Goal: Task Accomplishment & Management: Manage account settings

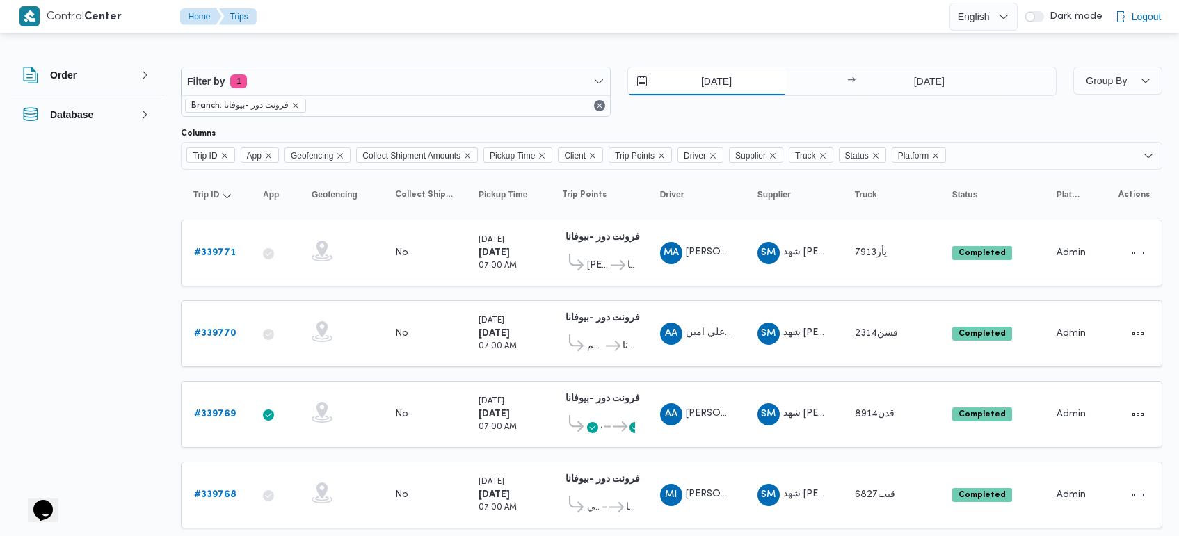
click at [709, 77] on input "25/9/2025" at bounding box center [707, 81] width 158 height 28
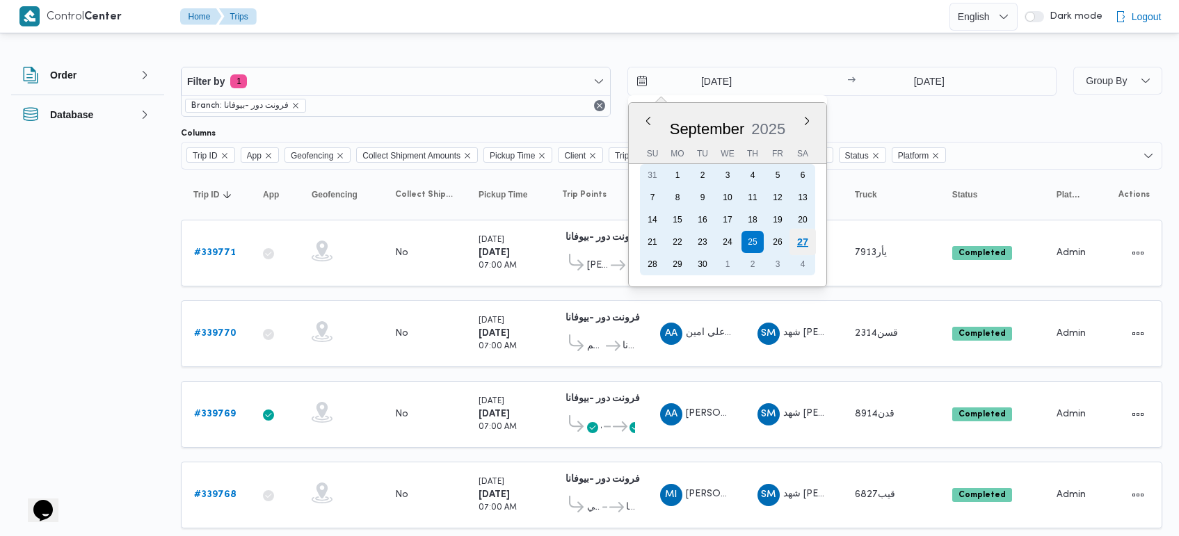
click at [809, 236] on div "27" at bounding box center [802, 242] width 26 height 26
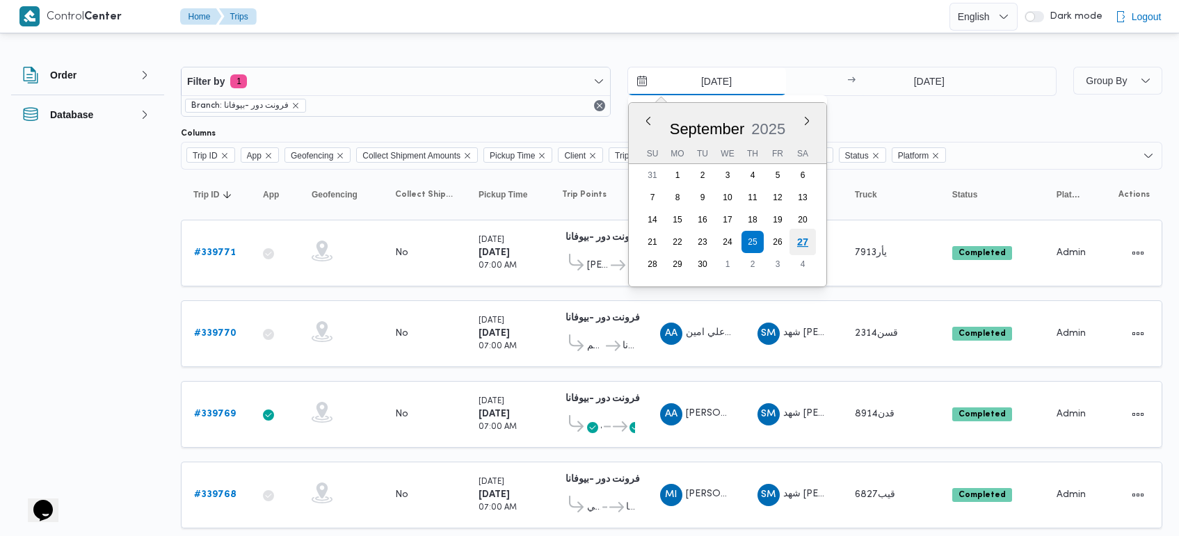
type input "27/9/2025"
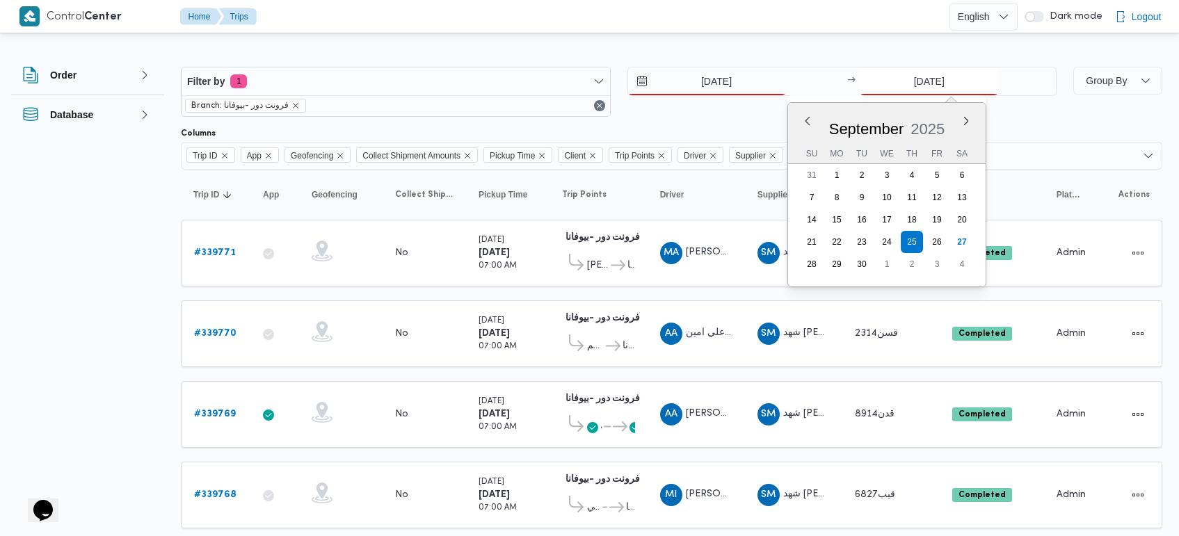
click at [925, 83] on input "25/9/2025" at bounding box center [928, 81] width 138 height 28
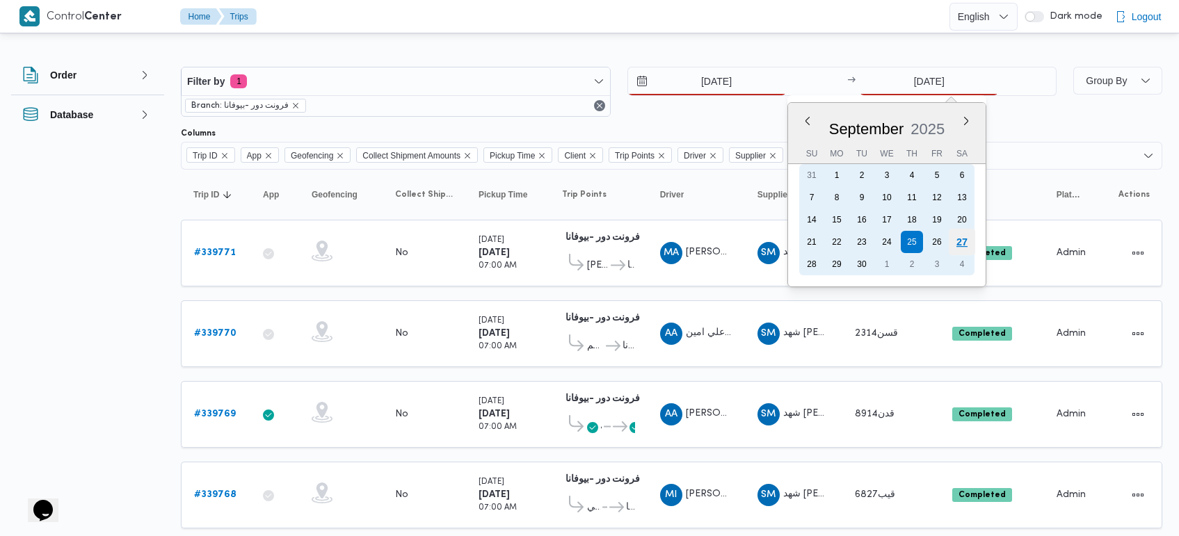
click at [963, 245] on div "27" at bounding box center [961, 242] width 26 height 26
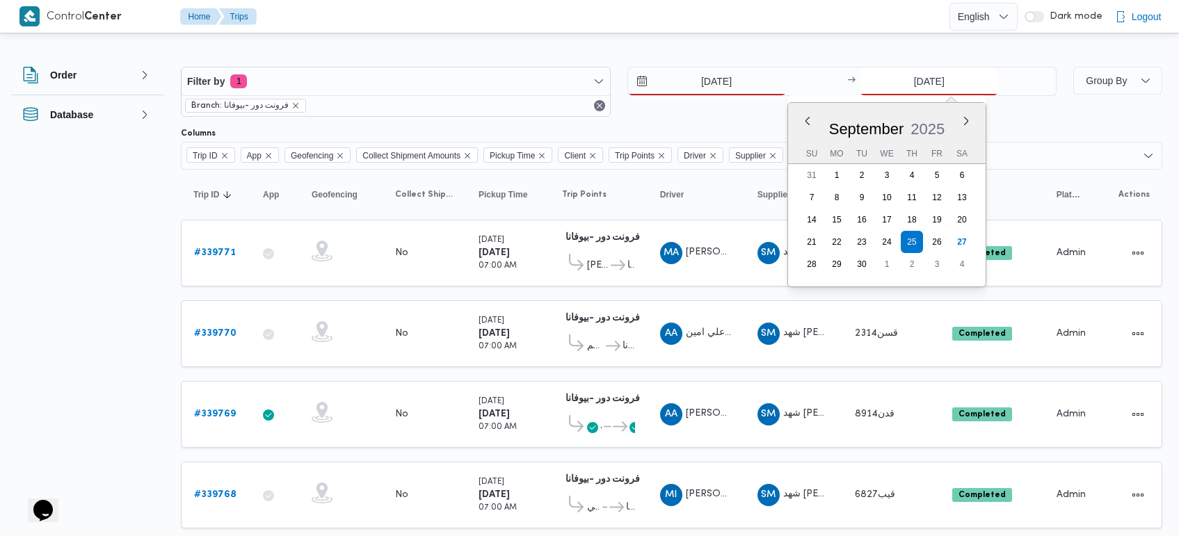
type input "27/9/2025"
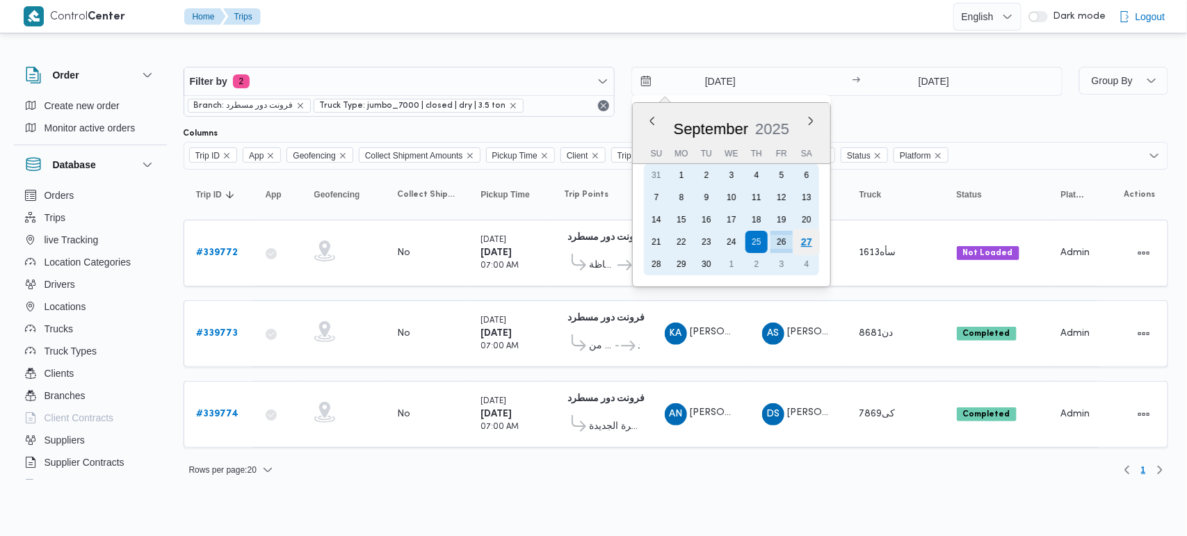
click at [808, 244] on div "27" at bounding box center [806, 242] width 26 height 26
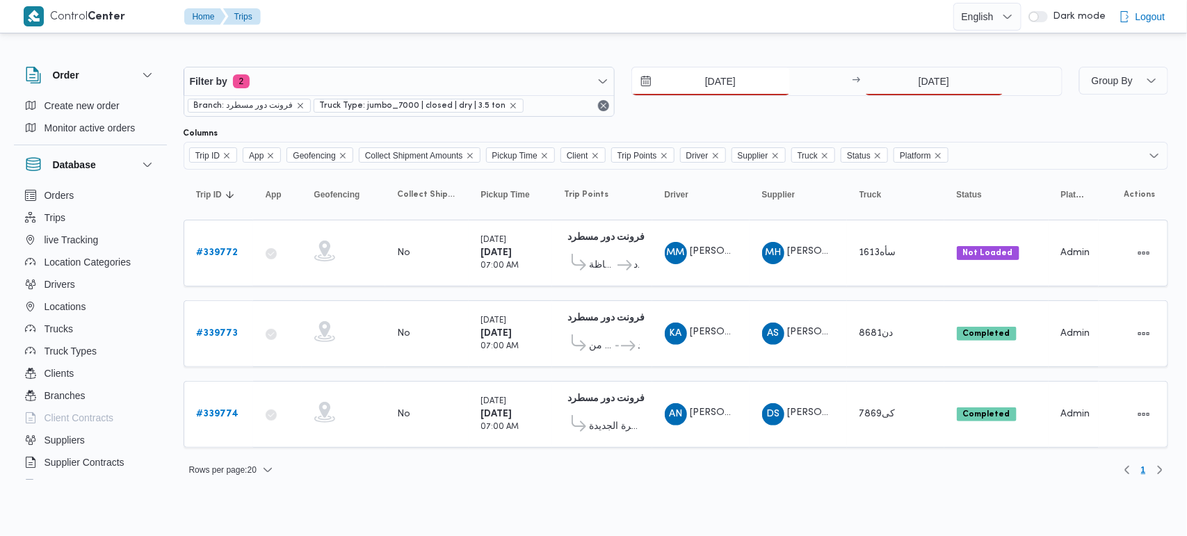
type input "[DATE]"
click at [922, 73] on input "26/9/2025" at bounding box center [934, 81] width 138 height 28
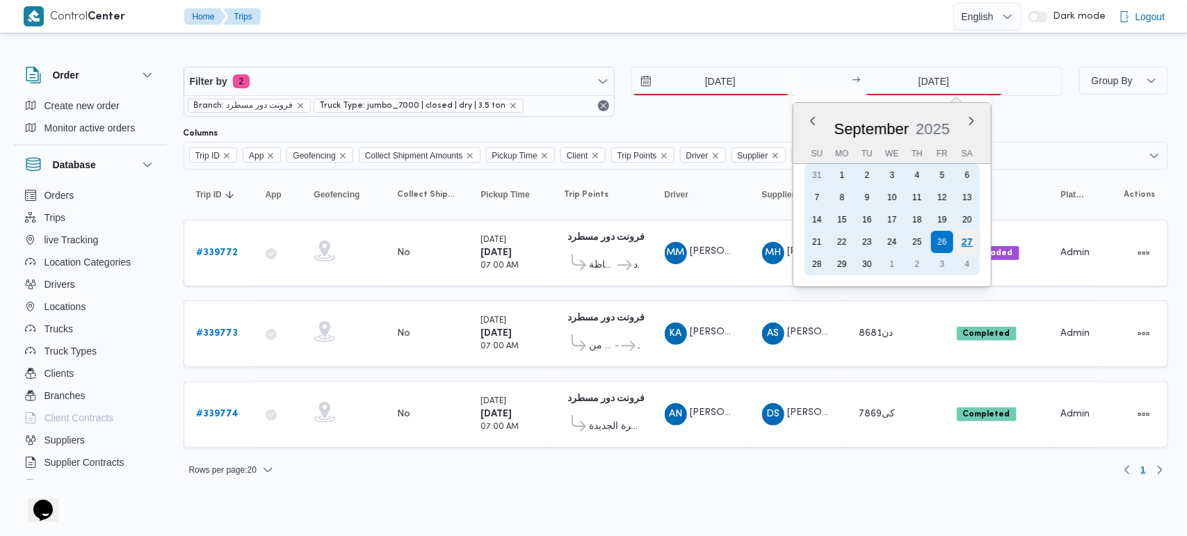
click at [972, 241] on div "27" at bounding box center [966, 242] width 26 height 26
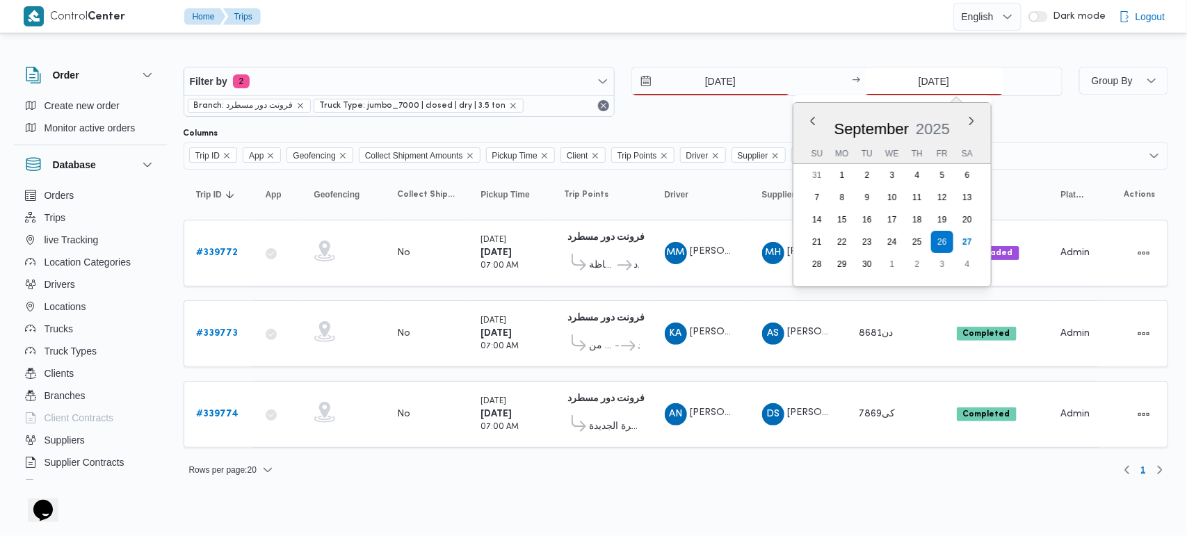
type input "[DATE]"
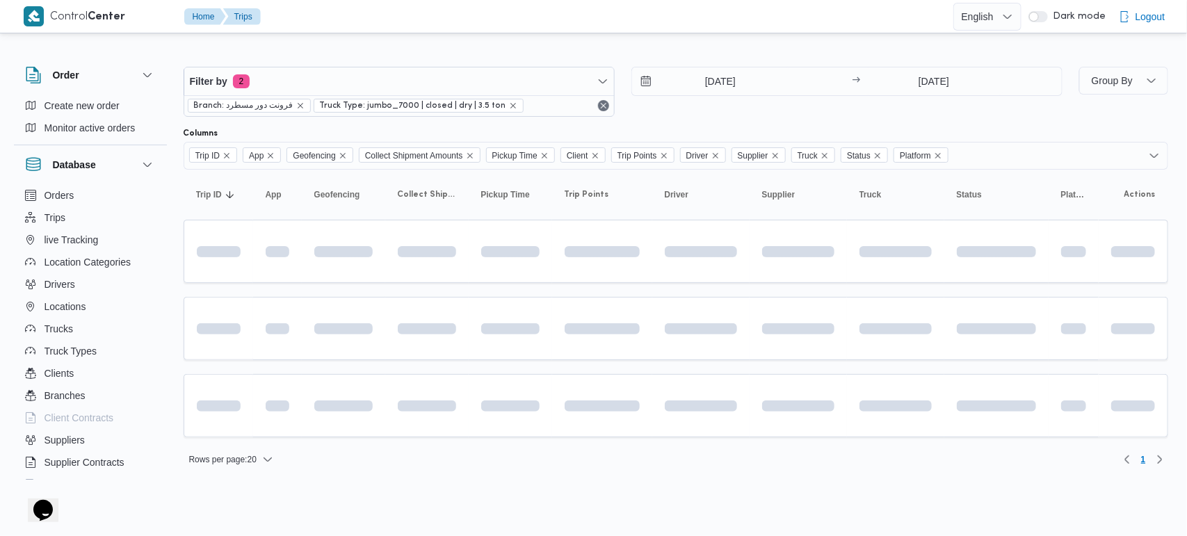
click at [717, 46] on div at bounding box center [676, 56] width 985 height 22
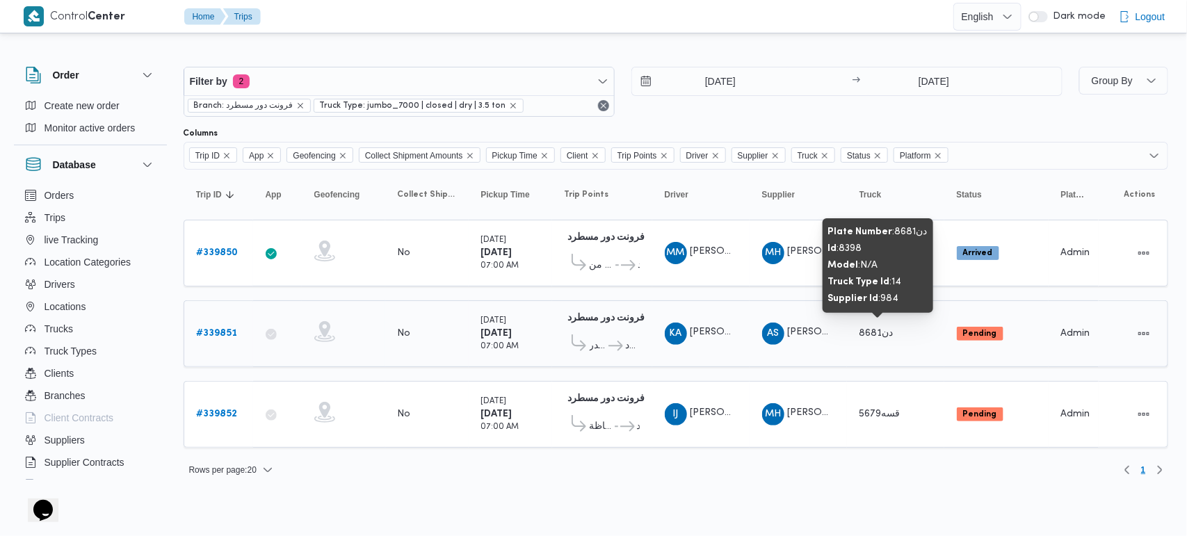
click at [870, 331] on span "دن8681" at bounding box center [876, 333] width 34 height 9
copy span "دن8681"
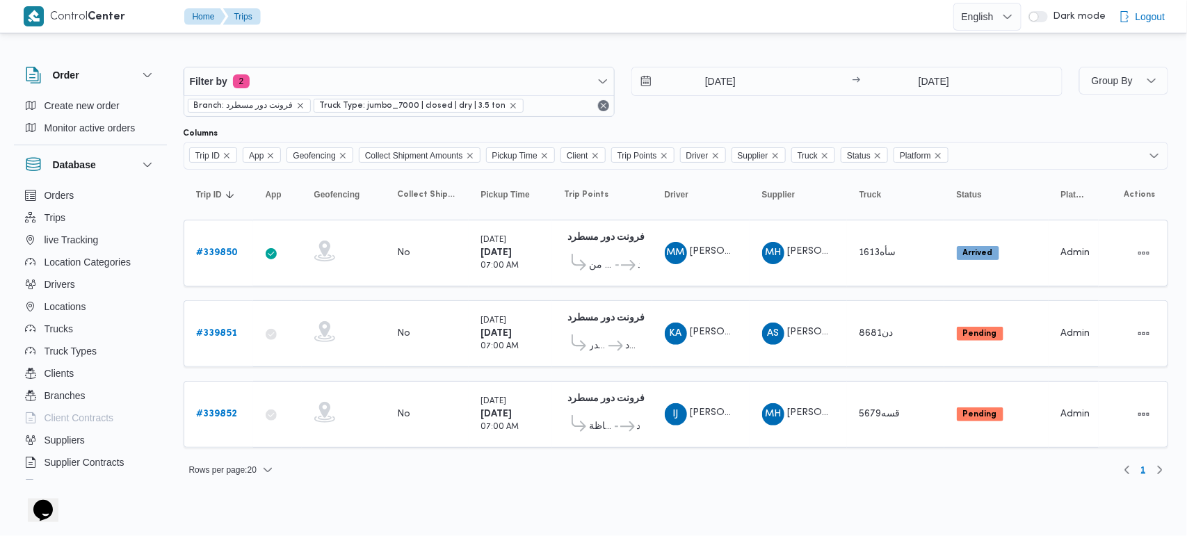
click at [575, 480] on div "Rows per page : 20 1" at bounding box center [675, 469] width 1001 height 33
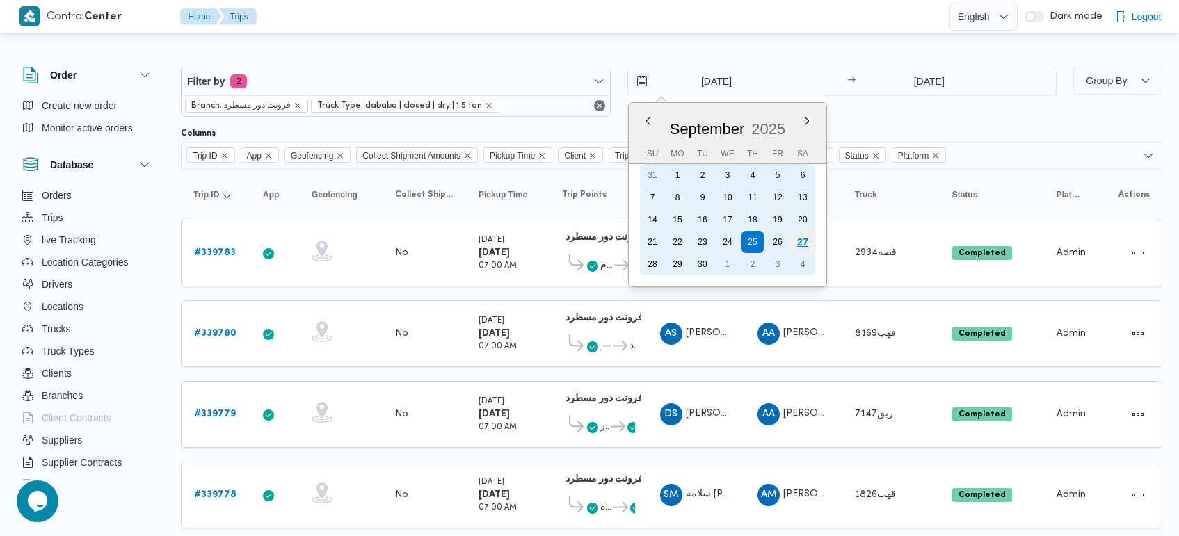
click at [805, 242] on div "27" at bounding box center [802, 242] width 26 height 26
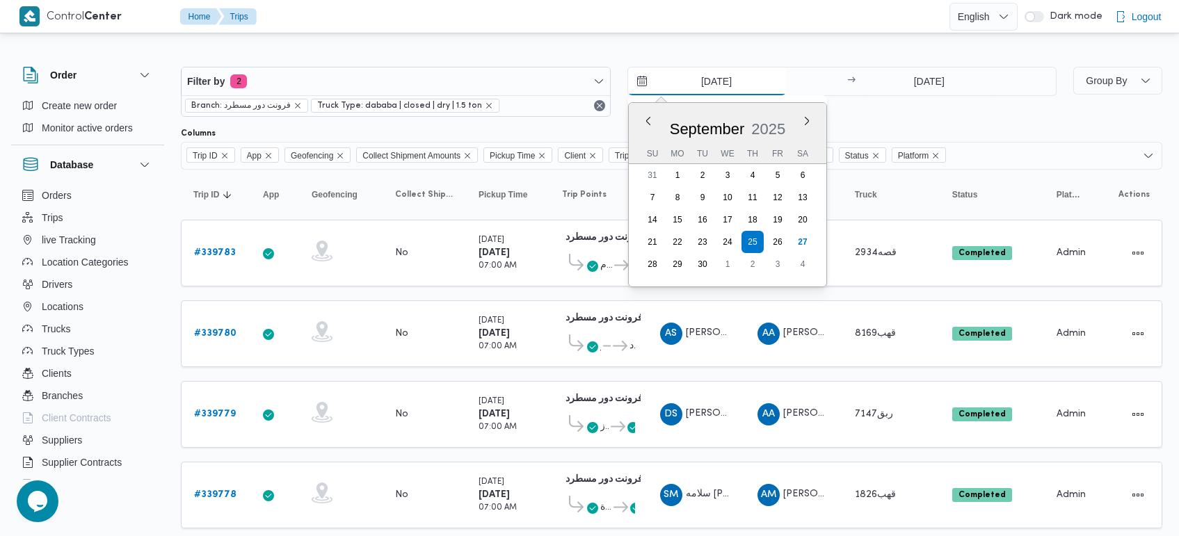
type input "27/9/2025"
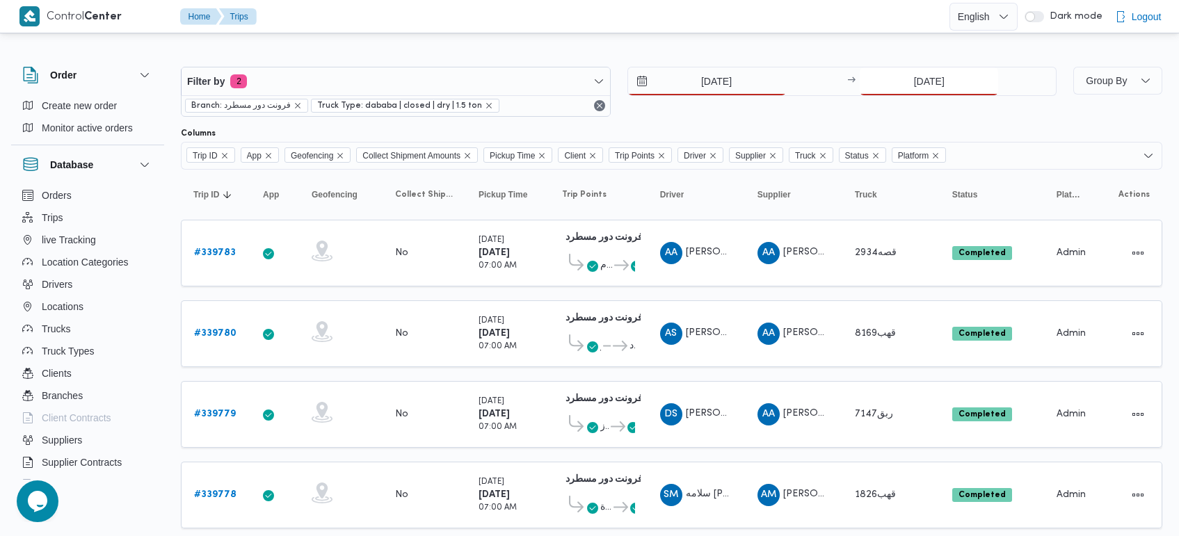
click at [930, 79] on input "25/9/2025" at bounding box center [928, 81] width 138 height 28
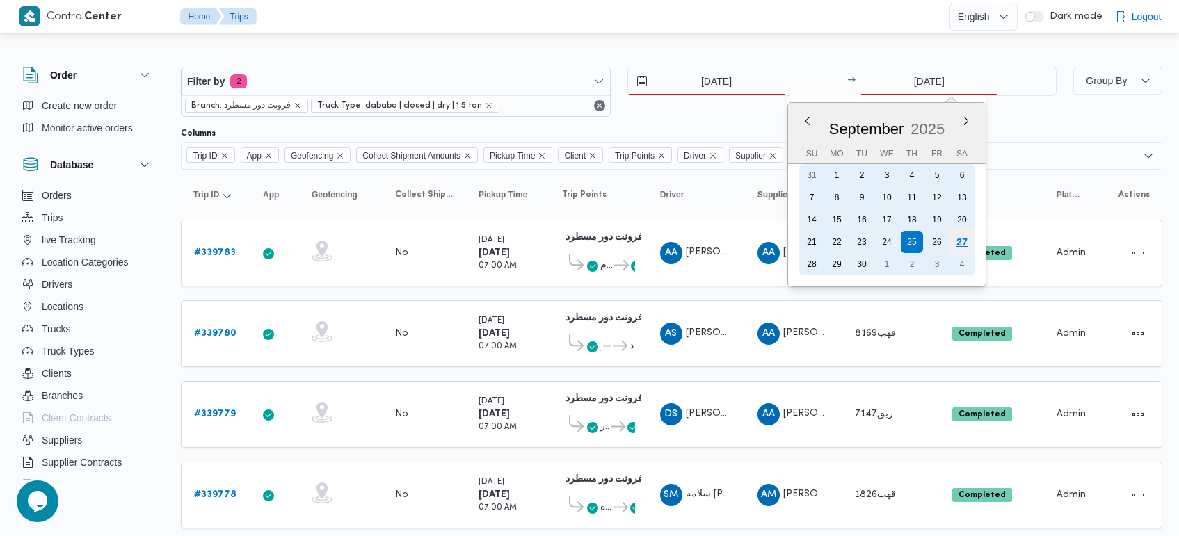
click at [958, 244] on div "27" at bounding box center [961, 242] width 26 height 26
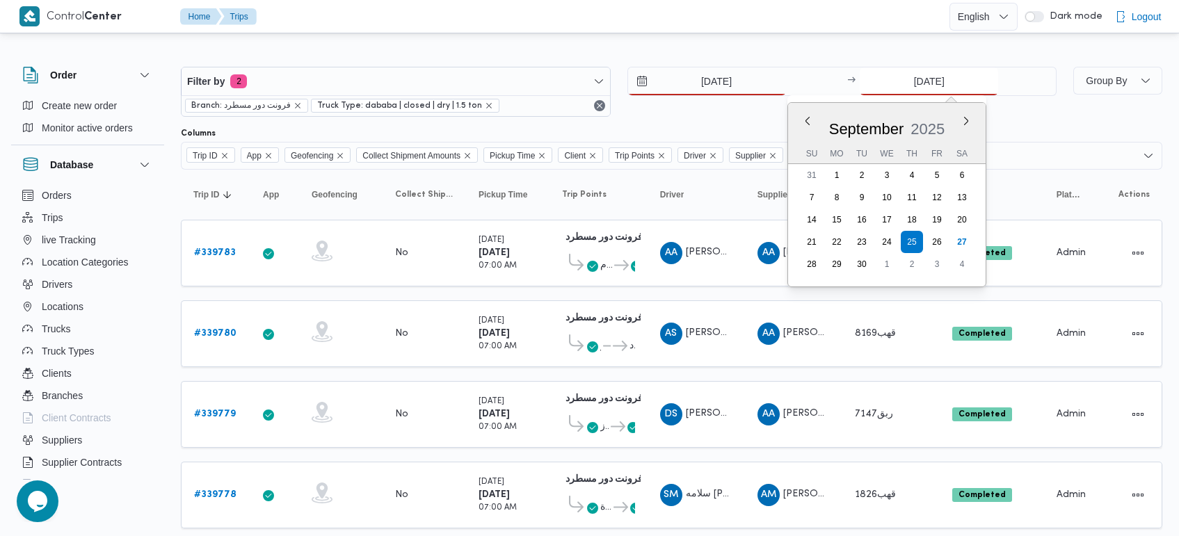
type input "27/9/2025"
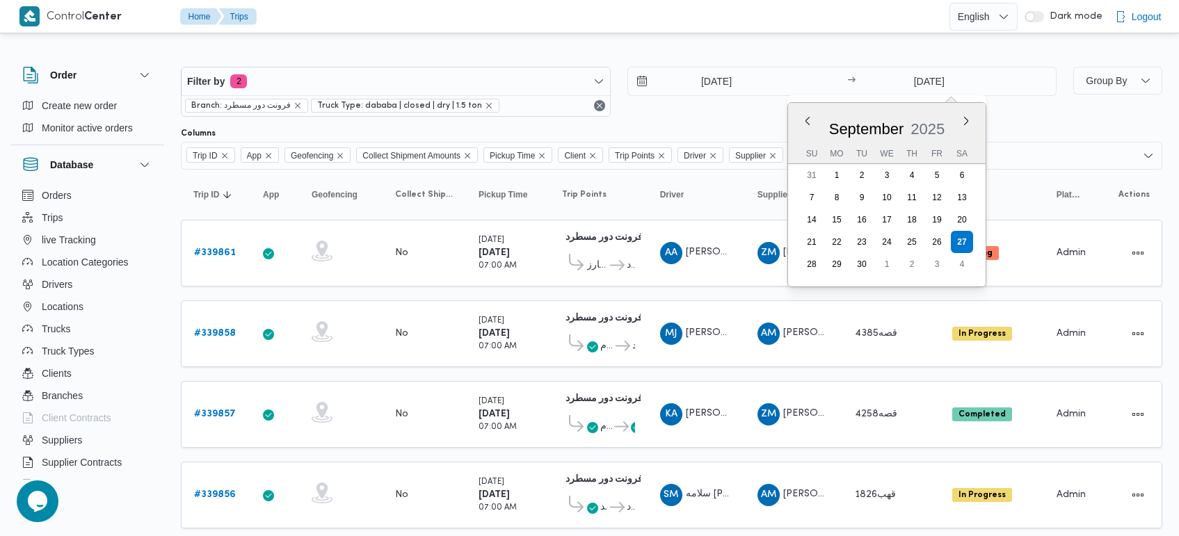
click at [695, 43] on div "Filter by 2 Branch: فرونت دور مسطرد Truck Type: dababa | closed | dry | 1.5 ton…" at bounding box center [581, 427] width 1179 height 782
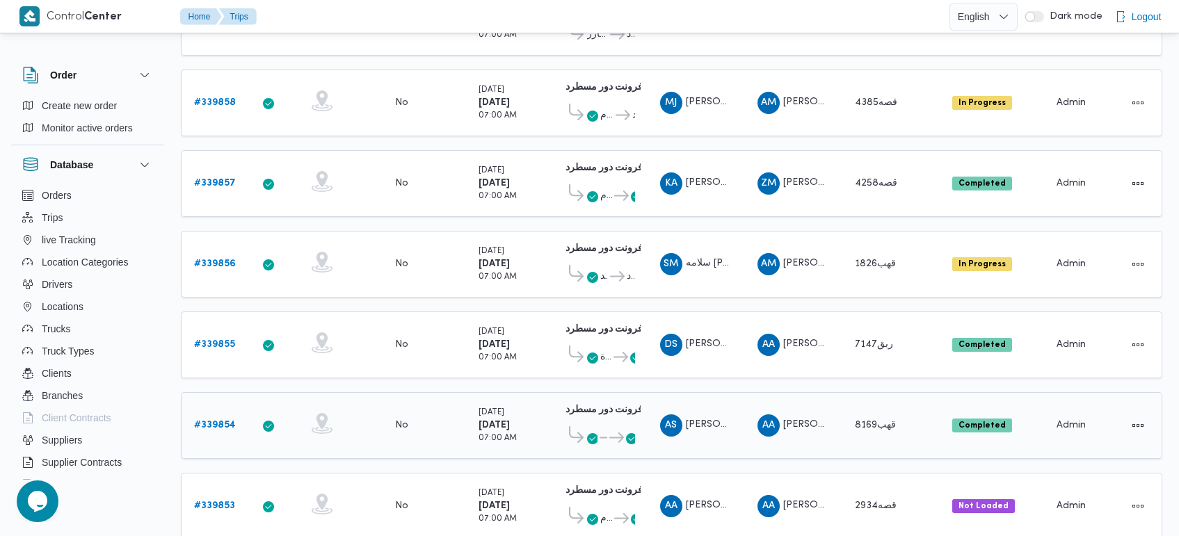
scroll to position [273, 0]
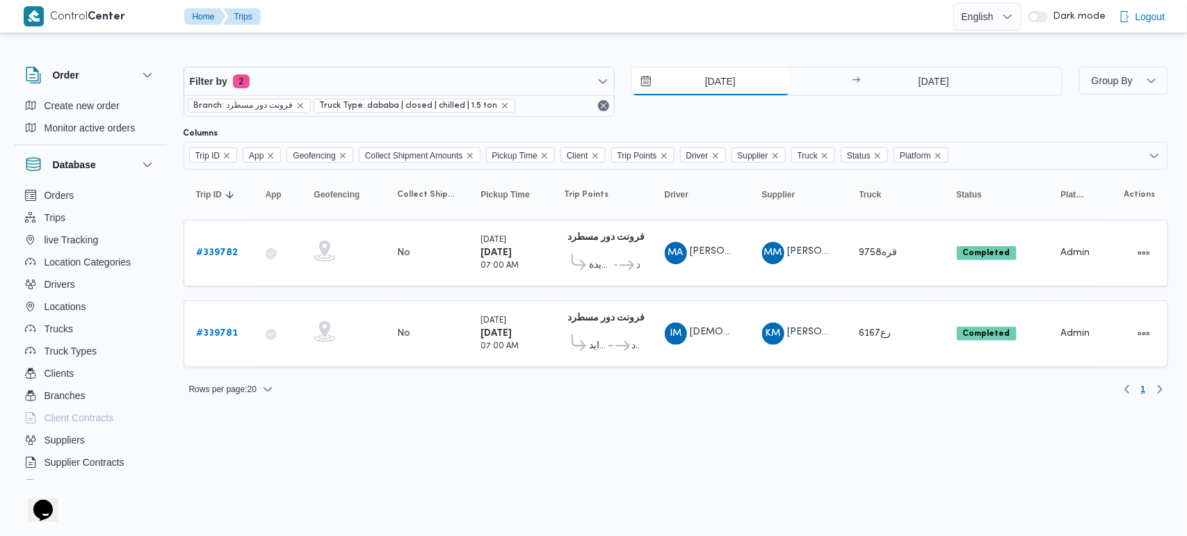
click at [720, 71] on input "[DATE]" at bounding box center [711, 81] width 158 height 28
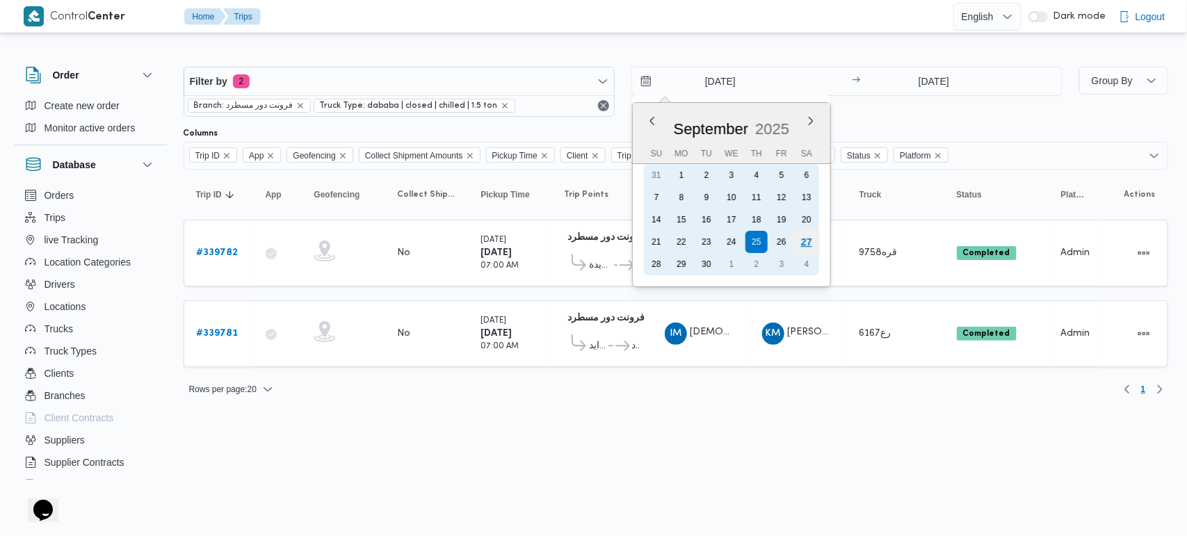
click at [804, 241] on div "27" at bounding box center [806, 242] width 26 height 26
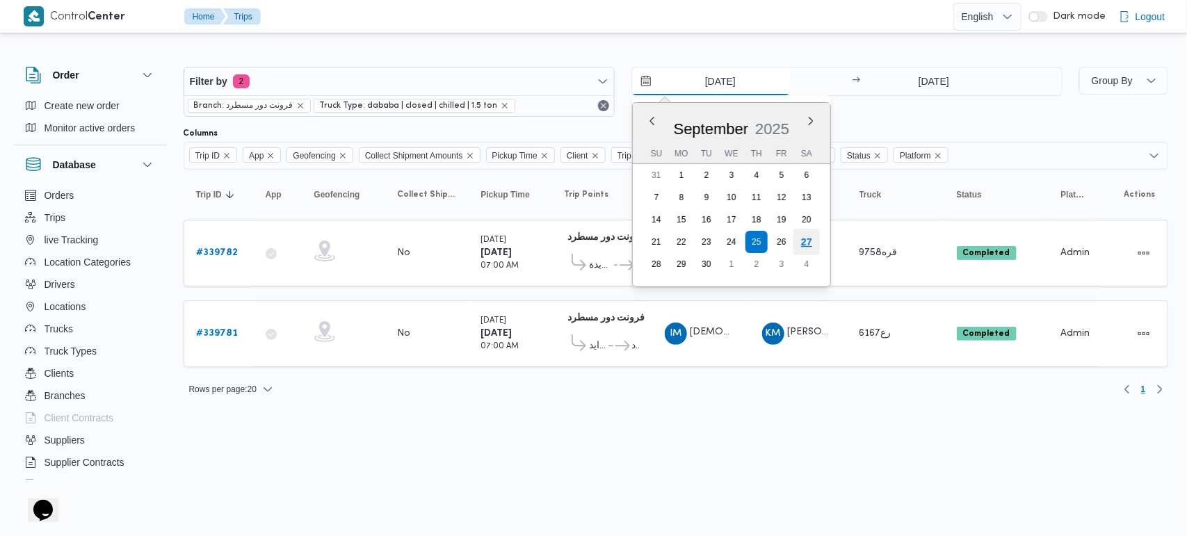
type input "[DATE]"
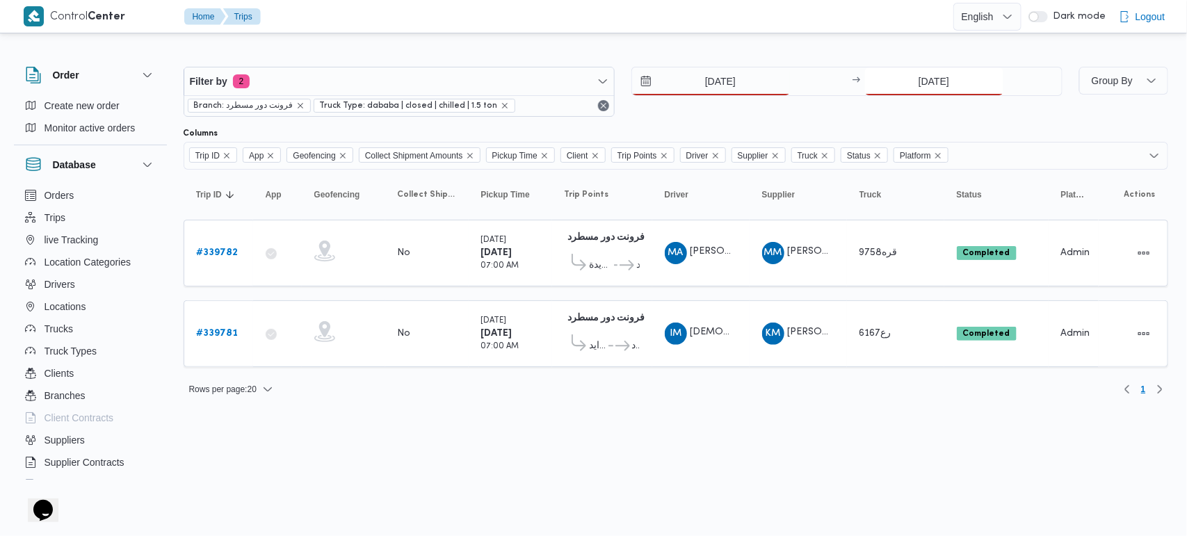
click at [923, 95] on input "[DATE]" at bounding box center [934, 81] width 138 height 28
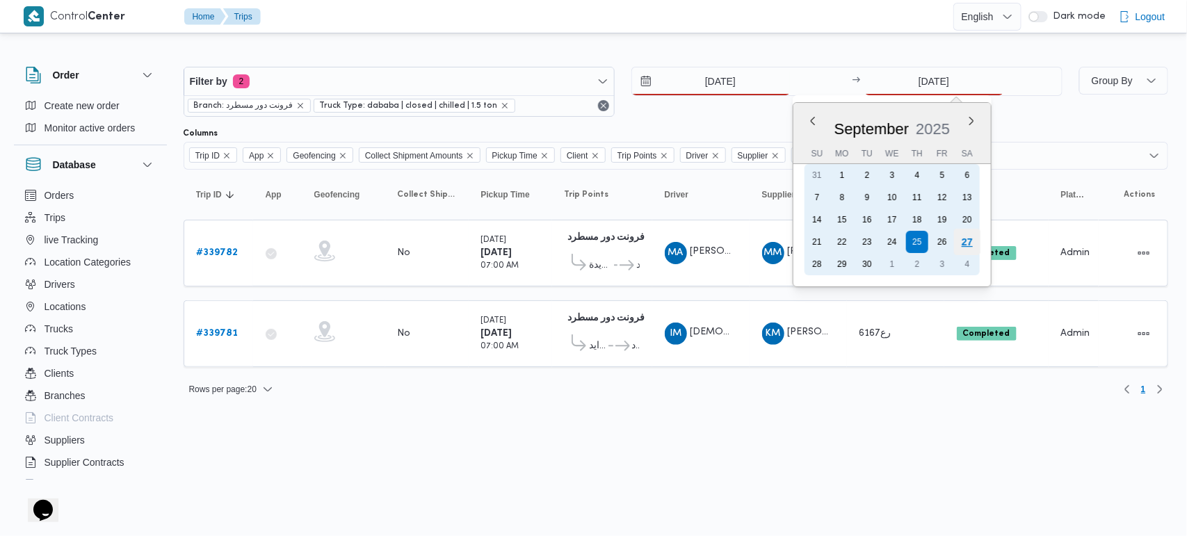
click at [971, 234] on div "27" at bounding box center [966, 242] width 26 height 26
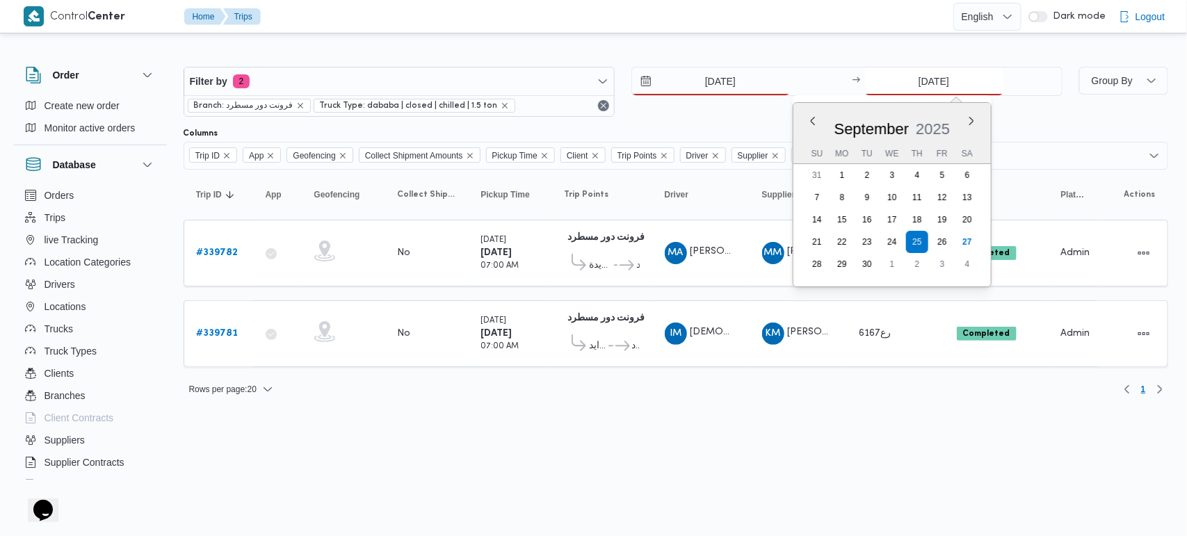
type input "[DATE]"
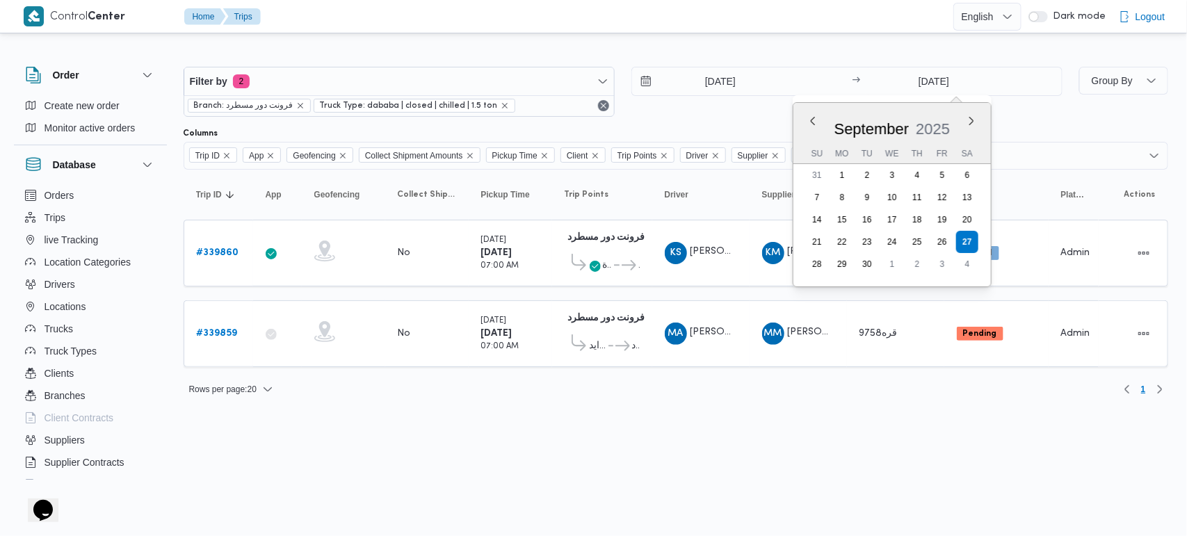
click at [725, 384] on div "Rows per page : 20 1" at bounding box center [675, 389] width 1001 height 33
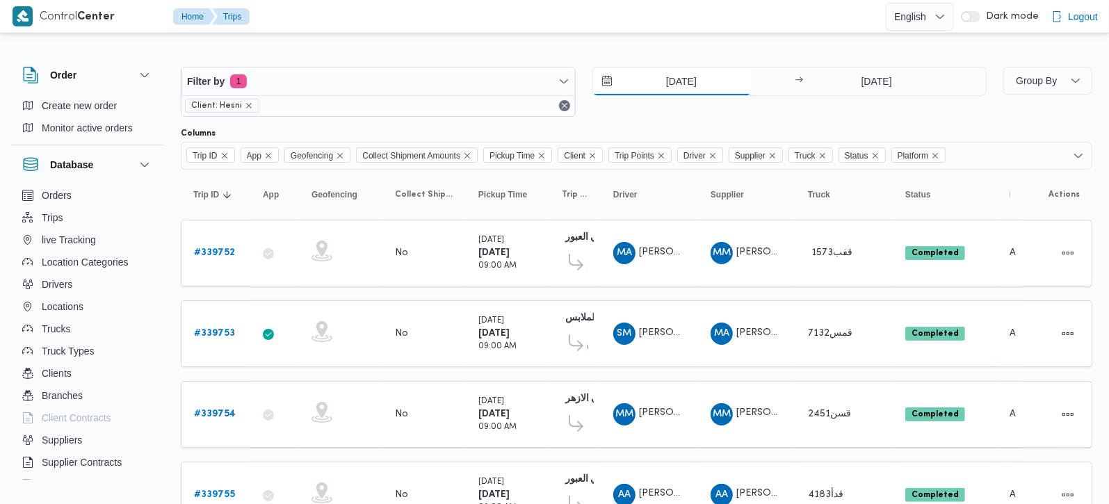
click at [674, 74] on input "[DATE]" at bounding box center [672, 81] width 158 height 28
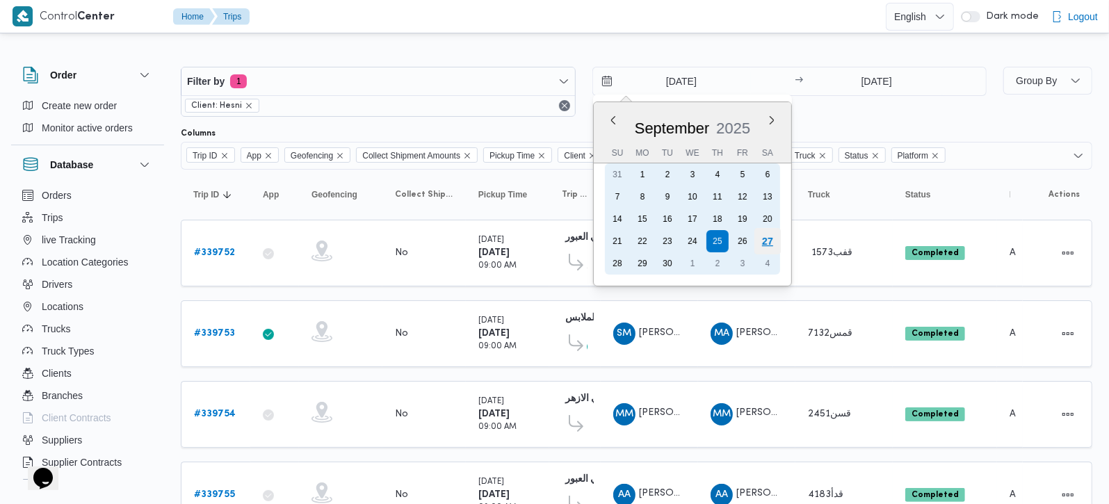
click at [761, 233] on div "27" at bounding box center [767, 241] width 26 height 26
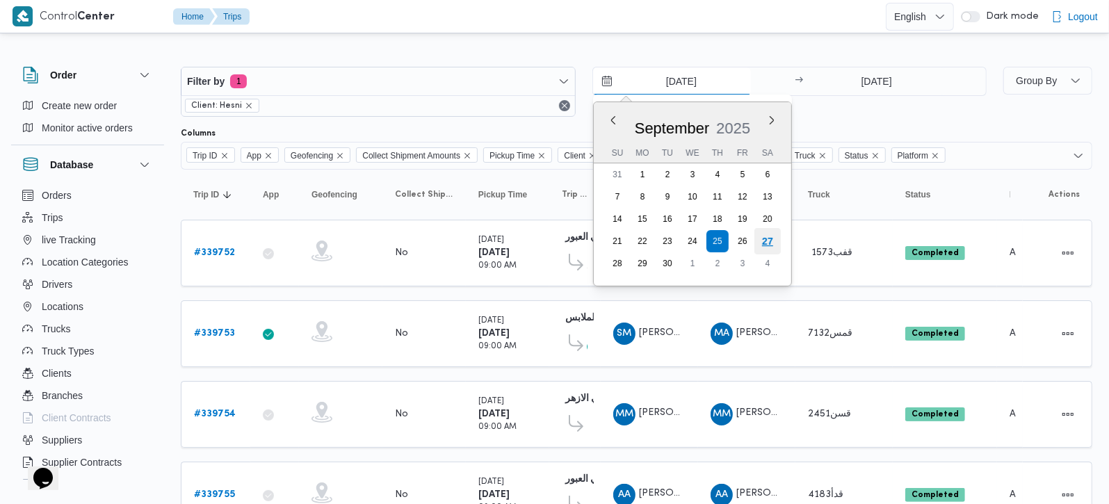
type input "[DATE]"
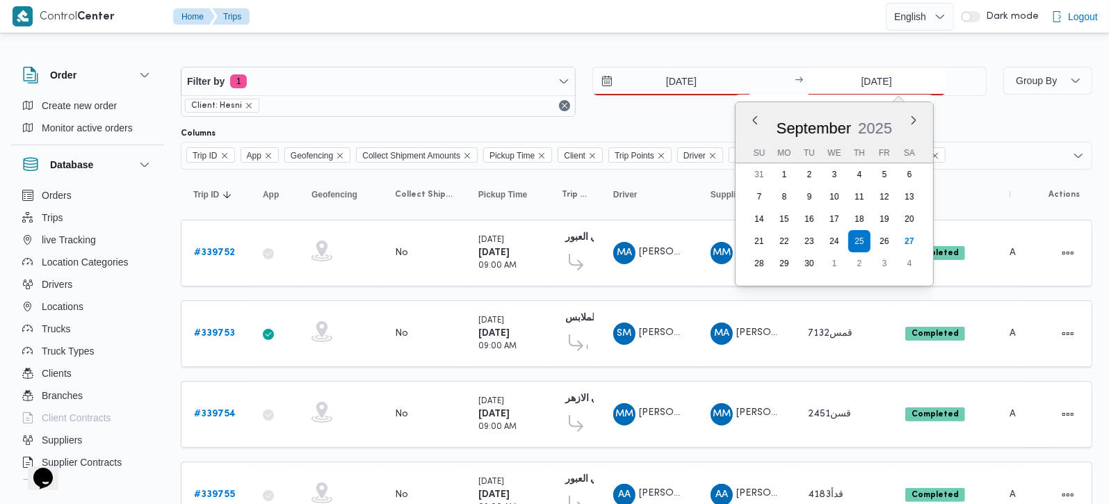
click at [867, 79] on input "[DATE]" at bounding box center [876, 81] width 138 height 28
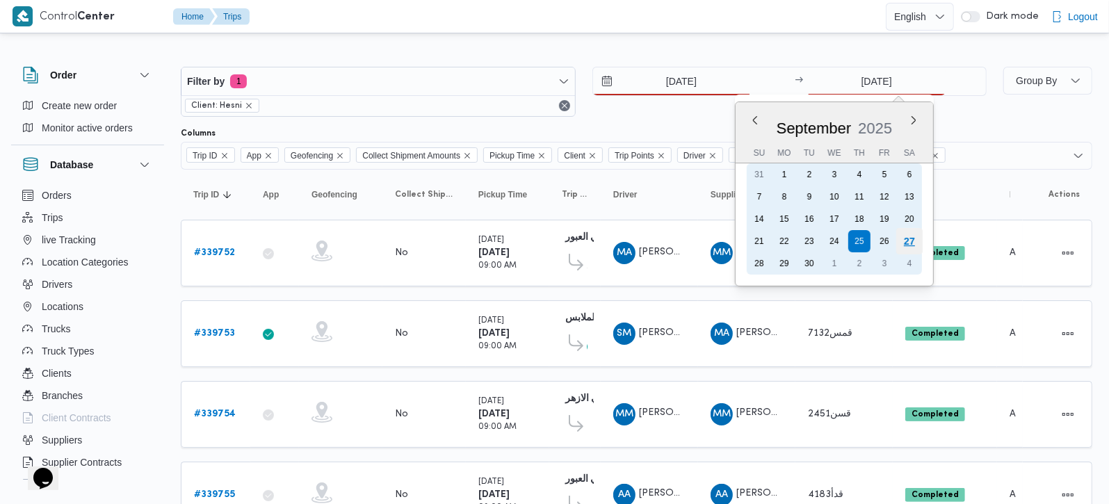
click at [900, 234] on div "27" at bounding box center [909, 241] width 26 height 26
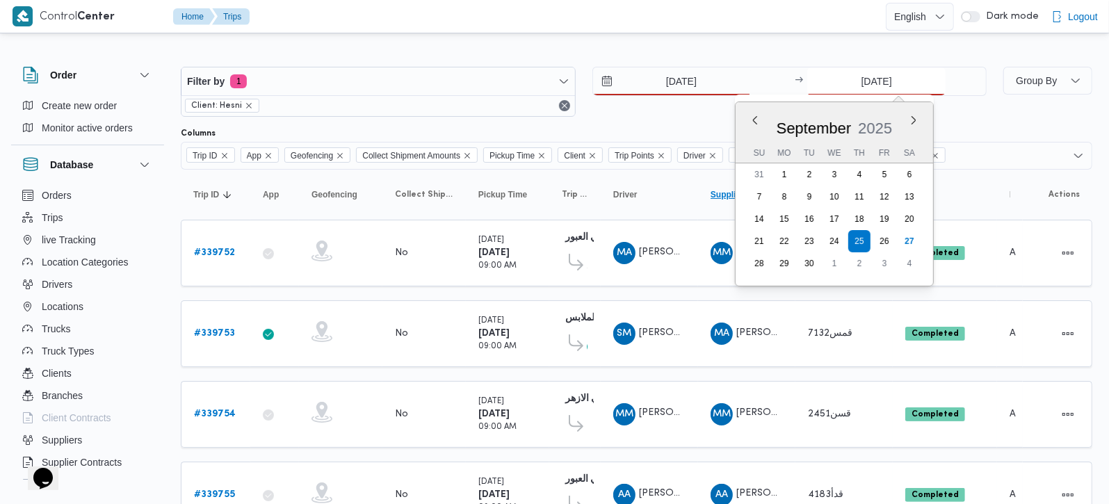
type input "[DATE]"
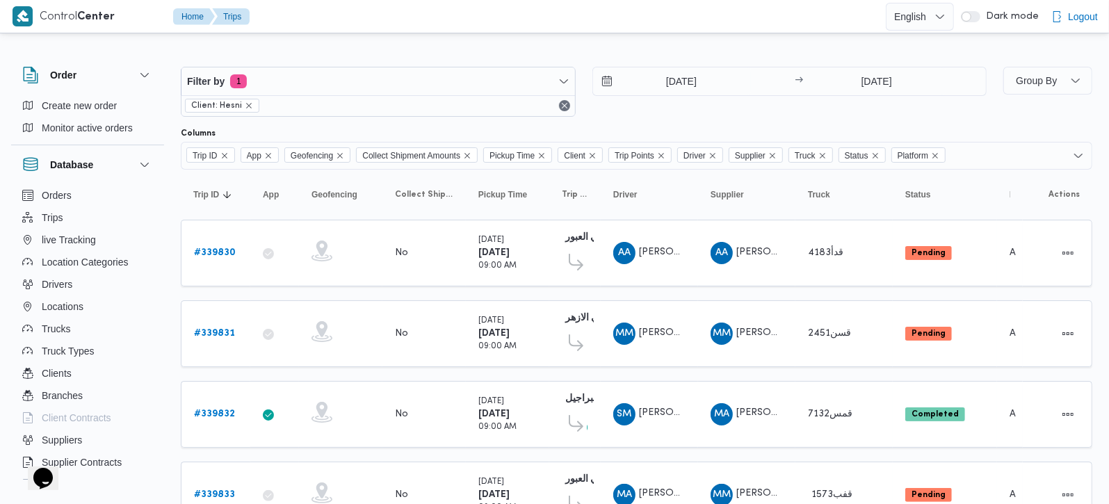
click at [583, 52] on div at bounding box center [637, 56] width 912 height 22
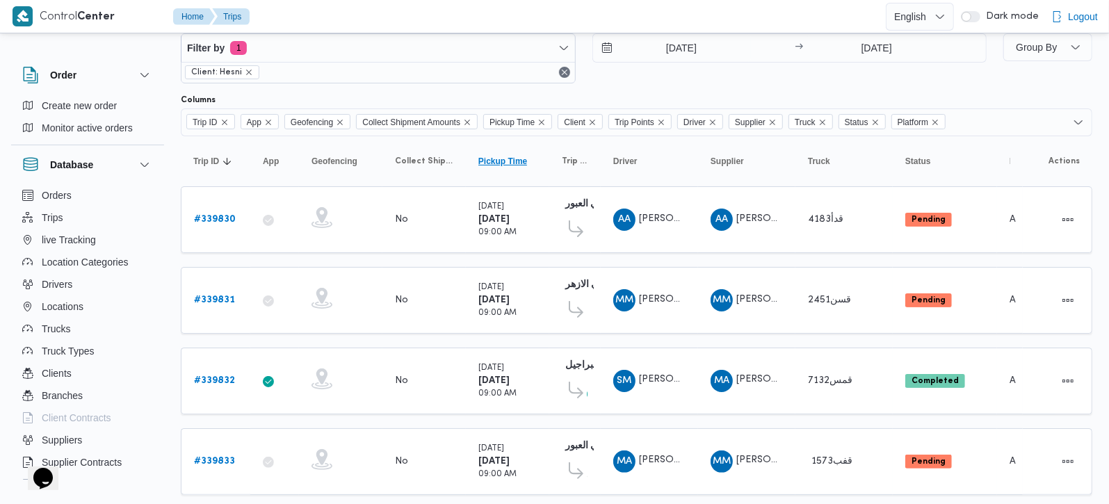
scroll to position [66, 0]
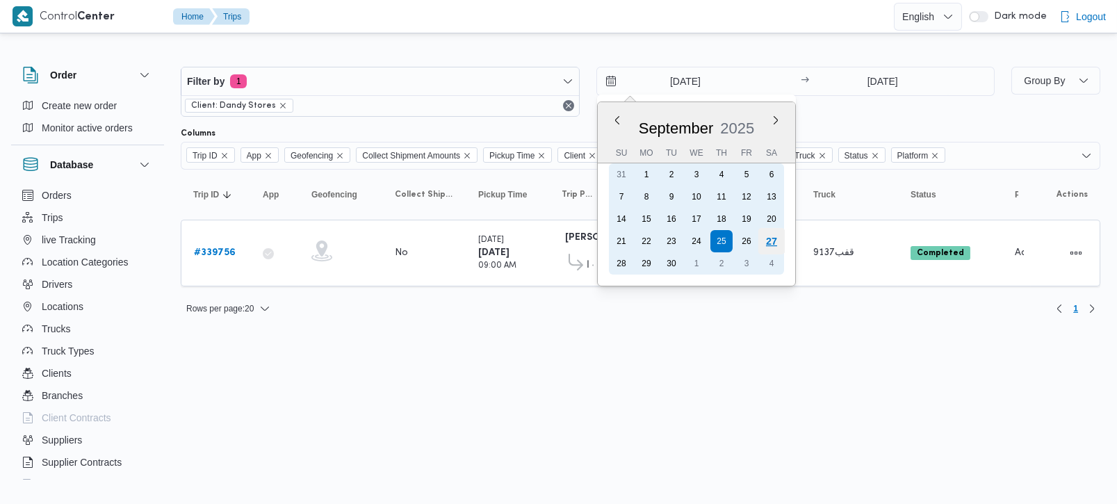
click at [773, 230] on div "27" at bounding box center [771, 241] width 26 height 26
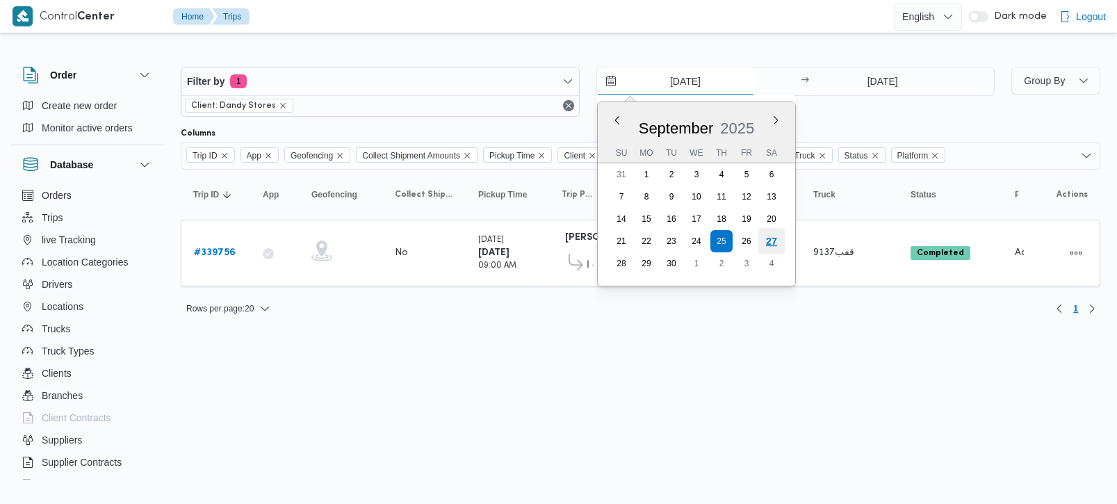
type input "[DATE]"
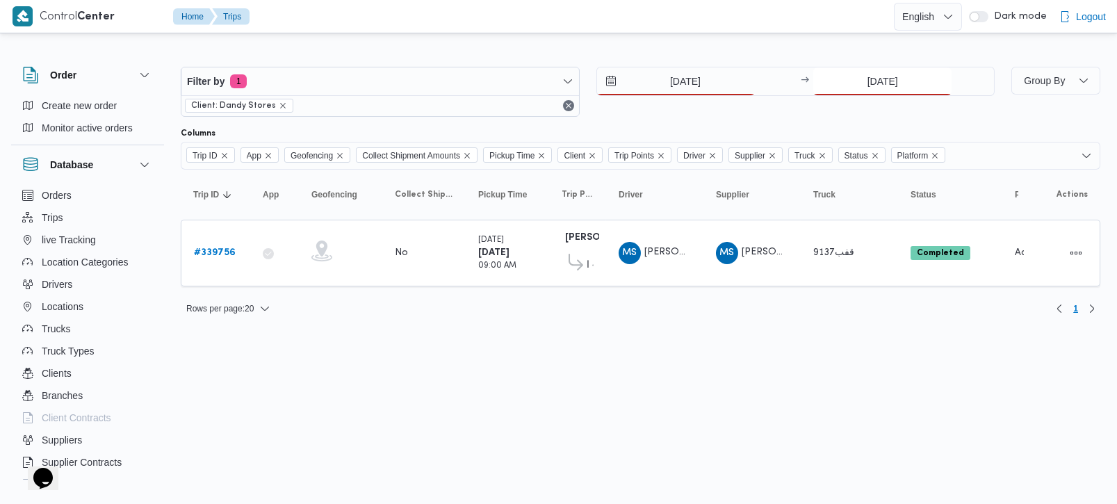
click at [872, 76] on input "[DATE]" at bounding box center [883, 81] width 138 height 28
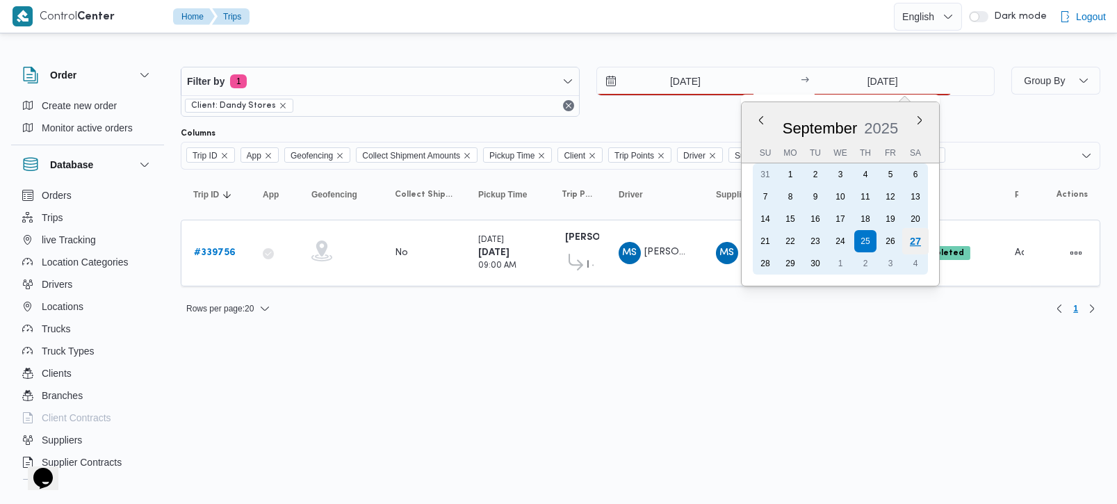
click at [911, 234] on div "27" at bounding box center [916, 241] width 26 height 26
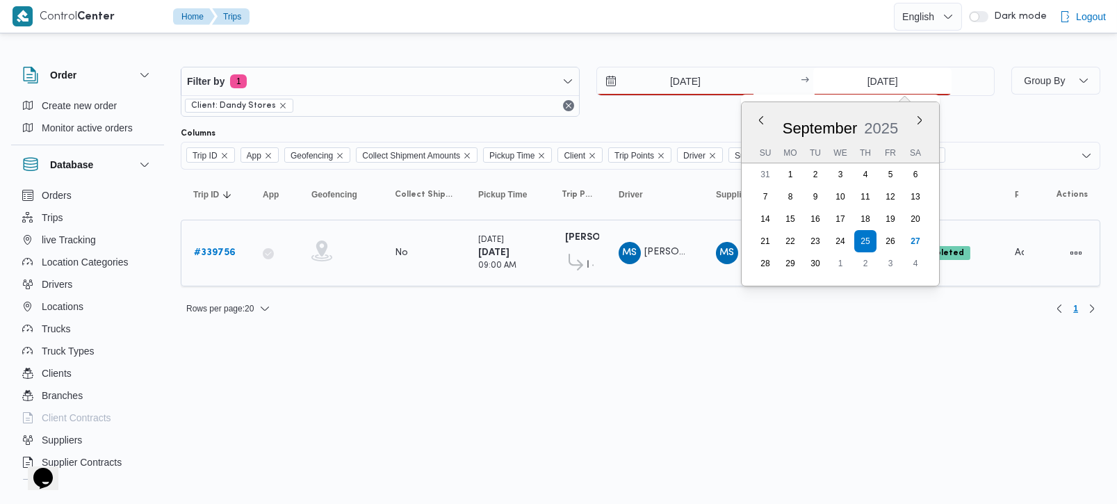
type input "[DATE]"
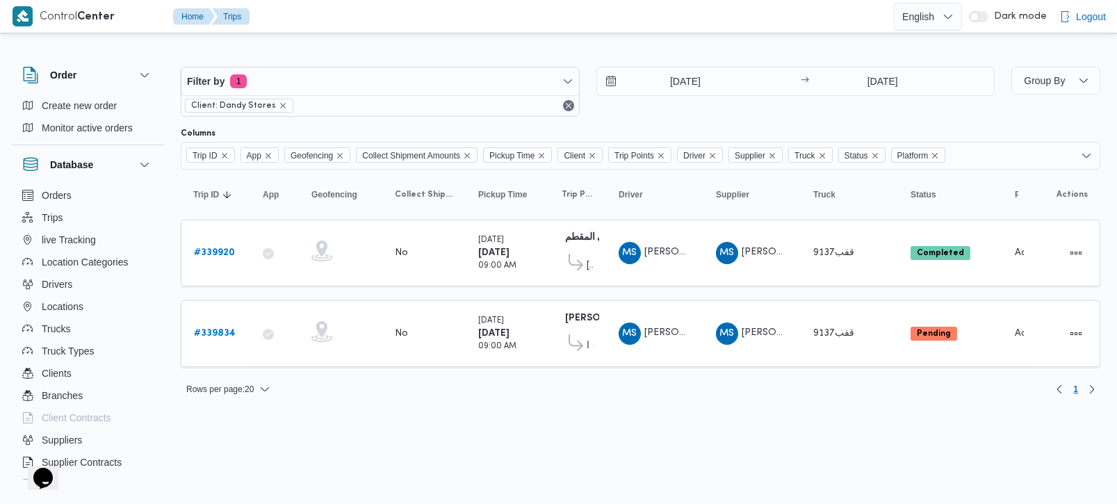
click at [485, 420] on html "Control Center Home Trips English عربي Dark mode Logout Order Create new order …" at bounding box center [558, 252] width 1117 height 504
click at [582, 264] on icon at bounding box center [576, 262] width 15 height 17
click at [583, 247] on div "[PERSON_NAME] العباسية" at bounding box center [578, 262] width 32 height 30
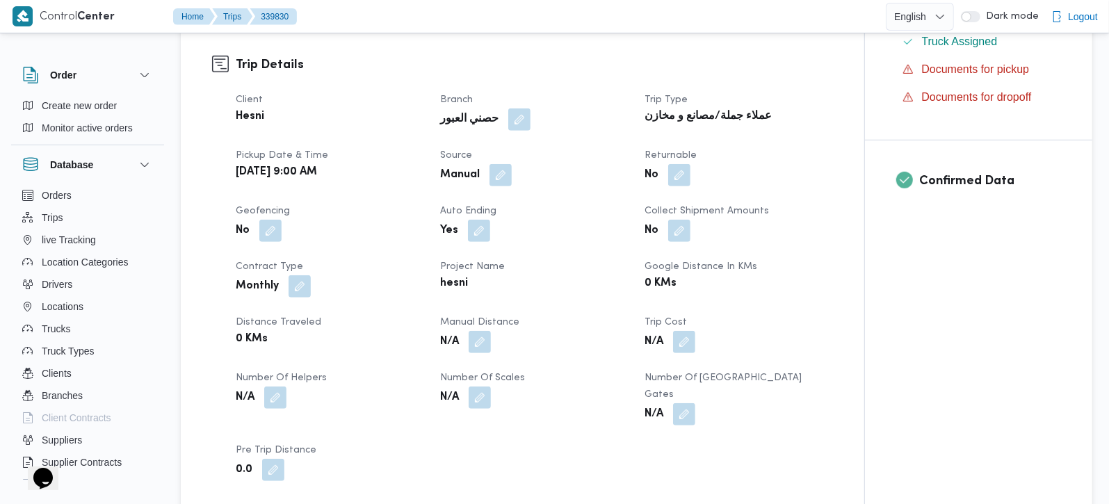
scroll to position [490, 0]
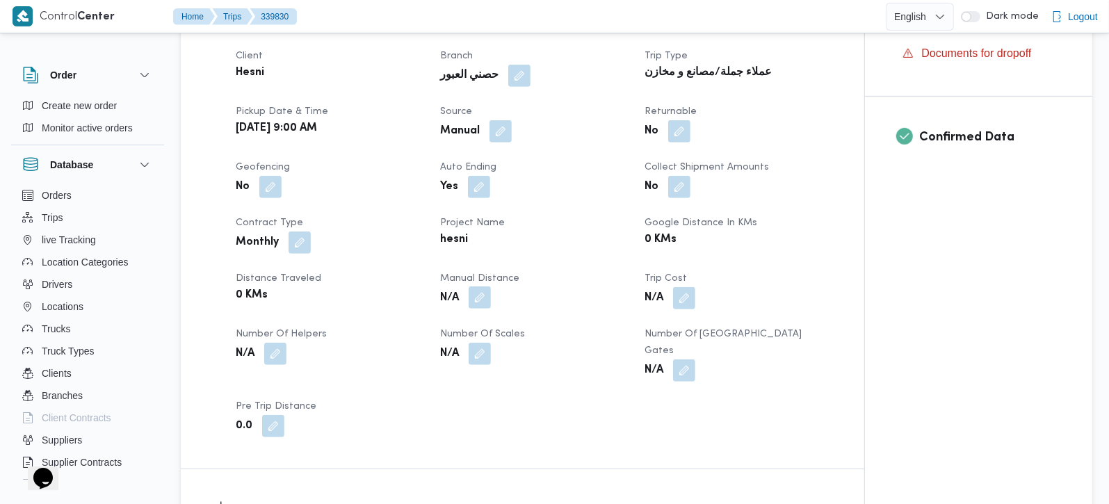
click at [480, 286] on button "button" at bounding box center [480, 297] width 22 height 22
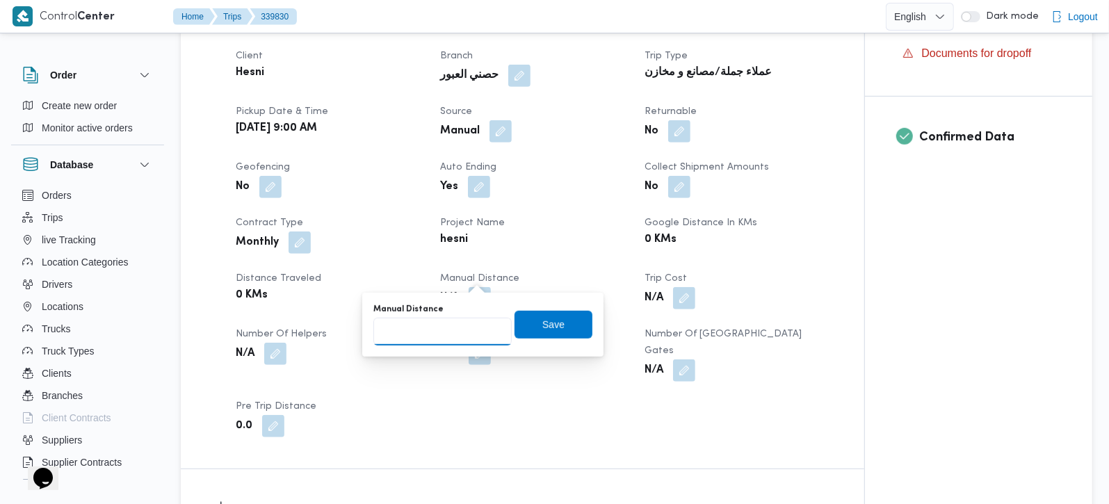
click at [419, 331] on input "Manual Distance" at bounding box center [442, 332] width 138 height 28
type input "105"
click at [523, 332] on span "Save" at bounding box center [554, 324] width 78 height 28
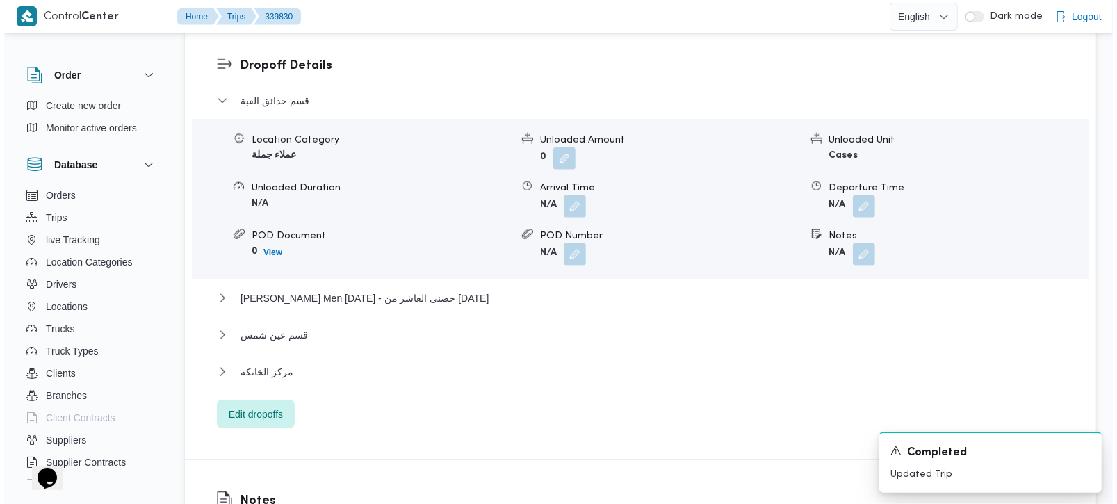
scroll to position [1145, 0]
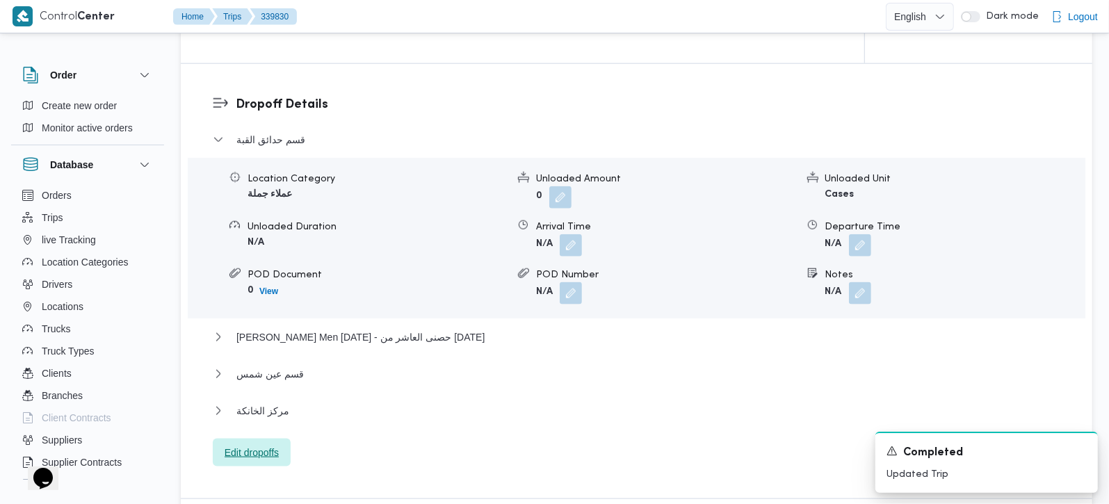
click at [256, 444] on span "Edit dropoffs" at bounding box center [252, 452] width 54 height 17
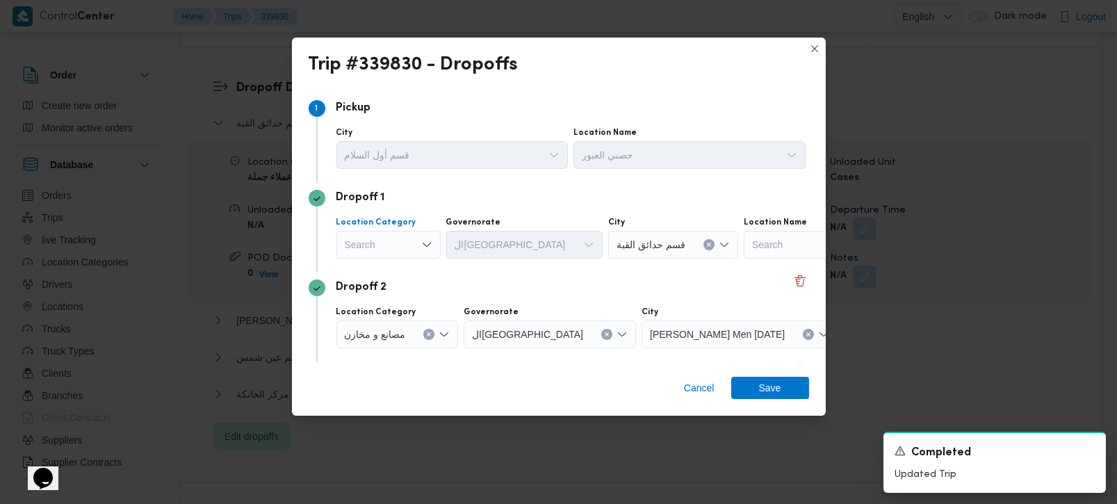
click at [408, 243] on div "Search" at bounding box center [389, 245] width 104 height 28
click at [396, 264] on span "مصانع و مخازن" at bounding box center [397, 269] width 71 height 17
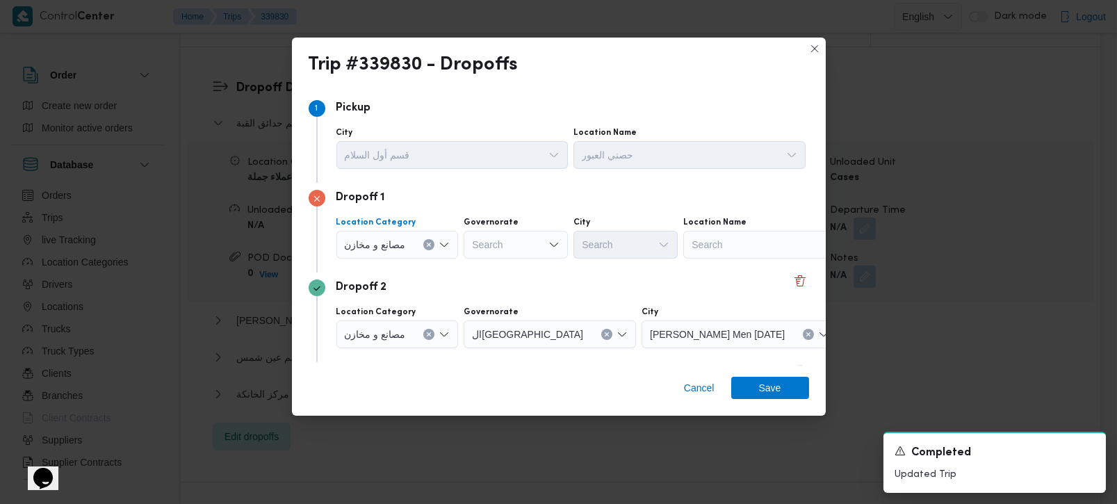
click at [435, 241] on div "مصانع و مخازن" at bounding box center [398, 245] width 122 height 28
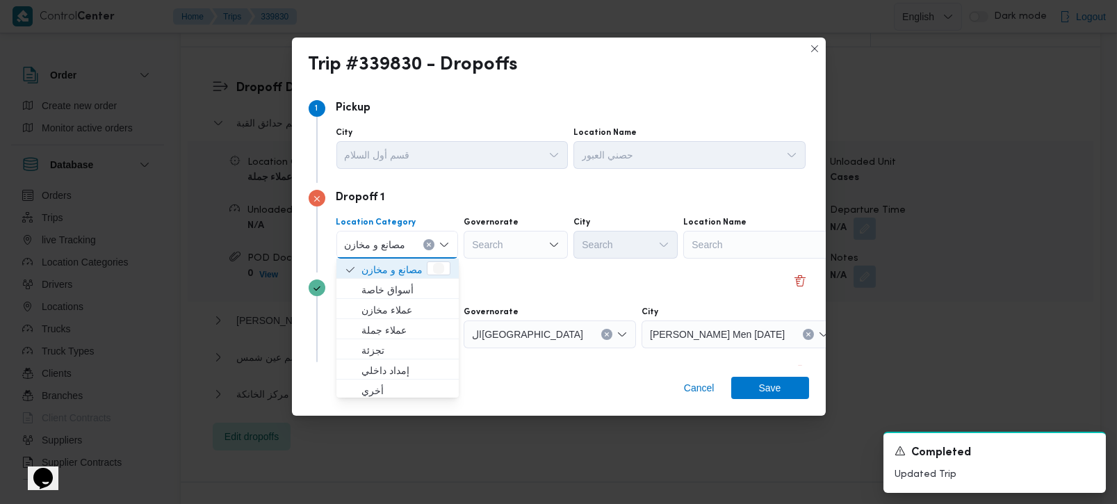
click at [428, 240] on button "Clear input" at bounding box center [428, 244] width 11 height 11
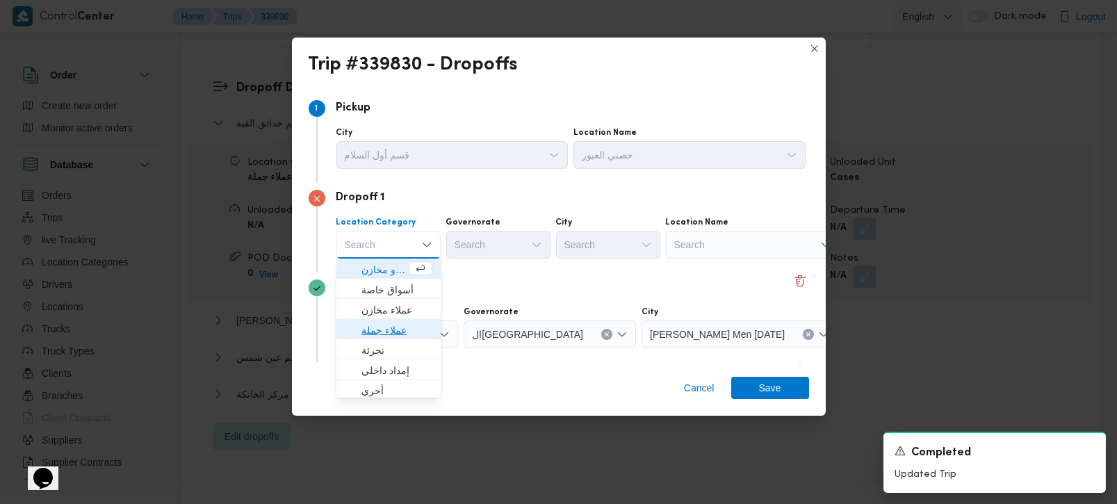
click at [383, 326] on span "عملاء جملة" at bounding box center [397, 330] width 71 height 17
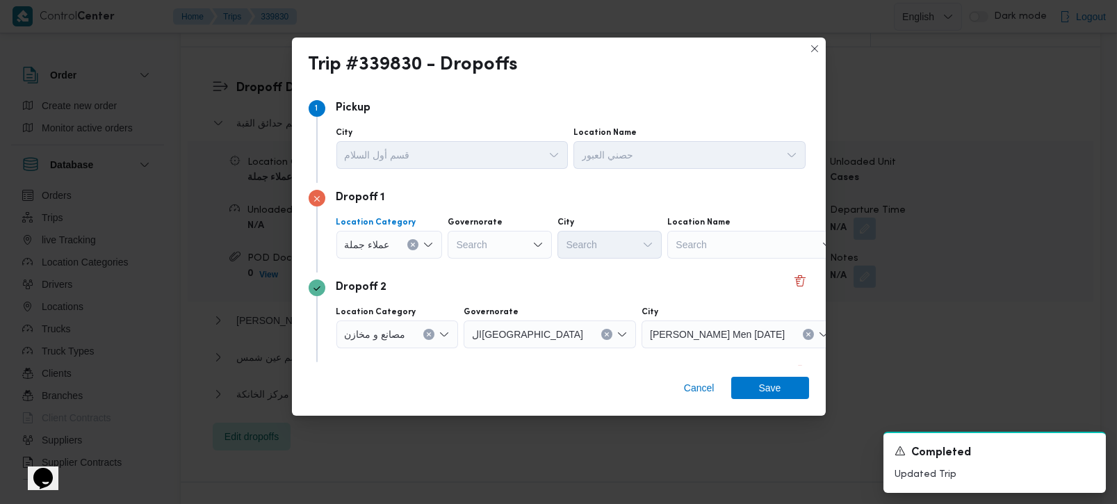
click at [492, 238] on div "Search" at bounding box center [500, 245] width 104 height 28
type input "بية"
click at [489, 288] on span "القليو بية" at bounding box center [506, 290] width 71 height 17
click at [586, 247] on div "Search" at bounding box center [610, 245] width 104 height 28
type input "الخا"
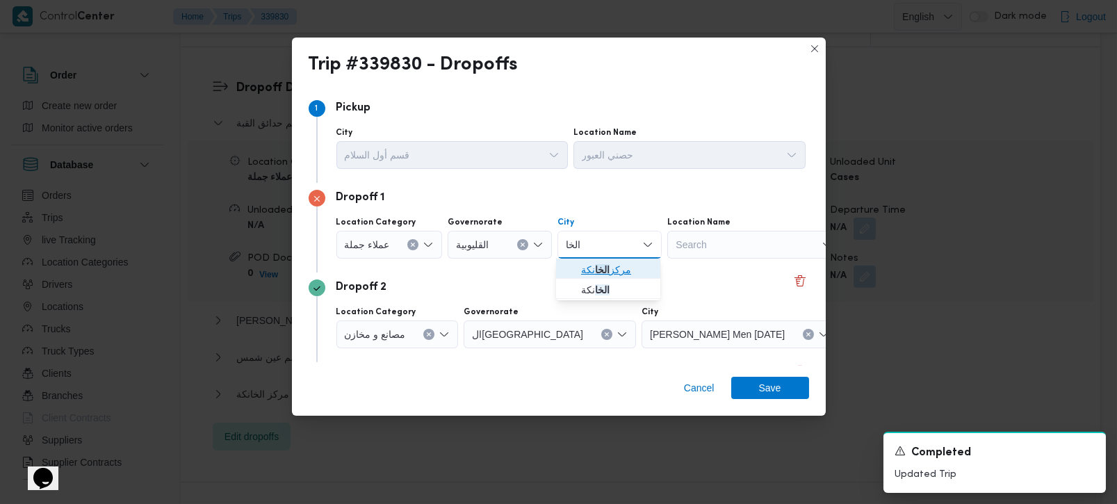
click at [578, 265] on span "مركز الخا نكة" at bounding box center [608, 270] width 93 height 22
click at [433, 288] on div "Dropoff 2" at bounding box center [559, 288] width 501 height 17
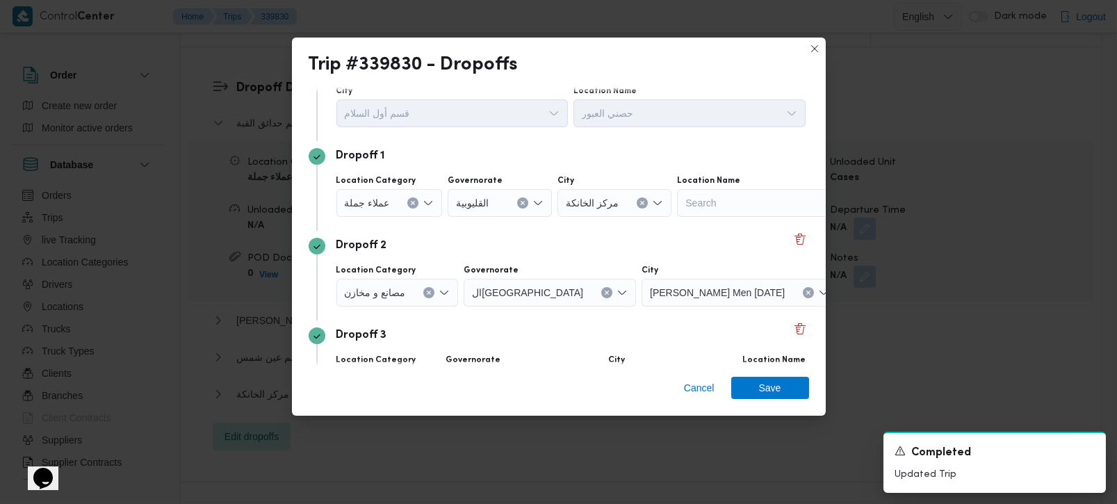
scroll to position [81, 0]
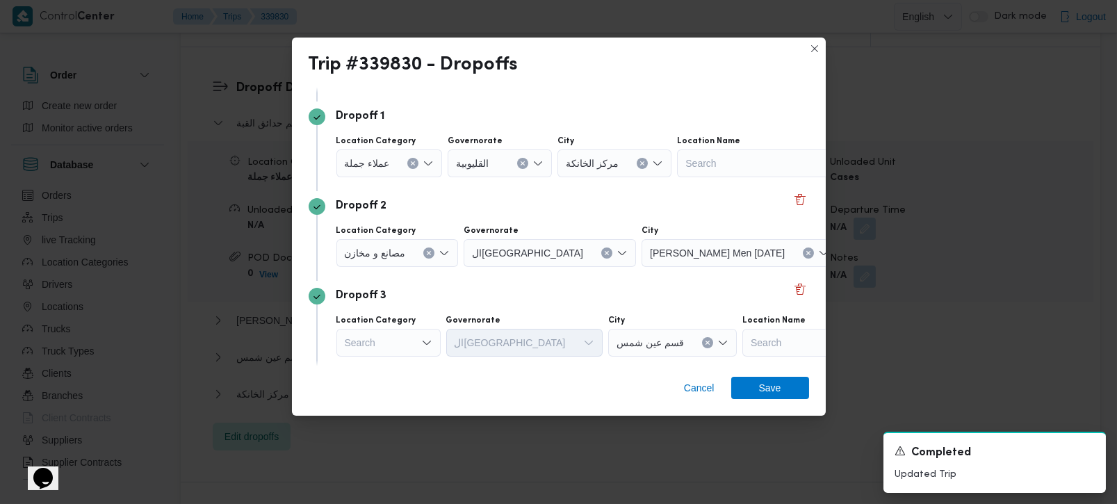
click at [430, 251] on icon "Clear input" at bounding box center [429, 253] width 6 height 6
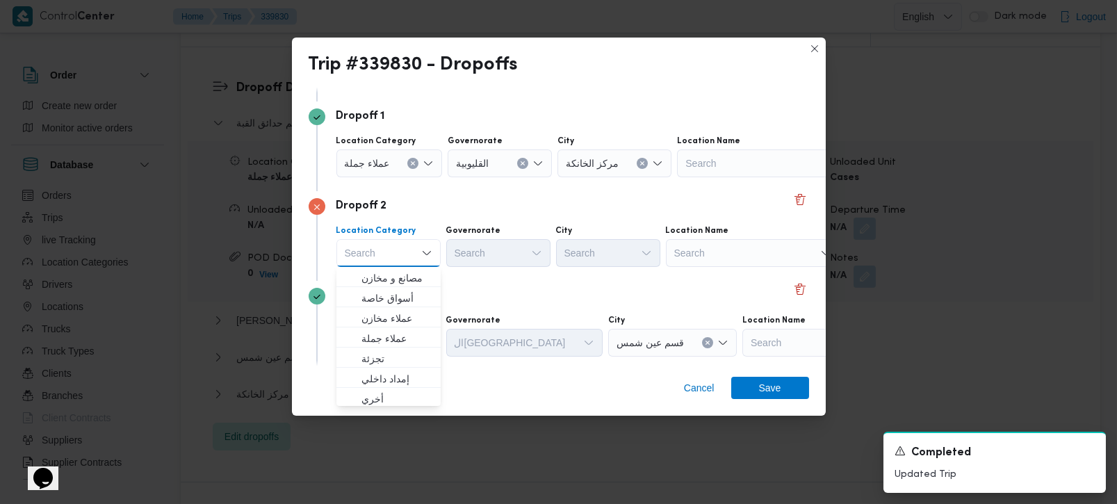
click at [695, 252] on div "Search" at bounding box center [753, 253] width 174 height 28
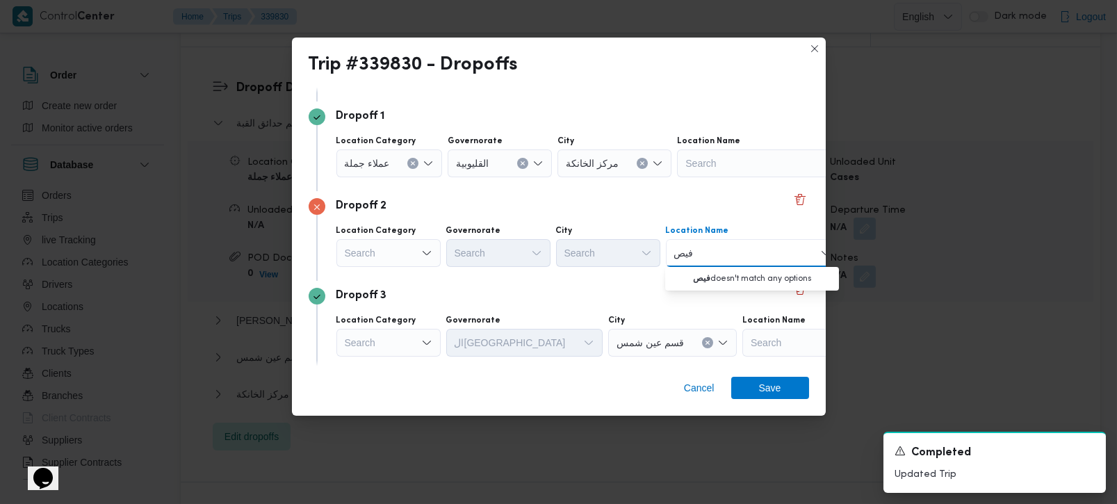
type input "فيص"
click at [368, 263] on div "Search" at bounding box center [389, 253] width 104 height 28
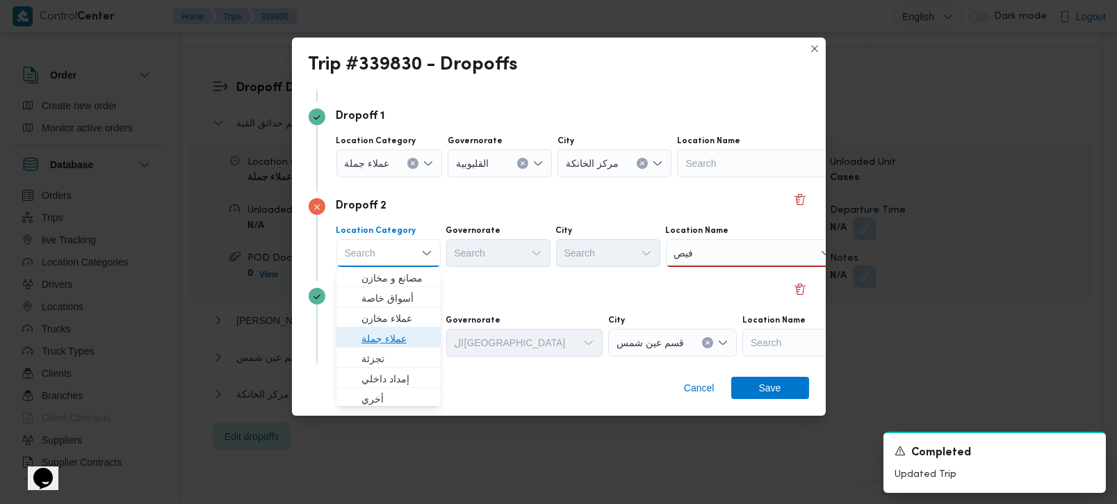
click at [378, 342] on span "عملاء جملة" at bounding box center [397, 338] width 71 height 17
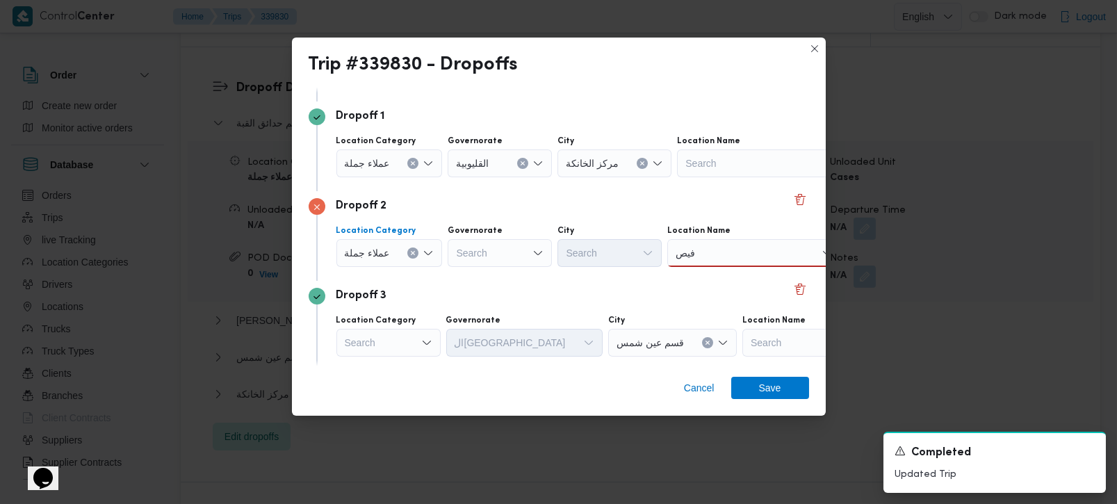
click at [493, 252] on div "Search" at bounding box center [500, 253] width 104 height 28
type input "[DEMOGRAPHIC_DATA]"
click at [493, 273] on span "الجي زة" at bounding box center [506, 278] width 71 height 17
click at [590, 261] on div "Search" at bounding box center [610, 253] width 104 height 28
type input "فيص"
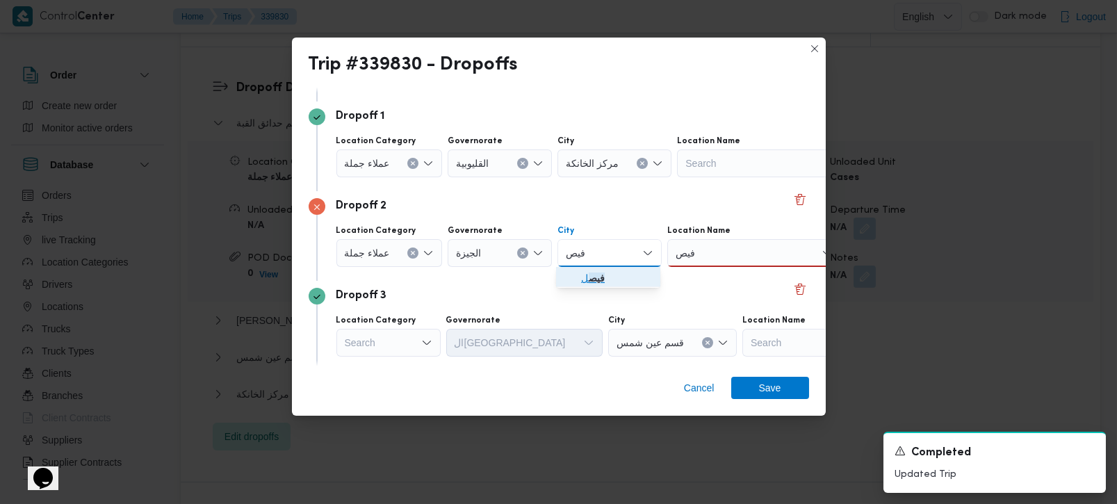
drag, startPoint x: 601, startPoint y: 283, endPoint x: 622, endPoint y: 276, distance: 22.0
click at [601, 283] on mark "فيص" at bounding box center [597, 278] width 16 height 11
click at [711, 247] on div "فيص فيص" at bounding box center [725, 253] width 28 height 22
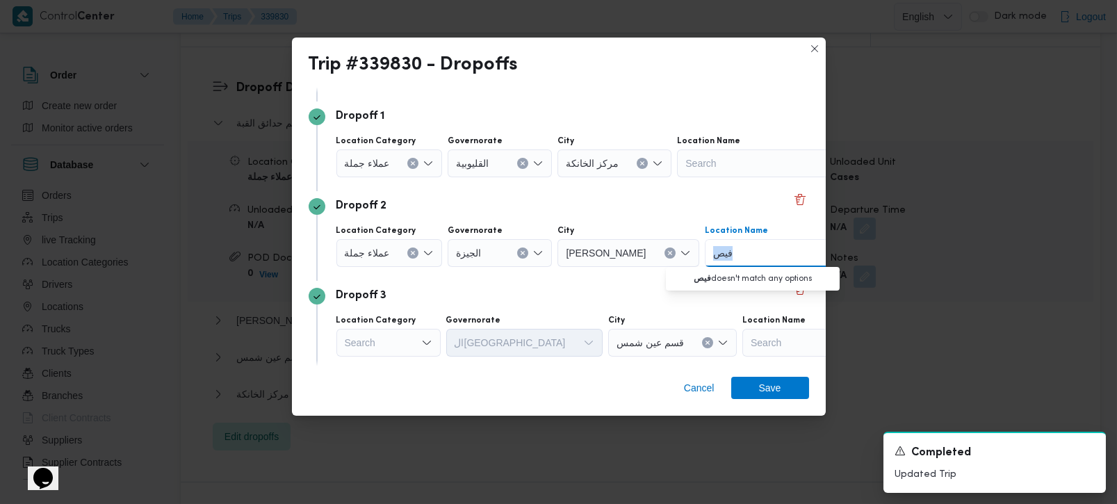
click at [711, 247] on div "فيص فيص" at bounding box center [725, 253] width 28 height 22
click at [713, 250] on input "فيص" at bounding box center [724, 253] width 22 height 17
click at [643, 198] on div "Dropoff 2" at bounding box center [559, 206] width 501 height 17
click at [474, 312] on div "Location Category Search Governorate القاهرة City قسم عين شمس Location Name Sea…" at bounding box center [571, 335] width 475 height 47
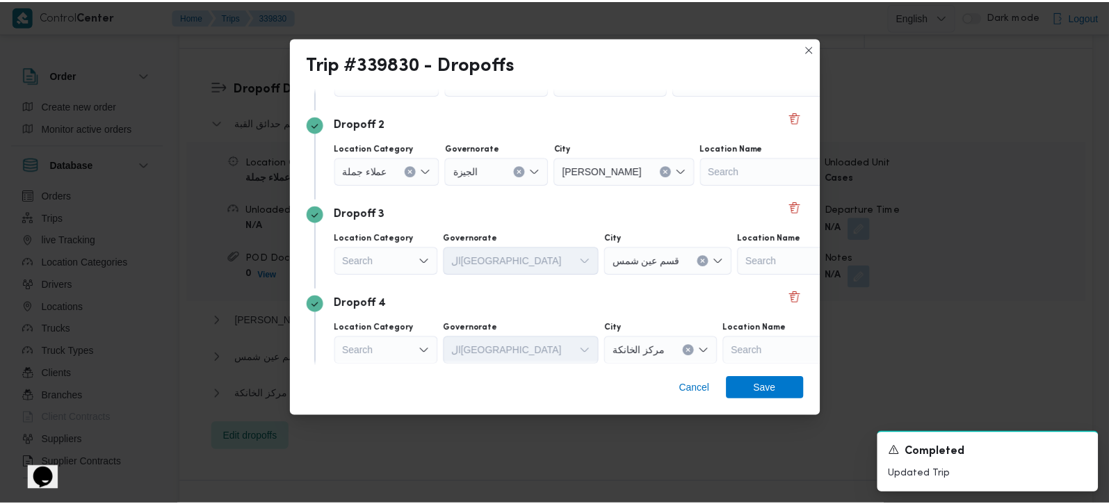
scroll to position [216, 0]
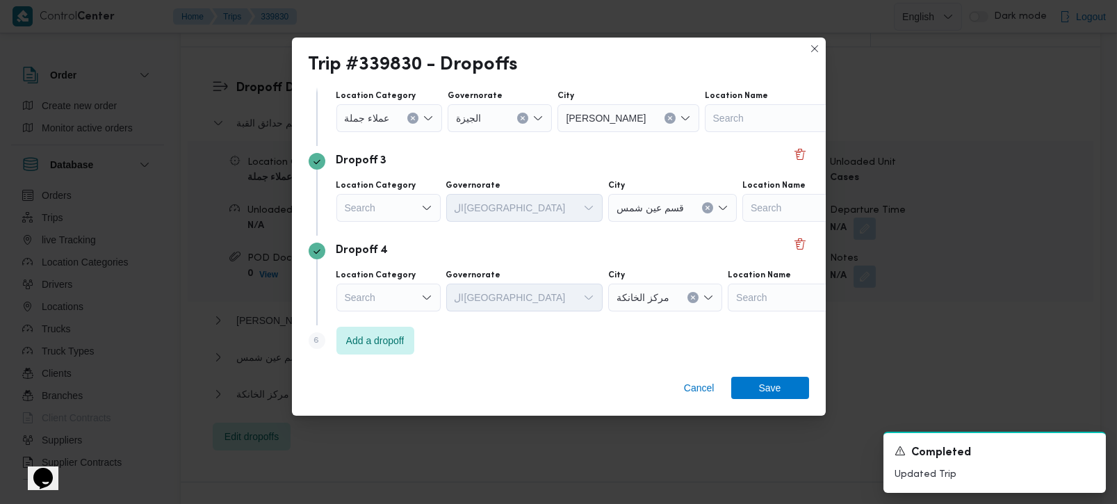
click at [392, 204] on div "Search" at bounding box center [389, 208] width 104 height 28
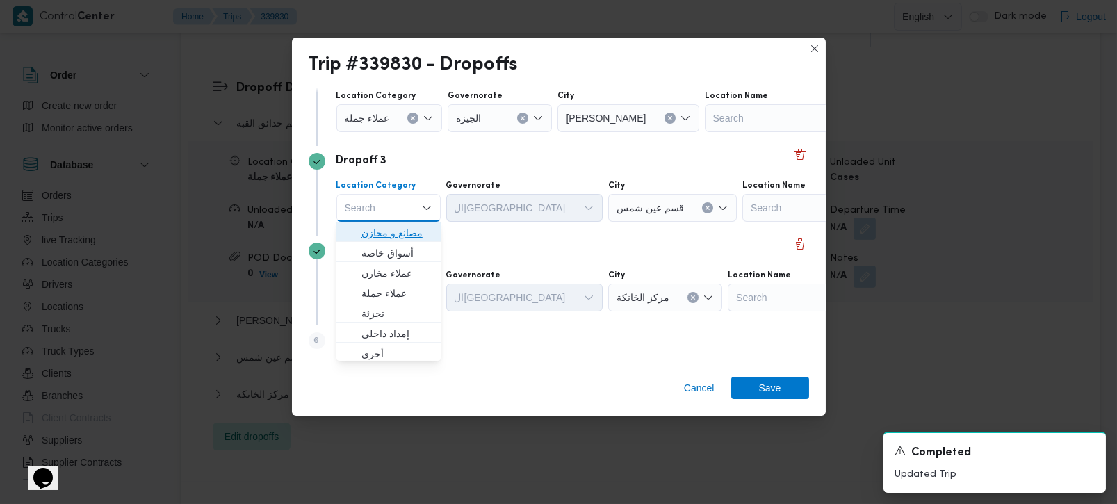
click at [392, 227] on span "مصانع و مخازن" at bounding box center [397, 233] width 71 height 17
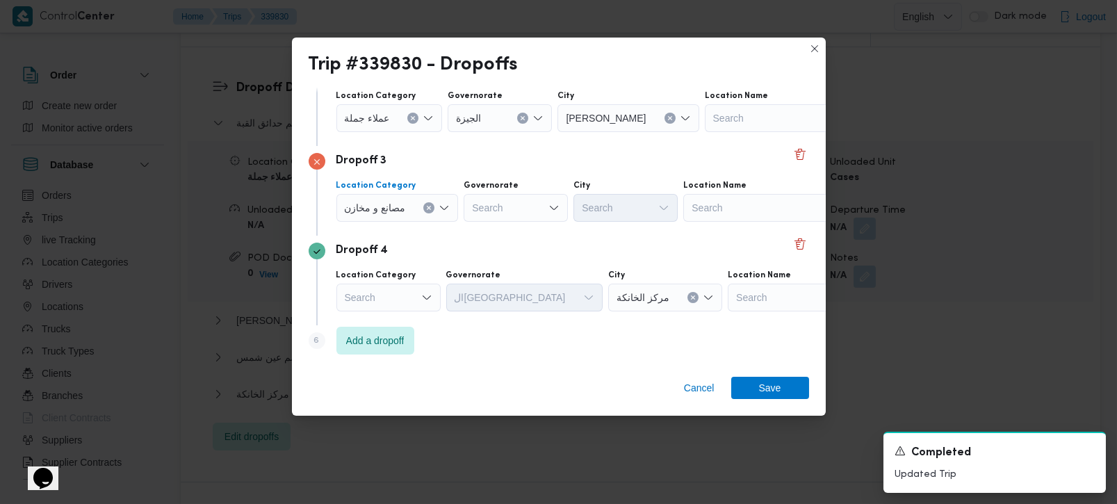
click at [426, 211] on button "Clear input" at bounding box center [428, 207] width 11 height 11
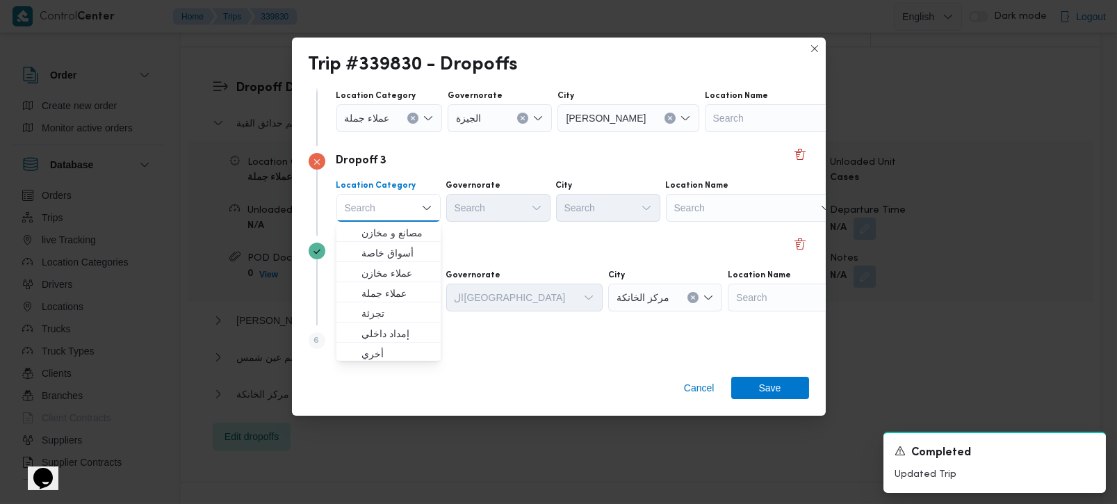
click at [740, 211] on div "Search" at bounding box center [753, 208] width 174 height 28
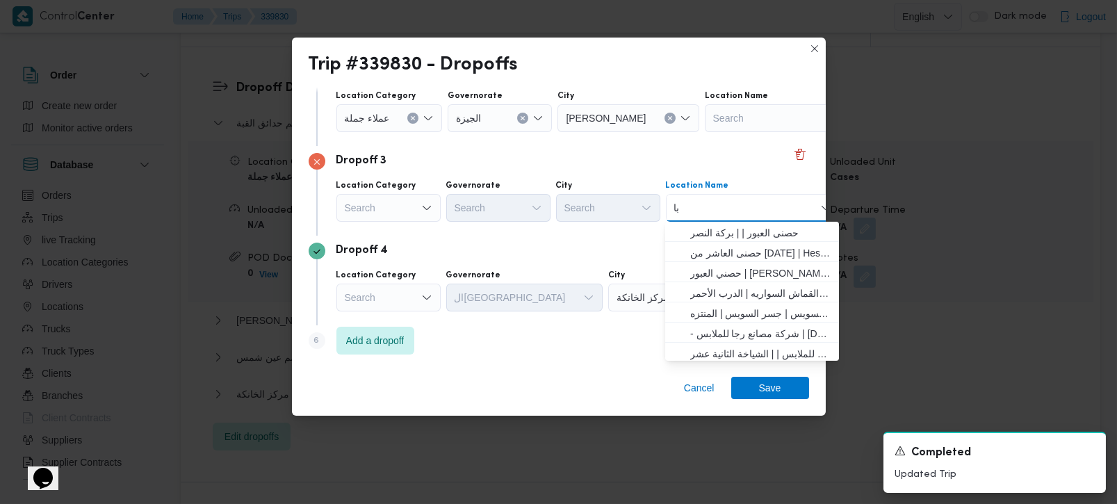
type input "باب"
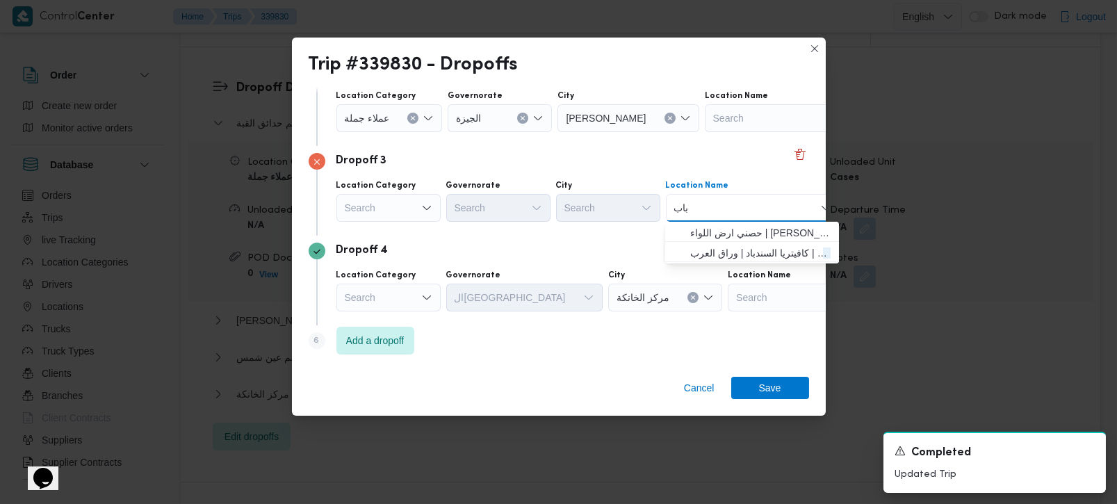
click at [678, 202] on input "باب" at bounding box center [682, 208] width 16 height 17
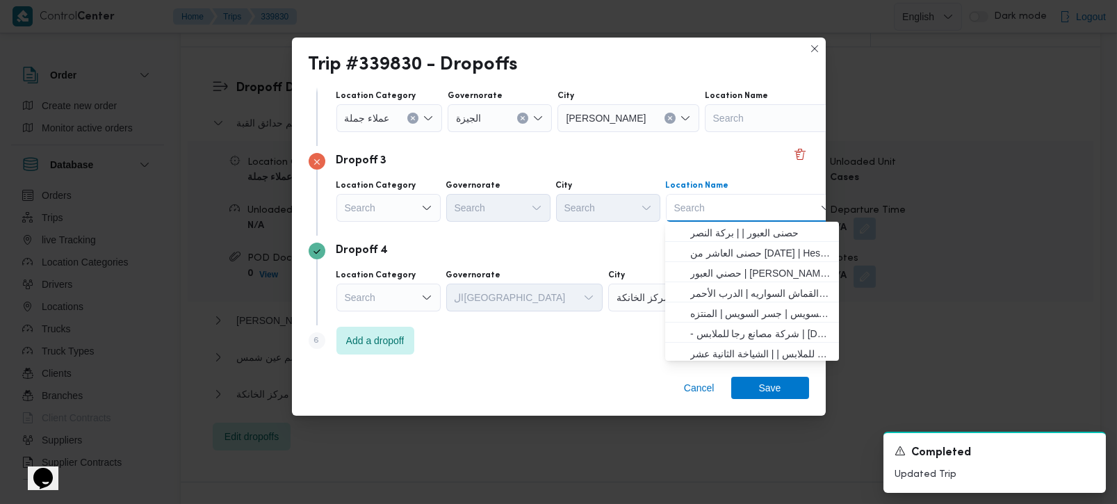
click at [376, 205] on div "Search" at bounding box center [389, 208] width 104 height 28
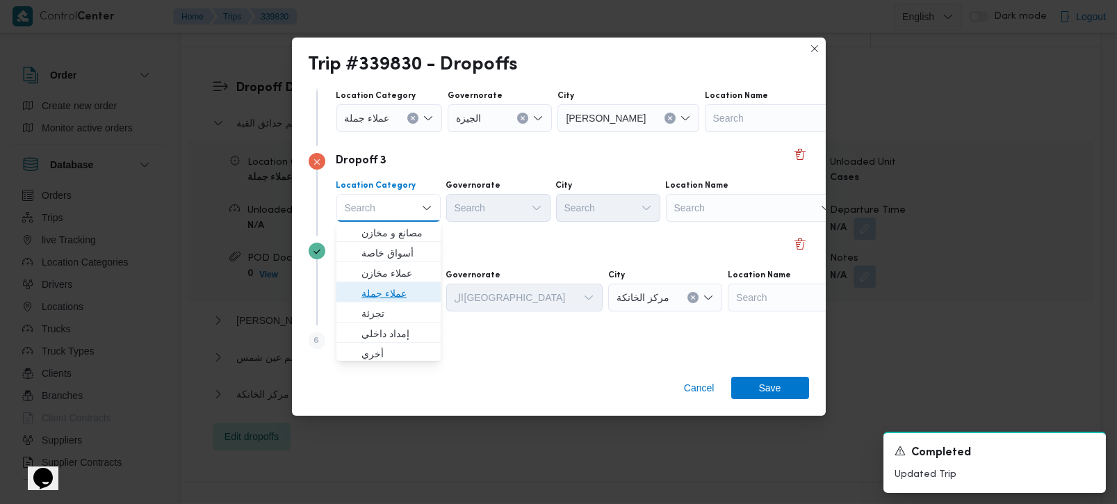
click at [376, 285] on span "عملاء جملة" at bounding box center [397, 293] width 71 height 17
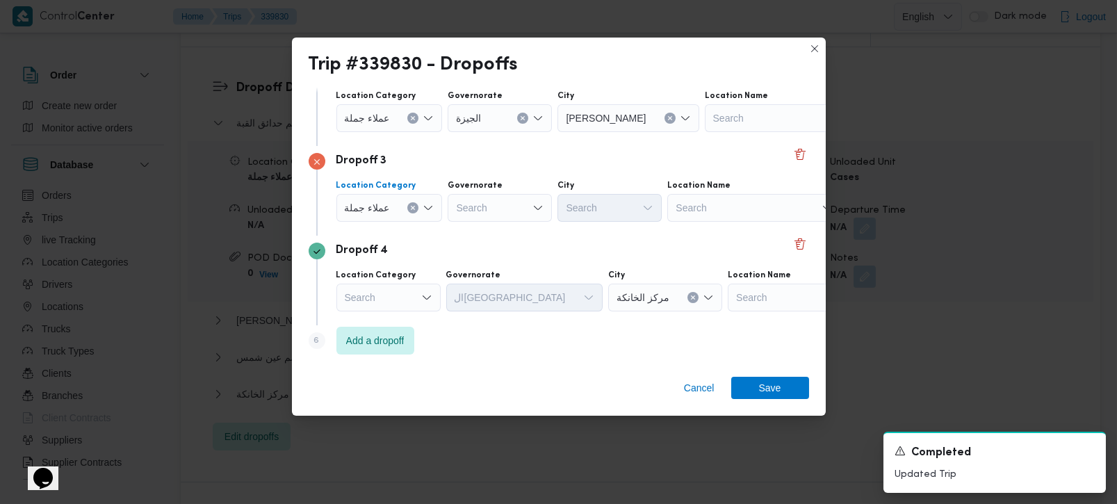
click at [465, 203] on div "Search" at bounding box center [500, 208] width 104 height 28
type input "[DEMOGRAPHIC_DATA]"
click at [475, 220] on div "زة زة Combo box. Selected. زة. Selected. Combo box input. Search. Type some tex…" at bounding box center [500, 208] width 104 height 28
click at [486, 222] on span "الجي زة" at bounding box center [498, 233] width 93 height 22
click at [586, 196] on div "Search" at bounding box center [610, 208] width 104 height 28
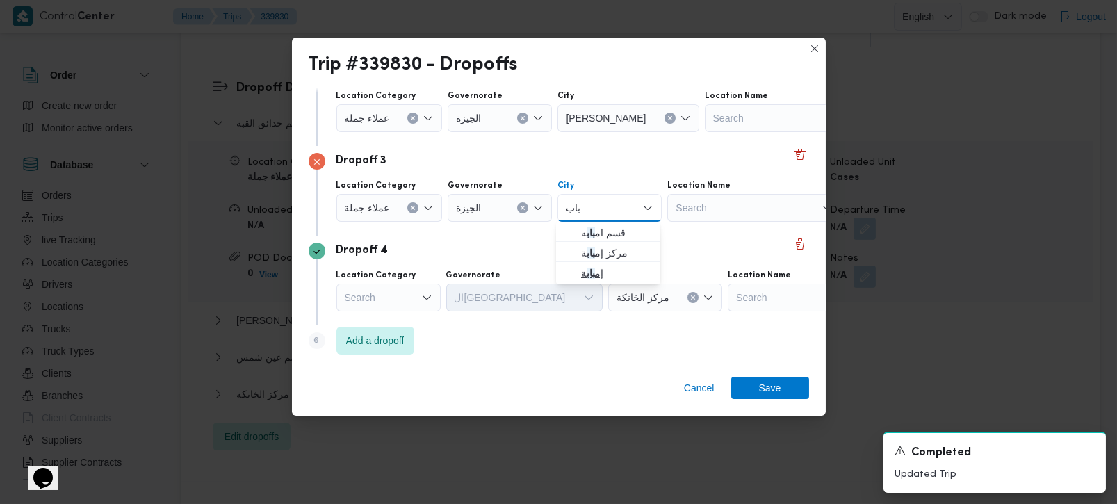
type input "باب"
click at [581, 269] on span "إم باب ة" at bounding box center [616, 273] width 71 height 17
click at [753, 378] on span "Save" at bounding box center [771, 387] width 78 height 22
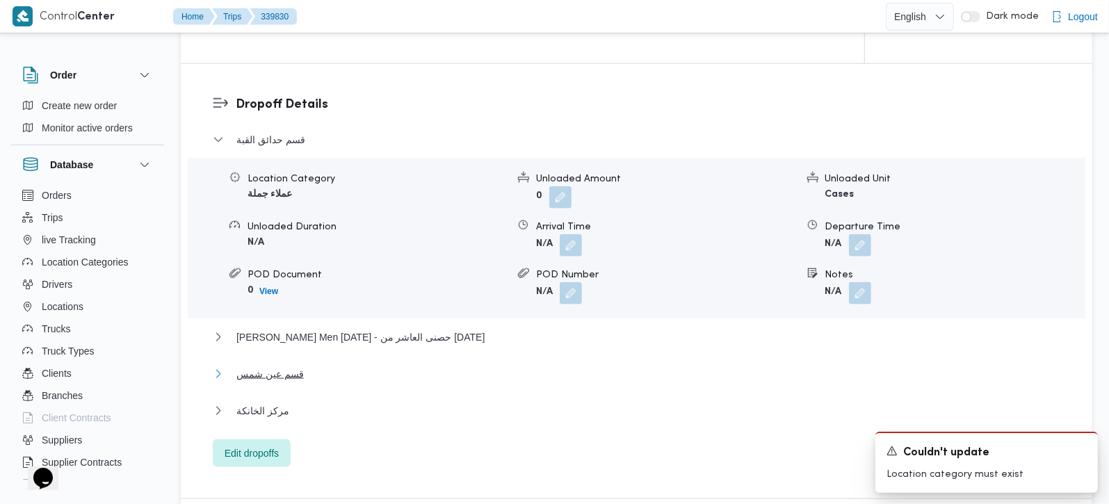
click at [288, 366] on span "قسم عين شمس" at bounding box center [269, 374] width 67 height 17
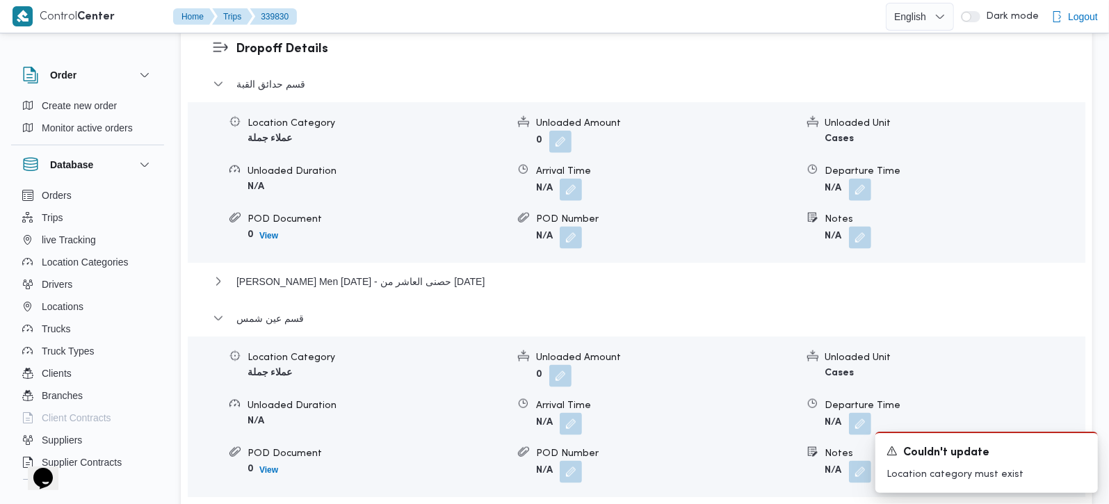
scroll to position [1309, 0]
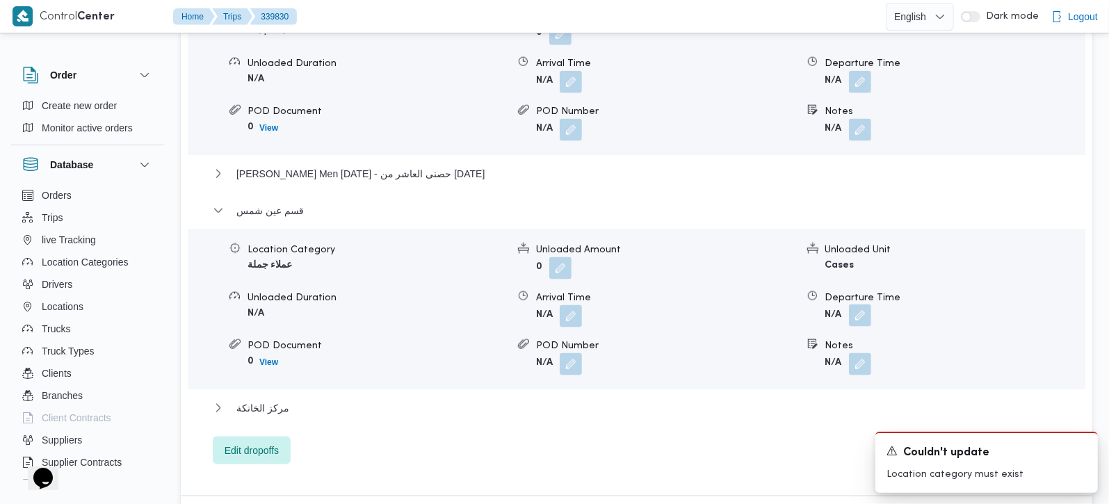
click at [863, 305] on button "button" at bounding box center [860, 316] width 22 height 22
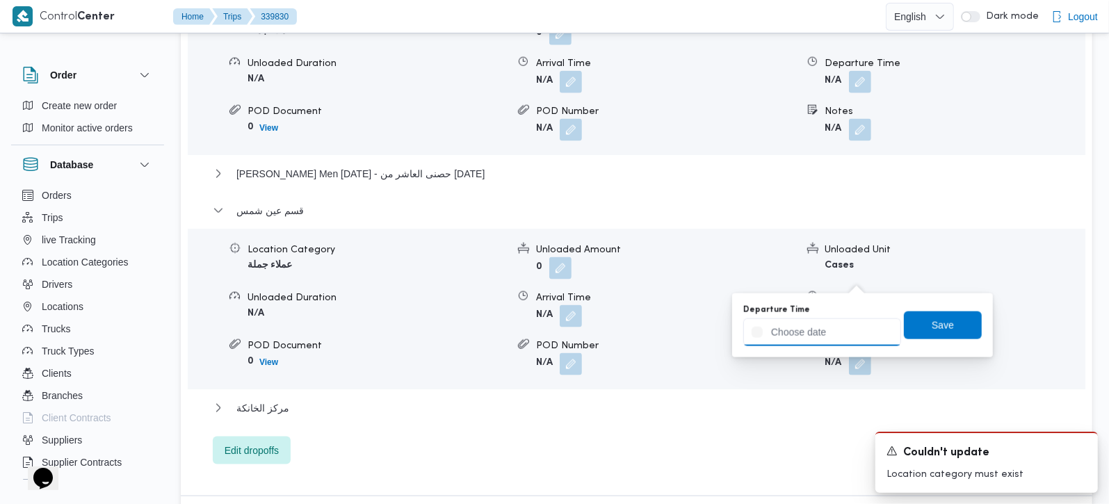
click at [847, 327] on input "Departure Time" at bounding box center [822, 332] width 158 height 28
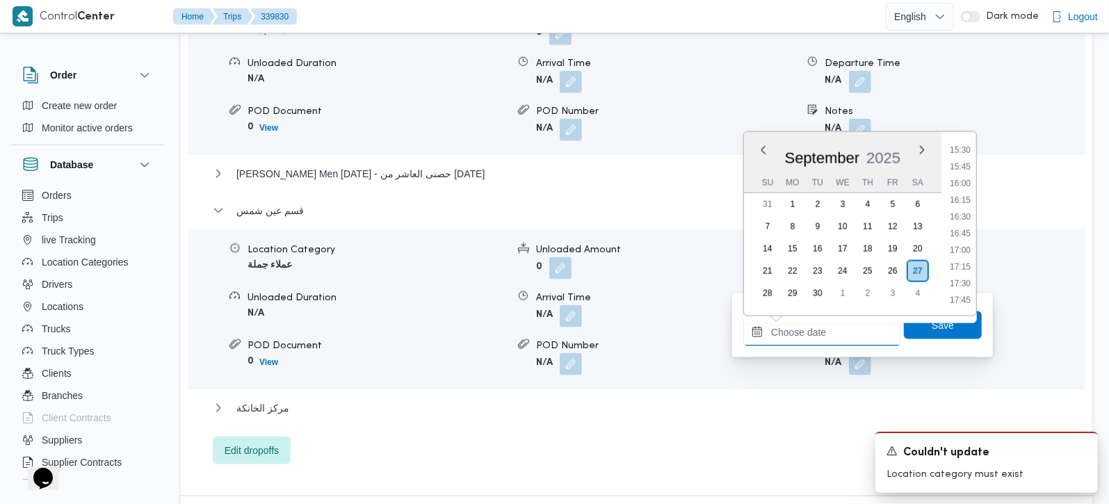
scroll to position [1006, 0]
drag, startPoint x: 967, startPoint y: 211, endPoint x: 960, endPoint y: 243, distance: 33.3
click at [967, 211] on li "16:00" at bounding box center [960, 212] width 32 height 14
type input "27/09/2025 16:00"
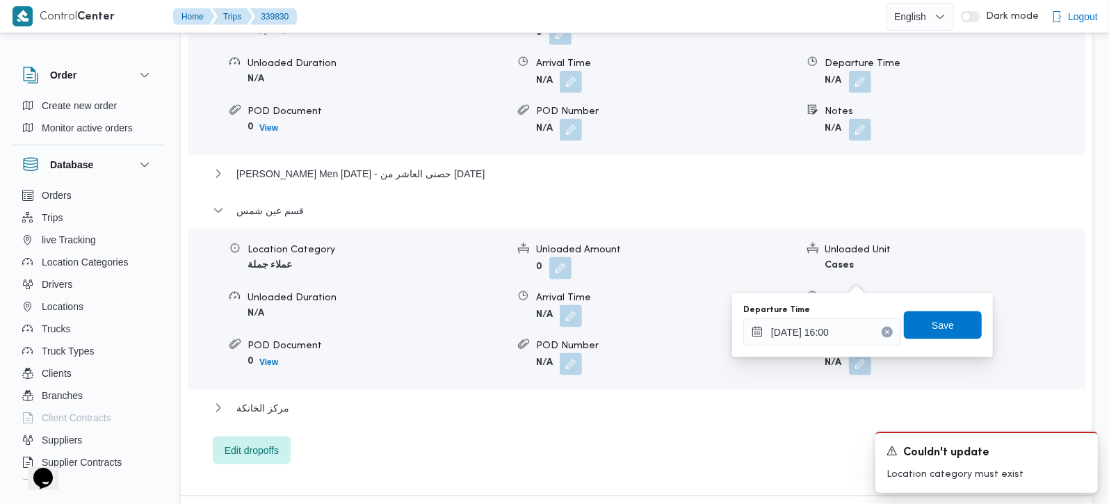
click at [944, 308] on div "Departure Time 27/09/2025 16:00 Save" at bounding box center [862, 325] width 241 height 45
click at [942, 318] on span "Save" at bounding box center [943, 324] width 22 height 17
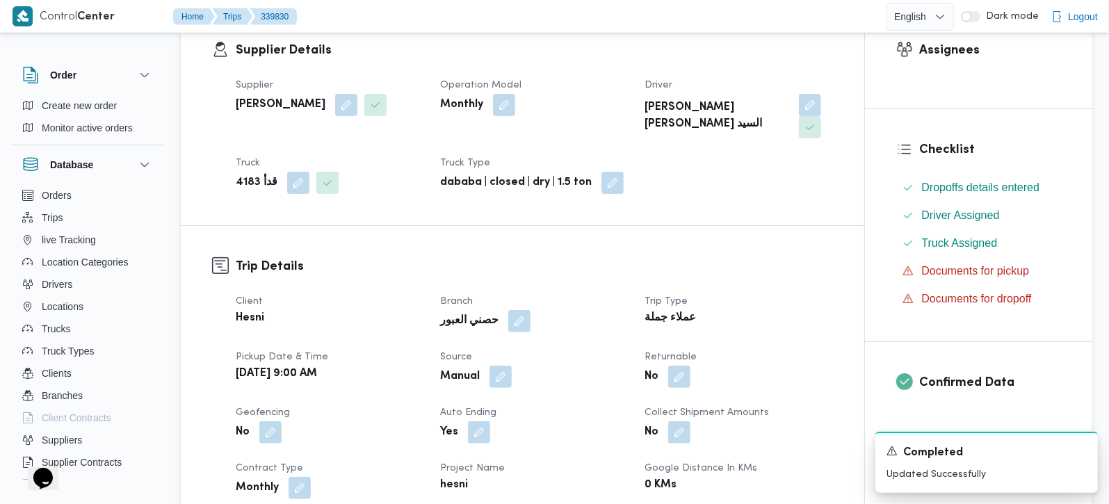
scroll to position [0, 0]
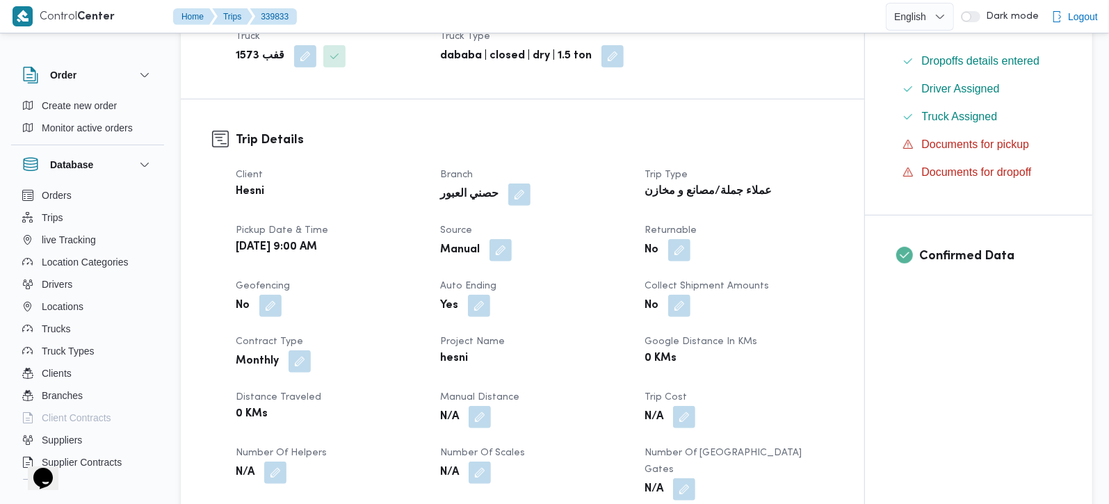
scroll to position [409, 0]
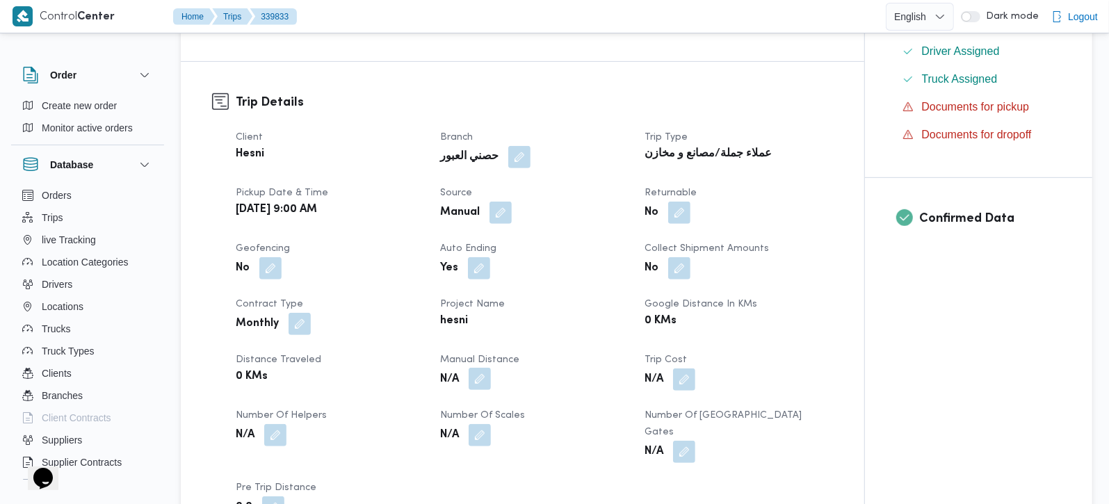
click at [484, 368] on button "button" at bounding box center [480, 379] width 22 height 22
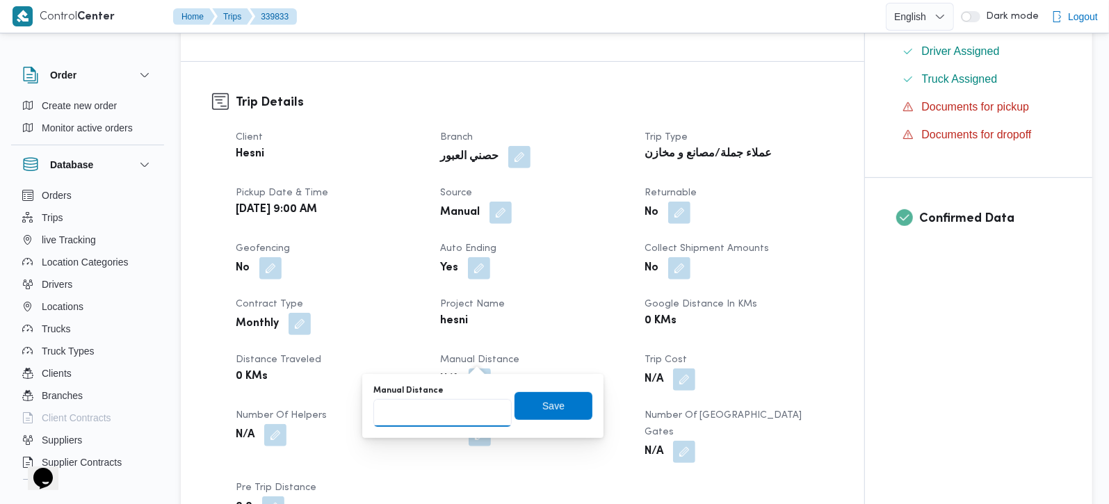
click at [447, 416] on input "Manual Distance" at bounding box center [442, 413] width 138 height 28
type input "133"
click at [549, 393] on span "Save" at bounding box center [554, 405] width 78 height 28
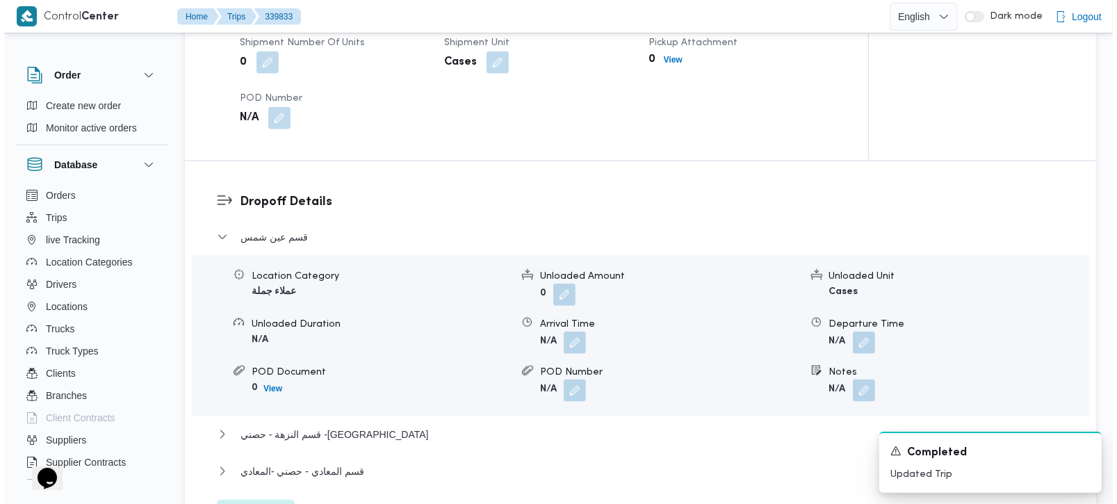
scroll to position [1145, 0]
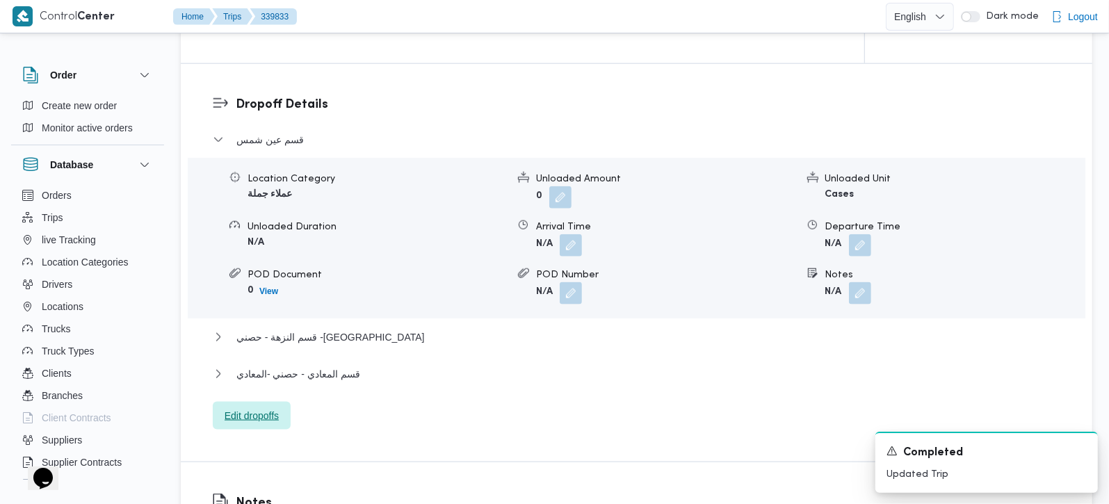
click at [259, 407] on span "Edit dropoffs" at bounding box center [252, 415] width 54 height 17
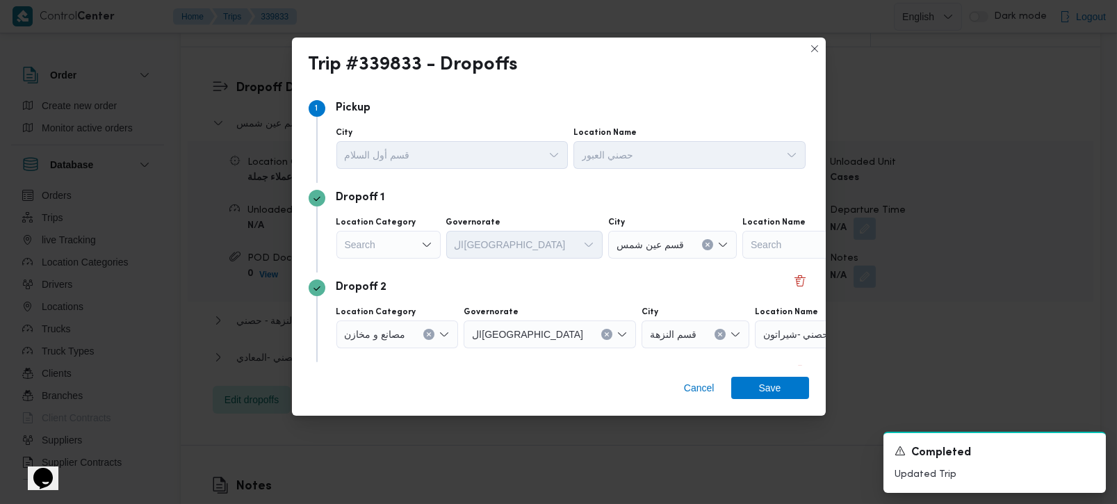
click at [409, 240] on div "Search" at bounding box center [389, 245] width 104 height 28
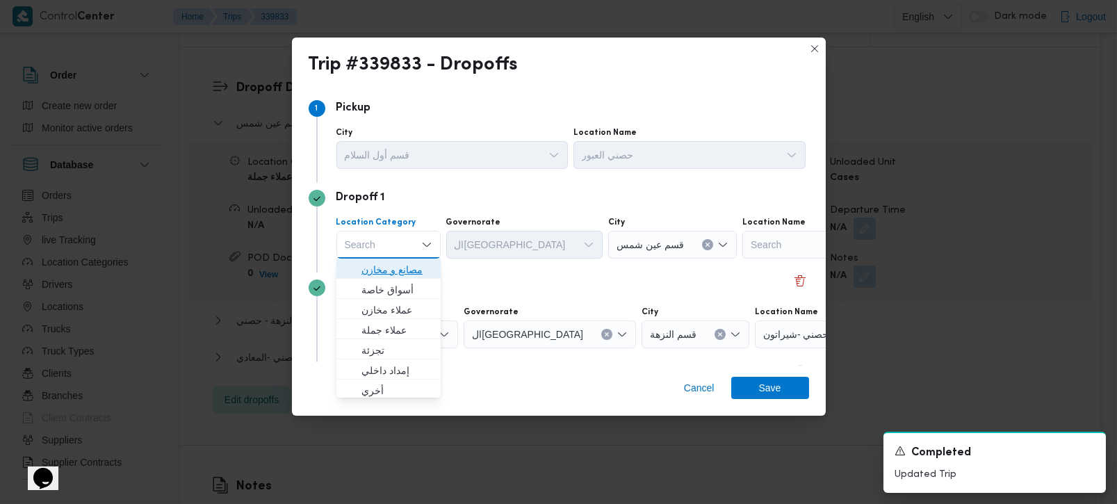
click at [405, 269] on span "مصانع و مخازن" at bounding box center [397, 269] width 71 height 17
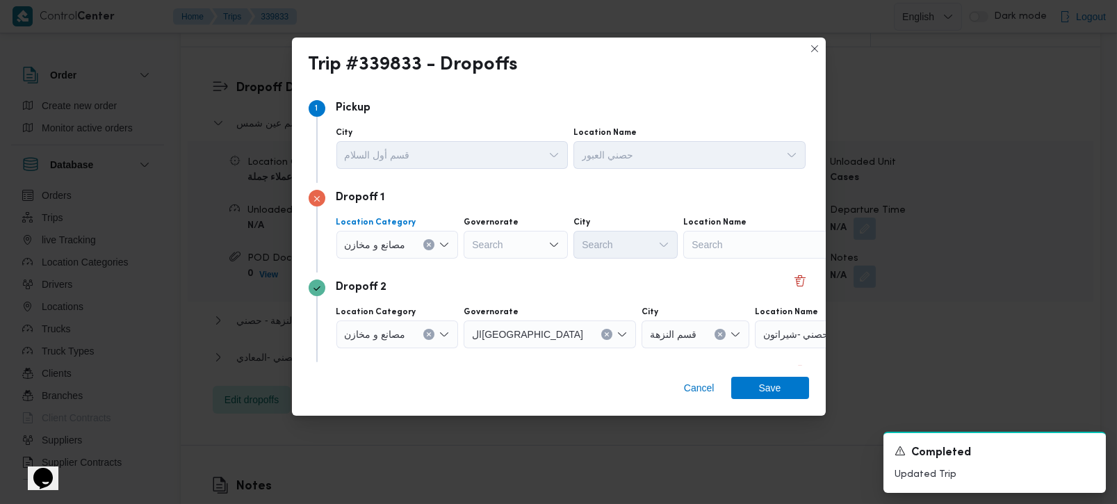
click at [426, 243] on icon "Clear input" at bounding box center [429, 245] width 6 height 6
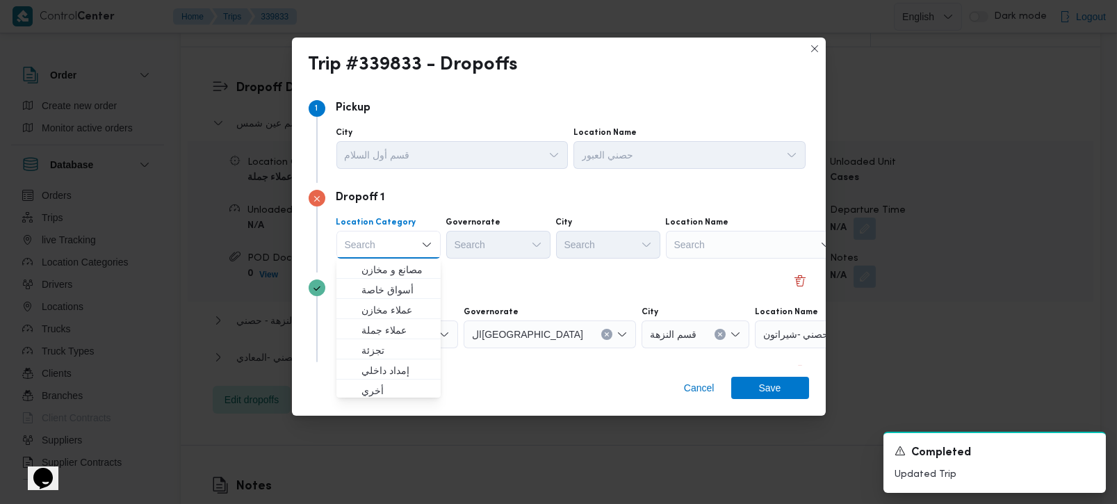
click at [722, 236] on div "Search" at bounding box center [753, 245] width 174 height 28
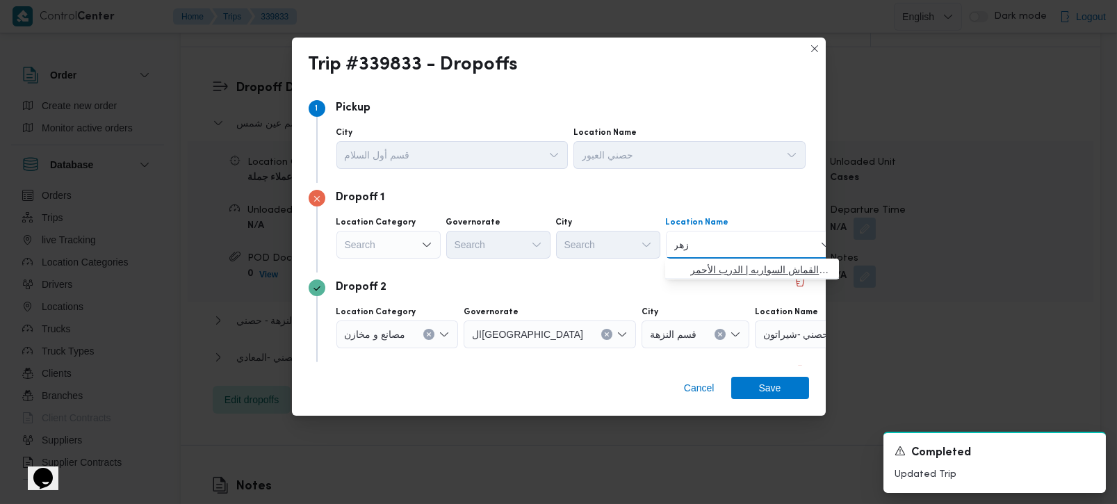
type input "زهر"
click at [736, 272] on span "حصني الا زهر | سوق الازهر كل انواع القماش السواريه | الدرب الأحمر" at bounding box center [760, 269] width 140 height 17
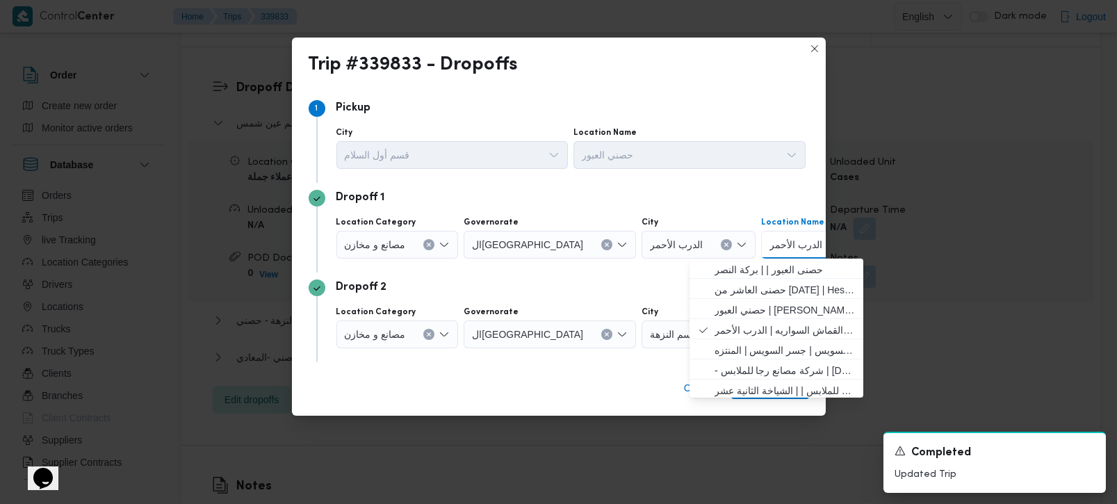
click at [430, 333] on icon "Clear input" at bounding box center [429, 334] width 3 height 3
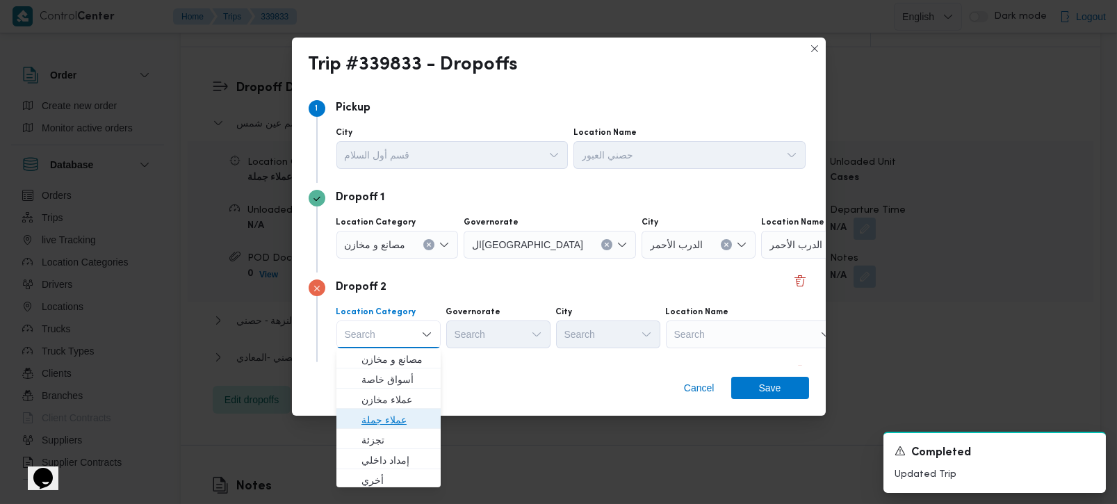
click at [401, 412] on span "عملاء جملة" at bounding box center [397, 420] width 71 height 17
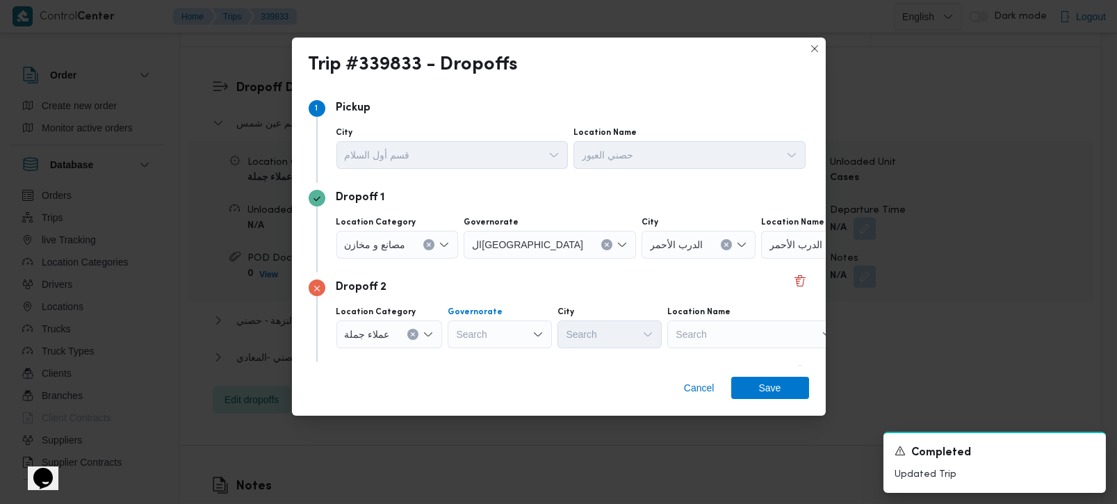
click at [485, 341] on div "Search" at bounding box center [500, 335] width 104 height 28
type input "زة"
click at [490, 359] on span "الجي زة" at bounding box center [506, 359] width 71 height 17
click at [599, 341] on div "Search" at bounding box center [610, 335] width 104 height 28
type input "وزة"
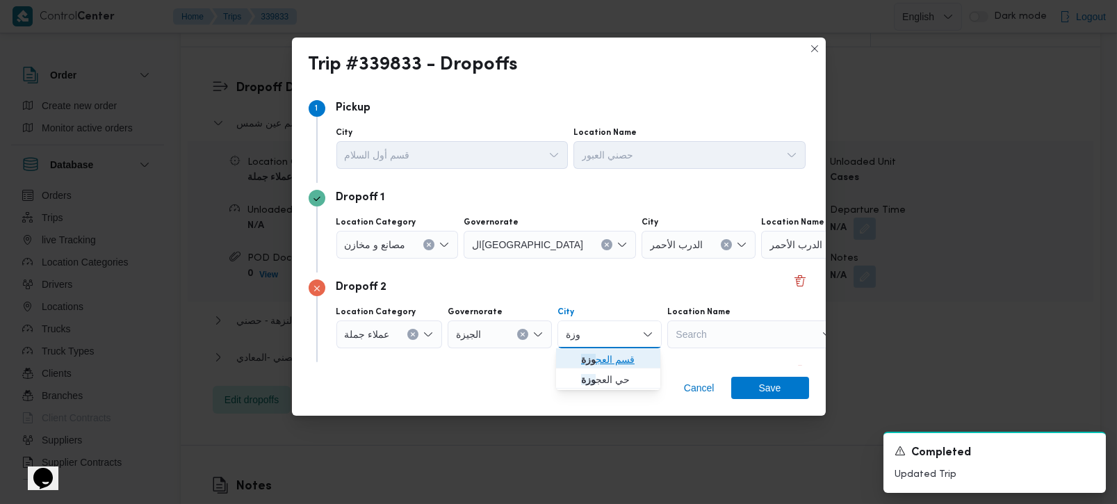
click at [604, 356] on span "قسم العج وزة" at bounding box center [616, 359] width 71 height 17
click at [563, 298] on div "Dropoff 2 Location Category عملاء جملة Governorate الجيزة City قسم العجوزة Loca…" at bounding box center [559, 318] width 501 height 90
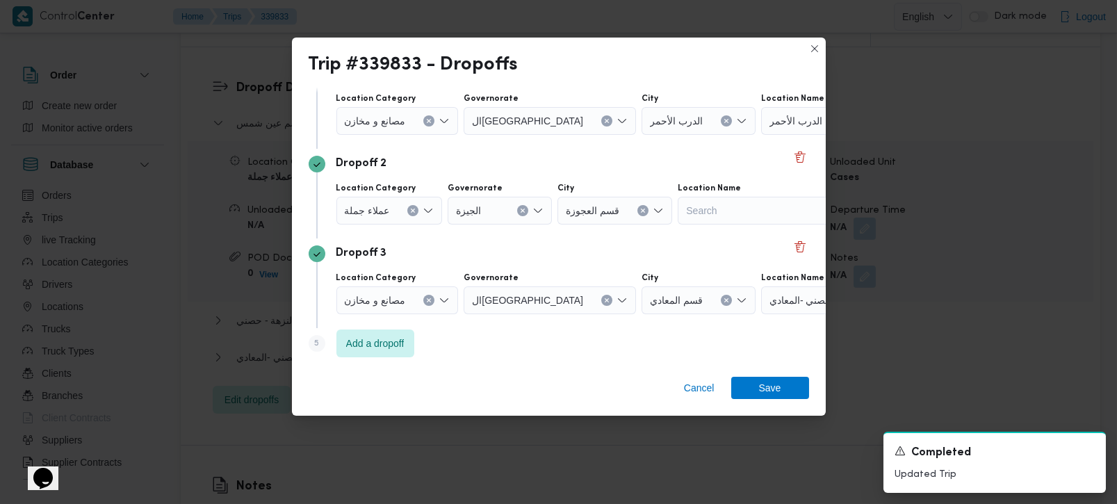
scroll to position [127, 0]
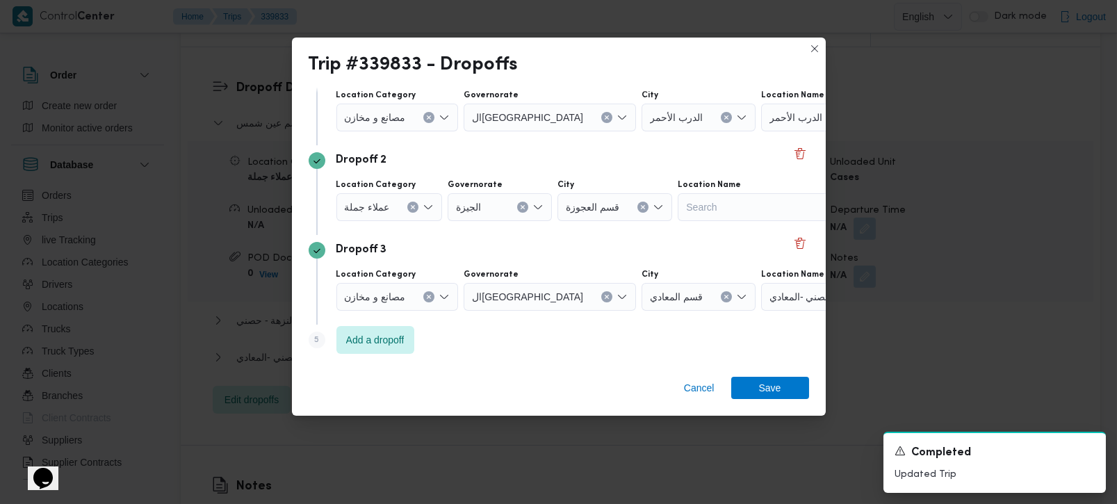
click at [428, 294] on icon "Clear input" at bounding box center [429, 297] width 6 height 6
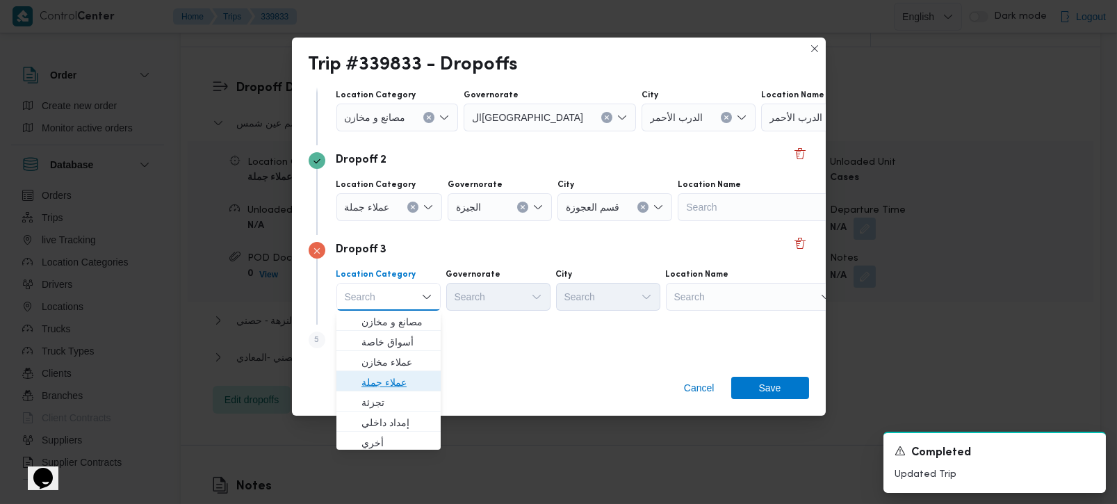
drag, startPoint x: 389, startPoint y: 378, endPoint x: 441, endPoint y: 339, distance: 65.1
click at [388, 379] on span "عملاء جملة" at bounding box center [397, 382] width 71 height 17
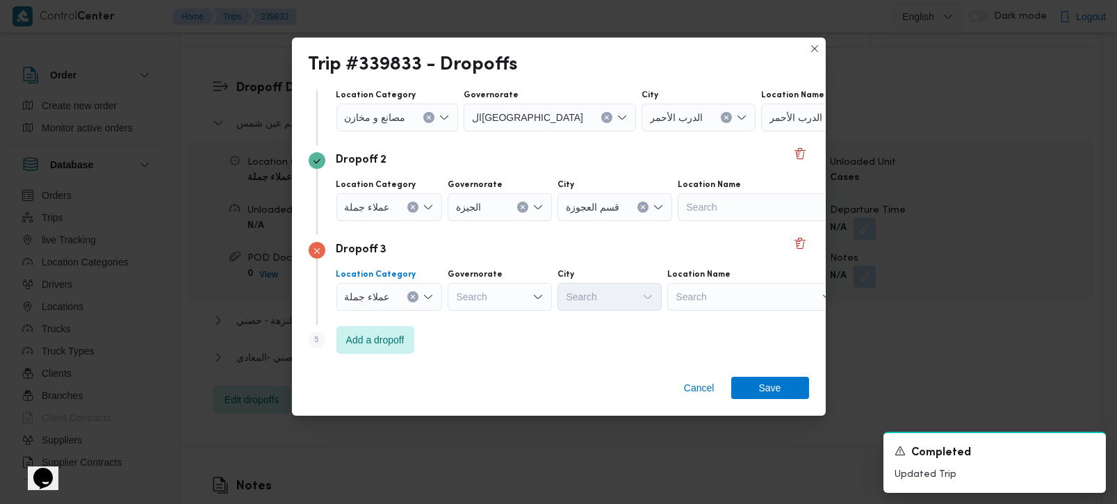
click at [499, 295] on div "Search" at bounding box center [500, 297] width 104 height 28
type input "رة"
click at [490, 344] on span "القاه رة" at bounding box center [506, 342] width 71 height 17
click at [626, 300] on div "Search" at bounding box center [678, 297] width 104 height 28
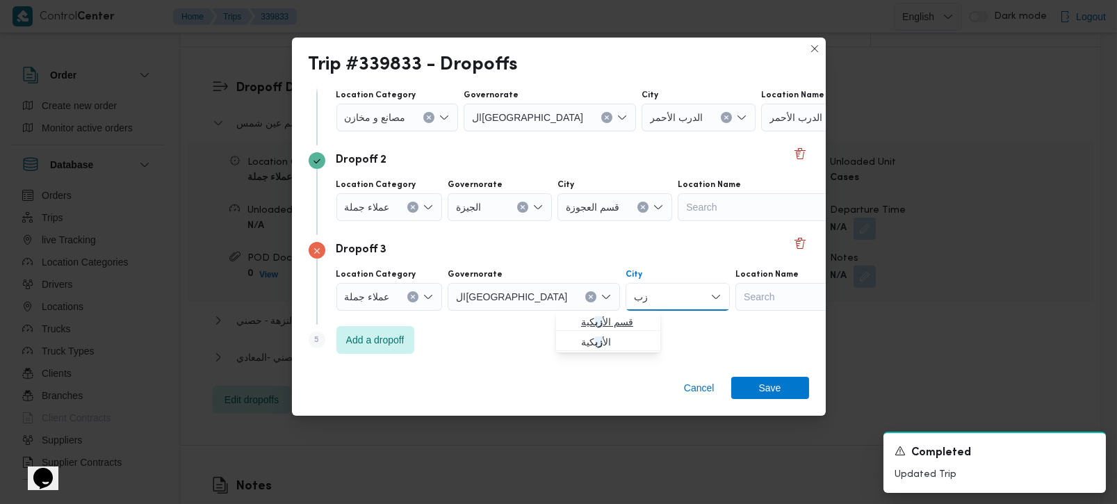
type input "زب"
click at [601, 321] on span "قسم الأ زب كية" at bounding box center [616, 322] width 71 height 17
click at [525, 341] on div "Step 5 is disabled 5 Add a dropoff" at bounding box center [559, 343] width 501 height 36
click at [393, 350] on span "Add a dropoff" at bounding box center [376, 339] width 78 height 28
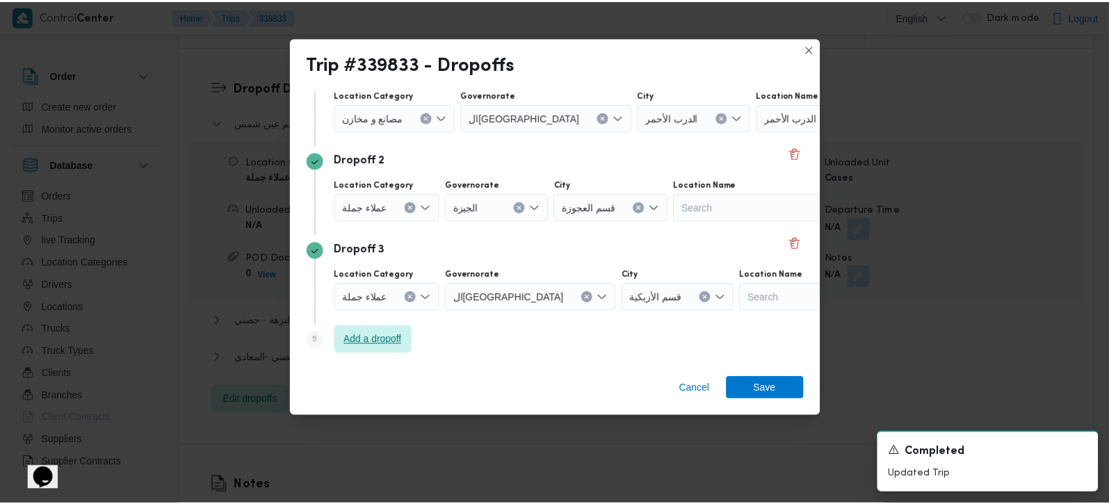
scroll to position [217, 0]
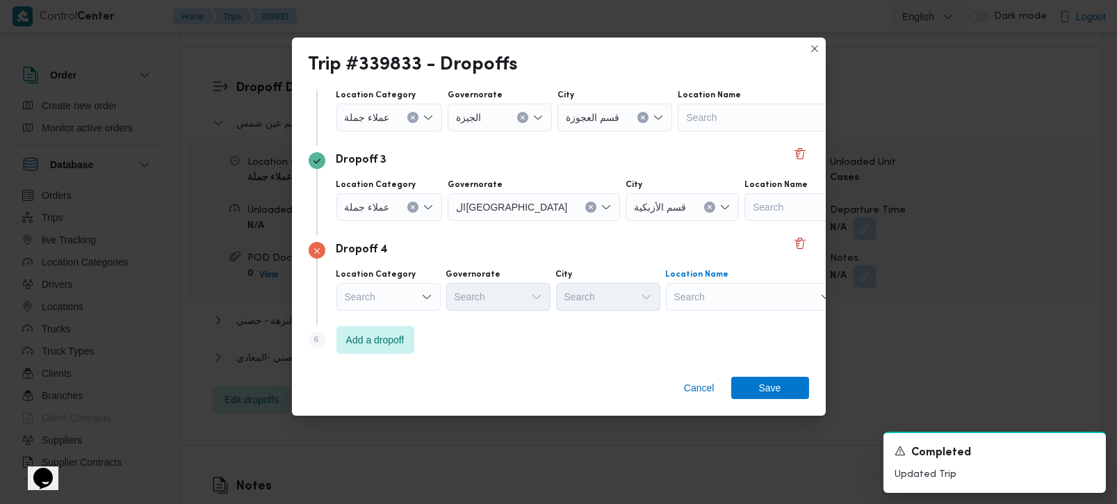
click at [685, 297] on div "Search" at bounding box center [753, 297] width 174 height 28
type input "شير"
click at [685, 328] on span "حصني - شير اتون | 7 الخليلي | شيراتون المطار" at bounding box center [752, 321] width 163 height 22
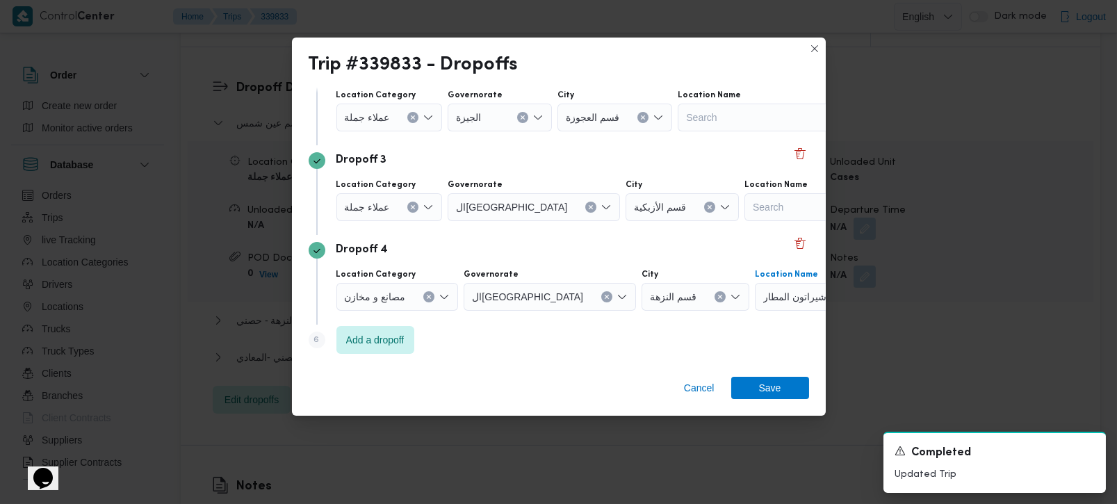
click at [633, 364] on div "Step 1 1 Pickup City قسم أول السلام Location Name حصني العبور Dropoff 1 Locatio…" at bounding box center [559, 227] width 534 height 278
click at [745, 401] on div "Cancel Save" at bounding box center [559, 391] width 534 height 50
click at [750, 392] on span "Save" at bounding box center [771, 387] width 78 height 22
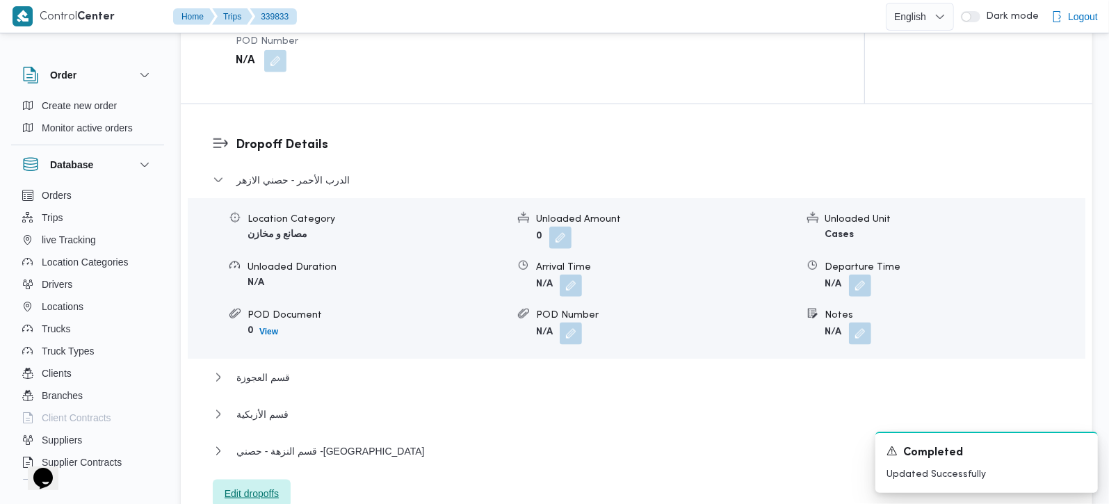
scroll to position [1145, 0]
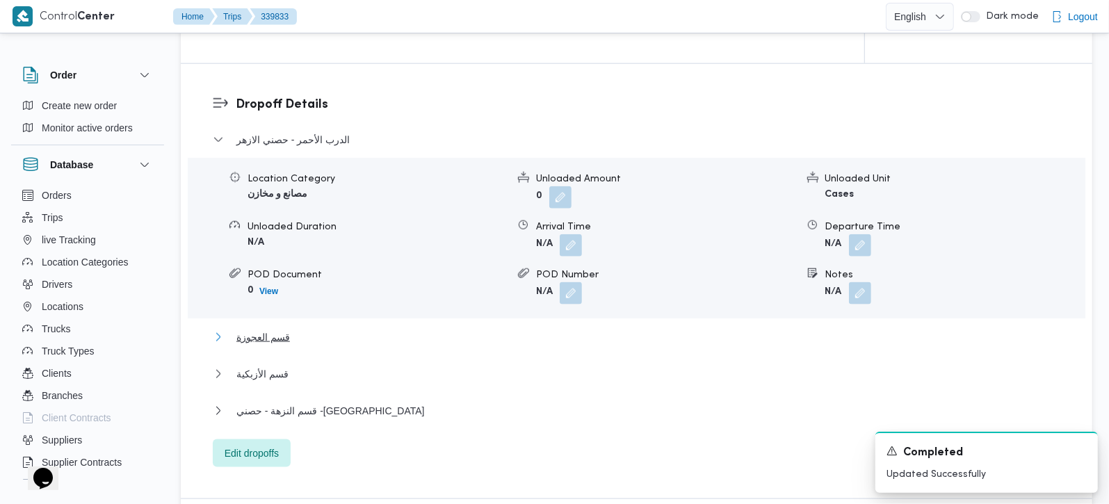
click at [243, 329] on span "قسم العجوزة" at bounding box center [263, 337] width 54 height 17
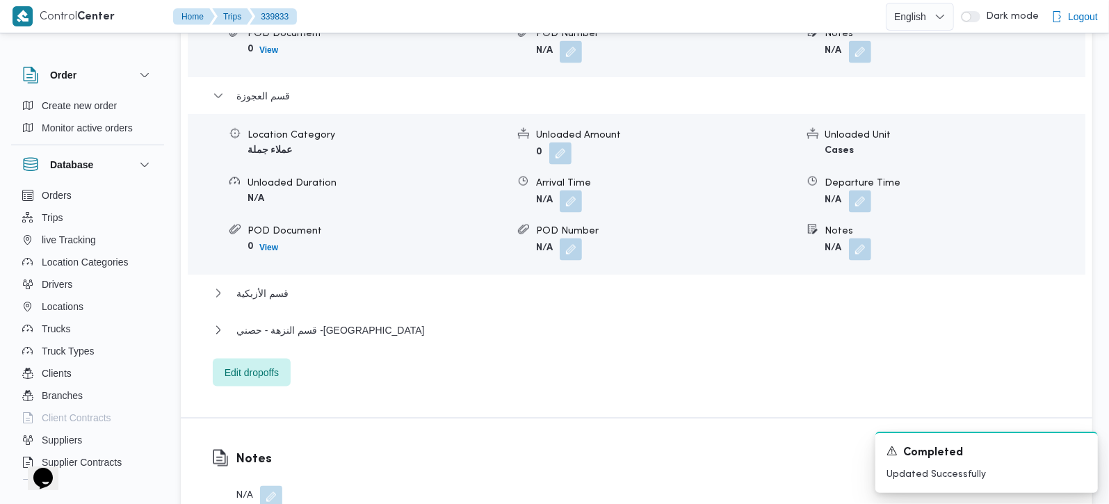
scroll to position [1391, 0]
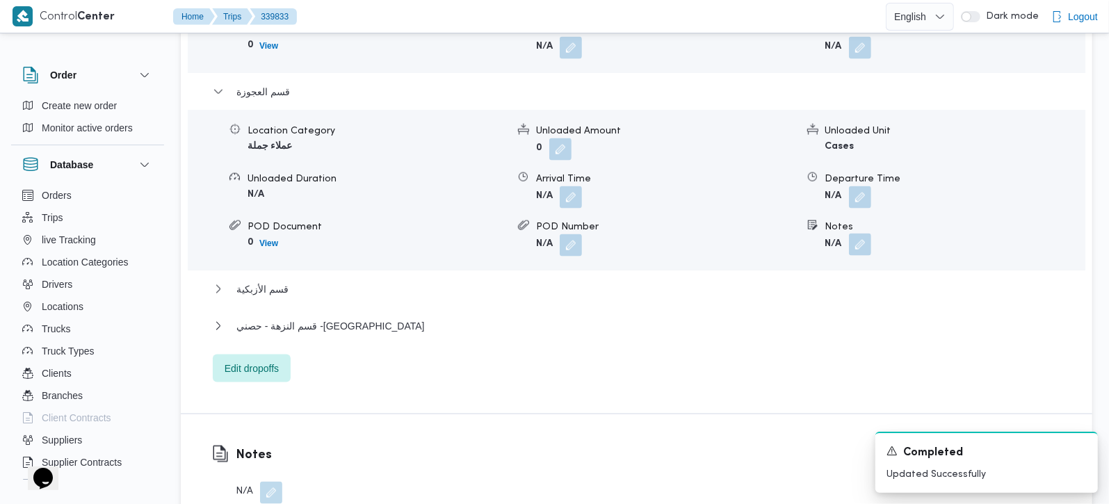
click at [856, 234] on button "button" at bounding box center [860, 245] width 22 height 22
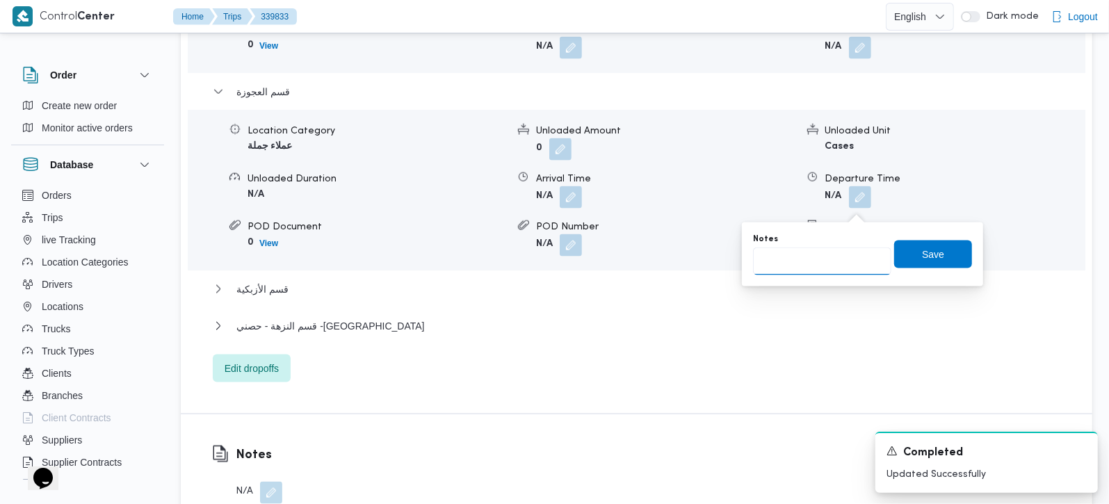
click at [832, 265] on input "Notes" at bounding box center [822, 262] width 138 height 28
paste input "ميدان لبنان"
type input "ميدان لبنان"
click at [907, 262] on span "Save" at bounding box center [933, 254] width 78 height 28
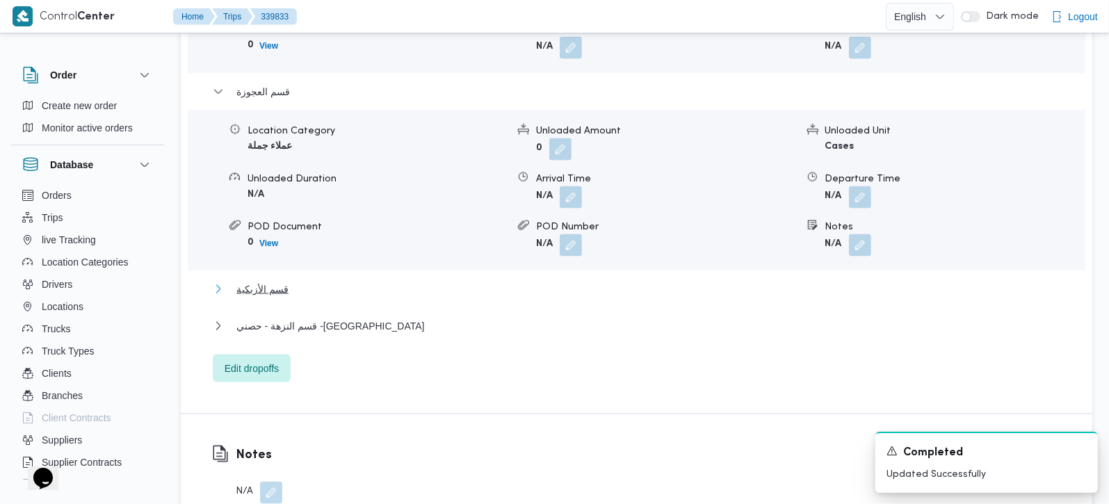
click at [261, 281] on span "قسم الأزبكية" at bounding box center [262, 289] width 52 height 17
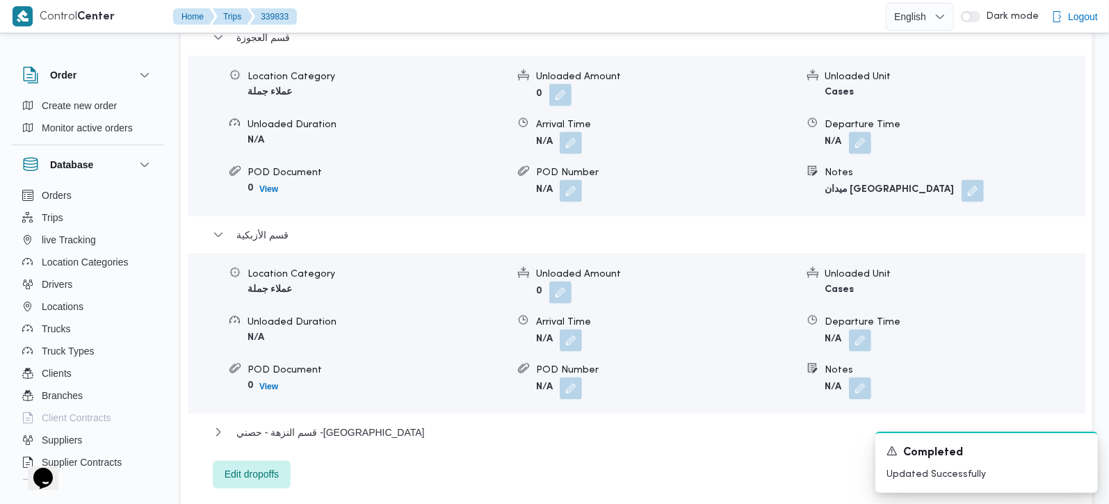
scroll to position [1472, 0]
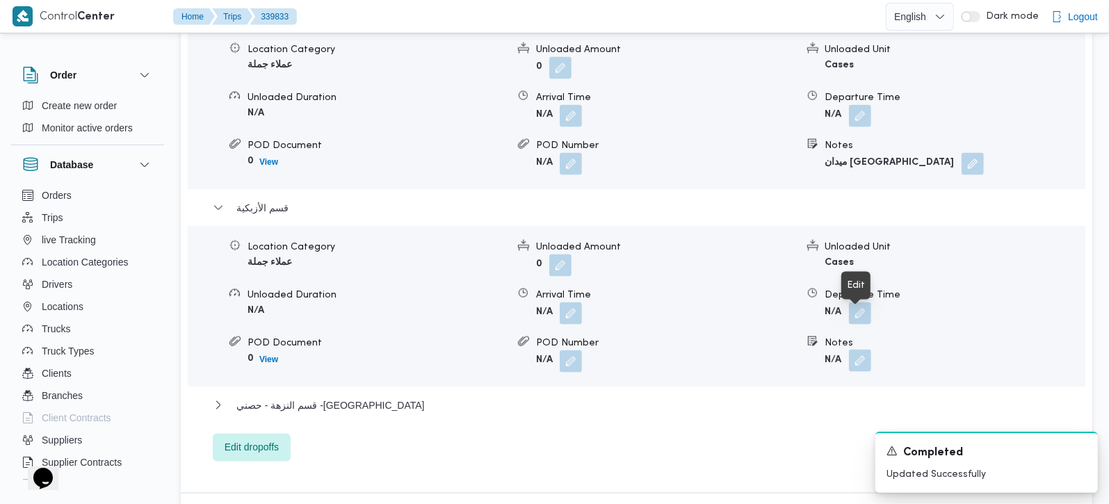
click at [854, 350] on button "button" at bounding box center [860, 361] width 22 height 22
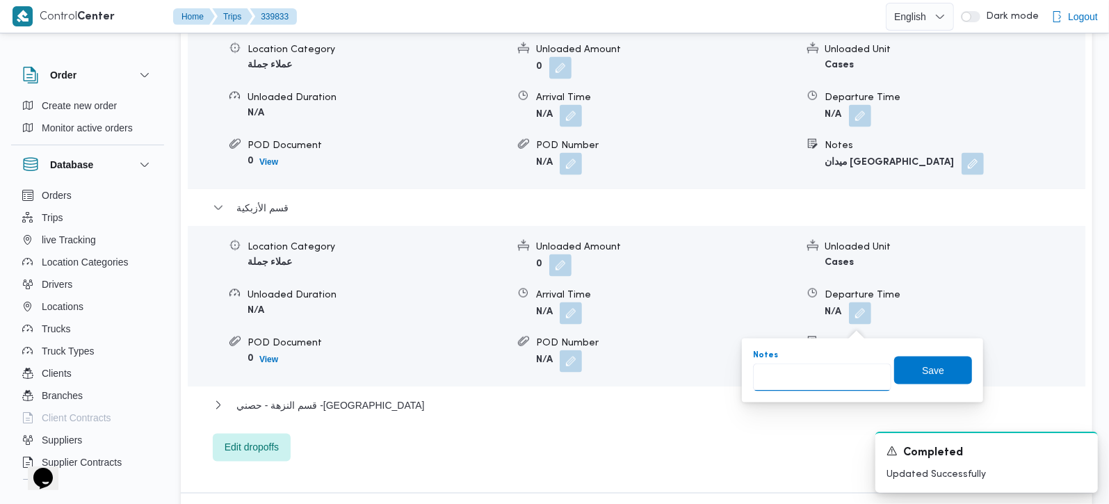
click at [815, 384] on input "Notes" at bounding box center [822, 378] width 138 height 28
paste input "رمسيس"
type input "رمسيس"
click at [959, 361] on span "Save" at bounding box center [933, 370] width 78 height 28
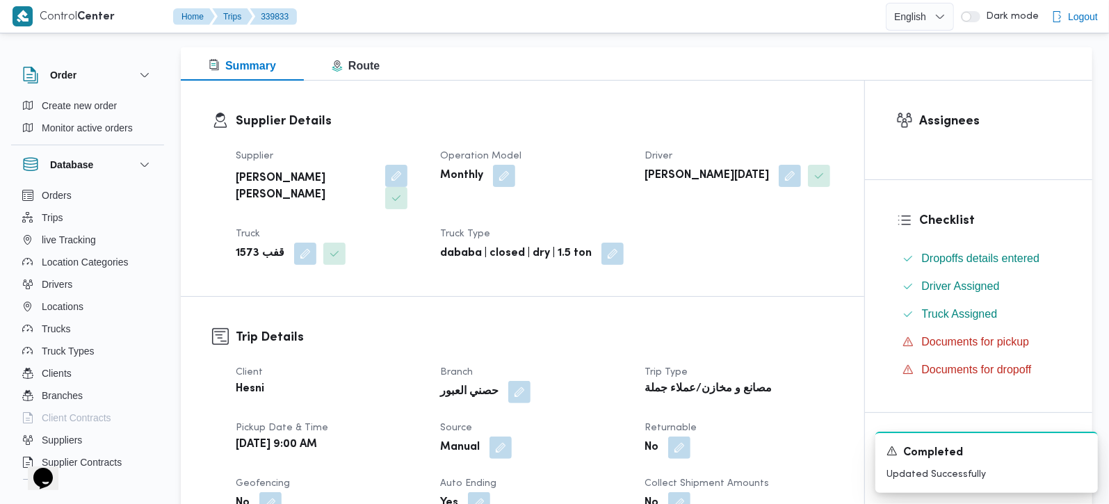
scroll to position [0, 0]
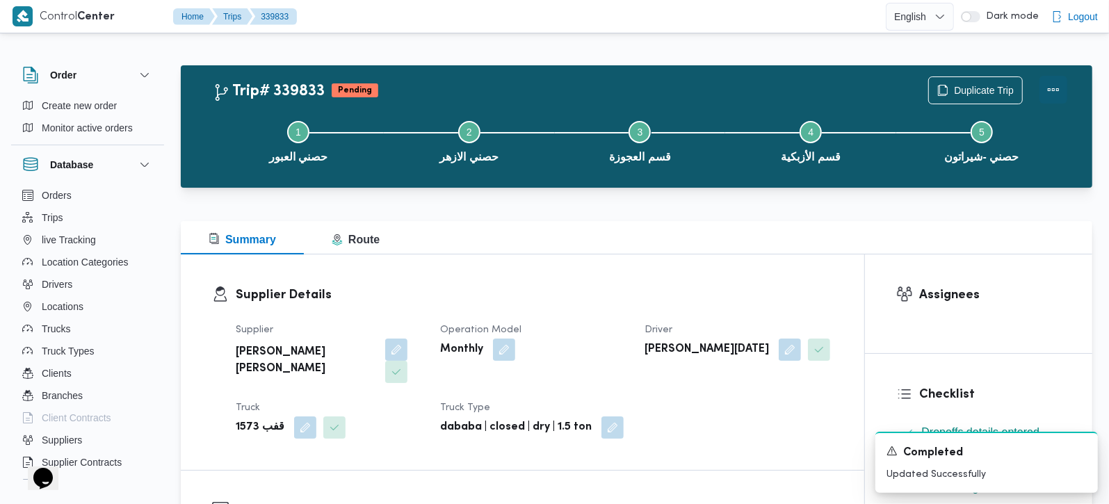
click at [1048, 90] on button "Actions" at bounding box center [1054, 90] width 28 height 28
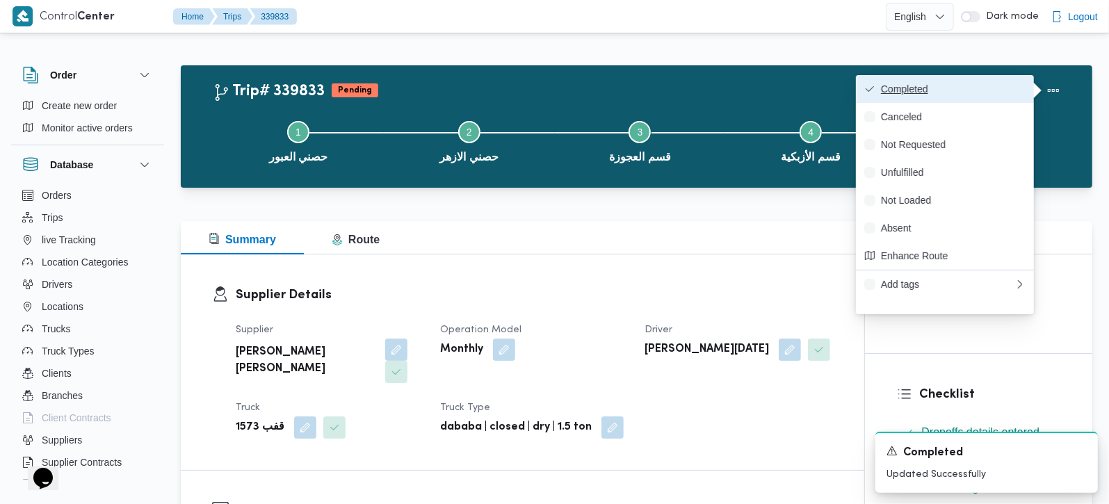
click at [984, 86] on span "Completed" at bounding box center [953, 88] width 145 height 11
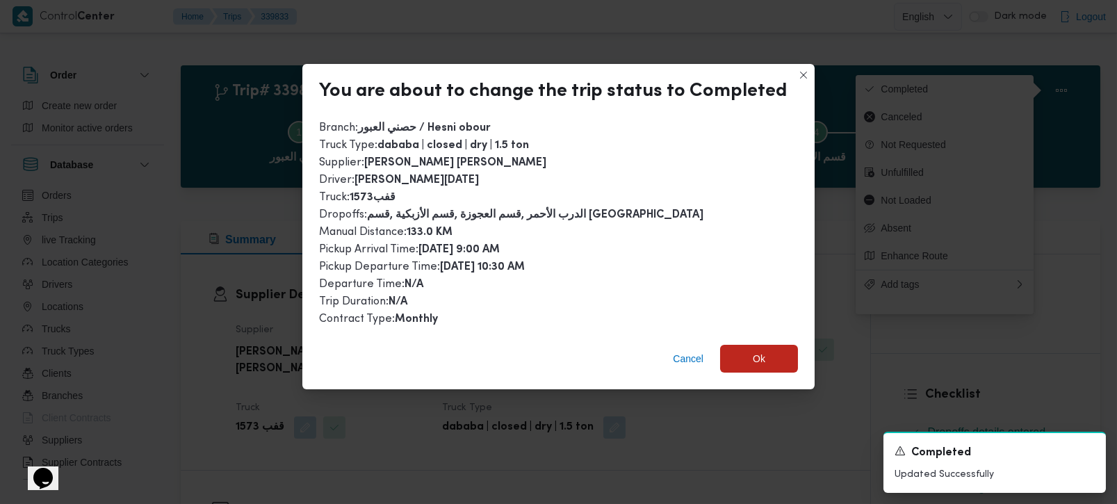
click at [663, 355] on div "Cancel Ok" at bounding box center [558, 362] width 512 height 56
click at [681, 360] on span "Cancel" at bounding box center [688, 358] width 31 height 17
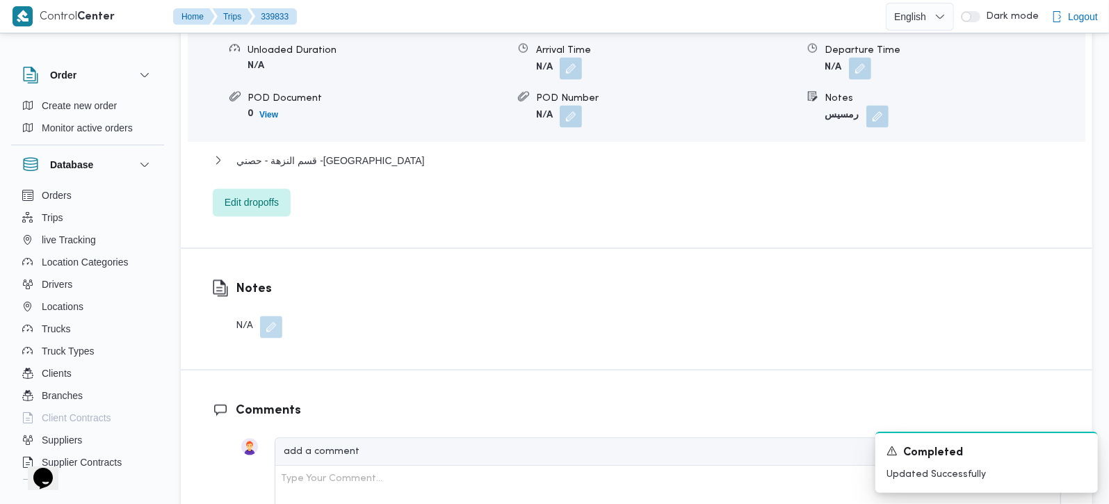
scroll to position [1718, 0]
click at [342, 152] on span "قسم النزهة - حصني -شيراتون" at bounding box center [330, 160] width 188 height 17
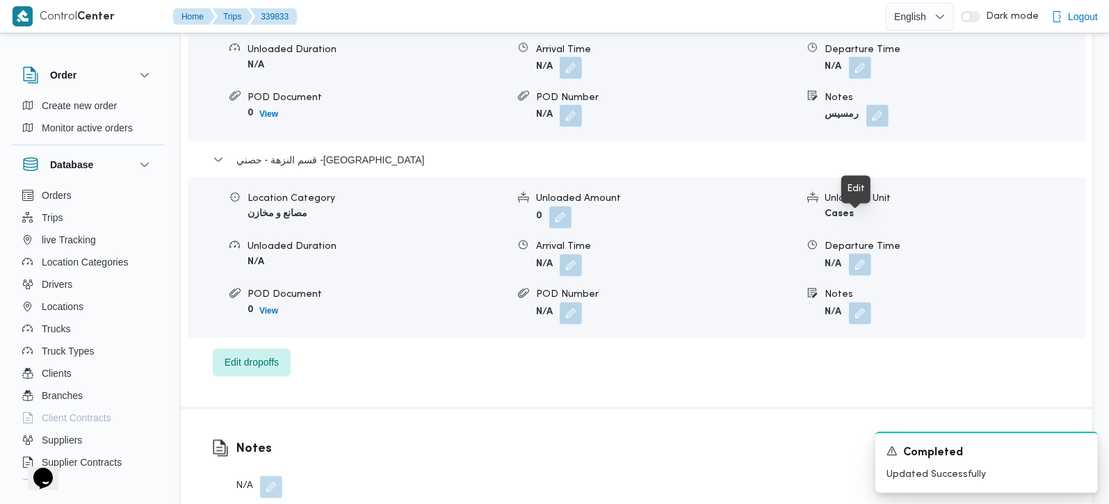
click at [860, 254] on button "button" at bounding box center [860, 265] width 22 height 22
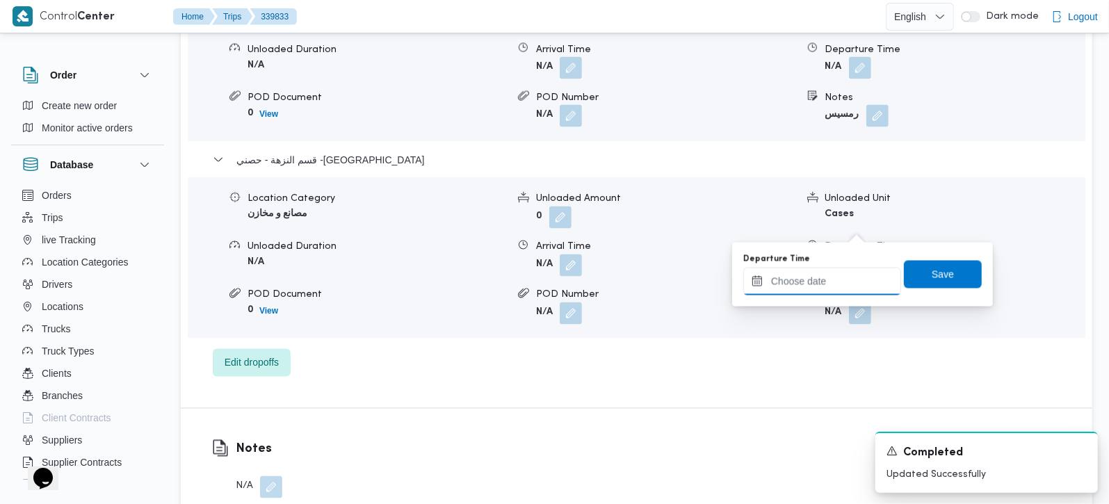
click at [845, 276] on input "Departure Time" at bounding box center [822, 282] width 158 height 28
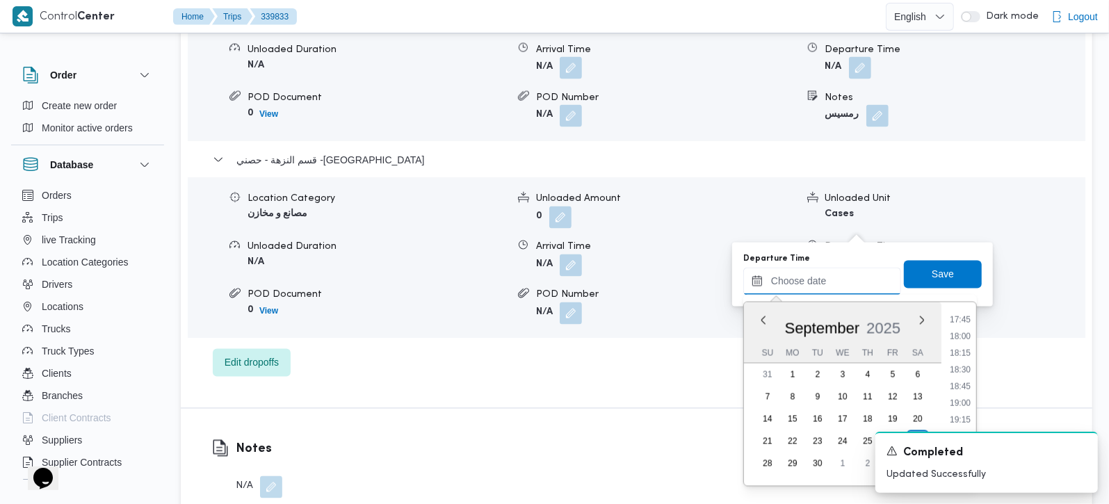
scroll to position [1104, 0]
click at [966, 368] on li "17:15" at bounding box center [960, 368] width 32 height 14
type input "27/09/2025 17:15"
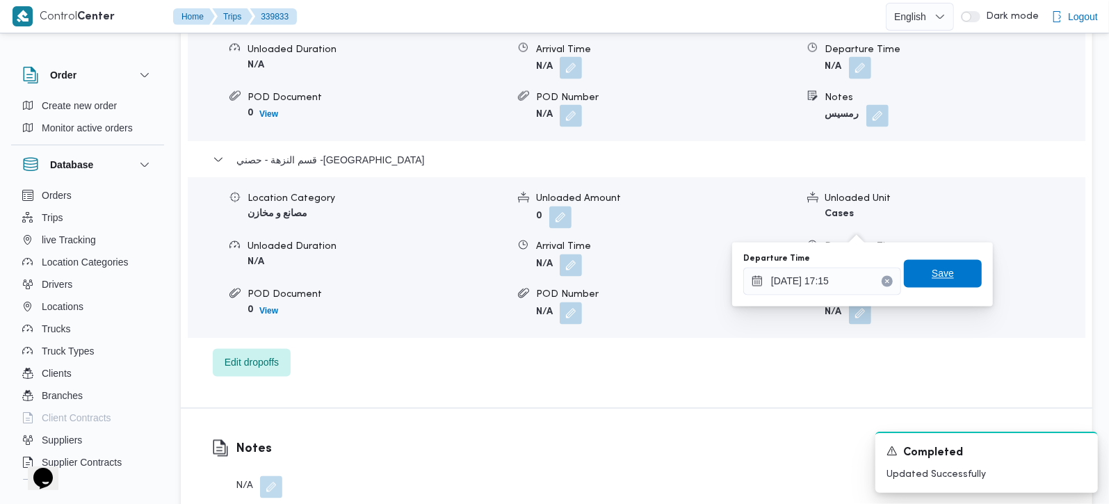
click at [932, 271] on span "Save" at bounding box center [943, 274] width 22 height 17
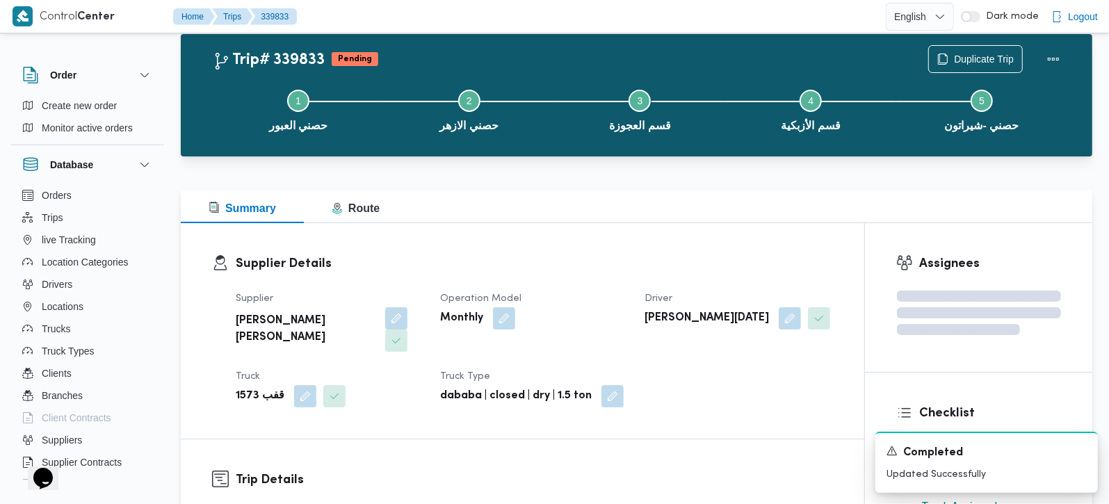
scroll to position [0, 0]
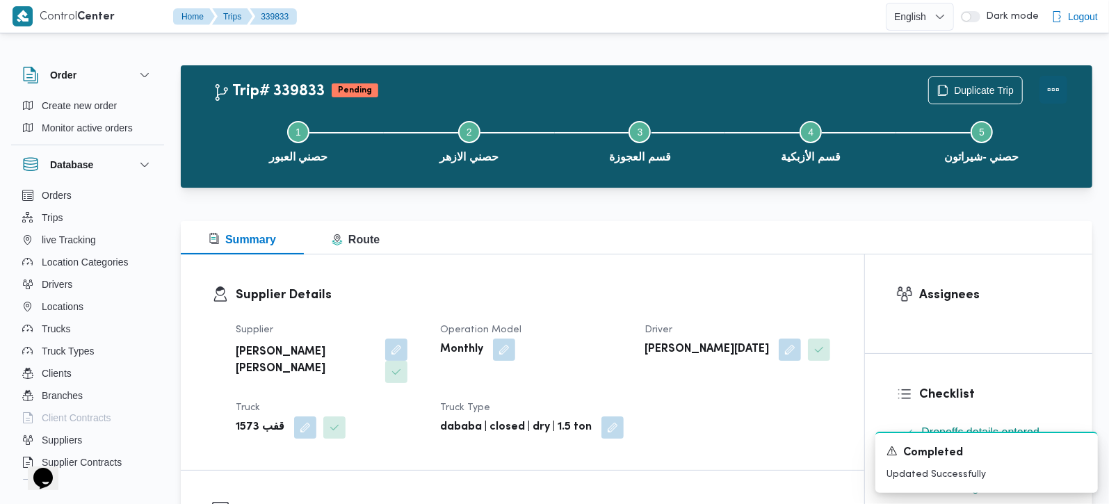
click at [1054, 92] on button "Actions" at bounding box center [1054, 90] width 28 height 28
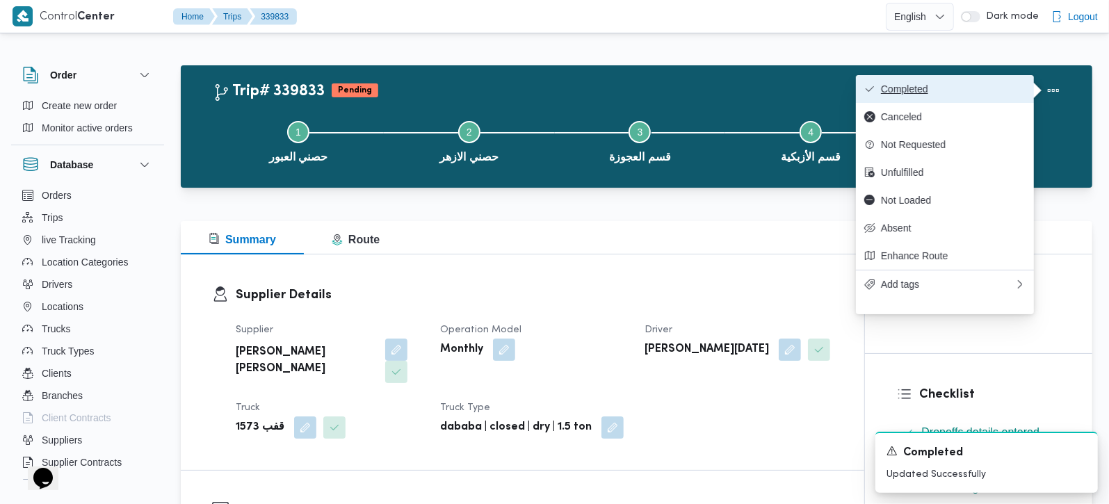
click at [967, 85] on span "Completed" at bounding box center [953, 88] width 145 height 11
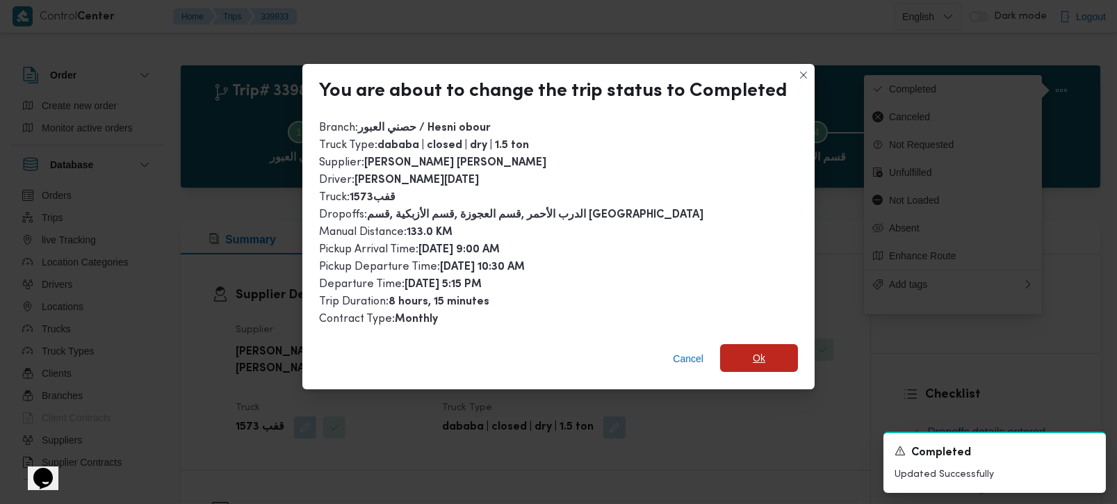
click at [754, 355] on span "Ok" at bounding box center [759, 358] width 13 height 17
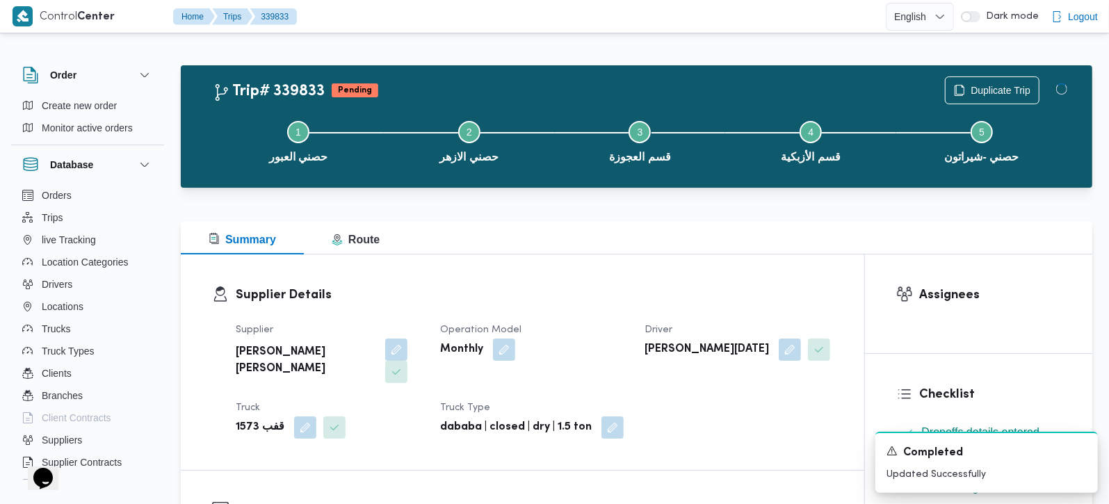
click at [605, 293] on h3 "Supplier Details" at bounding box center [534, 295] width 597 height 19
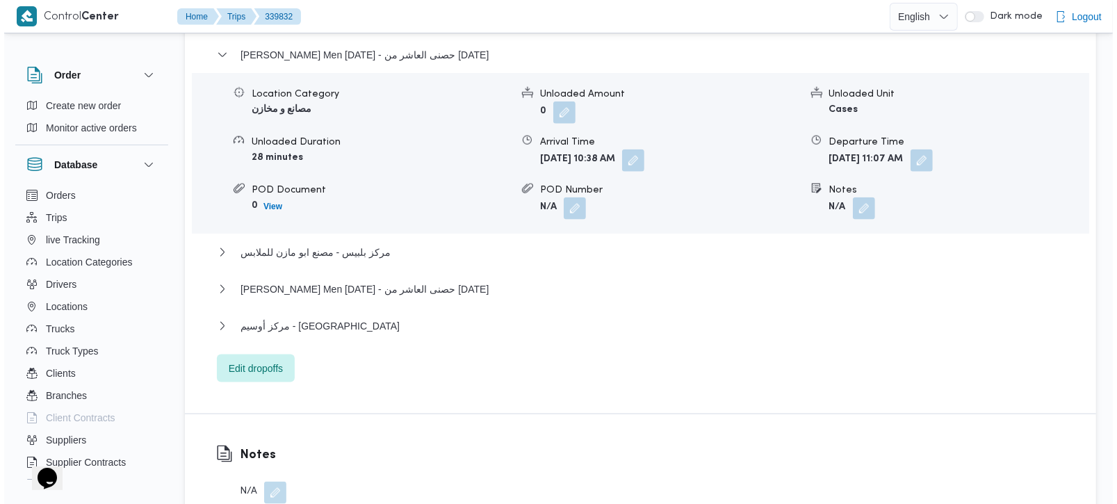
scroll to position [1309, 0]
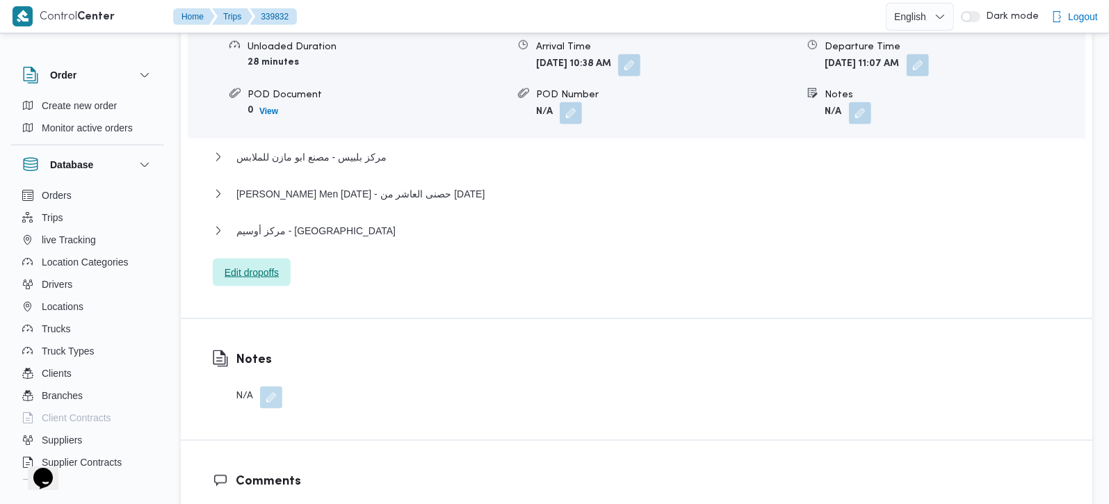
click at [243, 264] on span "Edit dropoffs" at bounding box center [252, 272] width 54 height 17
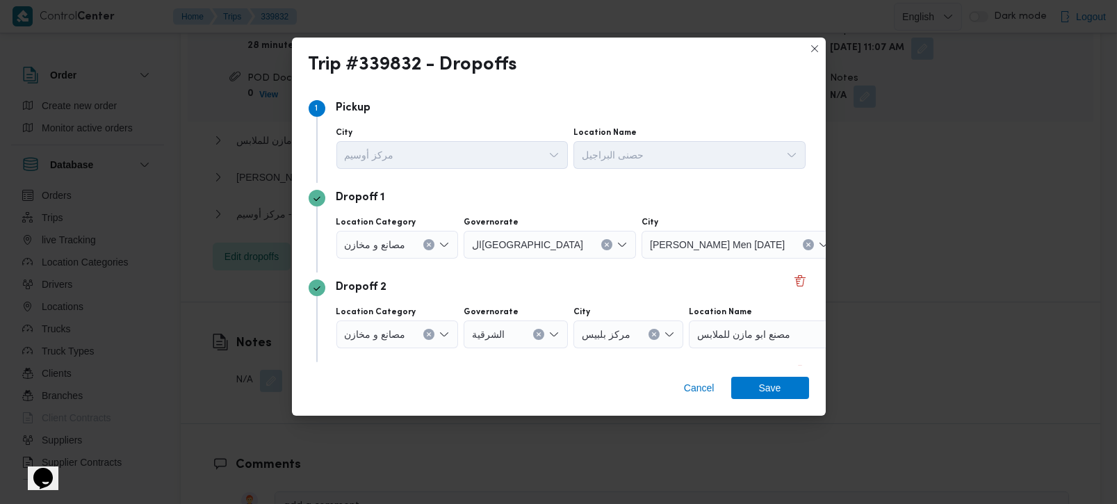
click at [430, 245] on icon "Clear input" at bounding box center [429, 245] width 6 height 6
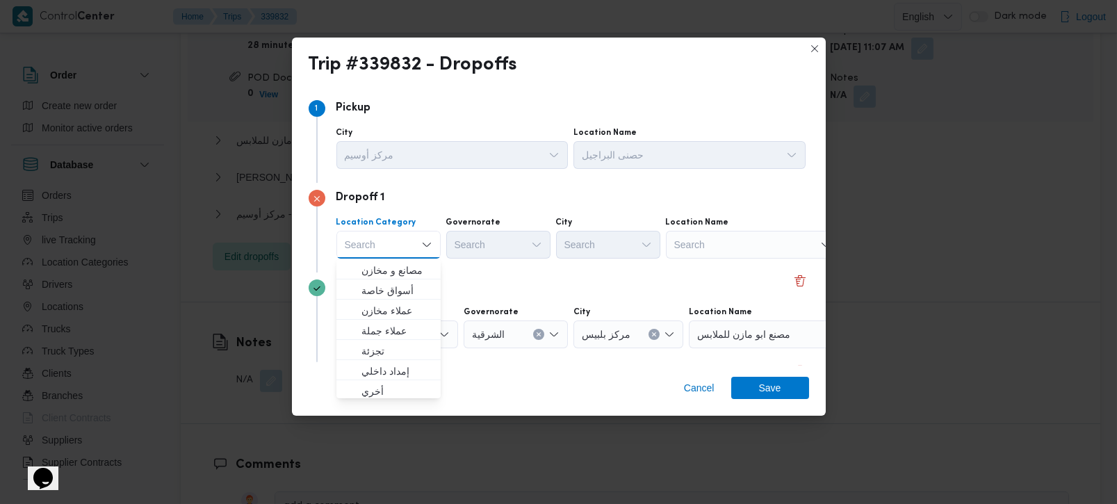
click at [758, 239] on div "Search" at bounding box center [753, 245] width 174 height 28
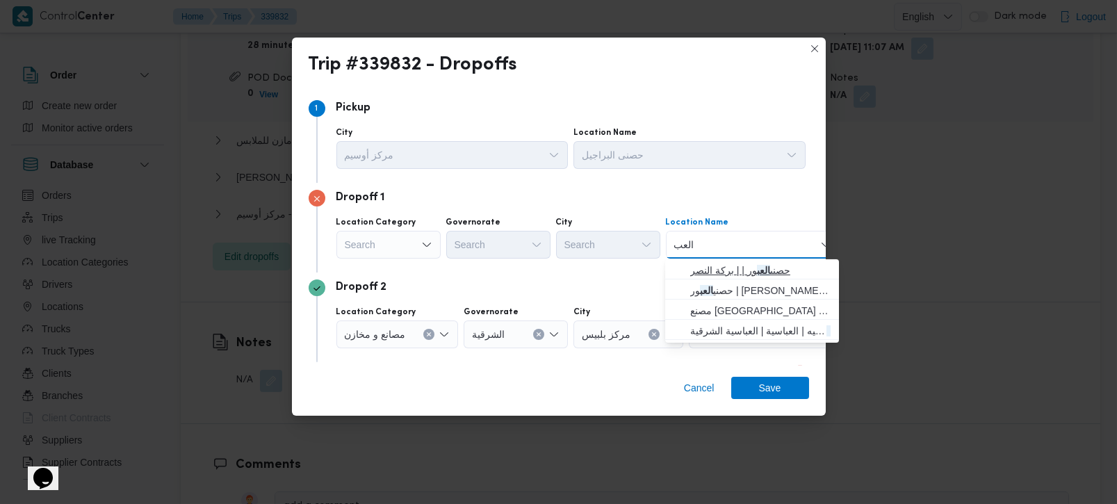
type input "العب"
click at [734, 265] on span "حصنى العب ور | | بركة النصر" at bounding box center [760, 270] width 140 height 17
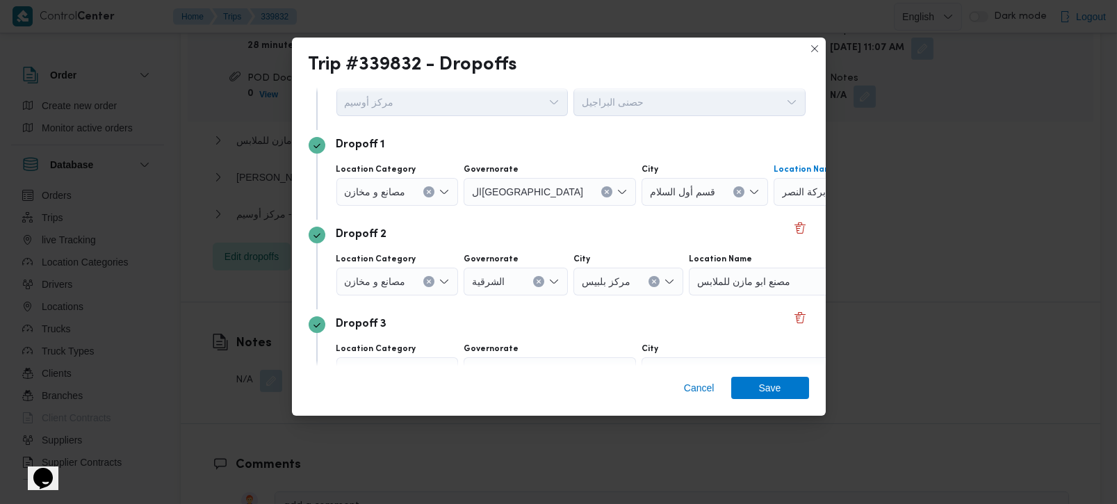
scroll to position [81, 0]
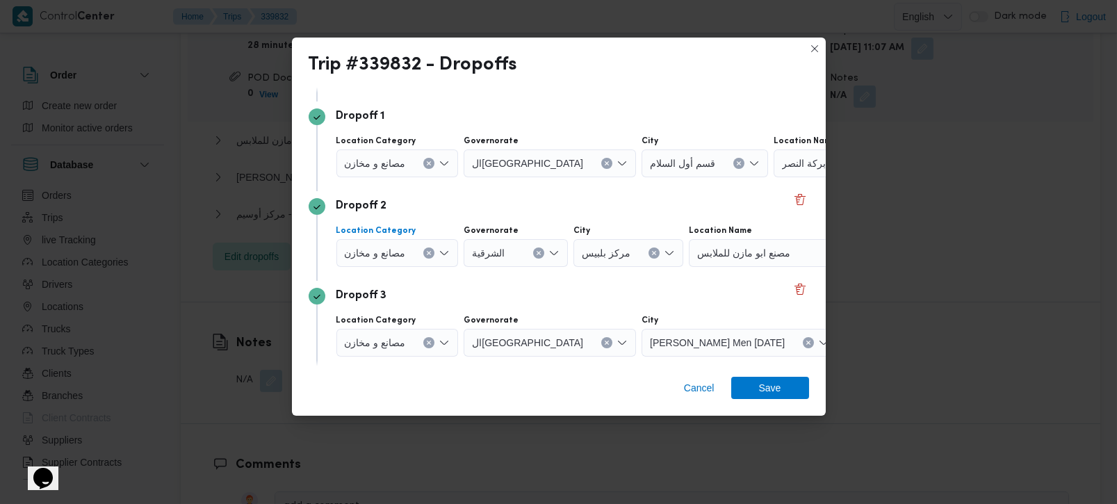
click at [428, 252] on icon "Clear input" at bounding box center [429, 253] width 3 height 3
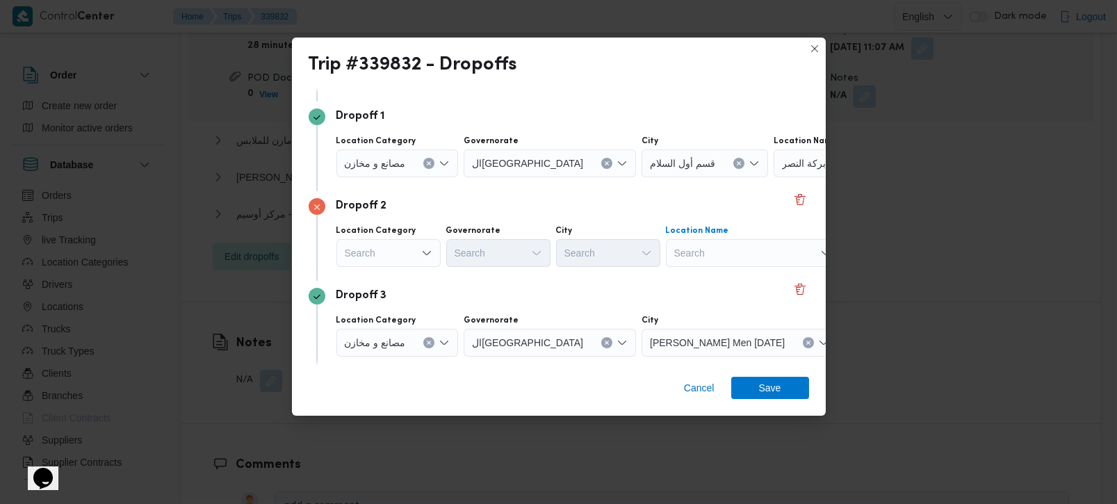
click at [705, 256] on div "Search" at bounding box center [753, 253] width 174 height 28
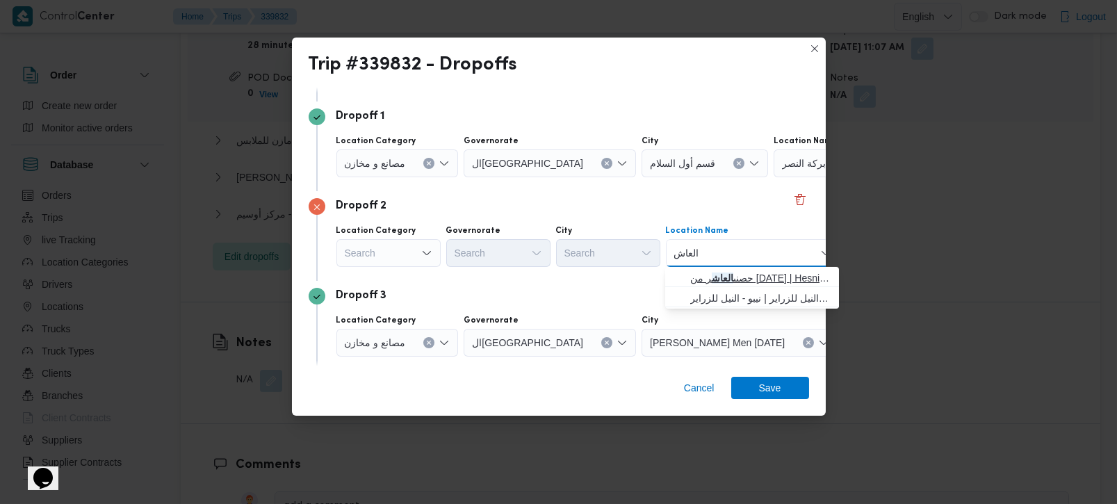
type input "العاش"
click at [716, 276] on span "حصنى العاش ر من [DATE] | Hesni Textiles Factory | جزء من مدينة العاشر-مجاورات" at bounding box center [760, 278] width 140 height 17
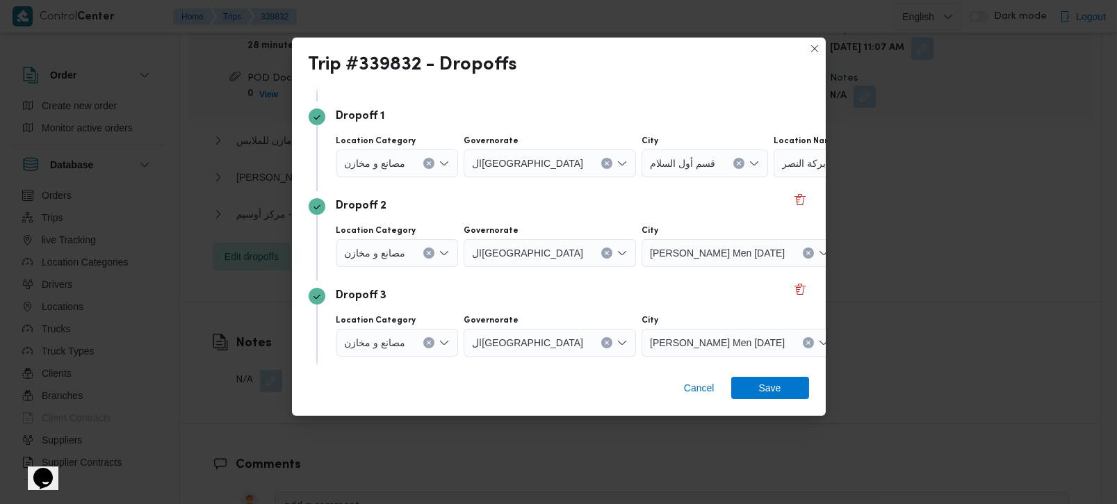
click at [659, 289] on div "Dropoff 3" at bounding box center [559, 296] width 501 height 17
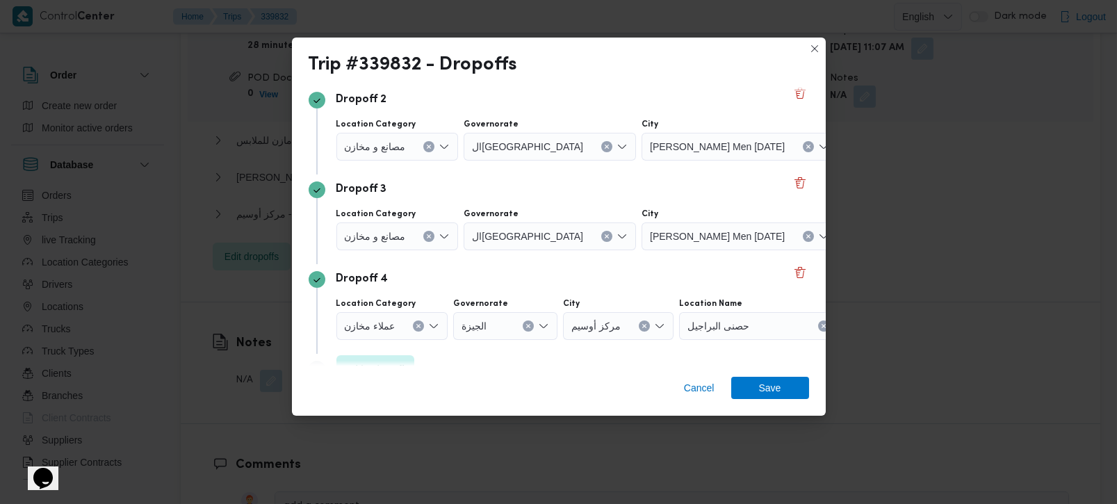
scroll to position [216, 0]
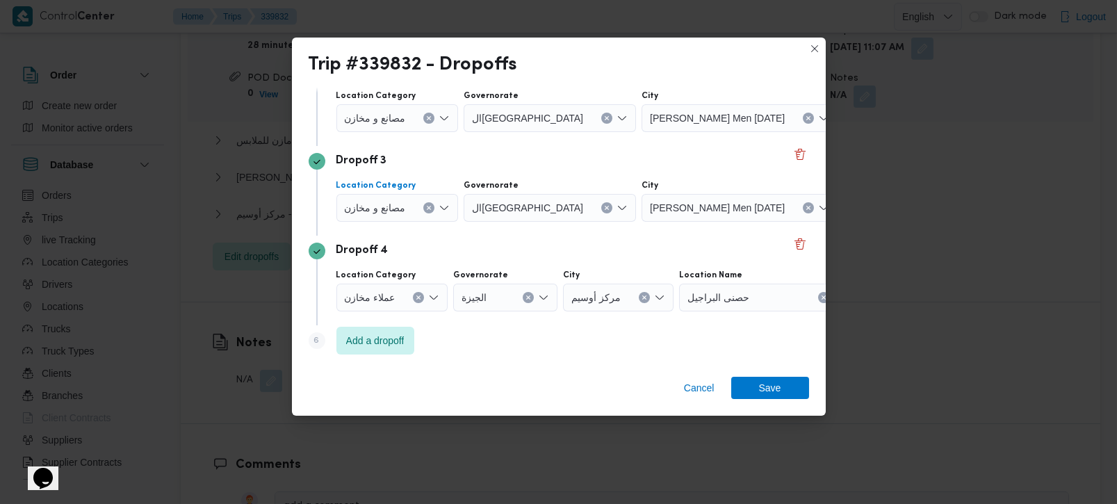
click at [432, 208] on icon "Clear input" at bounding box center [429, 208] width 6 height 6
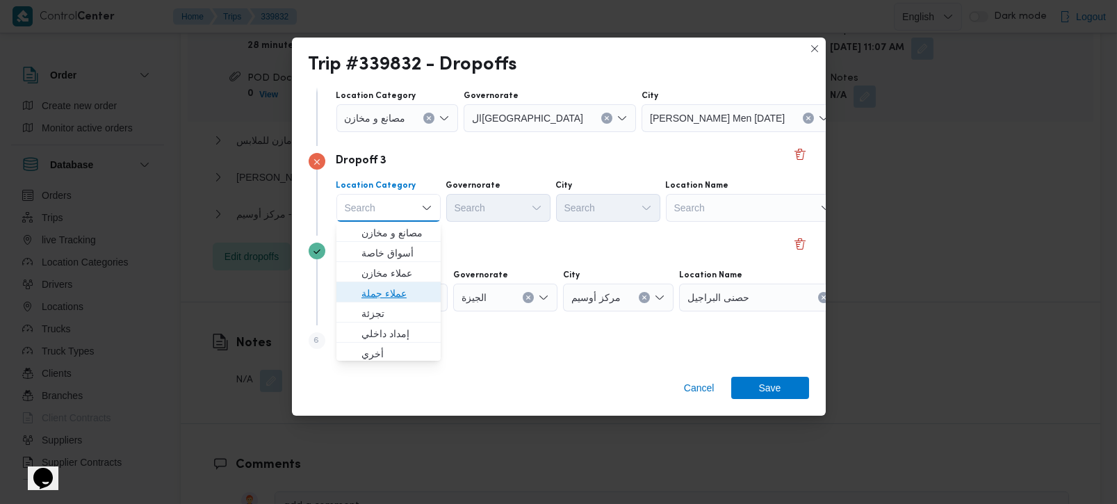
drag, startPoint x: 396, startPoint y: 293, endPoint x: 407, endPoint y: 284, distance: 14.3
click at [396, 293] on span "عملاء جملة" at bounding box center [397, 293] width 71 height 17
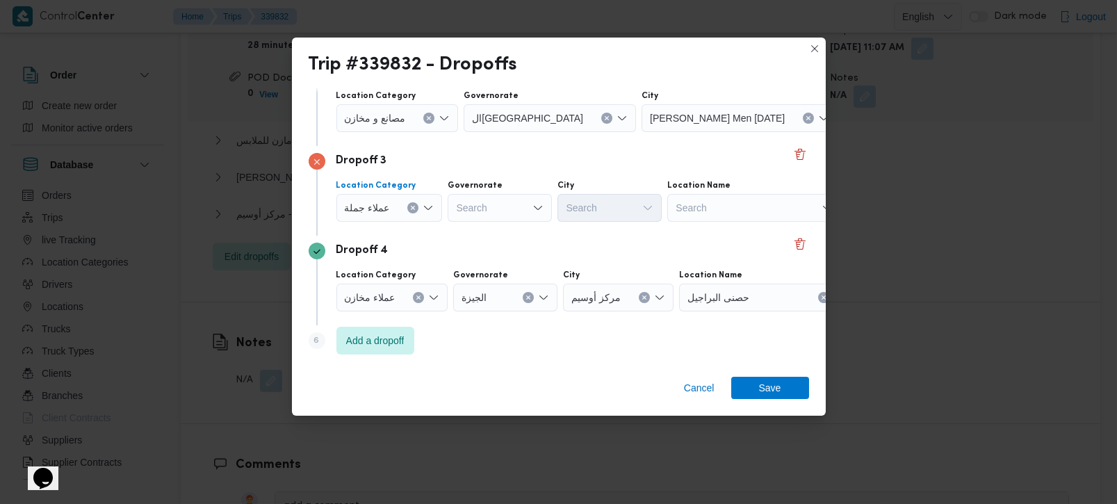
click at [508, 219] on div "Search" at bounding box center [500, 208] width 104 height 28
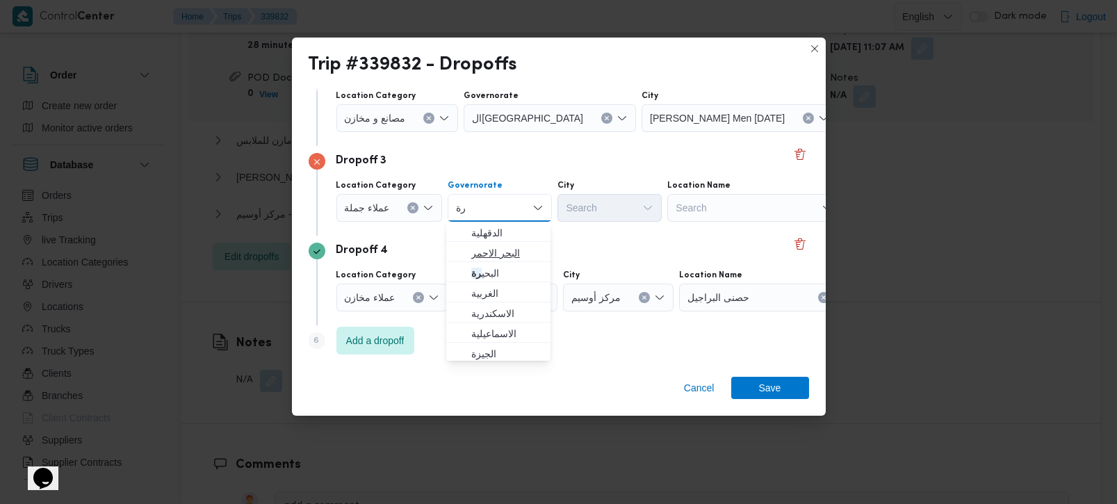
type input "رة"
click at [499, 260] on span "البحر الاحمر" at bounding box center [506, 253] width 71 height 17
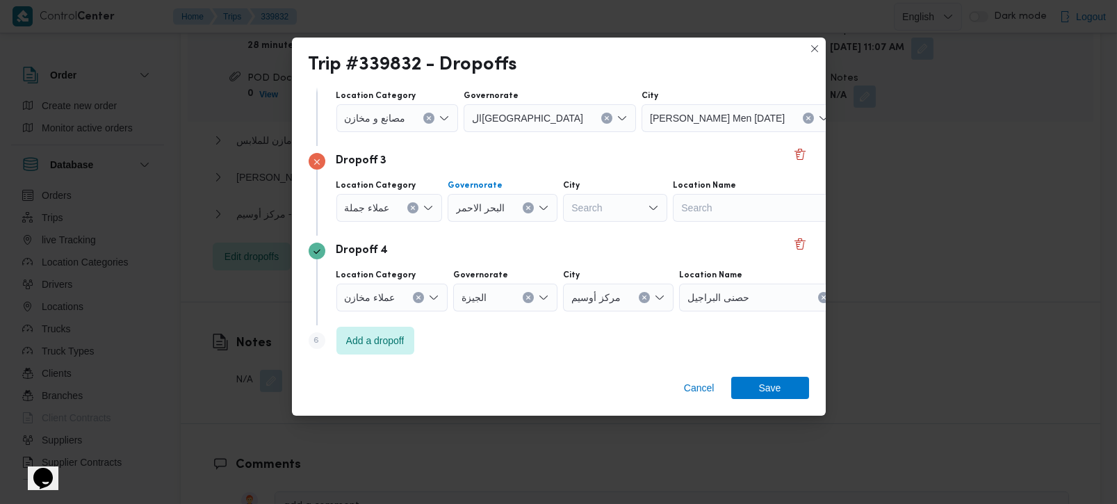
click at [526, 207] on icon "Clear input" at bounding box center [529, 208] width 6 height 6
type input "ف"
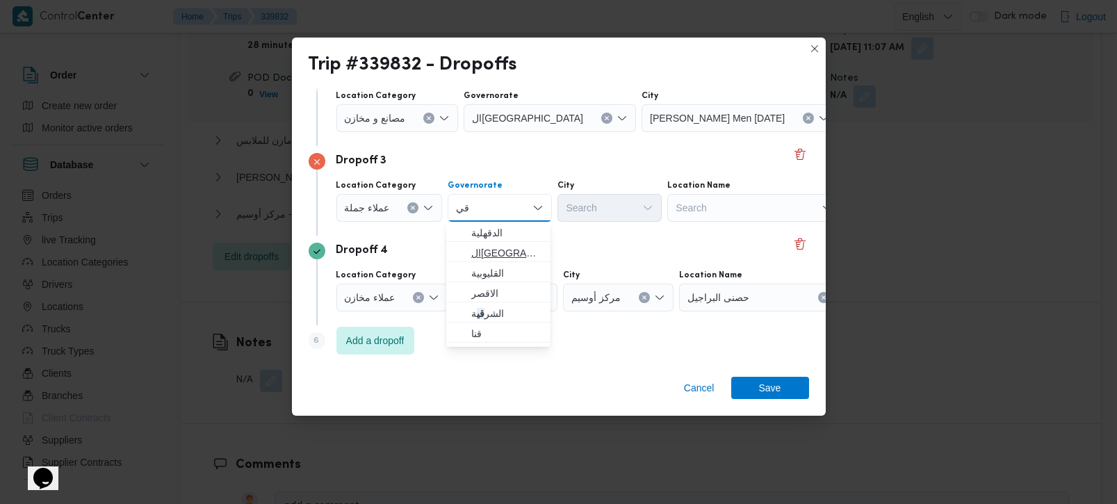
type input "قي"
click at [497, 250] on span "القاهرة" at bounding box center [506, 253] width 71 height 17
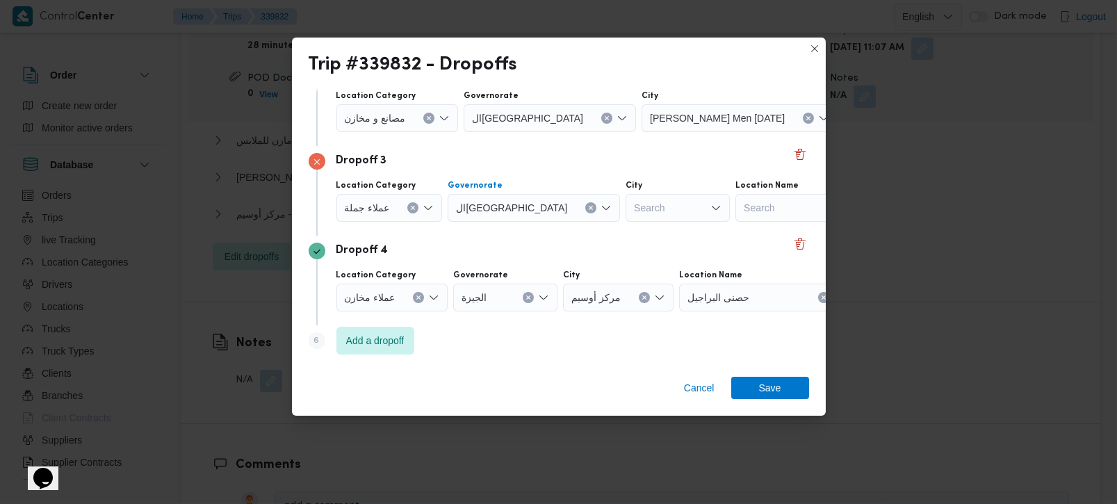
click at [590, 208] on icon "Clear input" at bounding box center [591, 208] width 3 height 3
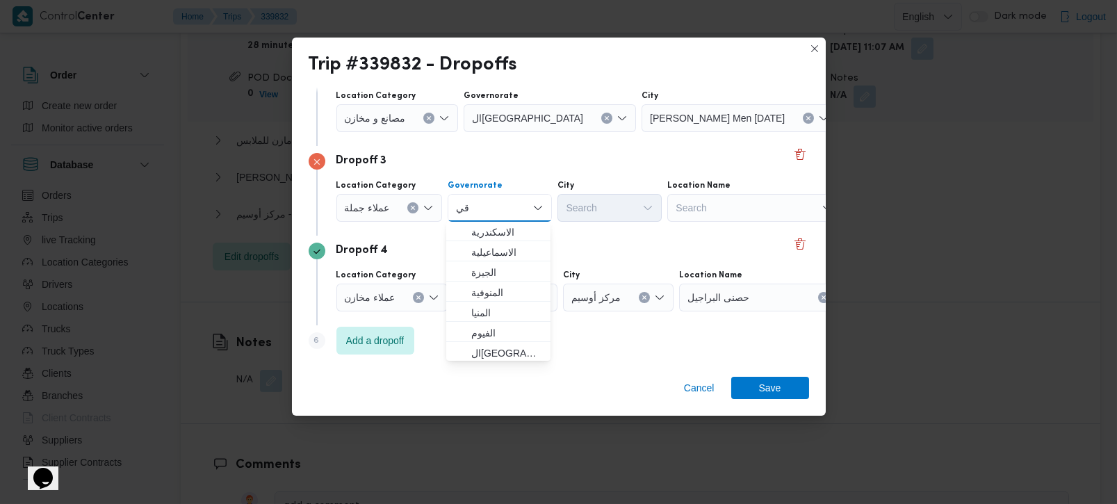
scroll to position [163, 0]
type input "قي"
click at [502, 356] on span "الشر قي ة" at bounding box center [506, 352] width 71 height 17
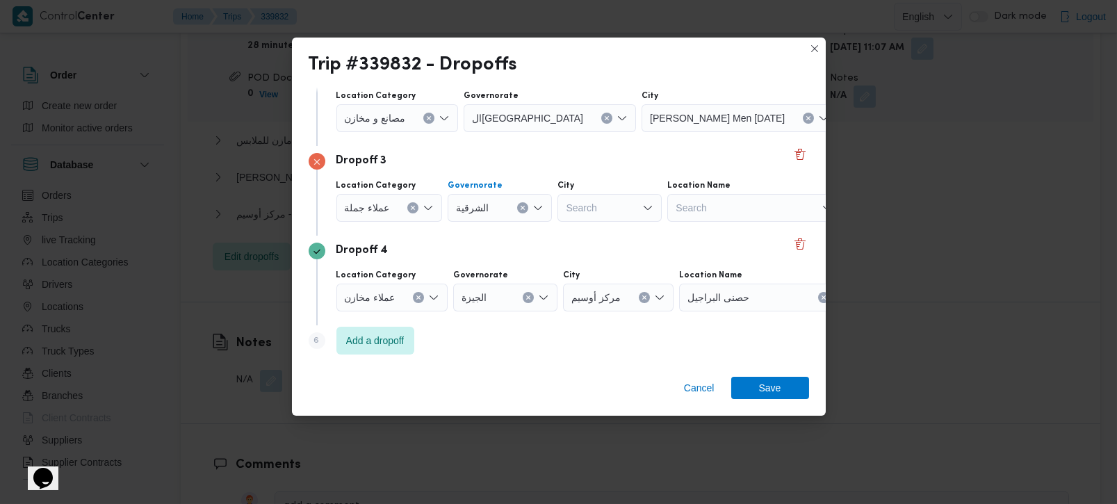
click at [582, 206] on div "Search" at bounding box center [610, 208] width 104 height 28
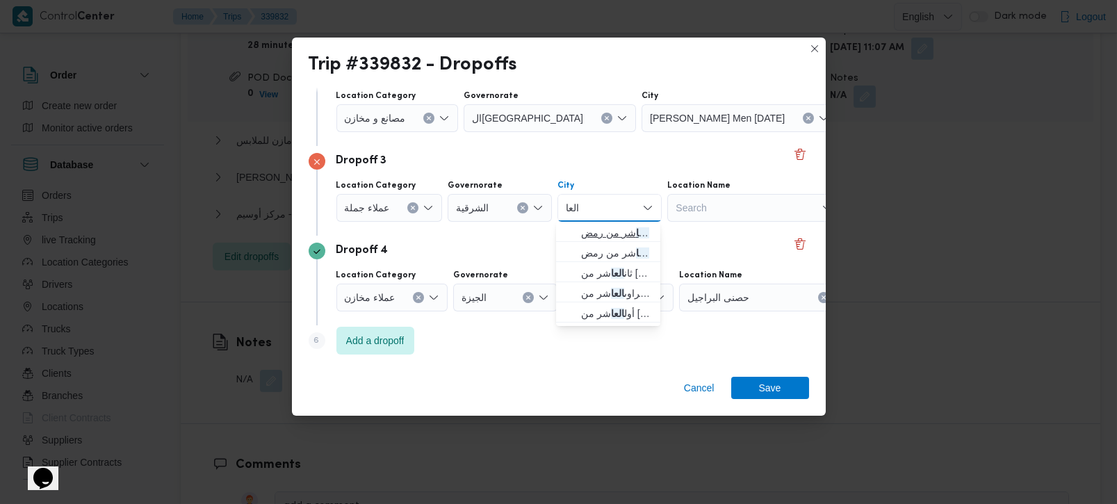
type input "العا"
click at [629, 239] on span "قسم اول مدينة العا شر من رمض" at bounding box center [616, 233] width 71 height 17
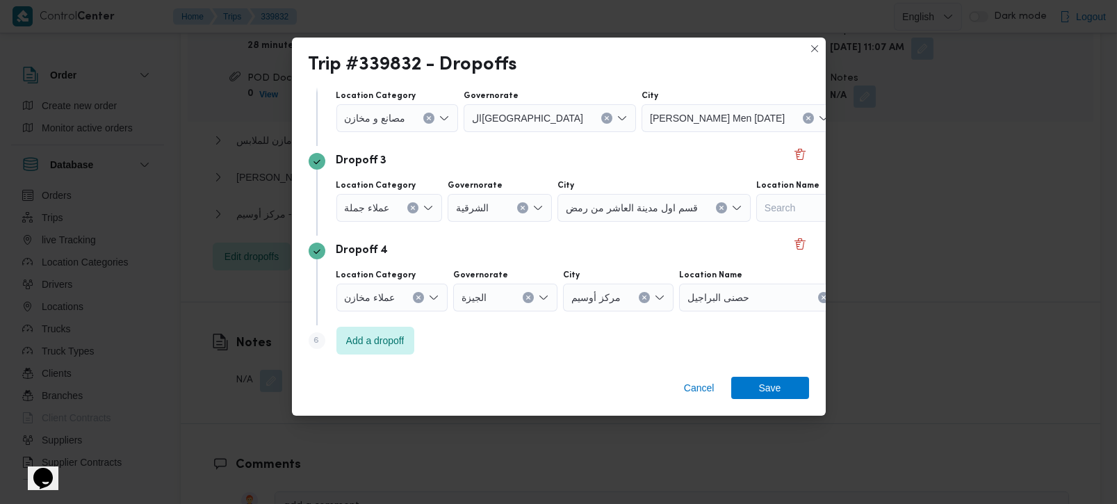
click at [585, 246] on div "Dropoff 4" at bounding box center [559, 251] width 501 height 17
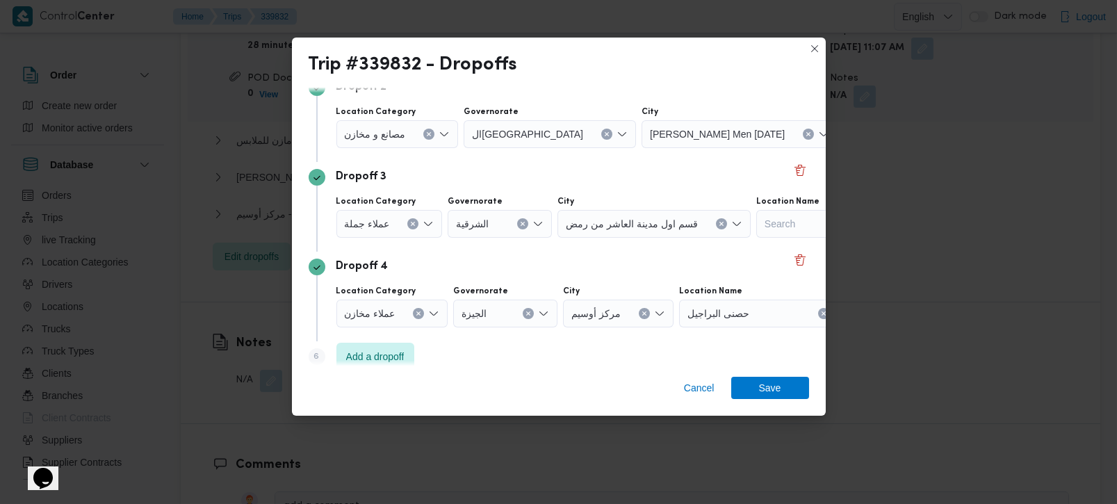
scroll to position [216, 0]
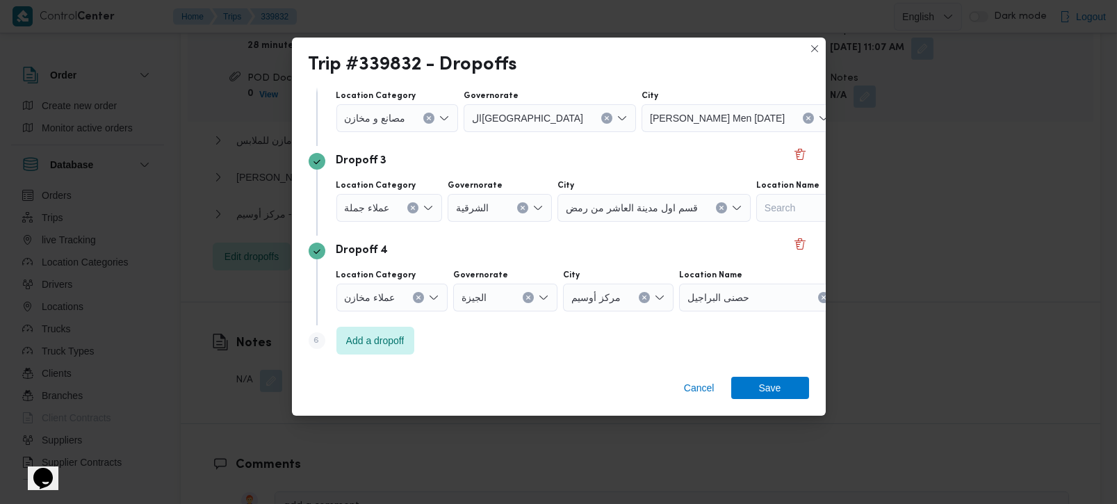
click at [417, 296] on icon "Clear input" at bounding box center [418, 297] width 3 height 3
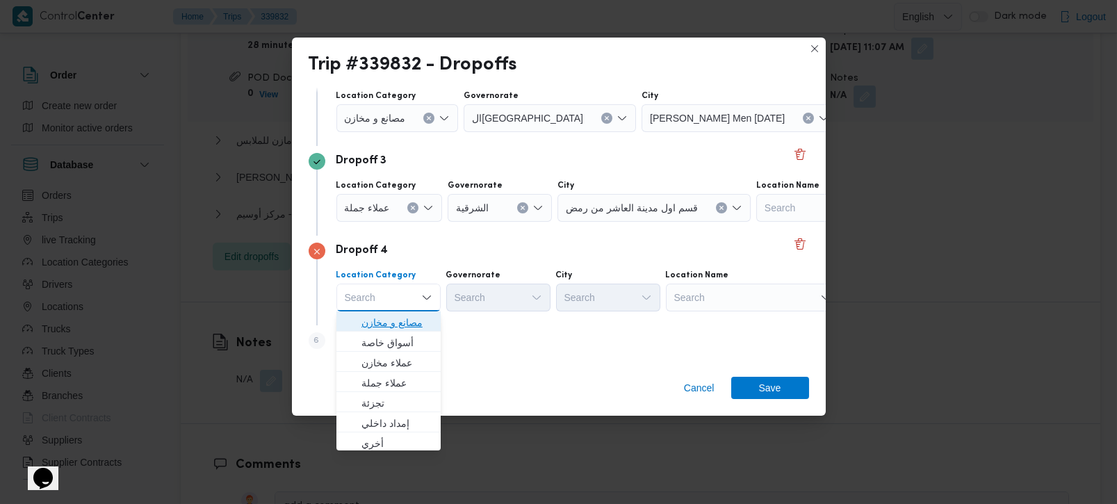
click at [405, 321] on span "مصانع و مخازن" at bounding box center [397, 322] width 71 height 17
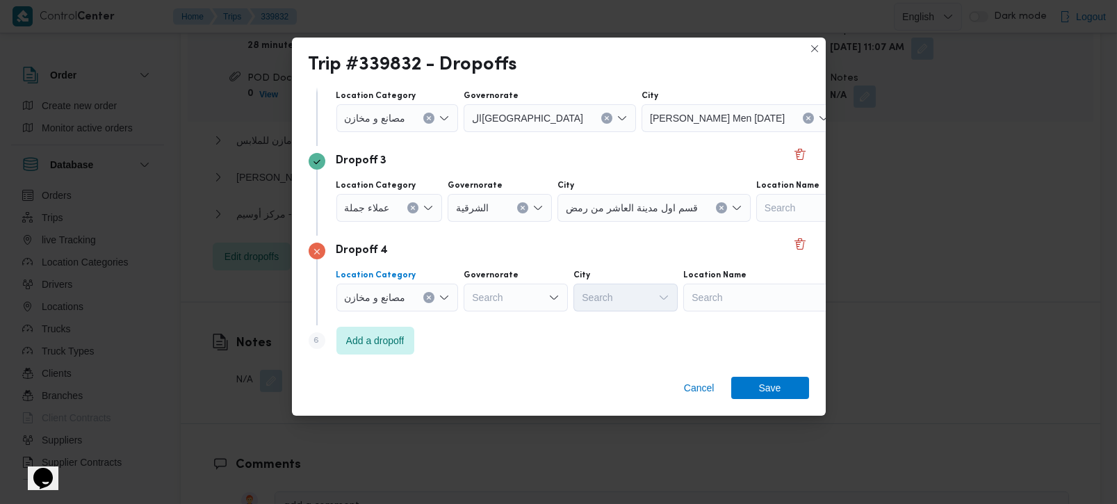
click at [685, 291] on div "Search" at bounding box center [771, 298] width 174 height 28
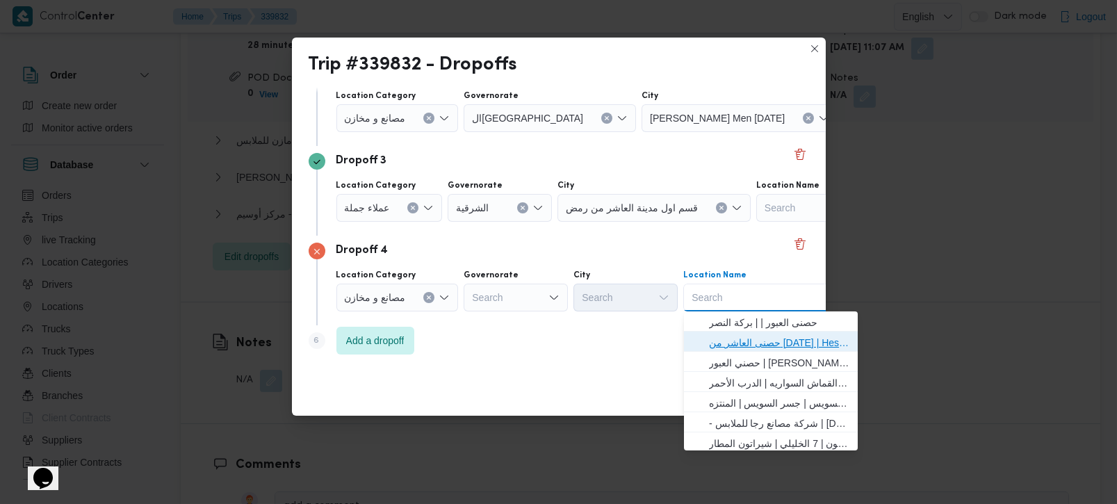
click at [731, 344] on span "حصنى العاشر من رمضان | Hesni Textiles Factory | جزء من مدينة العاشر-مجاورات" at bounding box center [779, 342] width 140 height 17
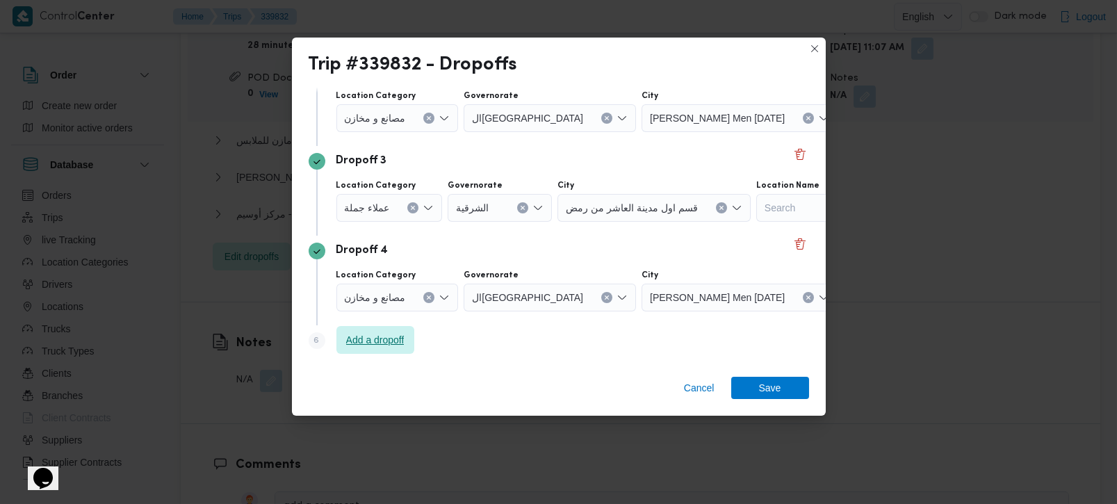
click at [387, 342] on span "Add a dropoff" at bounding box center [375, 340] width 58 height 17
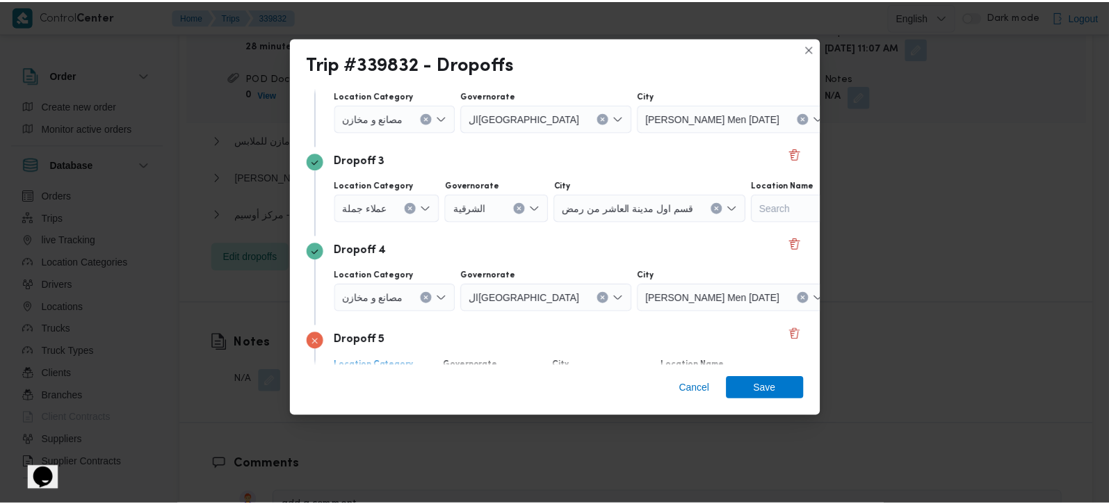
scroll to position [307, 0]
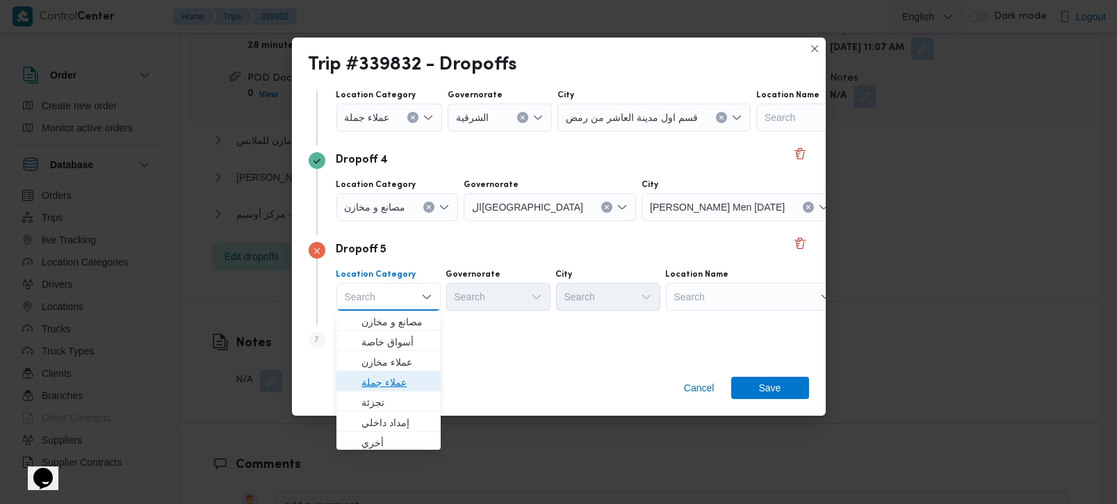
click at [390, 379] on span "عملاء جملة" at bounding box center [397, 382] width 71 height 17
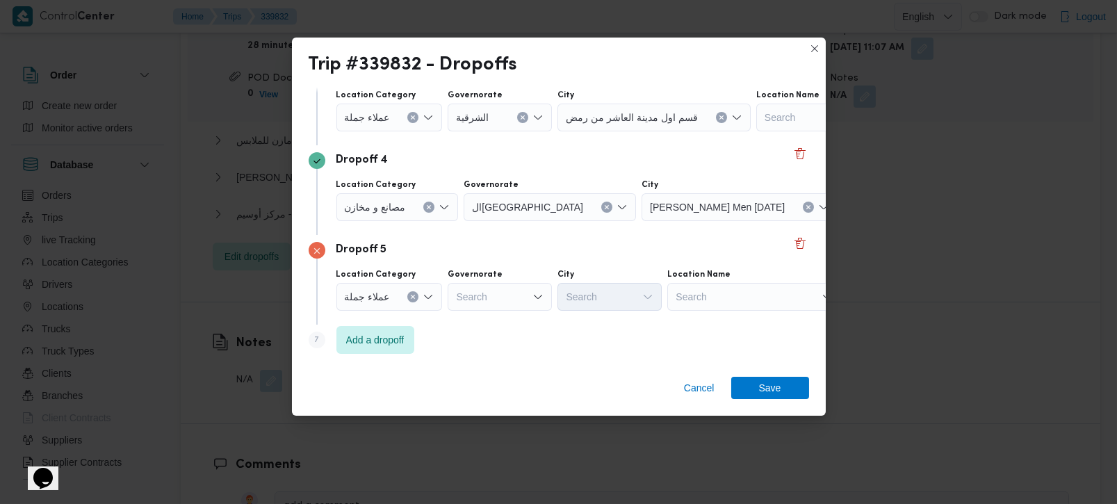
click at [506, 280] on div "Governorate Search" at bounding box center [500, 290] width 104 height 42
click at [495, 295] on div "Search" at bounding box center [500, 297] width 104 height 28
type input "رة"
click at [495, 347] on span "القاه رة" at bounding box center [506, 342] width 71 height 17
click at [631, 305] on div at bounding box center [634, 297] width 7 height 22
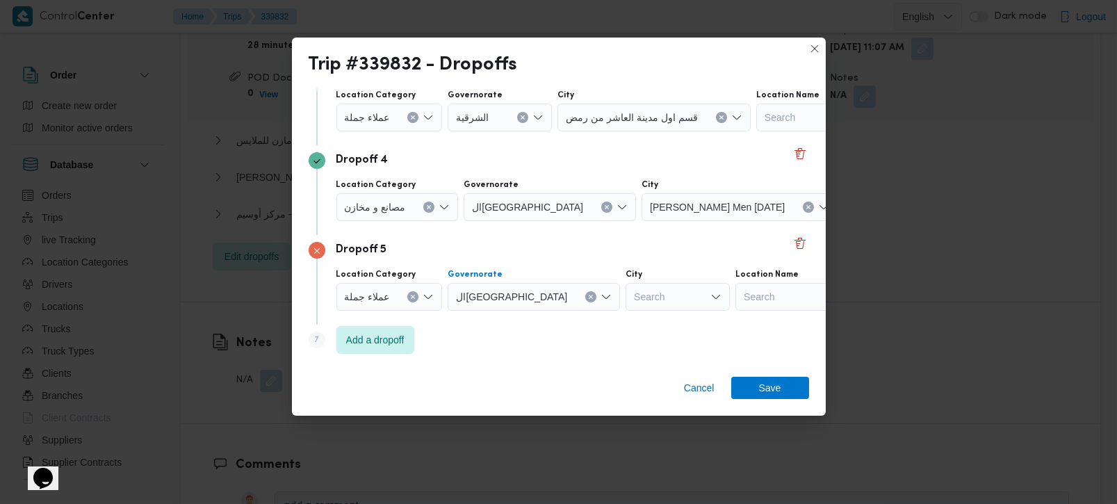
click at [585, 299] on button "Clear input" at bounding box center [590, 296] width 11 height 11
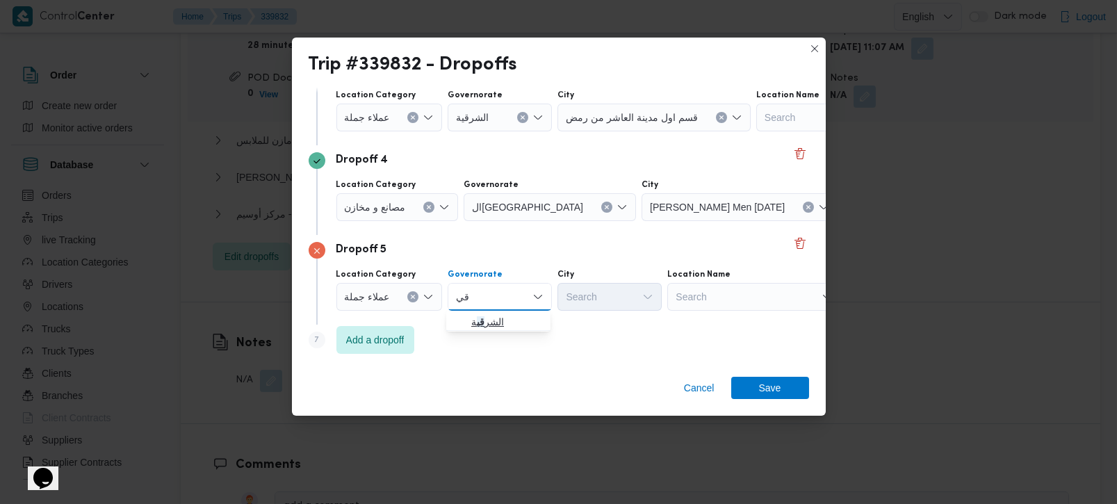
type input "قي"
click at [493, 317] on span "الشر قي ة" at bounding box center [506, 322] width 71 height 17
click at [622, 304] on div "Search" at bounding box center [610, 297] width 104 height 28
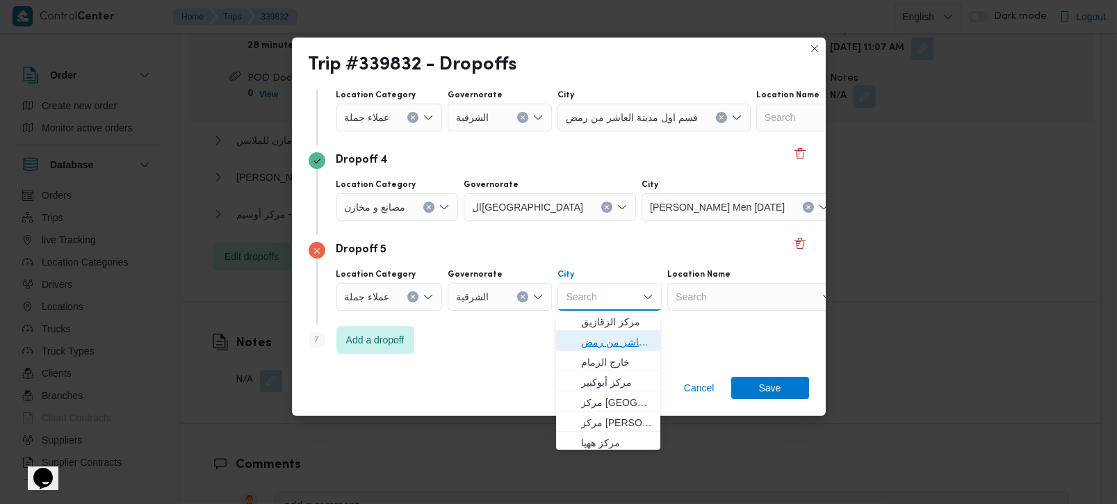
click at [624, 341] on span "قسم اول مدينة العاشر من رمض" at bounding box center [616, 342] width 71 height 17
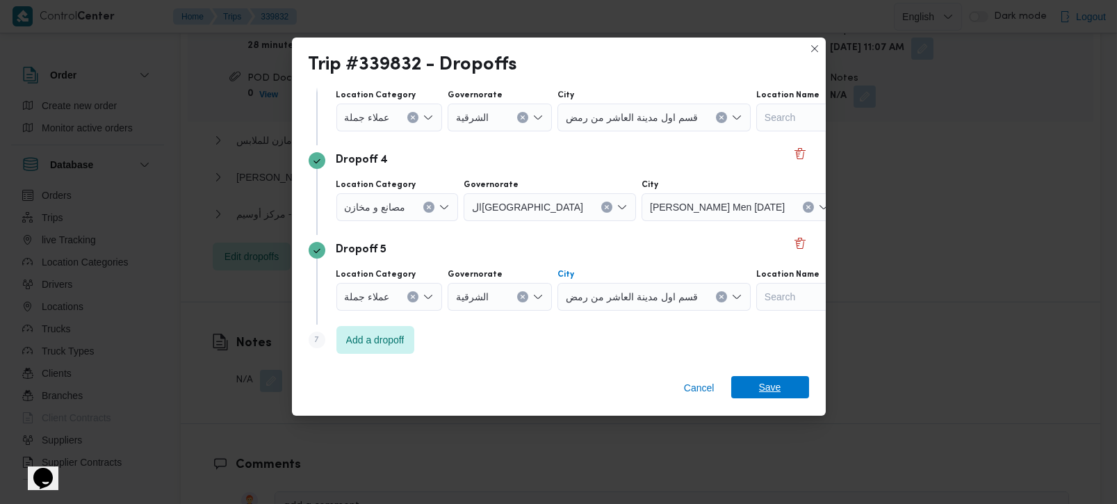
click at [752, 396] on span "Save" at bounding box center [771, 387] width 78 height 22
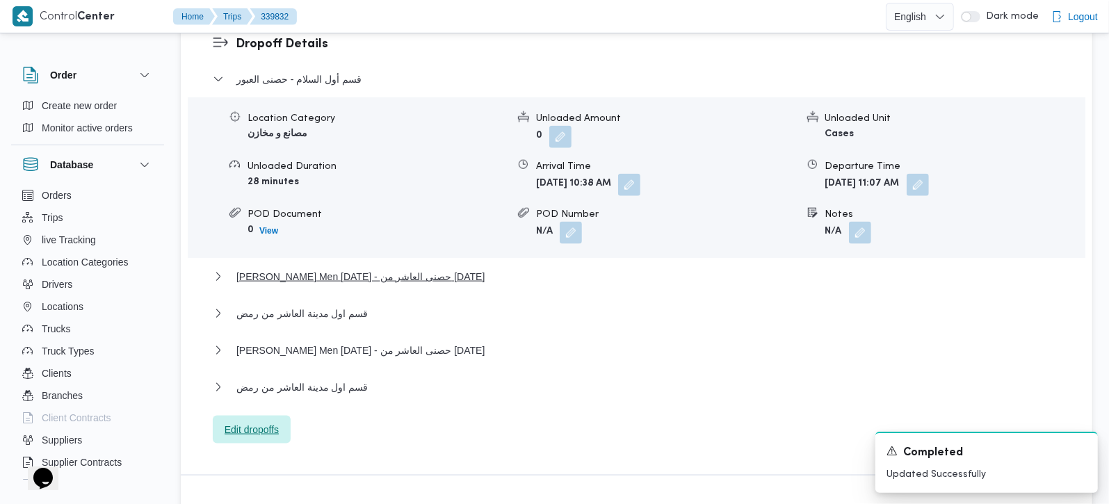
scroll to position [1244, 0]
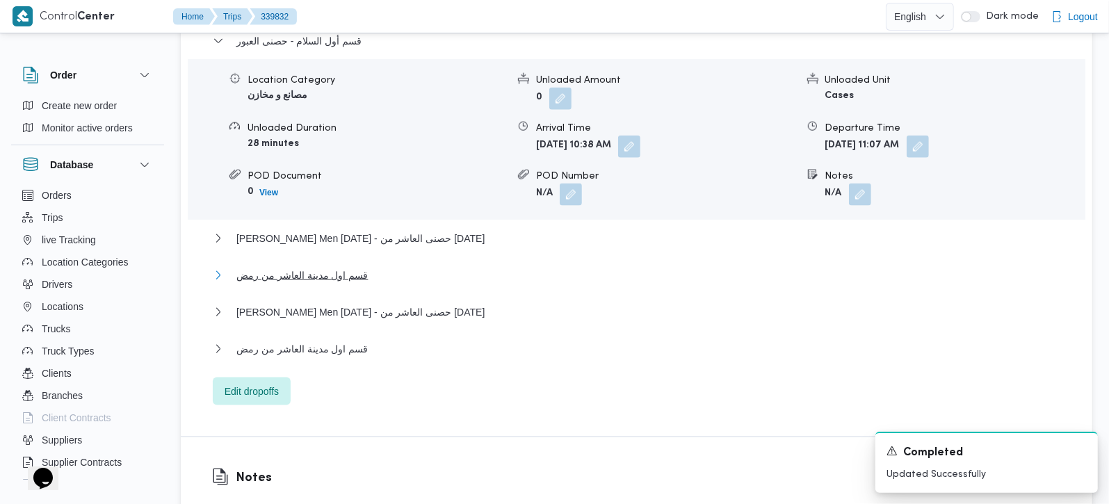
click at [317, 267] on span "قسم اول مدينة العاشر من رمض" at bounding box center [301, 275] width 131 height 17
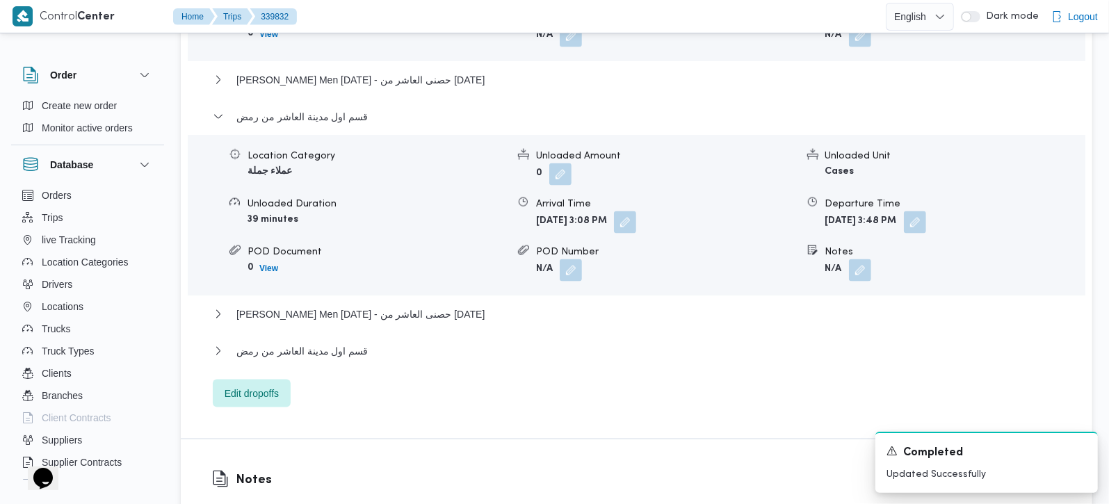
scroll to position [1407, 0]
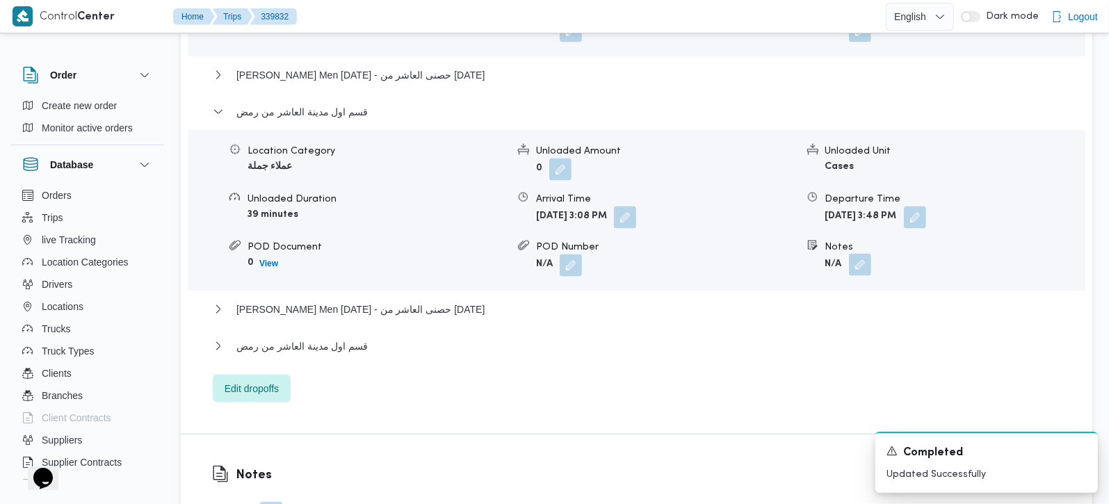
click at [864, 254] on button "button" at bounding box center [860, 265] width 22 height 22
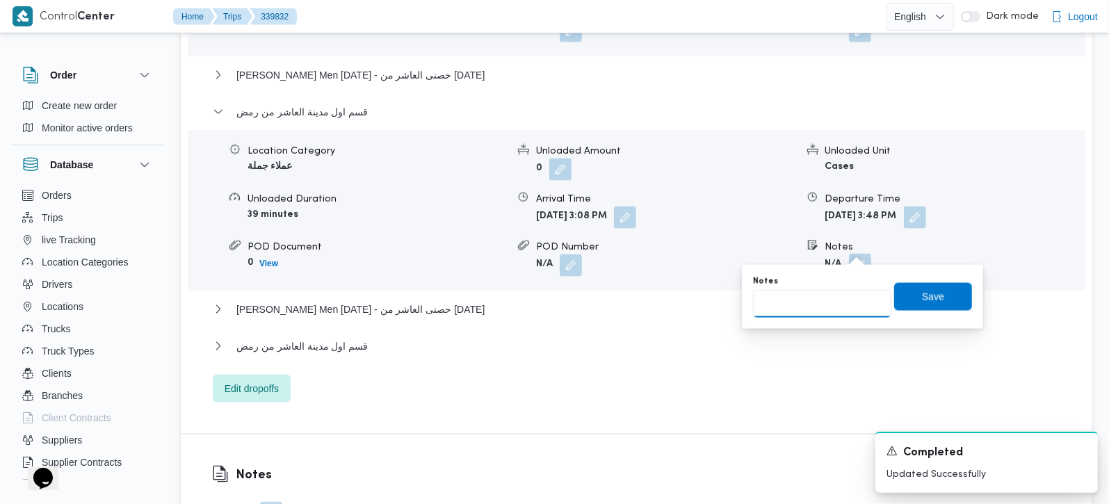
click at [830, 299] on input "Notes" at bounding box center [822, 304] width 138 height 28
type input "المنطقة التالتة"
click at [910, 291] on span "Save" at bounding box center [933, 296] width 78 height 28
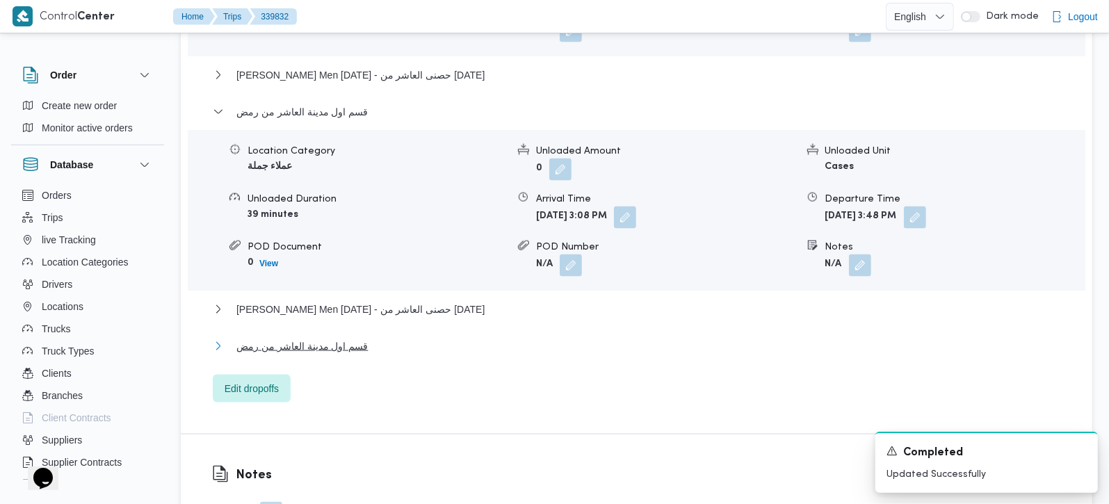
click at [325, 338] on span "قسم اول مدينة العاشر من رمض" at bounding box center [301, 346] width 131 height 17
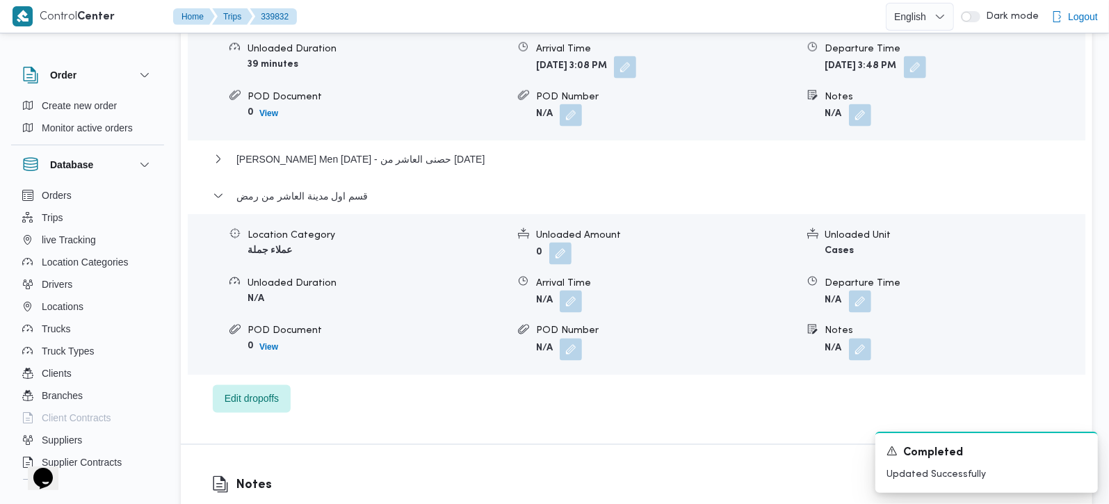
scroll to position [1572, 0]
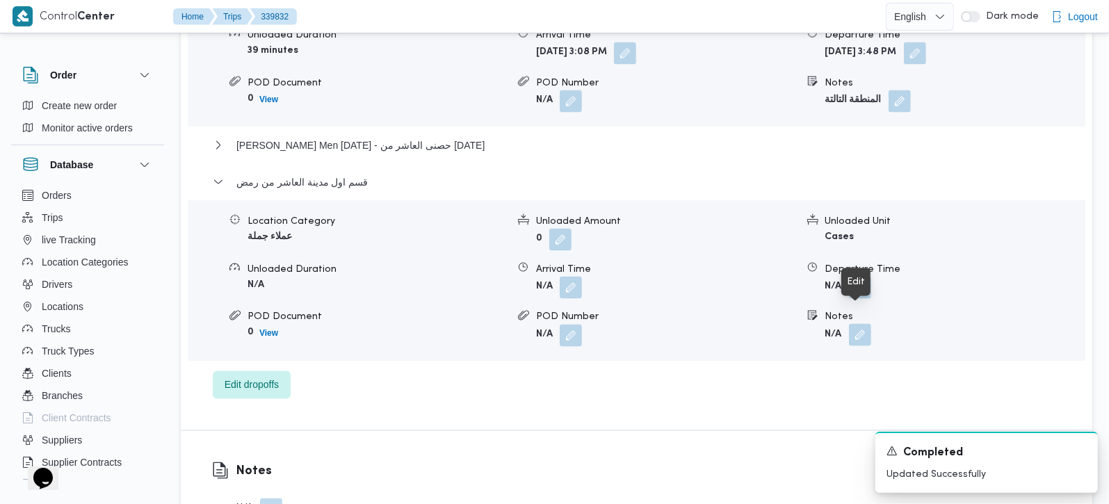
click at [856, 324] on button "button" at bounding box center [860, 335] width 22 height 22
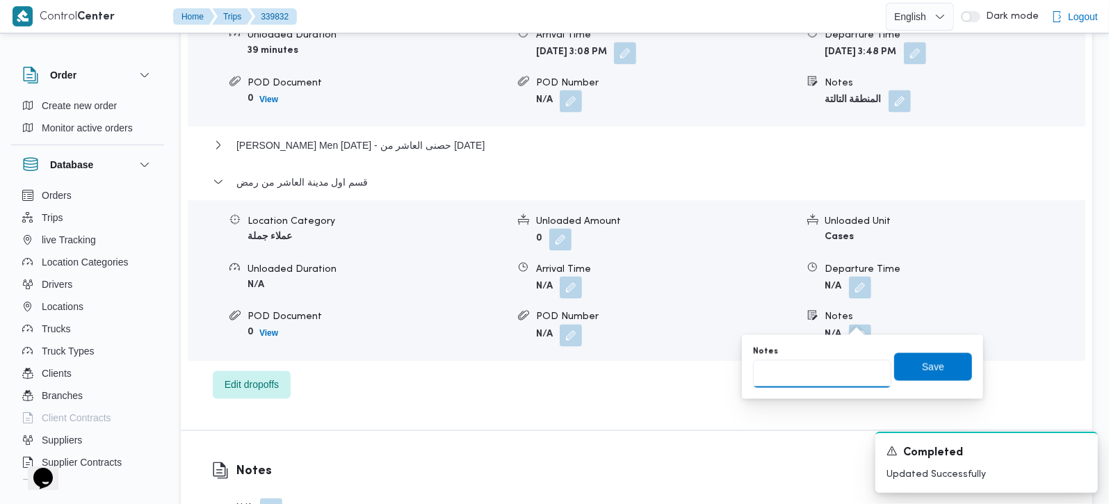
click at [822, 362] on input "Notes" at bounding box center [822, 374] width 138 height 28
type input "ك"
type input "مصنع روزالين"
click at [902, 368] on span "Save" at bounding box center [933, 367] width 78 height 28
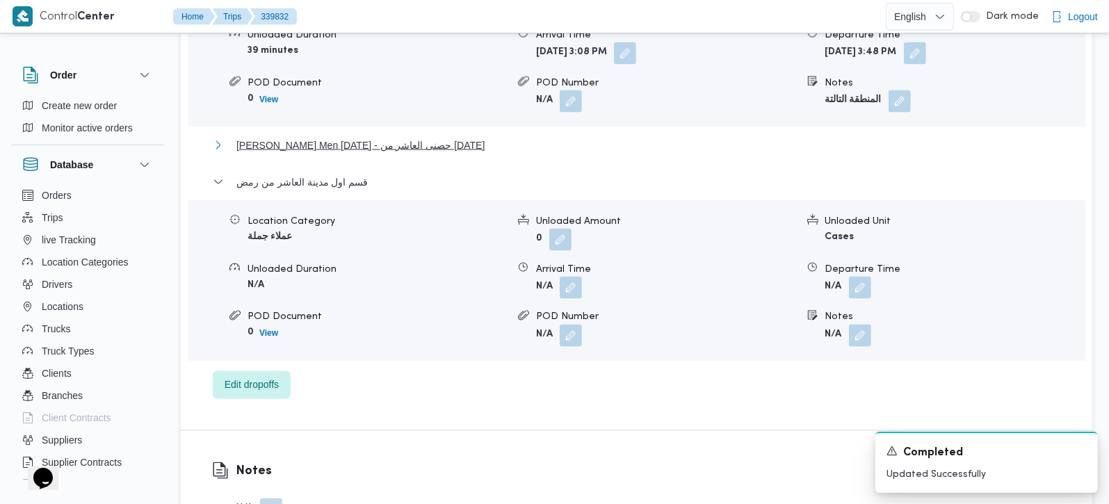
click at [321, 137] on span "Thany Ashr Men Ramadan - حصنى العاشر من رمضان" at bounding box center [360, 145] width 248 height 17
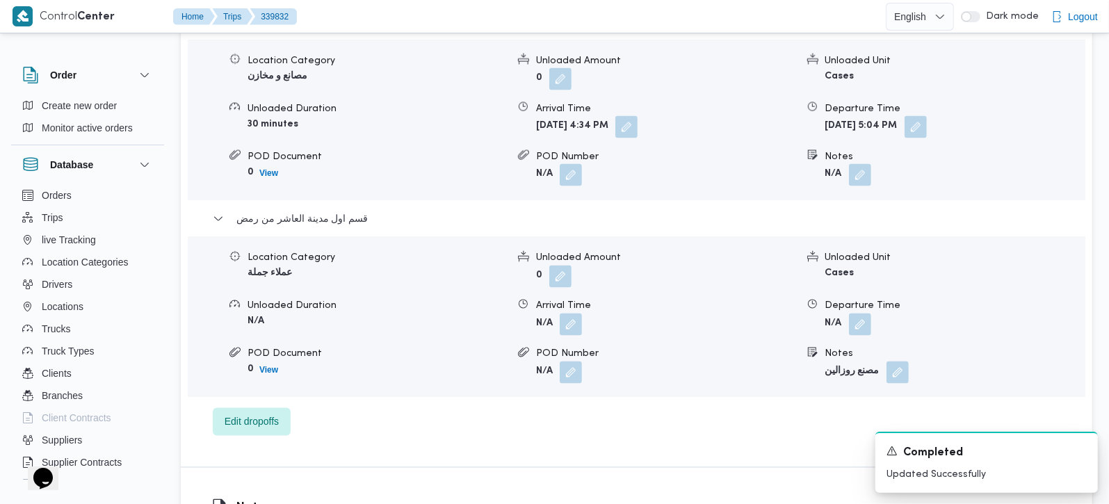
scroll to position [1735, 0]
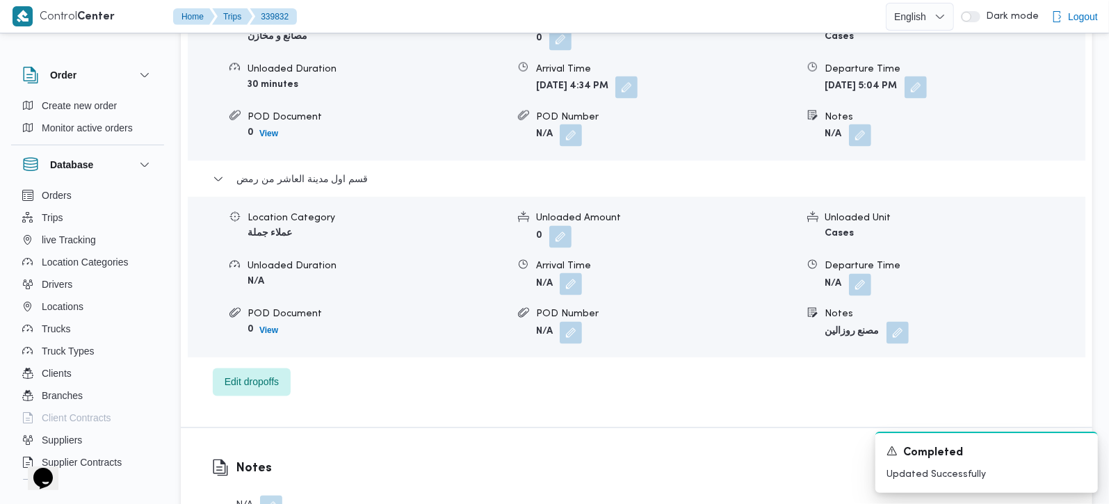
click at [569, 273] on button "button" at bounding box center [571, 284] width 22 height 22
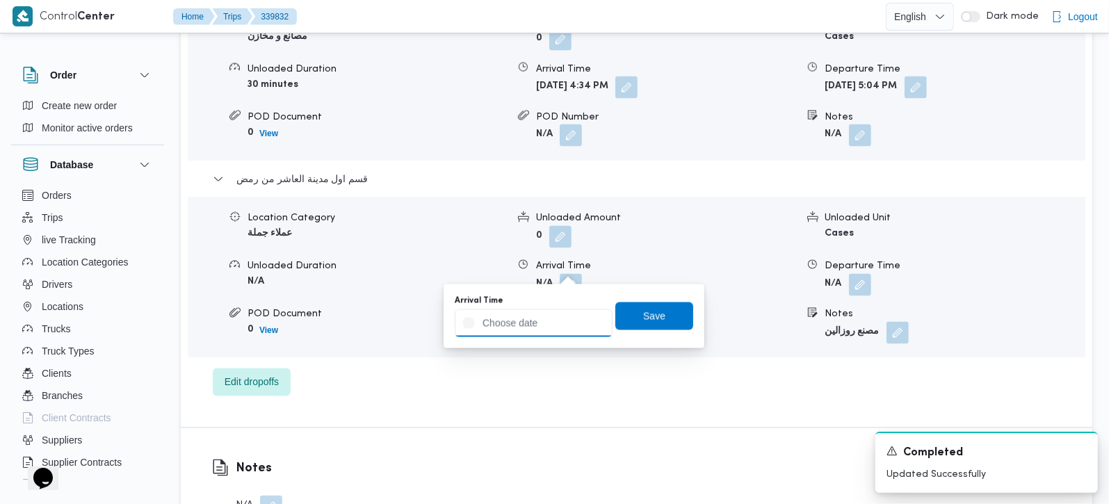
click at [548, 326] on input "Arrival Time" at bounding box center [534, 323] width 158 height 28
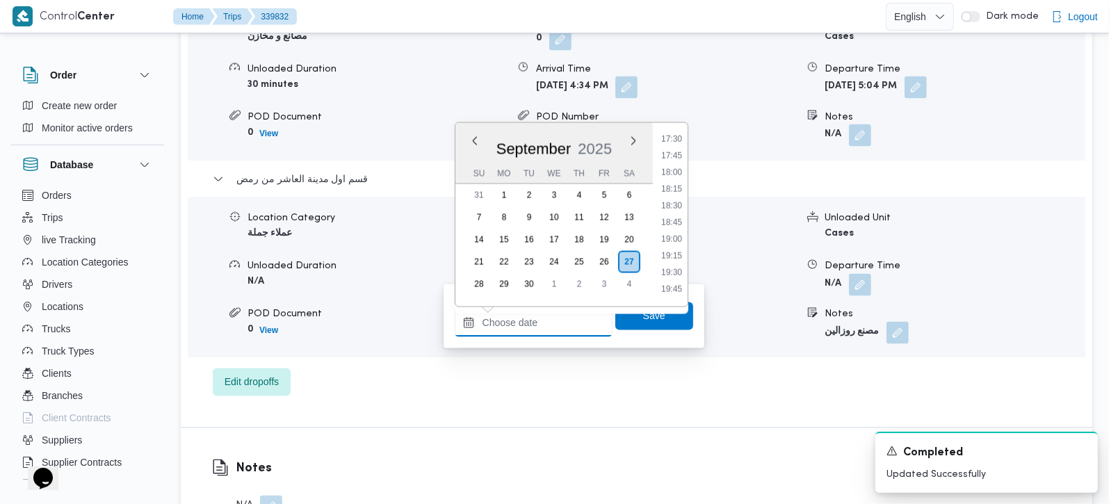
scroll to position [1170, 0]
click at [666, 140] on li "17:30" at bounding box center [672, 140] width 32 height 14
type input "27/09/2025 17:30"
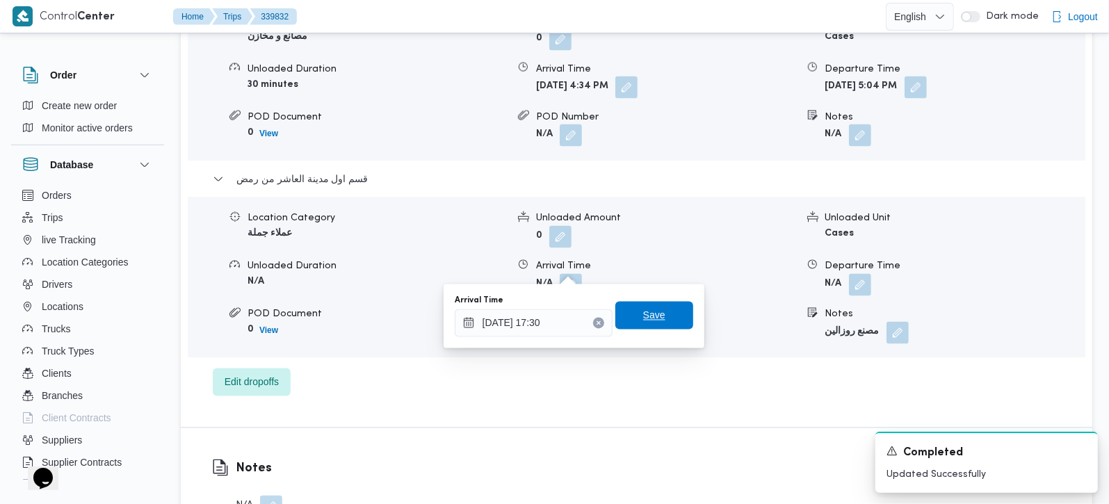
click at [638, 307] on span "Save" at bounding box center [654, 316] width 78 height 28
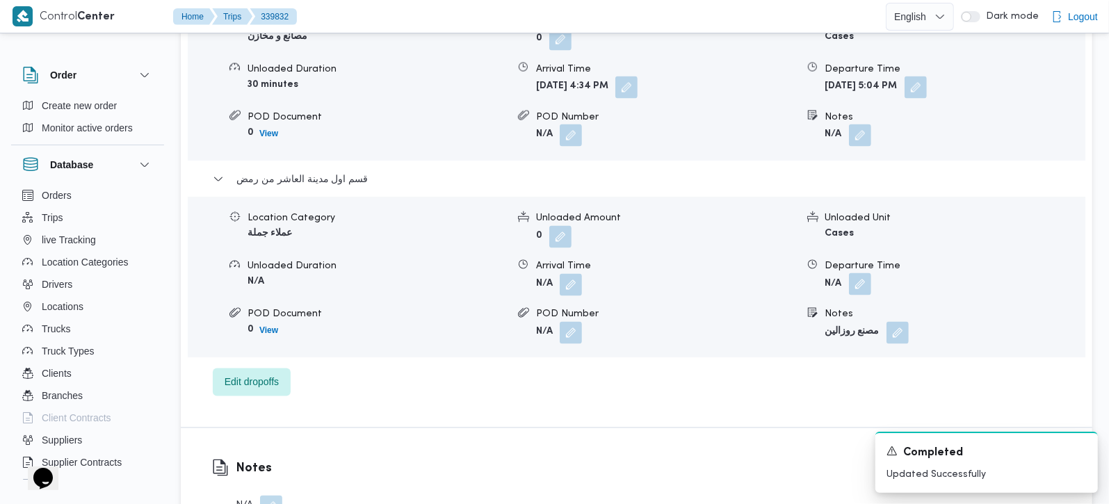
click at [864, 273] on button "button" at bounding box center [860, 284] width 22 height 22
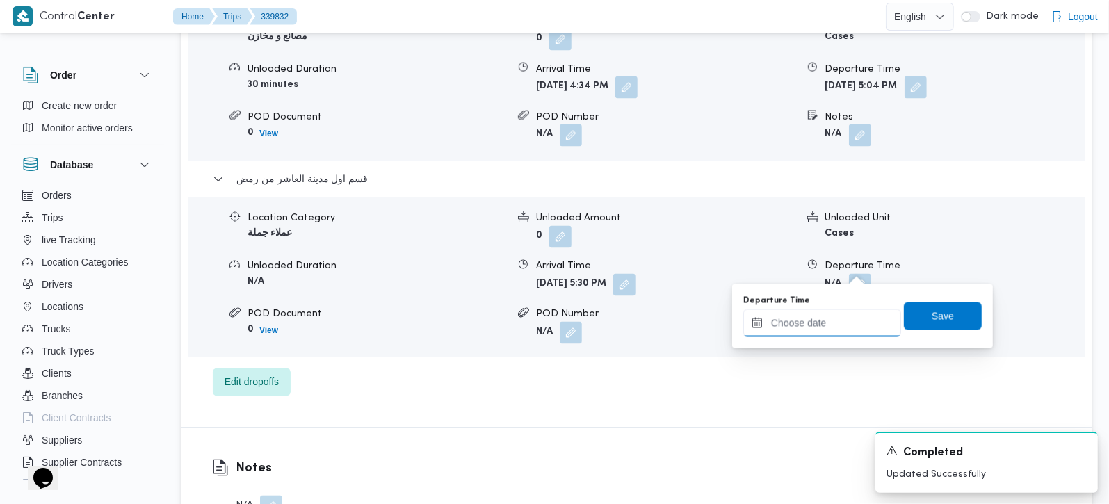
click at [844, 314] on input "Departure Time" at bounding box center [822, 323] width 158 height 28
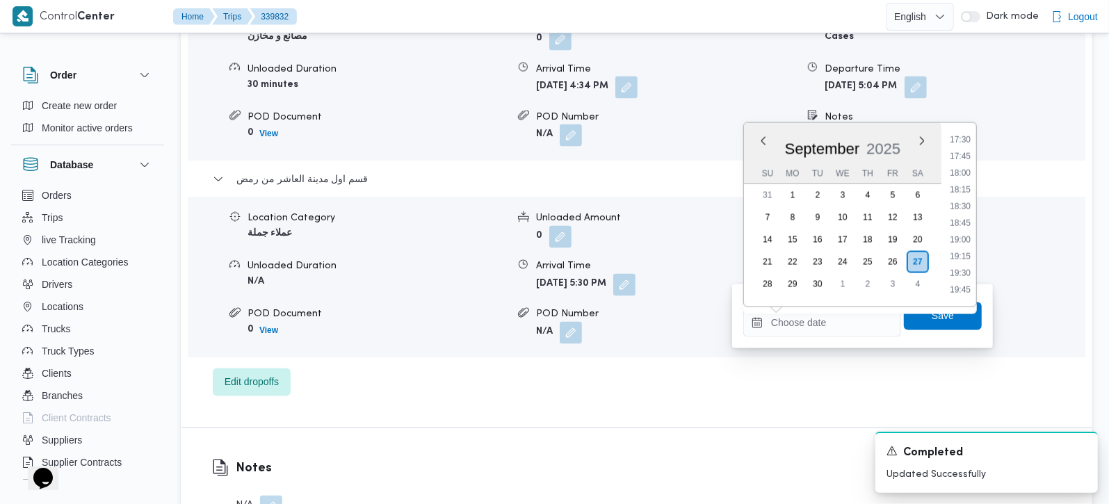
drag, startPoint x: 964, startPoint y: 173, endPoint x: 961, endPoint y: 210, distance: 37.0
click at [964, 173] on li "18:00" at bounding box center [960, 173] width 32 height 14
type input "27/09/2025 18:00"
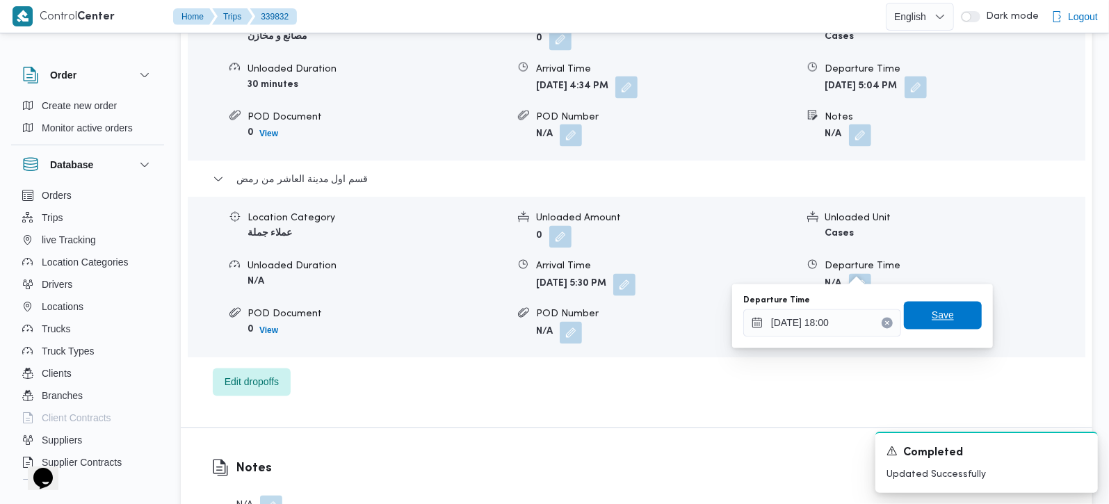
click at [932, 322] on span "Save" at bounding box center [943, 315] width 22 height 17
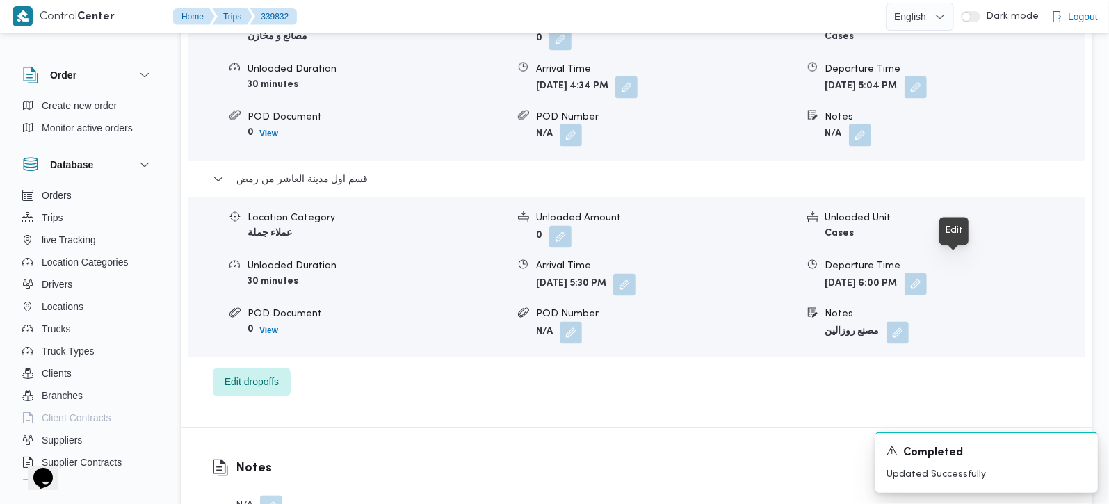
click at [927, 273] on button "button" at bounding box center [916, 284] width 22 height 22
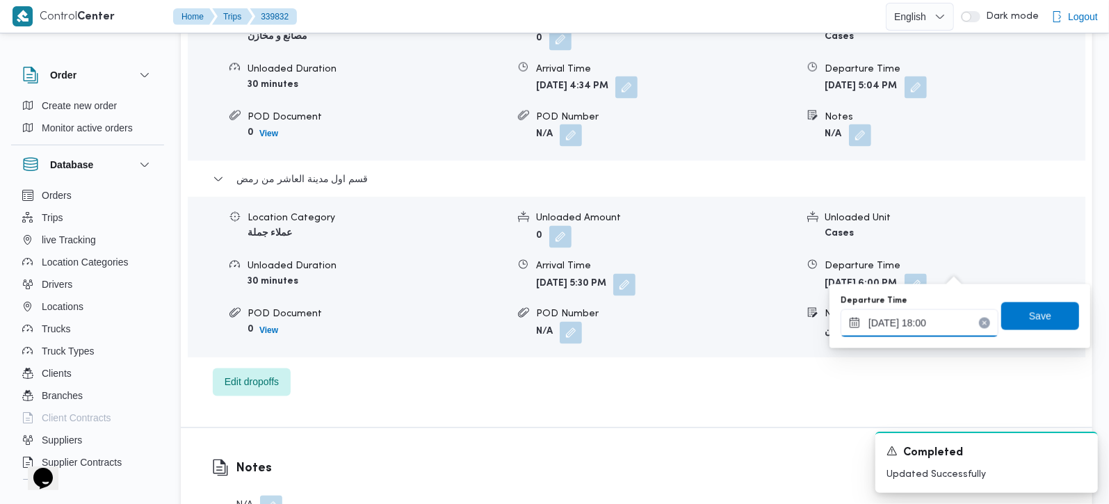
click at [937, 323] on input "27/09/2025 18:00" at bounding box center [920, 323] width 158 height 28
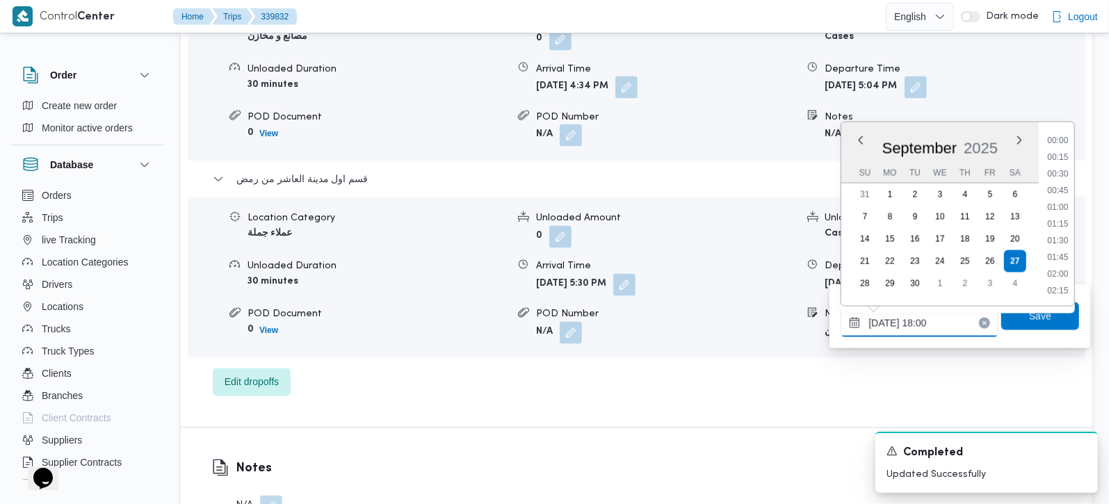
scroll to position [1117, 0]
click at [1063, 203] on li "17:45" at bounding box center [1058, 208] width 32 height 14
type input "27/09/2025 17:45"
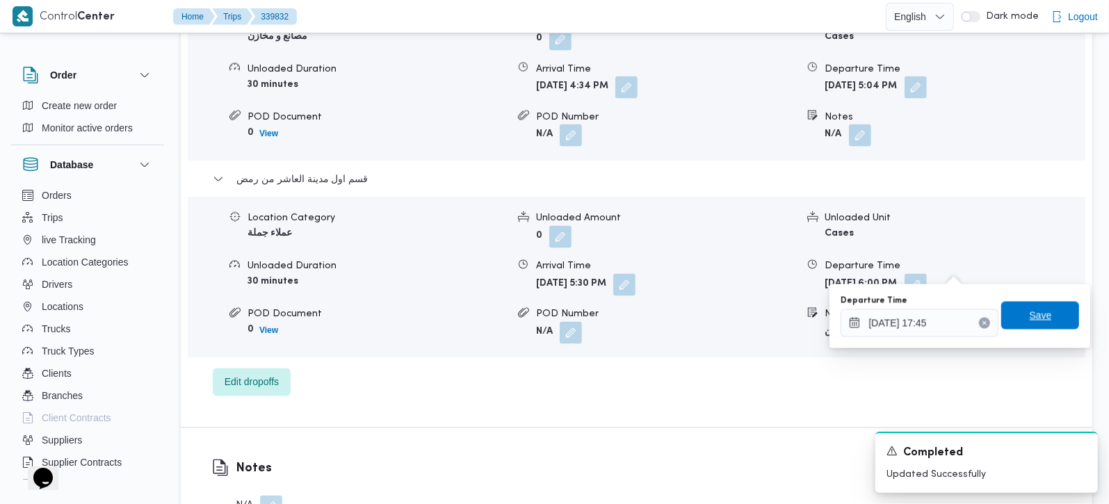
click at [1042, 311] on span "Save" at bounding box center [1040, 316] width 78 height 28
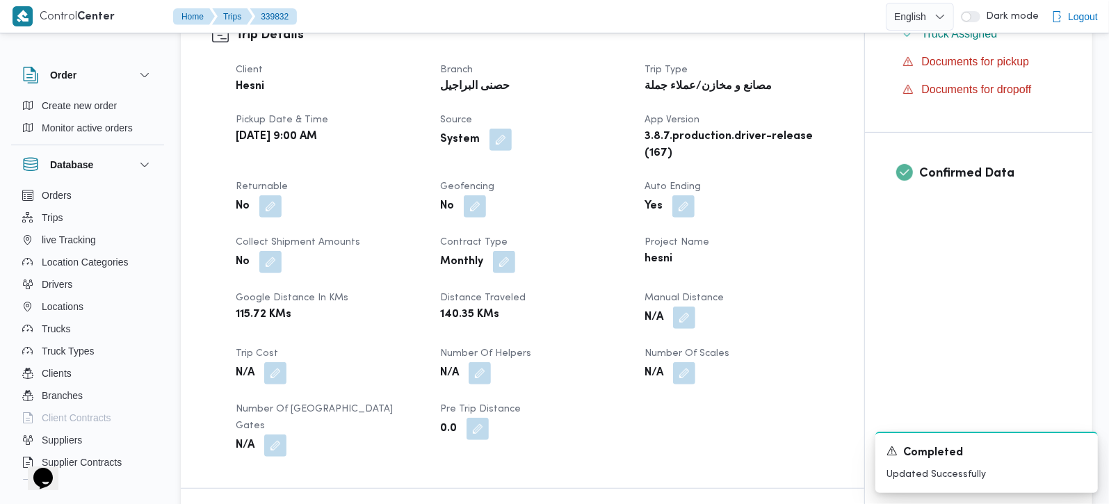
scroll to position [490, 0]
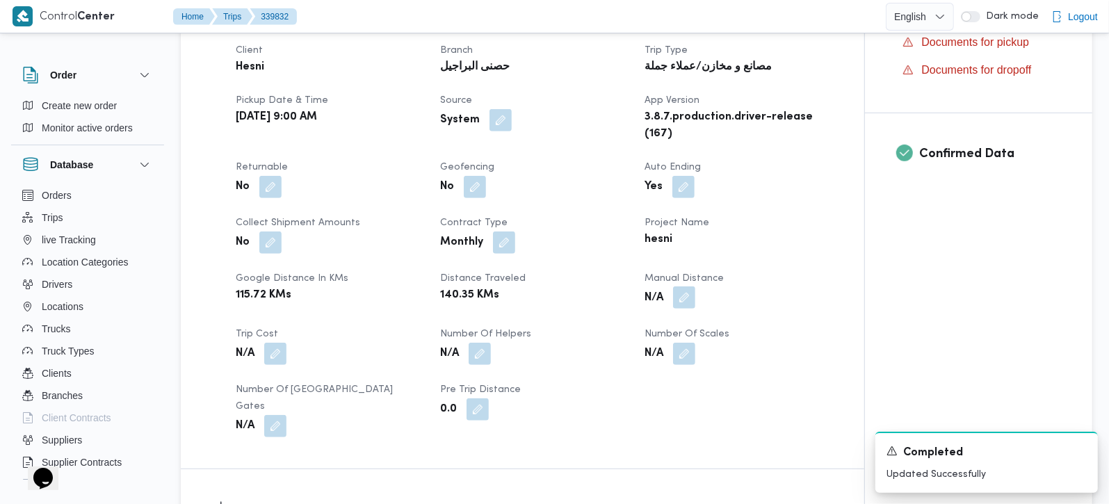
click at [690, 295] on button "button" at bounding box center [684, 297] width 22 height 22
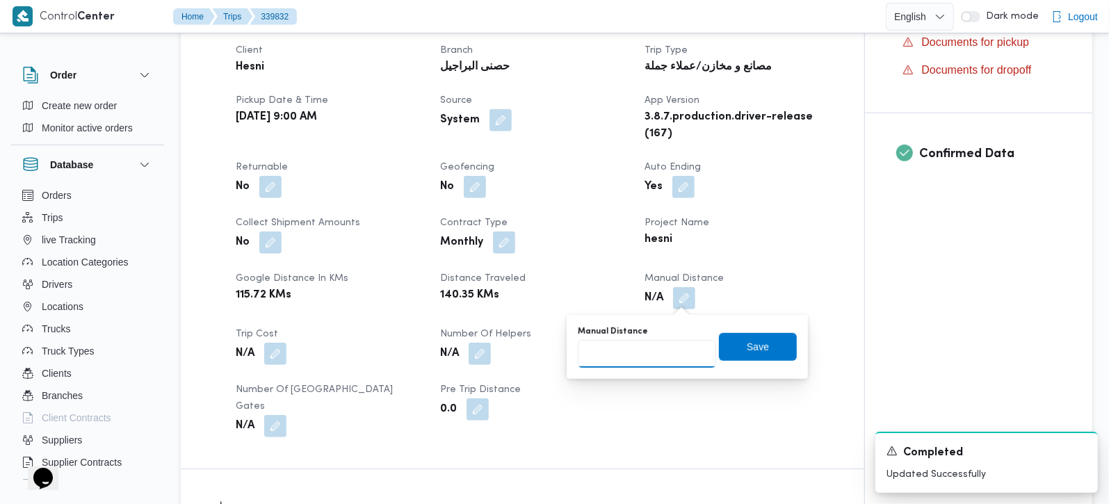
click at [622, 363] on input "Manual Distance" at bounding box center [647, 354] width 138 height 28
type input "185"
click at [747, 346] on span "Save" at bounding box center [758, 346] width 22 height 17
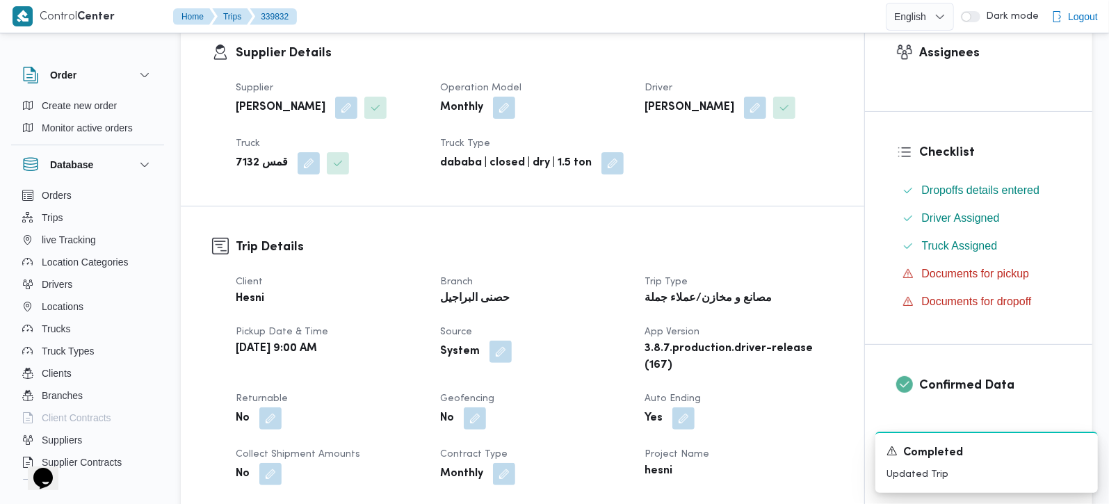
scroll to position [0, 0]
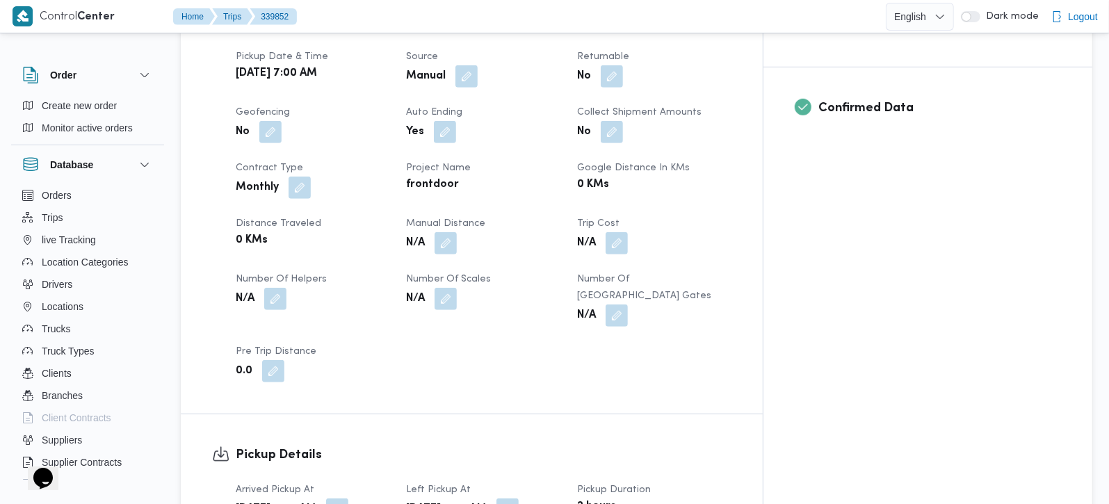
scroll to position [572, 0]
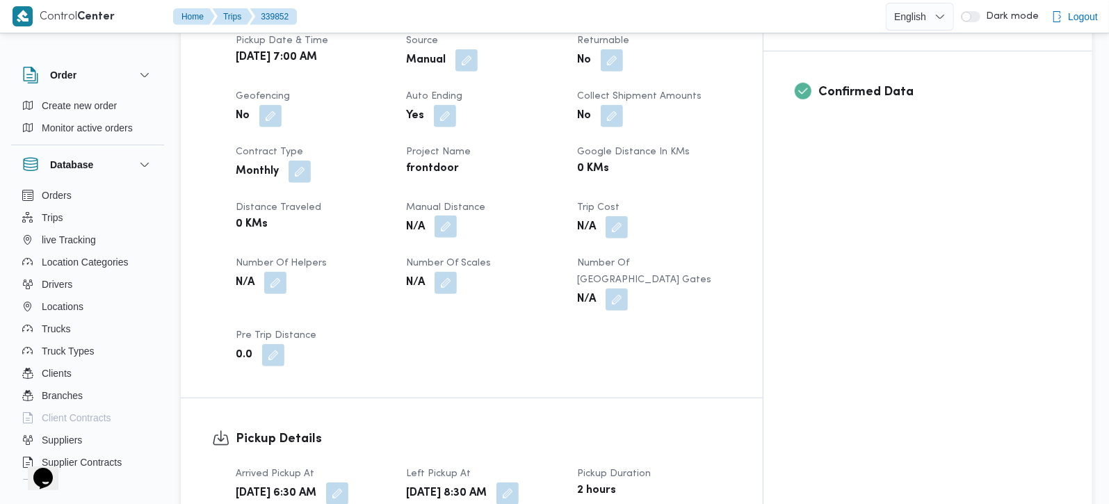
click at [457, 216] on button "button" at bounding box center [446, 227] width 22 height 22
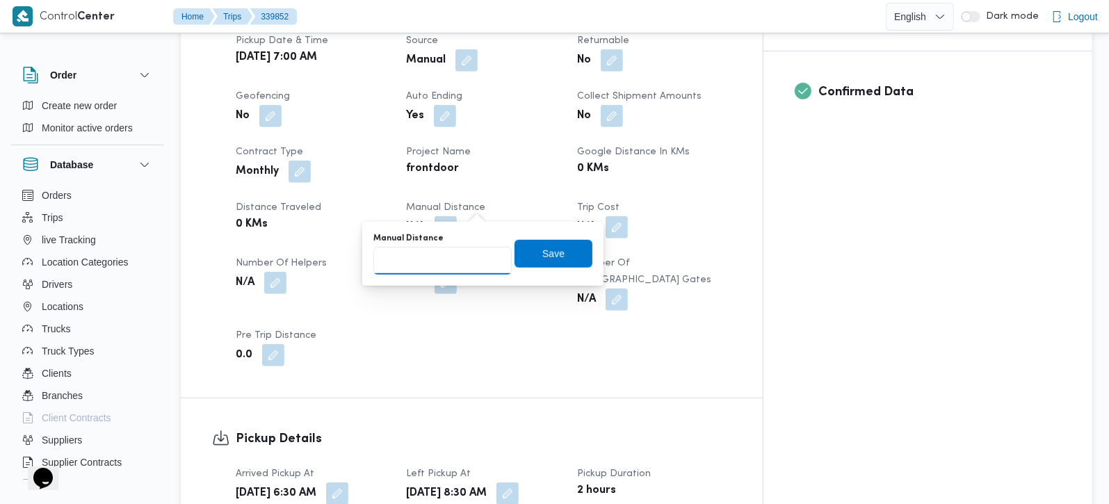
click at [436, 255] on input "Manual Distance" at bounding box center [442, 261] width 138 height 28
type input "54"
click at [521, 257] on span "Save" at bounding box center [554, 253] width 78 height 28
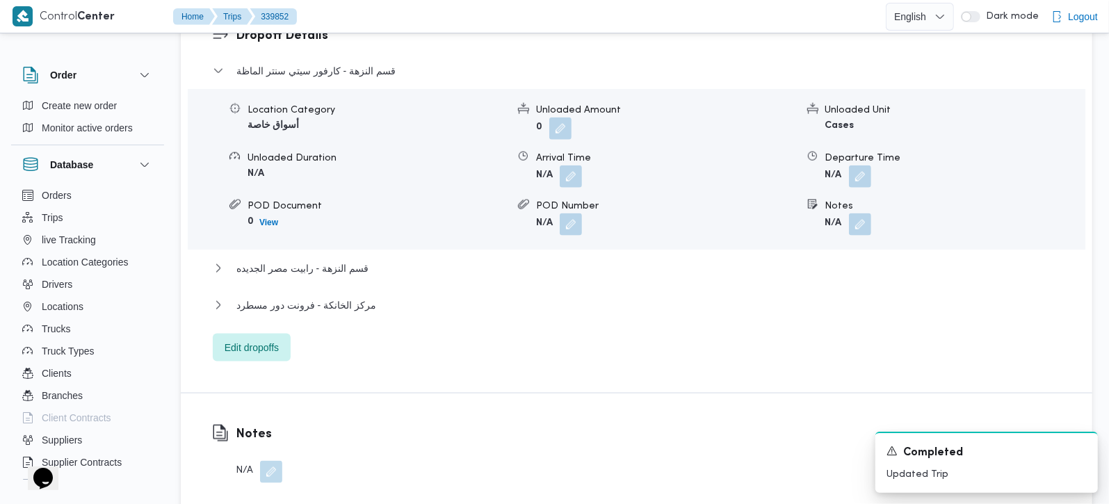
scroll to position [1227, 0]
click at [302, 296] on span "مركز الخانكة - فرونت دور مسطرد" at bounding box center [306, 304] width 140 height 17
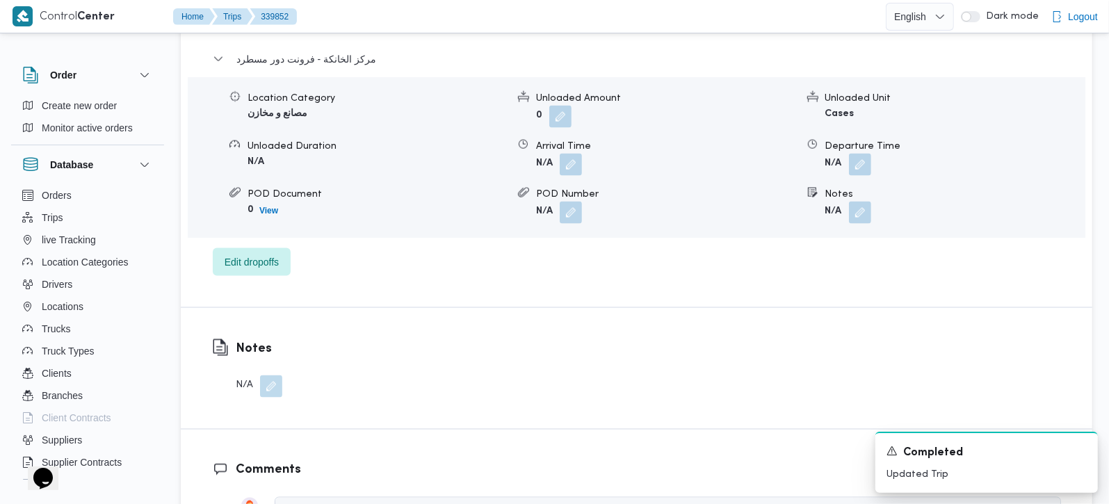
scroll to position [1472, 0]
click at [858, 152] on button "button" at bounding box center [860, 163] width 22 height 22
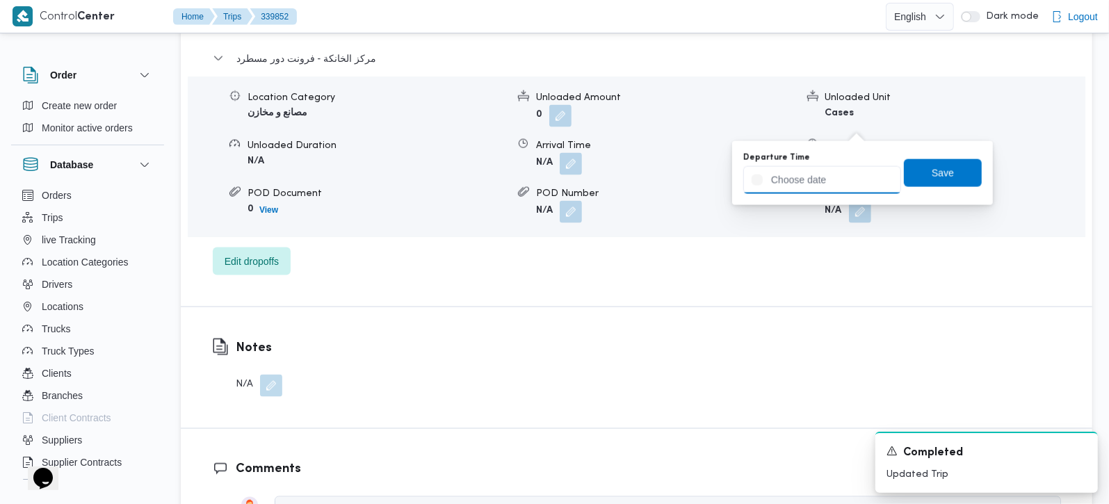
click at [838, 177] on input "Departure Time" at bounding box center [822, 180] width 158 height 28
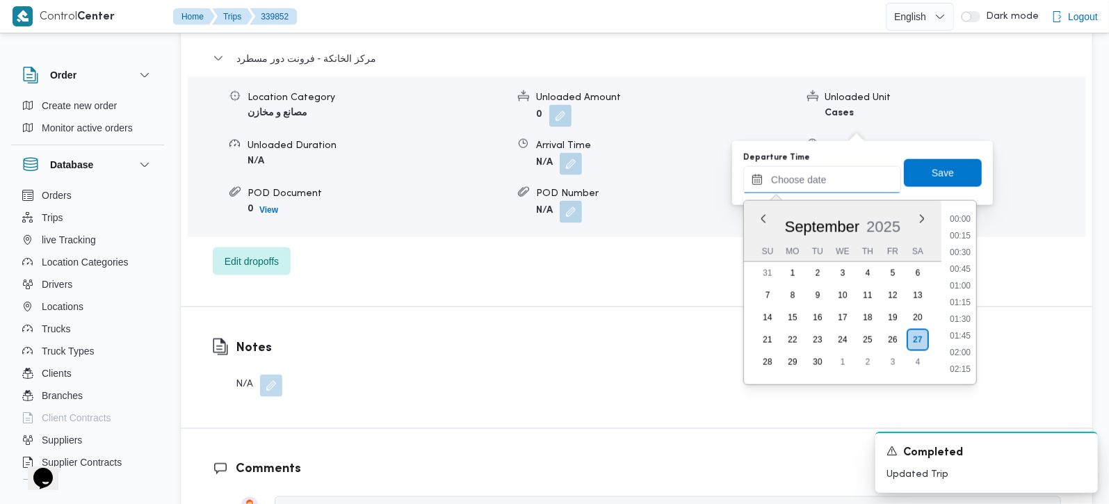
scroll to position [1285, 0]
drag, startPoint x: 958, startPoint y: 236, endPoint x: 944, endPoint y: 178, distance: 59.2
click at [958, 236] on li "19:30" at bounding box center [960, 236] width 32 height 14
type input "27/09/2025 19:30"
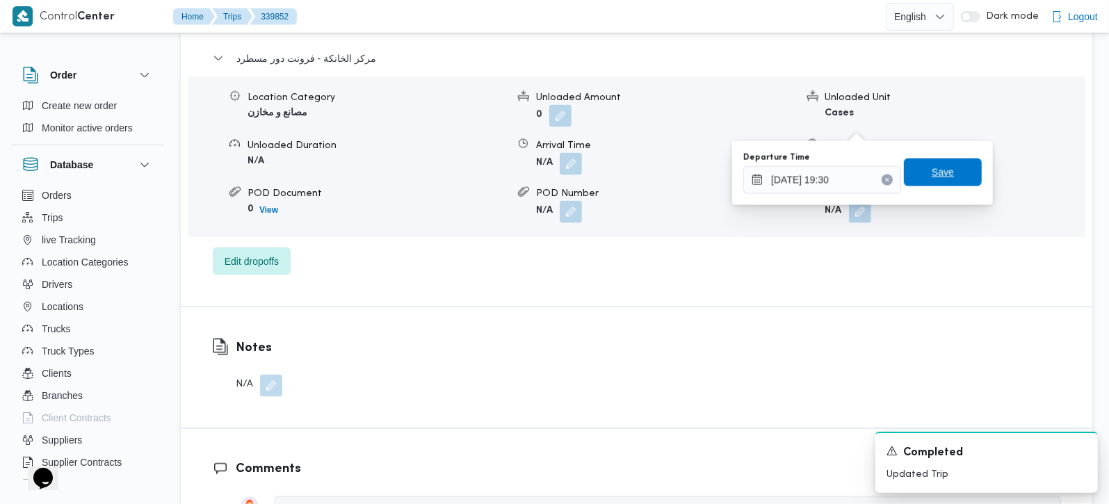
click at [940, 168] on span "Save" at bounding box center [943, 172] width 22 height 17
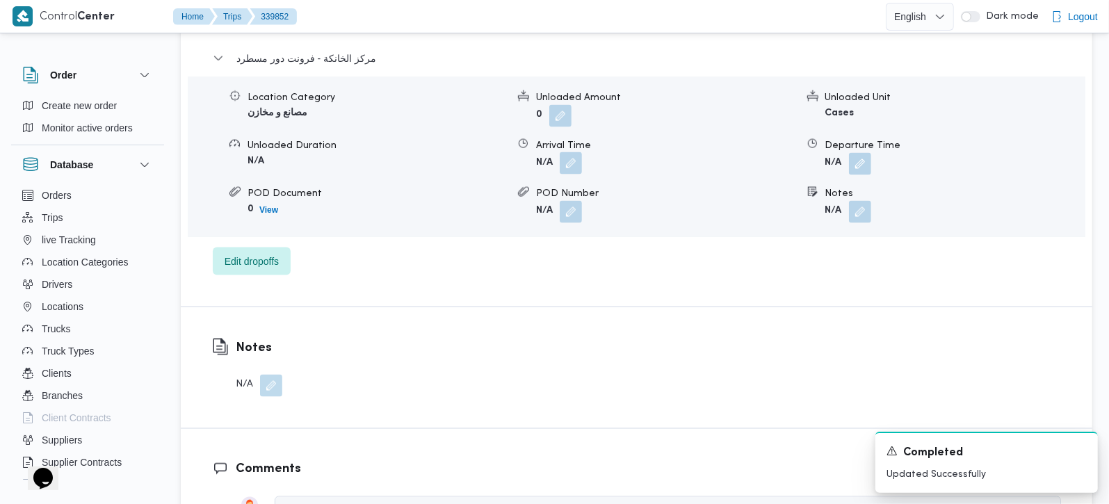
click at [569, 152] on button "button" at bounding box center [571, 163] width 22 height 22
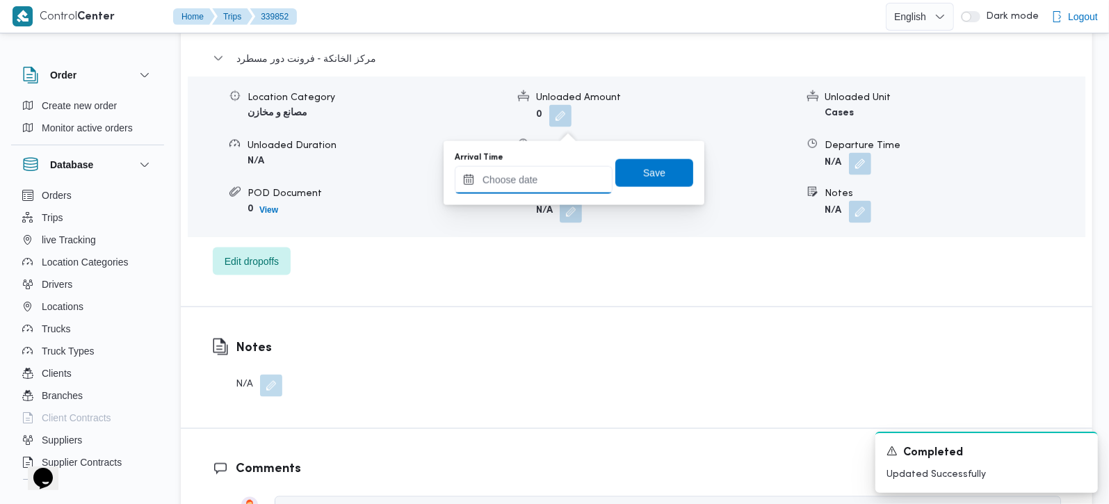
click at [552, 175] on input "Arrival Time" at bounding box center [534, 180] width 158 height 28
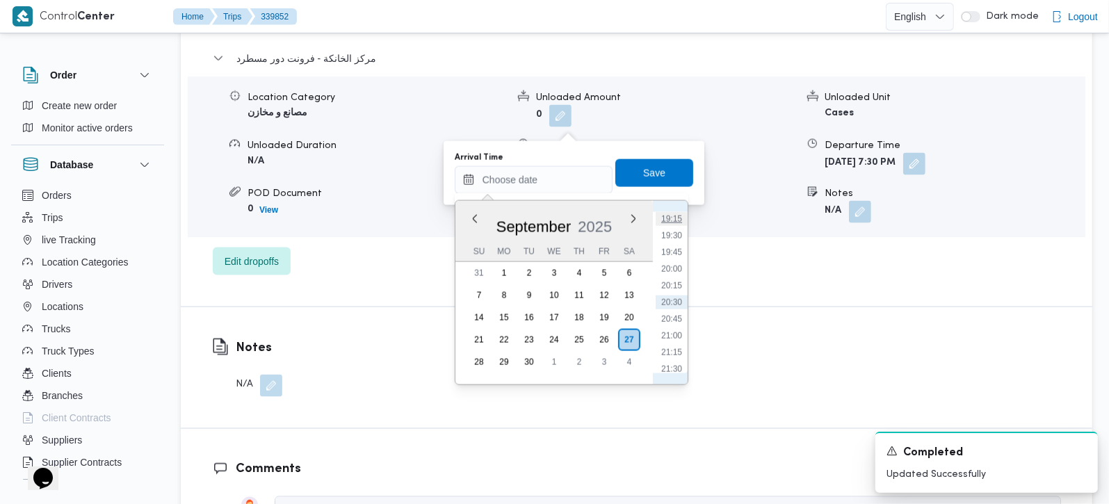
click at [676, 220] on li "19:15" at bounding box center [672, 219] width 32 height 14
type input "27/09/2025 19:15"
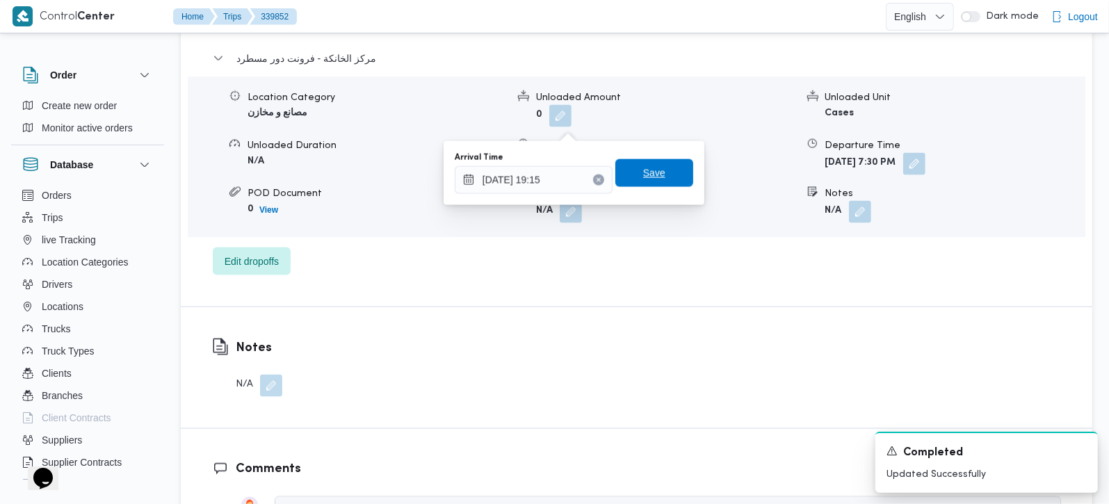
click at [647, 173] on span "Save" at bounding box center [654, 173] width 22 height 17
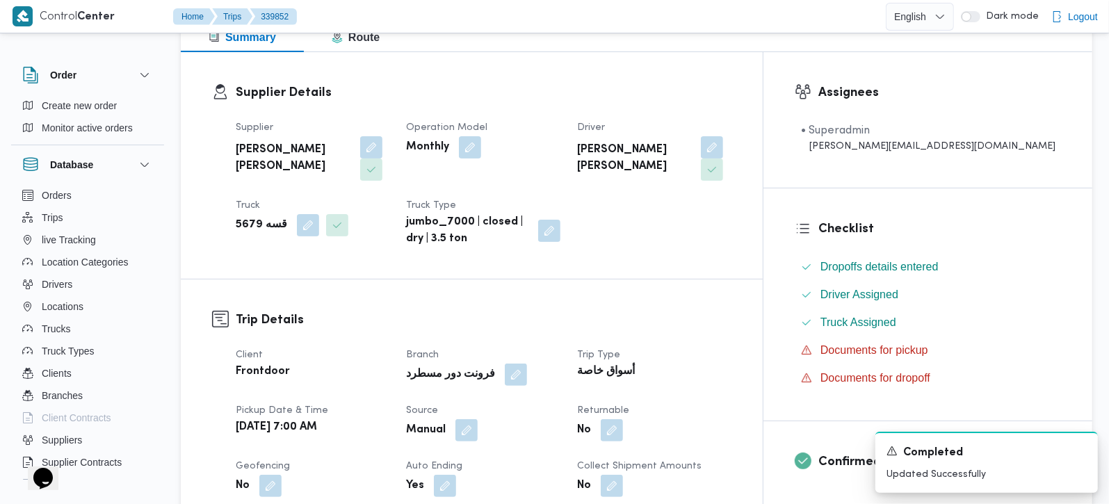
scroll to position [0, 0]
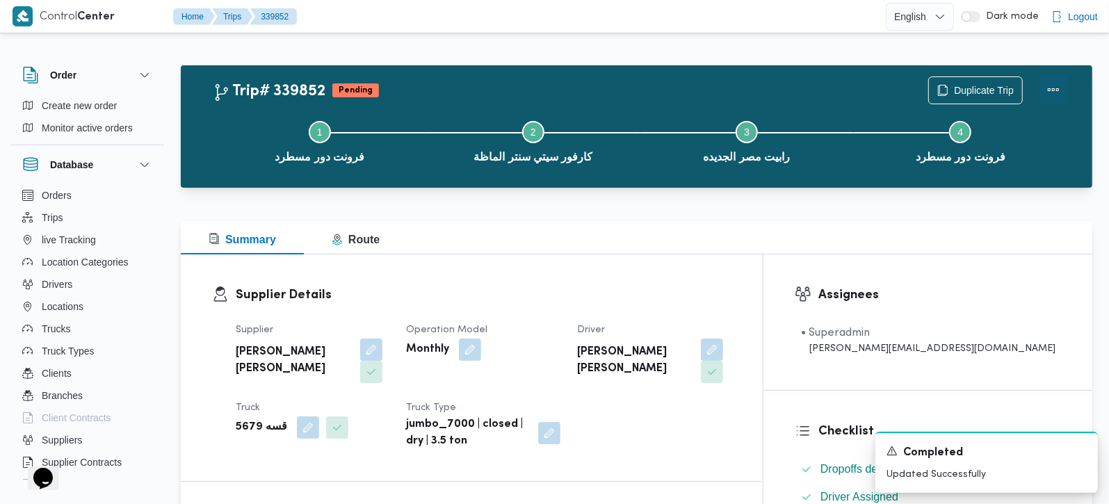
click at [1050, 92] on button "Actions" at bounding box center [1054, 90] width 28 height 28
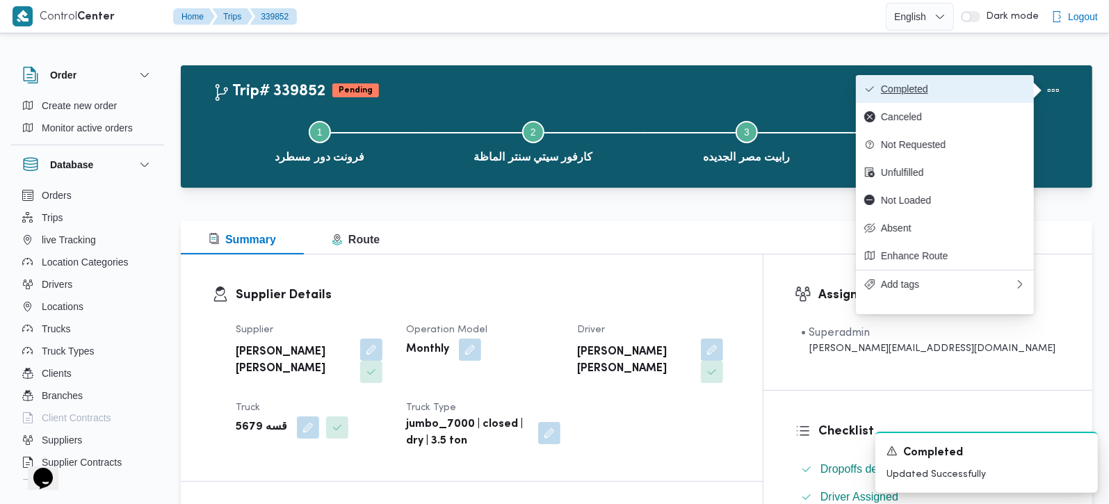
click at [944, 86] on span "Completed" at bounding box center [953, 88] width 145 height 11
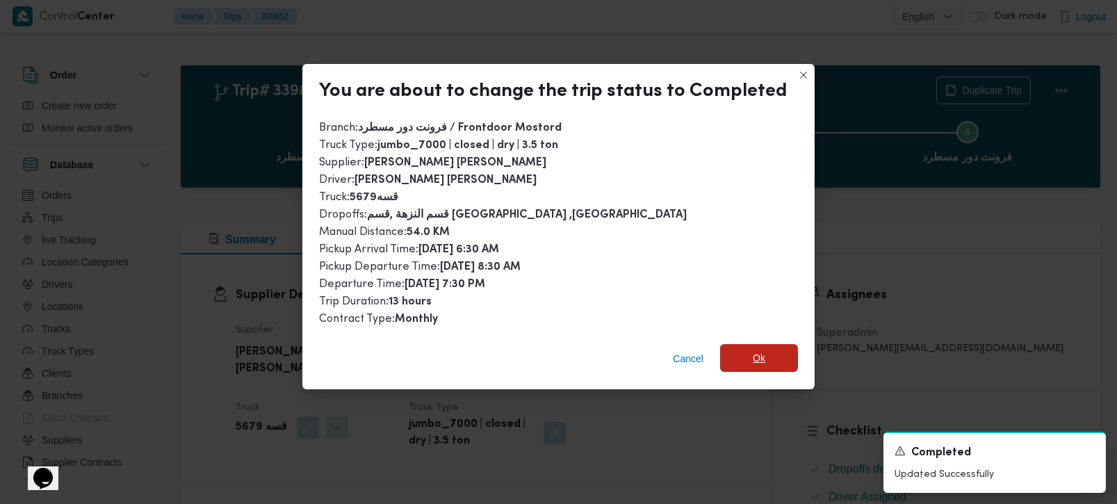
click at [771, 349] on span "Ok" at bounding box center [759, 358] width 78 height 28
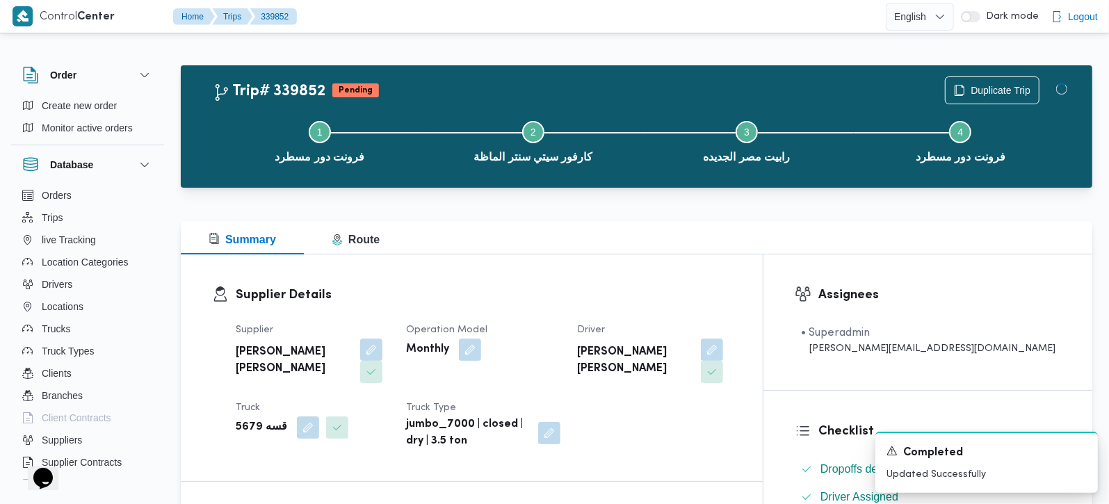
click at [646, 261] on div "Supplier Details Supplier محمد هاني محمد جوده محمود Operation Model Monthly Dri…" at bounding box center [472, 368] width 582 height 227
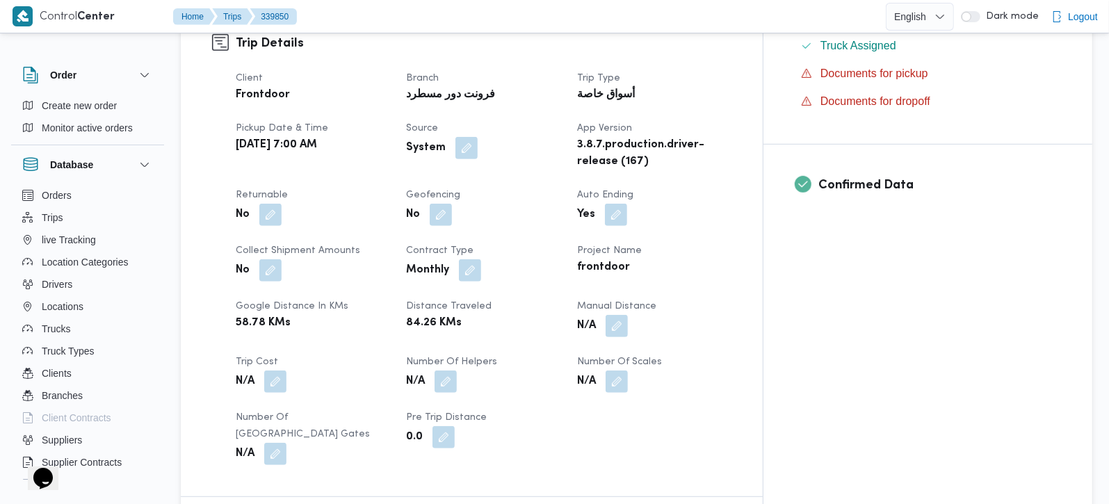
scroll to position [490, 0]
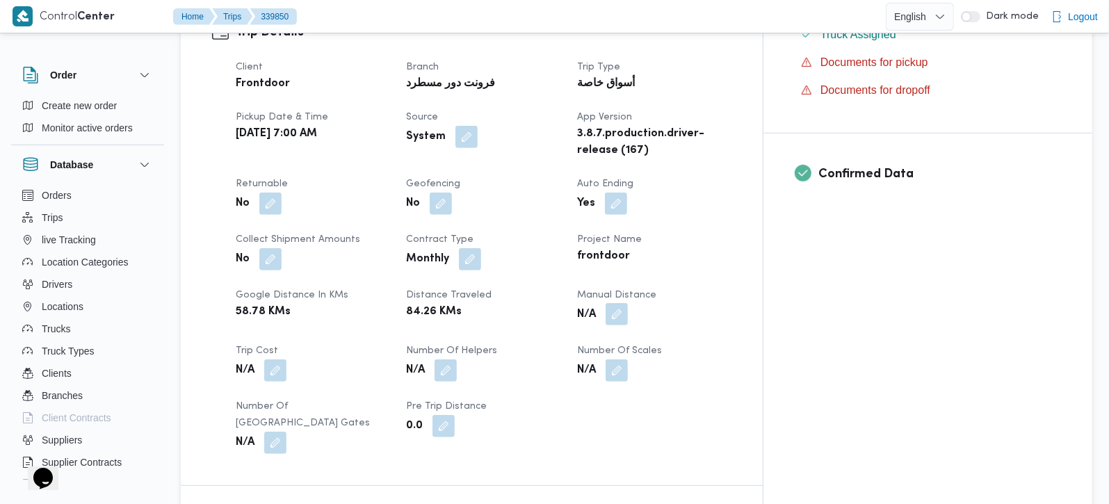
click at [628, 303] on button "button" at bounding box center [617, 314] width 22 height 22
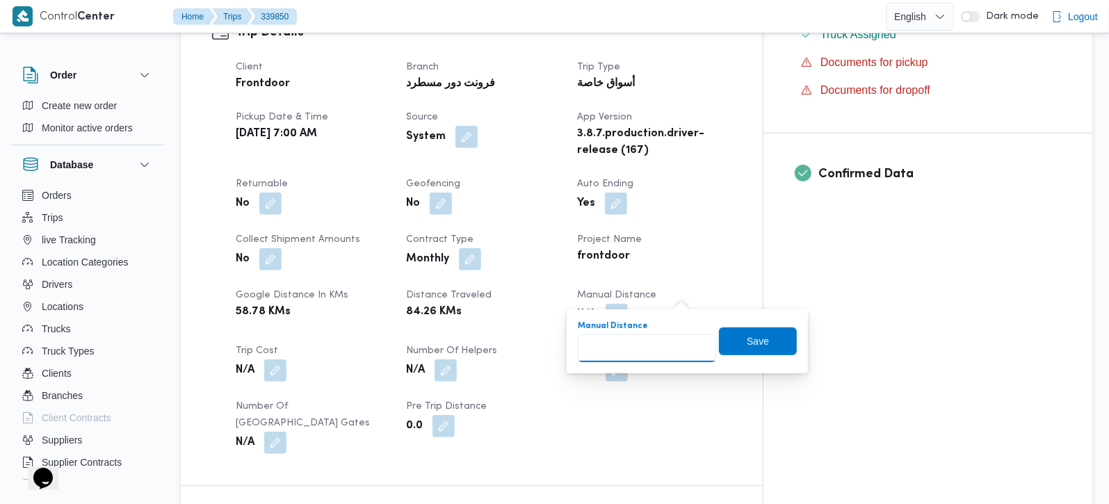
click at [615, 348] on input "Manual Distance" at bounding box center [647, 348] width 138 height 28
type input "130"
click at [719, 345] on span "Save" at bounding box center [758, 341] width 78 height 28
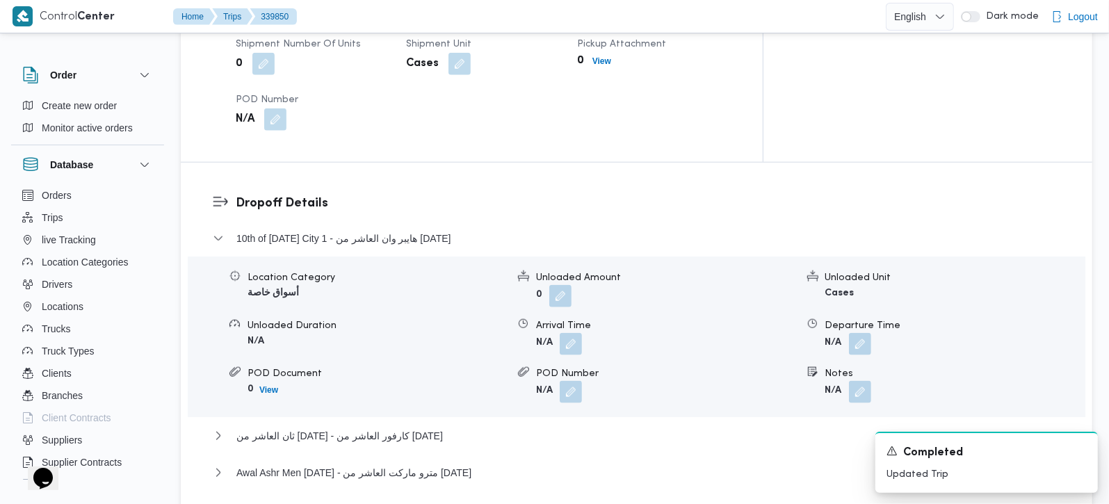
scroll to position [1227, 0]
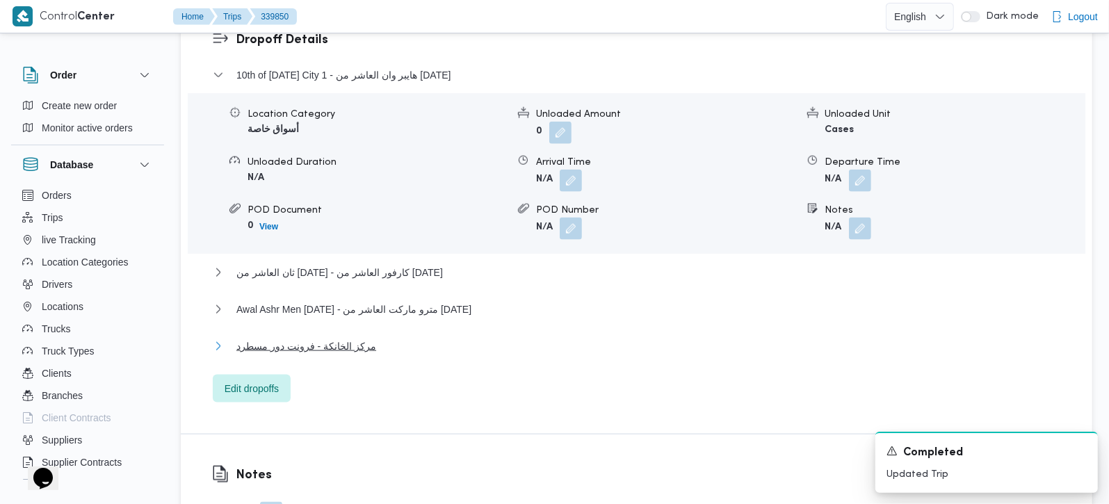
click at [332, 338] on span "مركز الخانكة - فرونت دور مسطرد" at bounding box center [306, 346] width 140 height 17
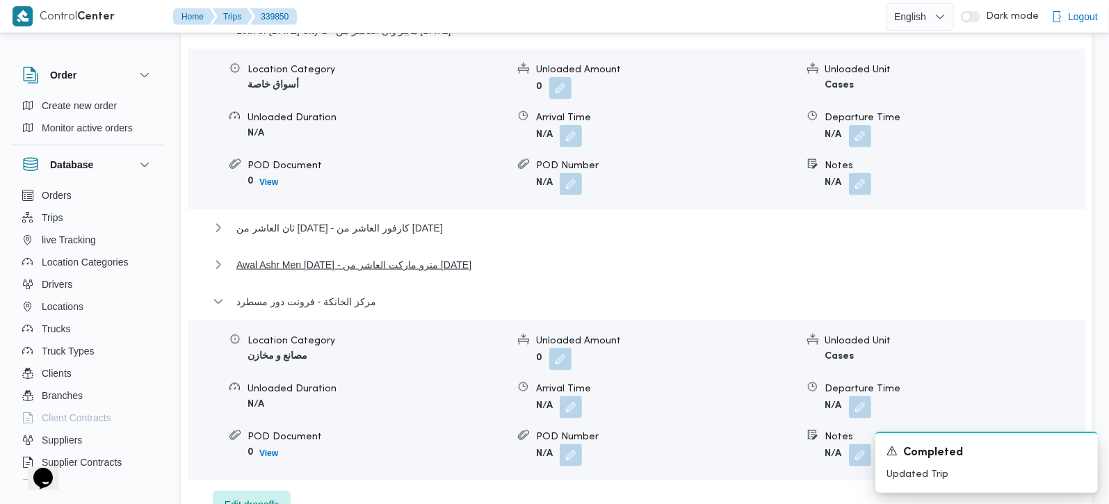
scroll to position [1391, 0]
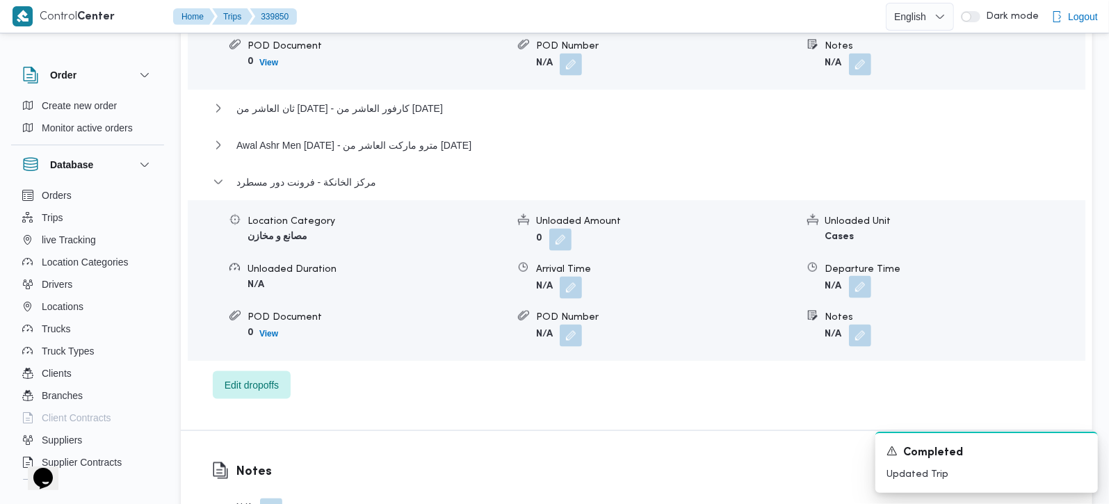
click at [850, 276] on button "button" at bounding box center [860, 287] width 22 height 22
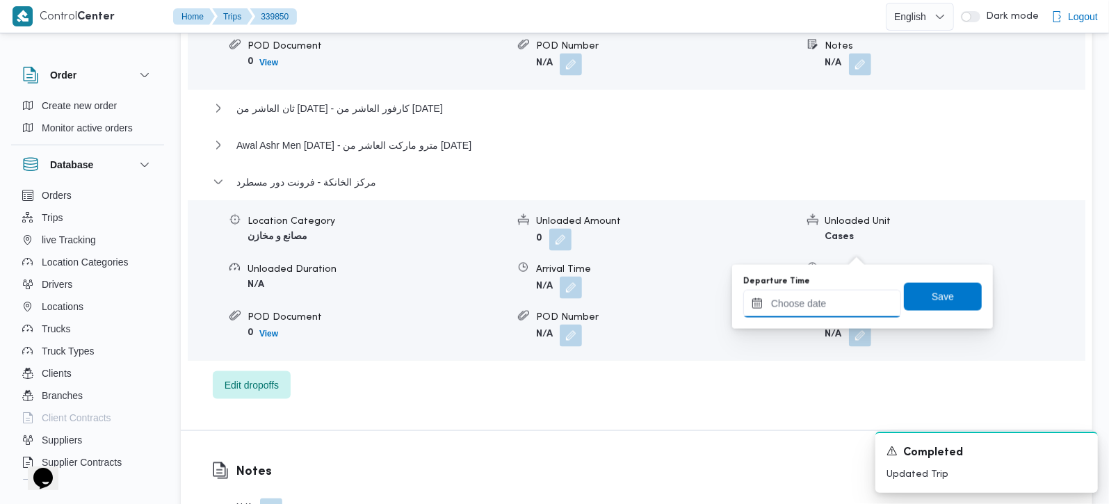
click at [832, 316] on input "Departure Time" at bounding box center [822, 304] width 158 height 28
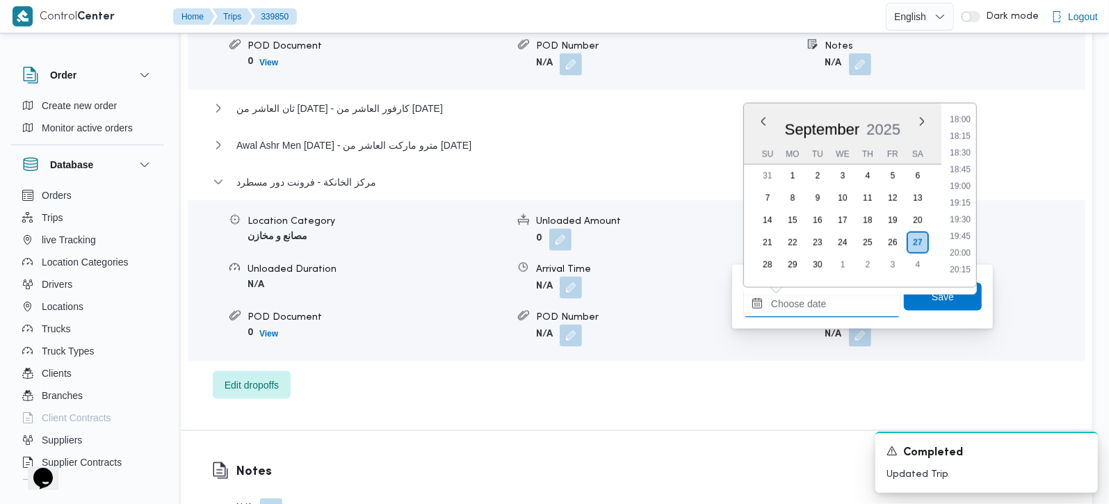
scroll to position [1203, 0]
drag, startPoint x: 967, startPoint y: 180, endPoint x: 963, endPoint y: 201, distance: 21.3
click at [967, 180] on li "19:00" at bounding box center [960, 187] width 32 height 14
type input "[DATE] 19:00"
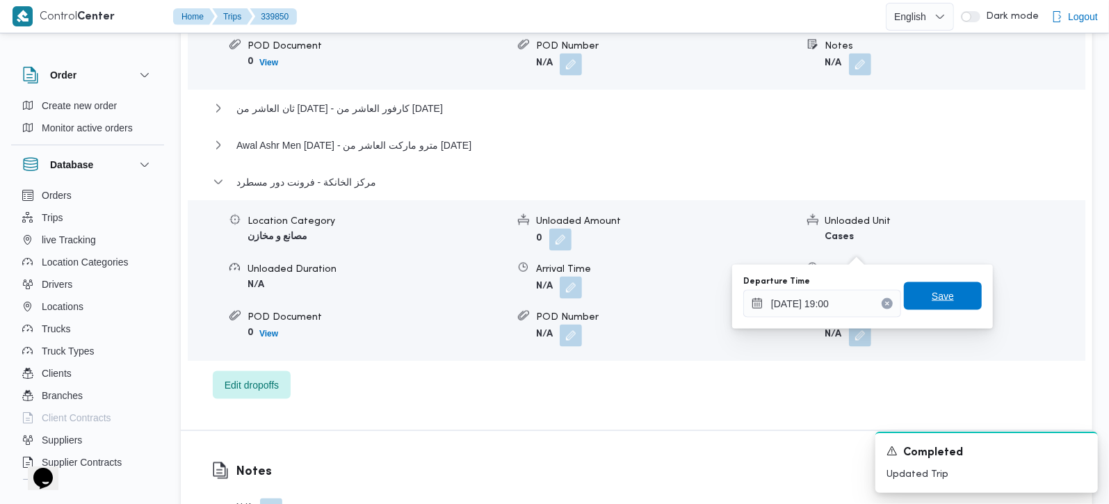
click at [938, 302] on span "Save" at bounding box center [943, 296] width 22 height 17
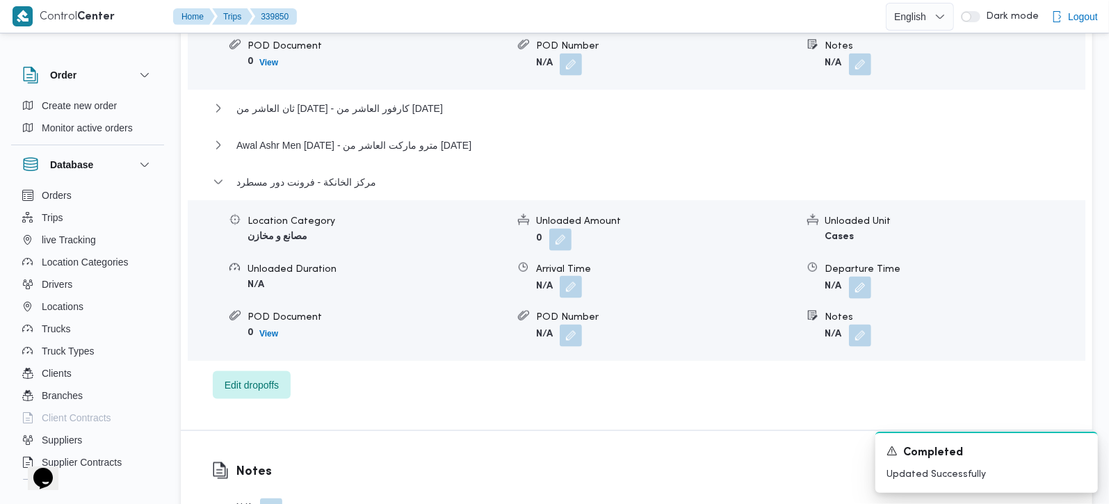
click at [569, 276] on button "button" at bounding box center [571, 287] width 22 height 22
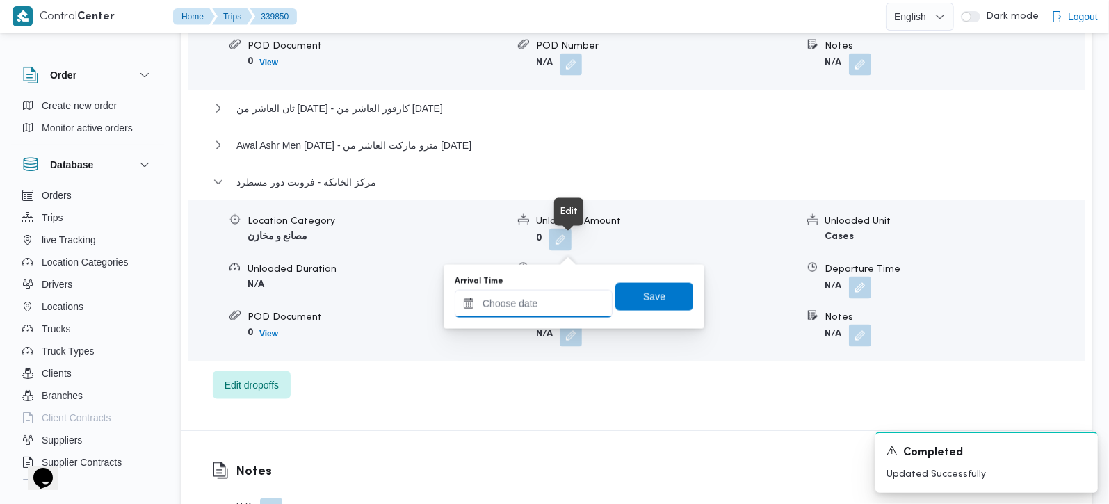
click at [536, 317] on input "Arrival Time" at bounding box center [534, 304] width 158 height 28
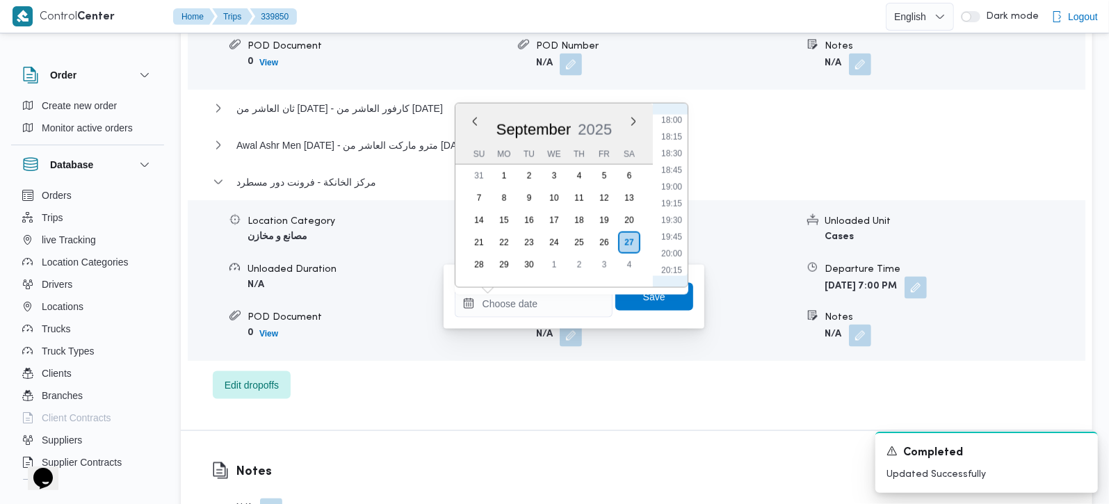
drag, startPoint x: 676, startPoint y: 156, endPoint x: 670, endPoint y: 192, distance: 35.9
click at [676, 156] on li "18:30" at bounding box center [672, 154] width 32 height 14
type input "[DATE] 18:30"
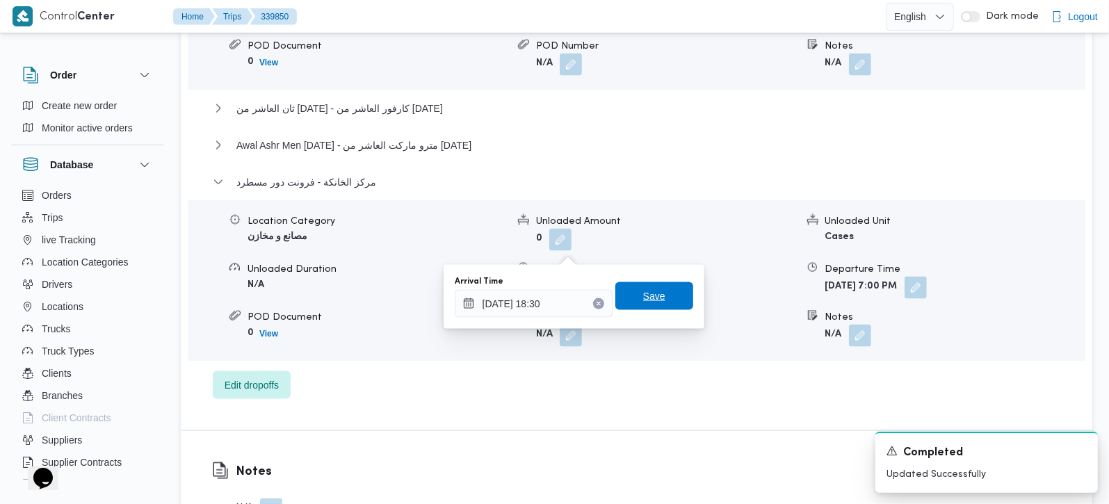
click at [643, 294] on span "Save" at bounding box center [654, 296] width 22 height 17
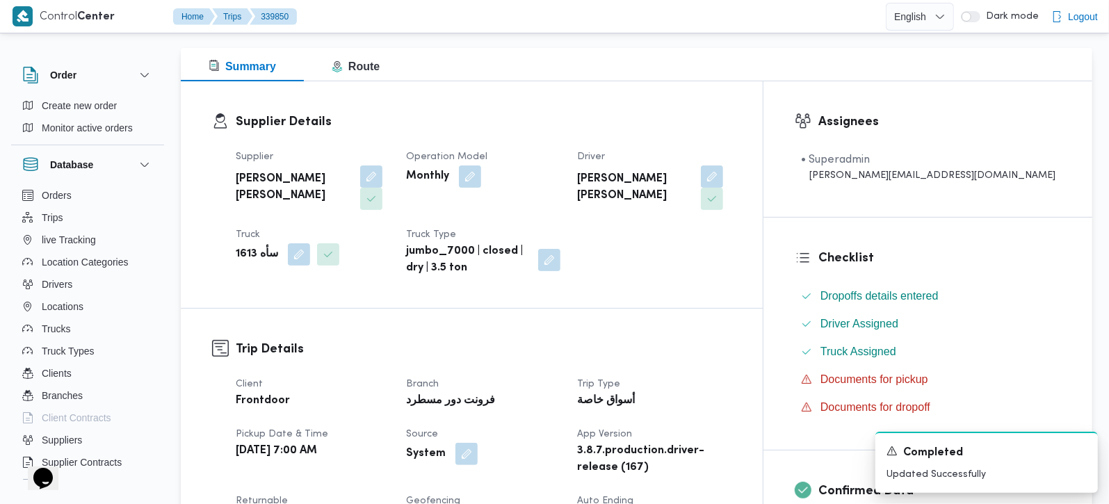
scroll to position [0, 0]
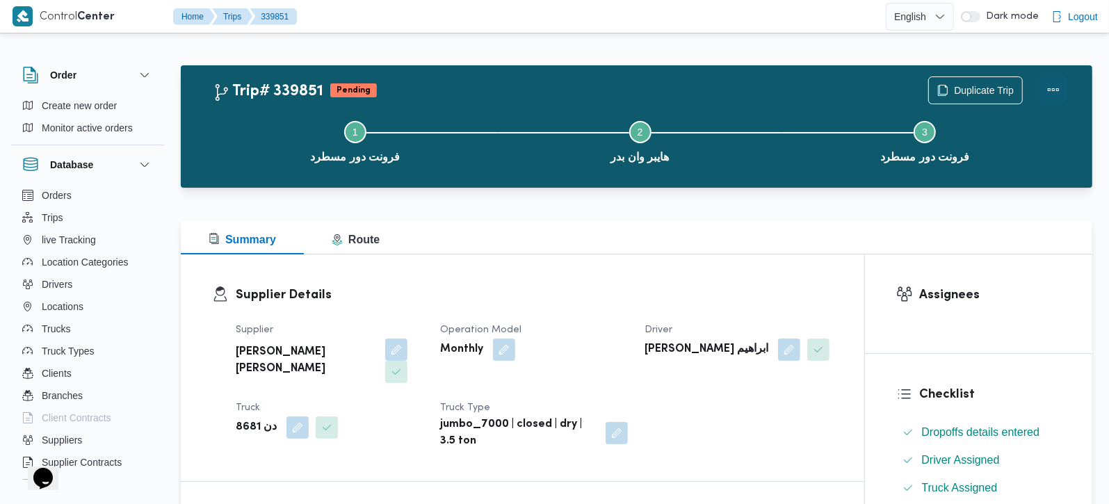
click at [1058, 91] on button "Actions" at bounding box center [1054, 90] width 28 height 28
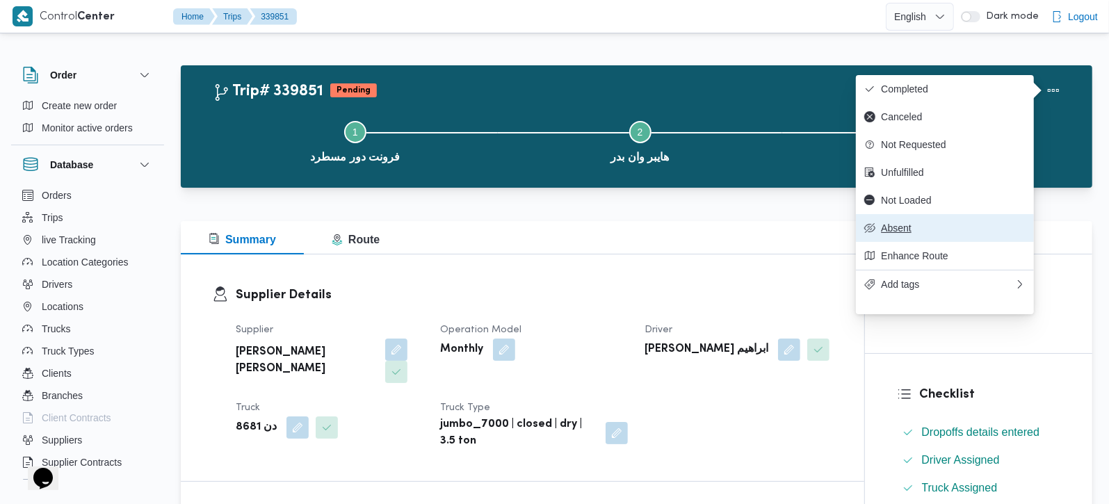
click at [910, 234] on span "Absent" at bounding box center [953, 228] width 145 height 11
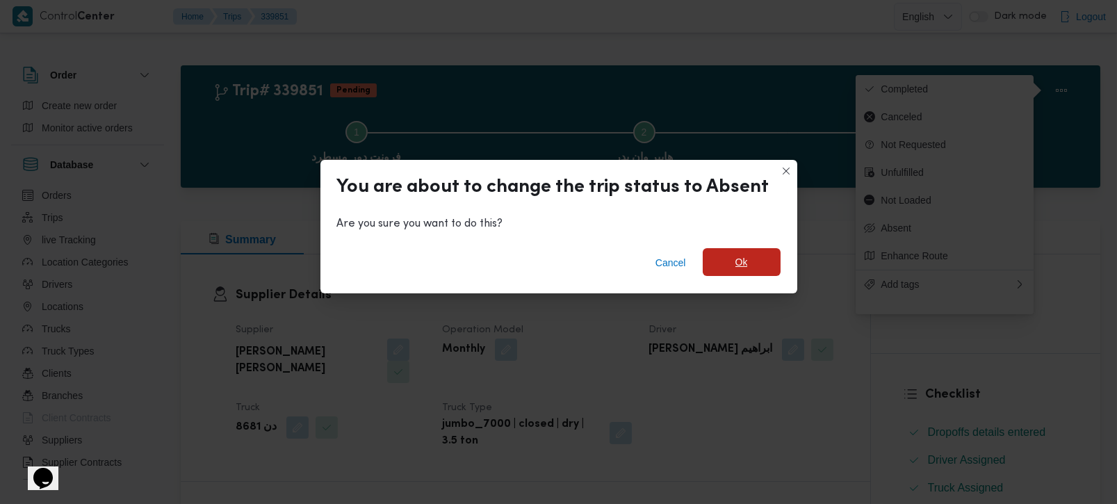
click at [727, 268] on span "Ok" at bounding box center [742, 262] width 78 height 28
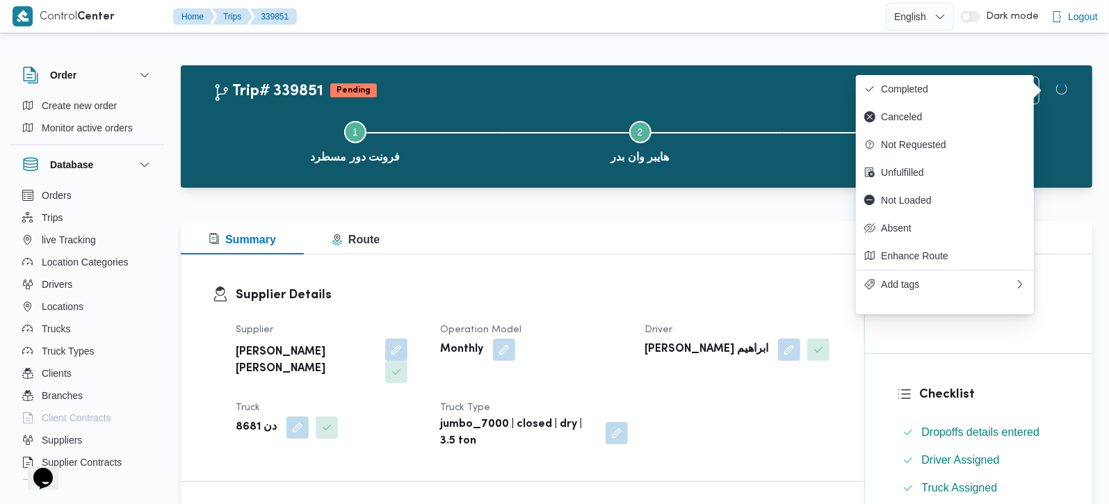
click at [577, 243] on div "Summary Route" at bounding box center [637, 237] width 912 height 33
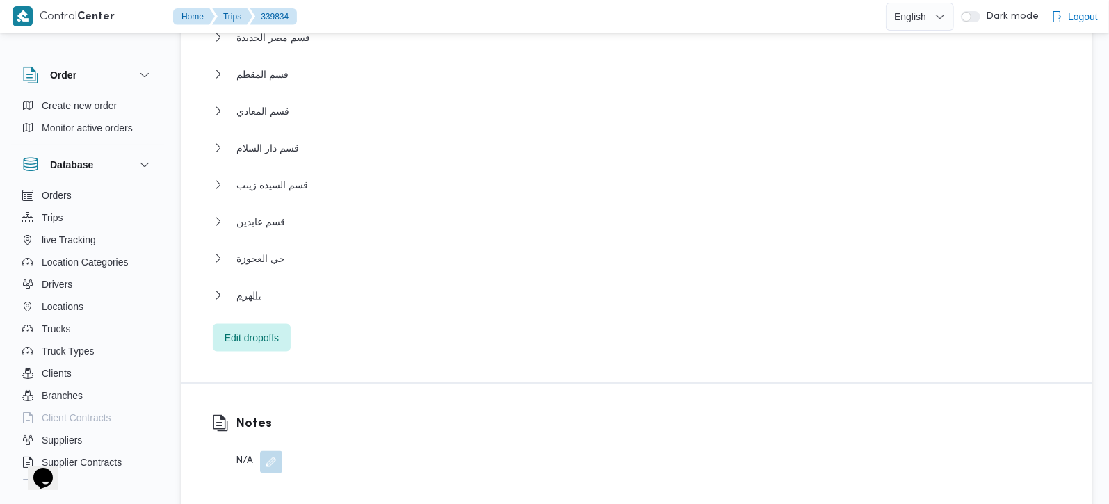
scroll to position [1554, 0]
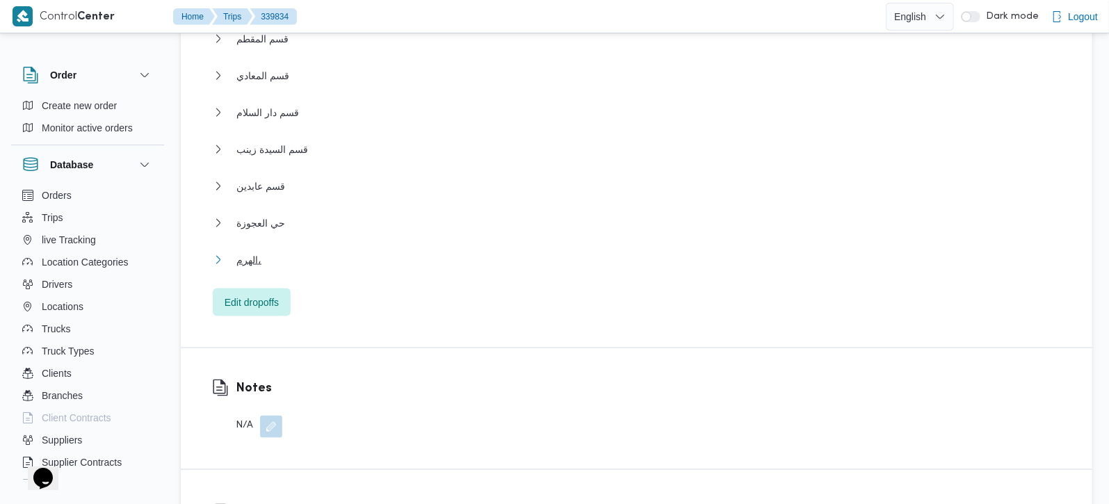
click at [260, 252] on button "الهرم،" at bounding box center [637, 260] width 848 height 17
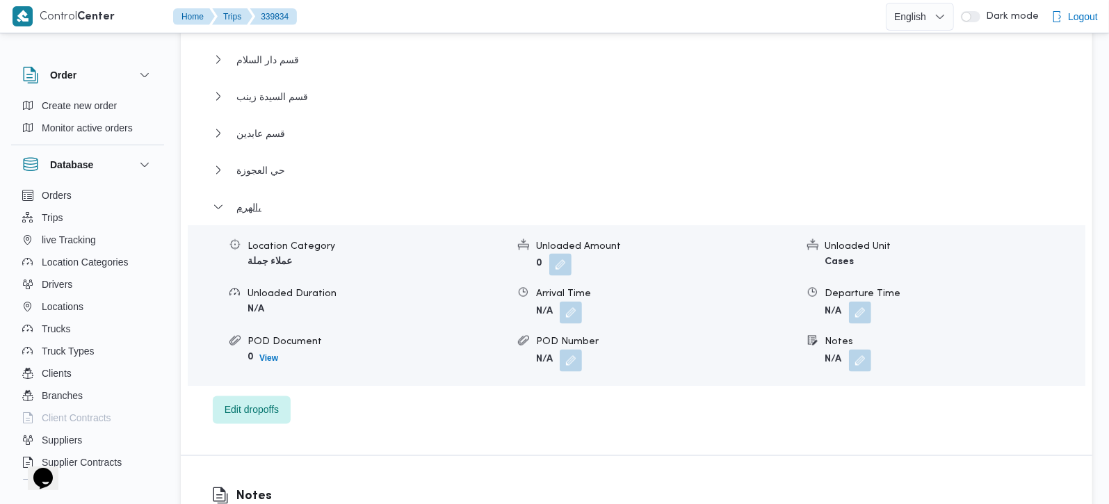
scroll to position [1635, 0]
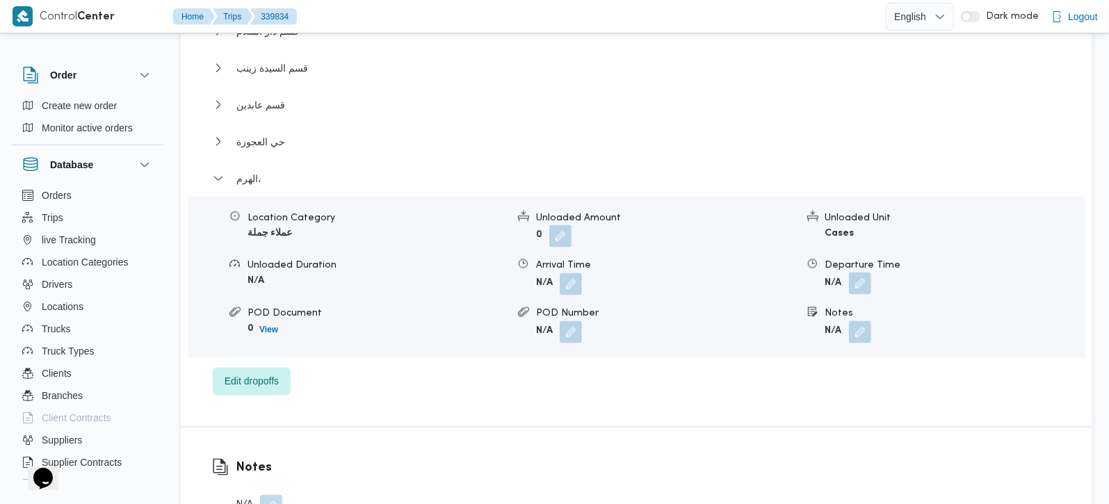
click at [855, 273] on button "button" at bounding box center [860, 284] width 22 height 22
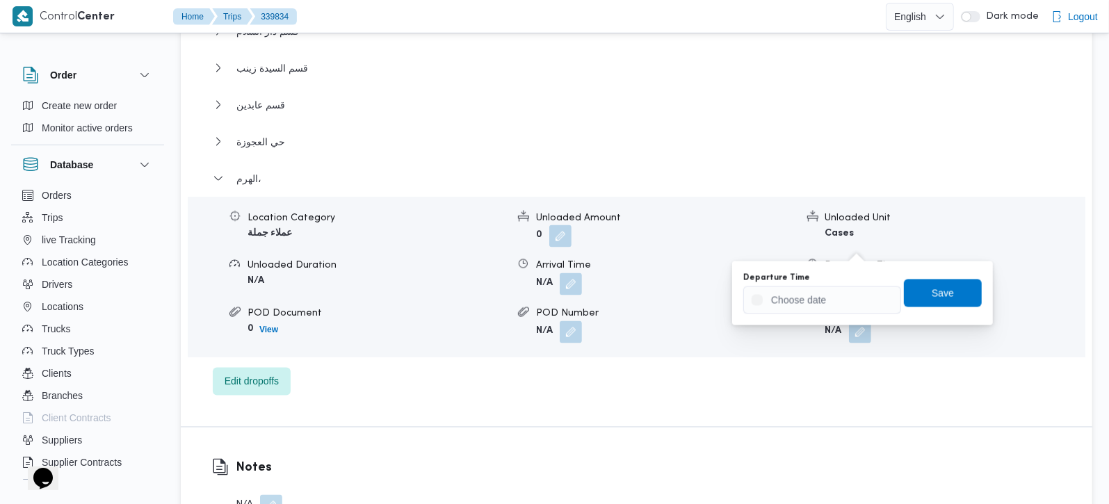
click at [836, 284] on div "Departure Time" at bounding box center [822, 294] width 158 height 42
click at [842, 293] on input "Departure Time" at bounding box center [822, 300] width 158 height 28
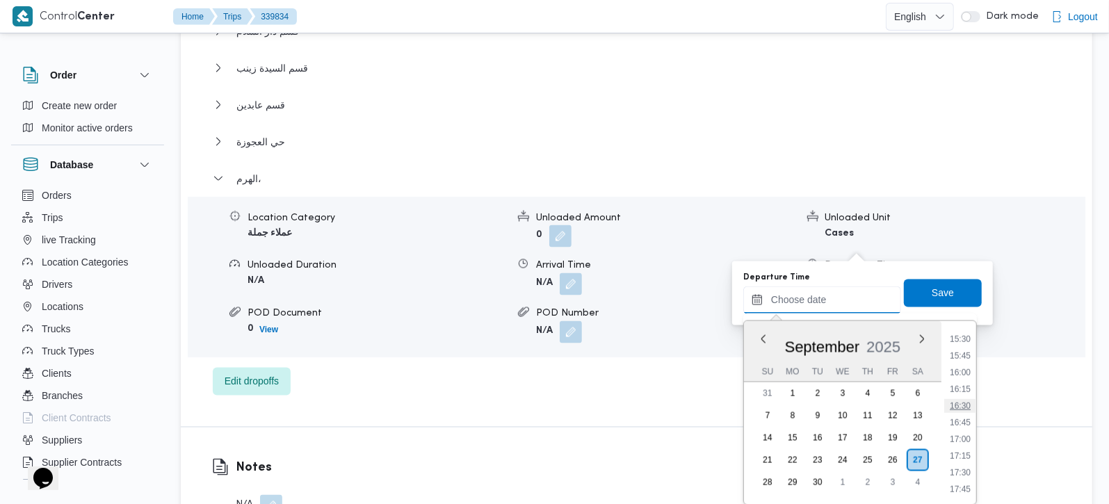
scroll to position [1006, 0]
click at [964, 395] on li "16:00" at bounding box center [960, 401] width 32 height 14
type input "[DATE] 16:00"
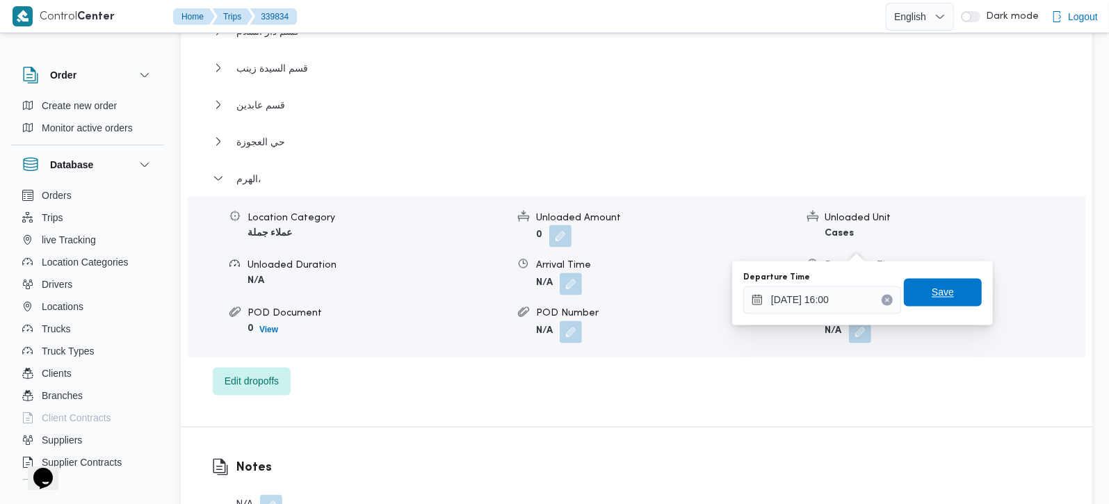
click at [951, 298] on span "Save" at bounding box center [943, 293] width 78 height 28
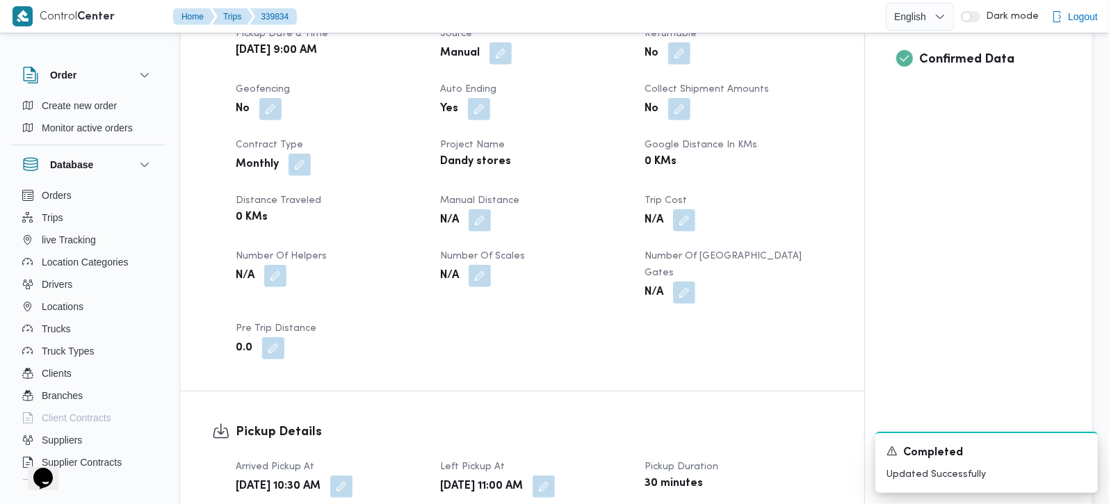
scroll to position [572, 0]
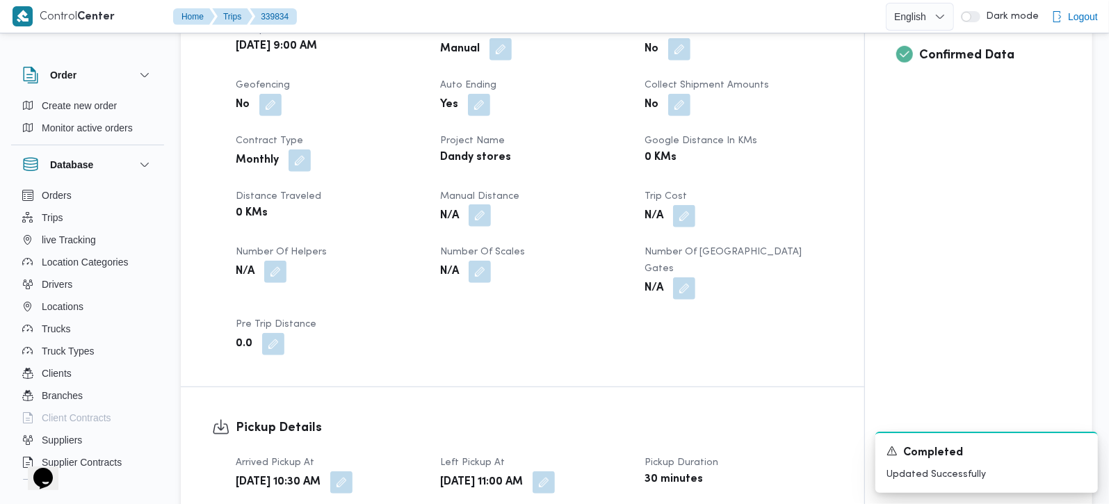
click at [483, 204] on button "button" at bounding box center [480, 215] width 22 height 22
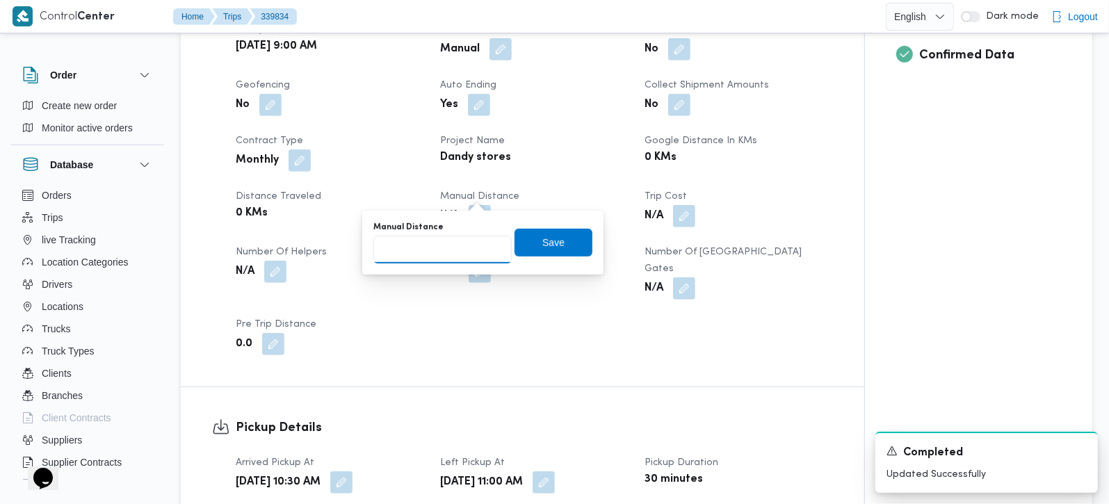
click at [457, 246] on input "Manual Distance" at bounding box center [442, 250] width 138 height 28
type input "170"
click at [588, 218] on div "You are in a dialog. To close this dialog, hit escape. Manual Distance 170 Save" at bounding box center [482, 243] width 241 height 64
click at [564, 245] on span "Save" at bounding box center [554, 242] width 78 height 28
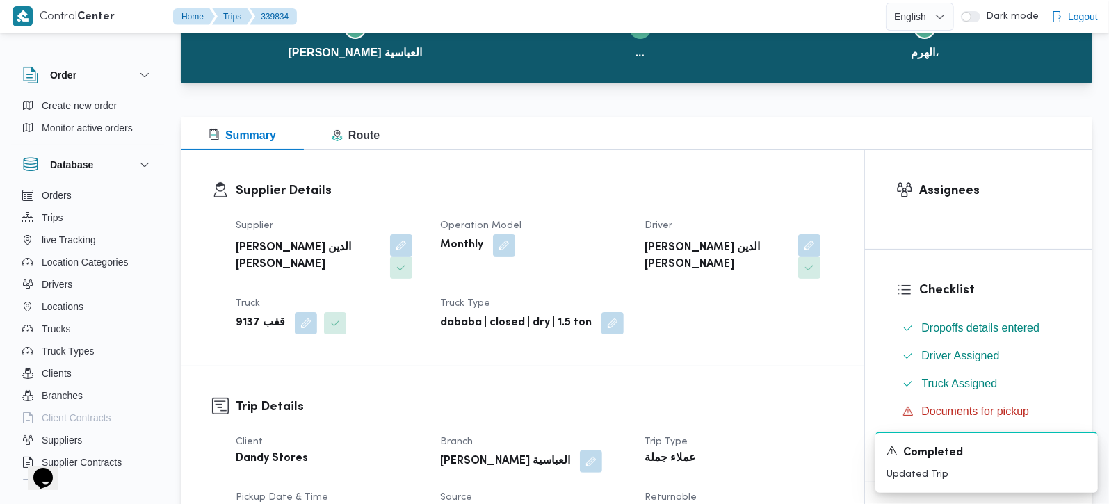
scroll to position [0, 0]
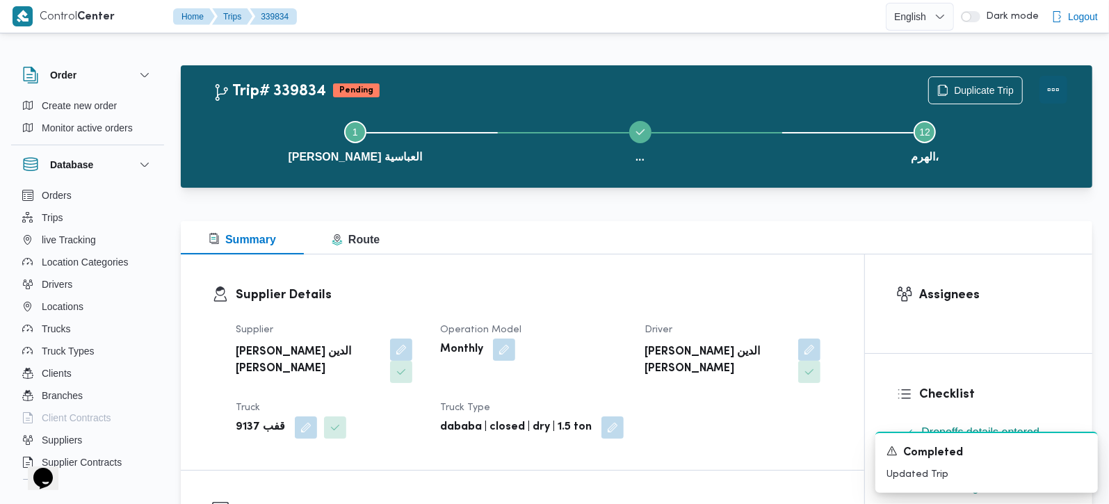
click at [1060, 84] on button "Actions" at bounding box center [1054, 90] width 28 height 28
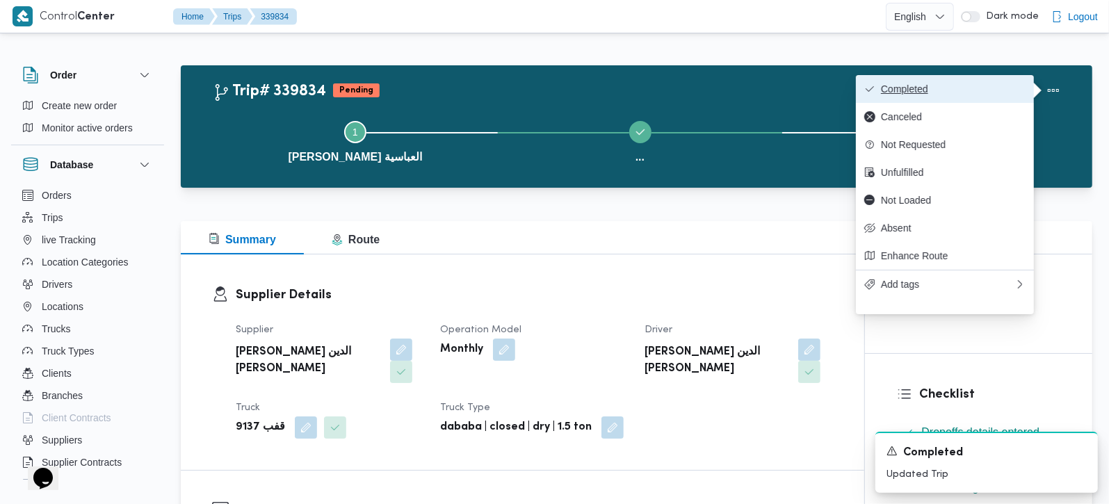
click at [971, 87] on span "Completed" at bounding box center [953, 88] width 145 height 11
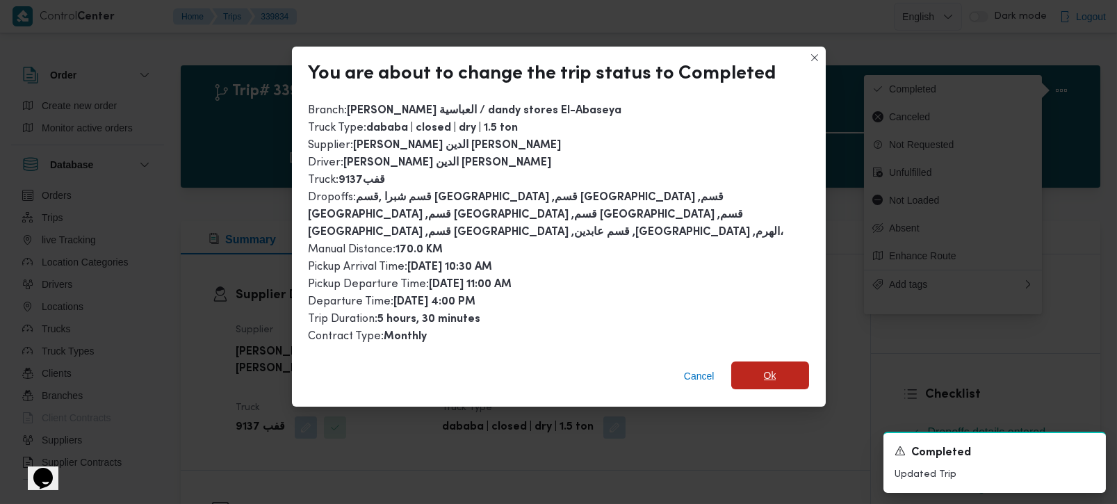
click at [770, 362] on span "Ok" at bounding box center [771, 376] width 78 height 28
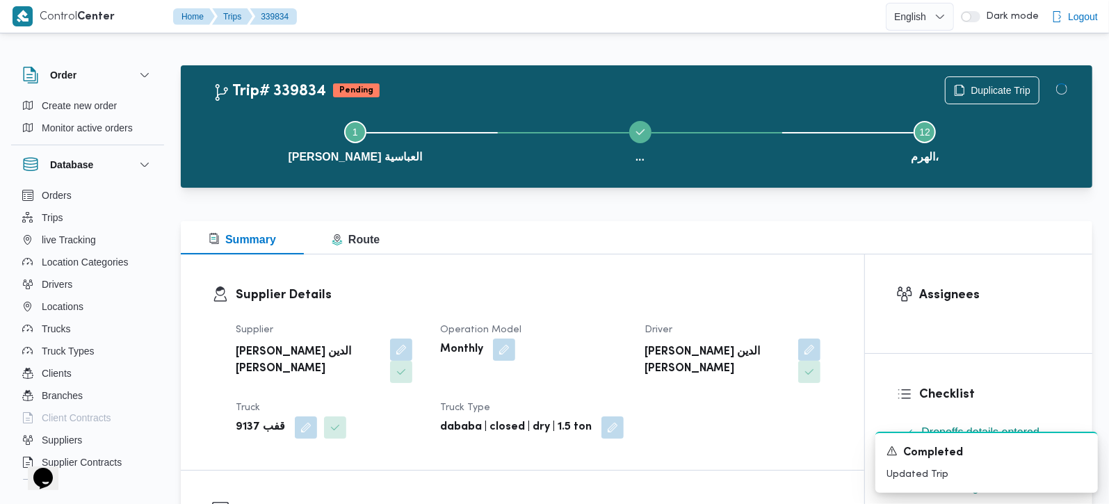
click at [650, 258] on div "Supplier Details Supplier محمد صلاح الدين سيد محمد Operation Model Monthly Driv…" at bounding box center [523, 363] width 684 height 216
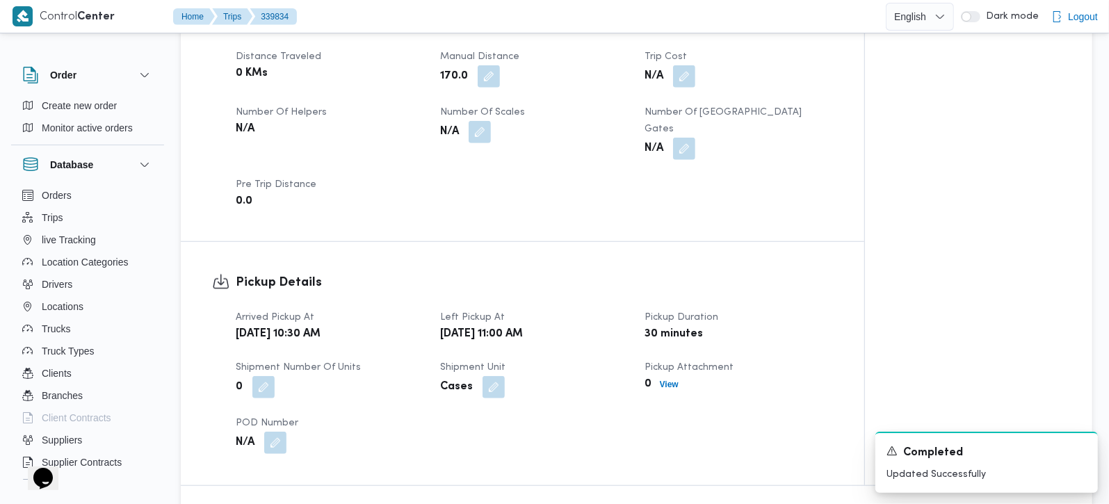
scroll to position [731, 0]
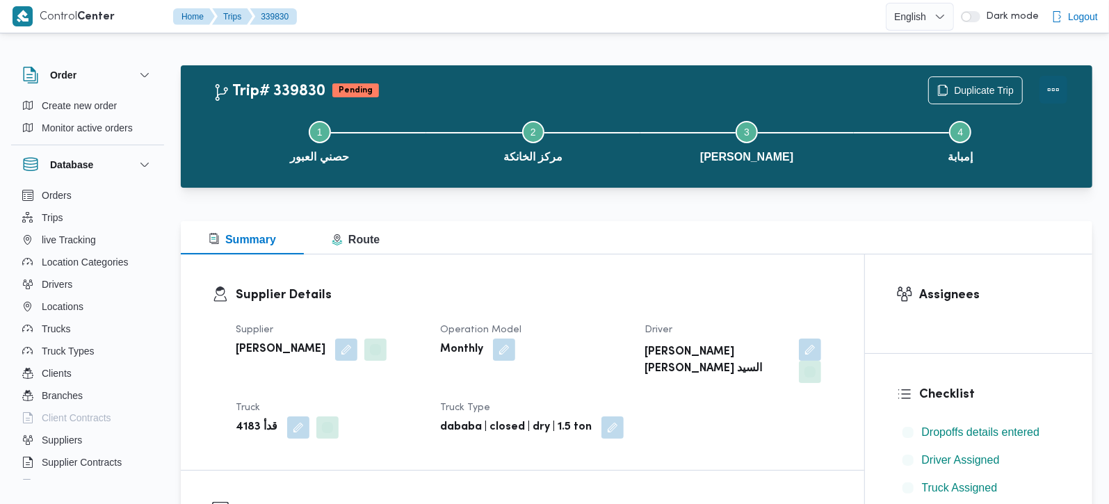
click at [1049, 95] on button "Actions" at bounding box center [1054, 90] width 28 height 28
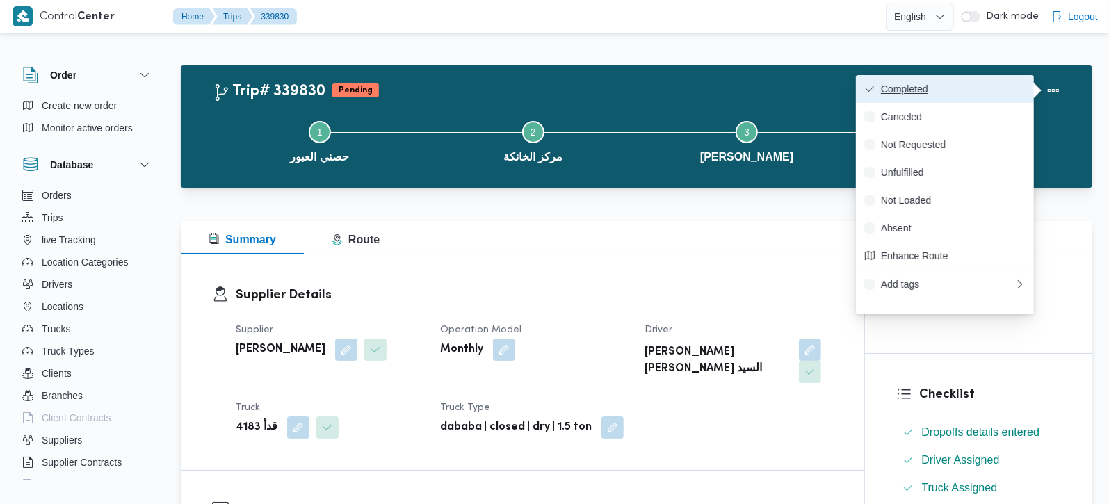
click at [1022, 89] on span "Completed" at bounding box center [953, 88] width 145 height 11
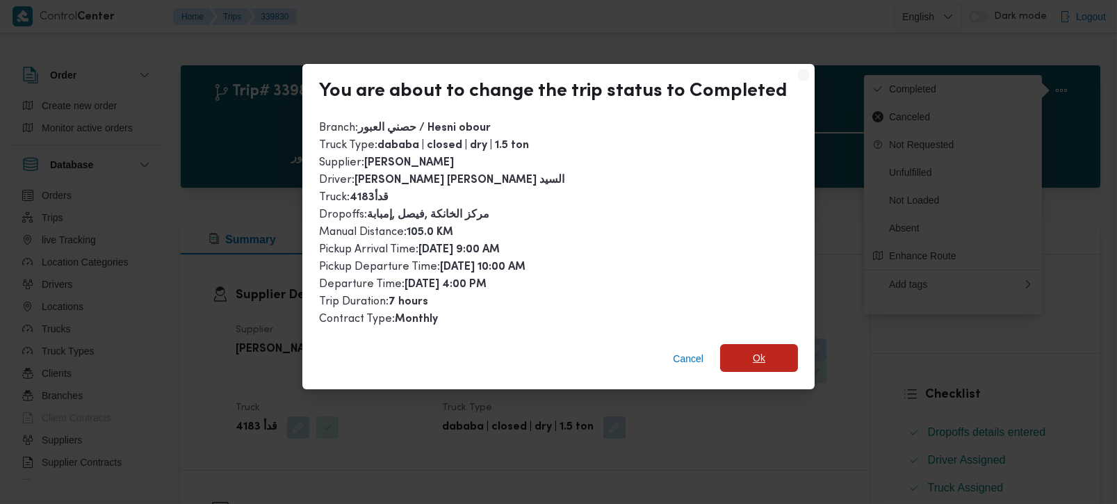
click at [782, 353] on span "Ok" at bounding box center [759, 358] width 78 height 28
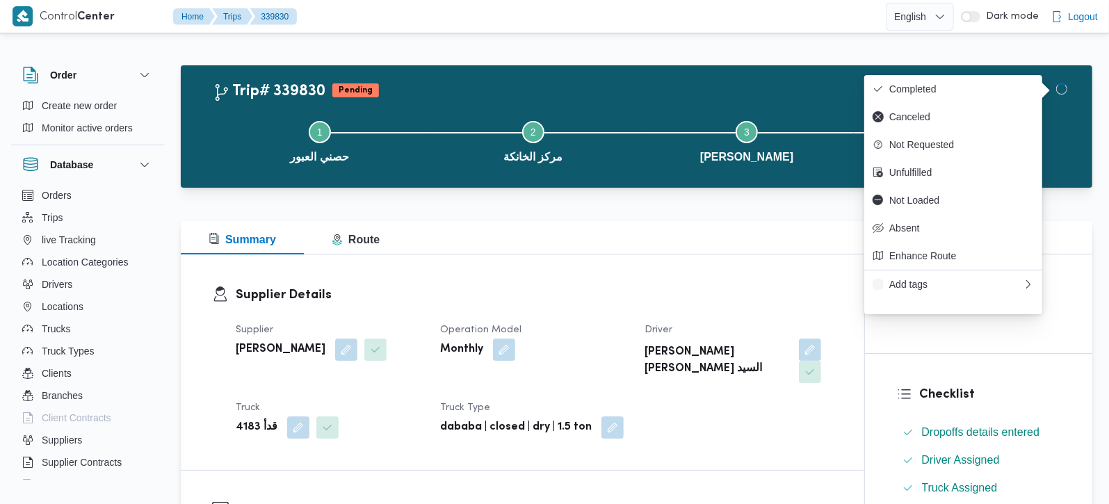
click at [743, 305] on dl "Supplier Details Supplier [PERSON_NAME] Operation Model Monthly Driver [PERSON_…" at bounding box center [534, 362] width 597 height 153
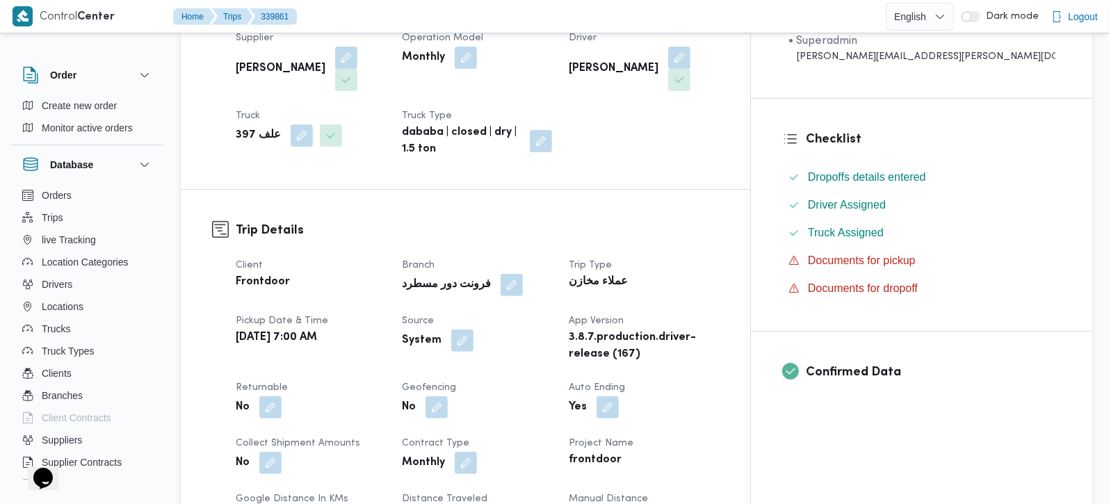
scroll to position [490, 0]
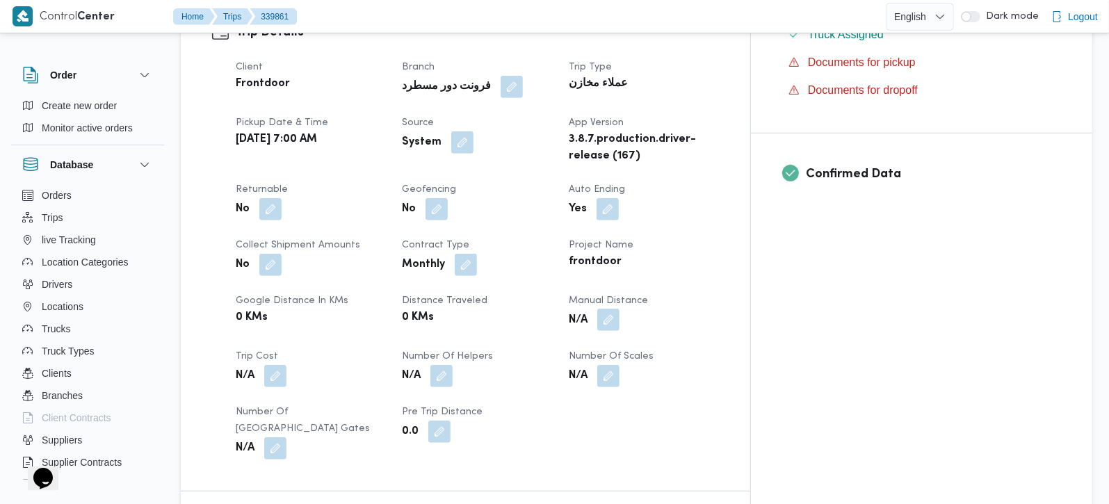
click at [620, 309] on button "button" at bounding box center [608, 320] width 22 height 22
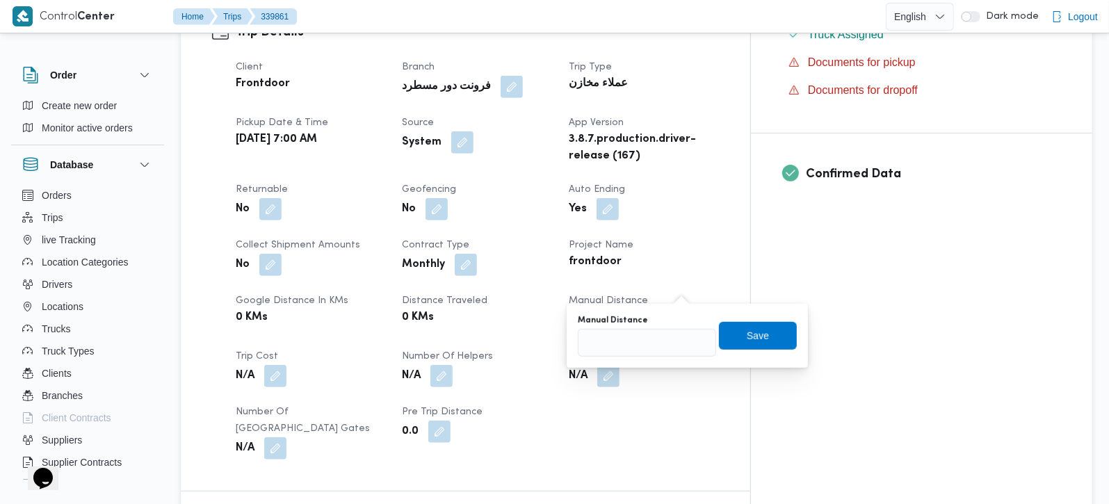
click at [643, 356] on div "Manual Distance Save" at bounding box center [687, 336] width 222 height 45
click at [636, 345] on input "Manual Distance" at bounding box center [647, 343] width 138 height 28
type input "45"
click at [759, 328] on span "Save" at bounding box center [758, 335] width 78 height 28
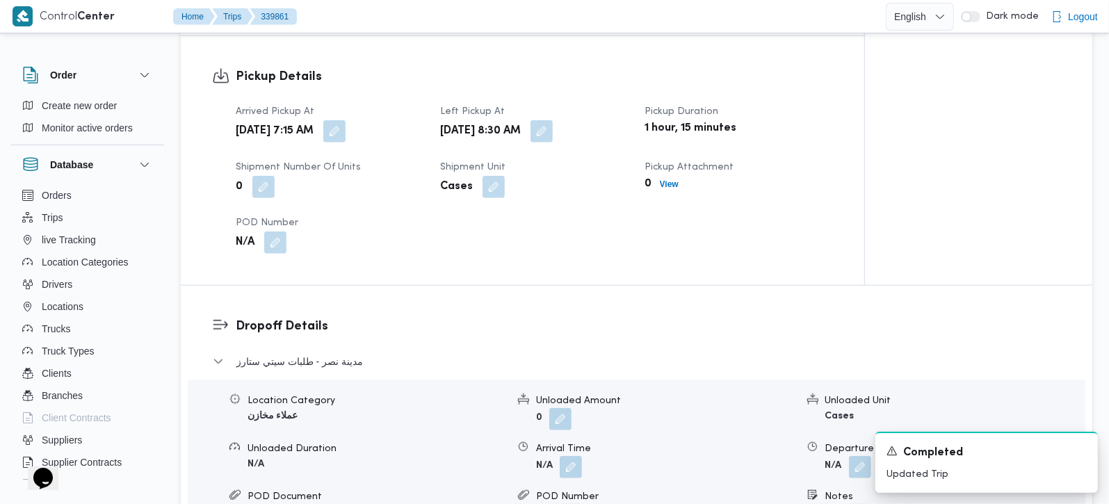
scroll to position [1145, 0]
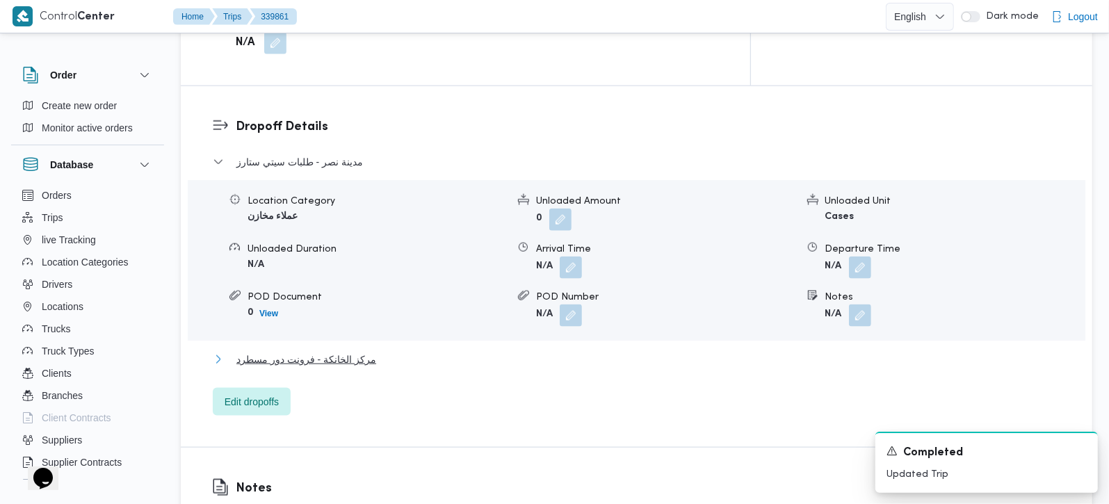
click at [314, 351] on span "مركز الخانكة - فرونت دور مسطرد" at bounding box center [306, 359] width 140 height 17
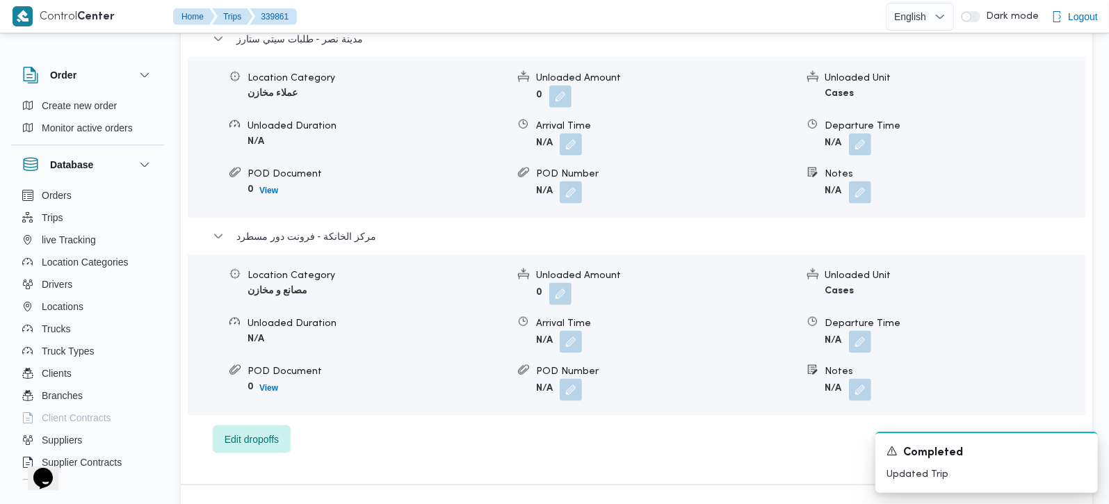
scroll to position [1309, 0]
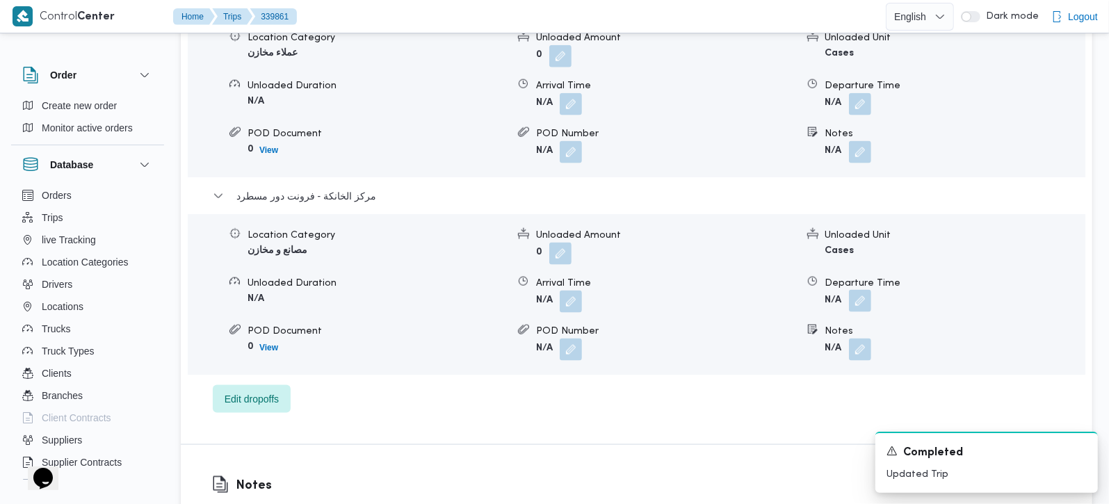
click at [858, 290] on button "button" at bounding box center [860, 301] width 22 height 22
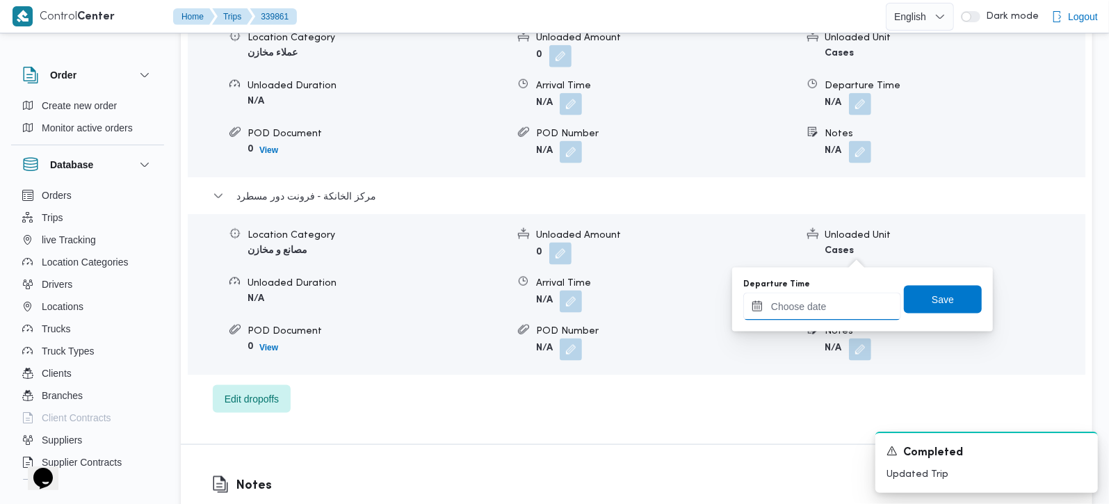
click at [828, 305] on input "Departure Time" at bounding box center [822, 307] width 158 height 28
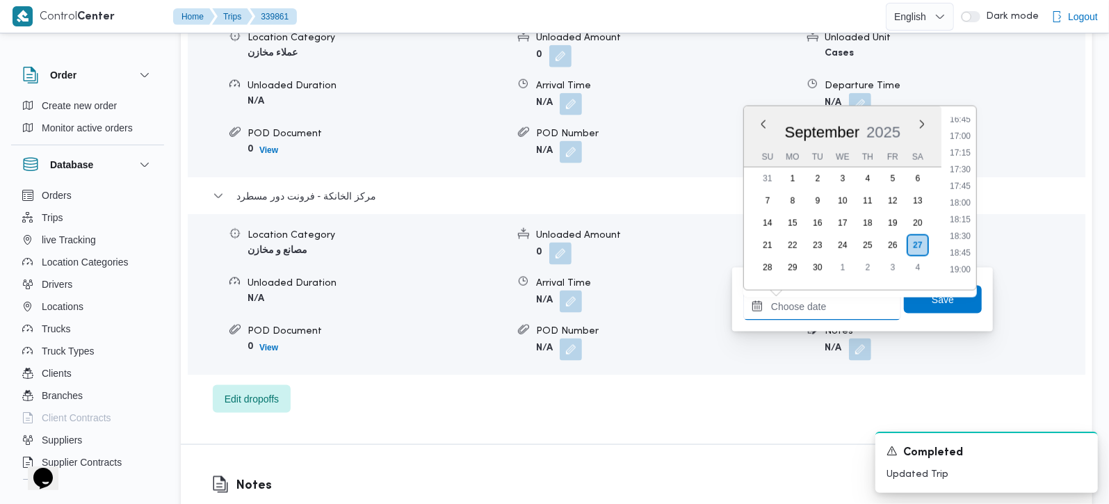
scroll to position [1121, 0]
click at [968, 135] on li "17:00" at bounding box center [960, 138] width 32 height 14
type input "27/09/2025 17:00"
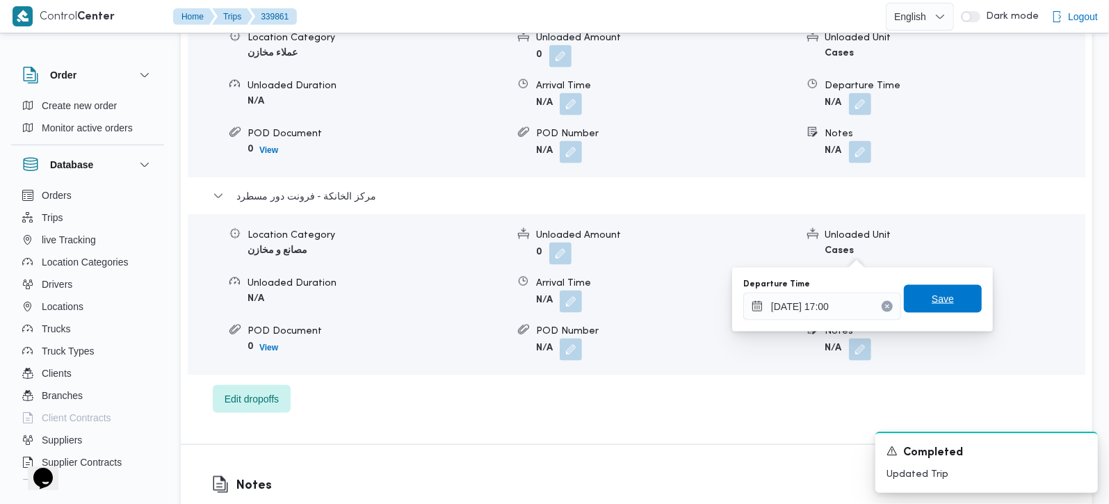
click at [933, 300] on span "Save" at bounding box center [943, 299] width 22 height 17
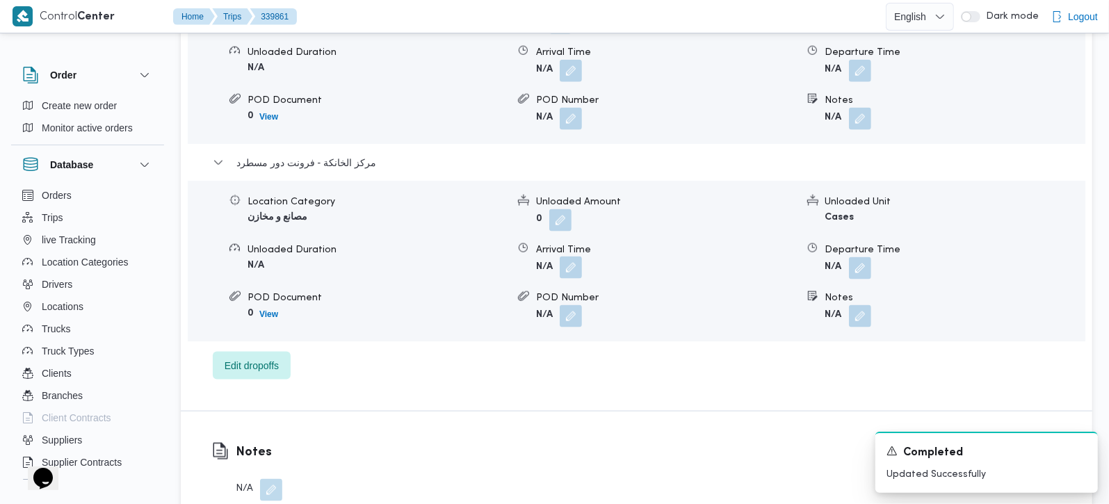
click at [575, 257] on button "button" at bounding box center [571, 268] width 22 height 22
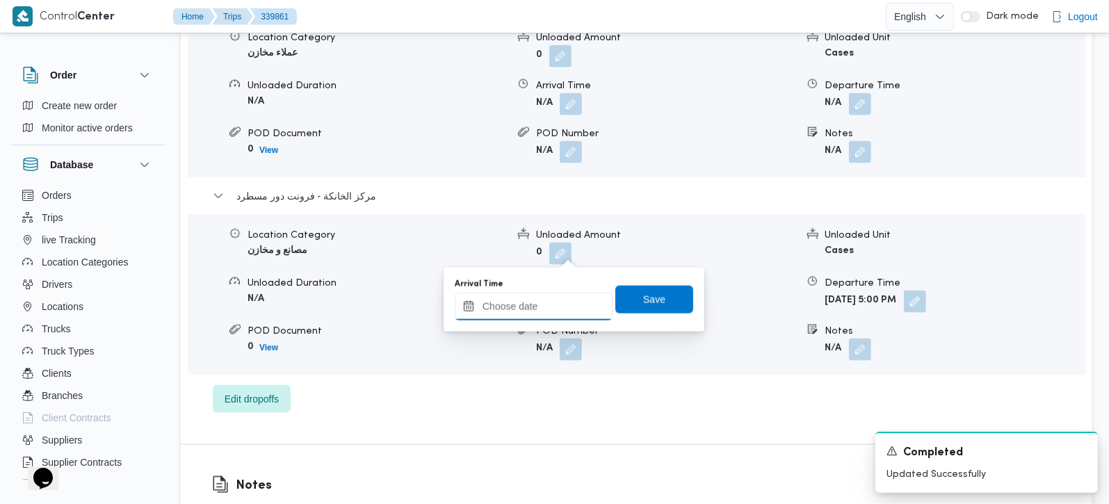
click at [541, 307] on input "Arrival Time" at bounding box center [534, 307] width 158 height 28
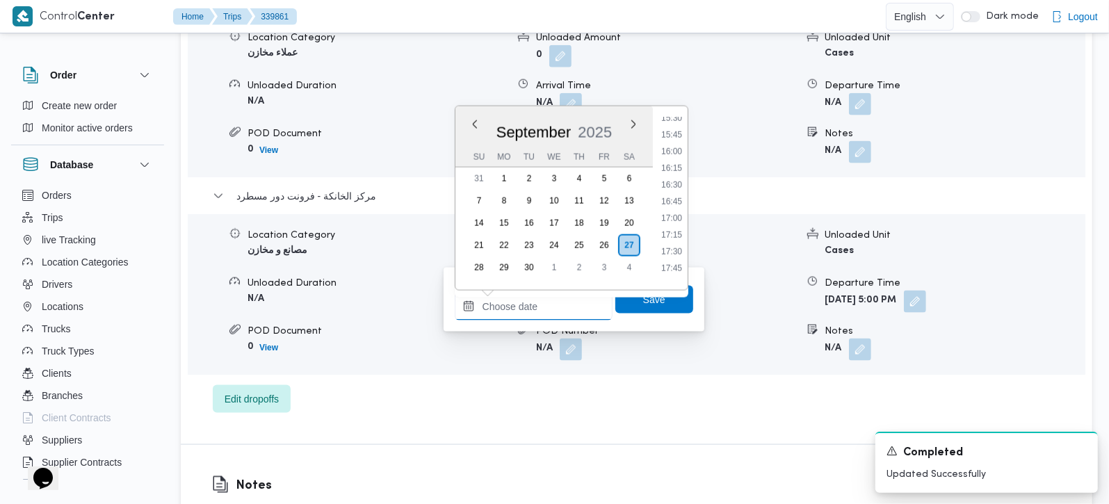
scroll to position [1040, 0]
click at [673, 186] on li "16:30" at bounding box center [672, 186] width 32 height 14
type input "27/09/2025 16:30"
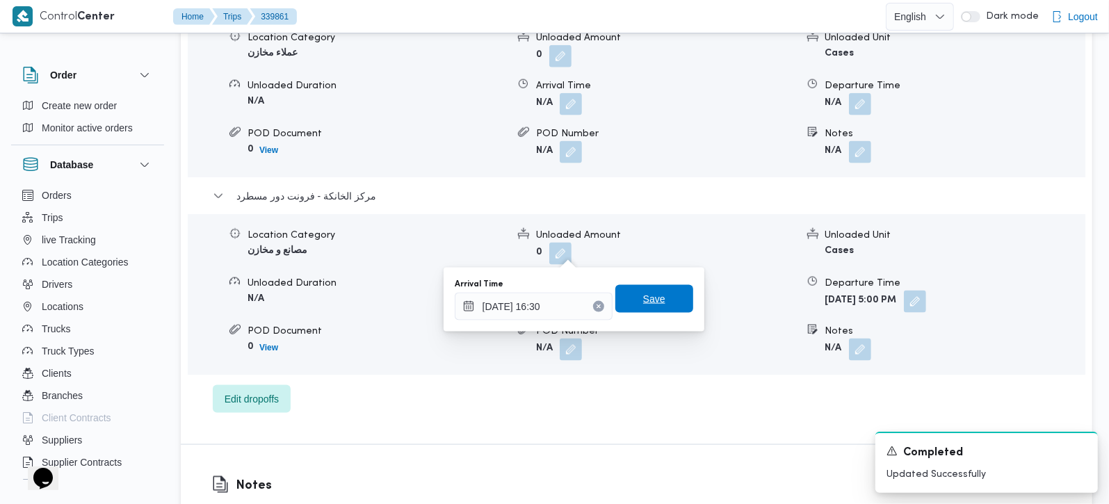
click at [647, 295] on span "Save" at bounding box center [654, 299] width 22 height 17
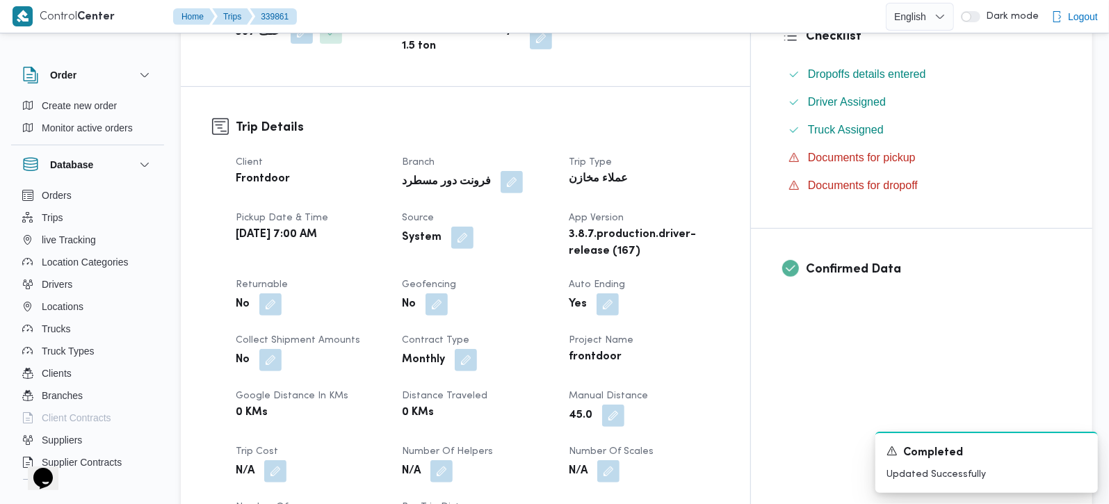
scroll to position [409, 0]
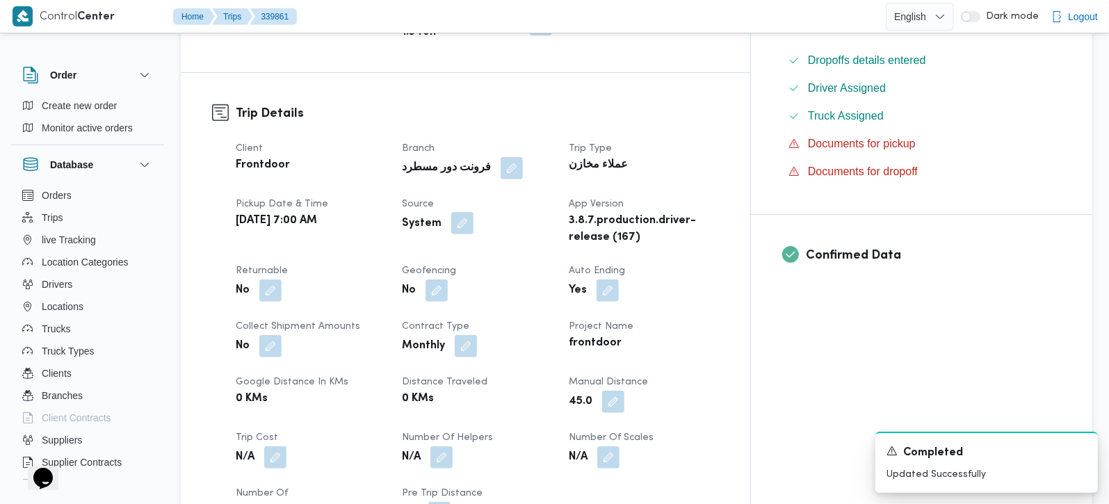
click at [474, 212] on button "button" at bounding box center [462, 223] width 22 height 22
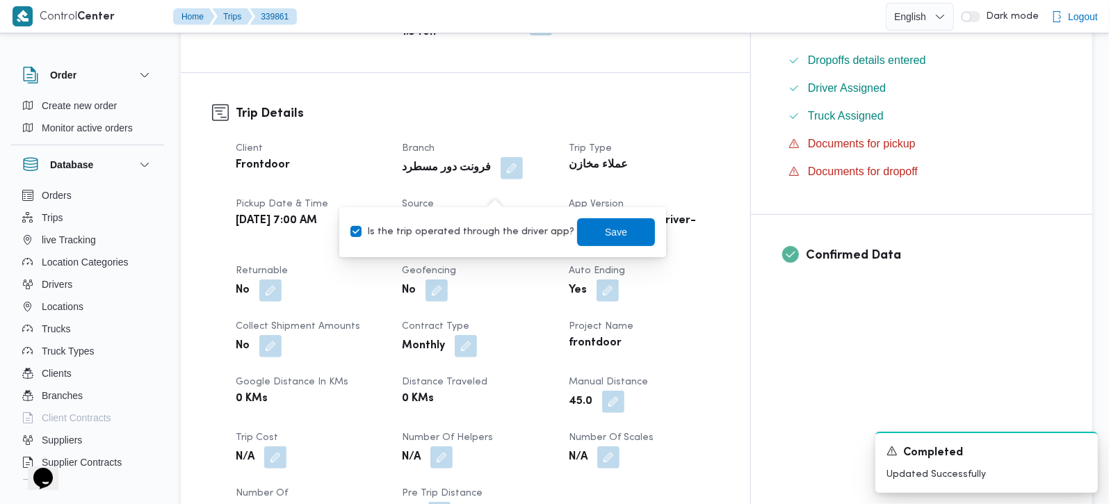
click at [456, 239] on label "Is the trip operated through the driver app?" at bounding box center [462, 232] width 224 height 17
click at [456, 229] on label "Is the trip operated through the driver app?" at bounding box center [462, 232] width 224 height 17
click at [458, 229] on label "Is the trip operated through the driver app?" at bounding box center [462, 232] width 224 height 17
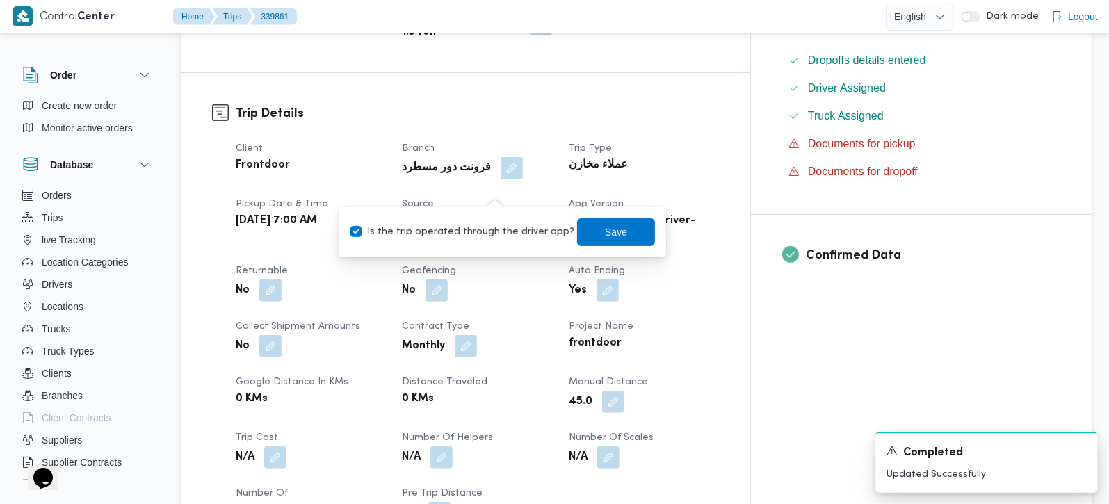
checkbox input "false"
click at [605, 226] on span "Save" at bounding box center [616, 231] width 22 height 17
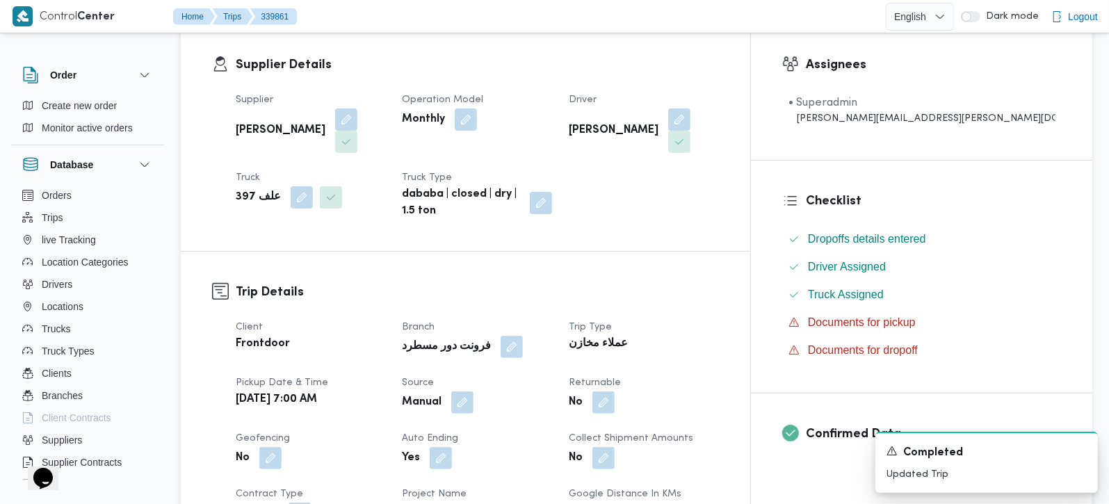
scroll to position [0, 0]
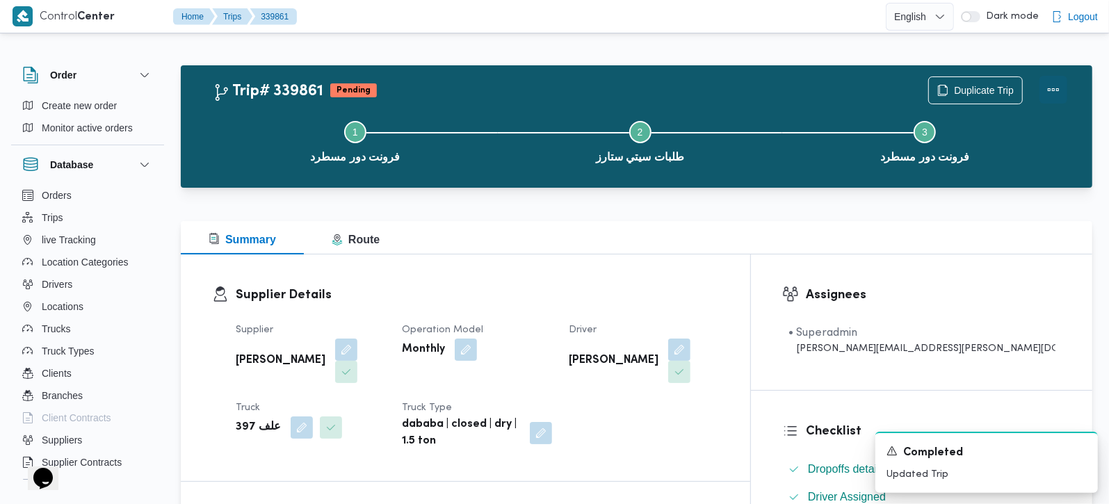
click at [1047, 99] on button "Actions" at bounding box center [1054, 90] width 28 height 28
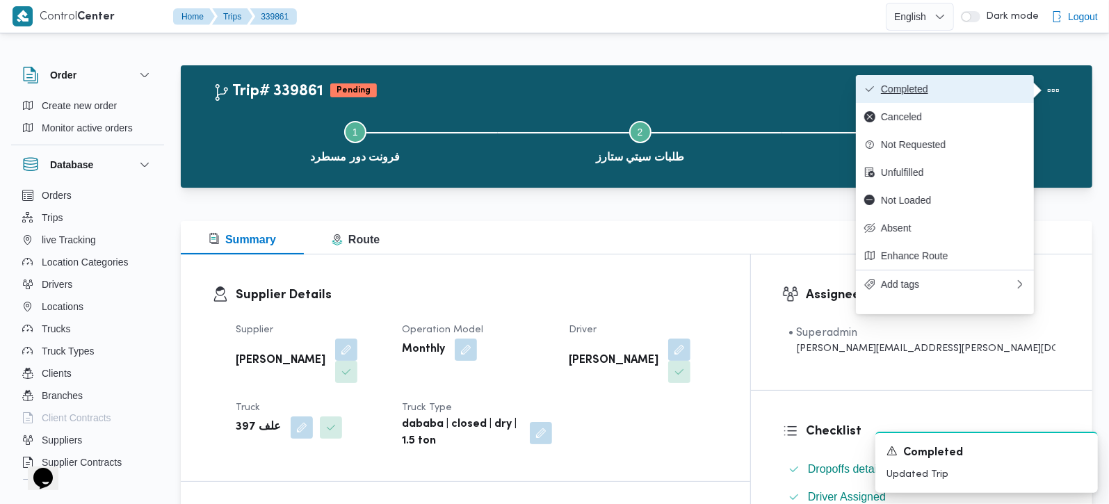
click at [896, 95] on span "Completed" at bounding box center [953, 88] width 145 height 11
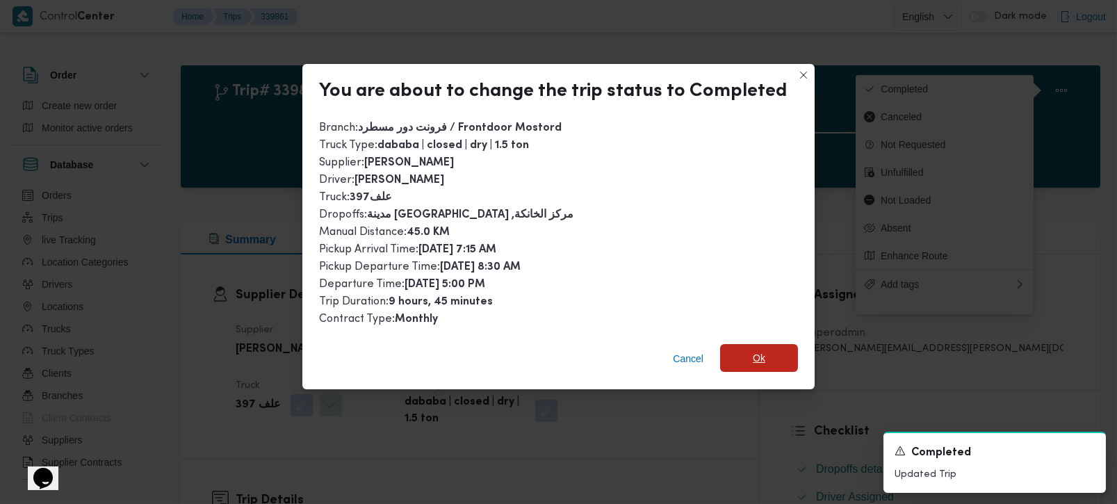
click at [768, 355] on span "Ok" at bounding box center [759, 358] width 78 height 28
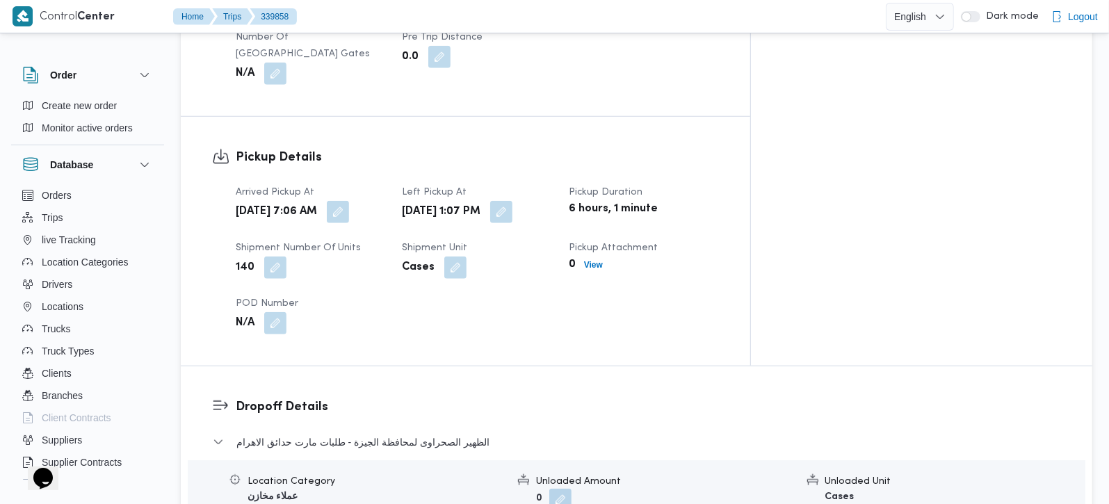
scroll to position [1145, 0]
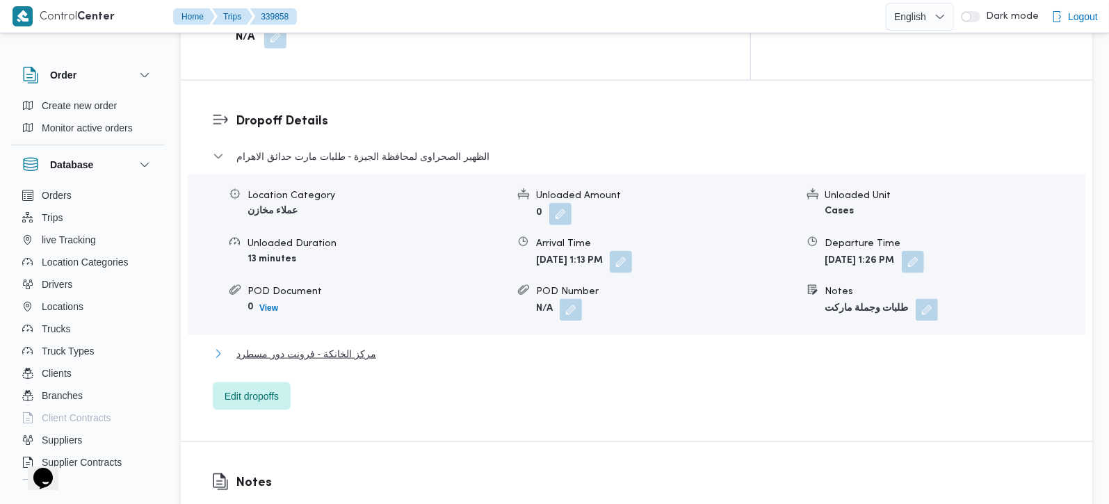
click at [340, 346] on span "مركز الخانكة - فرونت دور مسطرد" at bounding box center [306, 354] width 140 height 17
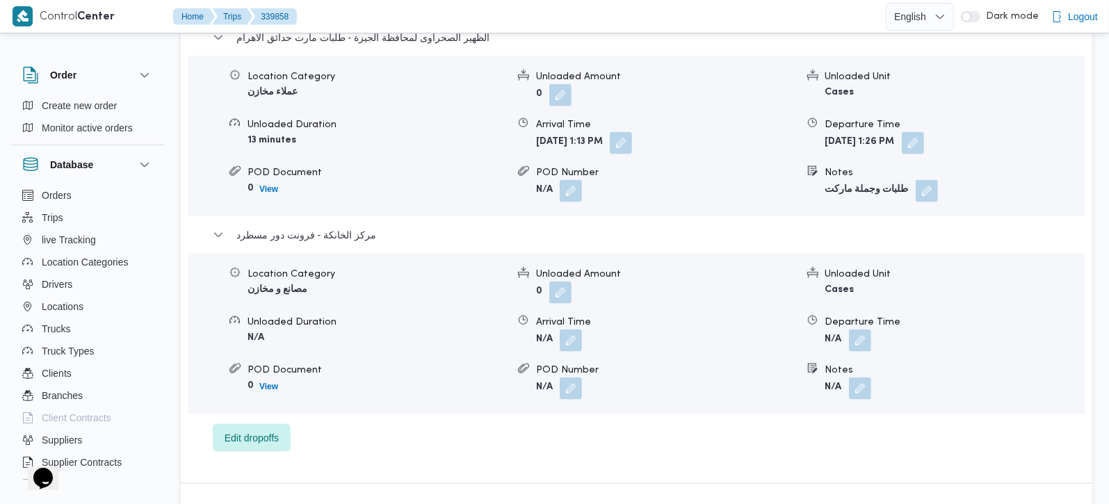
scroll to position [1227, 0]
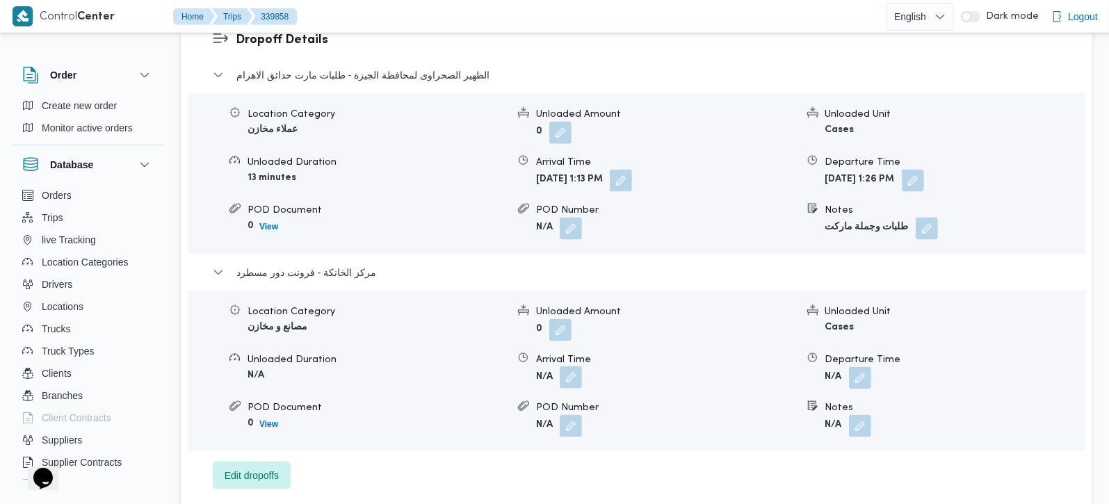
click at [577, 366] on button "button" at bounding box center [571, 377] width 22 height 22
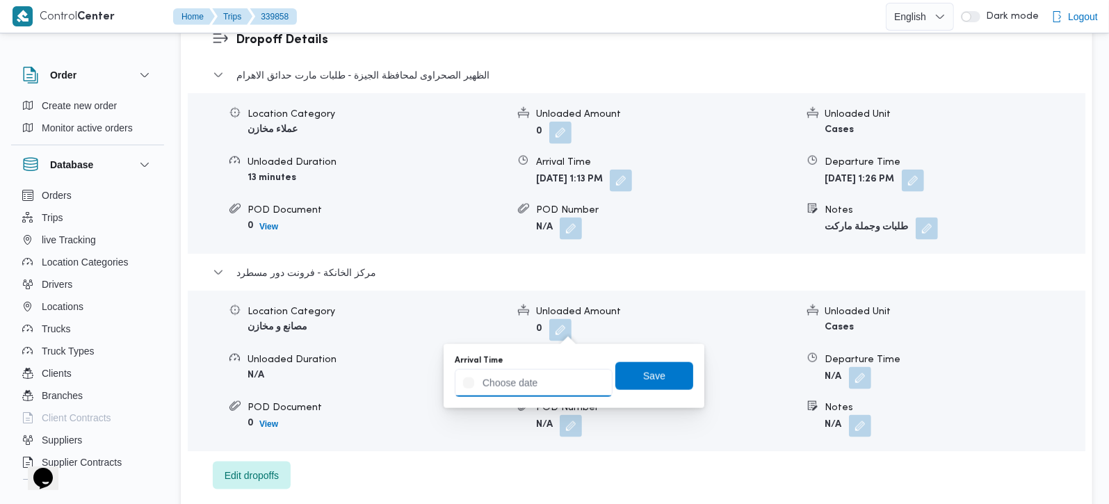
click at [568, 381] on input "Arrival Time" at bounding box center [534, 383] width 158 height 28
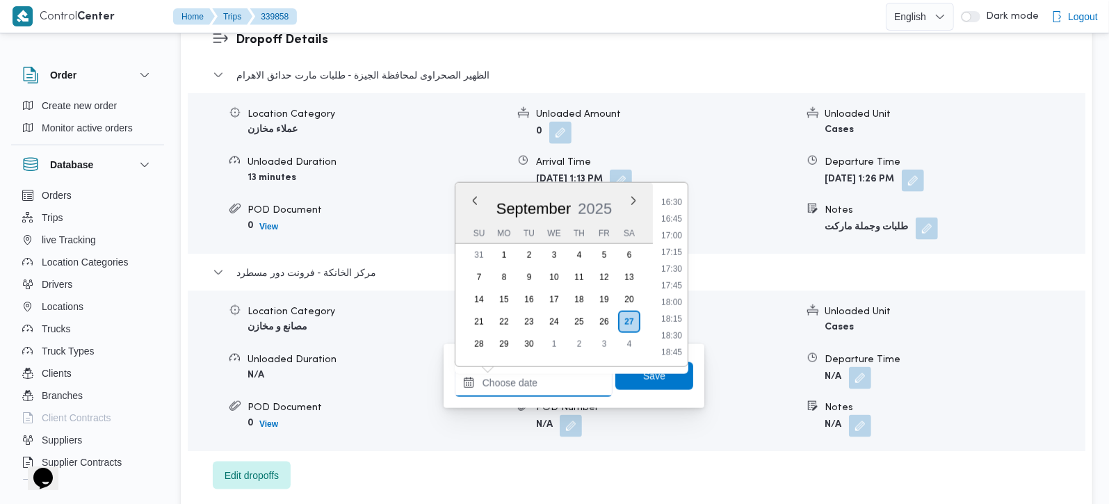
scroll to position [859, 0]
click at [674, 307] on li "14:30" at bounding box center [672, 310] width 32 height 14
type input "[DATE] 14:30"
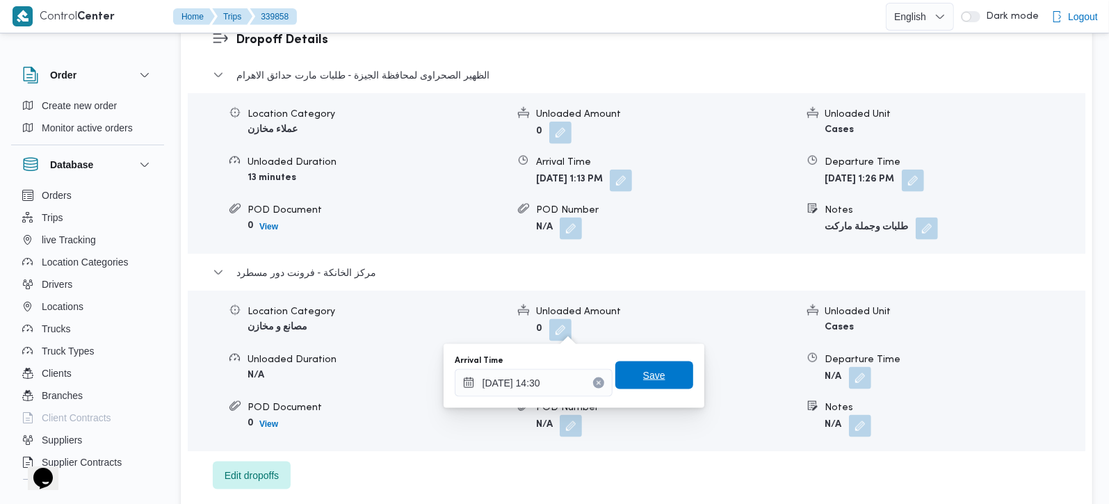
click at [663, 370] on span "Save" at bounding box center [654, 376] width 78 height 28
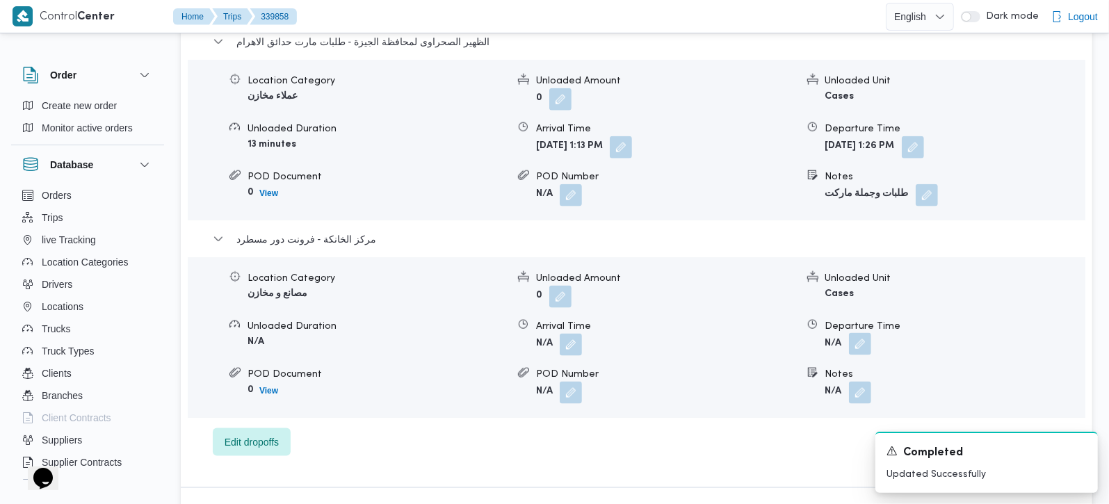
click at [864, 333] on button "button" at bounding box center [860, 344] width 22 height 22
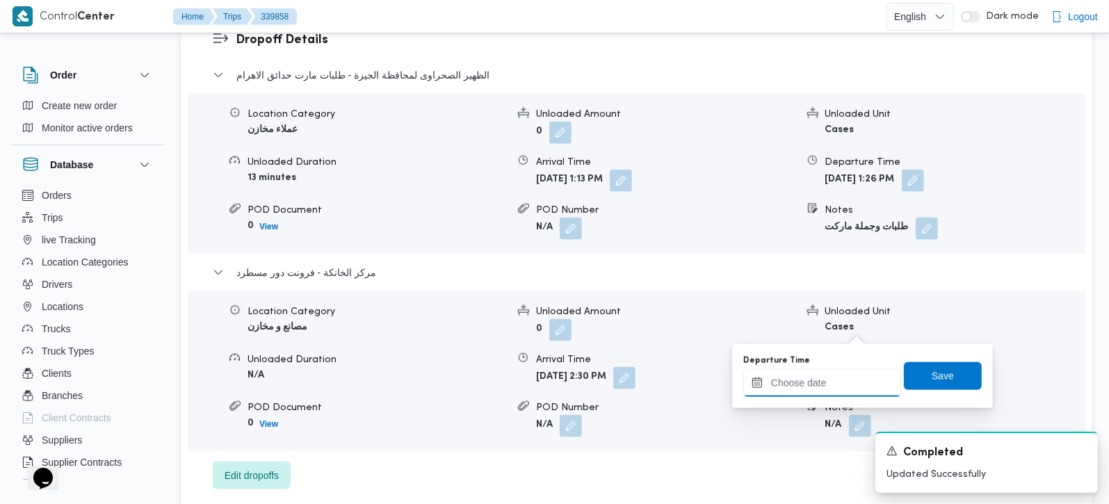
click at [850, 369] on input "Departure Time" at bounding box center [822, 383] width 158 height 28
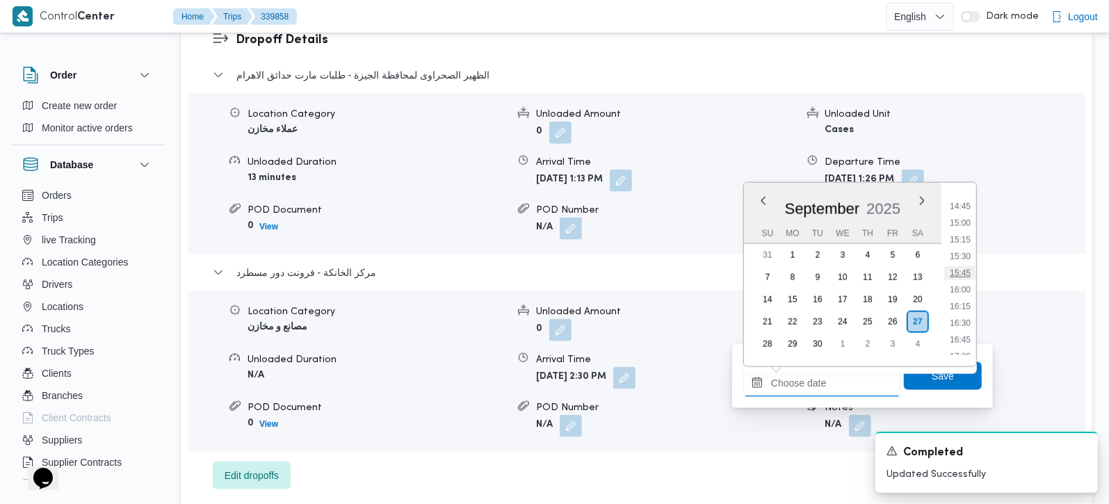
scroll to position [940, 0]
click at [962, 245] on li "14:45" at bounding box center [960, 246] width 32 height 14
type input "[DATE] 14:45"
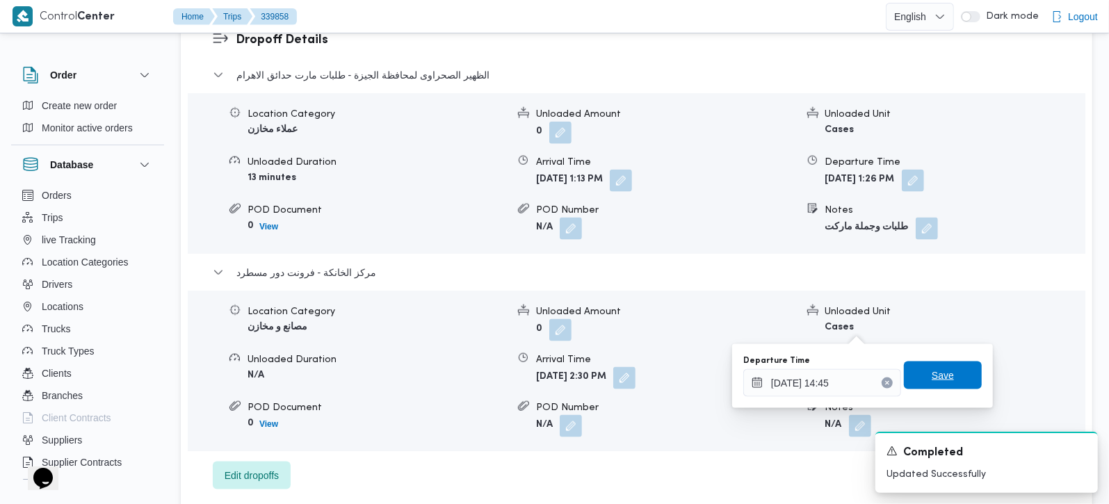
click at [947, 380] on span "Save" at bounding box center [943, 376] width 78 height 28
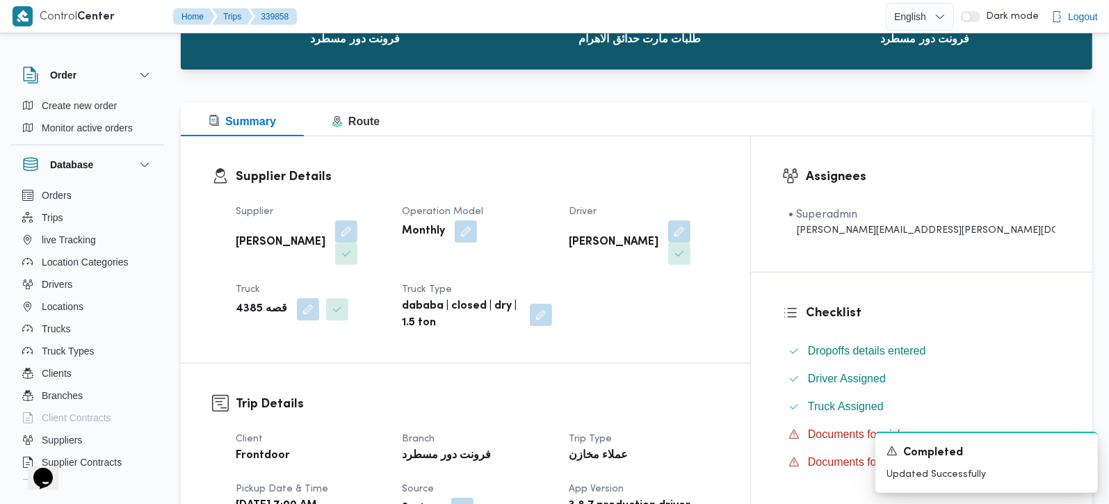
scroll to position [81, 0]
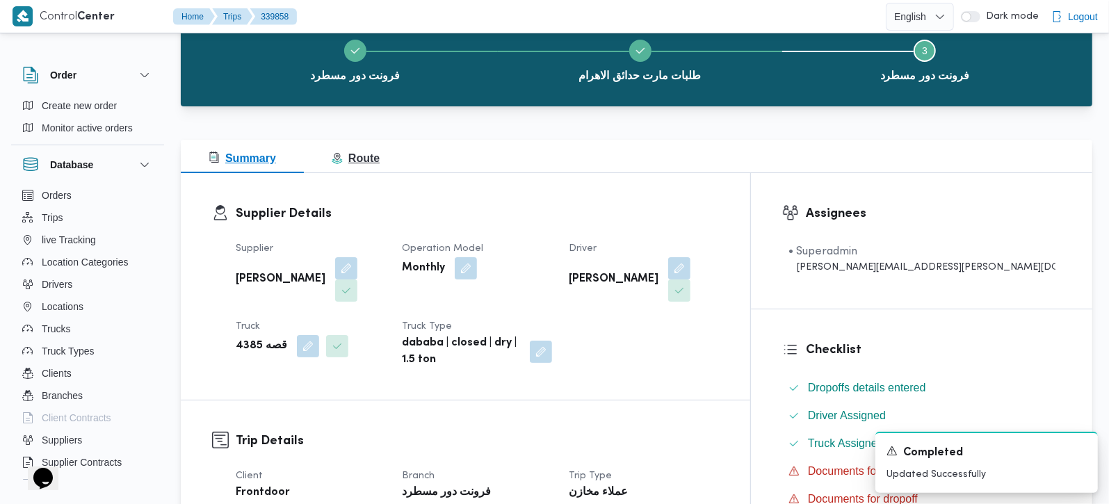
click at [375, 161] on span "Route" at bounding box center [356, 158] width 48 height 12
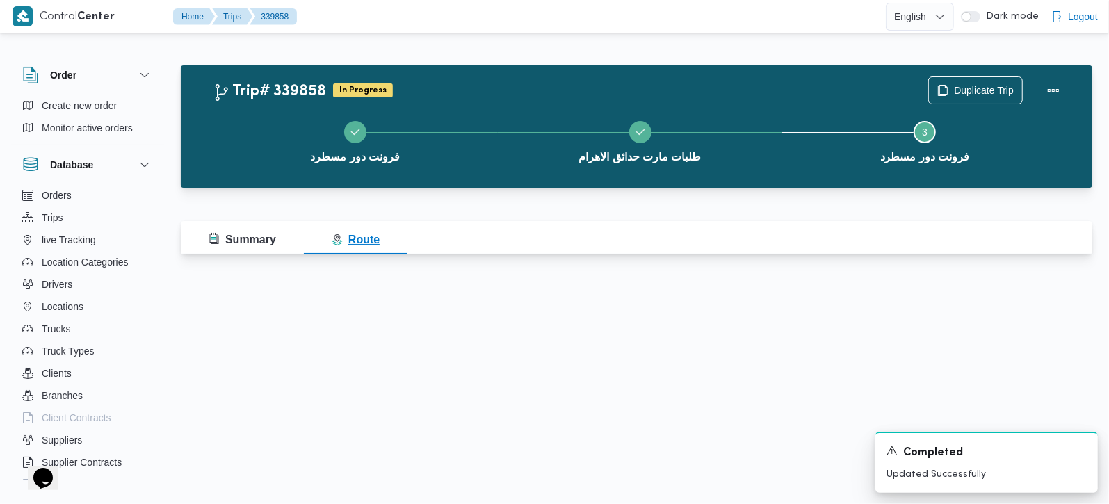
scroll to position [0, 0]
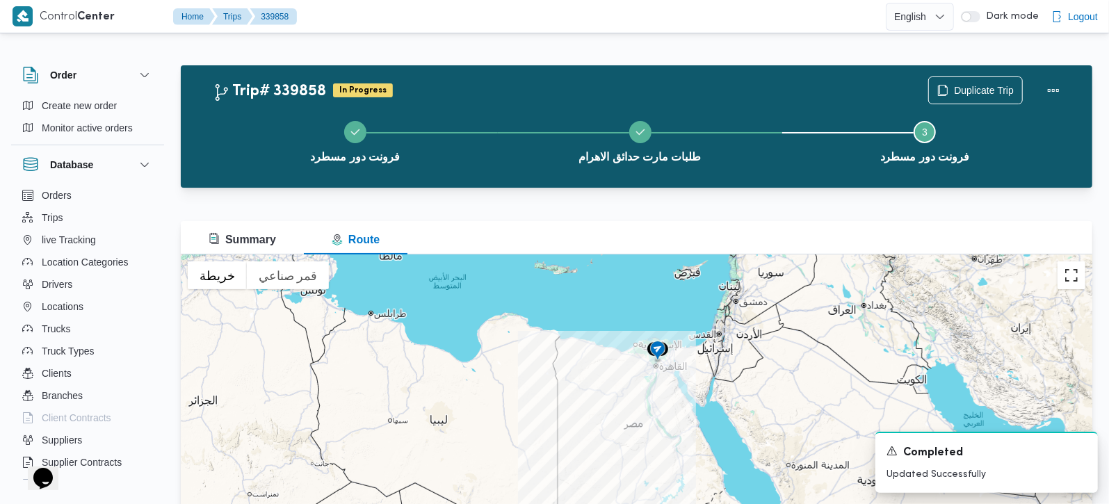
click at [1074, 282] on button "تبديل إلى العرض ملء الشاشة" at bounding box center [1072, 275] width 28 height 28
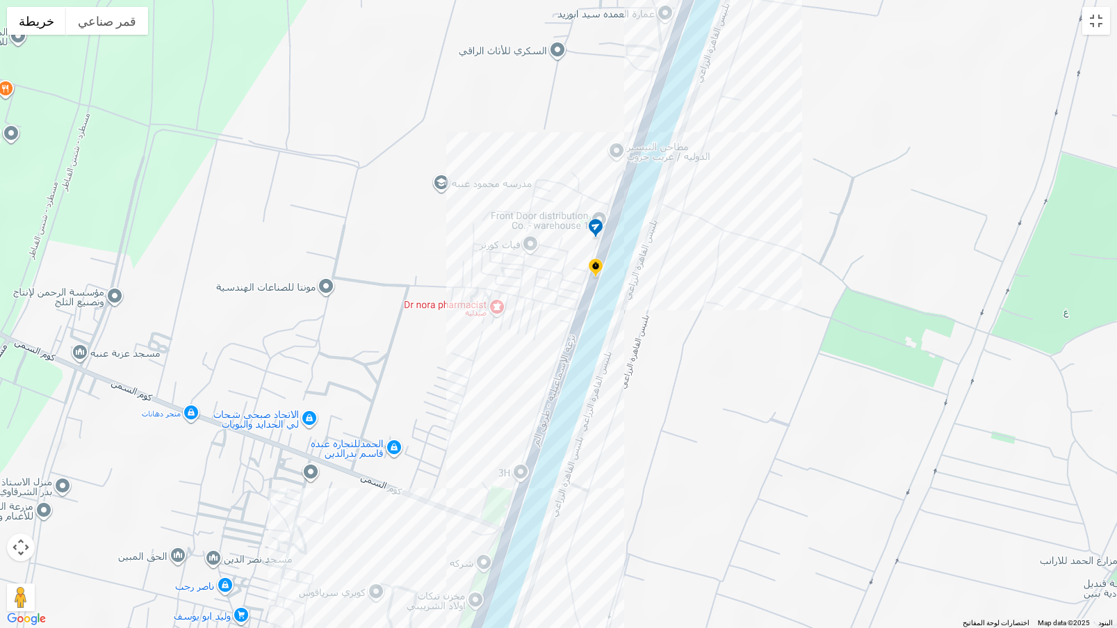
click at [599, 267] on img at bounding box center [596, 268] width 22 height 23
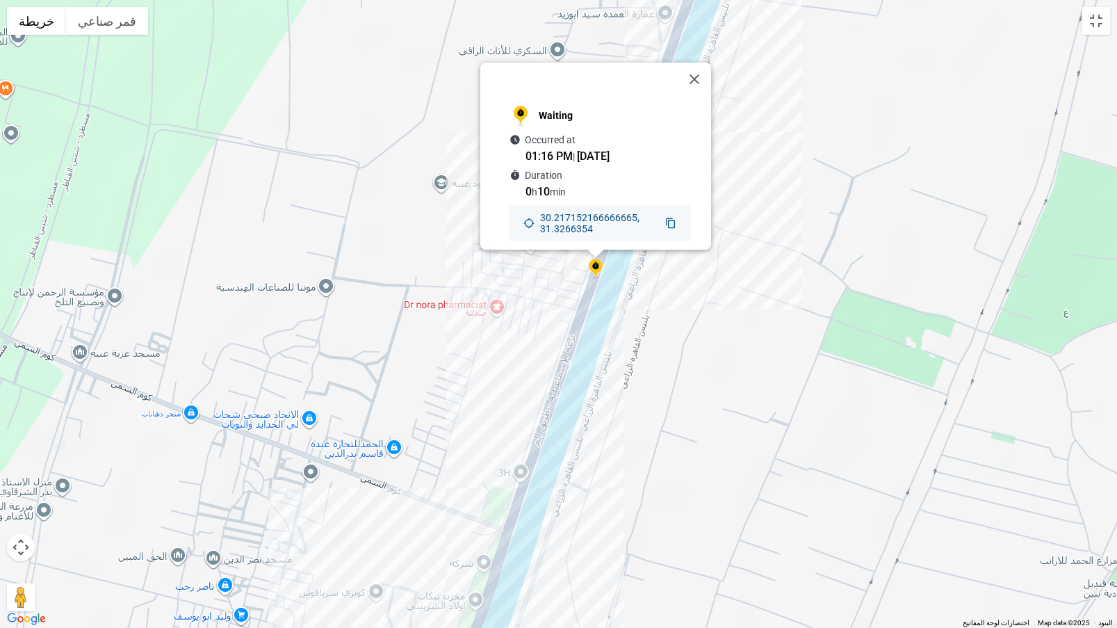
click at [704, 67] on button "إغلاق" at bounding box center [694, 79] width 33 height 33
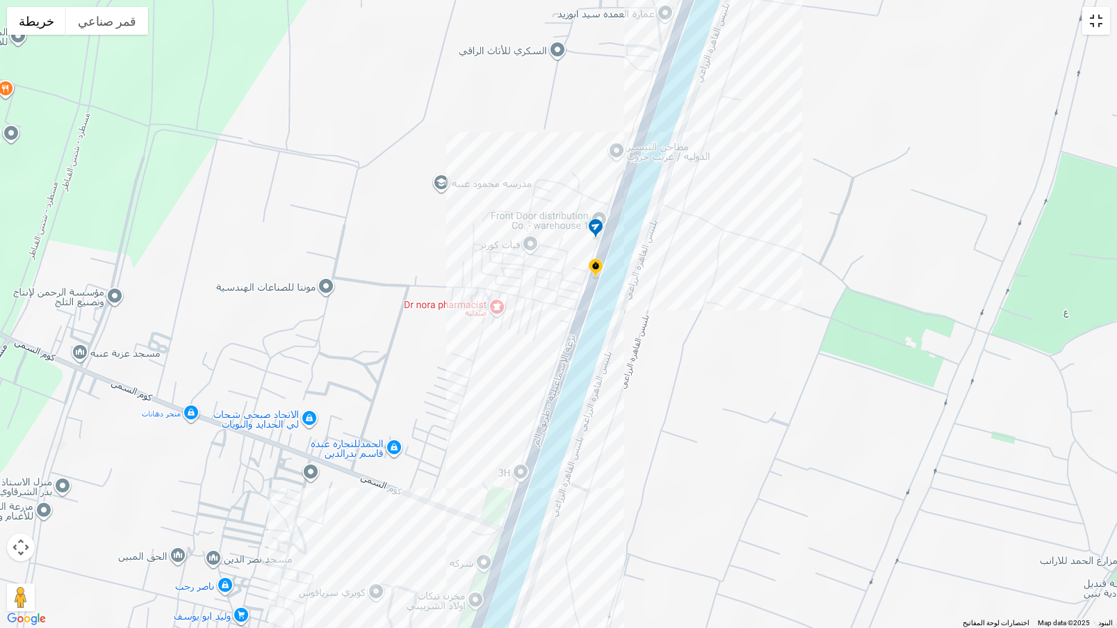
click at [1105, 21] on button "تبديل إلى العرض ملء الشاشة" at bounding box center [1097, 21] width 28 height 28
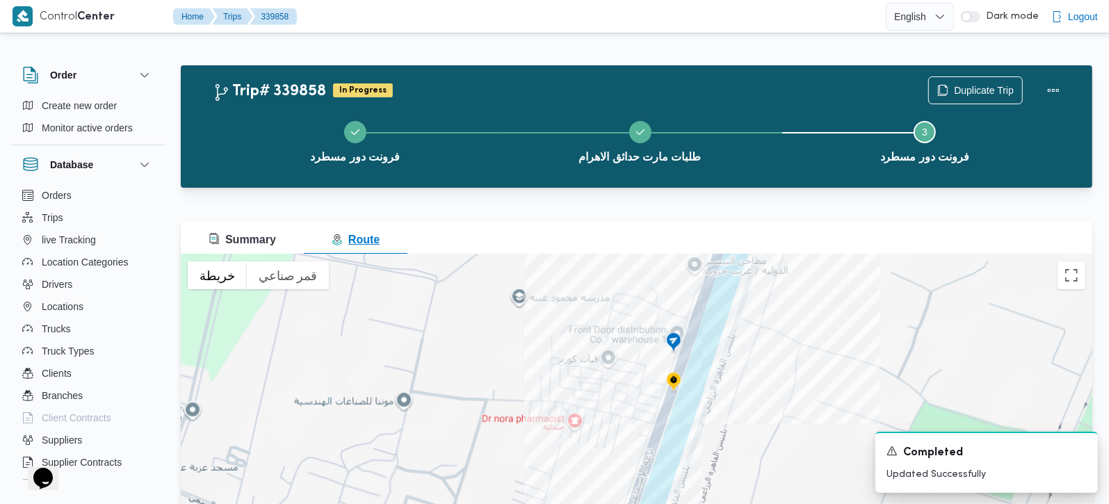
drag, startPoint x: 222, startPoint y: 242, endPoint x: 331, endPoint y: 2, distance: 263.6
click at [222, 242] on span "Summary" at bounding box center [242, 240] width 67 height 12
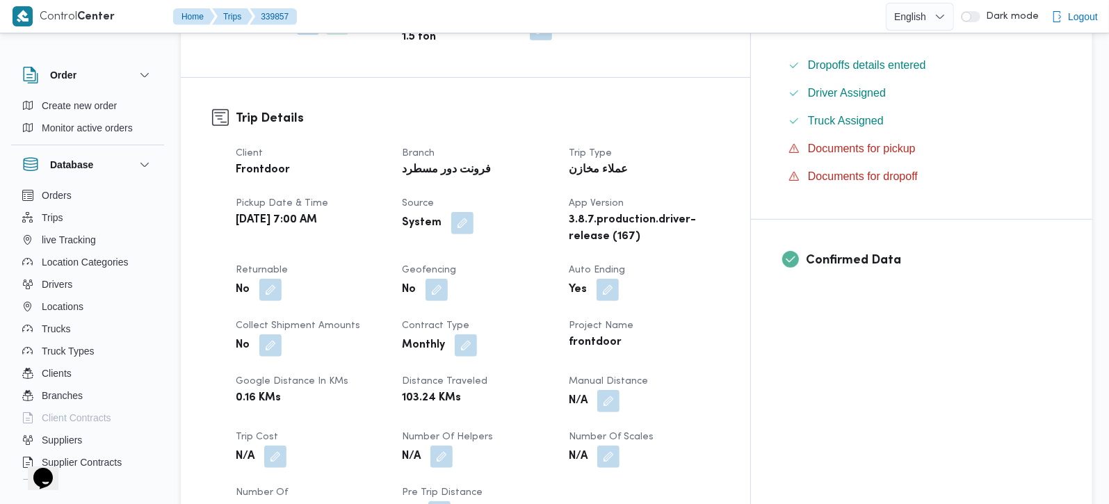
scroll to position [409, 0]
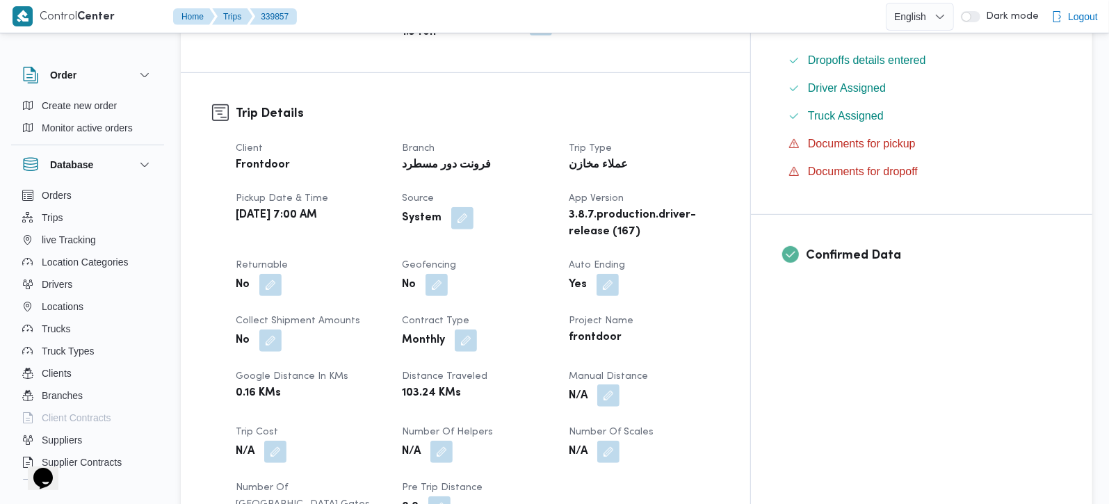
click at [620, 385] on button "button" at bounding box center [608, 396] width 22 height 22
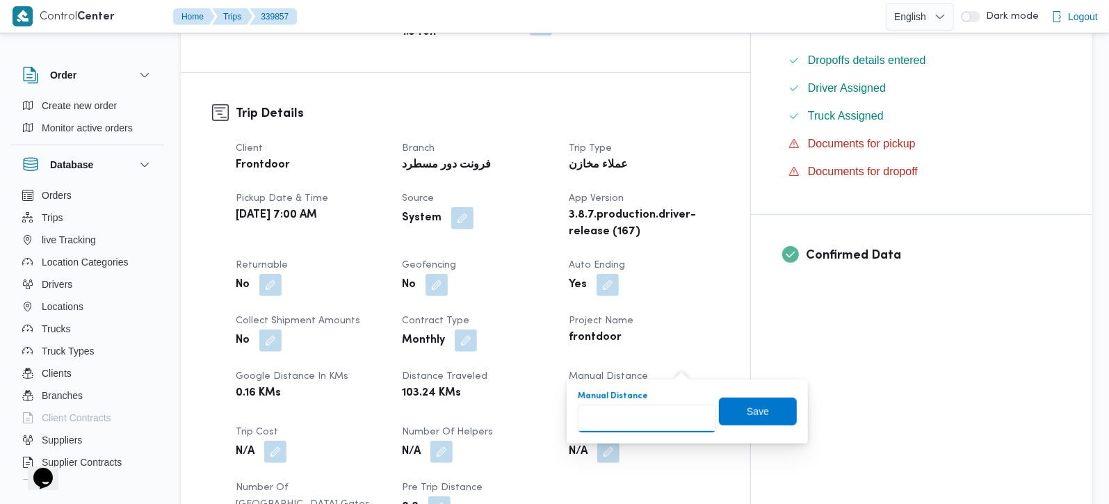
click at [632, 425] on input "Manual Distance" at bounding box center [647, 419] width 138 height 28
type input "105"
click at [738, 402] on span "Save" at bounding box center [758, 411] width 78 height 28
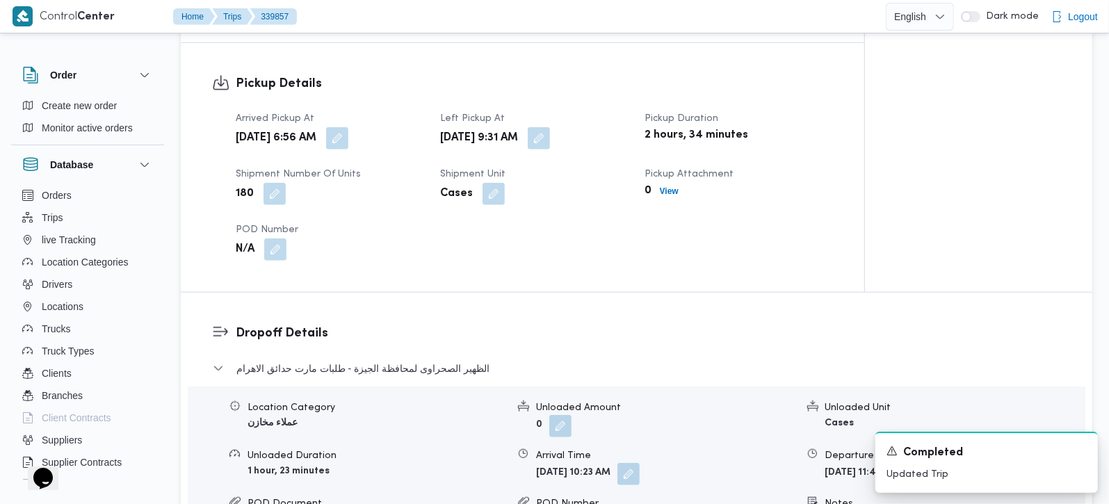
scroll to position [981, 0]
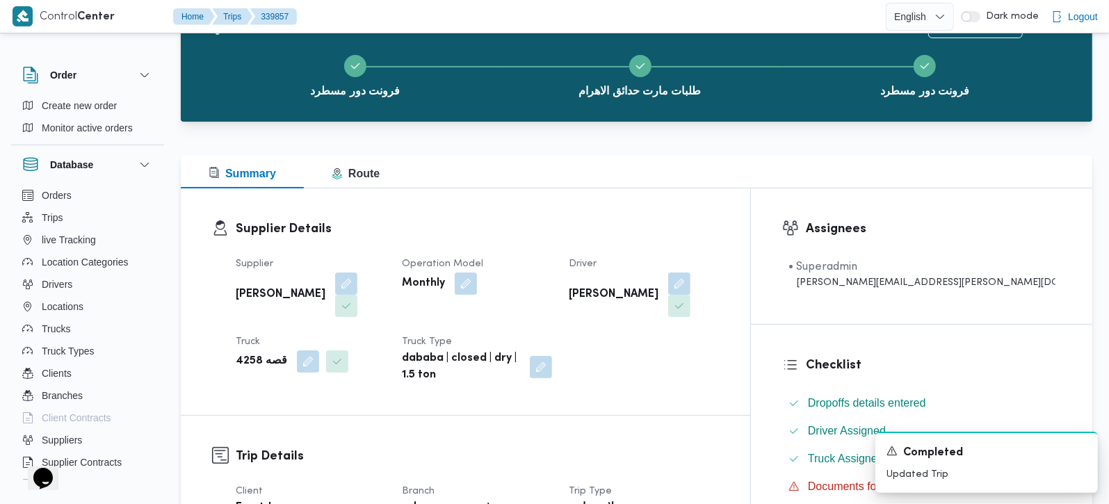
scroll to position [0, 0]
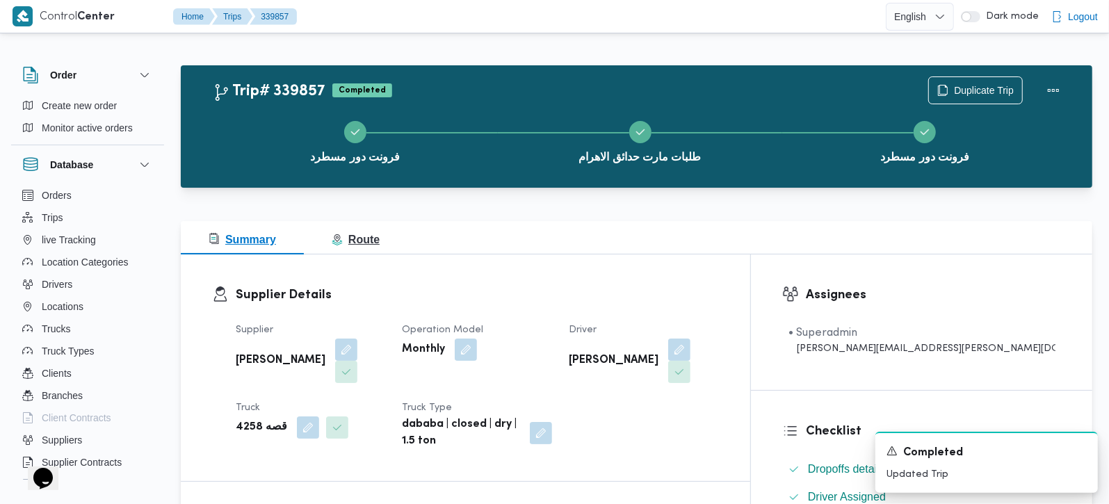
click at [359, 247] on span "Route" at bounding box center [356, 240] width 48 height 17
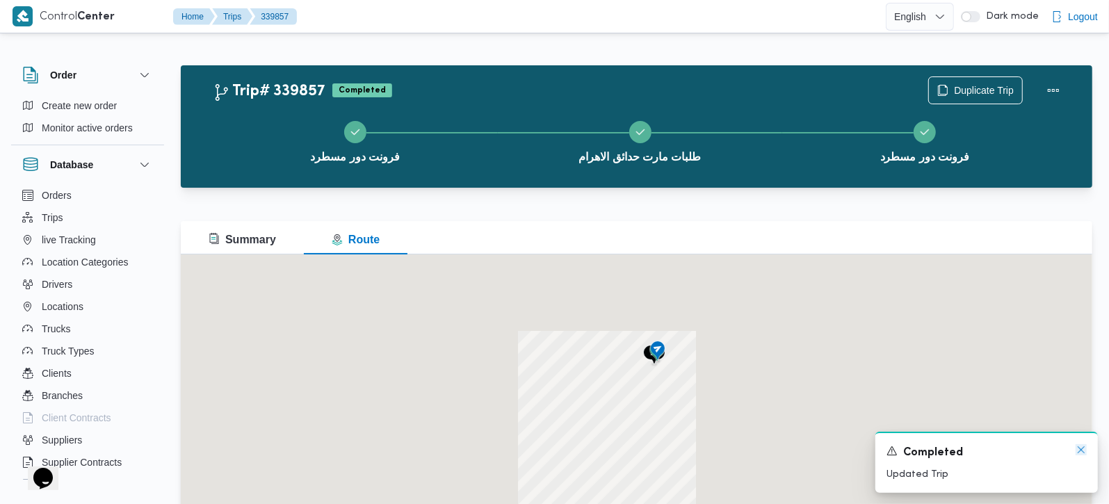
click at [1083, 451] on icon "Dismiss toast" at bounding box center [1081, 449] width 11 height 11
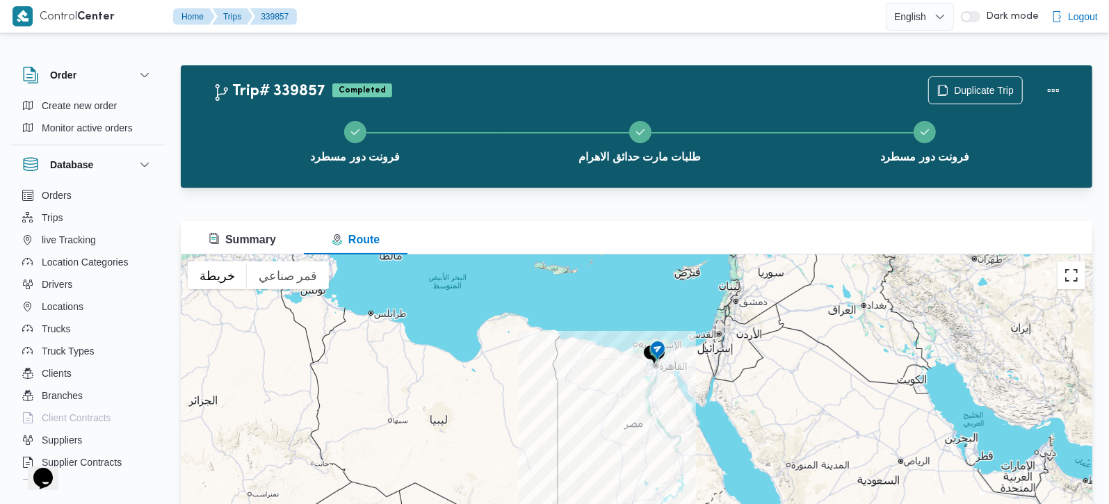
click at [1067, 273] on button "تبديل إلى العرض ملء الشاشة" at bounding box center [1072, 275] width 28 height 28
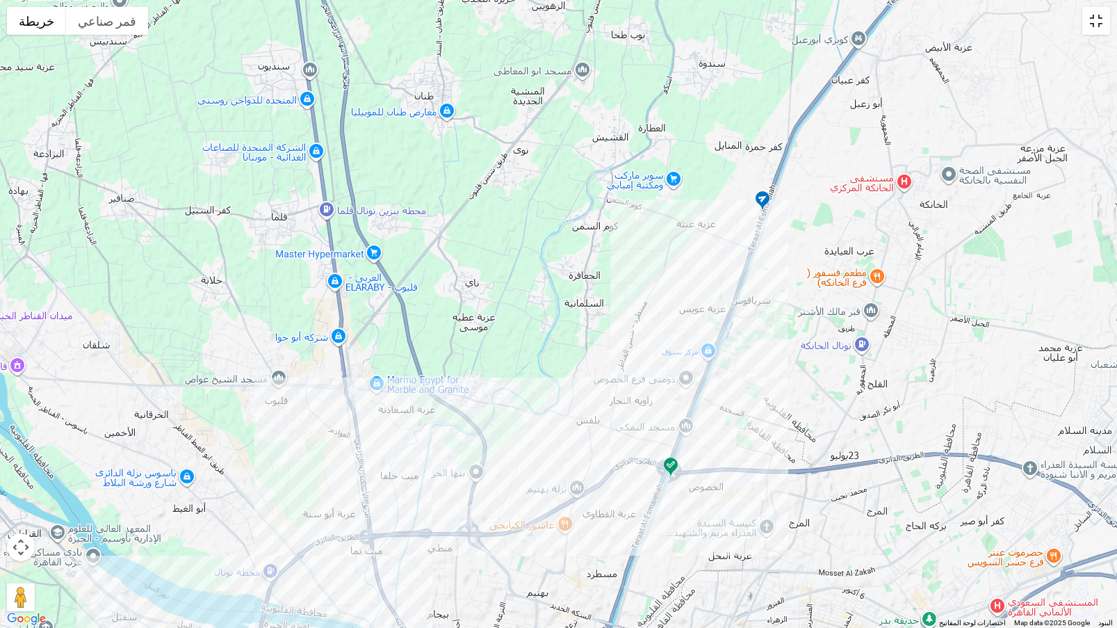
click at [1101, 21] on button "تبديل إلى العرض ملء الشاشة" at bounding box center [1097, 21] width 28 height 28
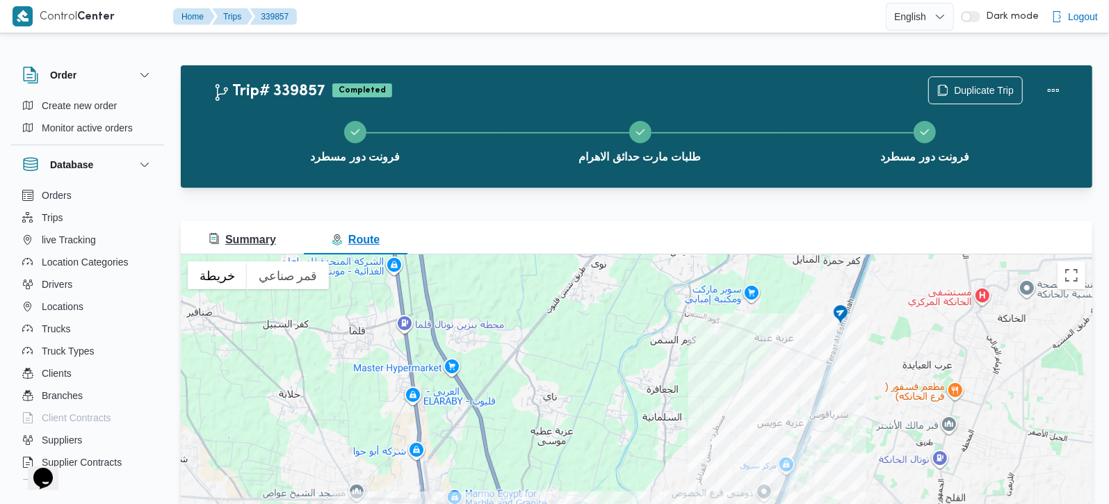
click at [240, 243] on span "Summary" at bounding box center [242, 240] width 67 height 12
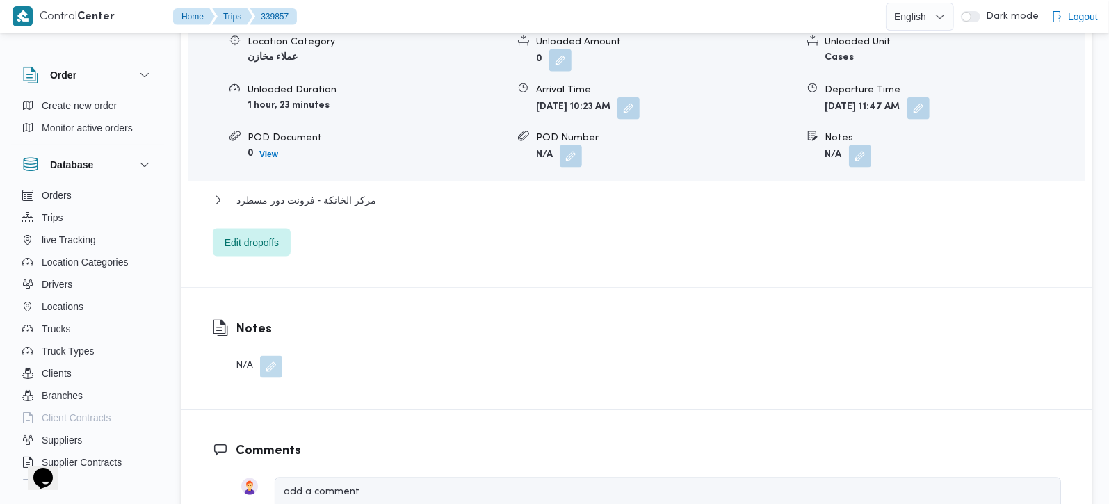
scroll to position [1309, 0]
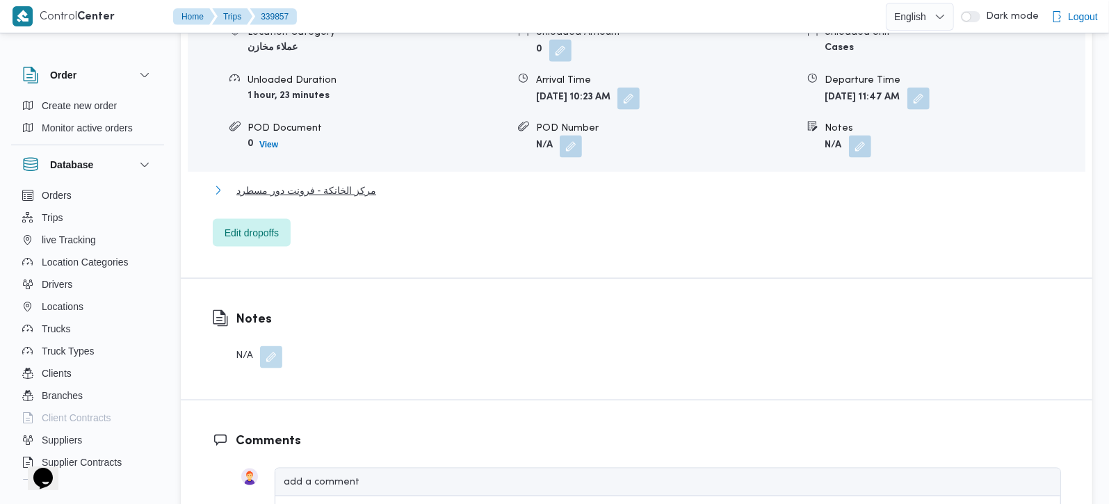
click at [309, 182] on span "مركز الخانكة - فرونت دور مسطرد" at bounding box center [306, 190] width 140 height 17
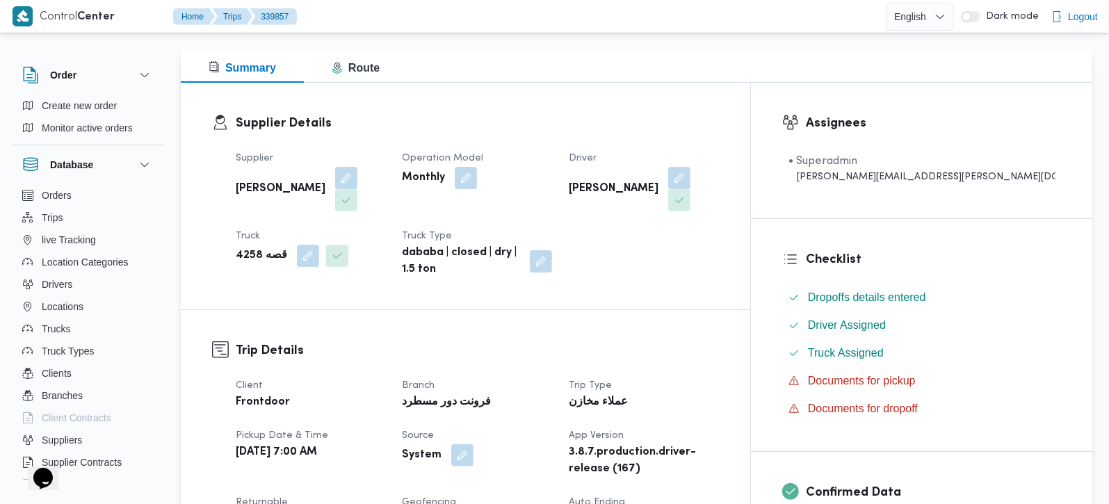
scroll to position [0, 0]
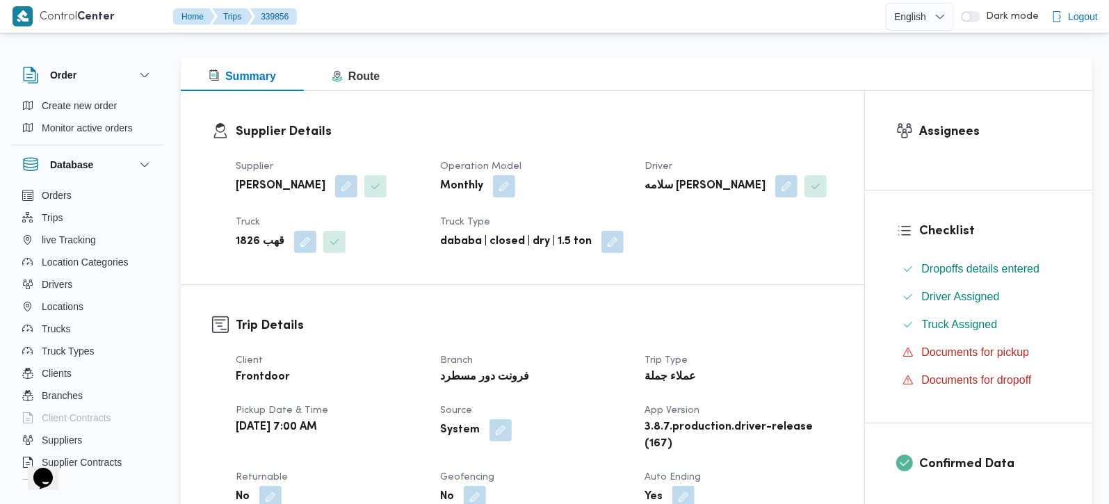
scroll to position [409, 0]
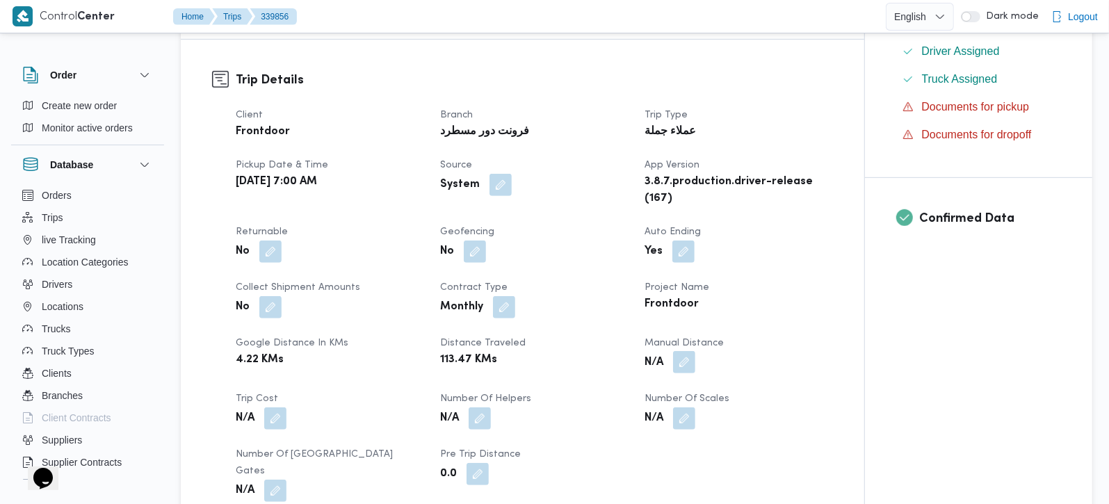
click at [680, 369] on button "button" at bounding box center [684, 362] width 22 height 22
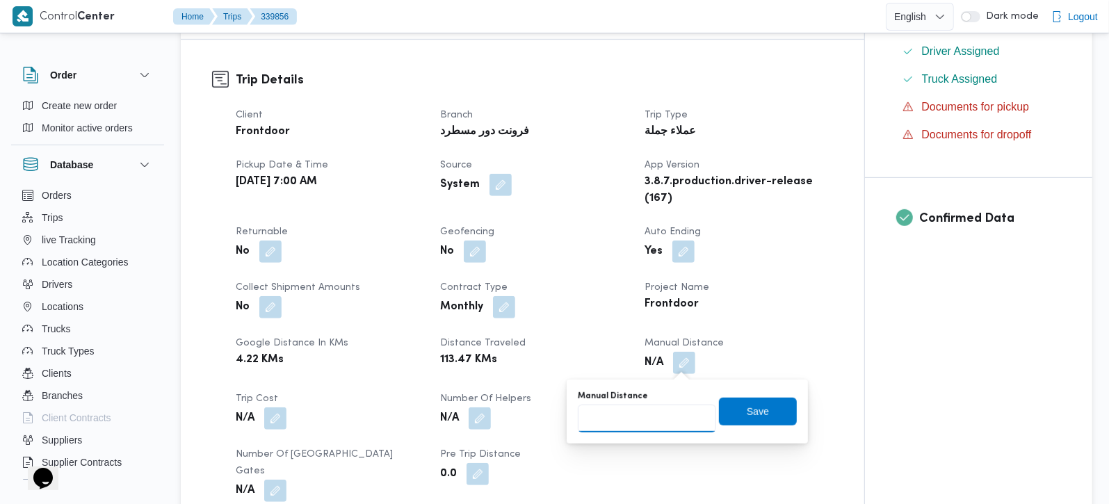
click at [645, 410] on input "Manual Distance" at bounding box center [647, 419] width 138 height 28
type input "75"
click at [725, 411] on span "Save" at bounding box center [758, 412] width 78 height 28
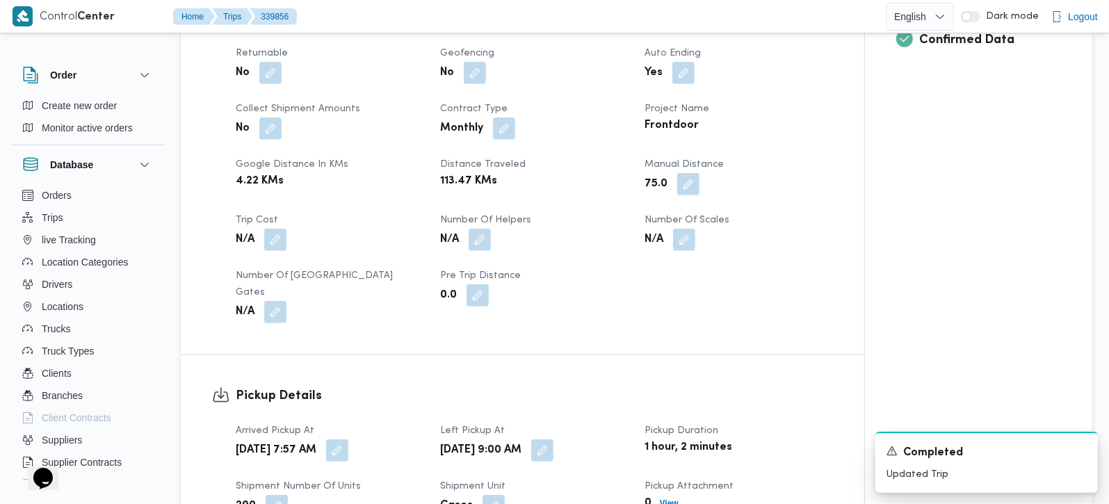
scroll to position [572, 0]
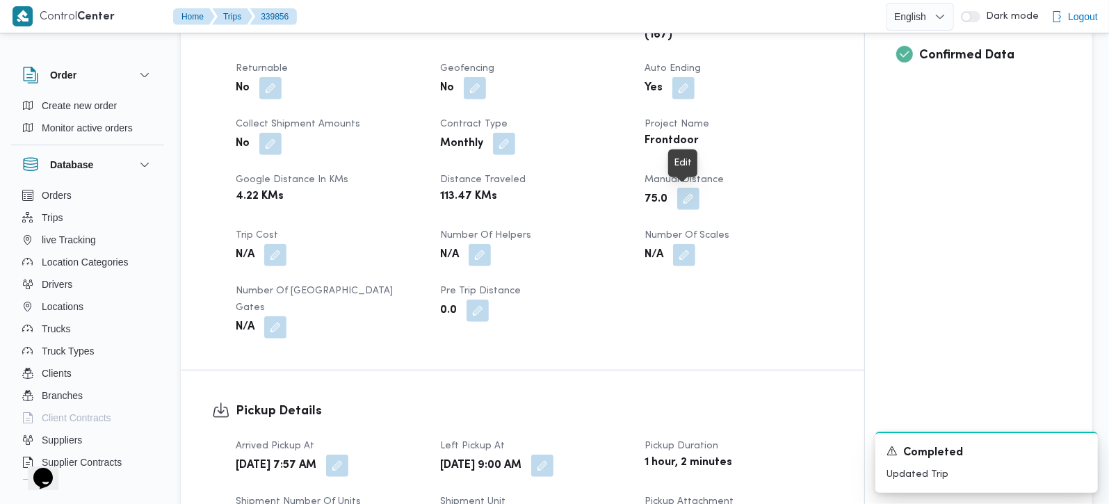
drag, startPoint x: 679, startPoint y: 192, endPoint x: 670, endPoint y: 227, distance: 36.8
click at [679, 193] on button "button" at bounding box center [688, 199] width 22 height 22
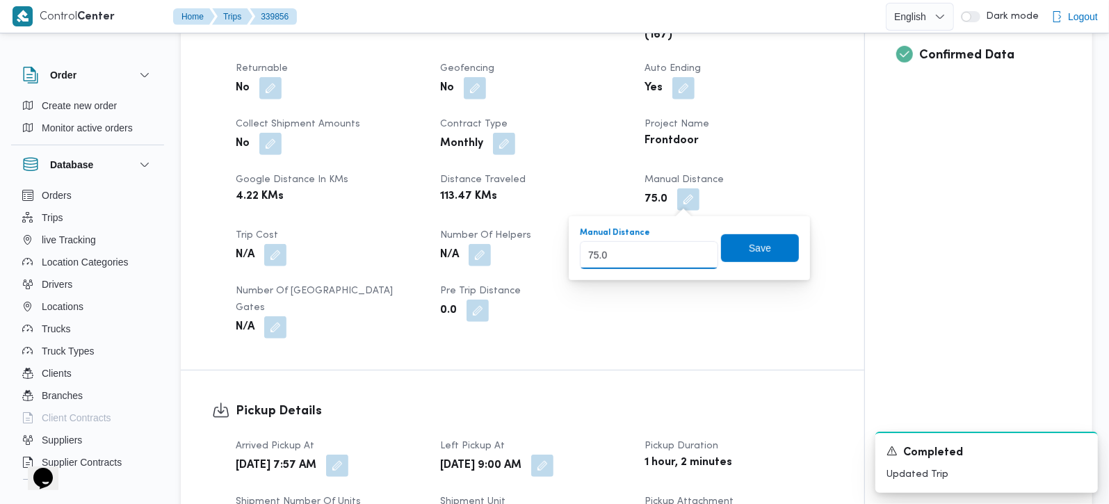
click at [636, 255] on input "75.0" at bounding box center [649, 255] width 138 height 28
type input "105"
click at [790, 238] on div "You are in a dialog. To close this dialog, hit escape. Manual Distance 105 Save" at bounding box center [689, 248] width 241 height 64
click at [767, 237] on span "Save" at bounding box center [760, 248] width 78 height 28
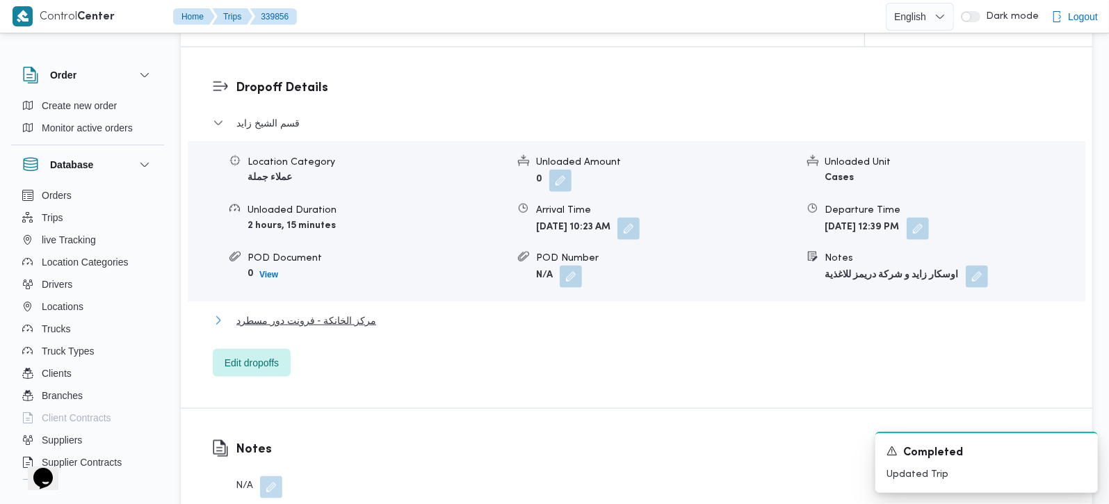
click at [344, 312] on span "مركز الخانكة - فرونت دور مسطرد" at bounding box center [306, 320] width 140 height 17
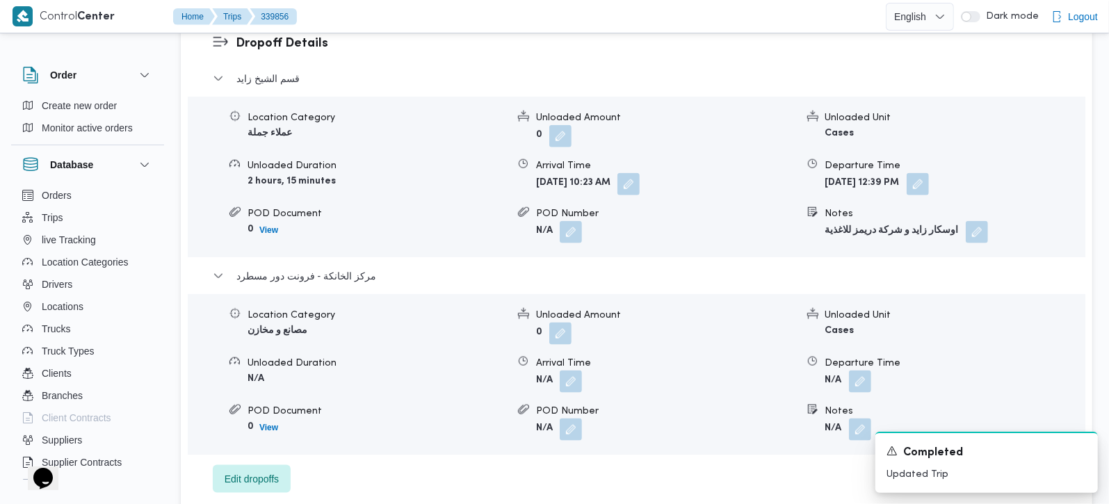
scroll to position [1227, 0]
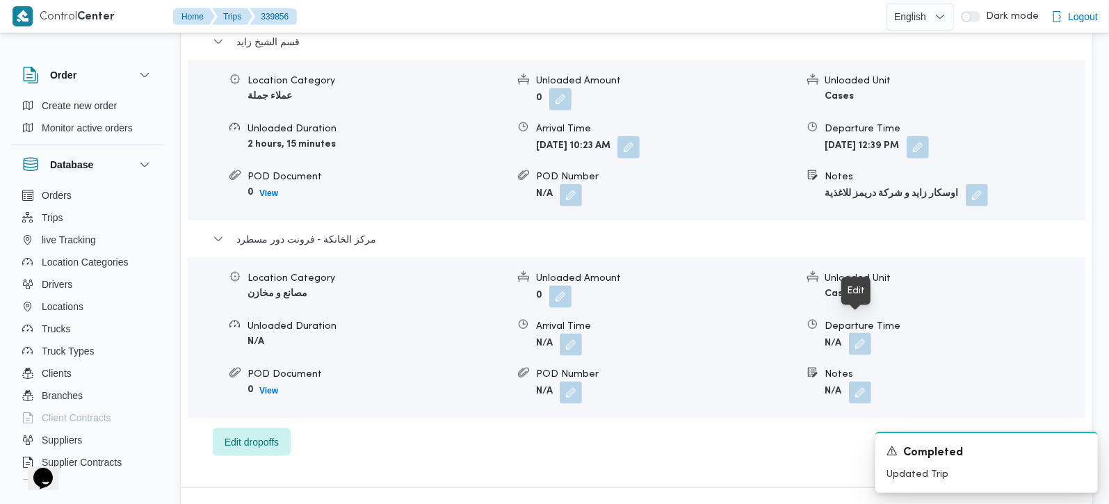
click at [856, 333] on button "button" at bounding box center [860, 344] width 22 height 22
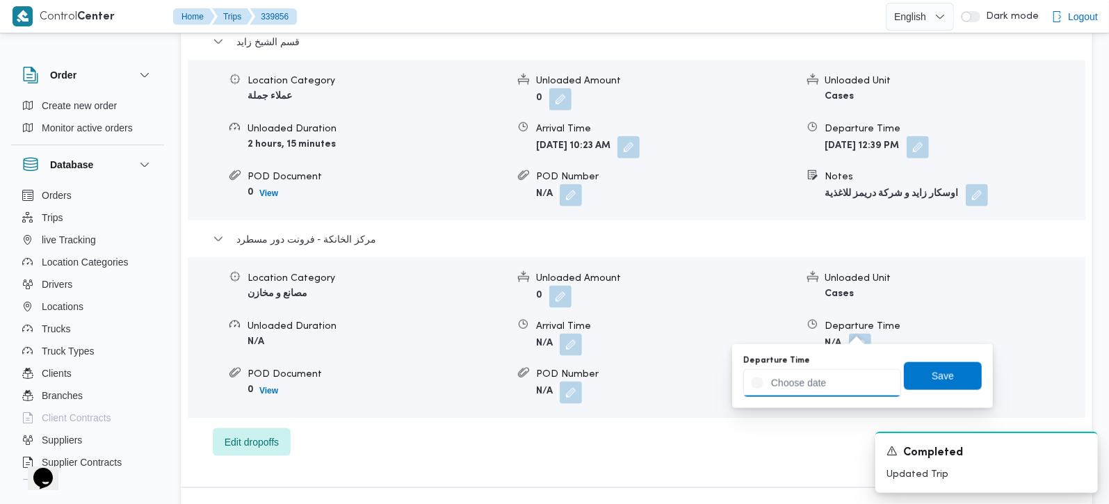
click at [841, 382] on input "Departure Time" at bounding box center [822, 383] width 158 height 28
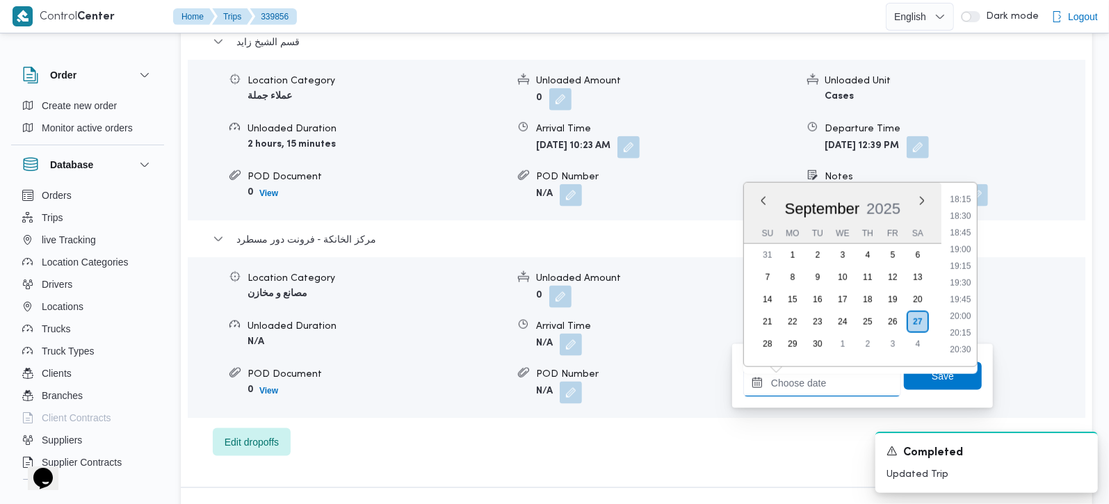
scroll to position [1138, 0]
drag, startPoint x: 960, startPoint y: 201, endPoint x: 958, endPoint y: 252, distance: 51.5
click at [960, 201] on li "17:00" at bounding box center [960, 198] width 32 height 14
type input "27/09/2025 17:00"
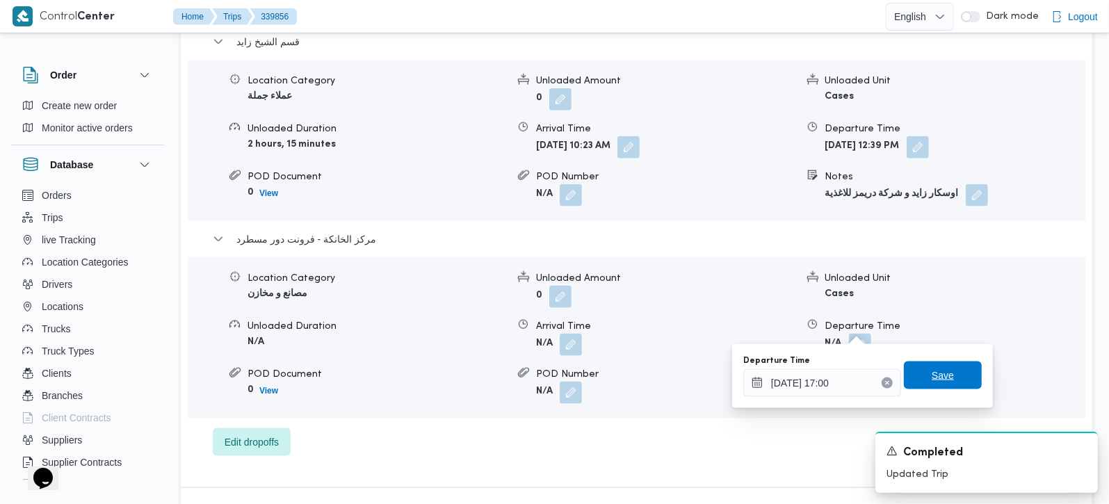
click at [942, 377] on span "Save" at bounding box center [943, 375] width 22 height 17
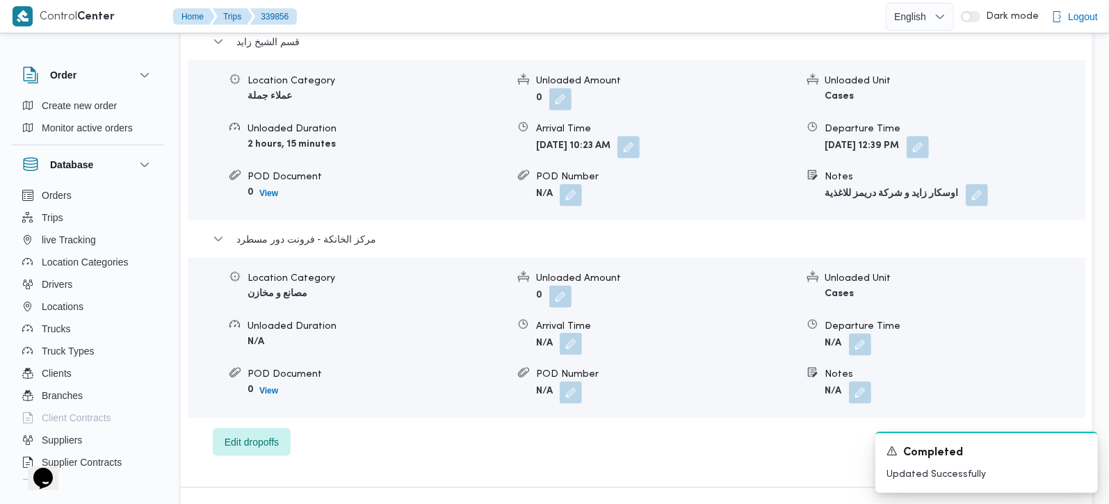
click at [577, 333] on button "button" at bounding box center [571, 344] width 22 height 22
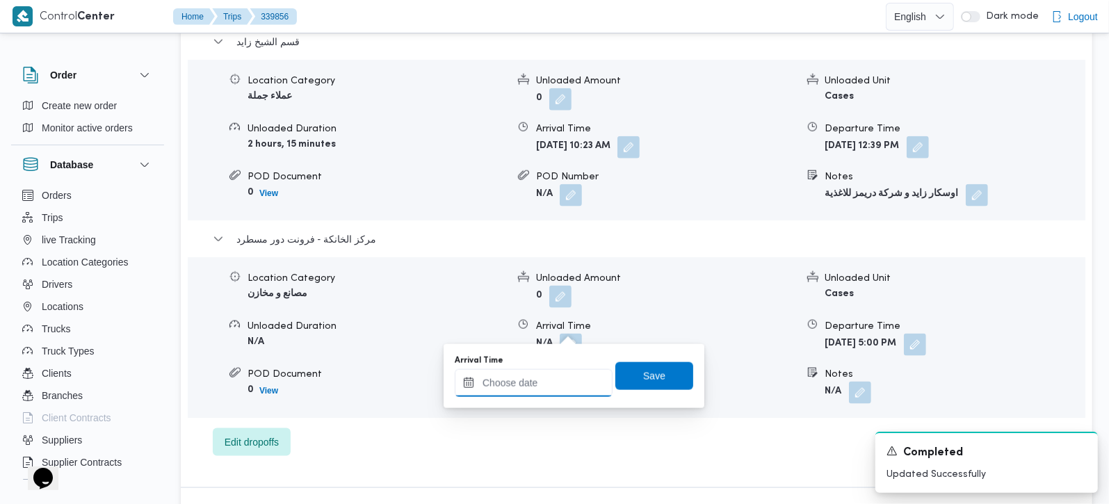
drag, startPoint x: 577, startPoint y: 327, endPoint x: 559, endPoint y: 377, distance: 53.2
click at [559, 383] on input "Arrival Time" at bounding box center [534, 383] width 158 height 28
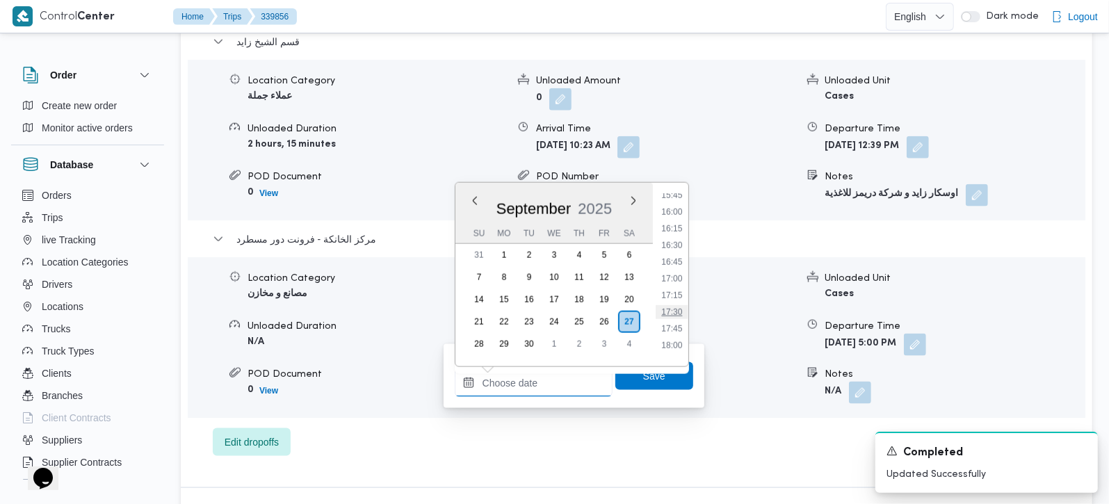
scroll to position [1056, 0]
click at [679, 245] on li "16:30" at bounding box center [672, 247] width 32 height 14
type input "27/09/2025 16:30"
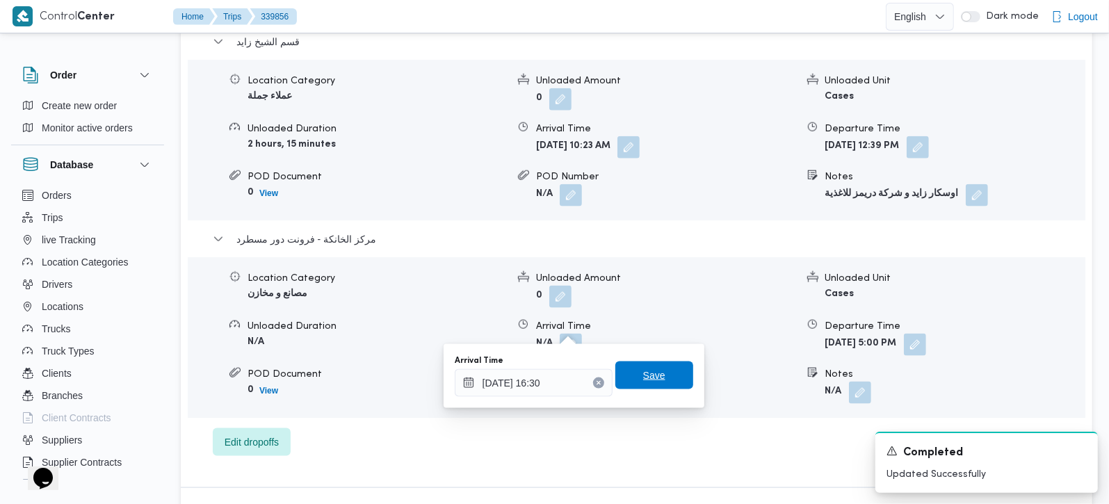
click at [655, 373] on span "Save" at bounding box center [654, 376] width 78 height 28
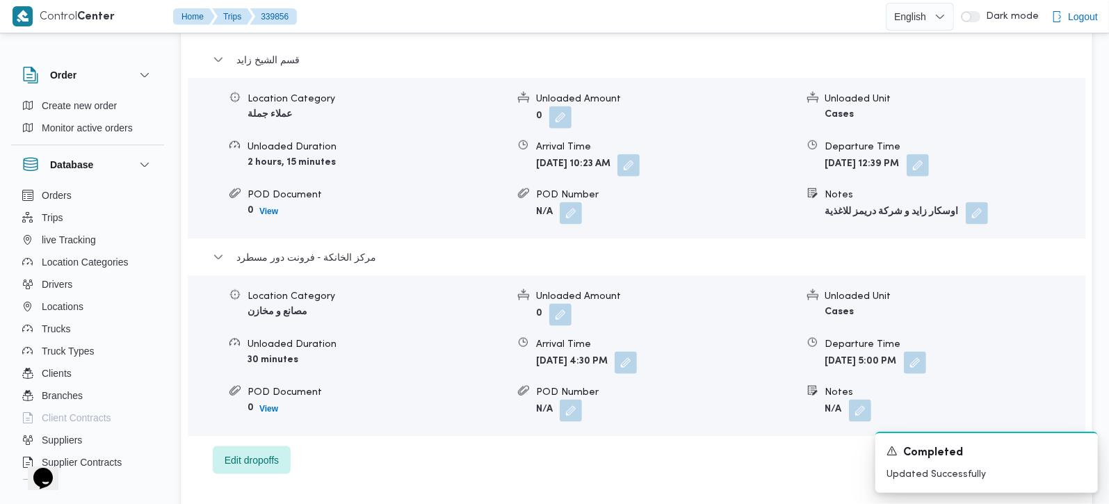
scroll to position [1227, 0]
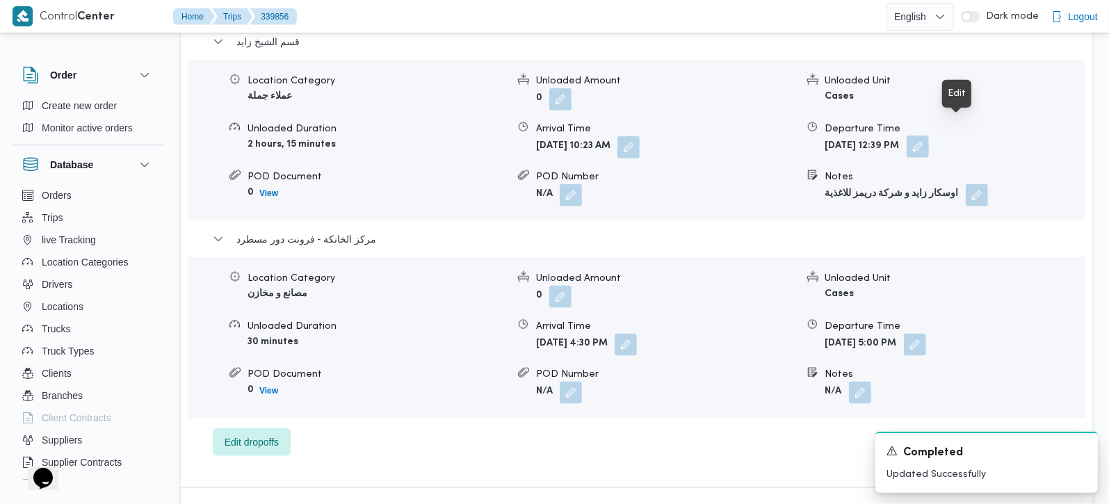
click at [929, 136] on button "button" at bounding box center [918, 147] width 22 height 22
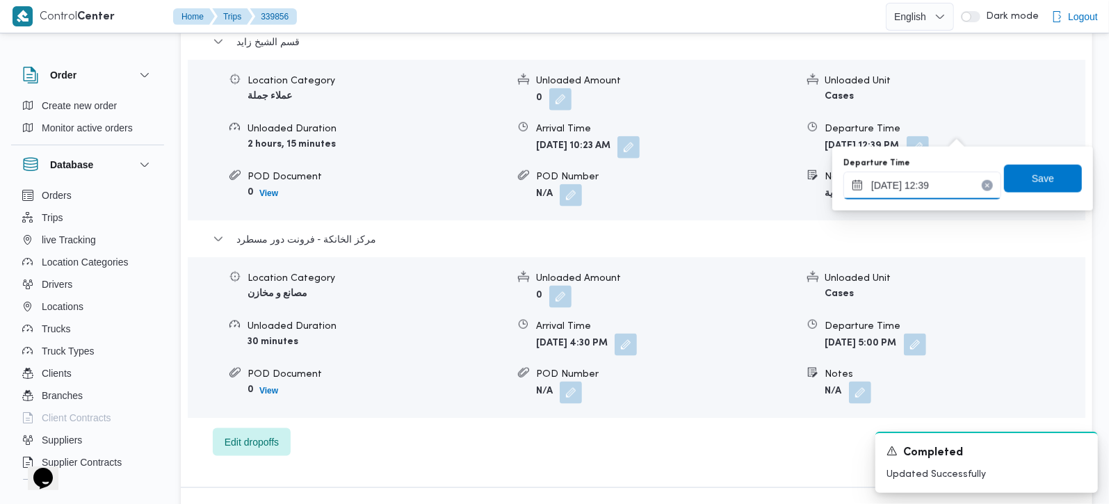
click at [910, 191] on input "27/09/2025 12:39" at bounding box center [922, 186] width 158 height 28
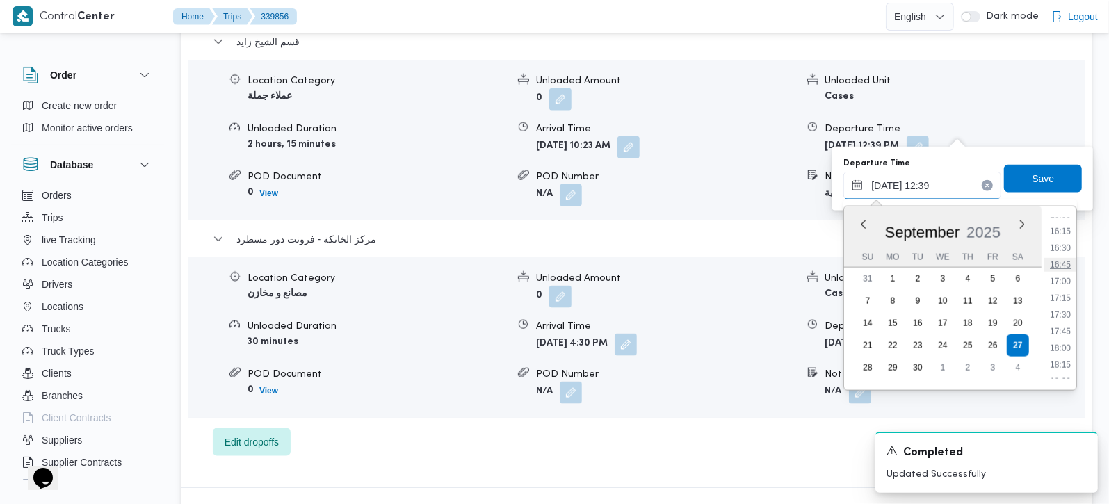
scroll to position [996, 0]
click at [1063, 266] on li "15:30" at bounding box center [1060, 264] width 32 height 14
type input "27/09/2025 15:30"
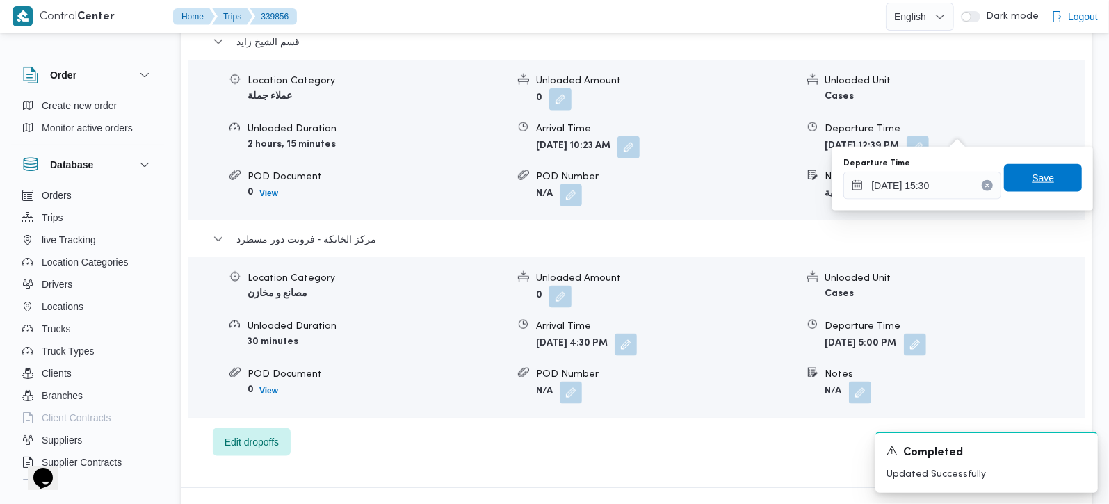
click at [1039, 173] on span "Save" at bounding box center [1043, 178] width 22 height 17
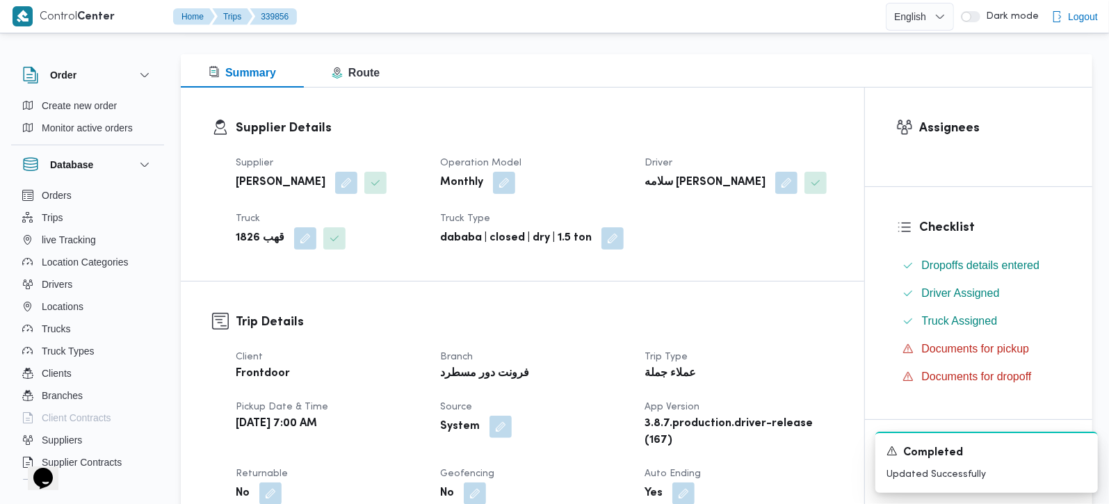
scroll to position [0, 0]
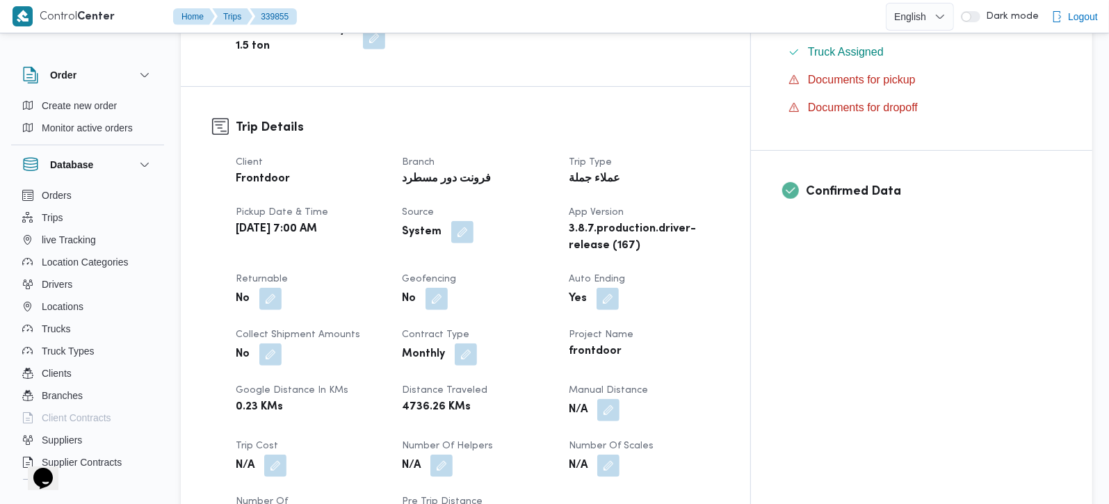
scroll to position [490, 0]
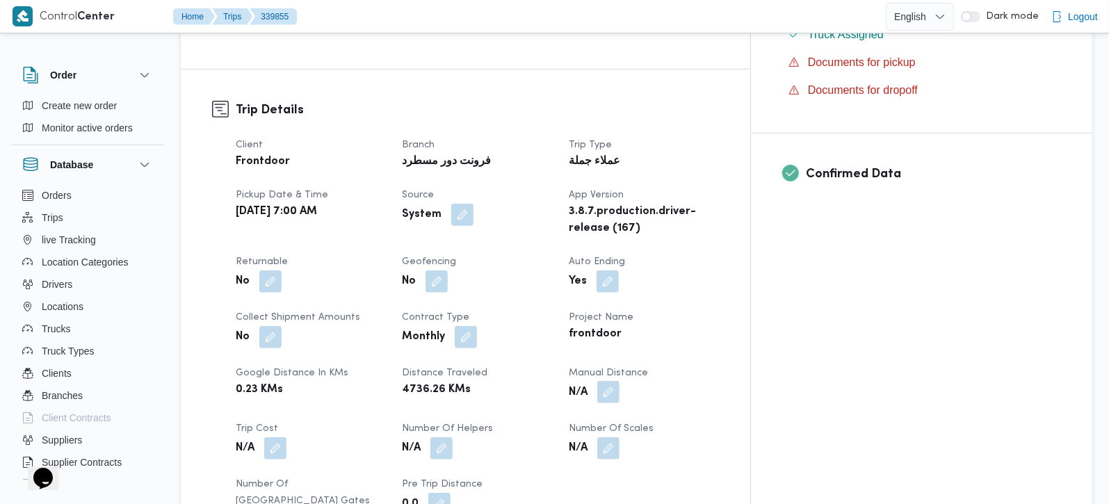
click at [620, 381] on button "button" at bounding box center [608, 392] width 22 height 22
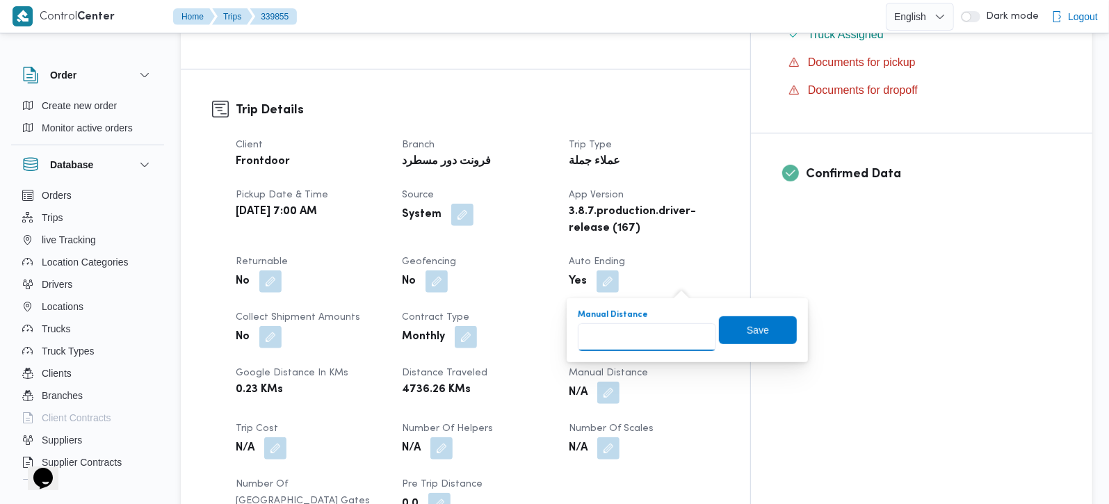
click at [655, 330] on input "Manual Distance" at bounding box center [647, 337] width 138 height 28
type input "75"
click at [781, 332] on span "Save" at bounding box center [758, 330] width 78 height 28
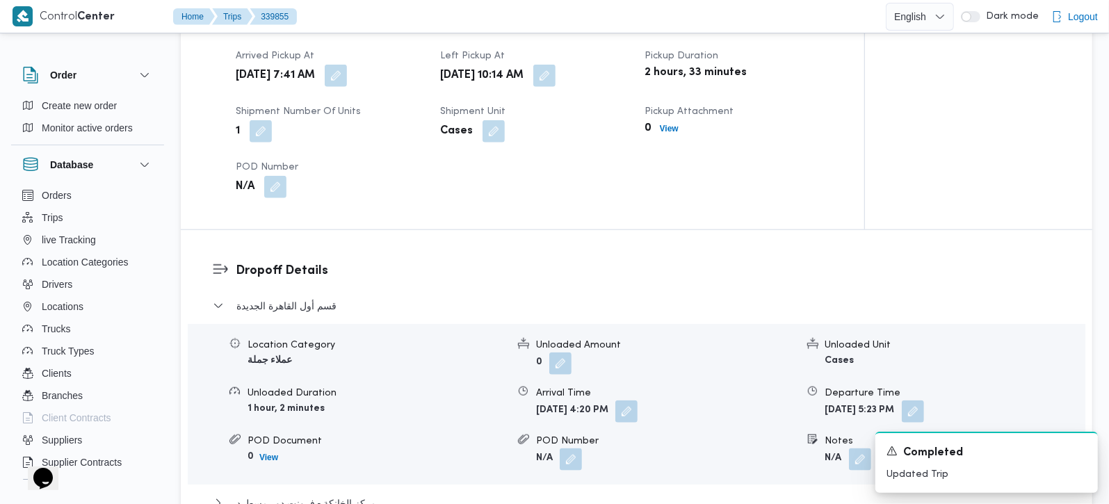
scroll to position [1232, 0]
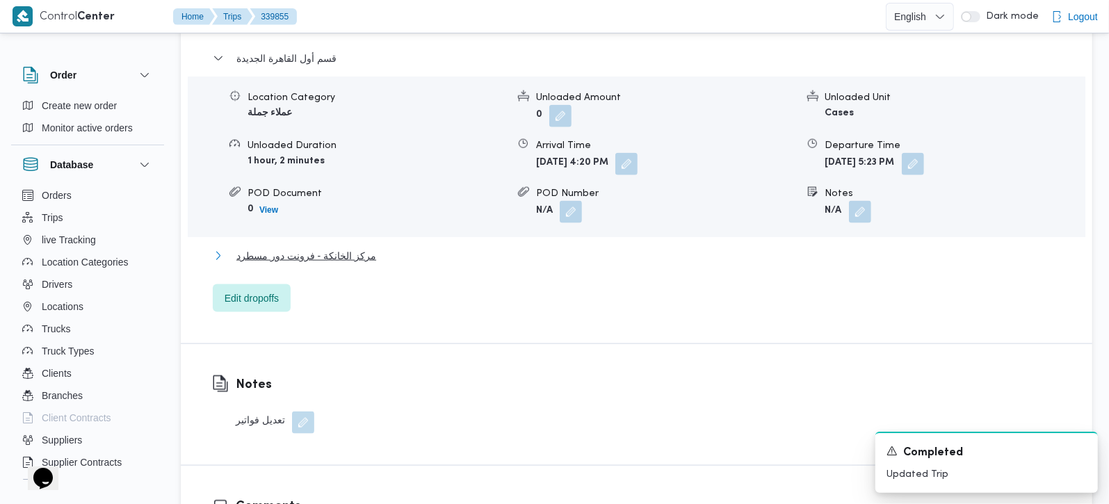
click at [305, 248] on span "مركز الخانكة - فرونت دور مسطرد" at bounding box center [306, 256] width 140 height 17
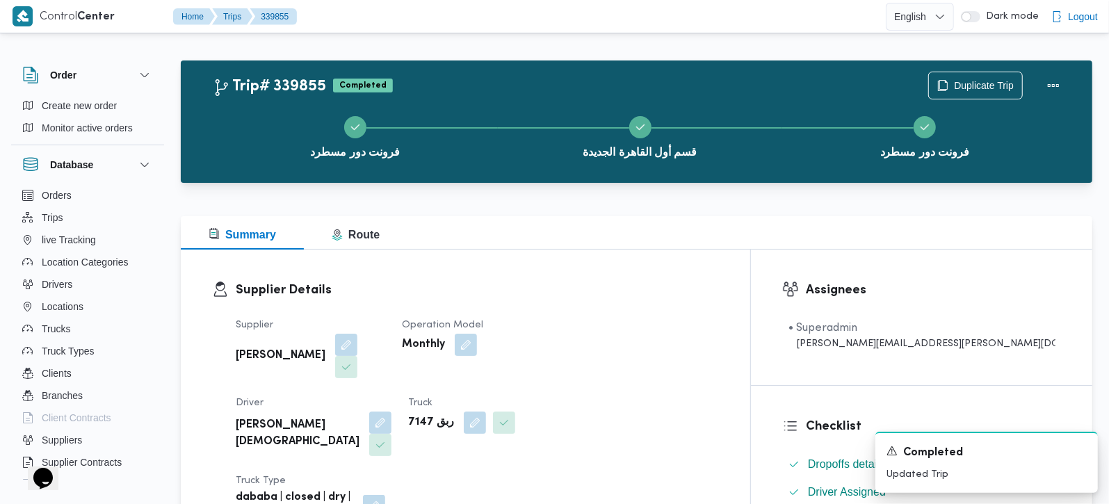
scroll to position [0, 0]
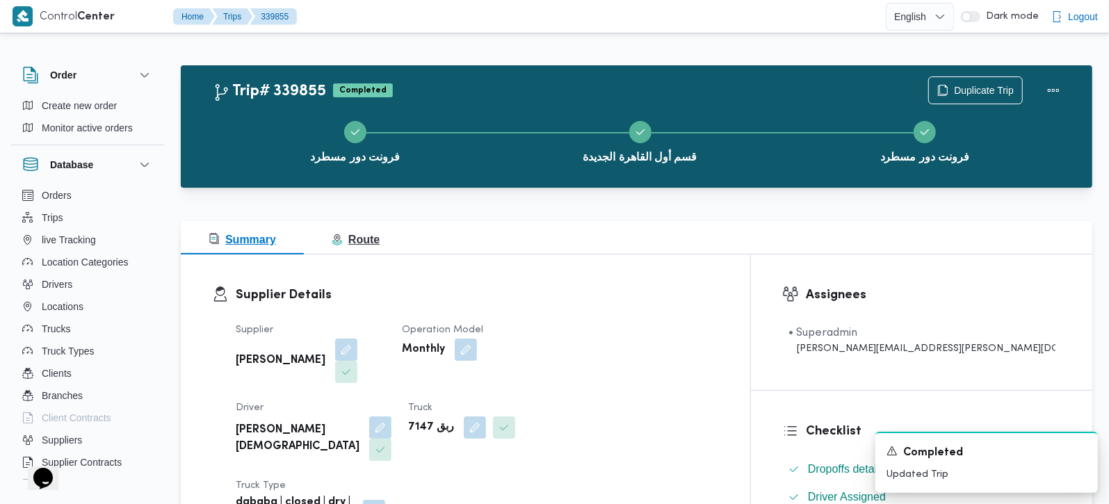
click at [360, 234] on span "Route" at bounding box center [356, 240] width 48 height 12
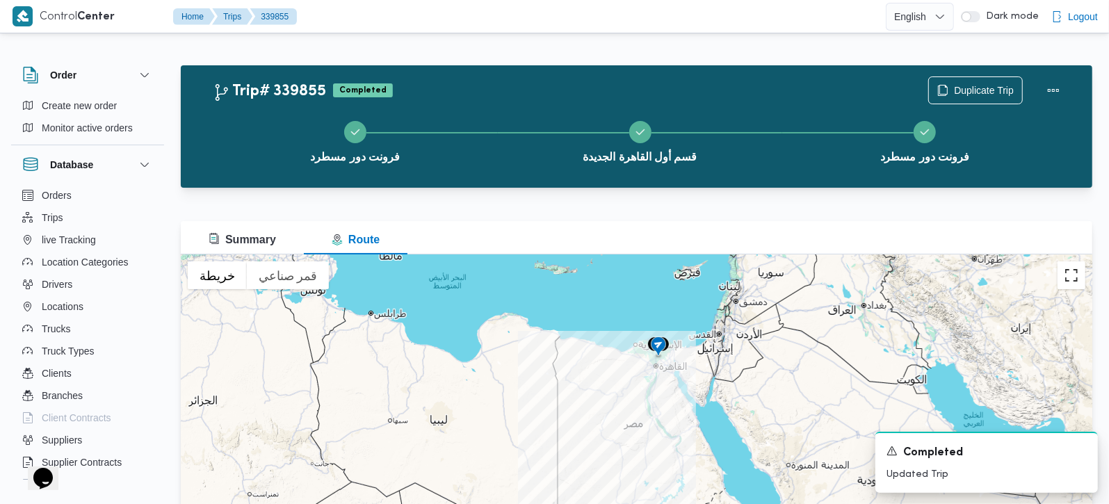
click at [1076, 266] on button "تبديل إلى العرض ملء الشاشة" at bounding box center [1072, 275] width 28 height 28
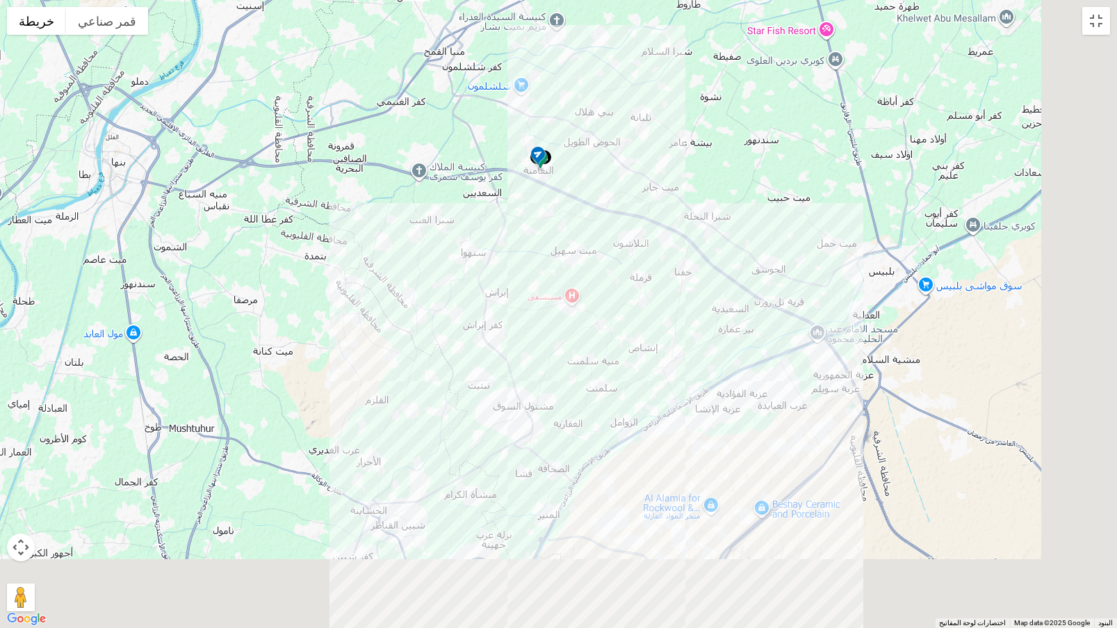
drag, startPoint x: 805, startPoint y: 373, endPoint x: 633, endPoint y: 249, distance: 211.7
click at [633, 251] on div at bounding box center [558, 314] width 1117 height 628
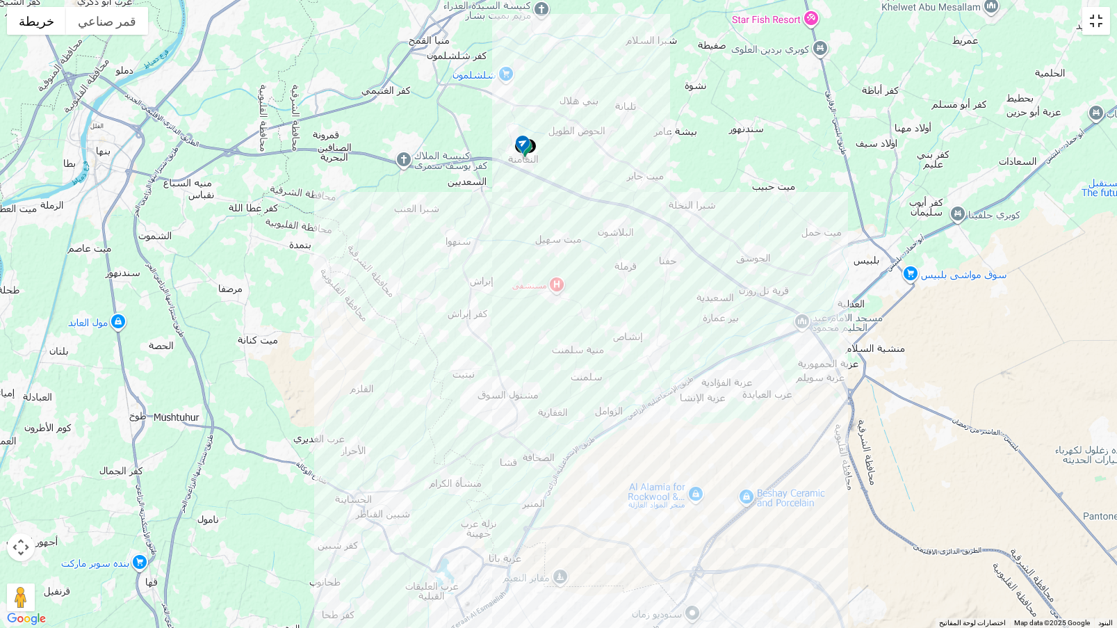
click at [1100, 19] on button "تبديل إلى العرض ملء الشاشة" at bounding box center [1097, 21] width 28 height 28
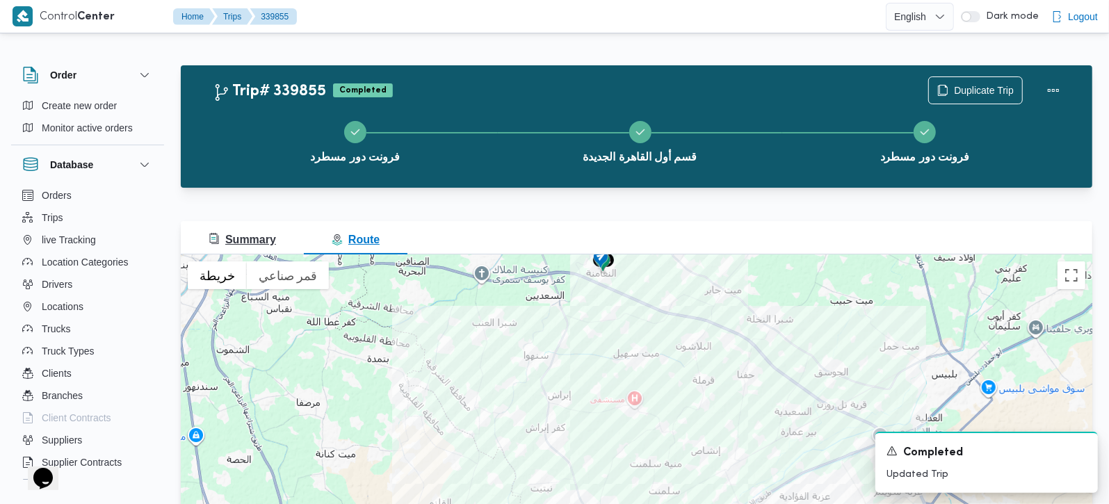
click at [240, 234] on span "Summary" at bounding box center [242, 240] width 67 height 12
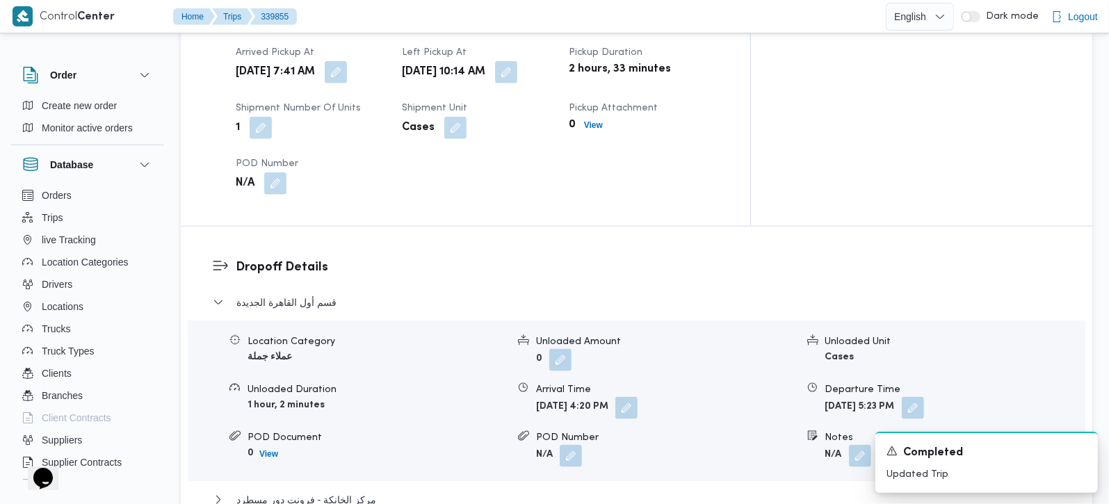
scroll to position [1227, 0]
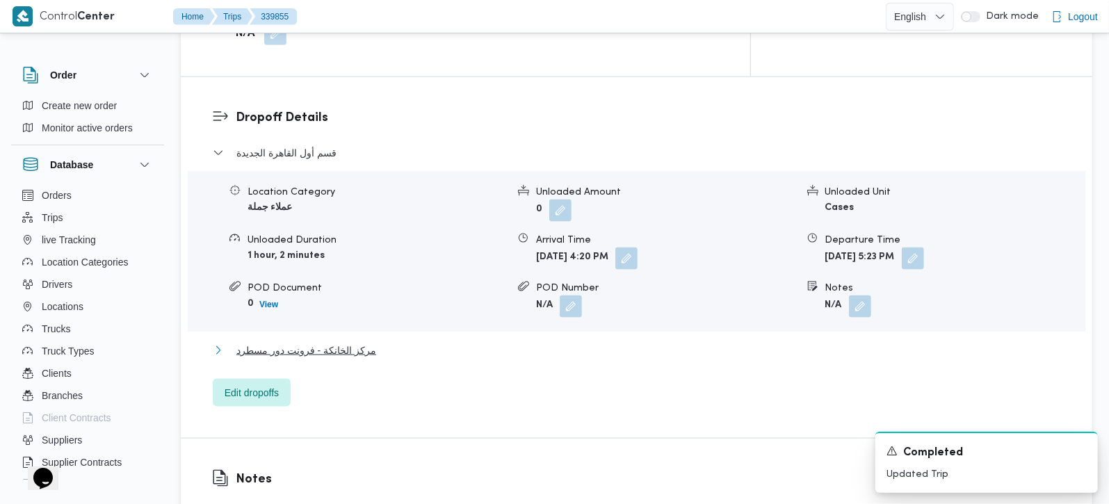
click at [288, 342] on span "مركز الخانكة - فرونت دور مسطرد" at bounding box center [306, 350] width 140 height 17
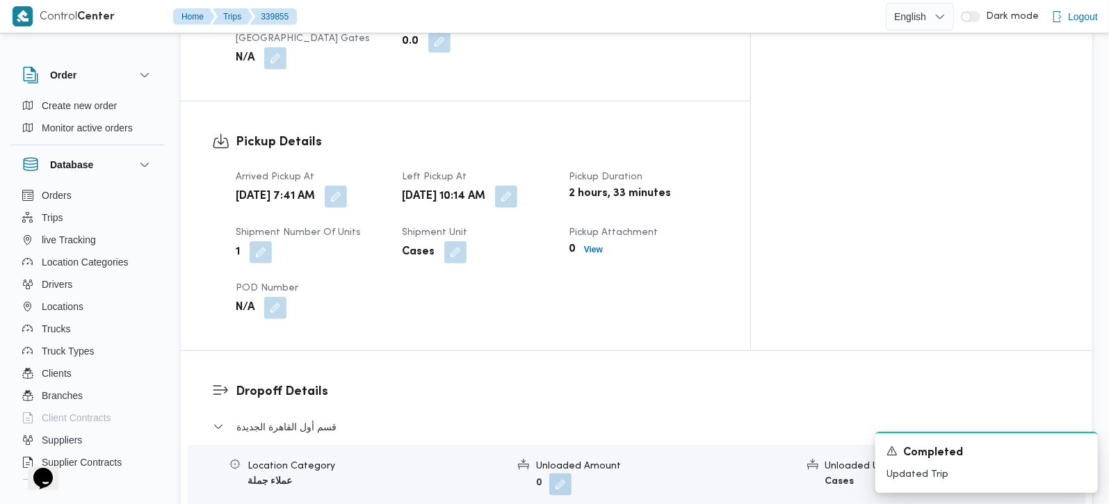
scroll to position [981, 0]
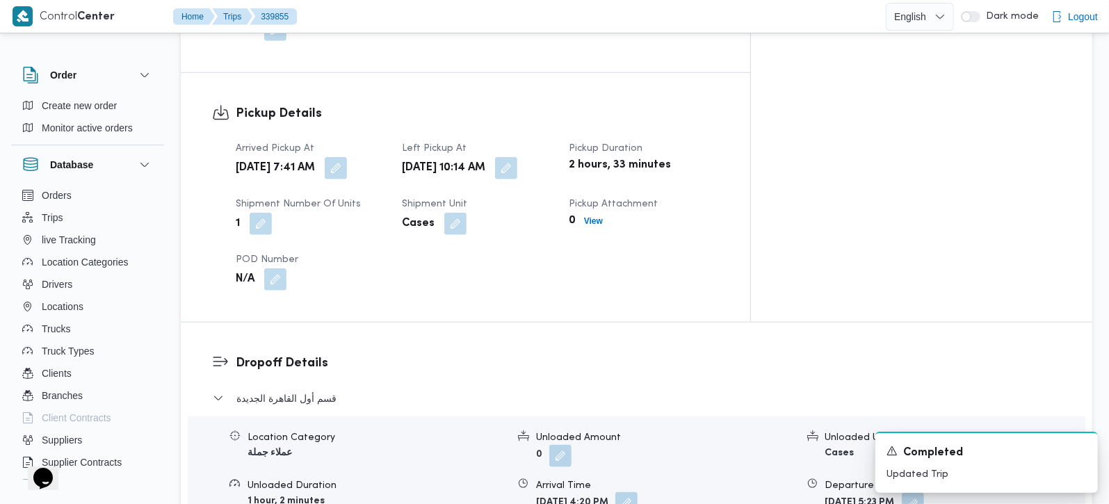
click at [638, 492] on button "button" at bounding box center [626, 503] width 22 height 22
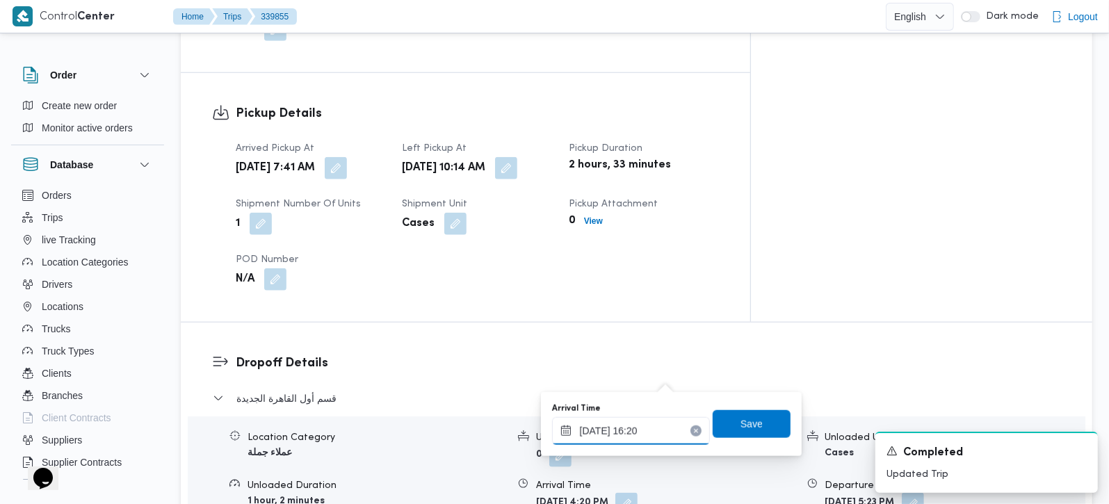
click at [650, 425] on input "27/09/2025 16:20" at bounding box center [631, 431] width 158 height 28
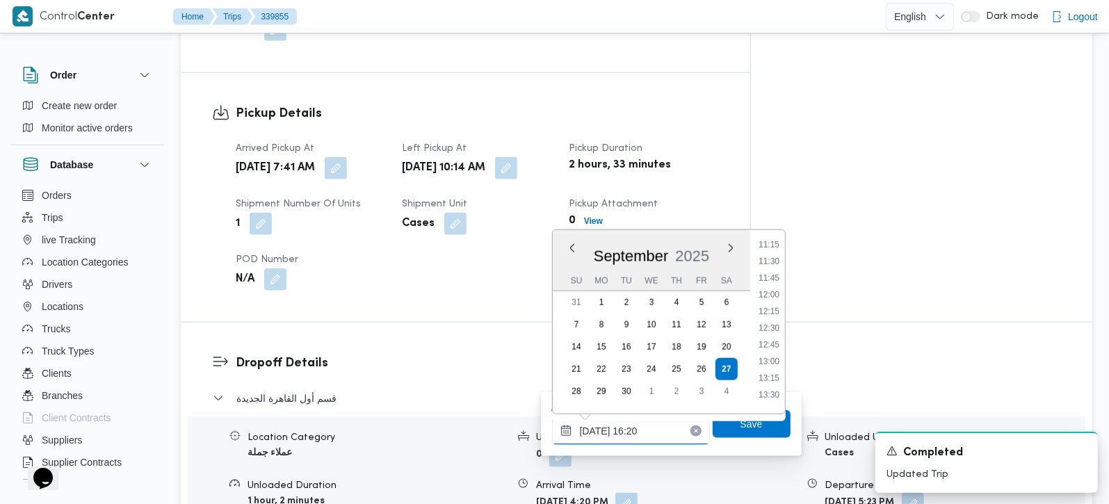
scroll to position [673, 0]
click at [773, 291] on li "10:45" at bounding box center [769, 293] width 32 height 14
type input "27/09/2025 10:45"
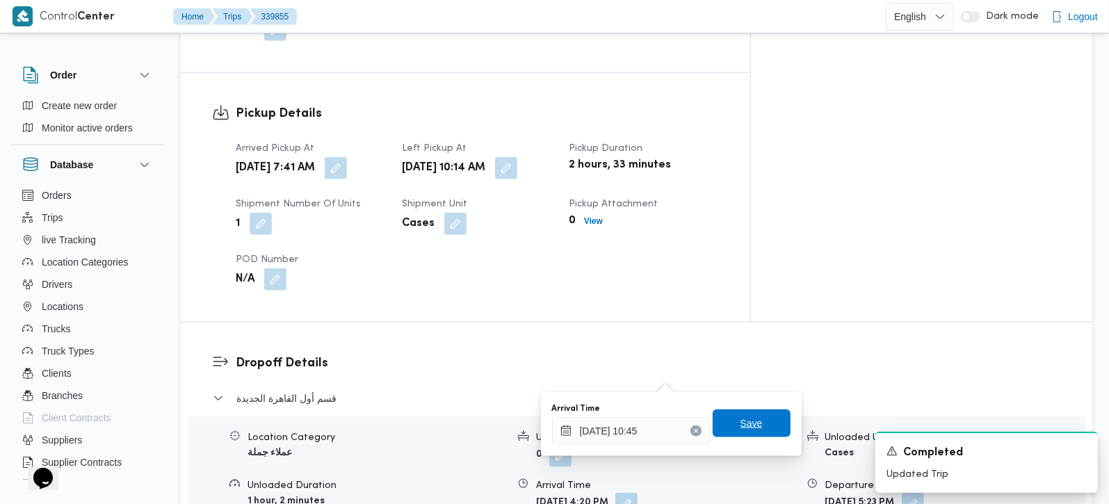
click at [745, 425] on span "Save" at bounding box center [752, 423] width 22 height 17
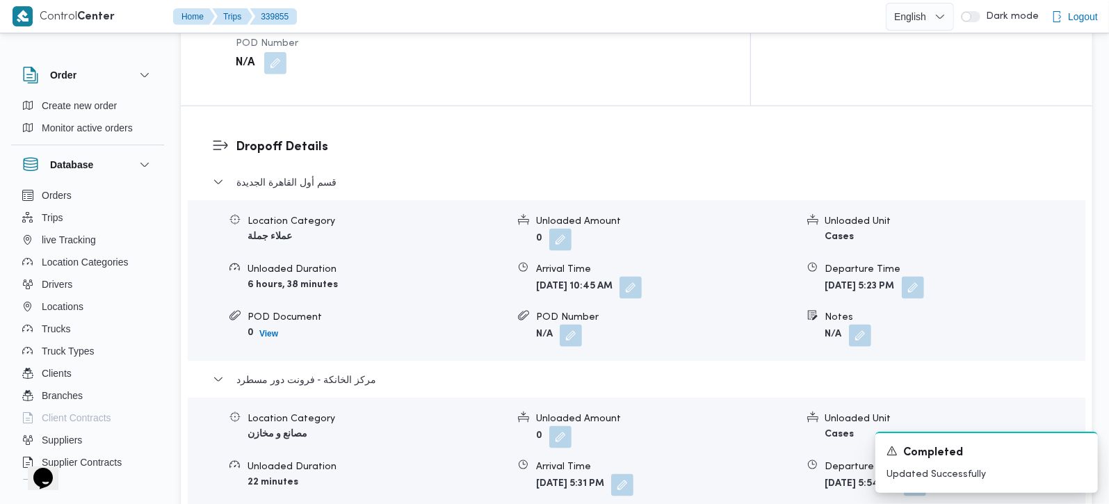
scroll to position [1227, 0]
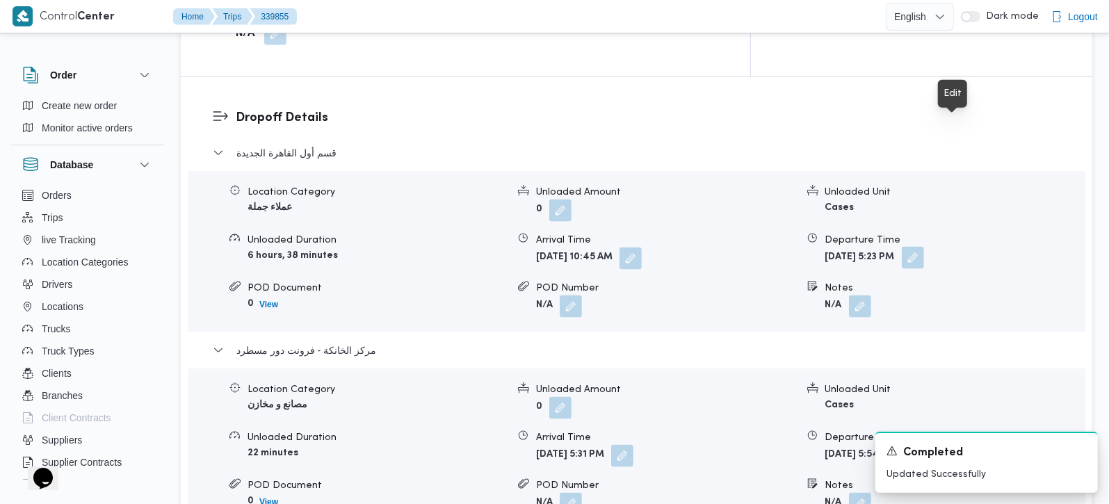
click at [924, 247] on button "button" at bounding box center [913, 258] width 22 height 22
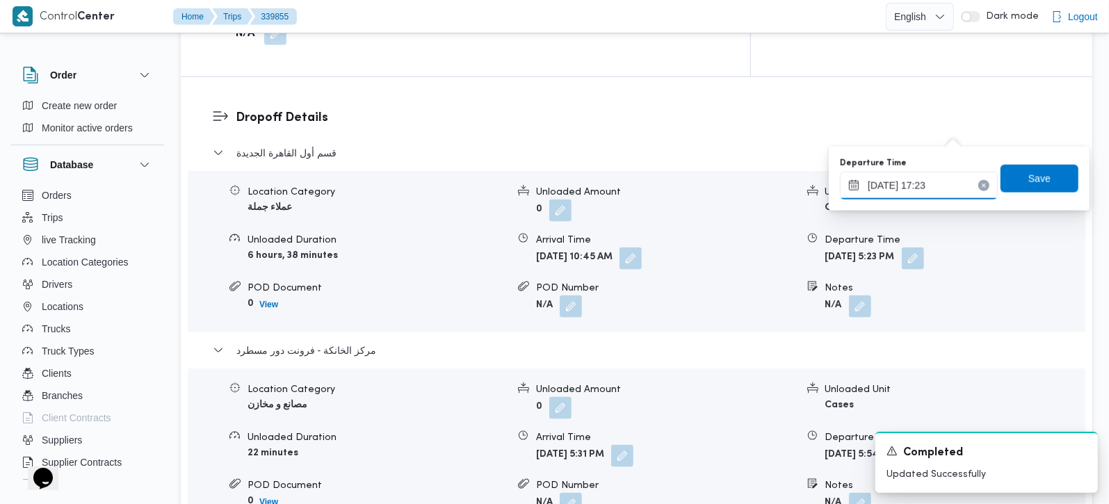
click at [905, 187] on input "27/09/2025 17:23" at bounding box center [919, 186] width 158 height 28
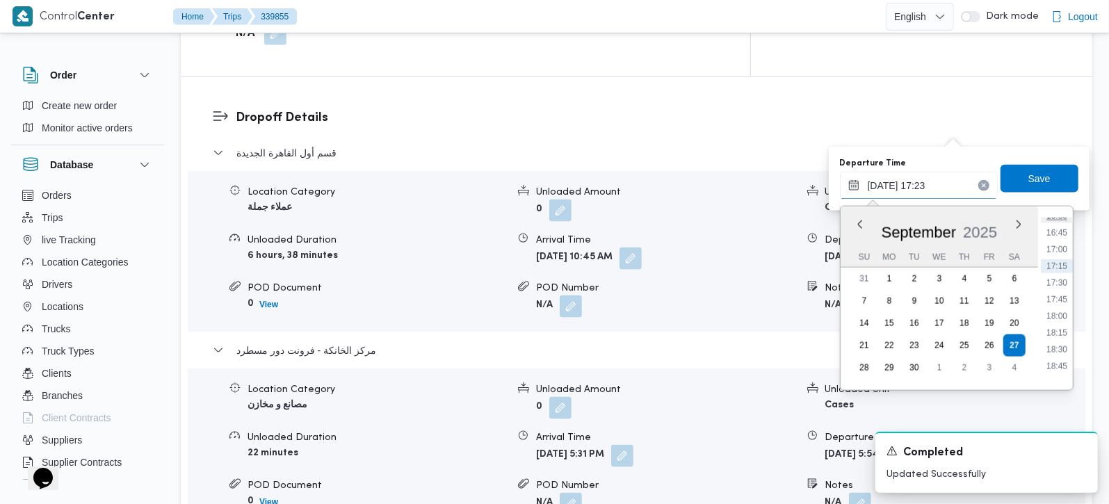
scroll to position [1149, 0]
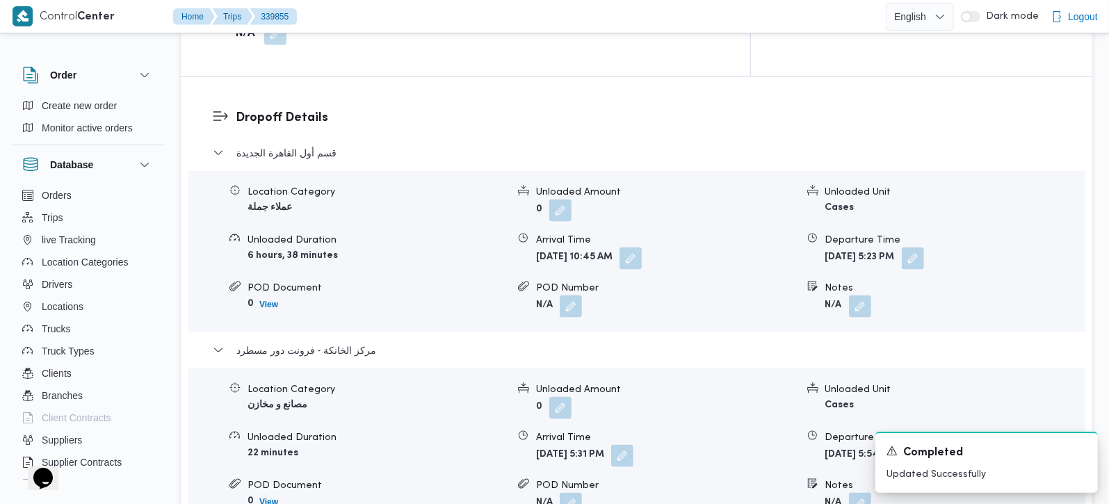
click at [558, 416] on div "قسم أول القاهرة الجديدة Location Category عملاء جملة Unloaded Amount 0 Unloaded…" at bounding box center [637, 356] width 848 height 423
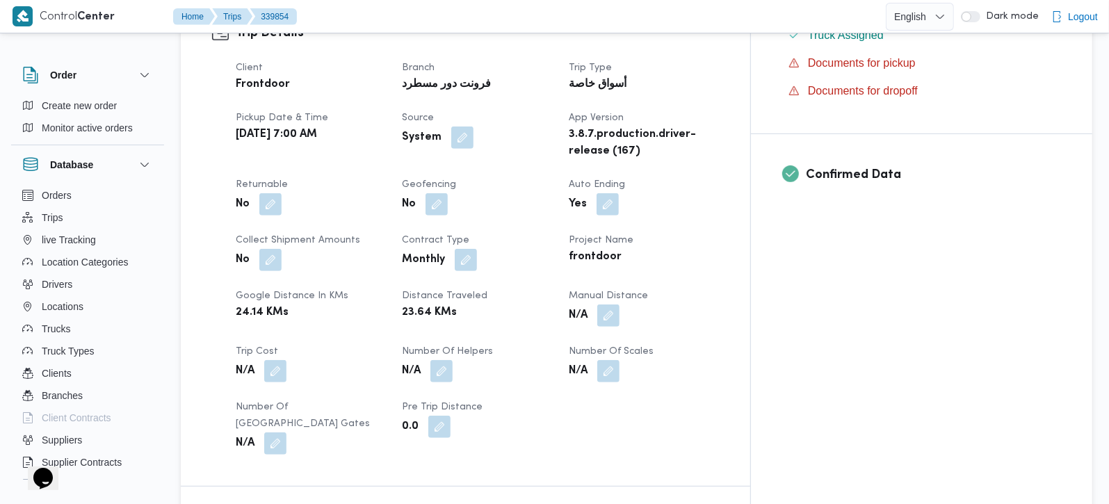
scroll to position [490, 0]
click at [620, 303] on button "button" at bounding box center [608, 314] width 22 height 22
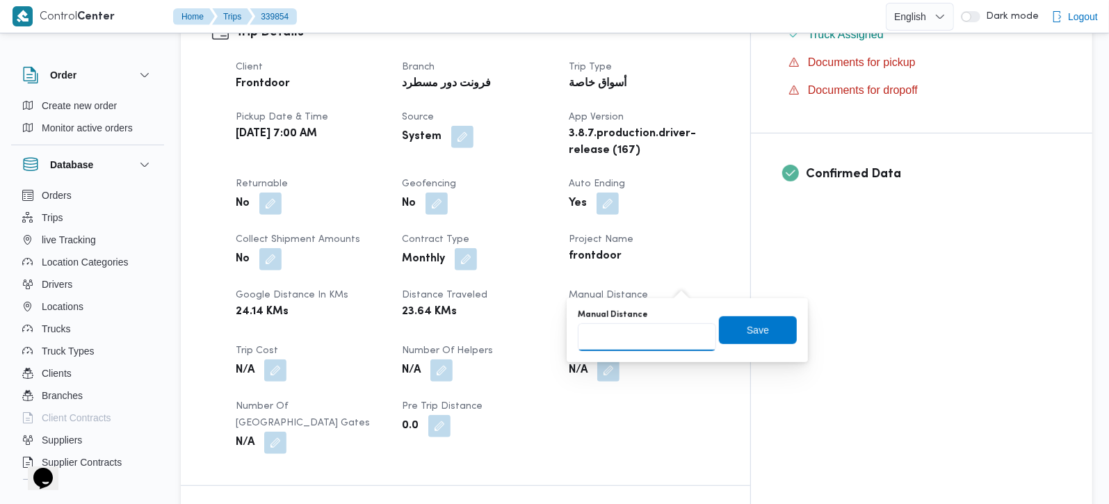
click at [667, 332] on input "Manual Distance" at bounding box center [647, 337] width 138 height 28
type input "75"
click at [768, 337] on span "Save" at bounding box center [758, 330] width 78 height 28
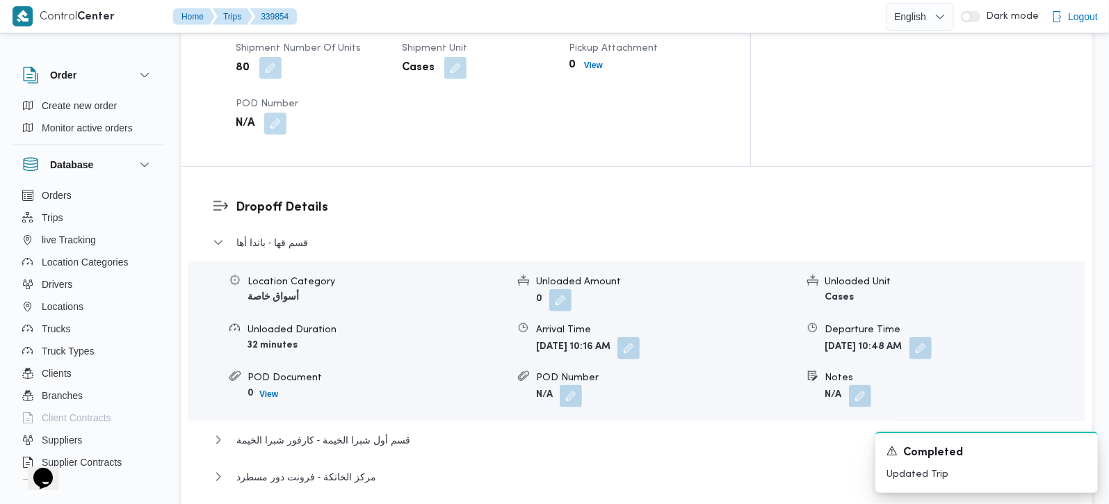
scroll to position [1063, 0]
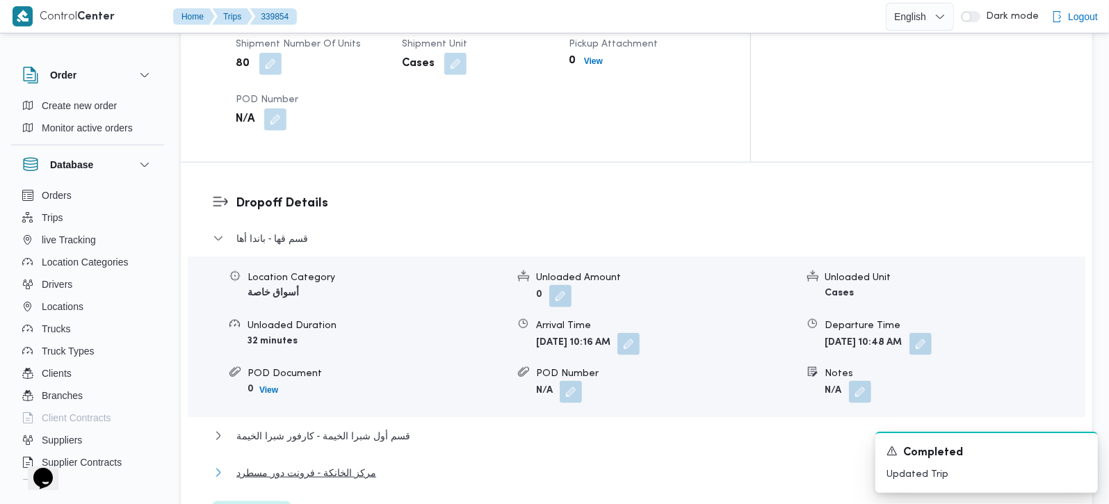
click at [236, 465] on span "مركز الخانكة - فرونت دور مسطرد" at bounding box center [306, 473] width 140 height 17
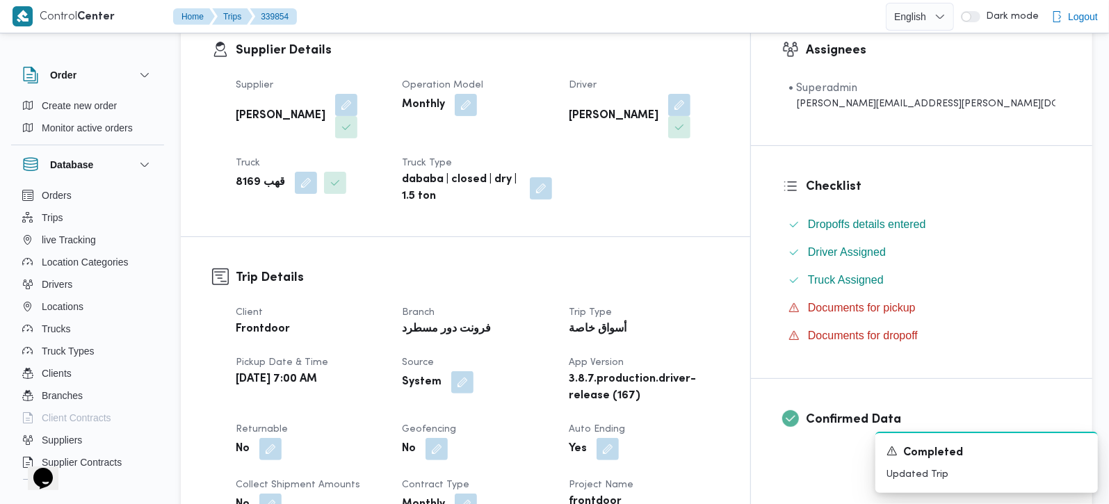
scroll to position [0, 0]
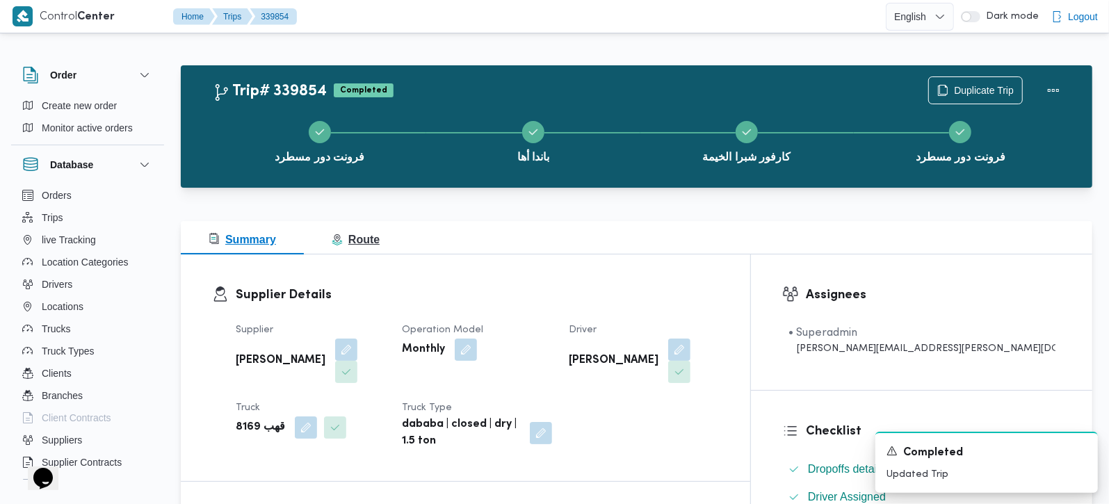
click at [361, 248] on button "Route" at bounding box center [356, 237] width 104 height 33
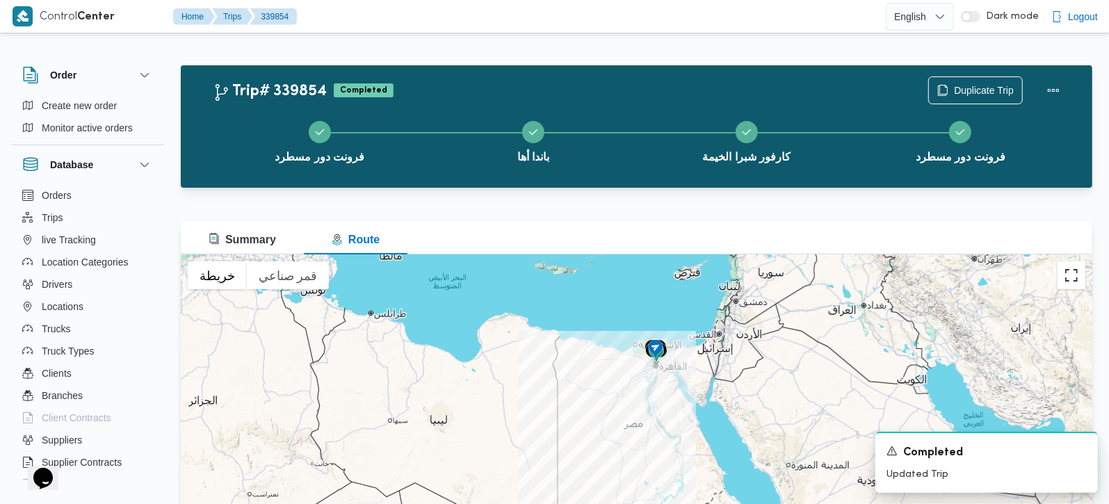
click at [1074, 283] on button "تبديل إلى العرض ملء الشاشة" at bounding box center [1072, 275] width 28 height 28
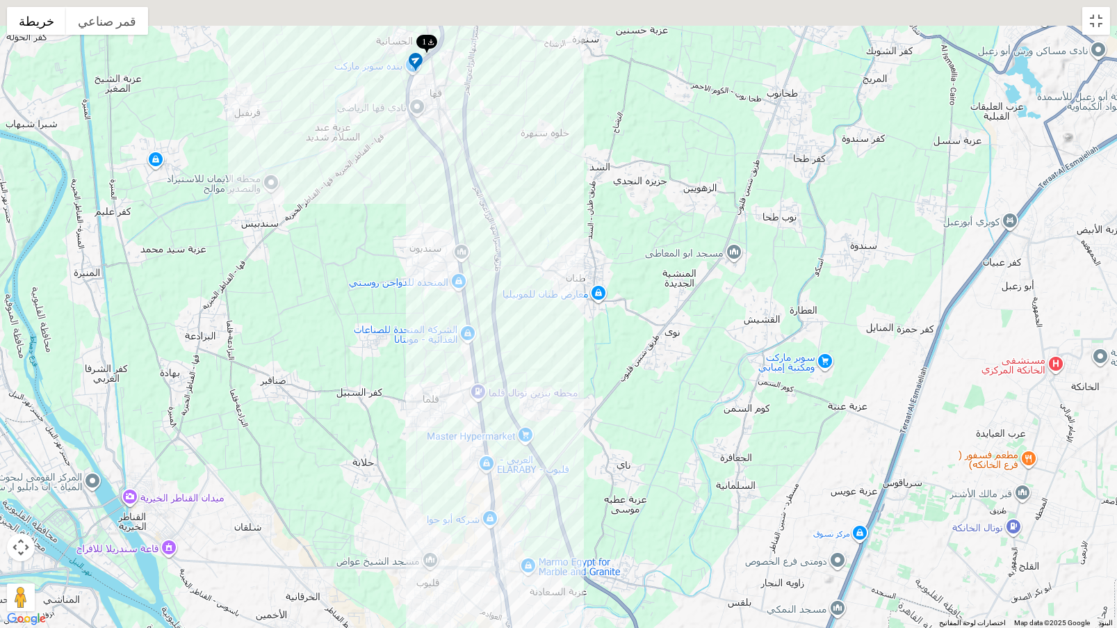
drag, startPoint x: 538, startPoint y: 286, endPoint x: 596, endPoint y: 620, distance: 338.7
click at [596, 503] on div at bounding box center [558, 314] width 1117 height 628
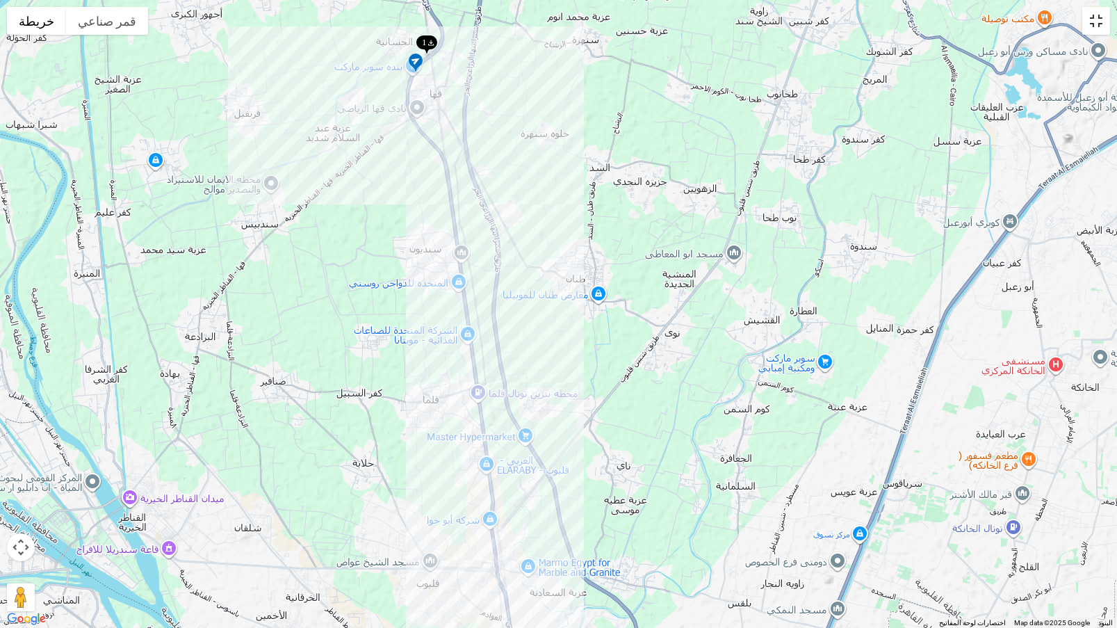
click at [1101, 17] on button "تبديل إلى العرض ملء الشاشة" at bounding box center [1097, 21] width 28 height 28
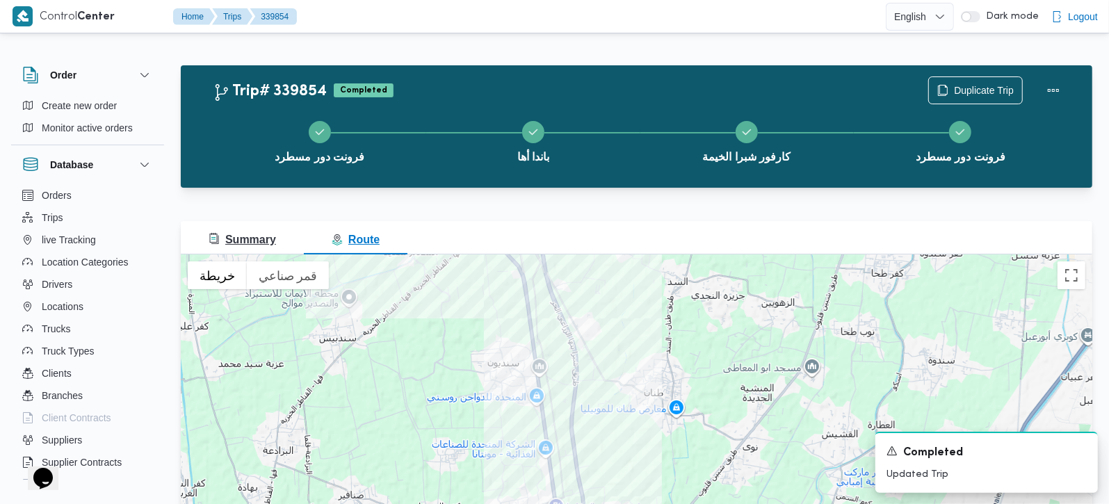
click at [250, 240] on span "Summary" at bounding box center [242, 240] width 67 height 12
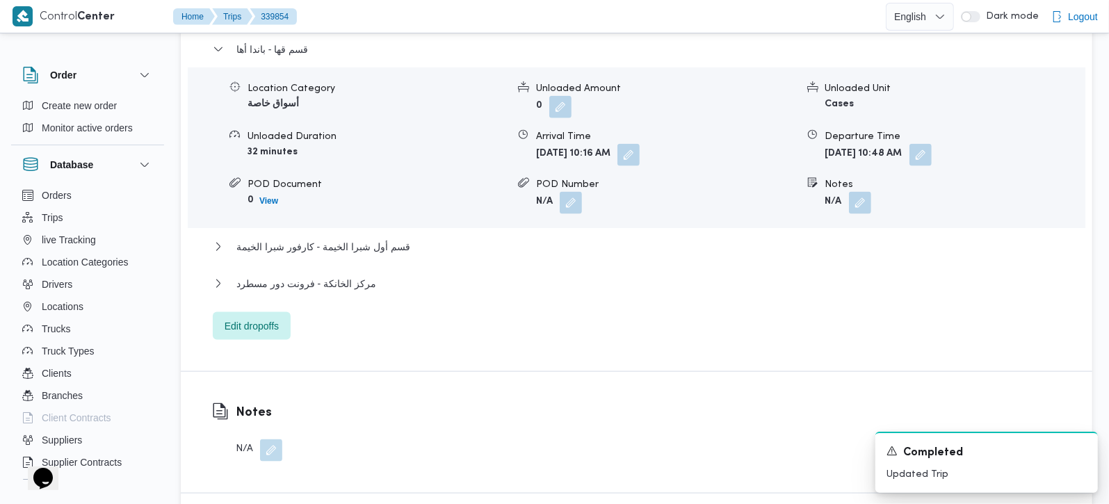
scroll to position [1391, 0]
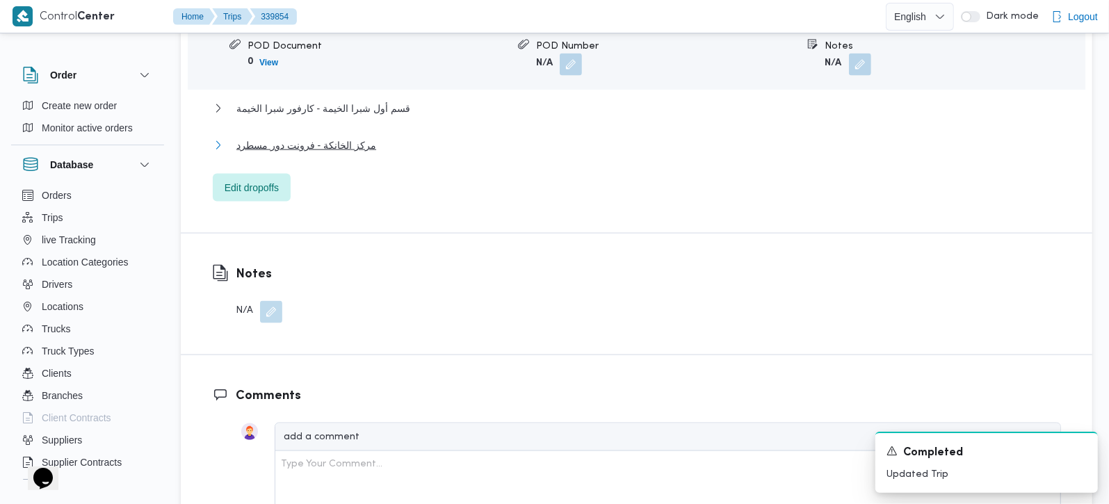
click at [289, 137] on span "مركز الخانكة - فرونت دور مسطرد" at bounding box center [306, 145] width 140 height 17
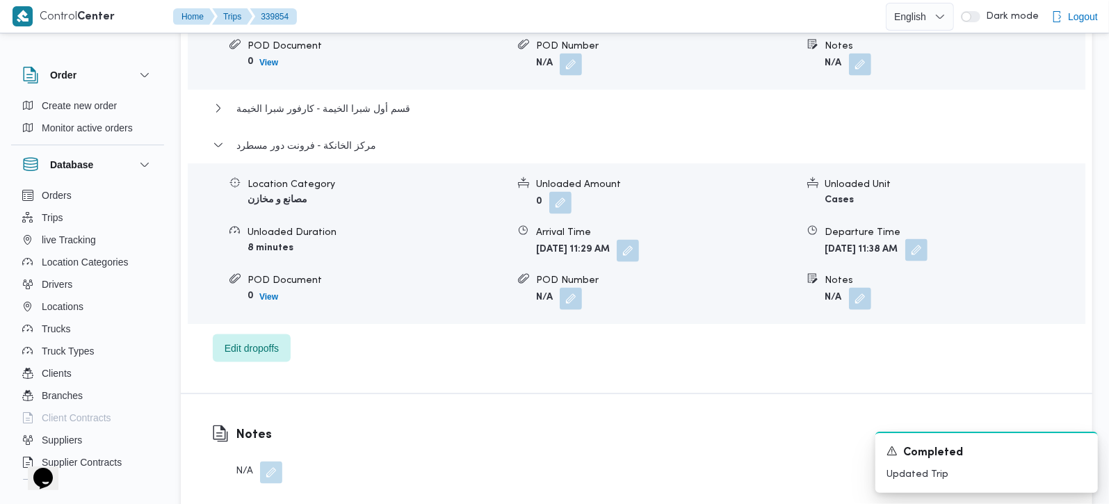
click at [928, 239] on button "button" at bounding box center [916, 250] width 22 height 22
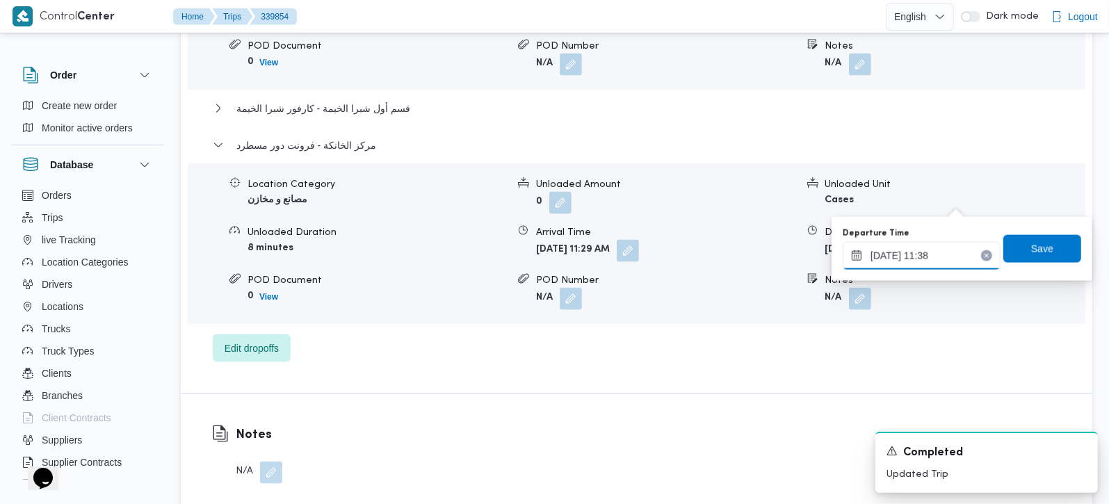
click at [928, 253] on input "[DATE] 11:38" at bounding box center [922, 256] width 158 height 28
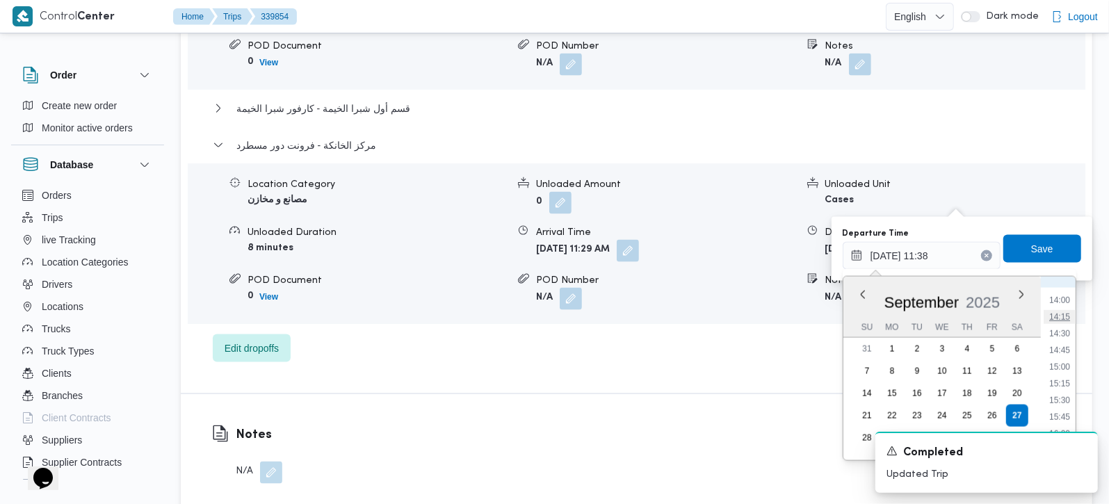
click at [1058, 311] on li "14:15" at bounding box center [1060, 317] width 32 height 14
type input "[DATE] 14:15"
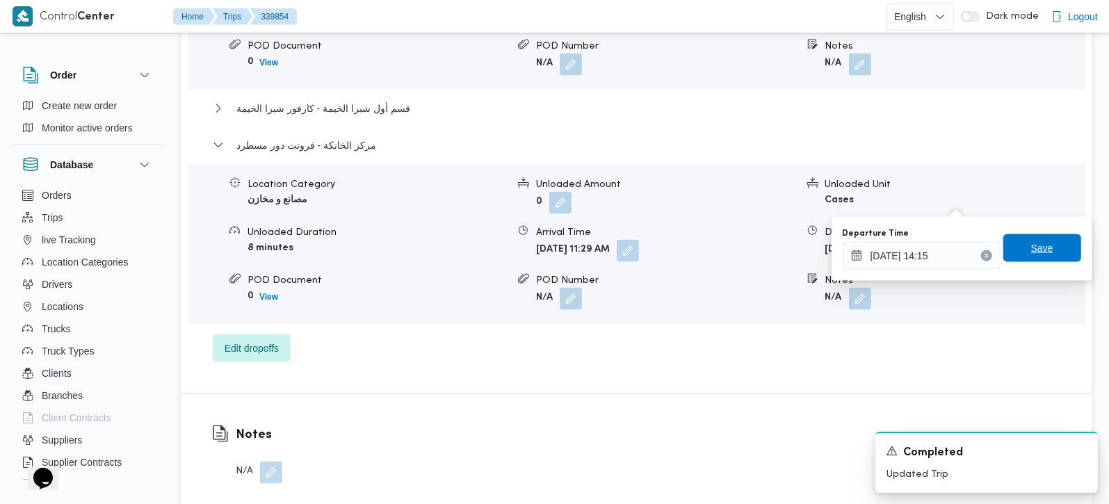
click at [1044, 261] on span "Save" at bounding box center [1042, 248] width 78 height 28
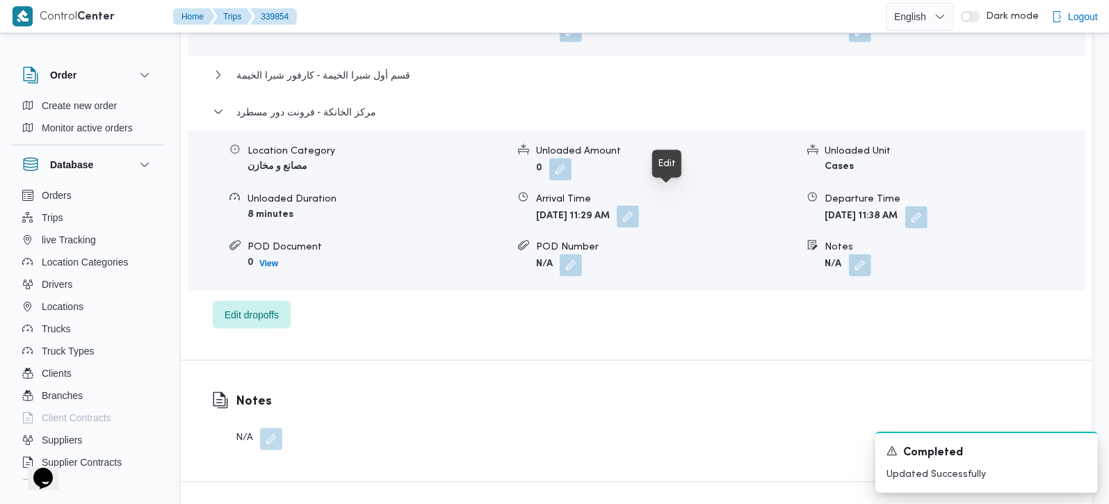
click at [639, 206] on button "button" at bounding box center [628, 217] width 22 height 22
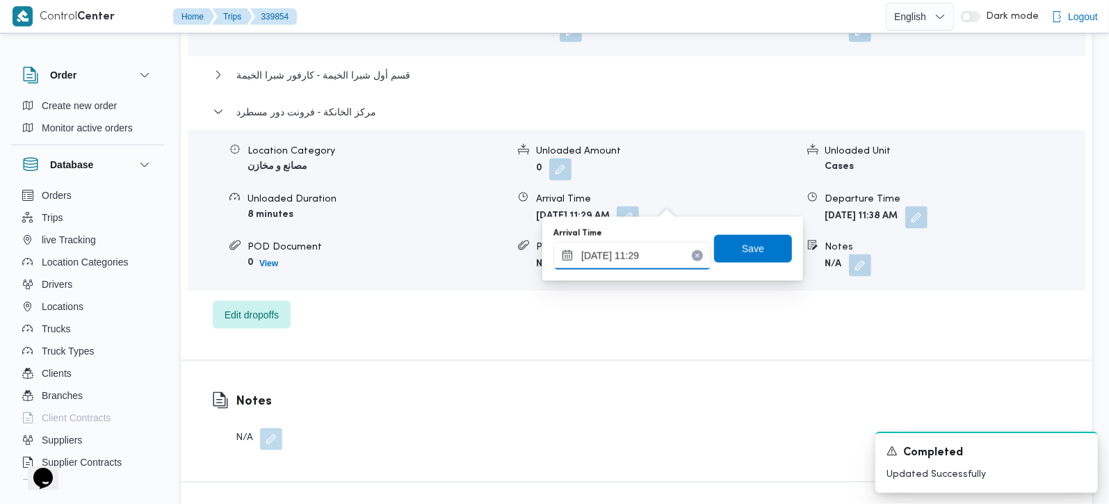
click at [636, 252] on input "[DATE] 11:29" at bounding box center [633, 256] width 158 height 28
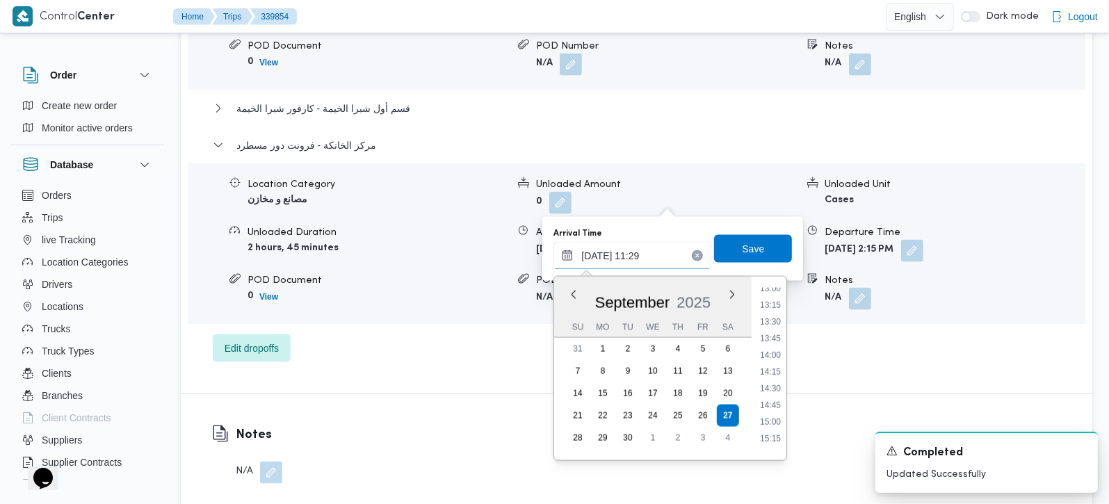
scroll to position [912, 0]
click at [773, 318] on li "14:00" at bounding box center [770, 317] width 32 height 14
type input "[DATE] 14:00"
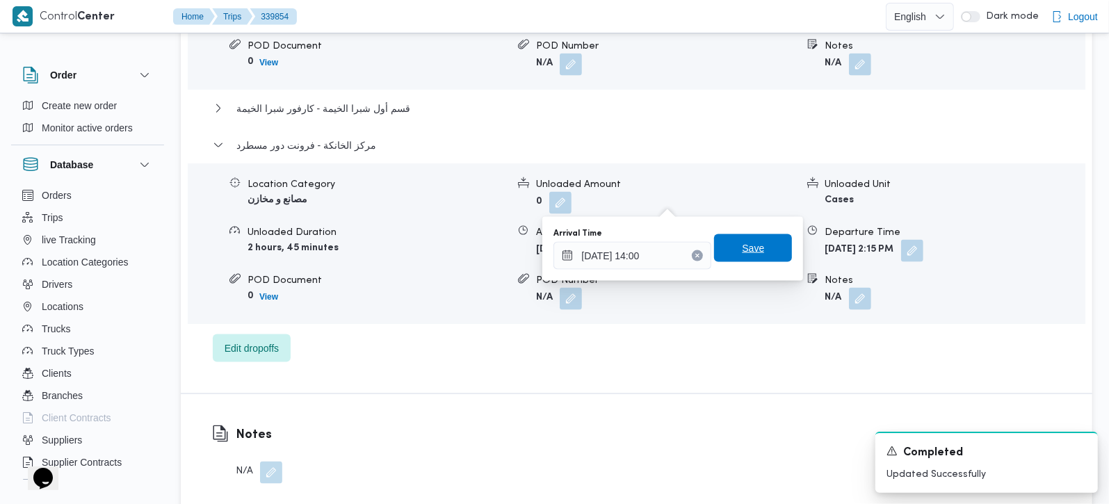
click at [742, 257] on span "Save" at bounding box center [753, 248] width 22 height 17
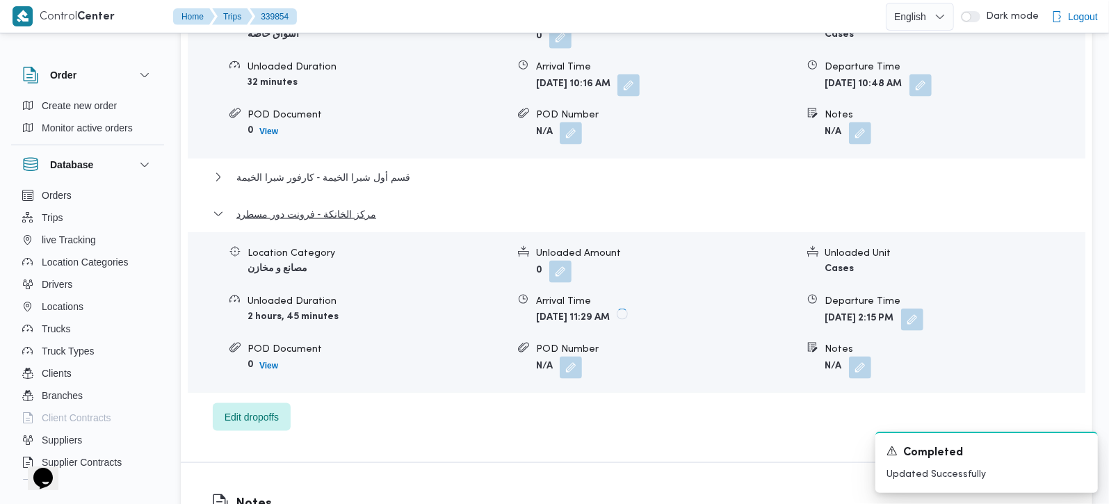
scroll to position [1227, 0]
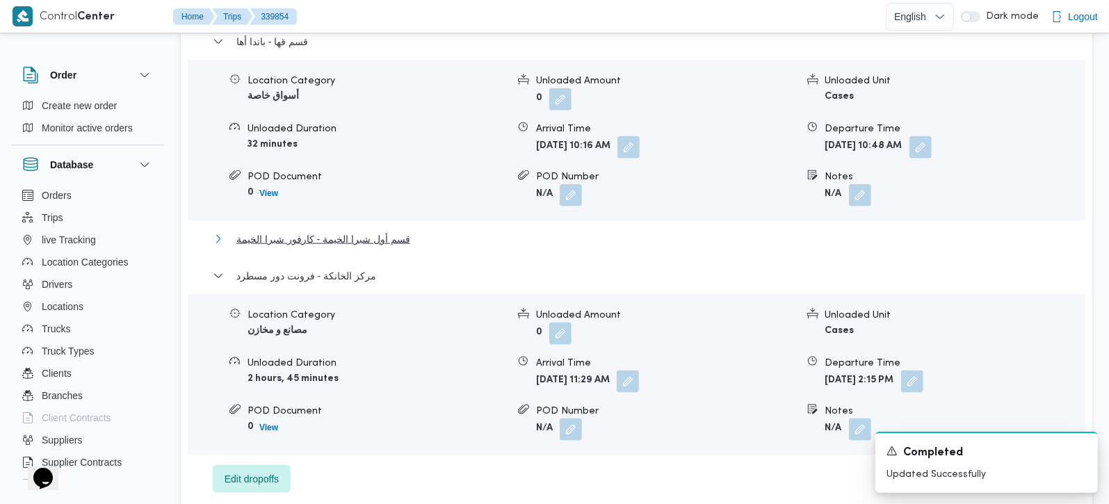
click at [339, 231] on span "قسم أول شبرا الخيمة - كارفور شبرا الخيمة" at bounding box center [323, 239] width 174 height 17
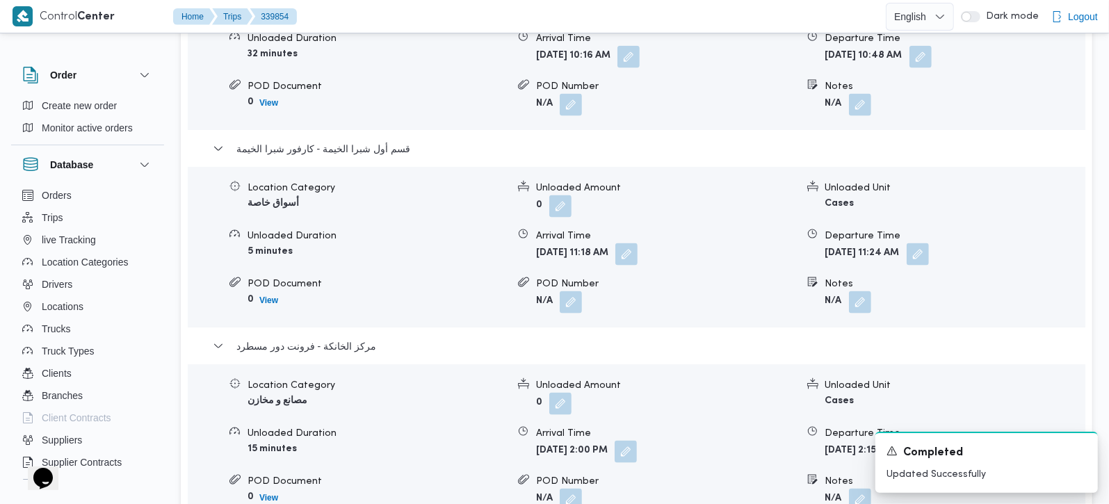
scroll to position [1391, 0]
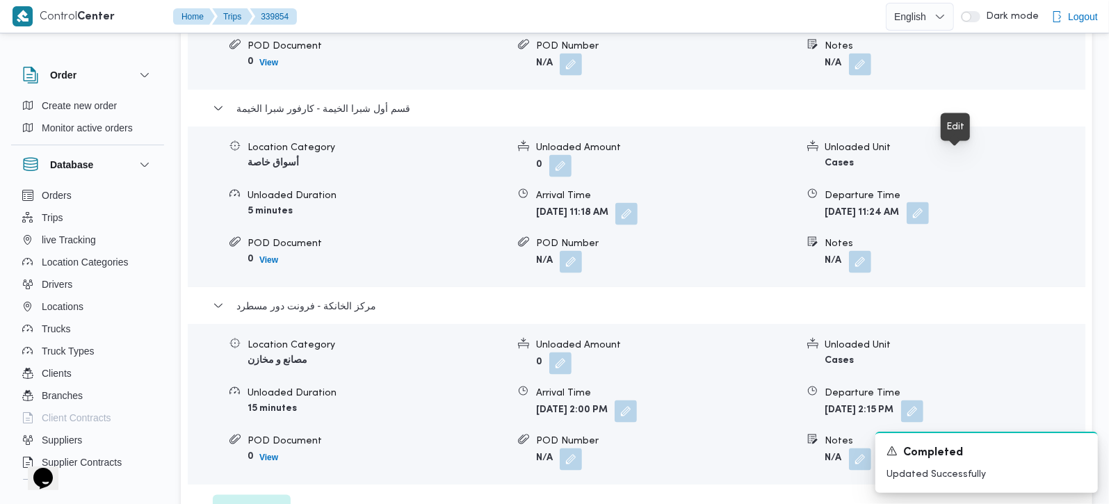
click at [929, 202] on button "button" at bounding box center [918, 213] width 22 height 22
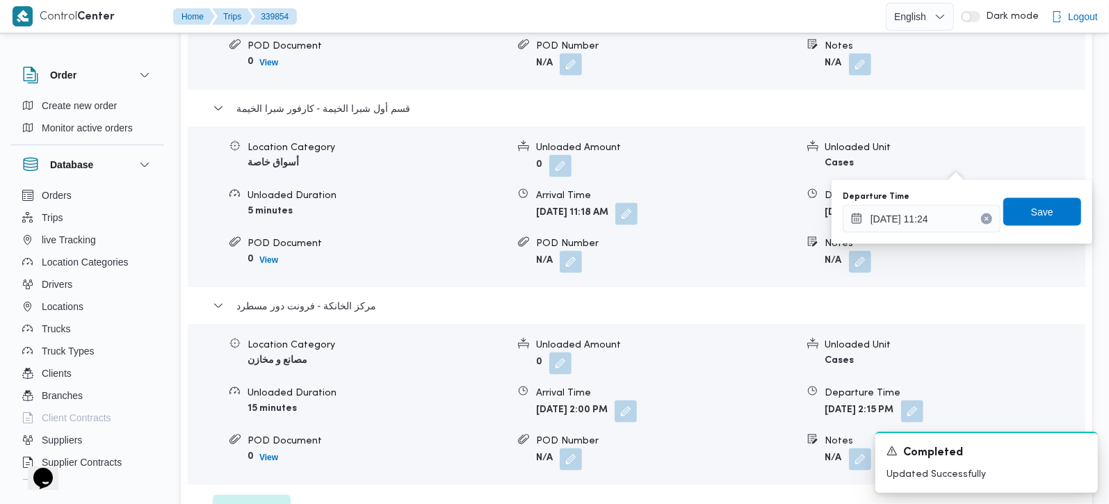
click at [530, 462] on div "قسم قها - باندا أها Location Category أسواق خاصة Unloaded Amount 0 Unloaded Uni…" at bounding box center [637, 213] width 848 height 620
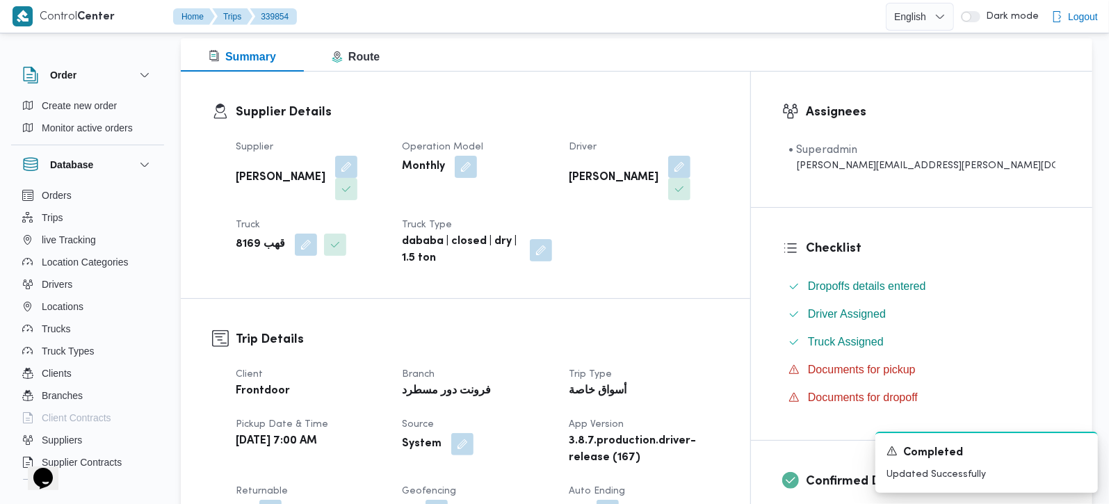
scroll to position [0, 0]
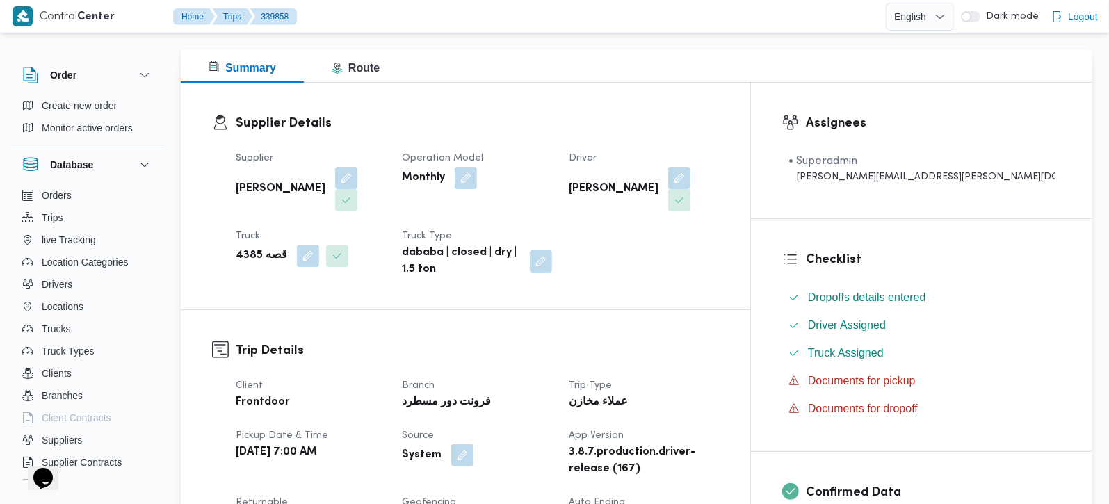
scroll to position [409, 0]
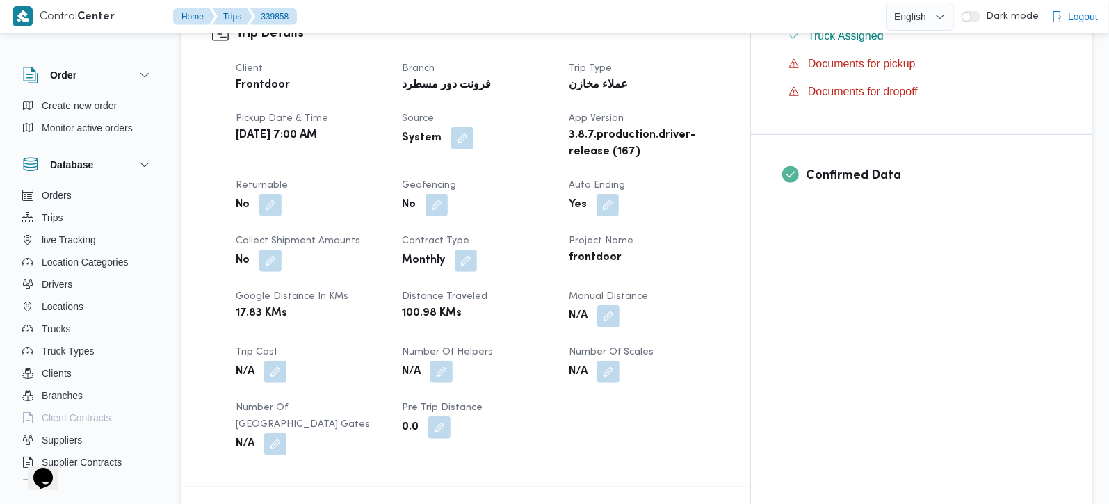
scroll to position [490, 0]
click at [620, 303] on button "button" at bounding box center [608, 314] width 22 height 22
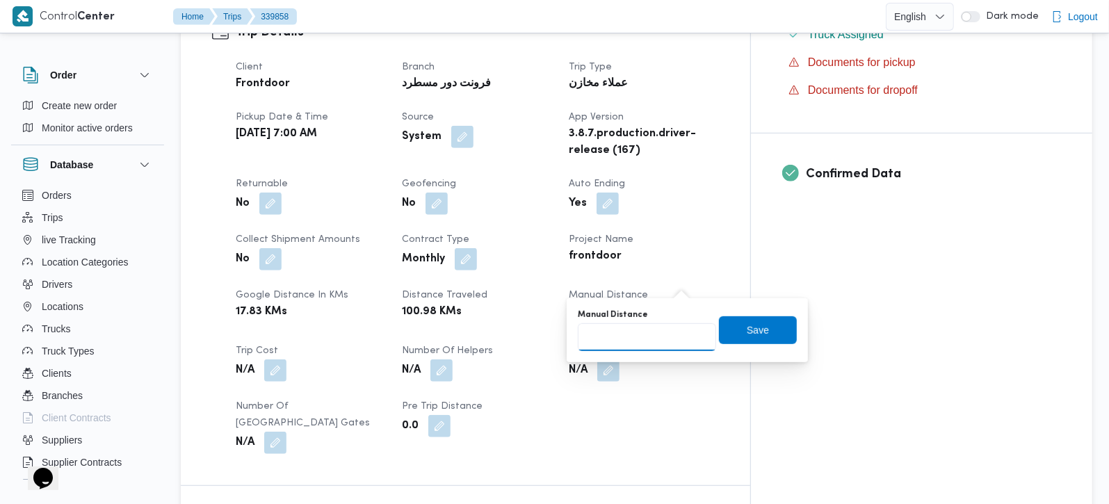
click at [649, 332] on input "Manual Distance" at bounding box center [647, 337] width 138 height 28
type input "105"
click at [729, 331] on span "Save" at bounding box center [758, 330] width 78 height 28
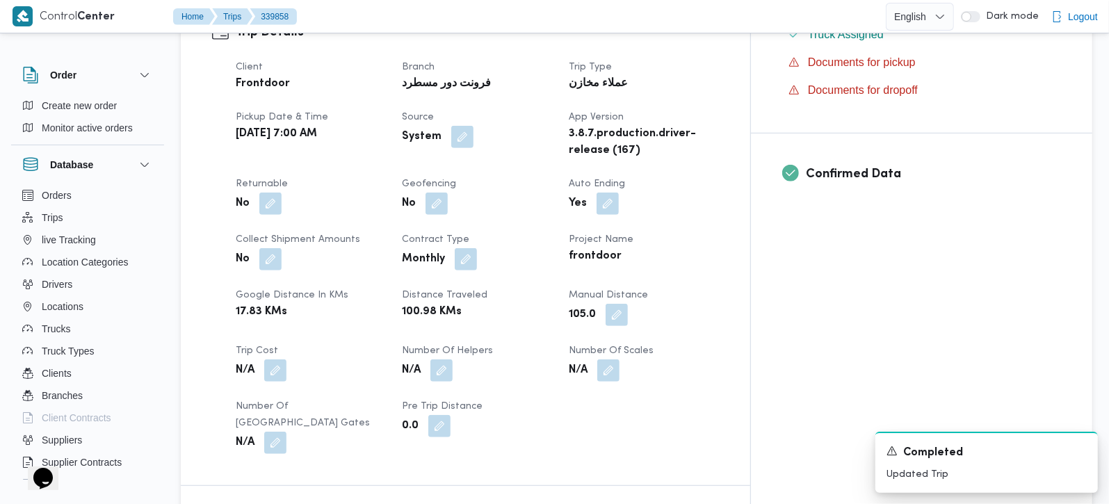
scroll to position [0, 0]
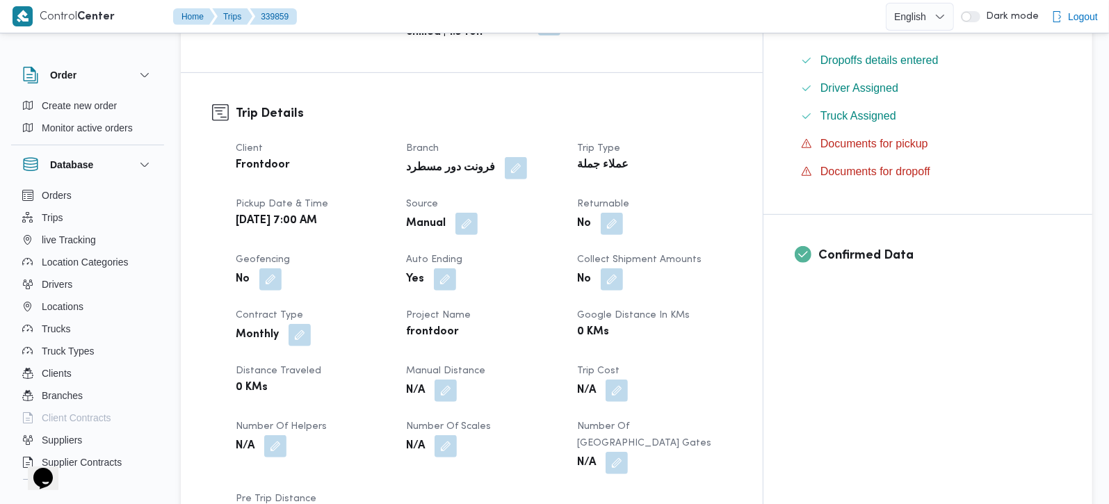
scroll to position [490, 0]
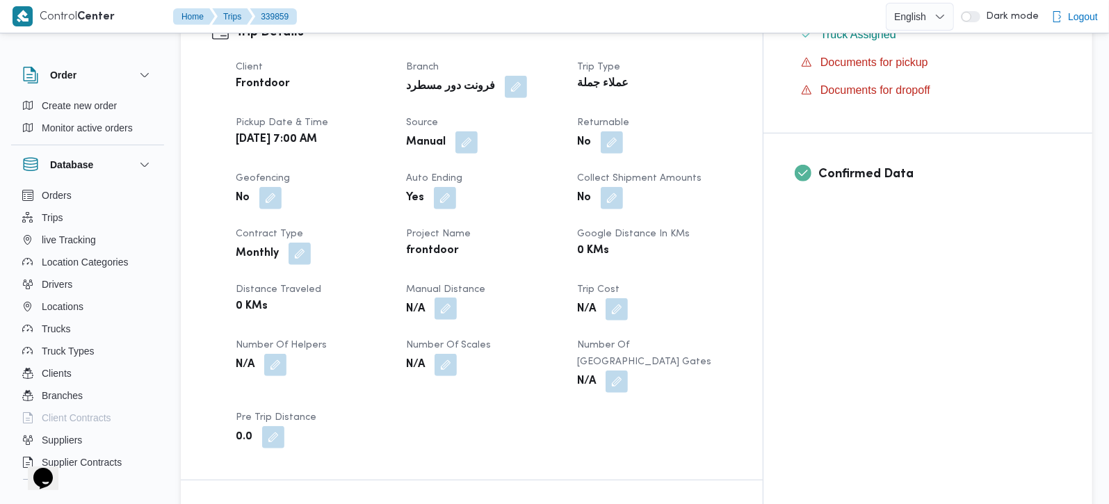
click at [457, 298] on button "button" at bounding box center [446, 309] width 22 height 22
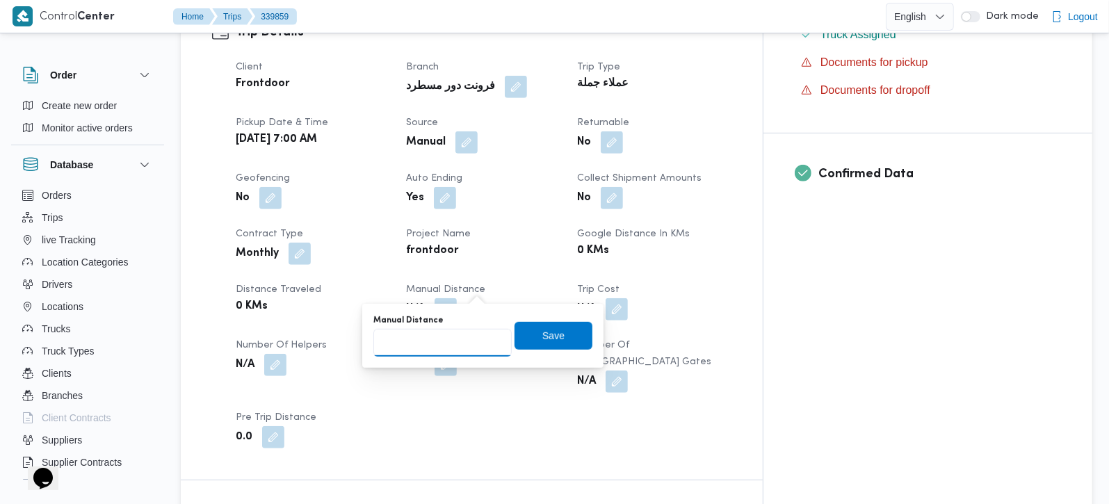
click at [458, 334] on input "Manual Distance" at bounding box center [442, 343] width 138 height 28
type input "148"
click at [542, 339] on span "Save" at bounding box center [553, 335] width 22 height 17
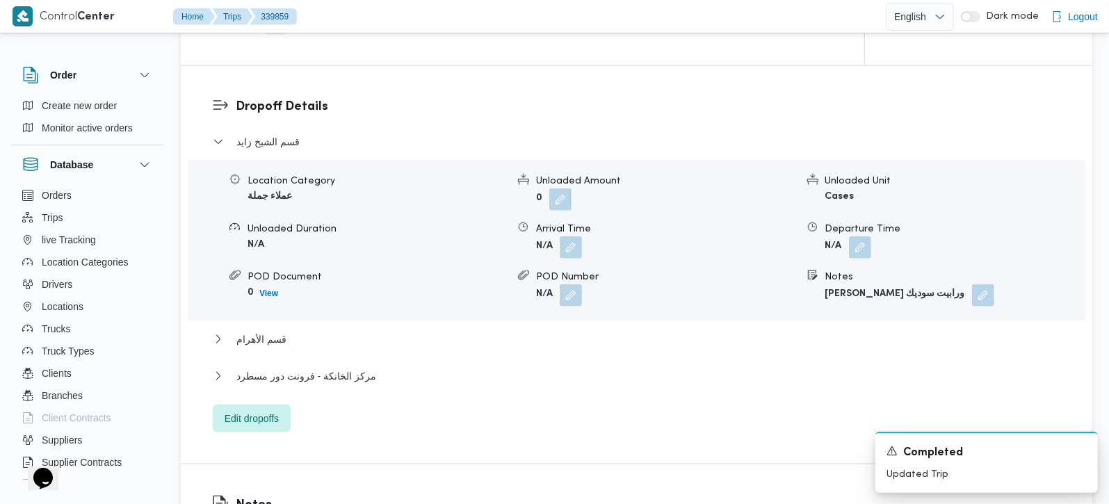
scroll to position [1227, 0]
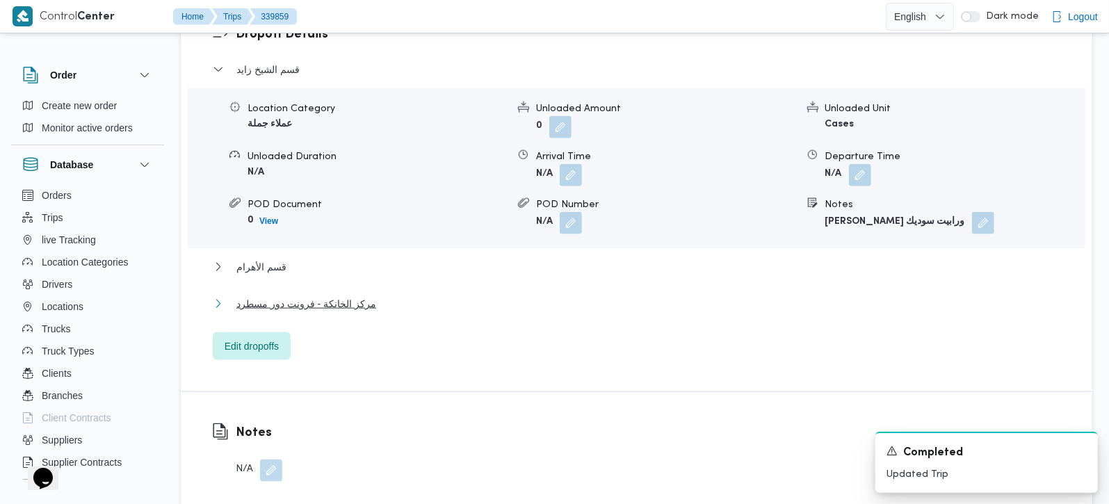
click at [302, 296] on span "مركز الخانكة - فرونت دور مسطرد" at bounding box center [306, 304] width 140 height 17
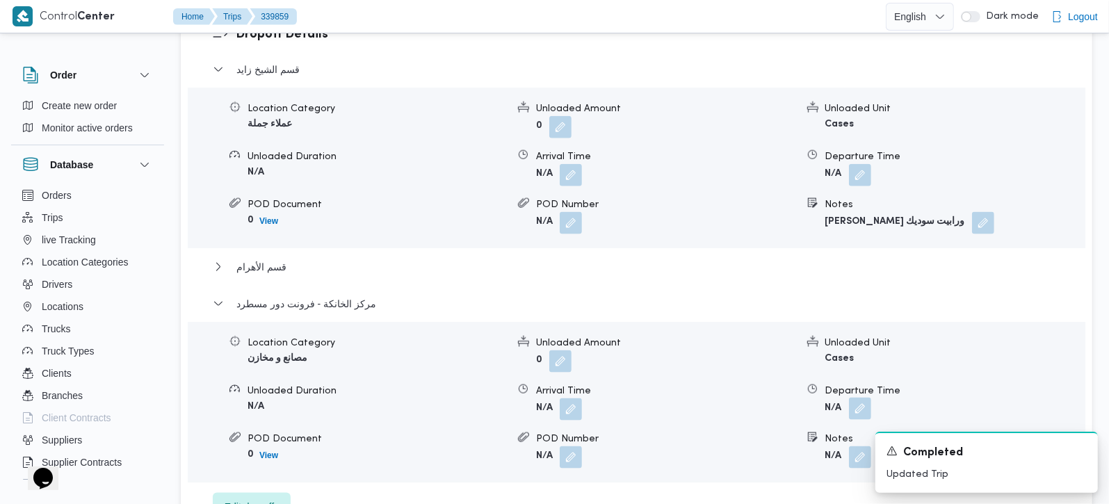
click at [860, 398] on button "button" at bounding box center [860, 409] width 22 height 22
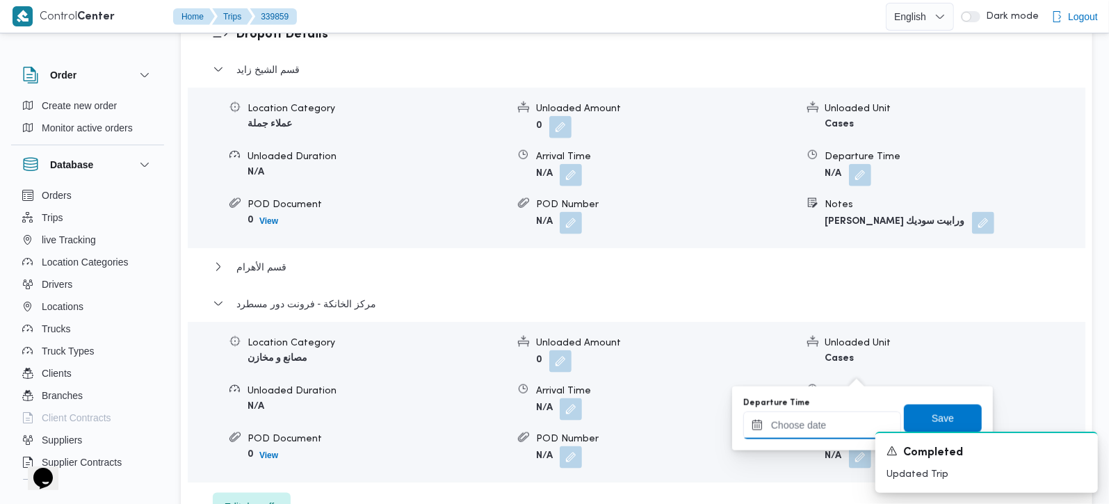
click at [832, 414] on input "Departure Time" at bounding box center [822, 426] width 158 height 28
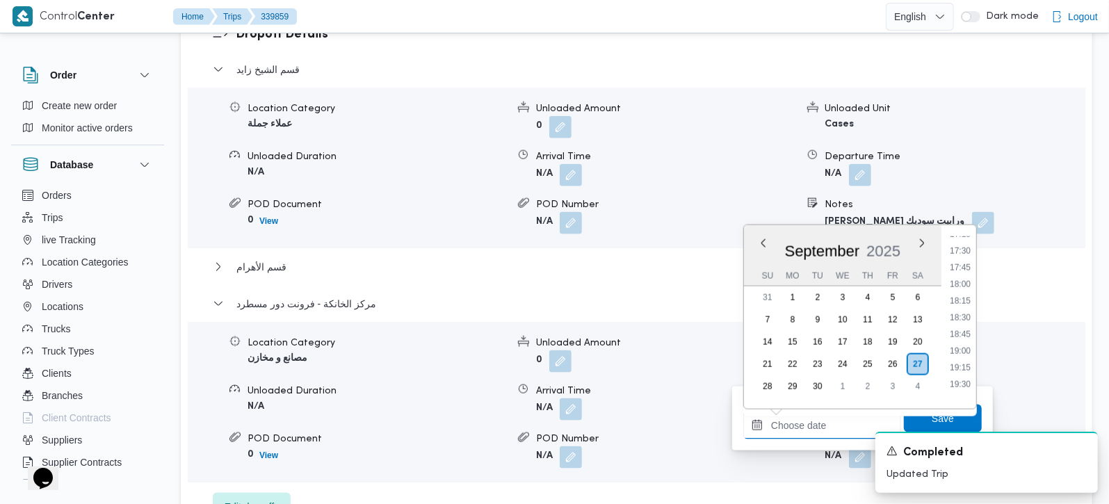
scroll to position [1121, 0]
click at [963, 259] on li "17:00" at bounding box center [960, 257] width 32 height 14
type input "[DATE] 17:00"
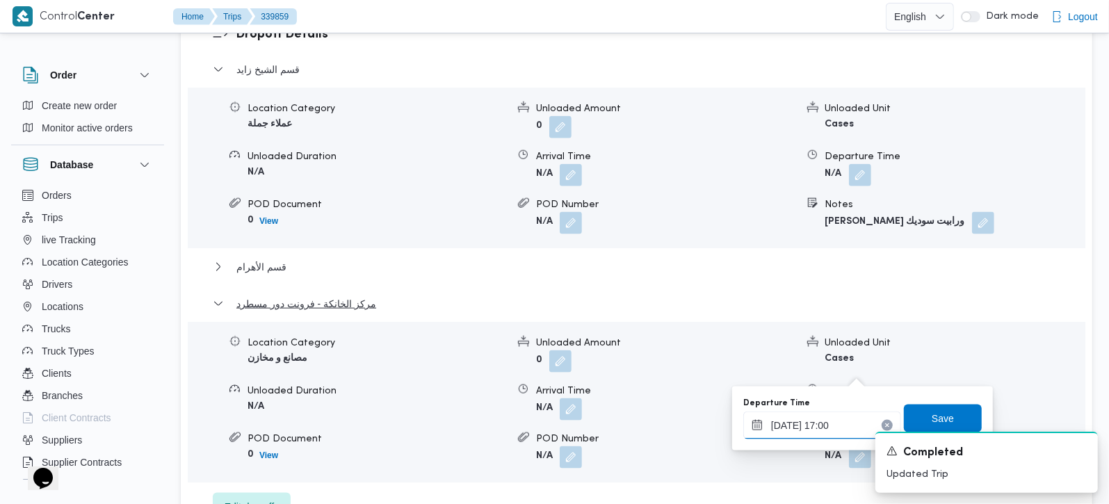
scroll to position [1309, 0]
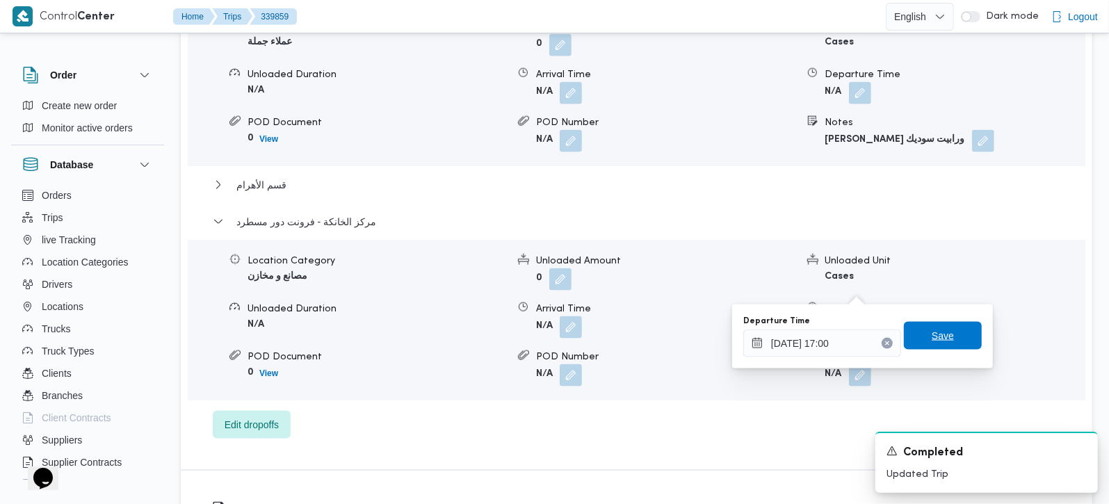
click at [938, 344] on span "Save" at bounding box center [943, 336] width 78 height 28
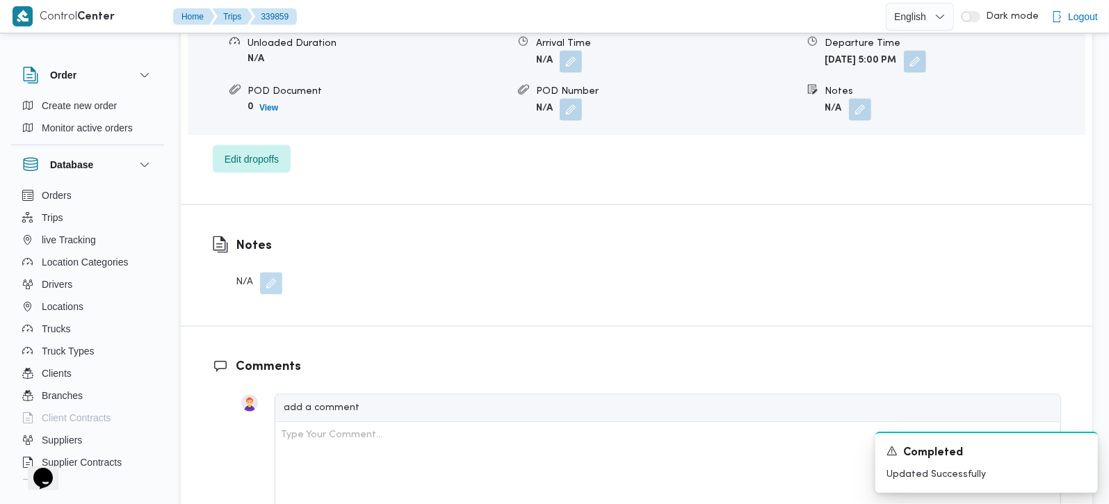
scroll to position [1391, 0]
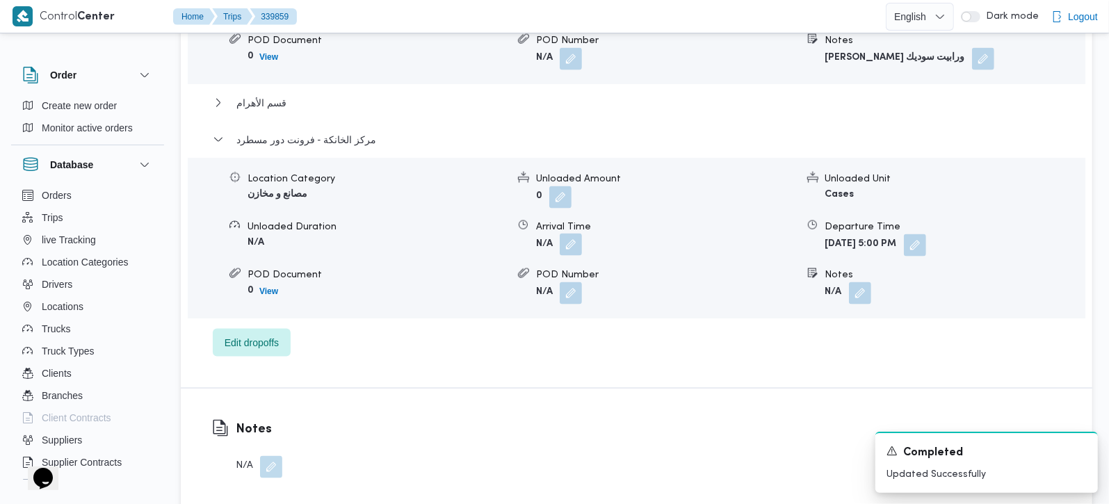
click at [573, 234] on button "button" at bounding box center [571, 245] width 22 height 22
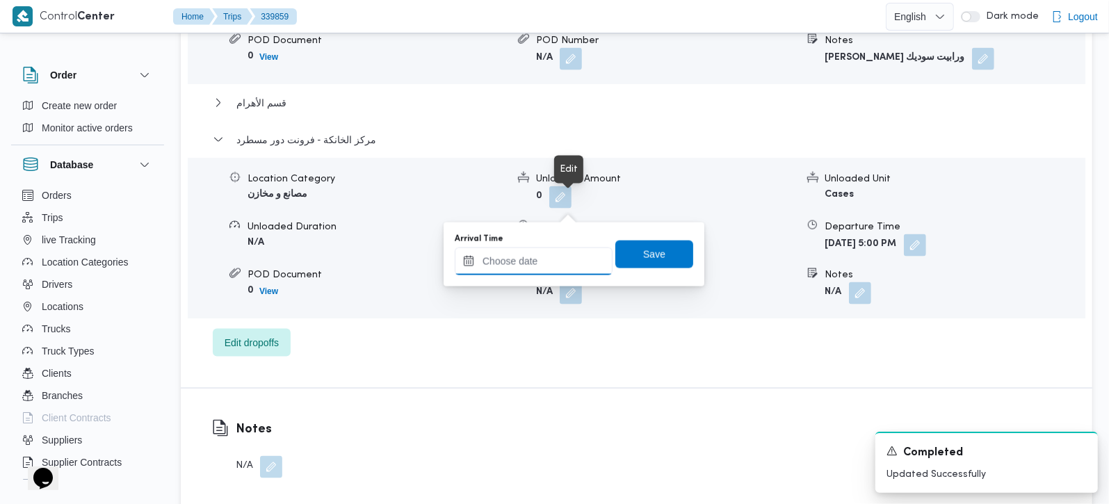
click at [546, 258] on input "Arrival Time" at bounding box center [534, 262] width 158 height 28
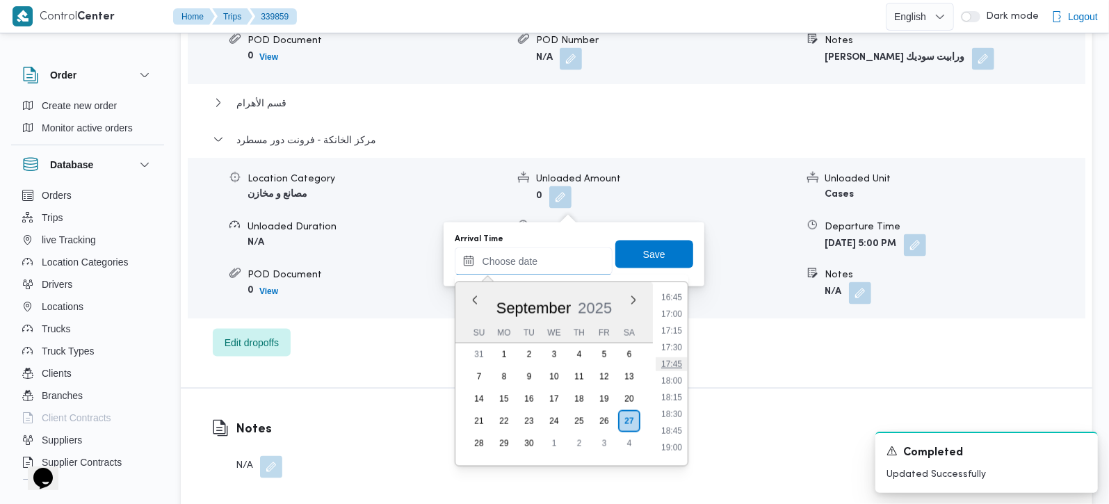
scroll to position [1040, 0]
drag, startPoint x: 676, startPoint y: 362, endPoint x: 674, endPoint y: 350, distance: 12.7
click at [676, 362] on li "16:30" at bounding box center [672, 362] width 32 height 14
type input "27/09/2025 16:30"
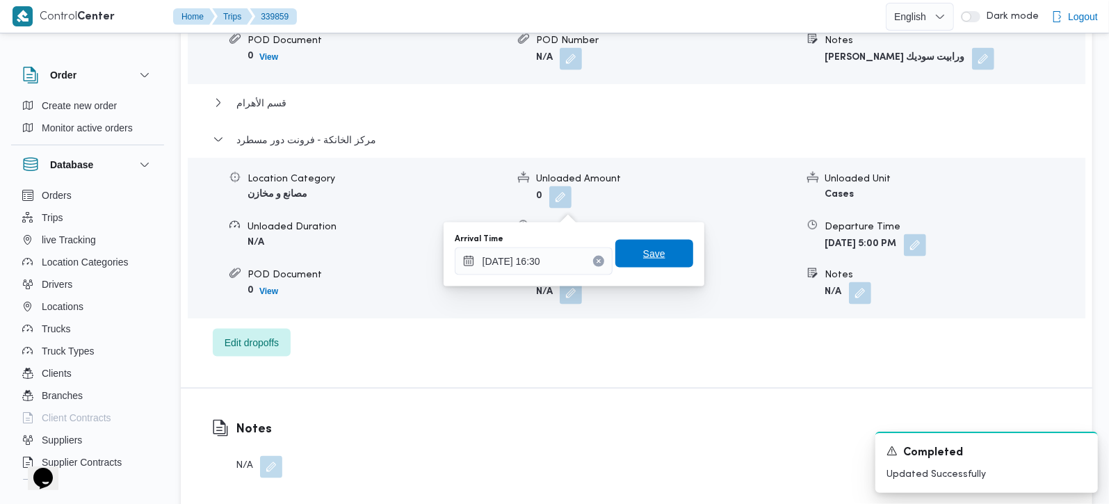
click at [646, 249] on span "Save" at bounding box center [654, 253] width 22 height 17
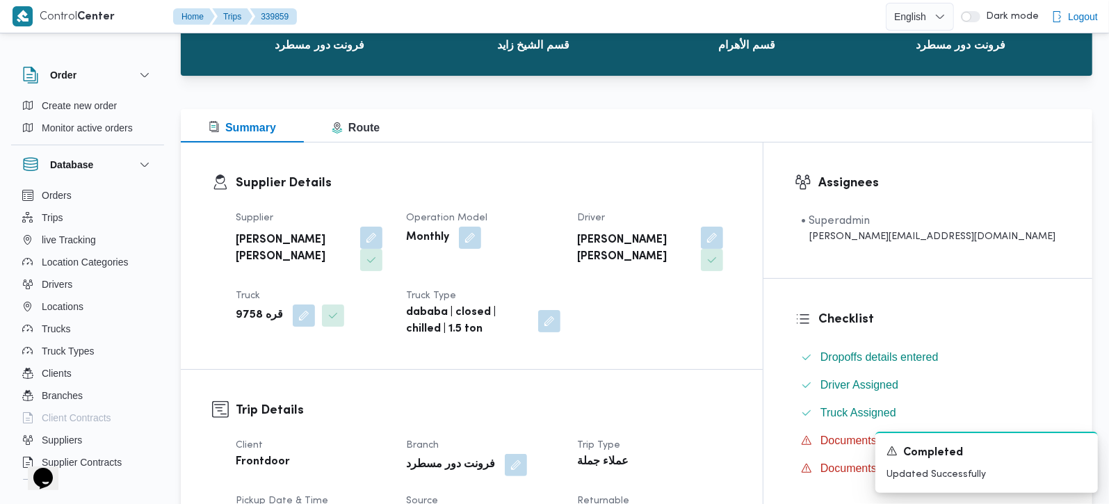
scroll to position [0, 0]
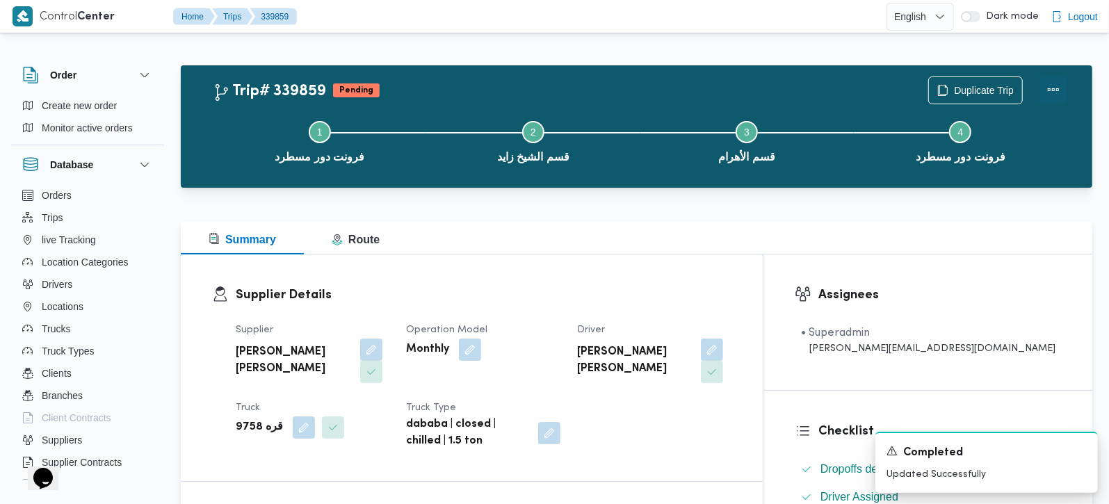
click at [1048, 98] on button "Actions" at bounding box center [1054, 90] width 28 height 28
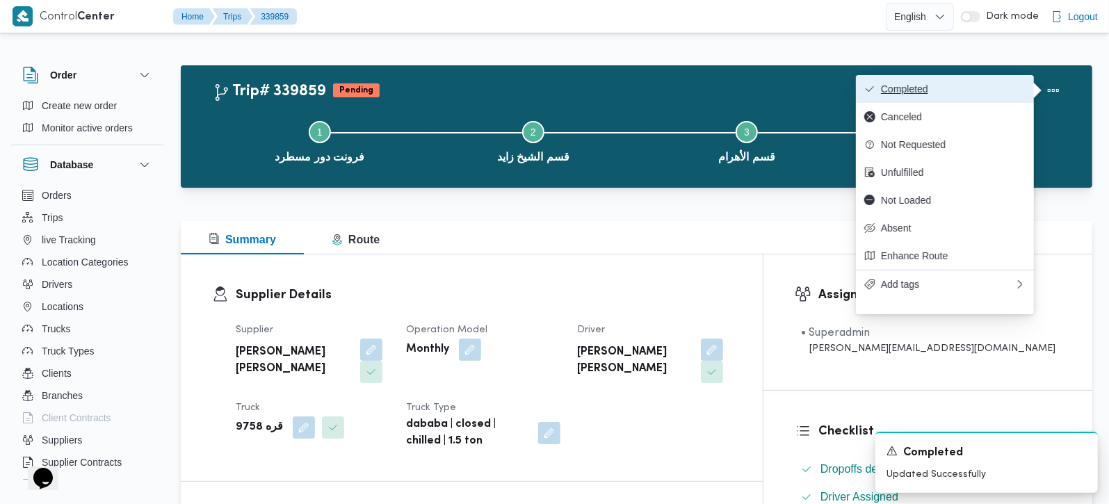
click at [942, 96] on button "Completed" at bounding box center [945, 89] width 178 height 28
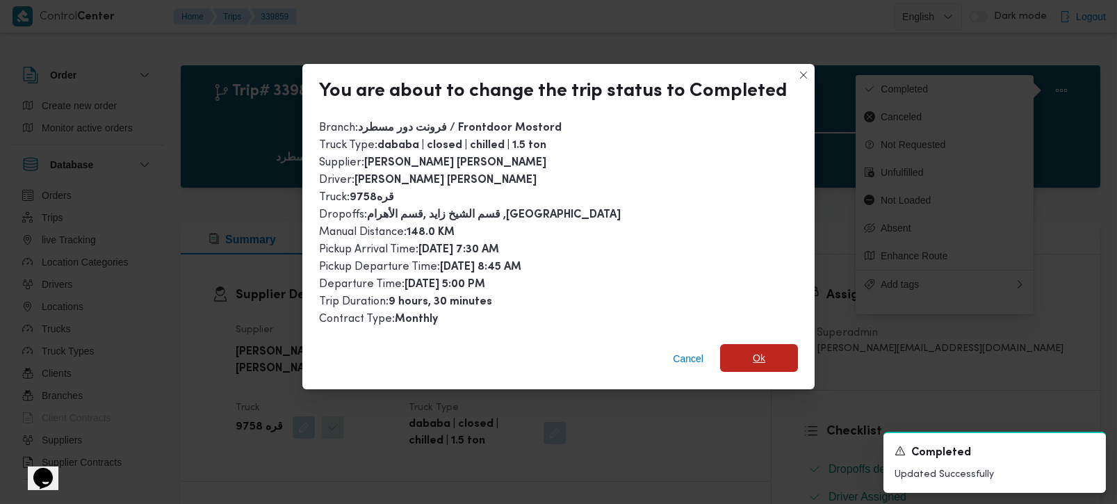
click at [722, 349] on span "Ok" at bounding box center [759, 358] width 78 height 28
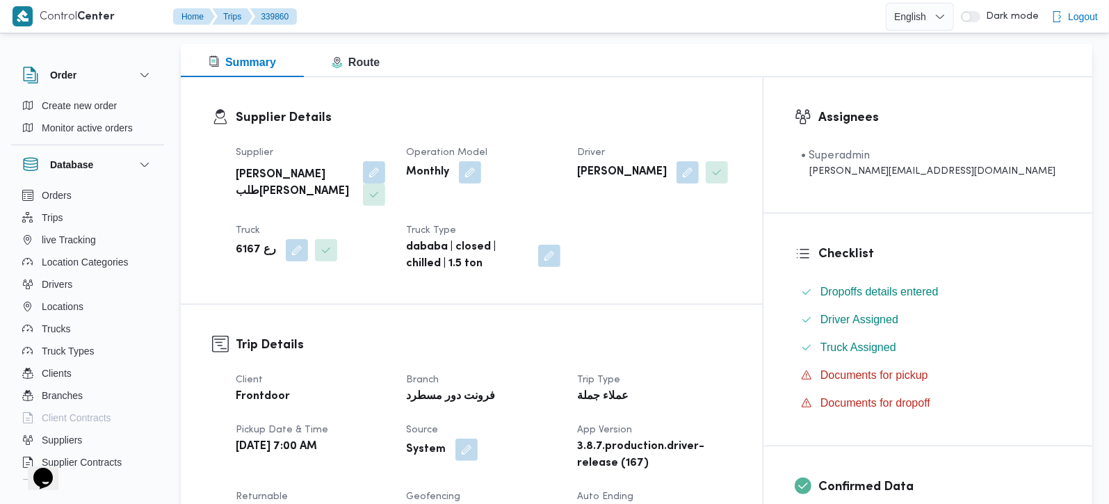
scroll to position [490, 0]
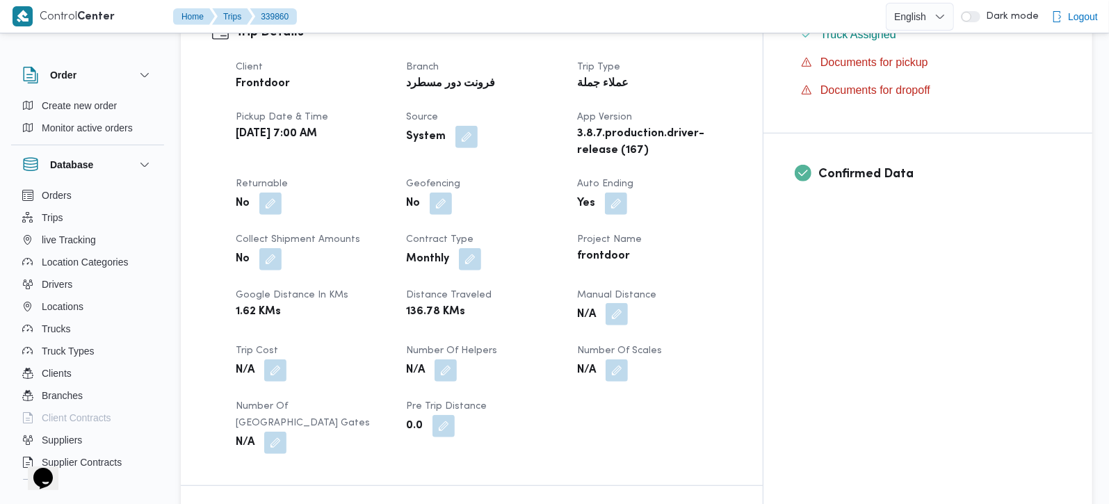
click at [628, 303] on button "button" at bounding box center [617, 314] width 22 height 22
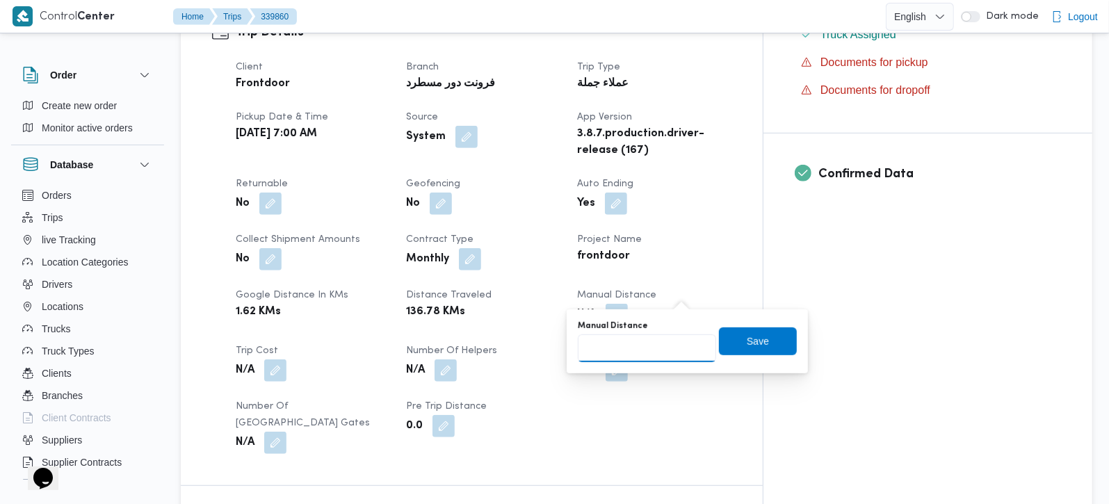
click at [651, 346] on input "Manual Distance" at bounding box center [647, 348] width 138 height 28
type input "160"
click at [747, 337] on span "Save" at bounding box center [758, 340] width 22 height 17
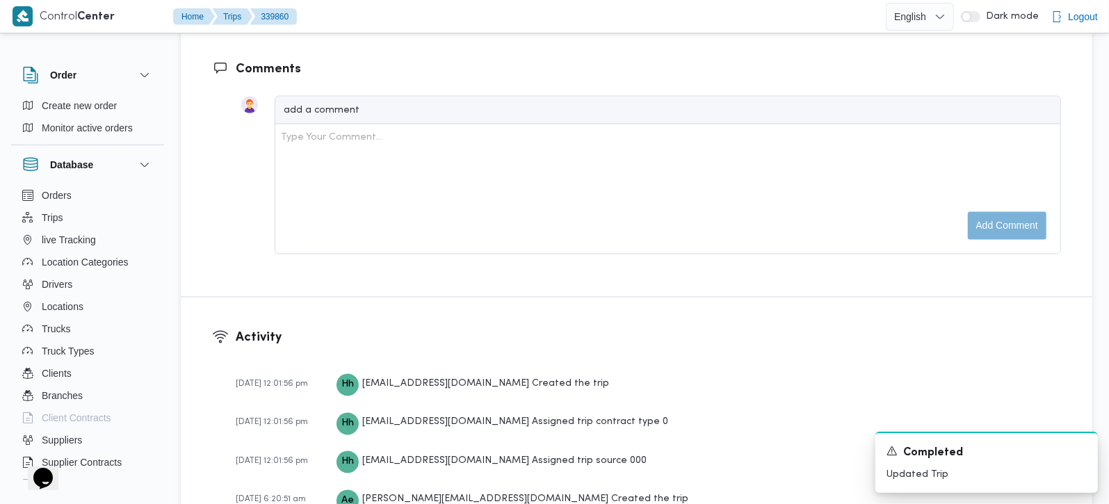
scroll to position [1309, 0]
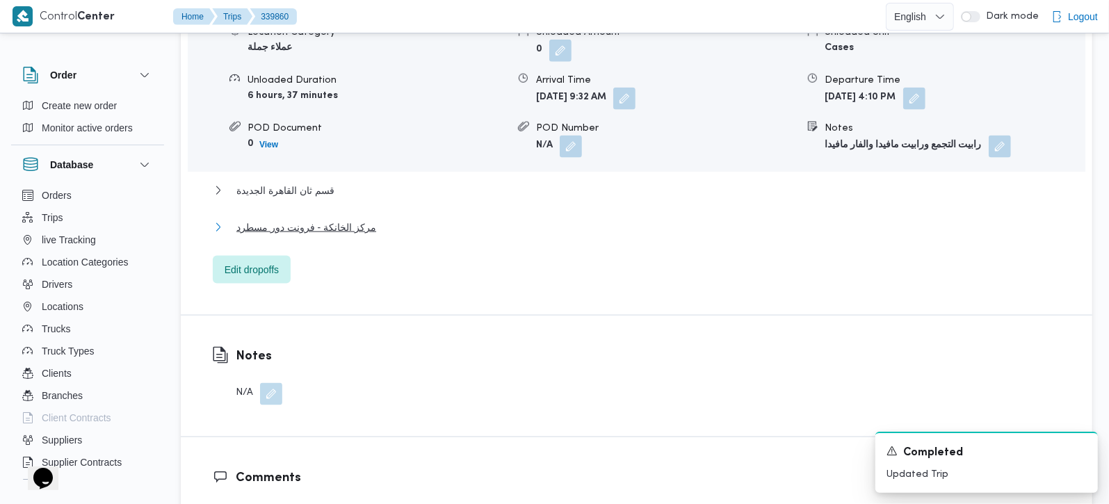
click at [316, 219] on span "مركز الخانكة - فرونت دور مسطرد" at bounding box center [306, 227] width 140 height 17
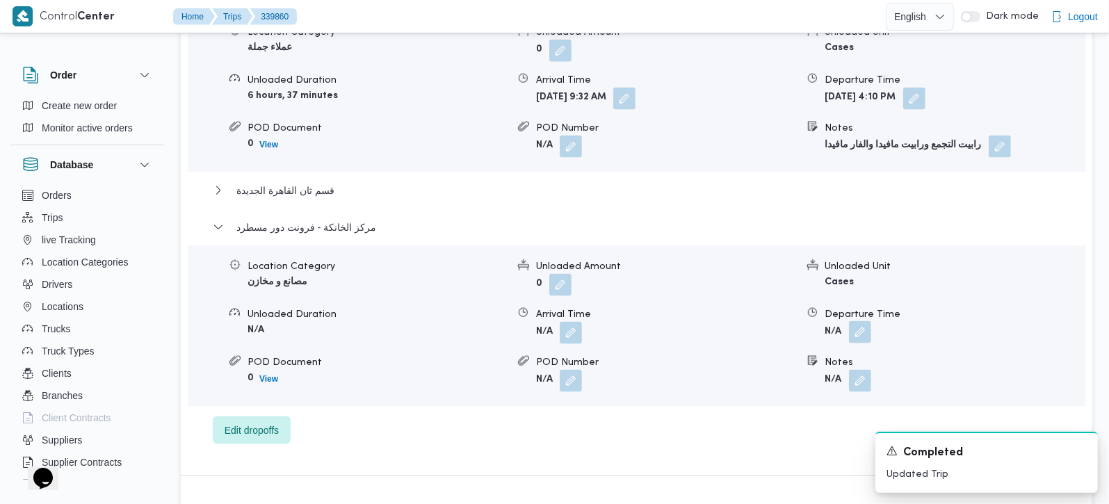
click at [863, 321] on button "button" at bounding box center [860, 332] width 22 height 22
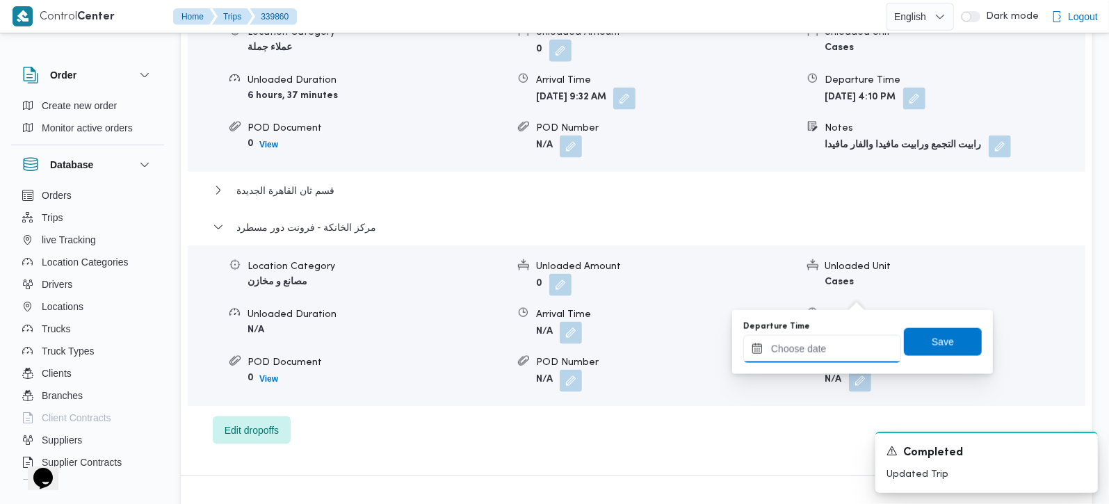
click at [841, 342] on input "Departure Time" at bounding box center [822, 349] width 158 height 28
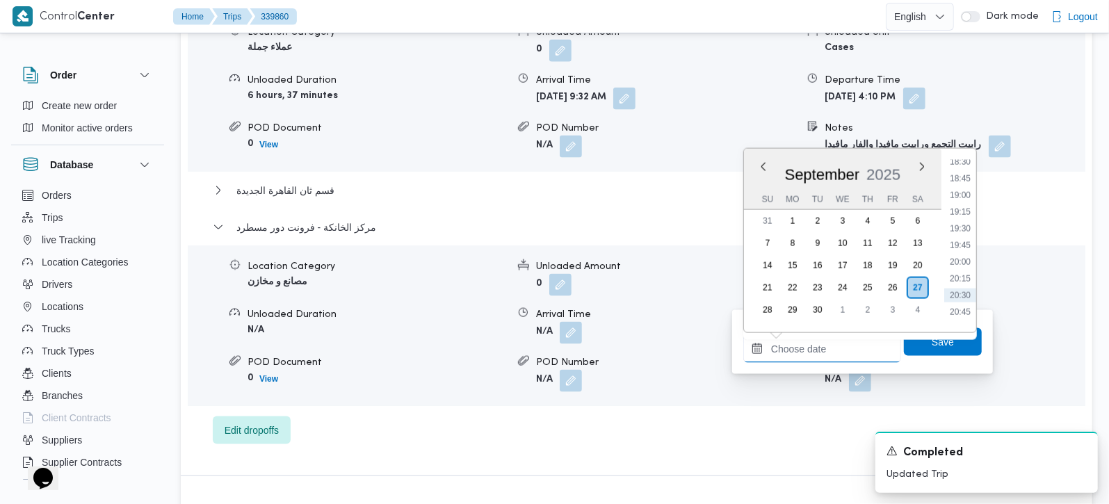
scroll to position [1203, 0]
click at [963, 230] on li "19:00" at bounding box center [960, 232] width 32 height 14
type input "27/09/2025 19:00"
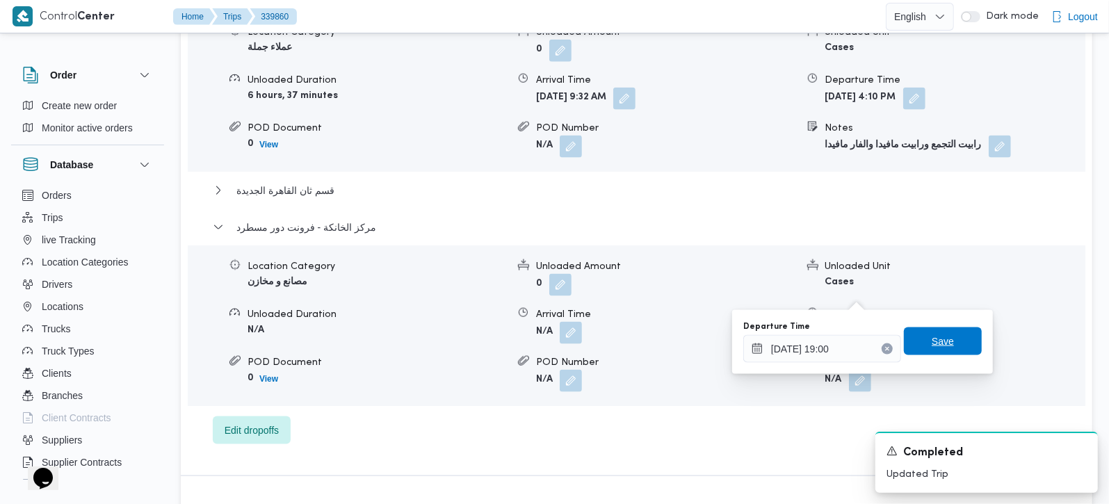
click at [937, 333] on span "Save" at bounding box center [943, 341] width 22 height 17
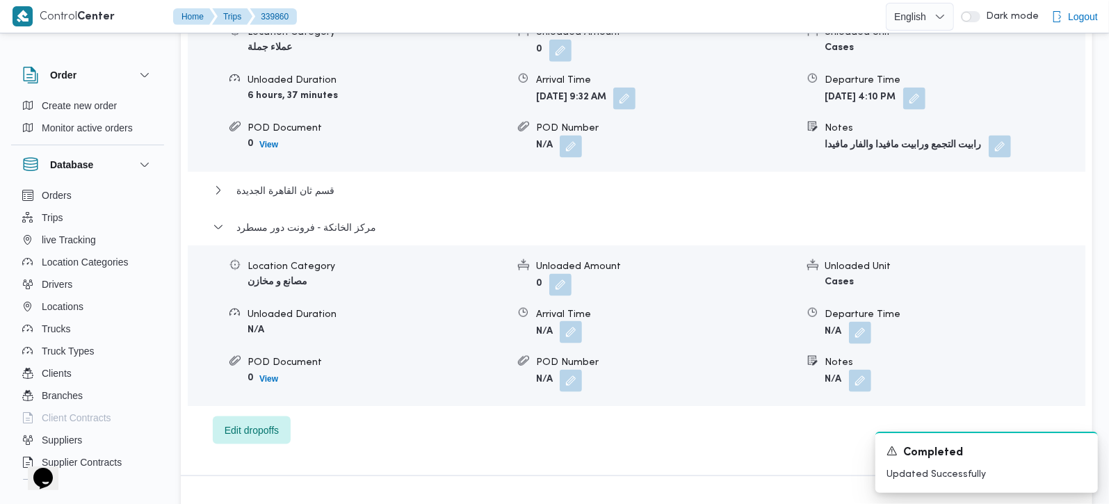
click at [560, 321] on button "button" at bounding box center [571, 332] width 22 height 22
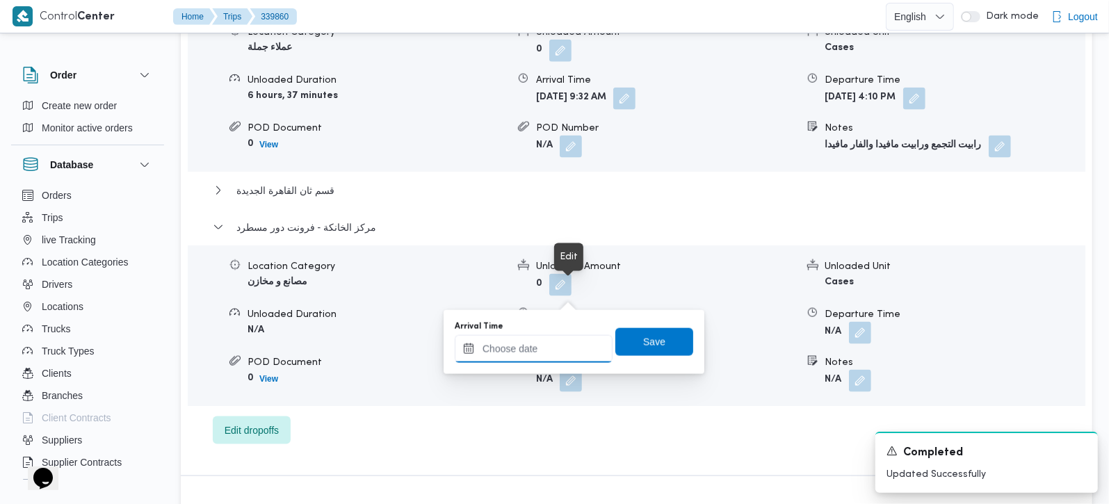
click at [564, 356] on input "Arrival Time" at bounding box center [534, 349] width 158 height 28
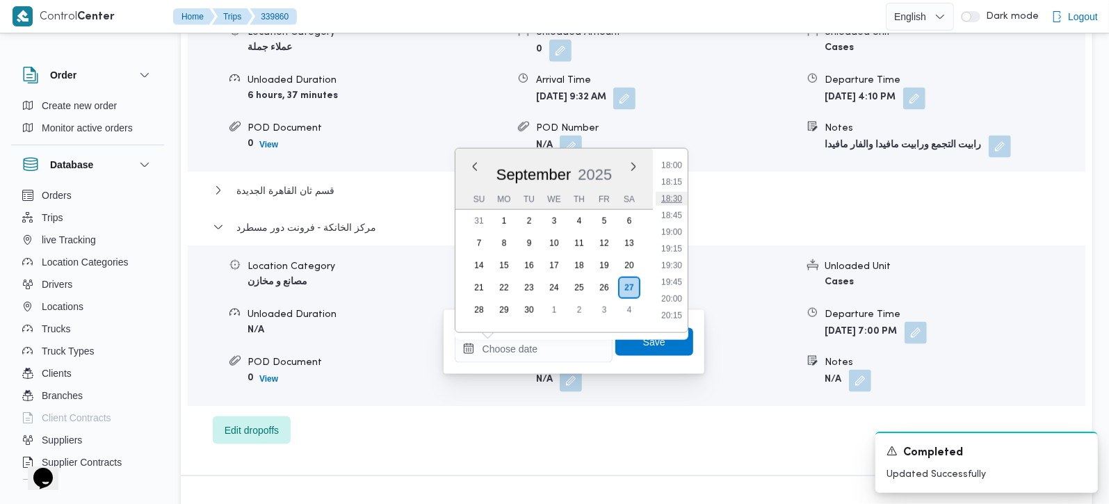
click at [674, 203] on li "18:30" at bounding box center [672, 199] width 32 height 14
type input "27/09/2025 18:30"
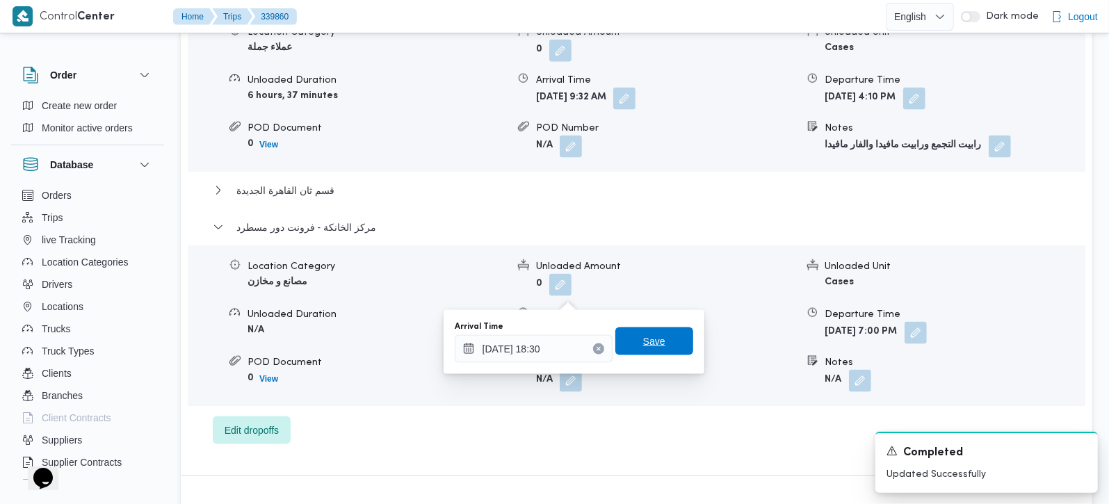
click at [652, 332] on span "Save" at bounding box center [654, 342] width 78 height 28
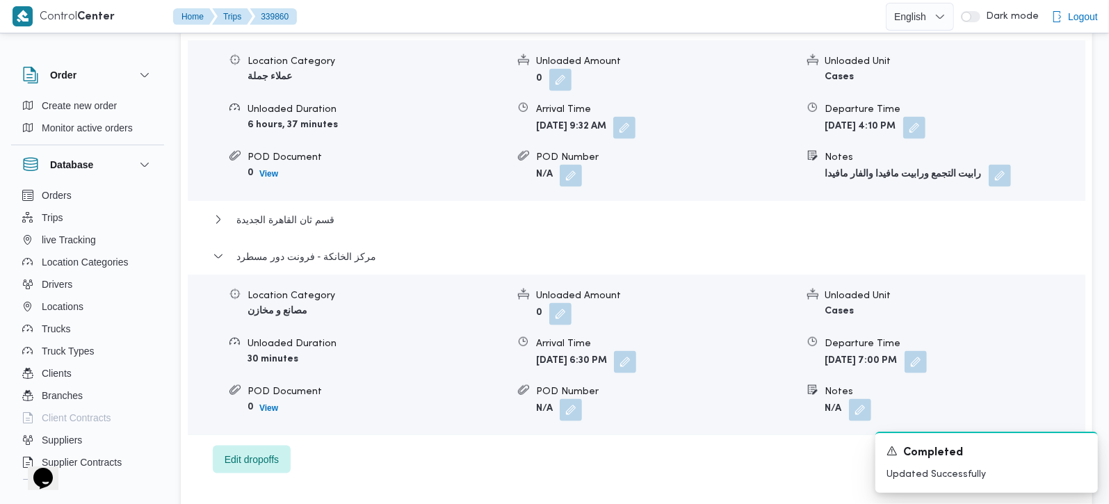
scroll to position [1309, 0]
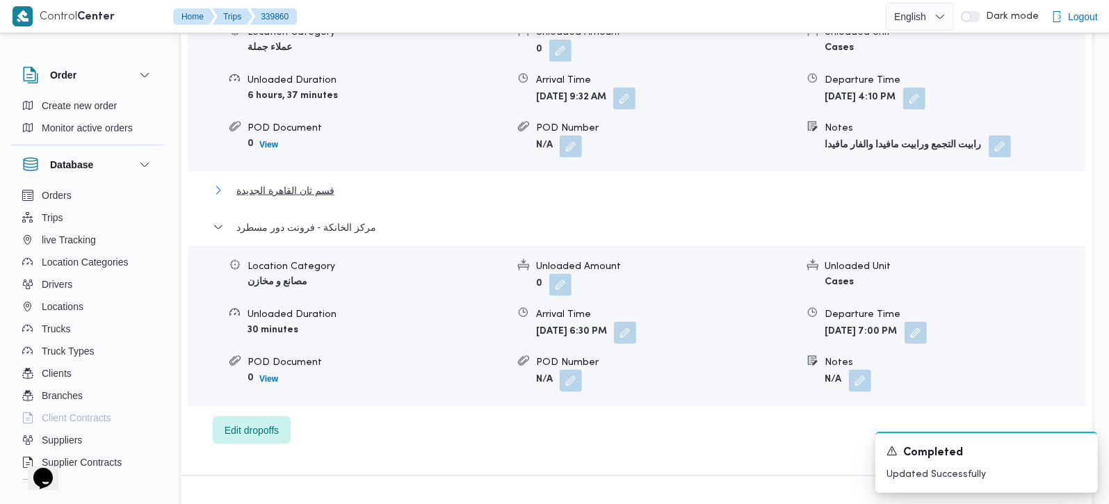
click at [298, 182] on span "قسم ثان القاهرة الجديدة" at bounding box center [285, 190] width 98 height 17
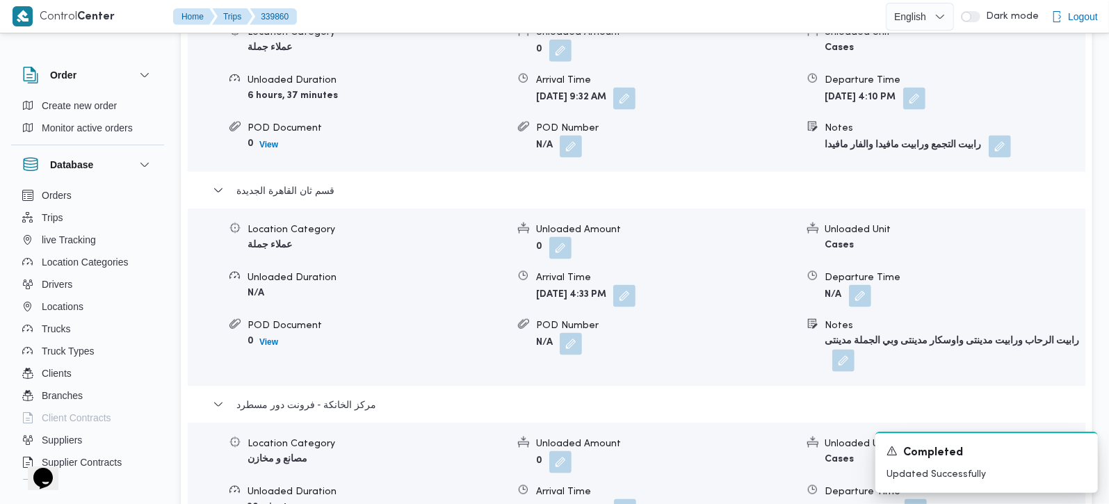
scroll to position [1391, 0]
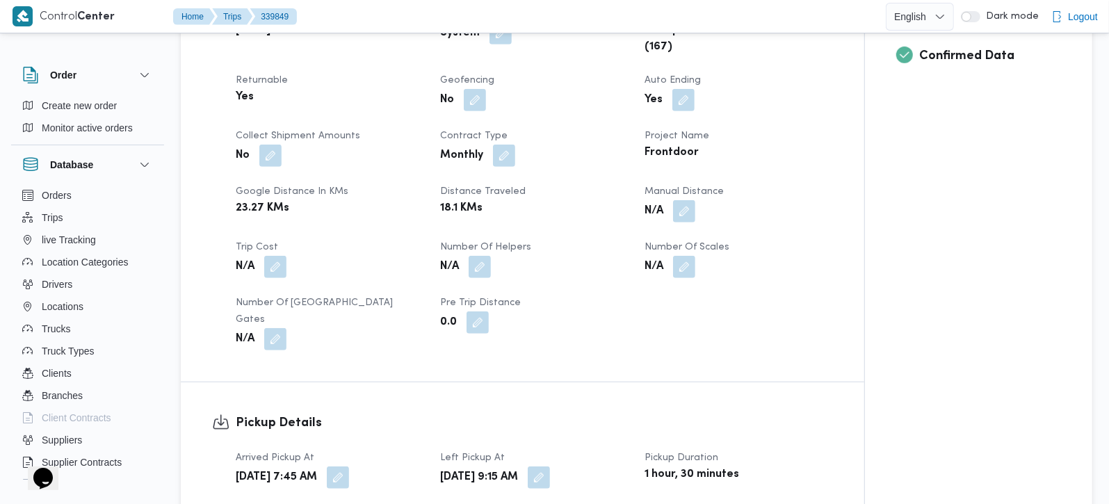
scroll to position [572, 0]
click at [679, 221] on button "button" at bounding box center [684, 210] width 22 height 22
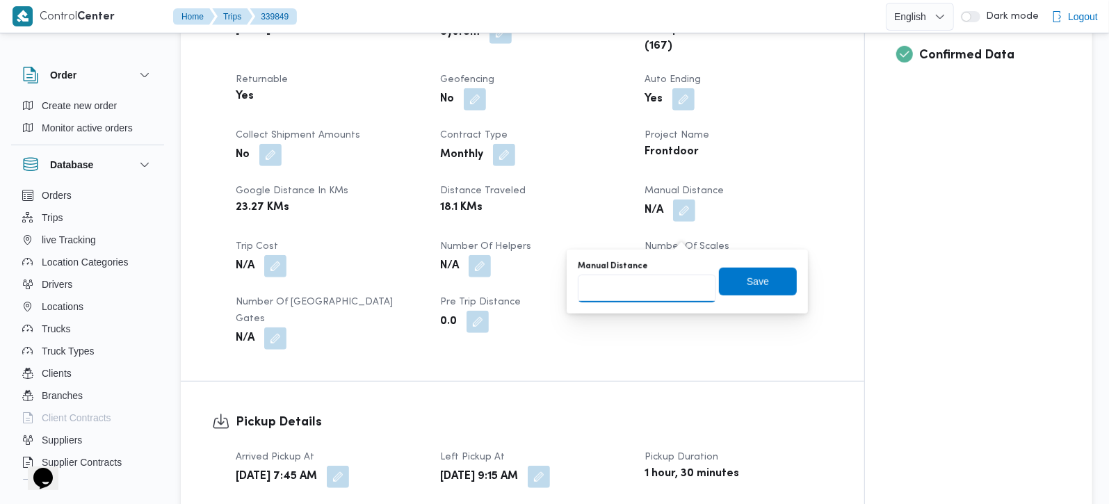
click at [656, 290] on input "Manual Distance" at bounding box center [647, 289] width 138 height 28
type input "89"
click at [747, 284] on span "Save" at bounding box center [758, 281] width 22 height 17
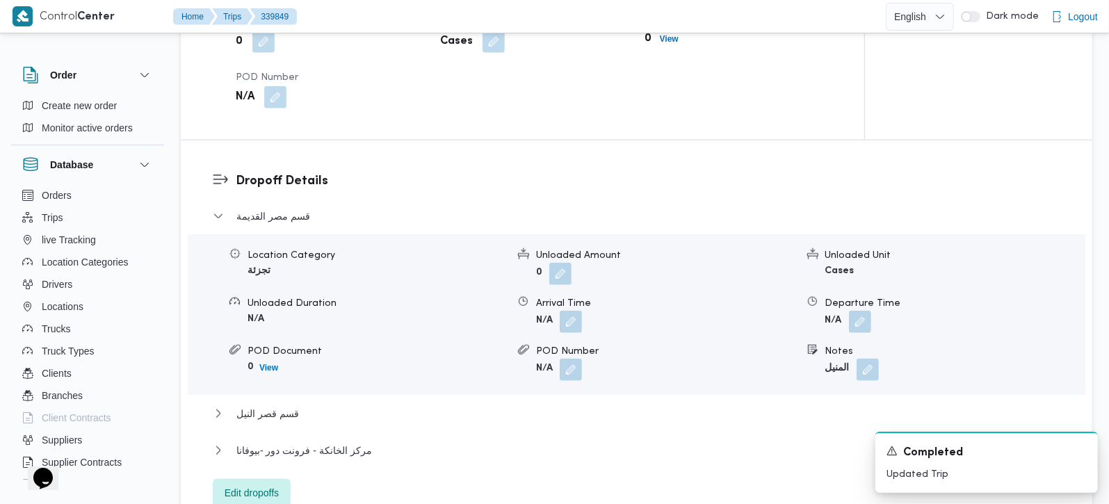
scroll to position [1232, 0]
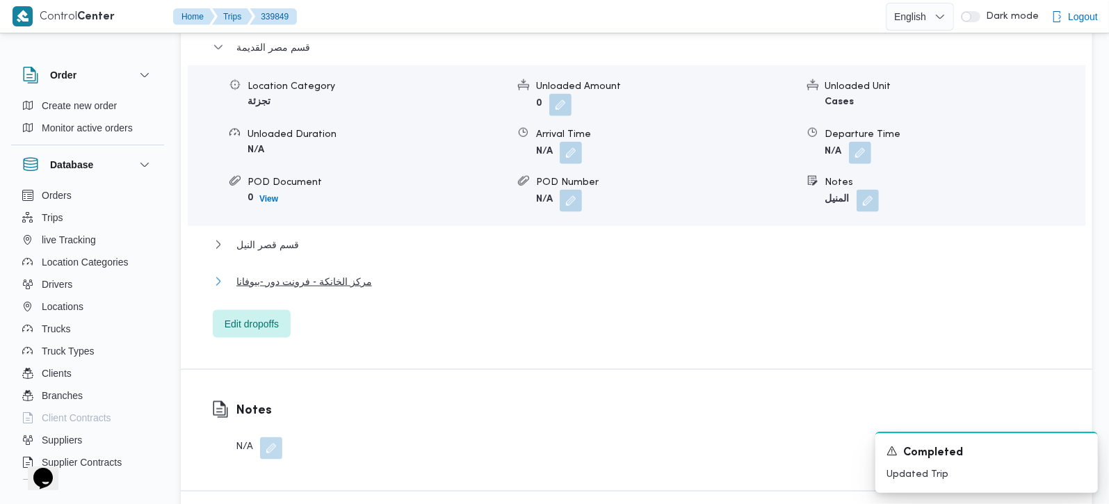
click at [293, 290] on span "مركز الخانكة - فرونت دور -بيوفانا" at bounding box center [304, 281] width 136 height 17
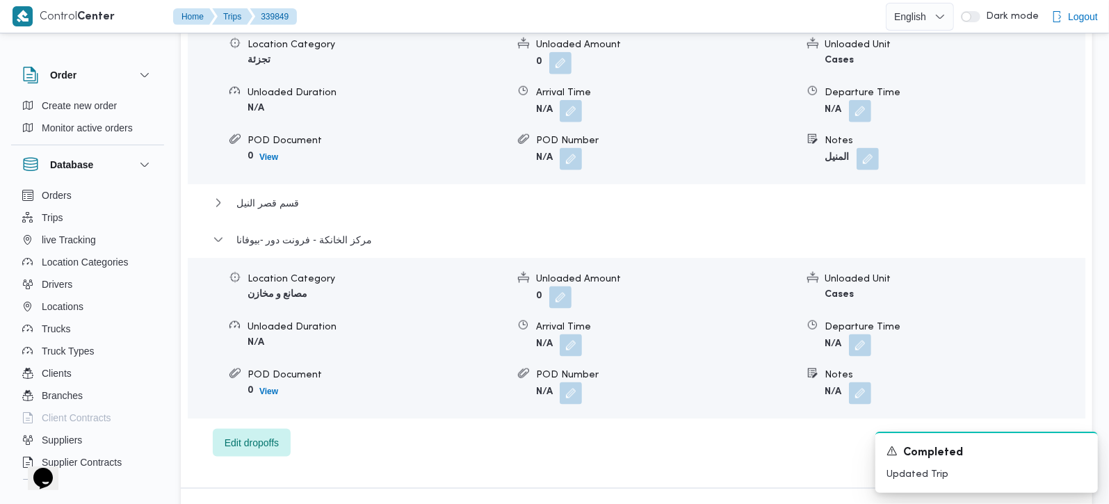
scroll to position [1314, 0]
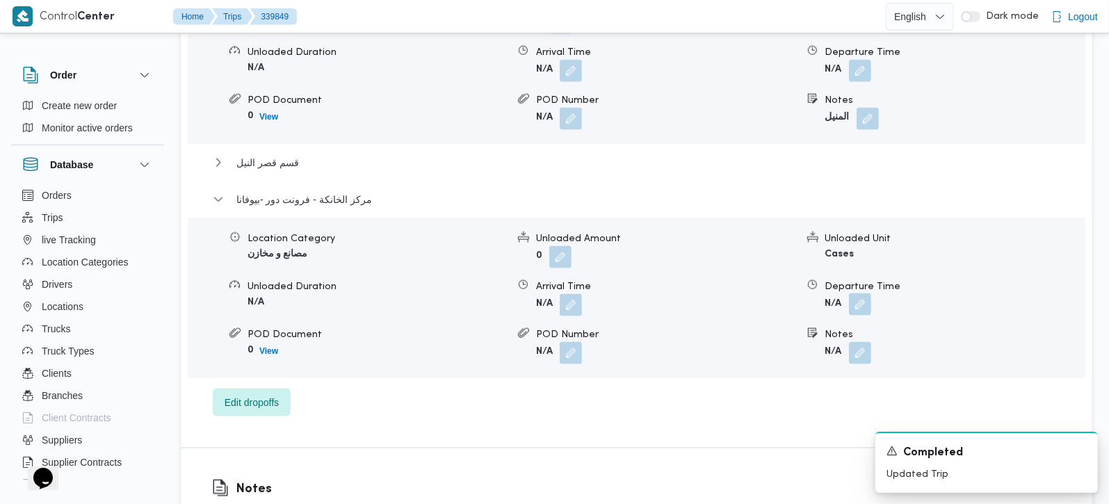
click at [860, 316] on button "button" at bounding box center [860, 304] width 22 height 22
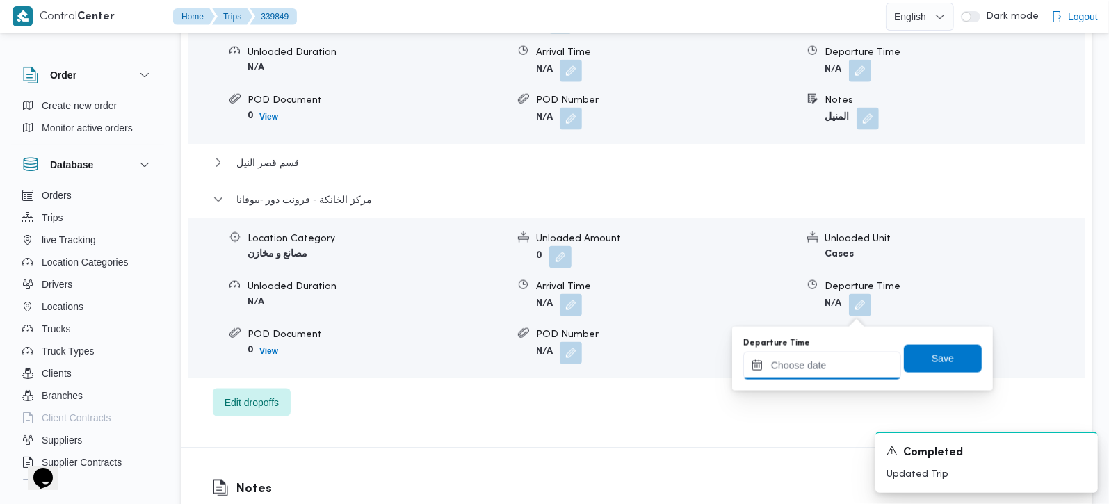
click at [838, 355] on input "Departure Time" at bounding box center [822, 366] width 158 height 28
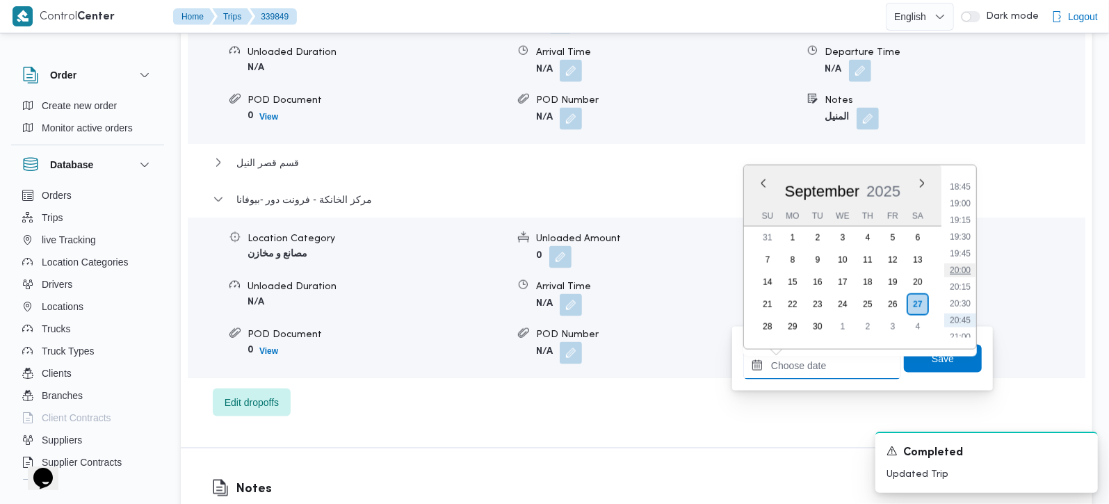
scroll to position [1220, 0]
drag, startPoint x: 963, startPoint y: 234, endPoint x: 963, endPoint y: 270, distance: 36.2
click at [963, 234] on li "19:00" at bounding box center [960, 232] width 32 height 14
type input "27/09/2025 19:00"
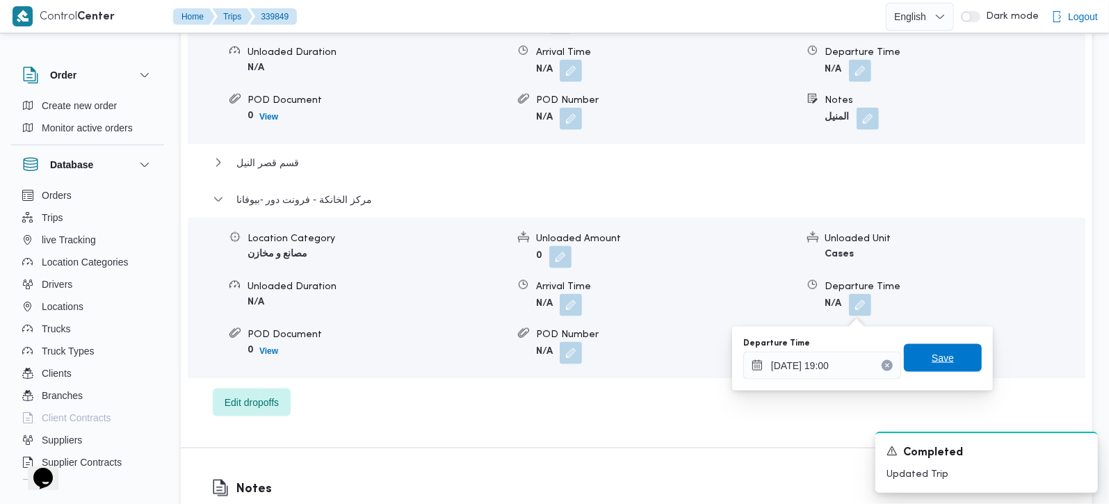
click at [953, 355] on span "Save" at bounding box center [943, 358] width 78 height 28
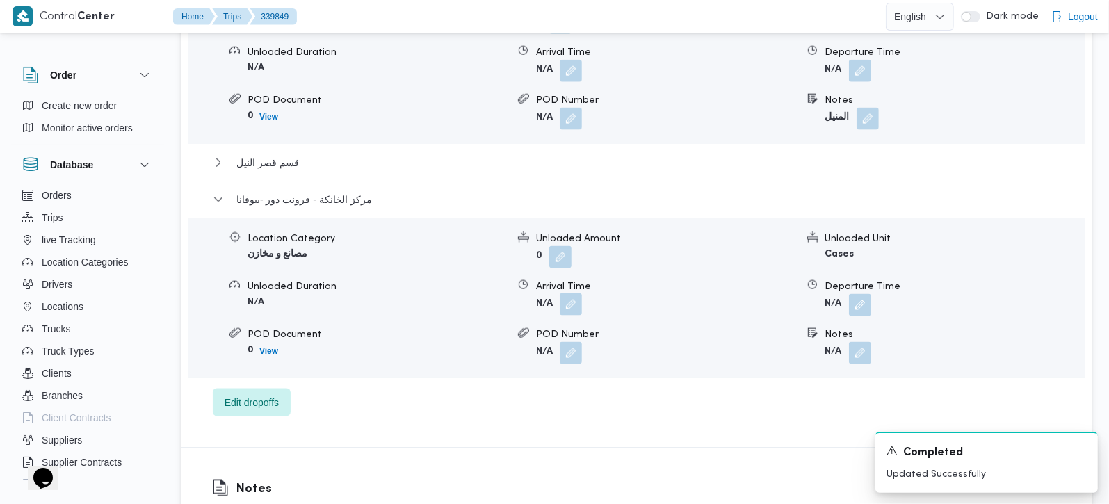
click at [572, 316] on button "button" at bounding box center [571, 304] width 22 height 22
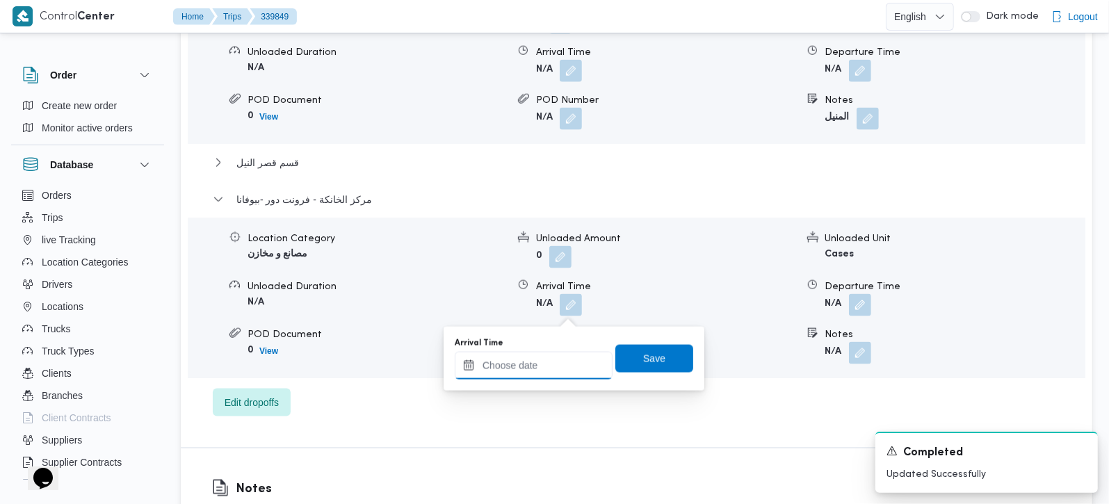
click at [558, 363] on input "Arrival Time" at bounding box center [534, 366] width 158 height 28
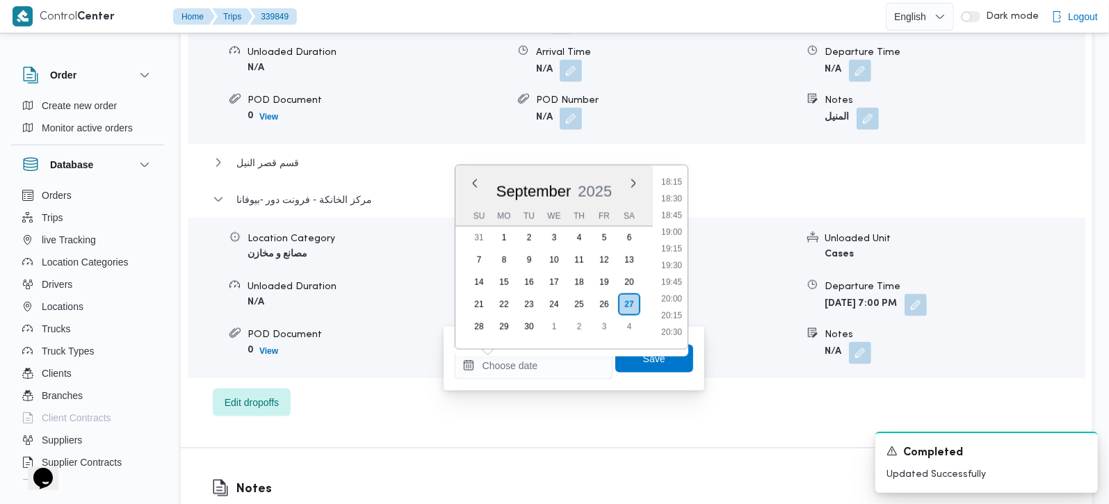
drag, startPoint x: 672, startPoint y: 211, endPoint x: 672, endPoint y: 263, distance: 51.5
click at [672, 211] on li "18:45" at bounding box center [672, 216] width 32 height 14
type input "27/09/2025 18:45"
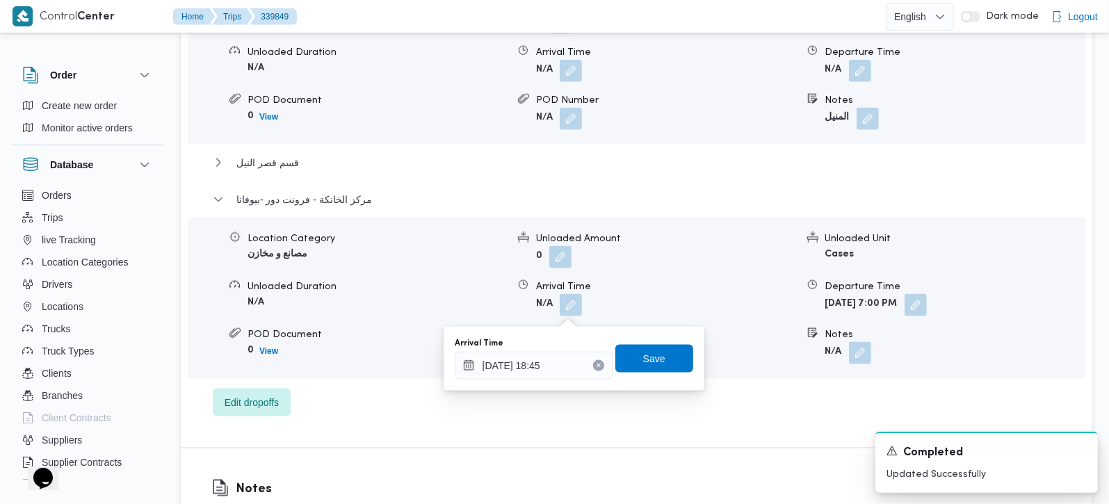
click at [655, 339] on div "Arrival Time 27/09/2025 18:45 Save" at bounding box center [573, 359] width 241 height 45
click at [653, 350] on span "Save" at bounding box center [654, 358] width 78 height 28
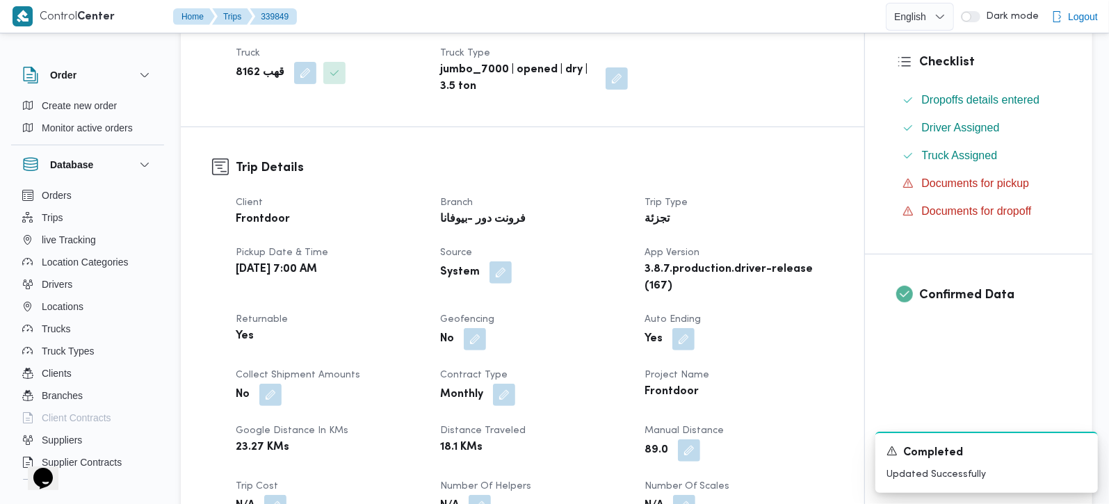
scroll to position [0, 0]
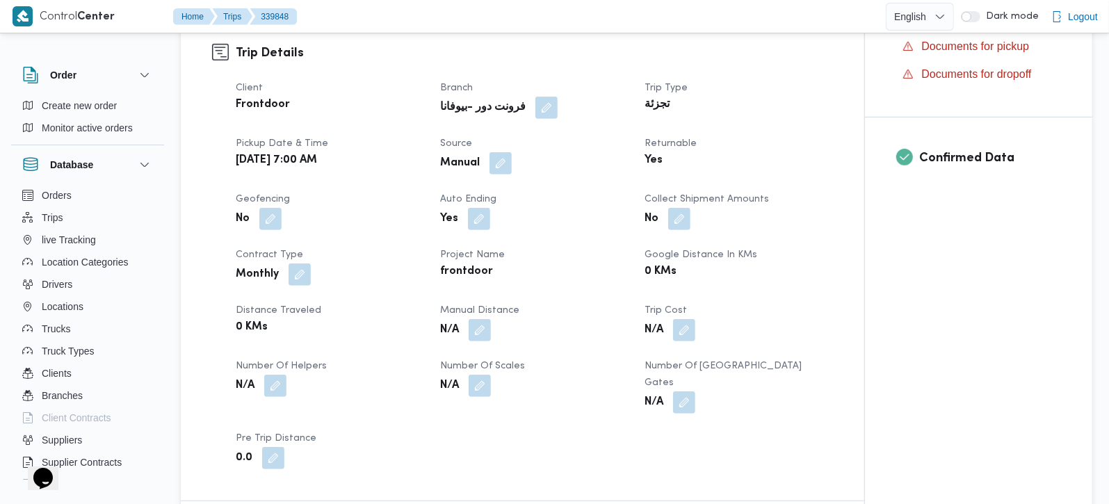
scroll to position [490, 0]
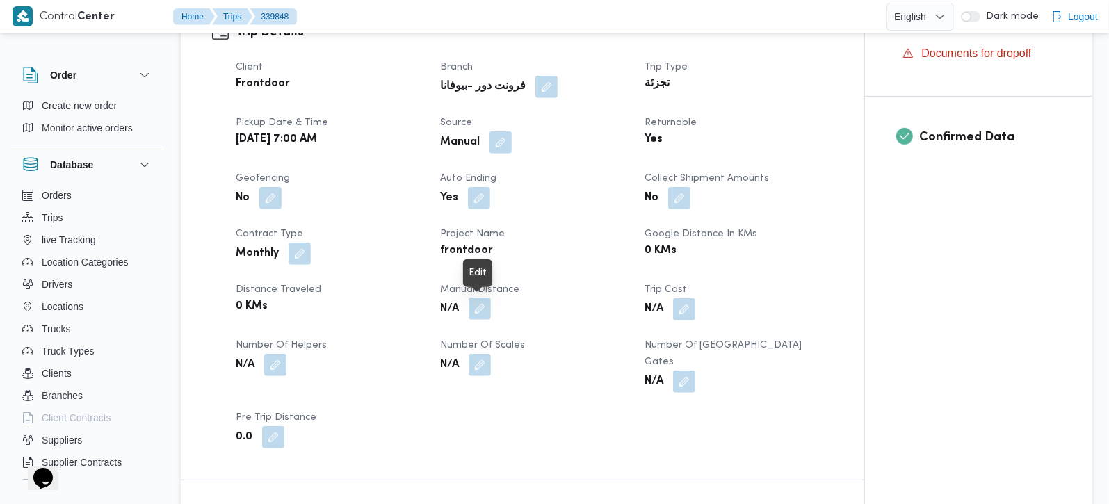
click at [480, 299] on button "button" at bounding box center [480, 309] width 22 height 22
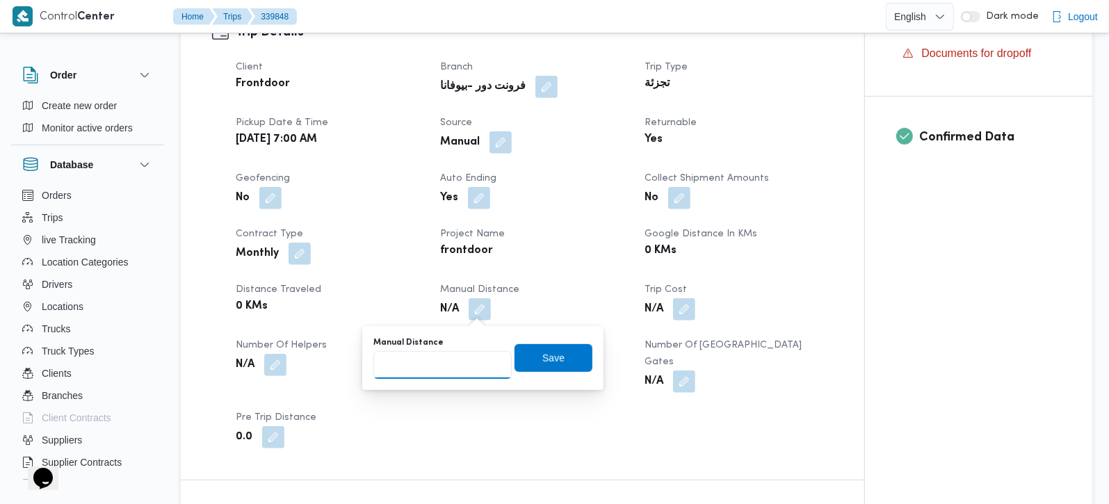
click at [461, 358] on input "Manual Distance" at bounding box center [442, 365] width 138 height 28
type input "2"
type input "120"
click at [532, 372] on div "Manual Distance 120 Save" at bounding box center [483, 358] width 222 height 45
click at [529, 360] on span "Save" at bounding box center [554, 358] width 78 height 28
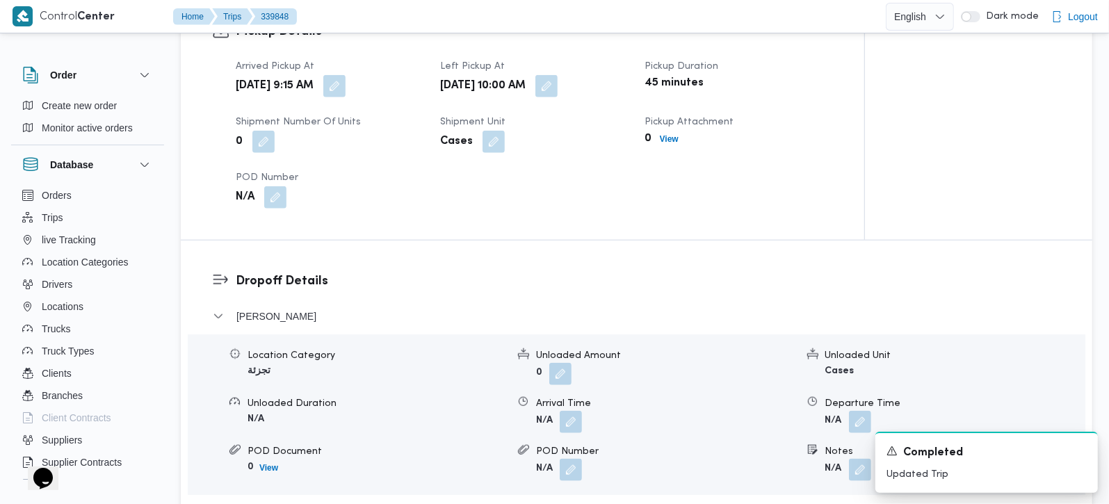
scroll to position [1227, 0]
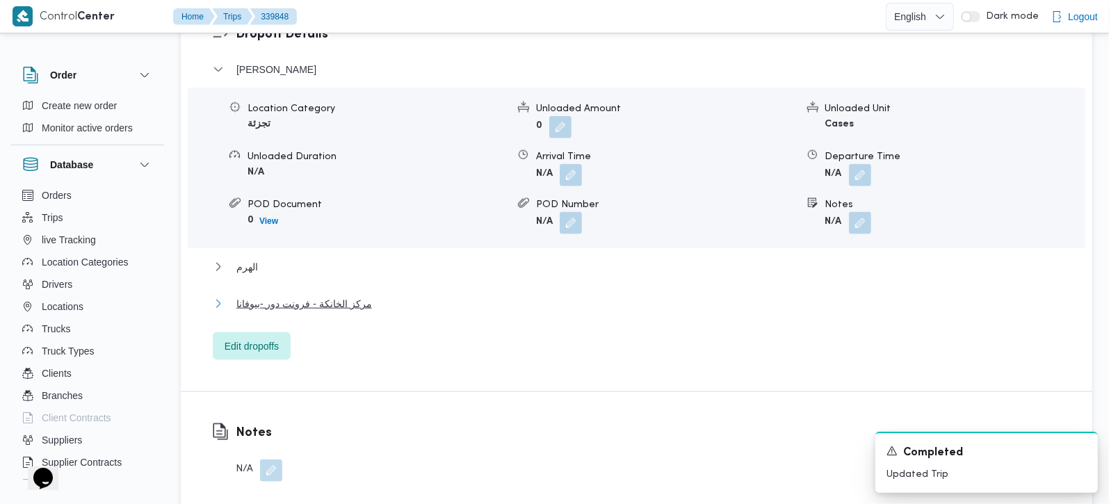
click at [255, 296] on span "مركز الخانكة - فرونت دور -بيوفانا" at bounding box center [304, 304] width 136 height 17
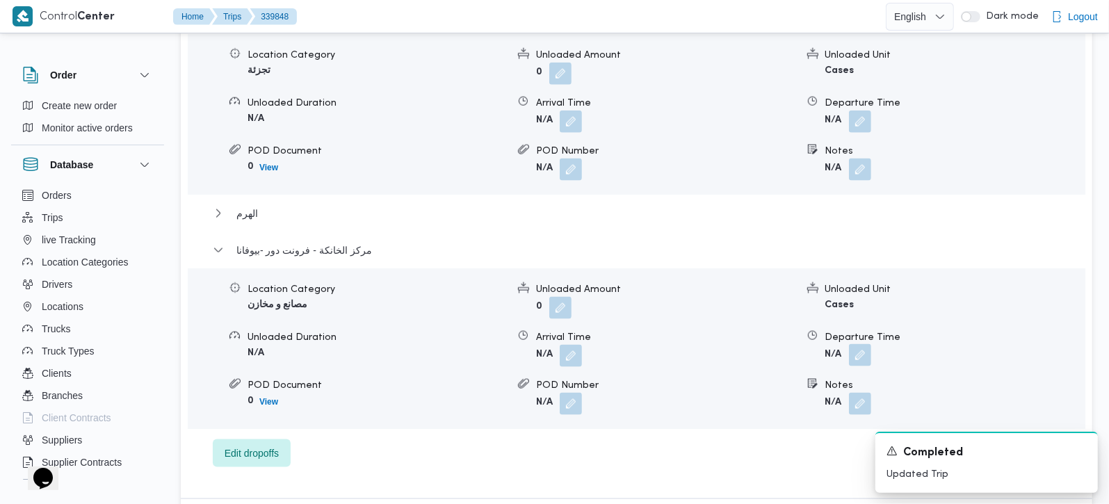
scroll to position [1309, 0]
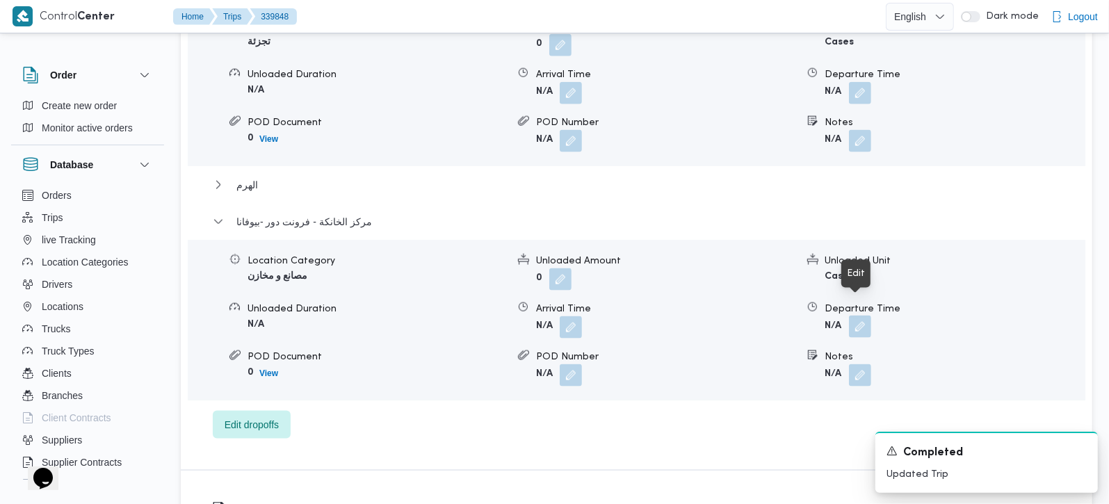
click at [853, 316] on button "button" at bounding box center [860, 327] width 22 height 22
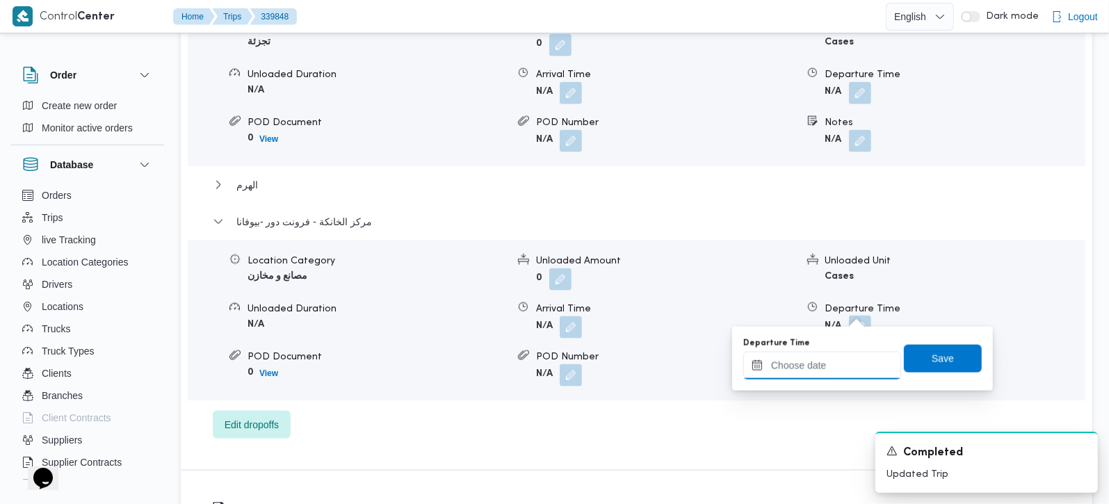
click at [837, 360] on input "Departure Time" at bounding box center [822, 366] width 158 height 28
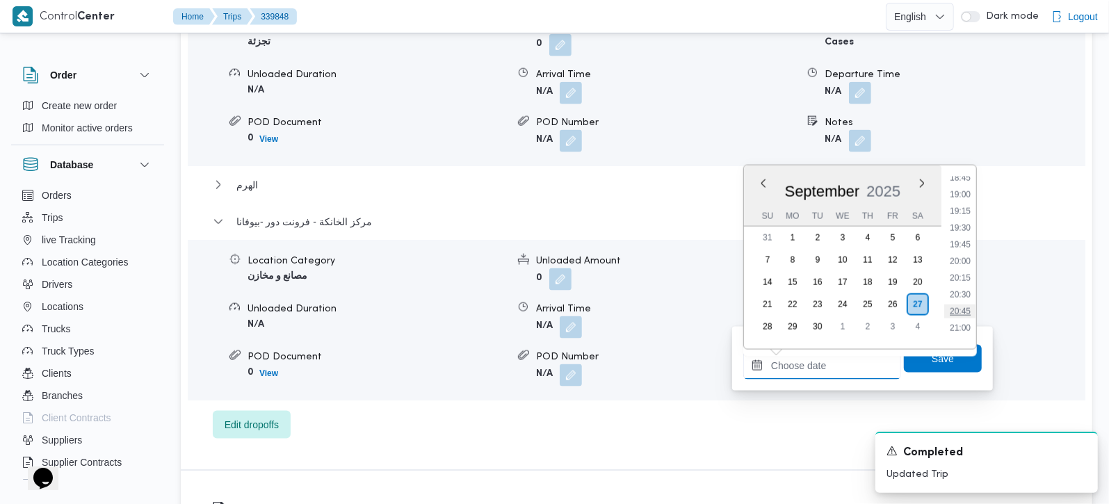
scroll to position [1220, 0]
click at [959, 209] on li "18:45" at bounding box center [960, 216] width 32 height 14
type input "27/09/2025 18:45"
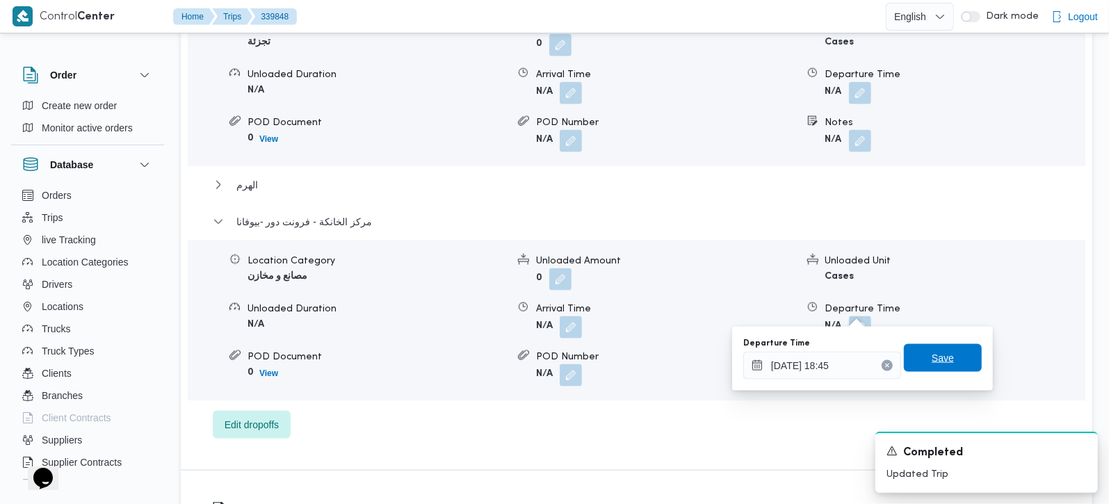
click at [923, 367] on span "Save" at bounding box center [943, 358] width 78 height 28
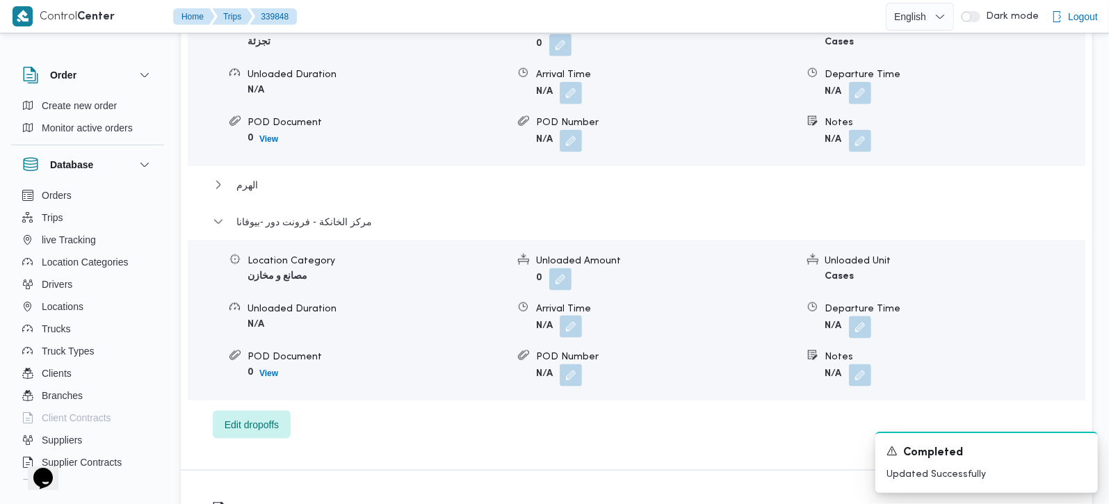
click at [572, 316] on button "button" at bounding box center [571, 327] width 22 height 22
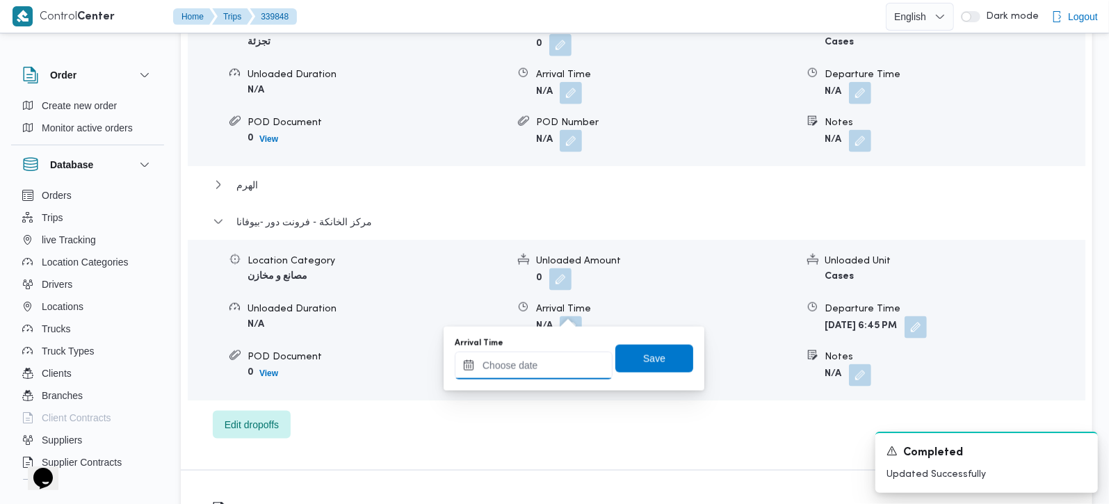
click at [546, 369] on input "Arrival Time" at bounding box center [534, 366] width 158 height 28
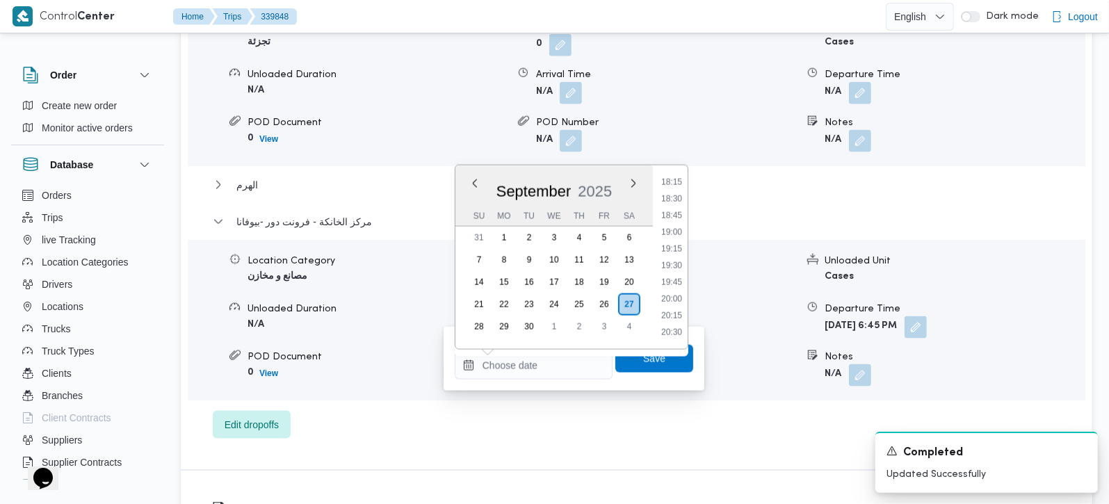
drag, startPoint x: 677, startPoint y: 200, endPoint x: 674, endPoint y: 271, distance: 71.7
click at [677, 200] on li "18:30" at bounding box center [672, 199] width 32 height 14
type input "[DATE] 18:30"
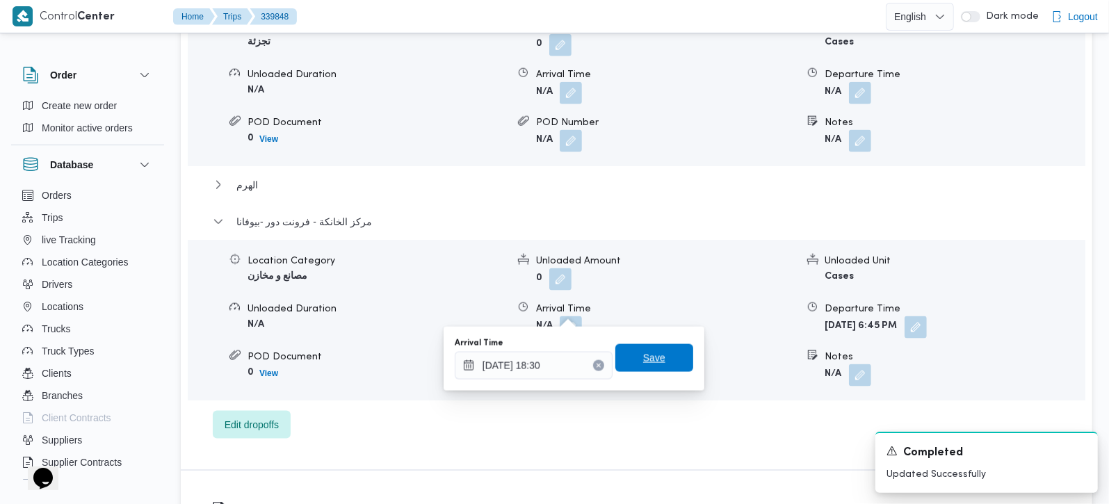
click at [643, 360] on span "Save" at bounding box center [654, 358] width 22 height 17
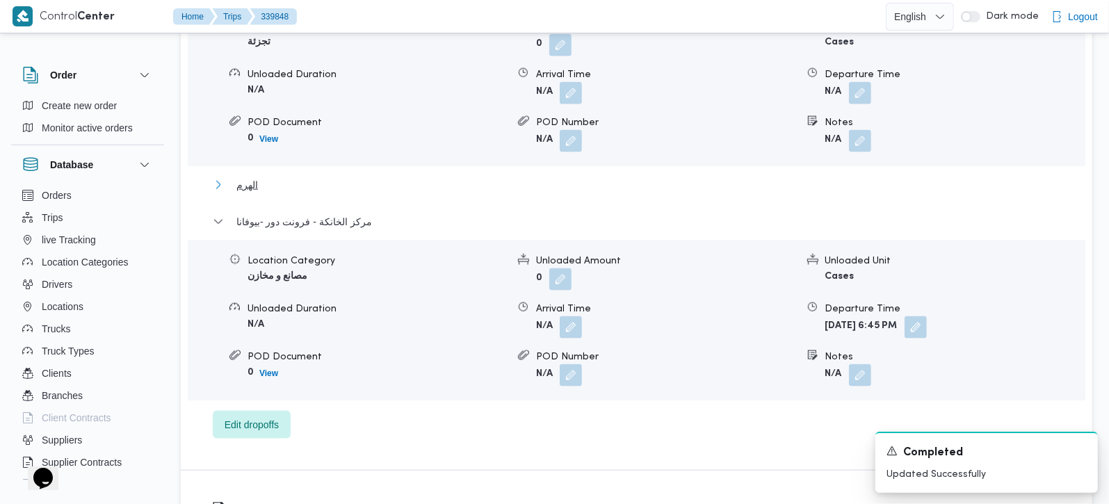
click at [246, 177] on span "الهرم" at bounding box center [247, 185] width 22 height 17
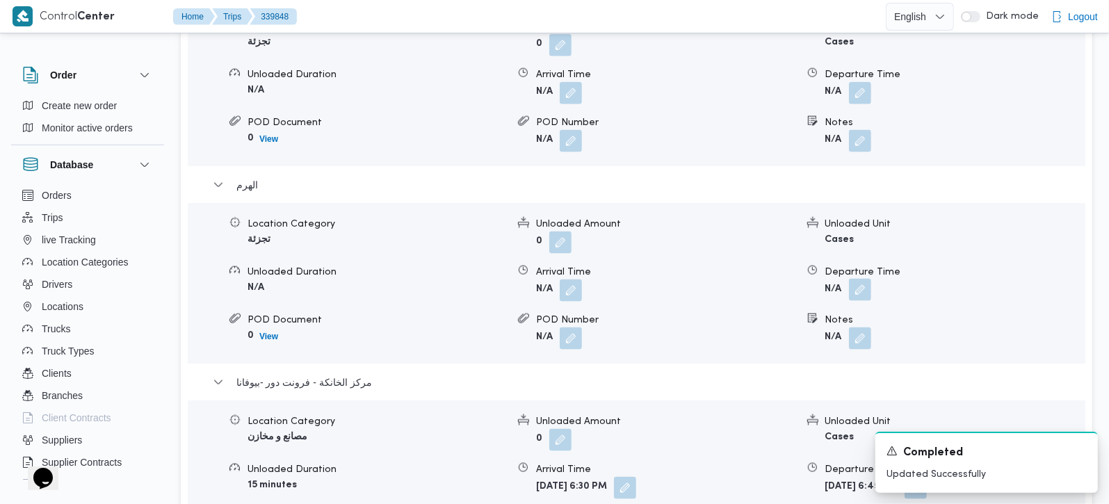
click at [860, 279] on button "button" at bounding box center [860, 290] width 22 height 22
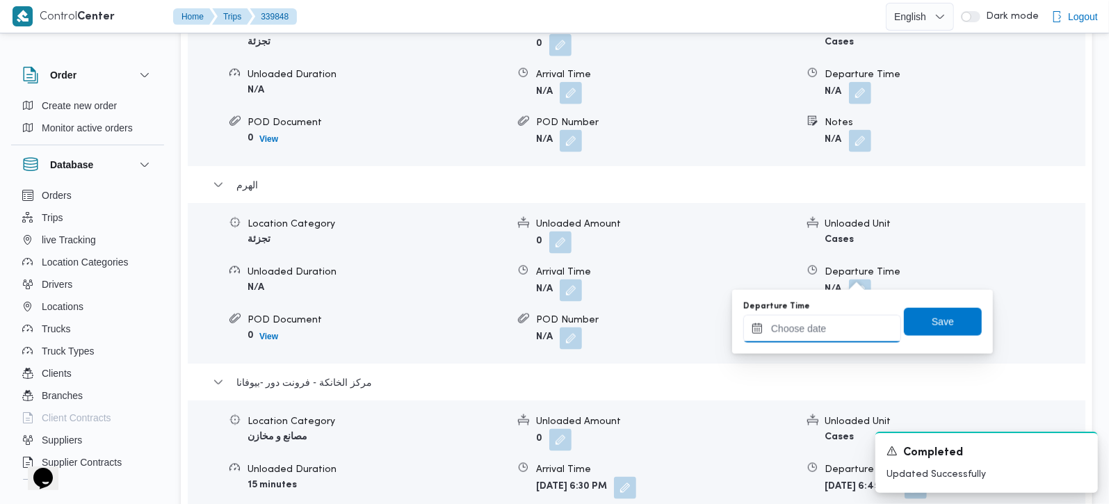
click at [846, 330] on input "Departure Time" at bounding box center [822, 329] width 158 height 28
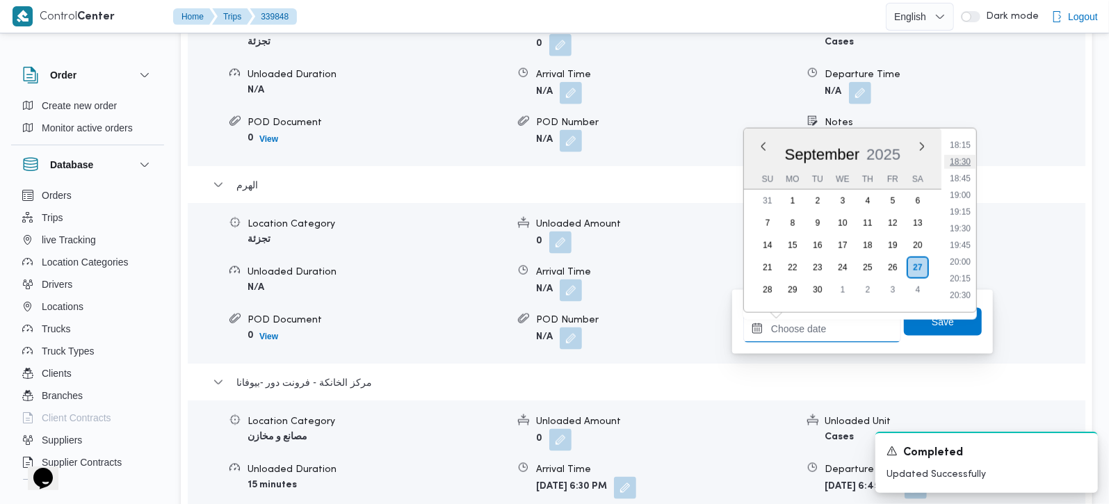
scroll to position [1138, 0]
click at [967, 170] on li "17:30" at bounding box center [960, 177] width 32 height 14
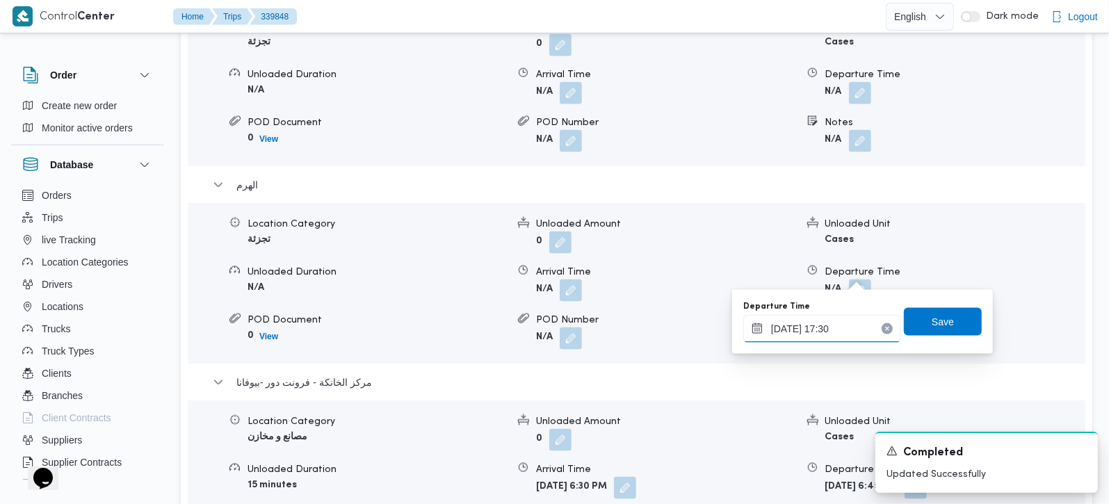
type input "27/09/2025 17:30"
click at [940, 318] on span "Save" at bounding box center [943, 321] width 22 height 17
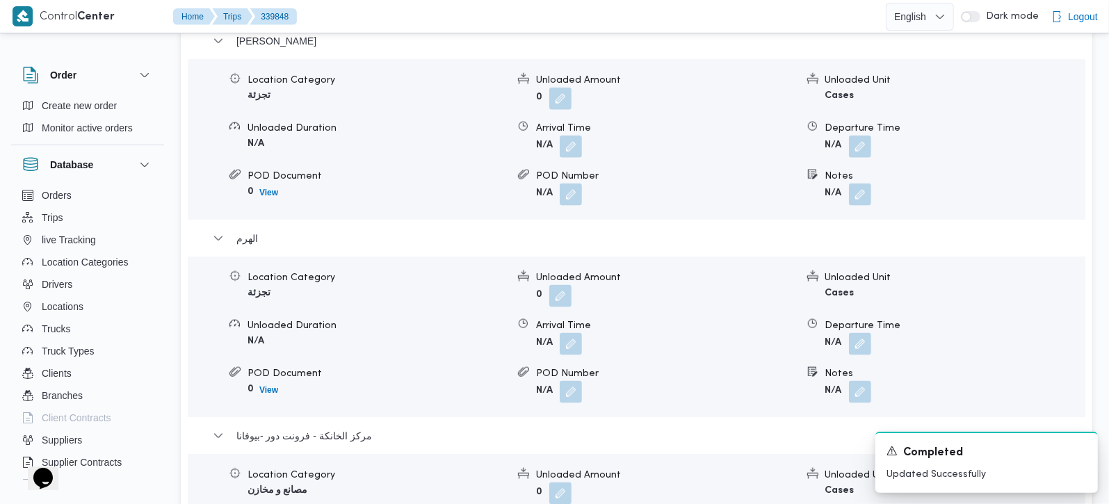
scroll to position [1227, 0]
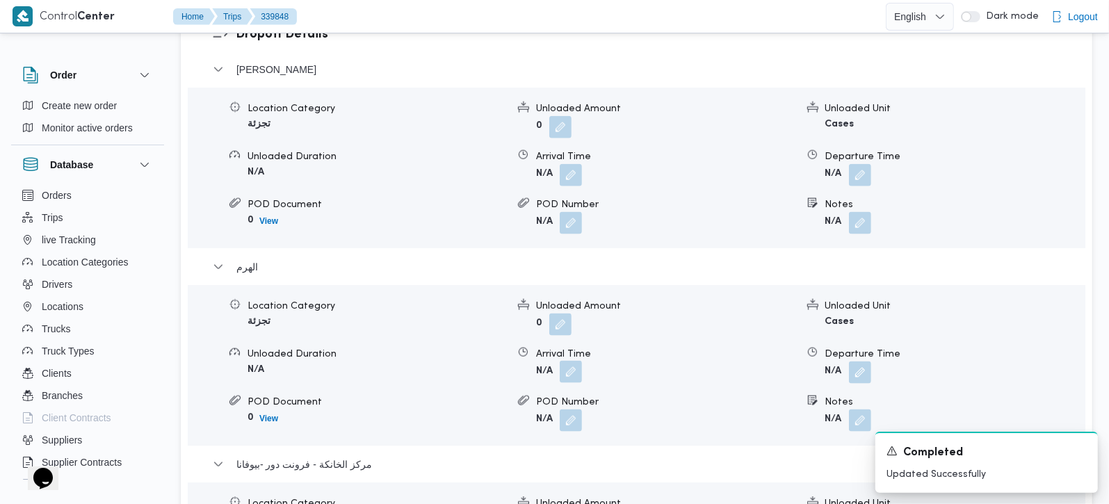
click at [569, 361] on button "button" at bounding box center [571, 372] width 22 height 22
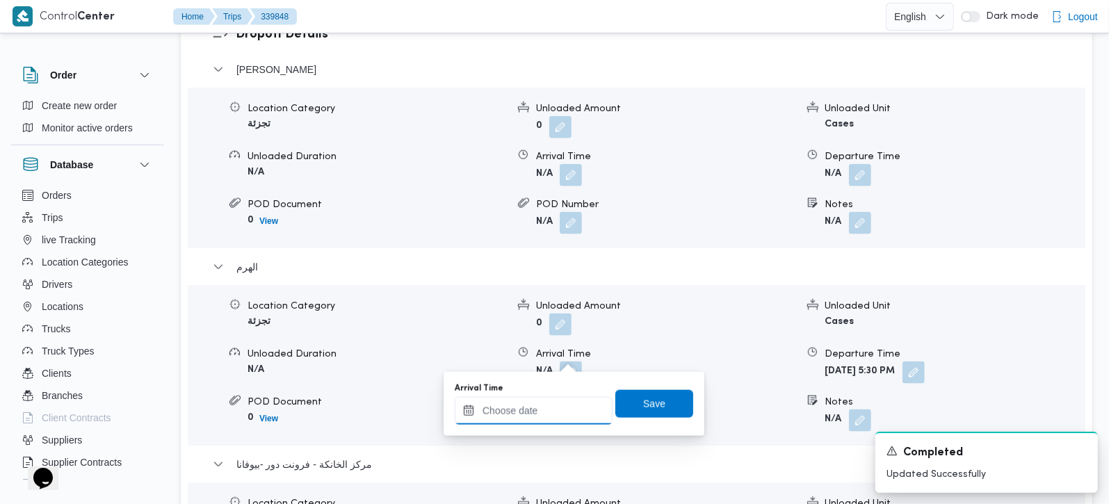
click at [541, 417] on input "Arrival Time" at bounding box center [534, 411] width 158 height 28
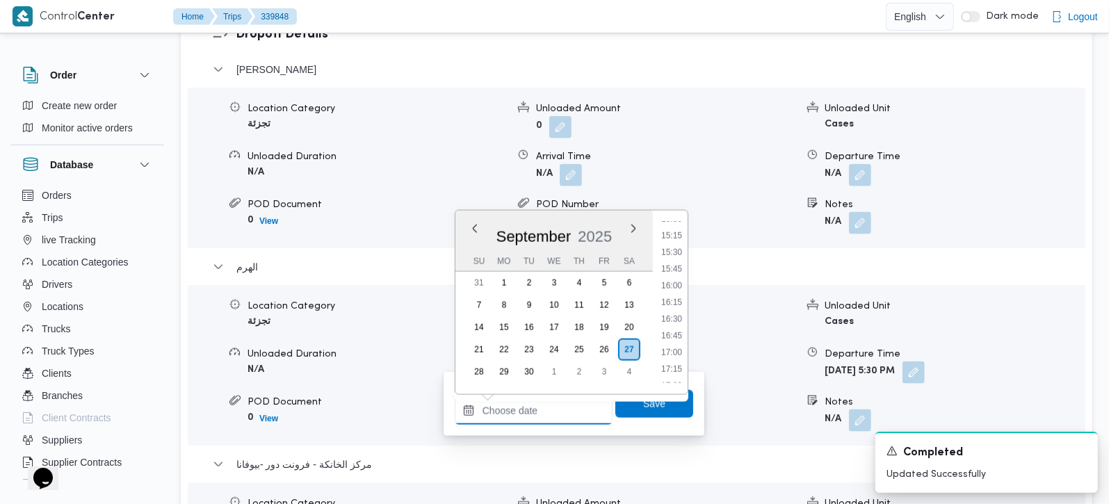
scroll to position [892, 0]
click at [676, 255] on li "13:45" at bounding box center [672, 255] width 32 height 14
type input "27/09/2025 13:45"
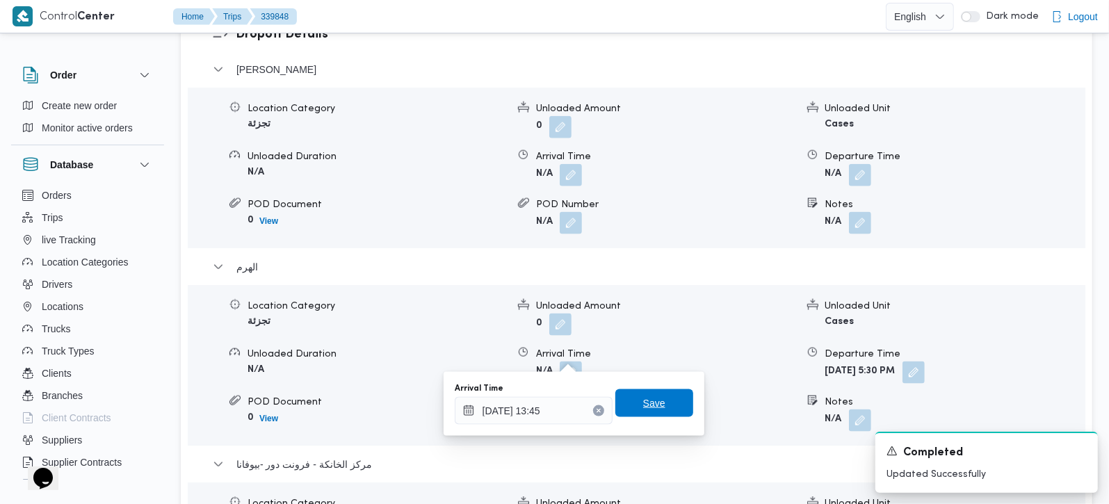
click at [660, 393] on span "Save" at bounding box center [654, 403] width 78 height 28
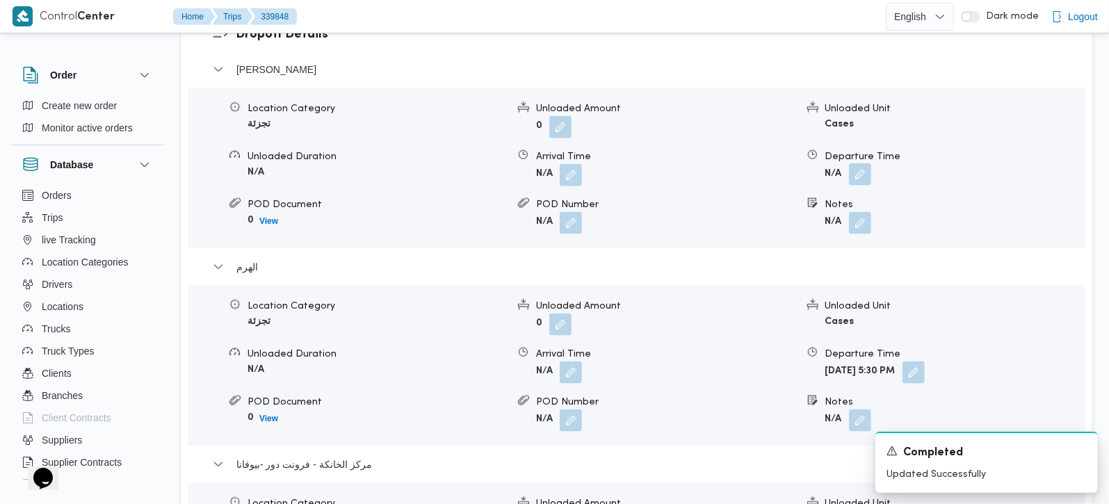
click at [864, 163] on button "button" at bounding box center [860, 174] width 22 height 22
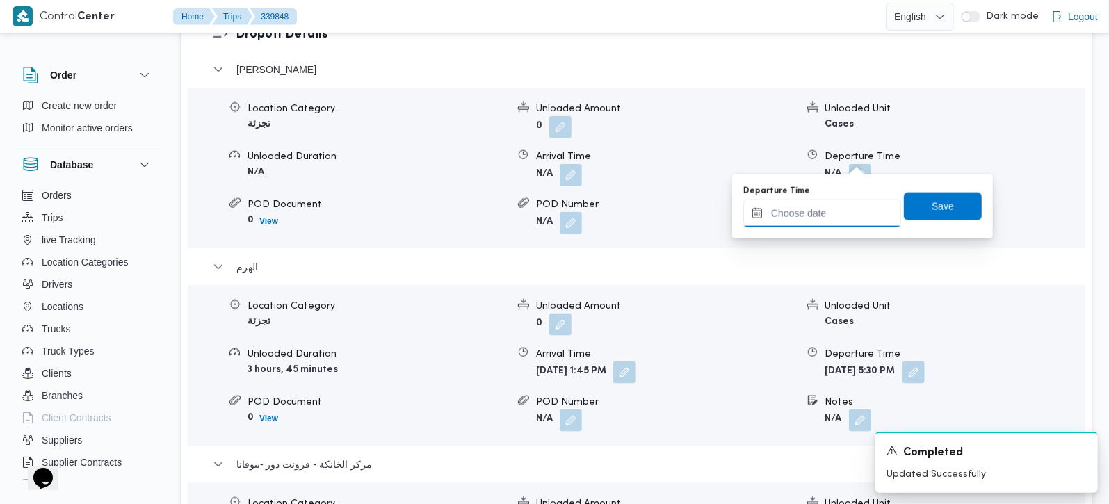
click at [837, 206] on input "Departure Time" at bounding box center [822, 214] width 158 height 28
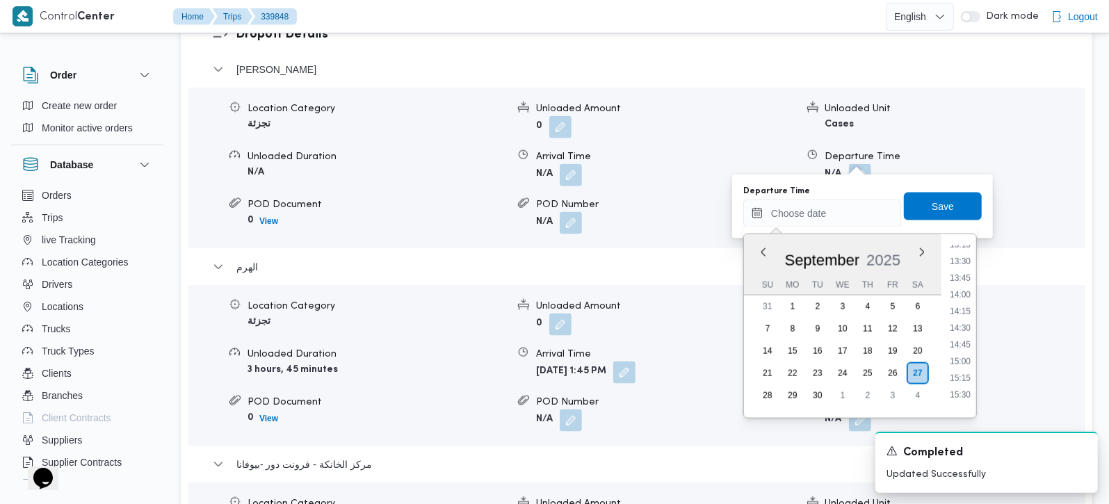
drag, startPoint x: 967, startPoint y: 261, endPoint x: 954, endPoint y: 234, distance: 30.5
click at [967, 261] on li "13:30" at bounding box center [960, 262] width 32 height 14
type input "27/09/2025 13:30"
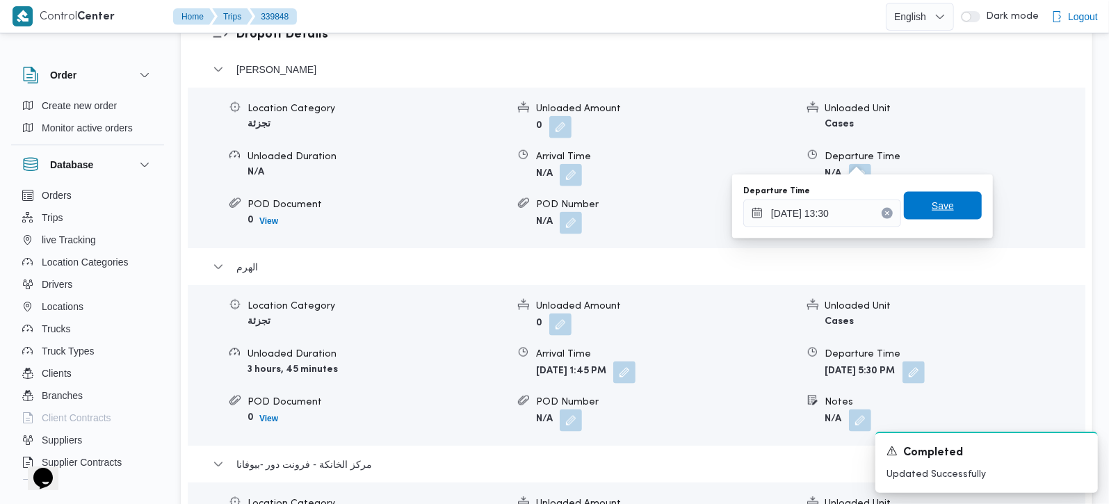
click at [937, 204] on span "Save" at bounding box center [943, 205] width 22 height 17
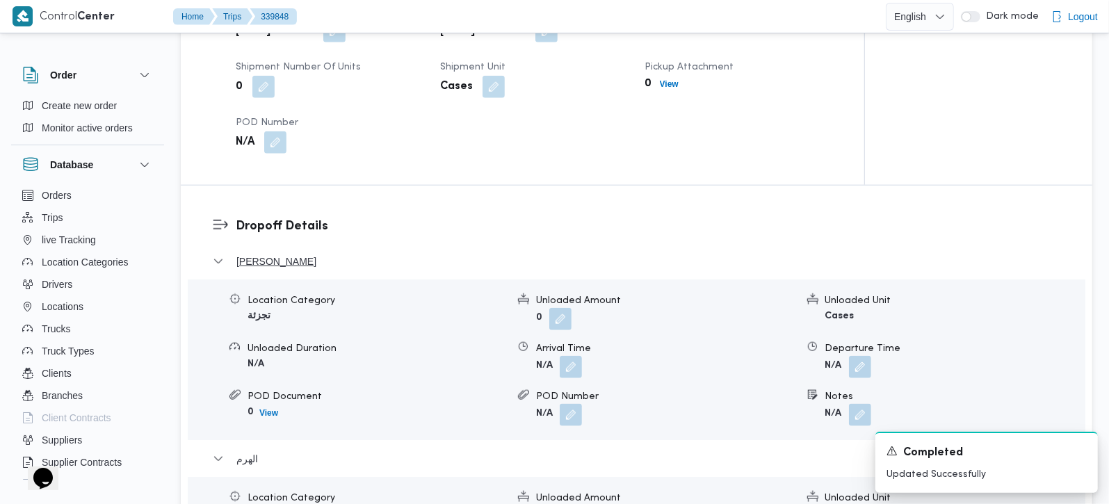
scroll to position [1063, 0]
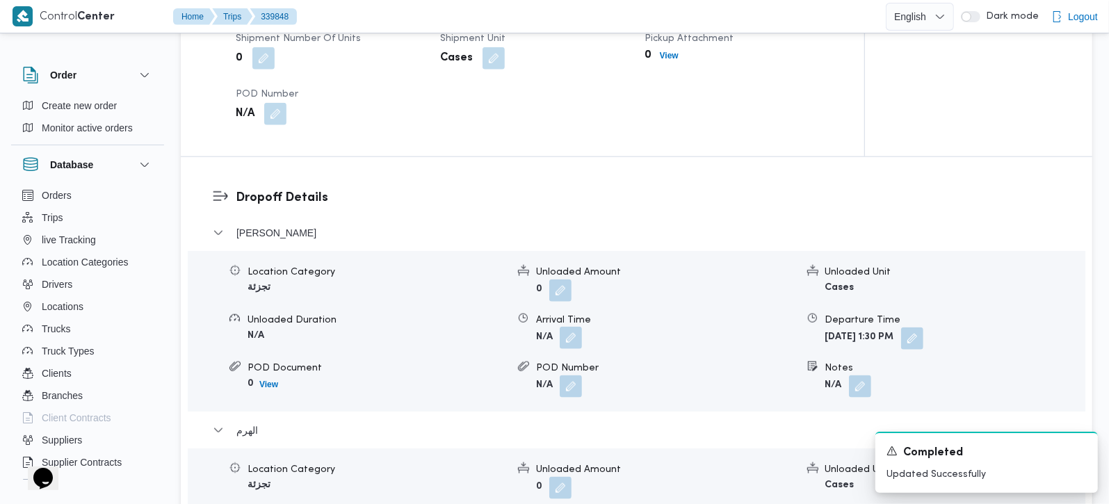
click at [575, 327] on button "button" at bounding box center [571, 338] width 22 height 22
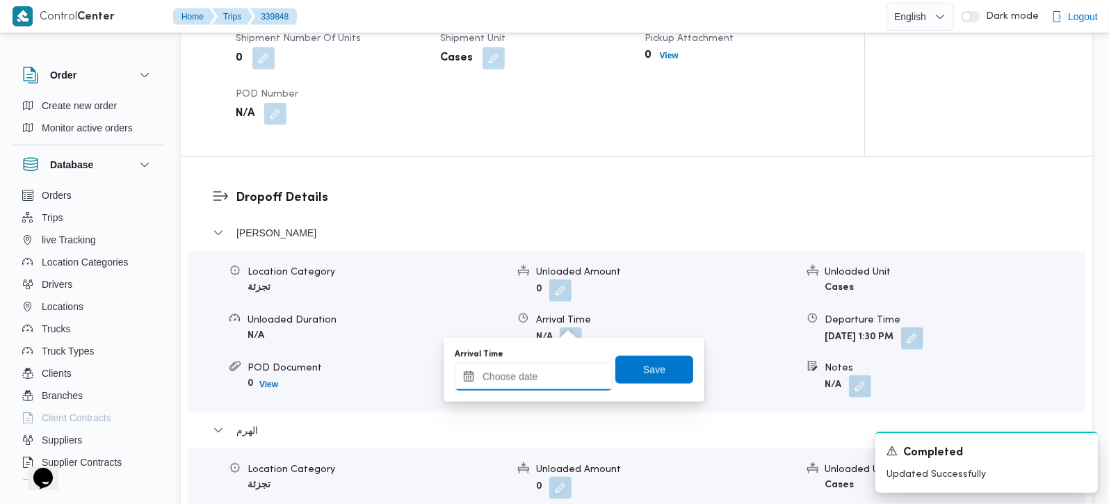
click at [559, 382] on input "Arrival Time" at bounding box center [534, 377] width 158 height 28
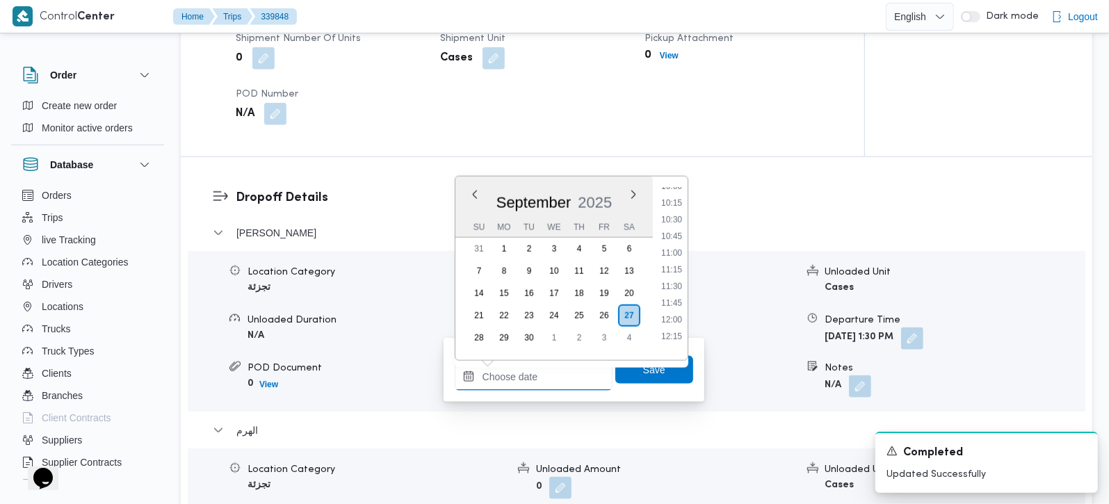
scroll to position [647, 0]
drag, startPoint x: 678, startPoint y: 283, endPoint x: 678, endPoint y: 302, distance: 19.5
click at [678, 283] on li "11:00" at bounding box center [672, 282] width 32 height 14
type input "27/09/2025 11:00"
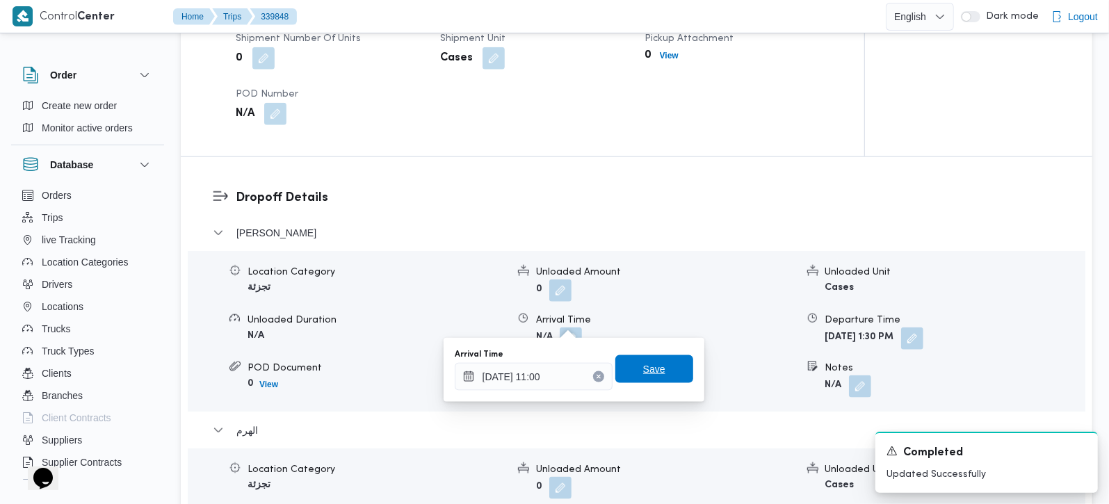
click at [664, 360] on span "Save" at bounding box center [654, 369] width 78 height 28
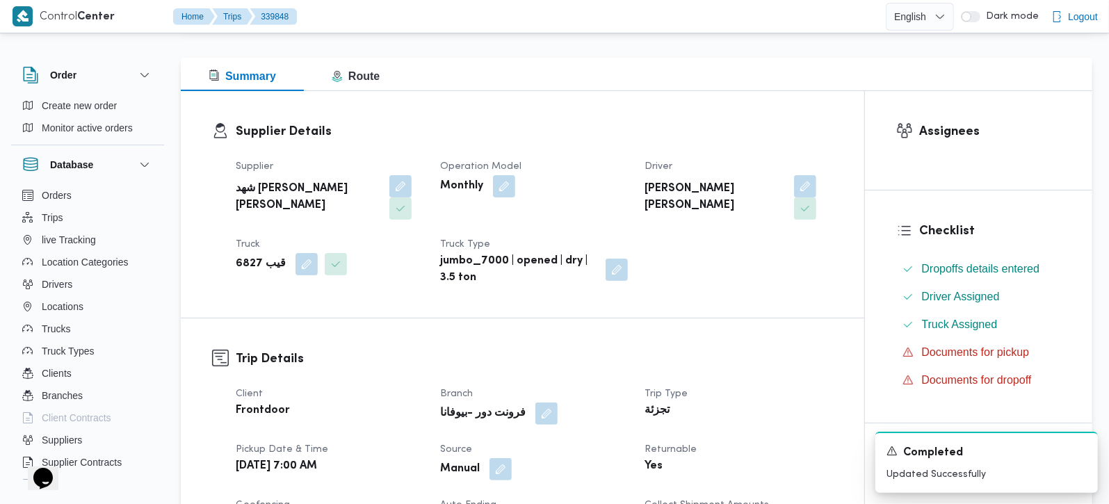
scroll to position [0, 0]
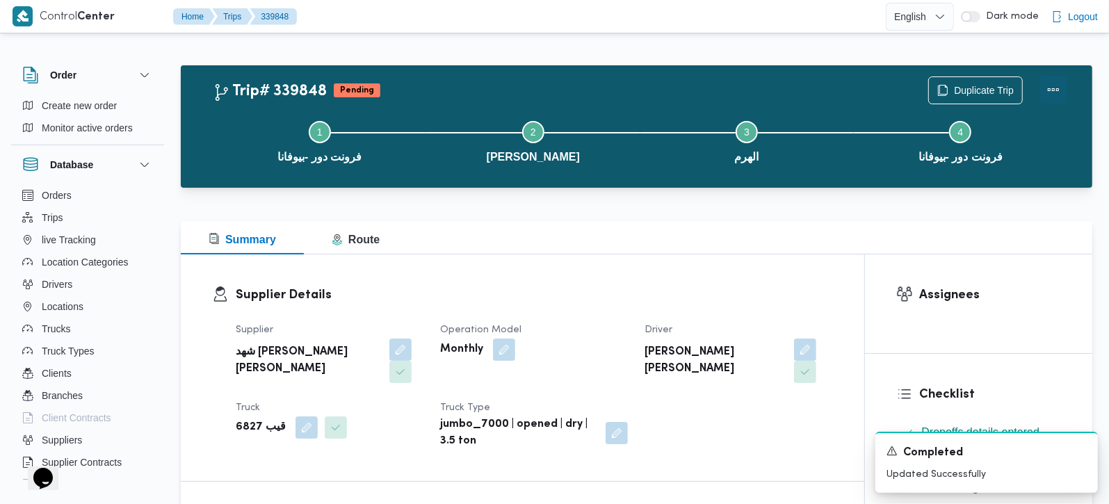
click at [1050, 89] on button "Actions" at bounding box center [1054, 90] width 28 height 28
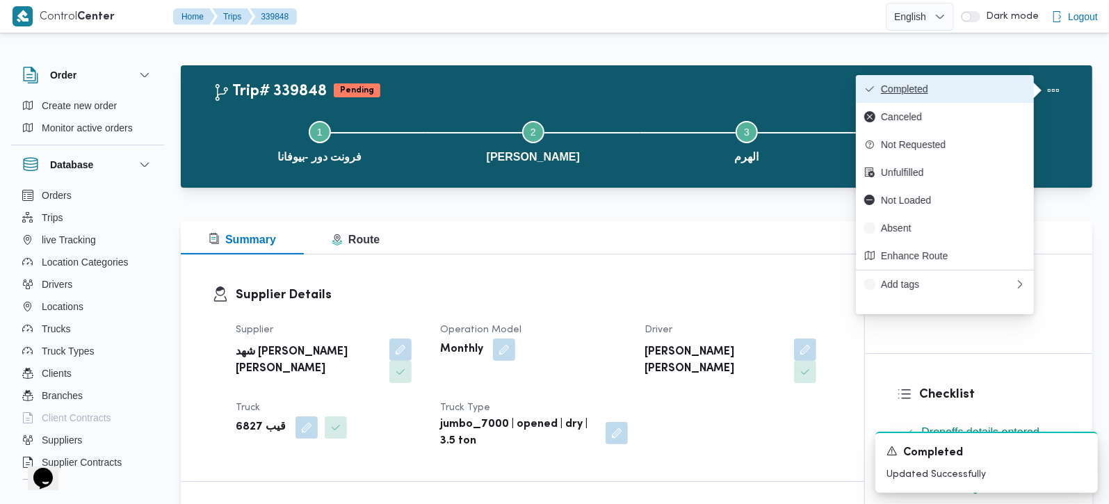
click at [971, 90] on span "Completed" at bounding box center [953, 88] width 145 height 11
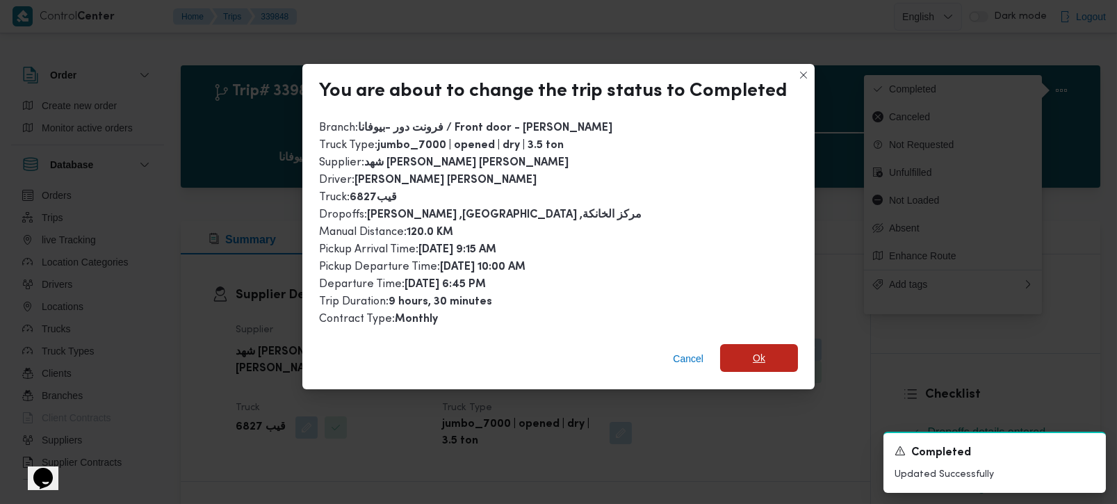
click at [771, 353] on span "Ok" at bounding box center [759, 358] width 78 height 28
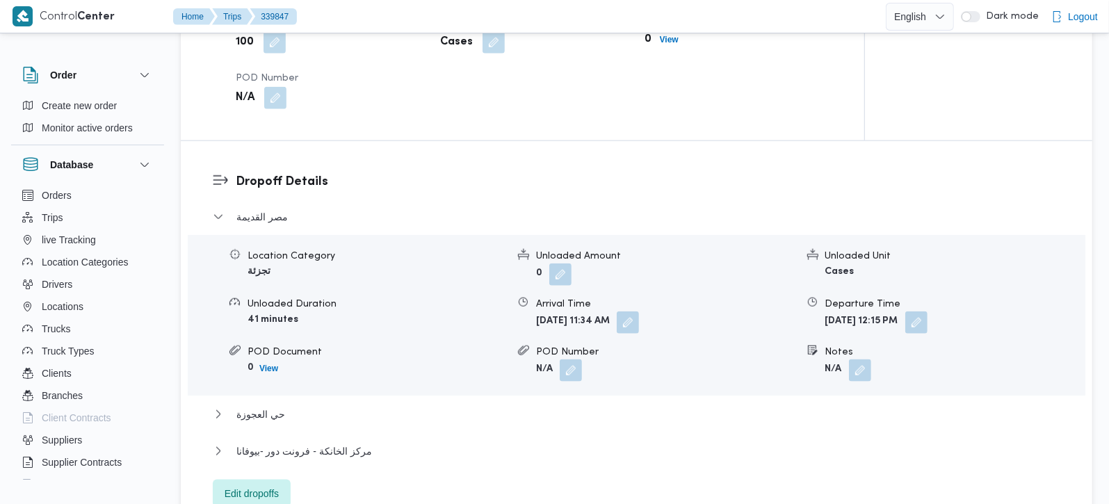
scroll to position [1063, 0]
click at [258, 421] on span "حي العجوزة" at bounding box center [260, 413] width 49 height 17
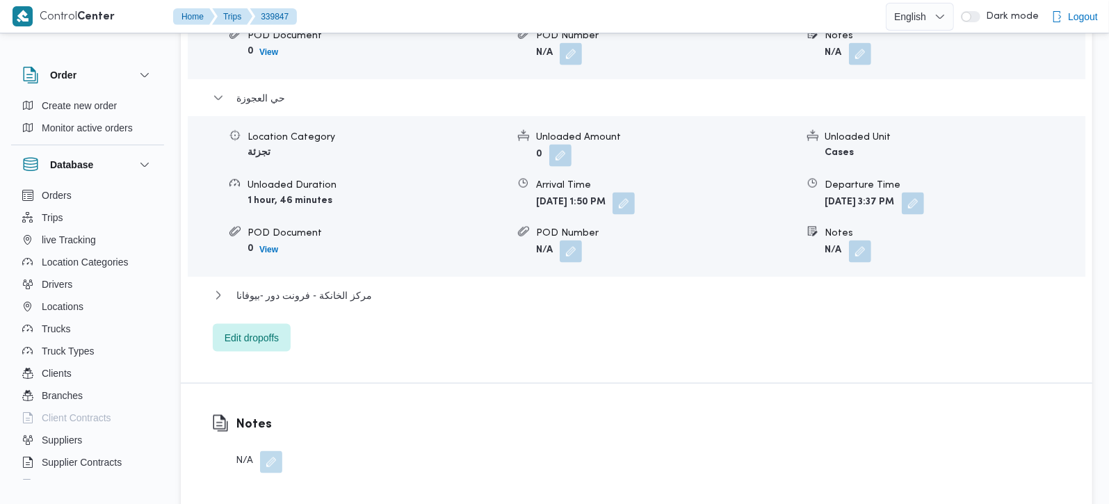
scroll to position [1391, 0]
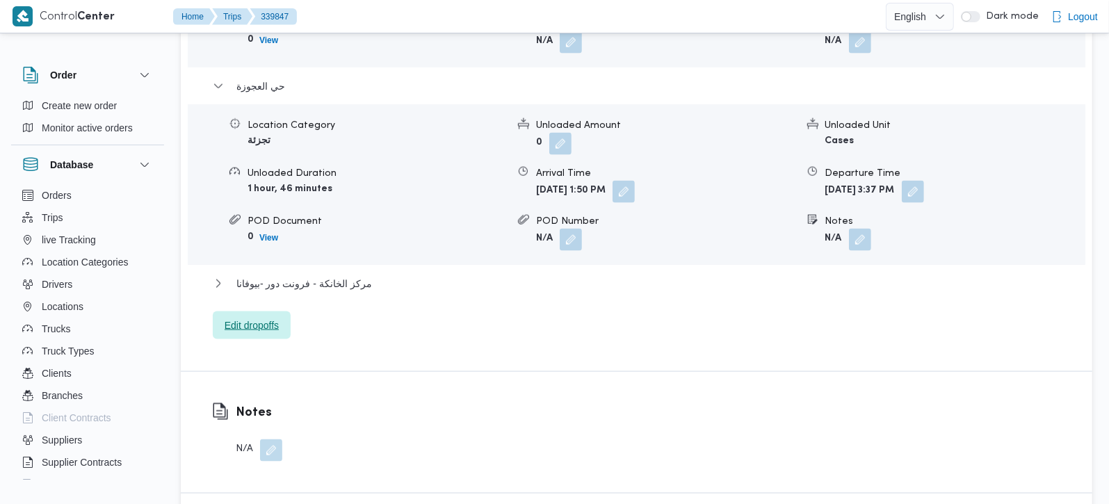
click at [253, 328] on span "Edit dropoffs" at bounding box center [252, 325] width 54 height 17
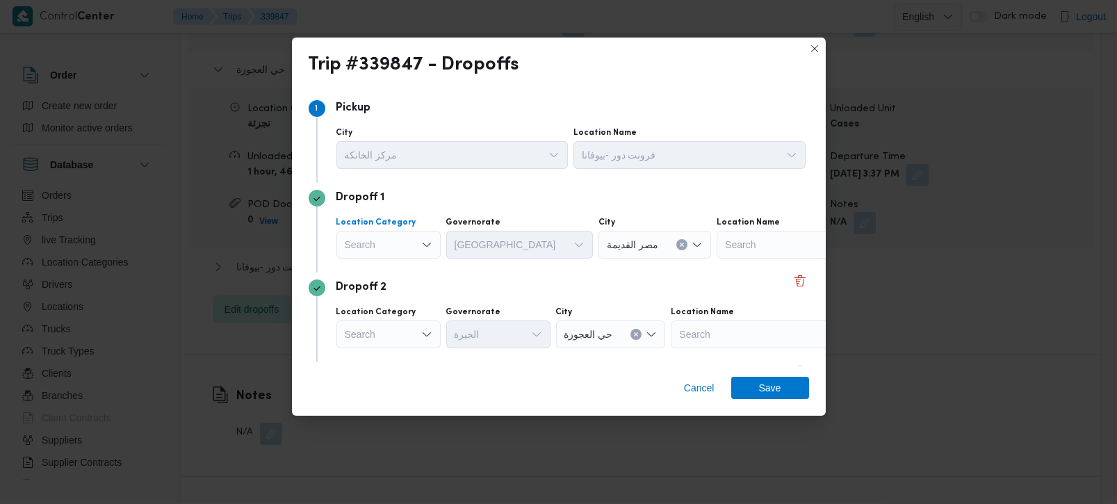
click at [419, 240] on div "Search" at bounding box center [389, 245] width 104 height 28
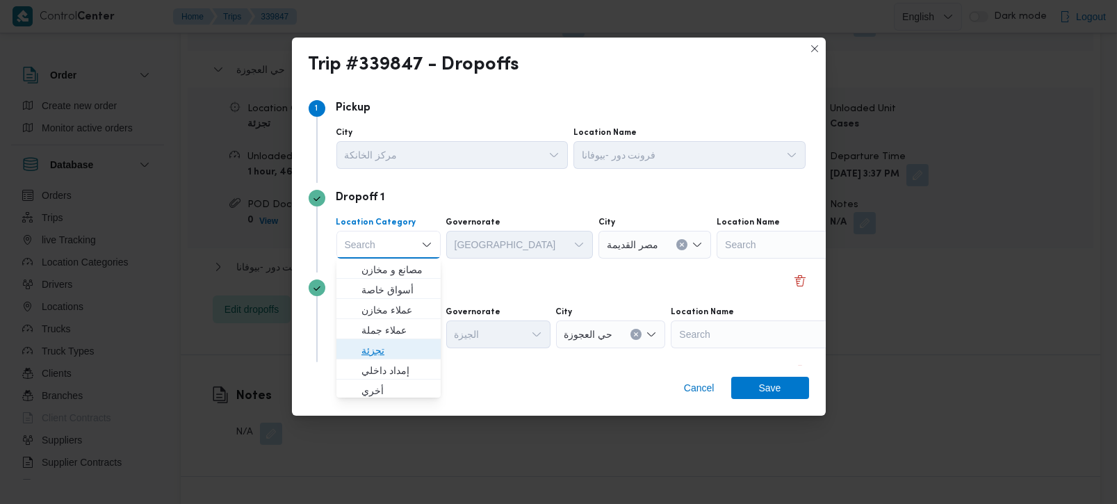
click at [386, 350] on span "تجزئة" at bounding box center [397, 350] width 71 height 17
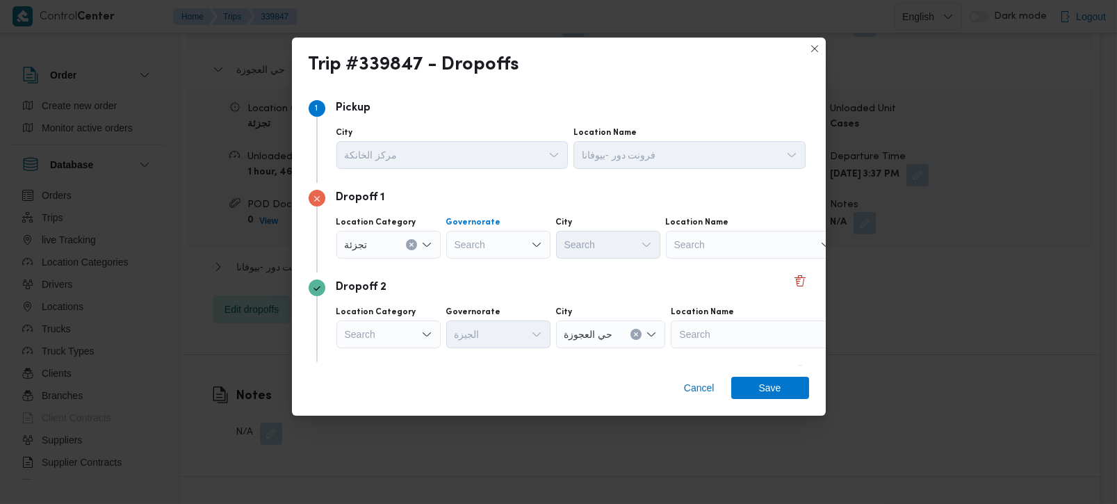
click at [503, 243] on div "Search" at bounding box center [498, 245] width 104 height 28
type input "زة"
click at [514, 267] on span "الجي زة" at bounding box center [506, 269] width 71 height 17
click at [613, 243] on div "Search" at bounding box center [608, 245] width 104 height 28
type input "دق"
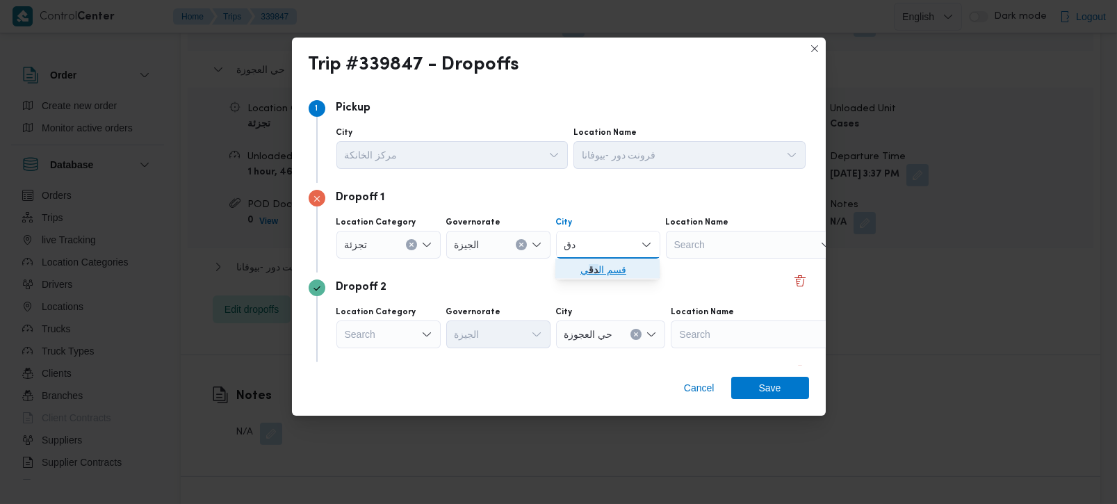
click at [608, 266] on span "قسم ال دق ي" at bounding box center [616, 269] width 71 height 17
click at [604, 280] on div "Dropoff 2" at bounding box center [559, 288] width 501 height 17
click at [767, 385] on span "Save" at bounding box center [770, 387] width 22 height 22
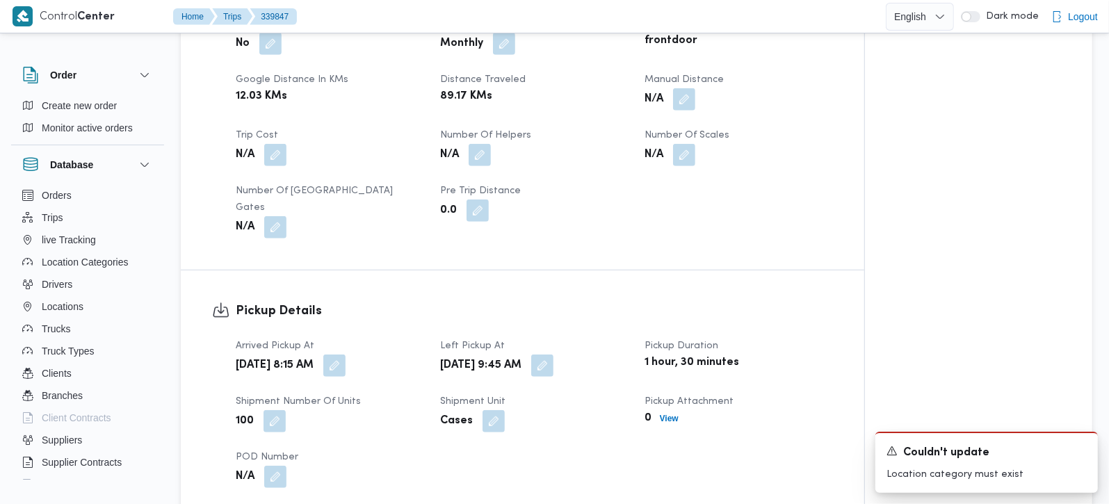
scroll to position [490, 0]
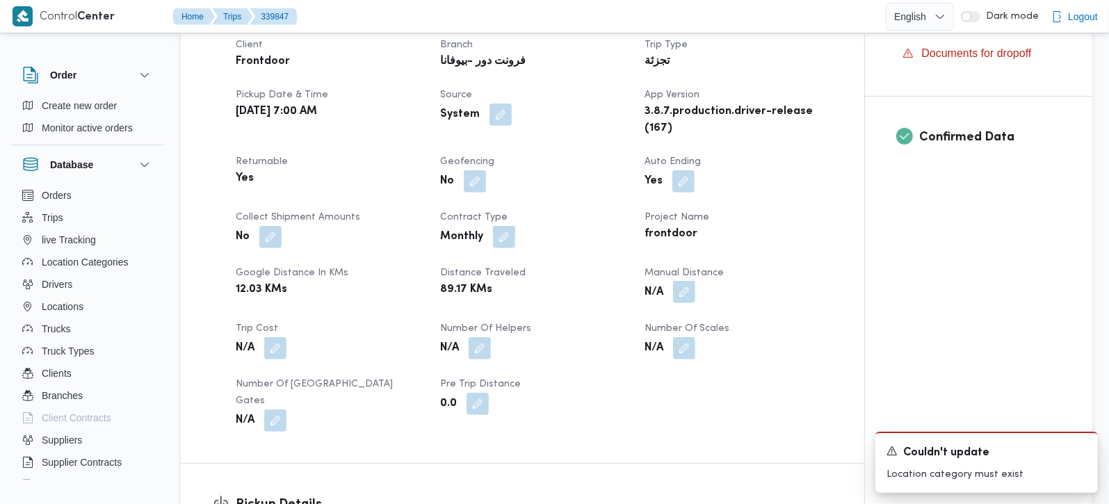
click at [694, 303] on button "button" at bounding box center [684, 292] width 22 height 22
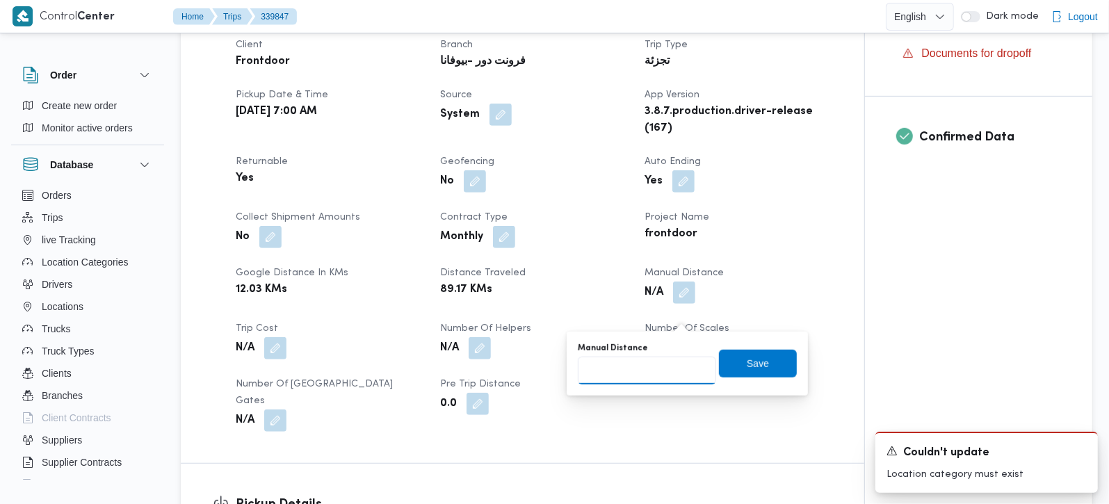
click at [654, 374] on input "Manual Distance" at bounding box center [647, 371] width 138 height 28
type input "90"
click at [759, 367] on span "Save" at bounding box center [758, 363] width 78 height 28
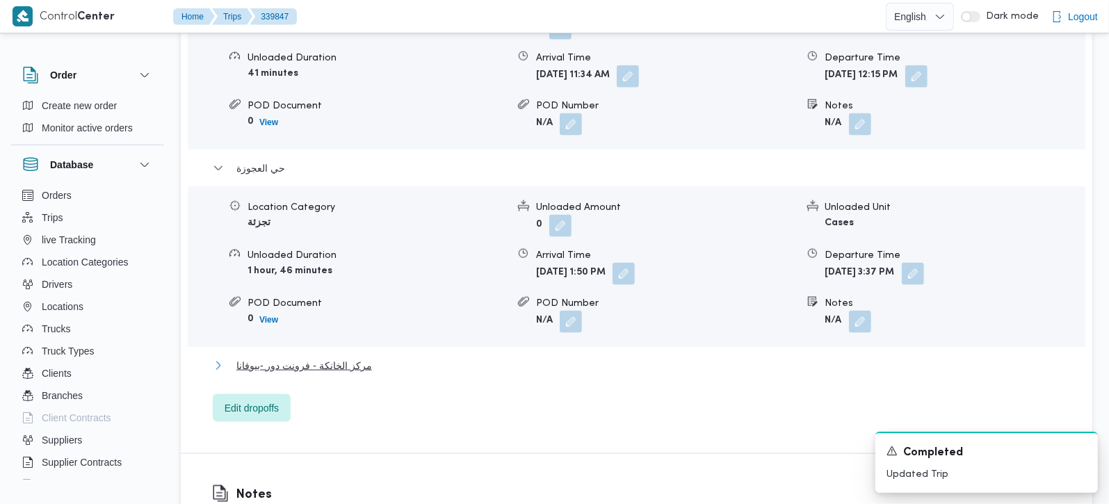
click at [294, 371] on span "مركز الخانكة - فرونت دور -بيوفانا" at bounding box center [304, 365] width 136 height 17
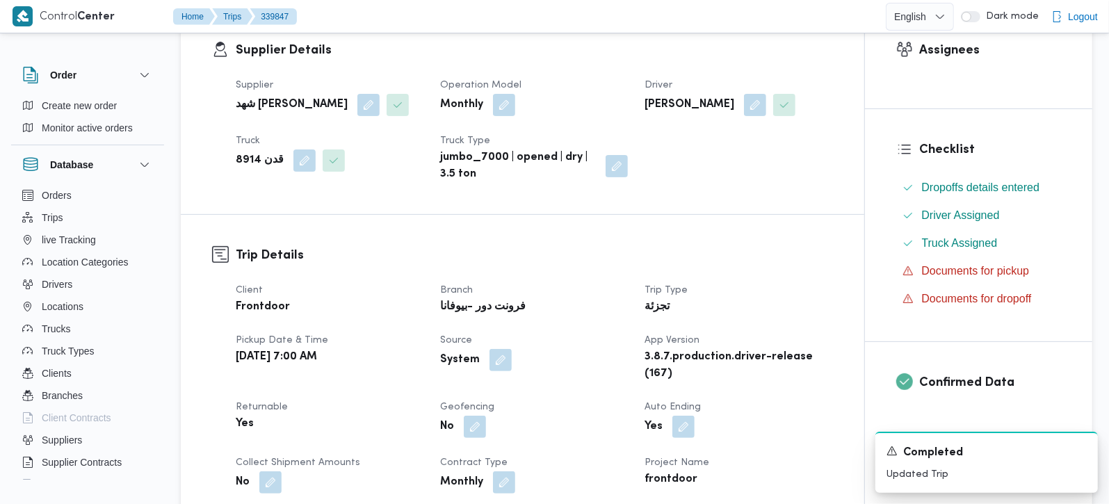
scroll to position [0, 0]
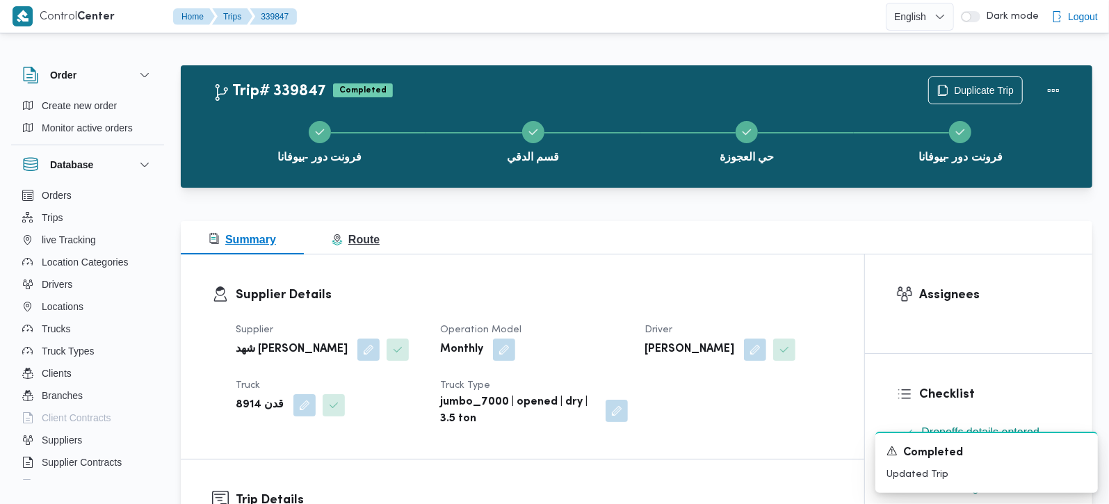
click at [374, 222] on button "Route" at bounding box center [356, 237] width 104 height 33
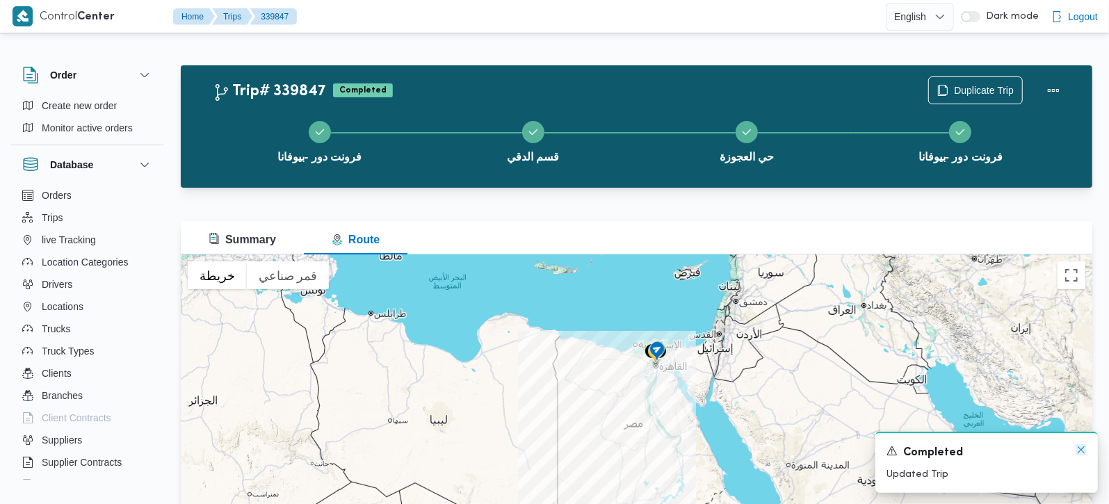
click at [1076, 451] on icon "Dismiss toast" at bounding box center [1081, 449] width 11 height 11
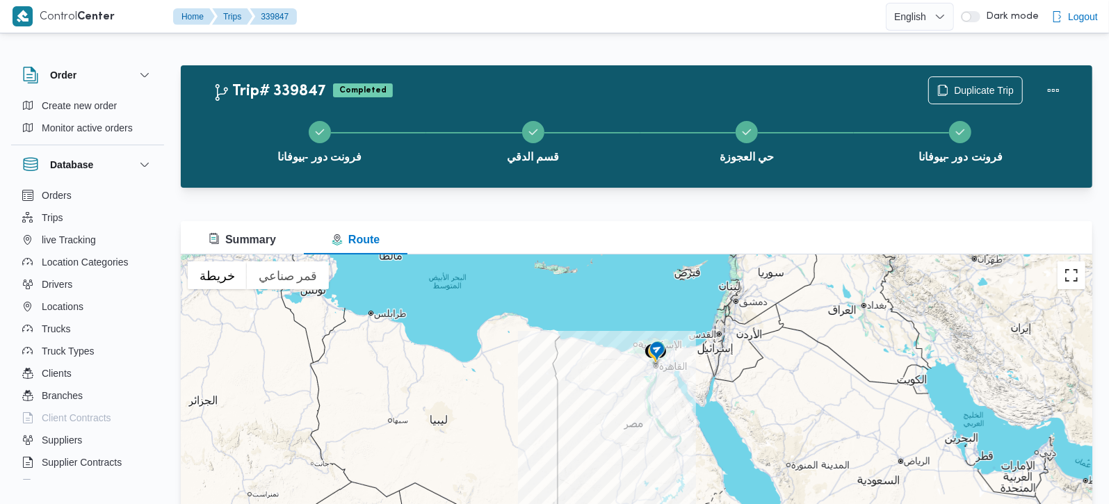
click at [1069, 285] on button "تبديل إلى العرض ملء الشاشة" at bounding box center [1072, 275] width 28 height 28
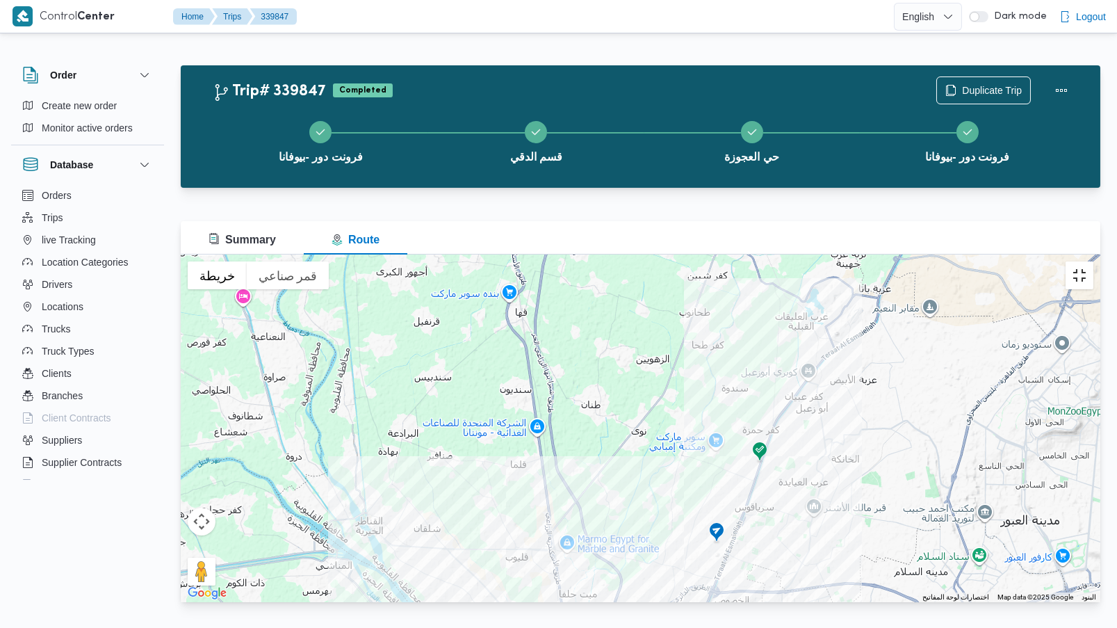
click at [1094, 261] on button "تبديل إلى العرض ملء الشاشة" at bounding box center [1080, 275] width 28 height 28
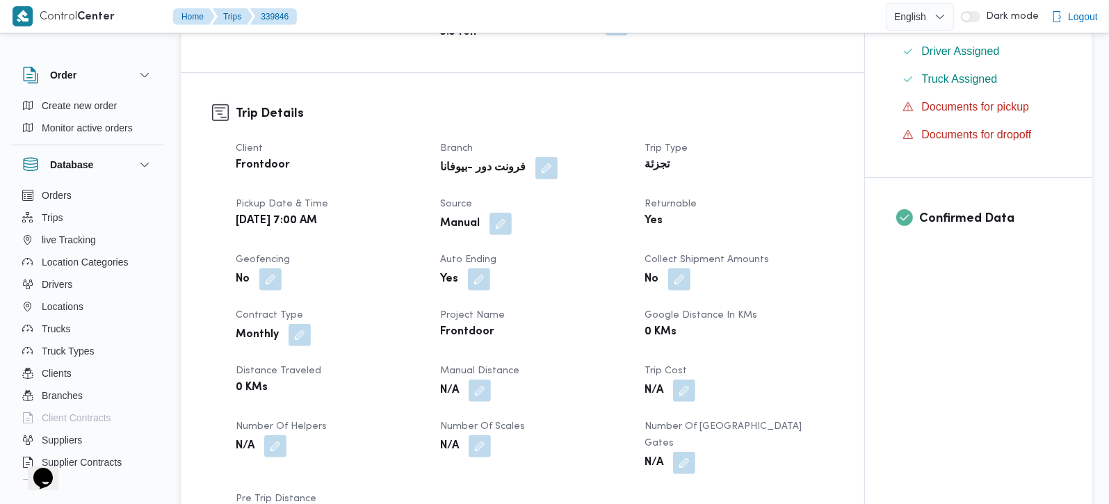
scroll to position [490, 0]
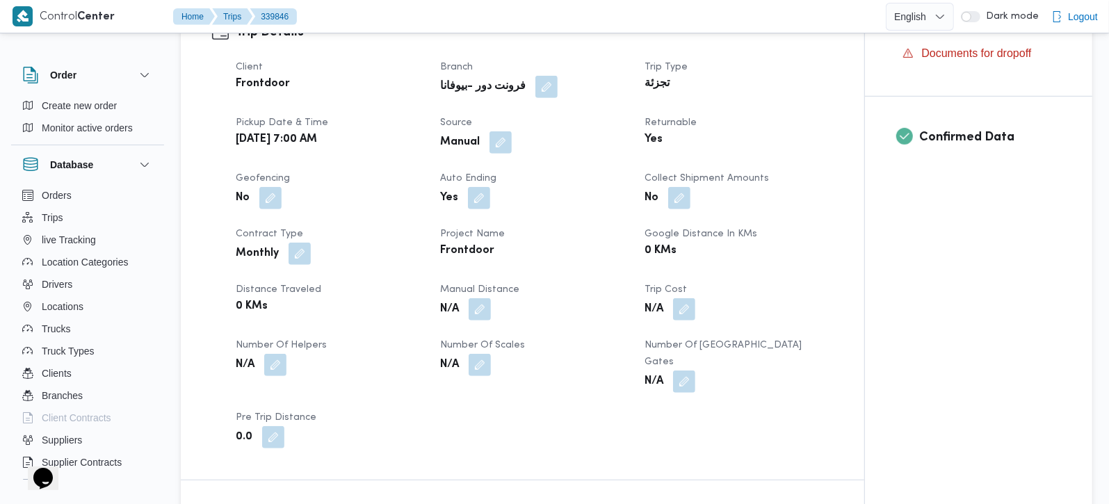
drag, startPoint x: 483, startPoint y: 313, endPoint x: 458, endPoint y: 353, distance: 46.5
click at [481, 313] on button "button" at bounding box center [480, 309] width 22 height 22
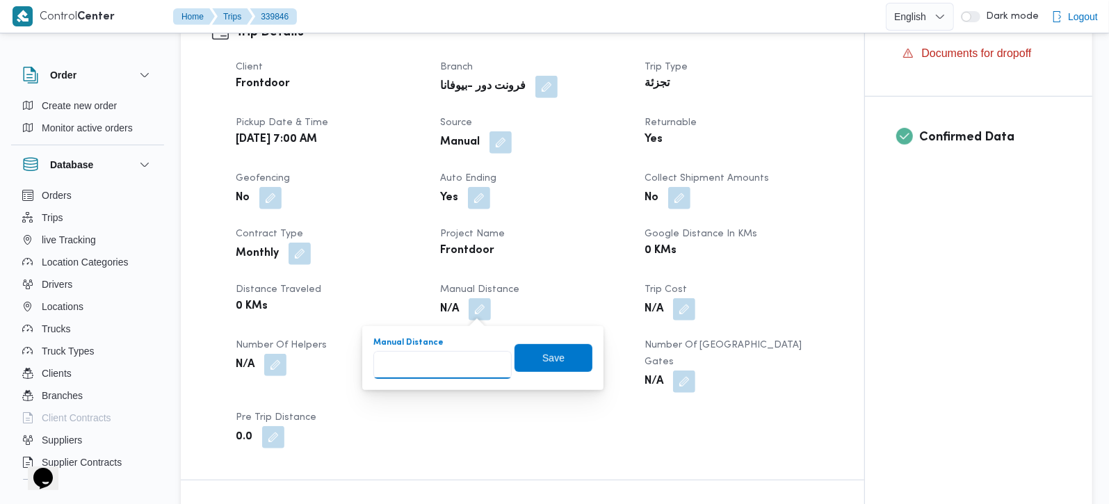
click at [426, 365] on input "Manual Distance" at bounding box center [442, 365] width 138 height 28
type input "127"
click at [527, 353] on span "Save" at bounding box center [554, 358] width 78 height 28
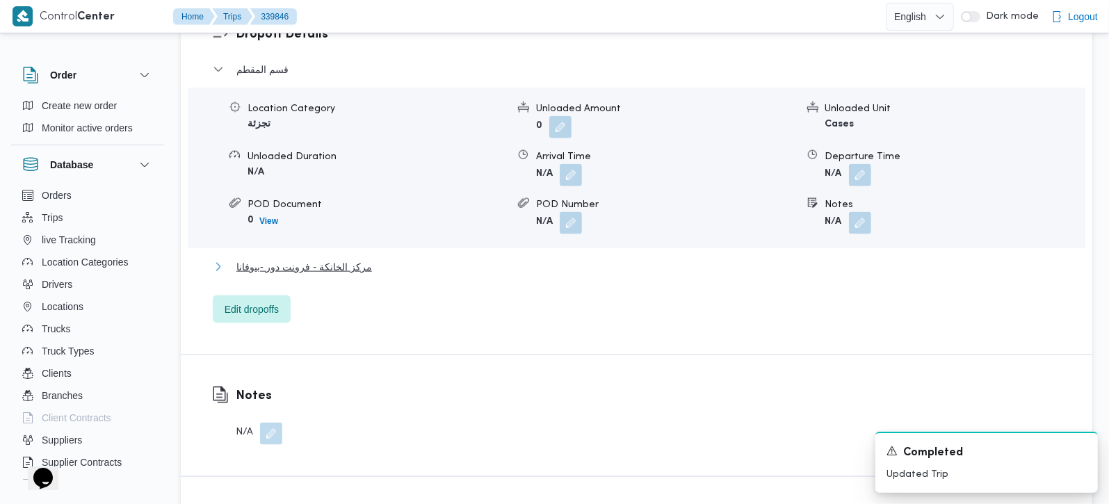
click at [346, 259] on span "مركز الخانكة - فرونت دور -بيوفانا" at bounding box center [304, 267] width 136 height 17
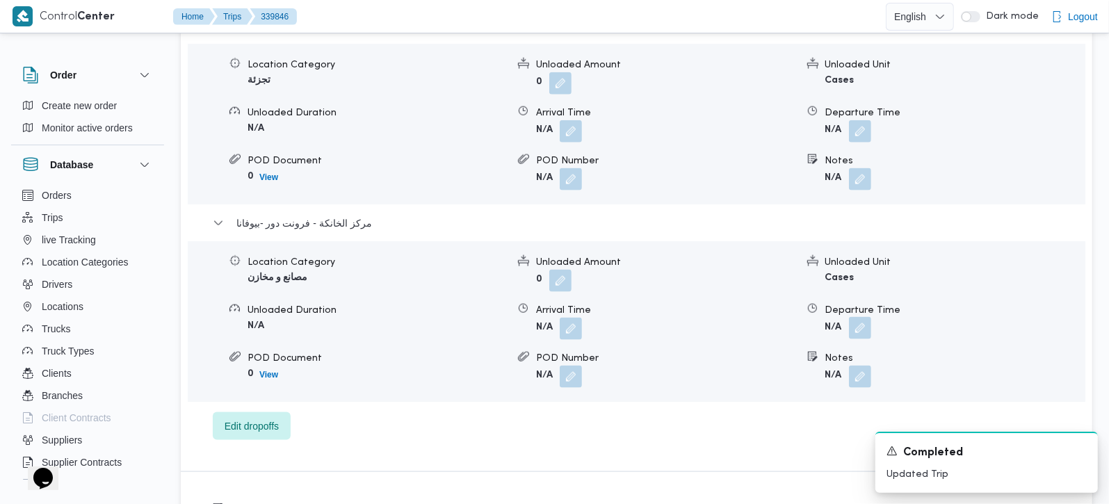
scroll to position [1309, 0]
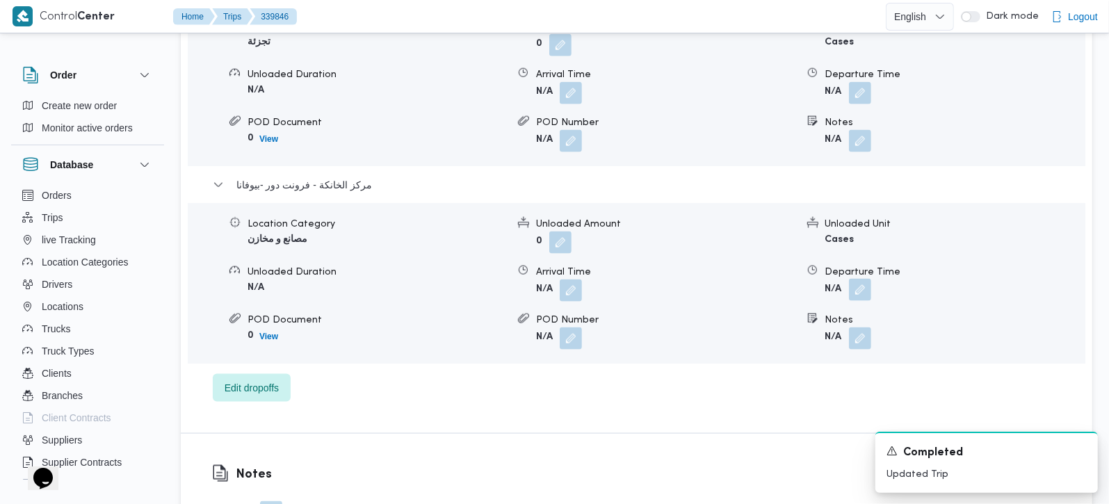
click at [855, 279] on button "button" at bounding box center [860, 290] width 22 height 22
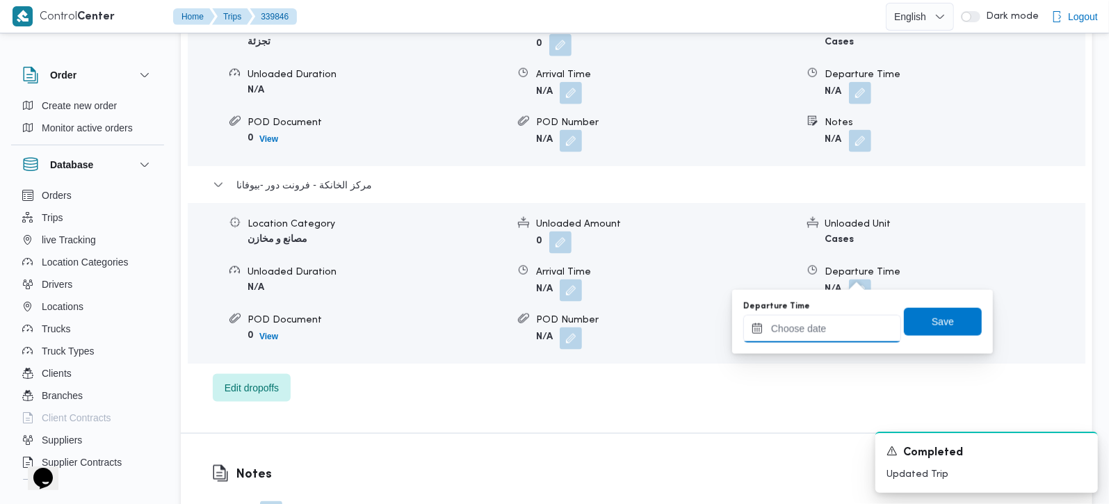
click at [819, 337] on input "Departure Time" at bounding box center [822, 329] width 158 height 28
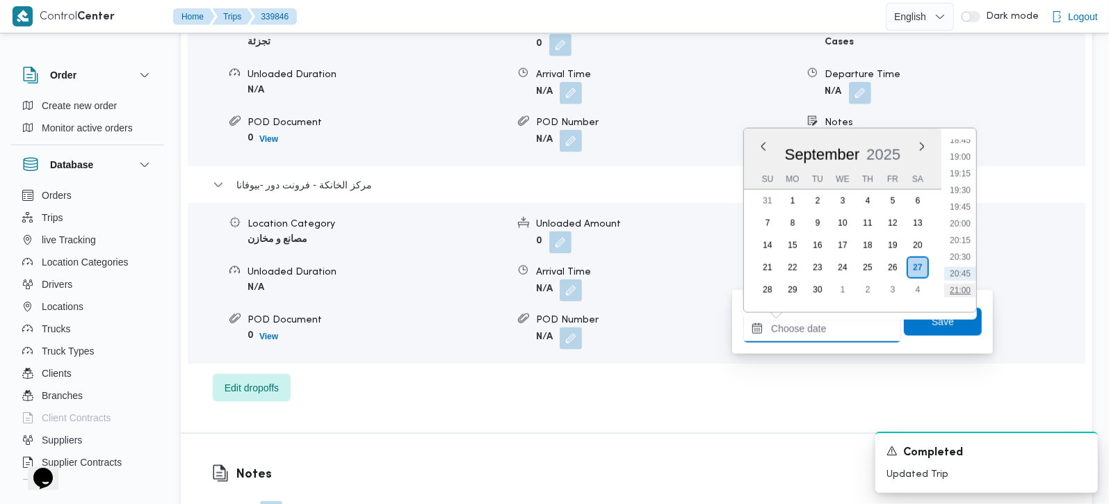
scroll to position [1220, 0]
click at [970, 163] on li "18:30" at bounding box center [960, 162] width 32 height 14
type input "[DATE] 18:30"
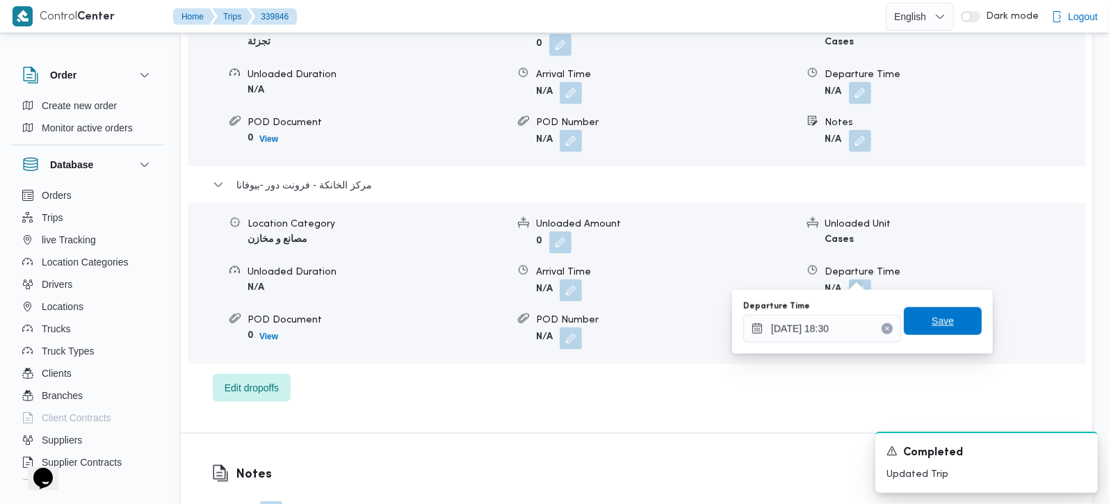
click at [928, 335] on div "Save" at bounding box center [943, 322] width 78 height 28
click at [925, 312] on span "Save" at bounding box center [943, 321] width 78 height 28
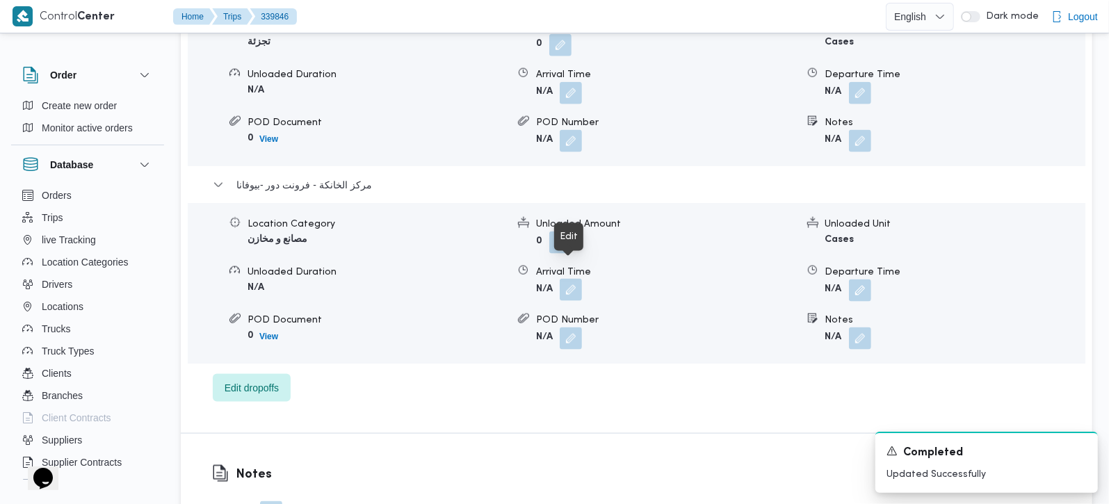
click at [565, 279] on button "button" at bounding box center [571, 290] width 22 height 22
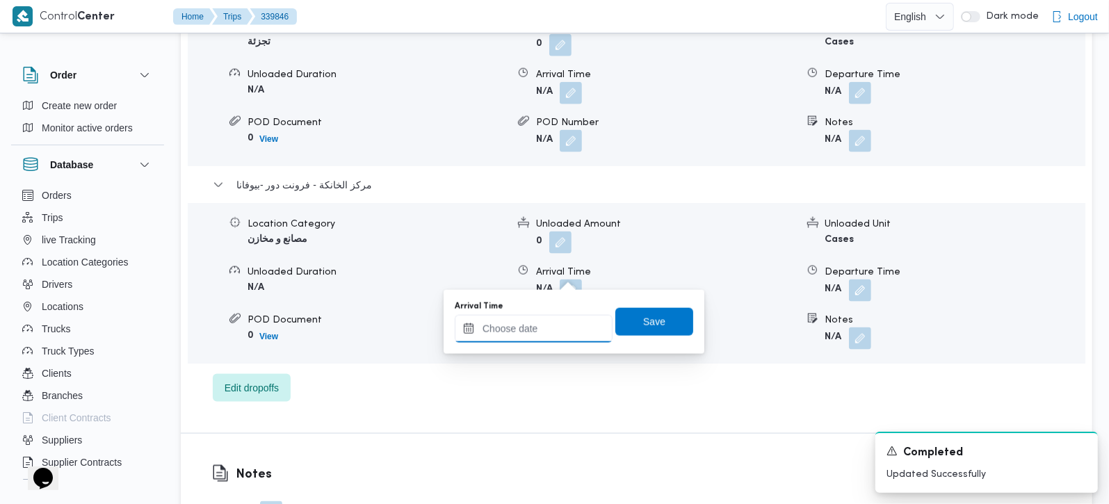
drag, startPoint x: 563, startPoint y: 277, endPoint x: 555, endPoint y: 322, distance: 45.3
click at [536, 337] on input "Arrival Time" at bounding box center [534, 329] width 158 height 28
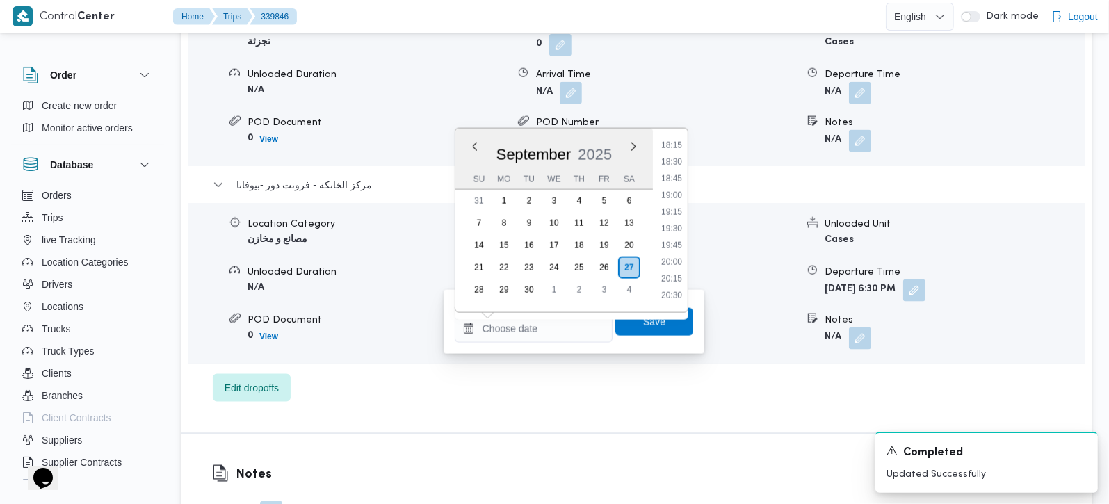
click at [670, 136] on div "Time 00:00 00:15 00:30 00:45 01:00 01:15 01:30 01:45 02:00 02:15 02:30 02:45 03…" at bounding box center [670, 221] width 35 height 184
click at [670, 138] on div "Time 00:00 00:15 00:30 00:45 01:00 01:15 01:30 01:45 02:00 02:15 02:30 02:45 03…" at bounding box center [670, 221] width 35 height 184
click at [670, 144] on li "18:15" at bounding box center [672, 145] width 32 height 14
type input "[DATE] 18:15"
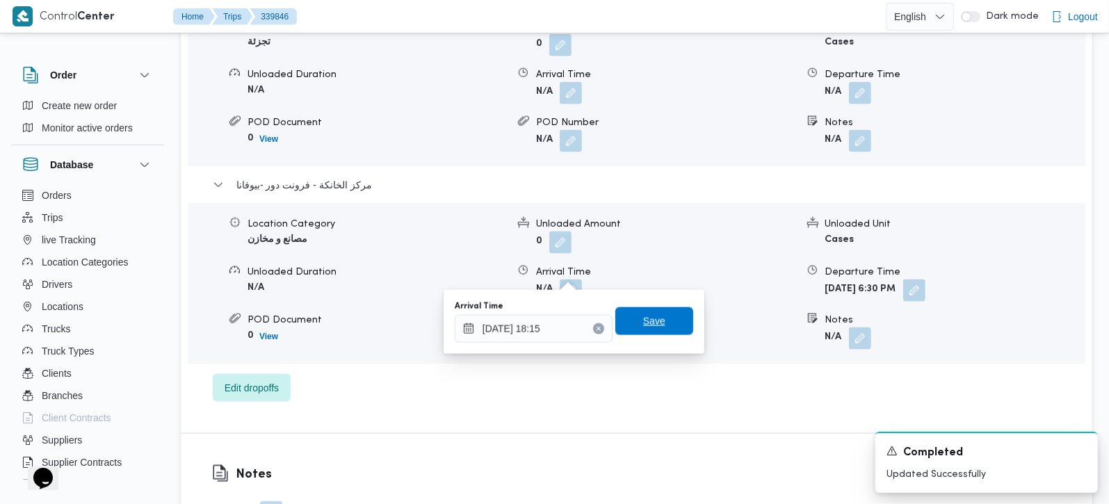
click at [665, 319] on span "Save" at bounding box center [654, 321] width 78 height 28
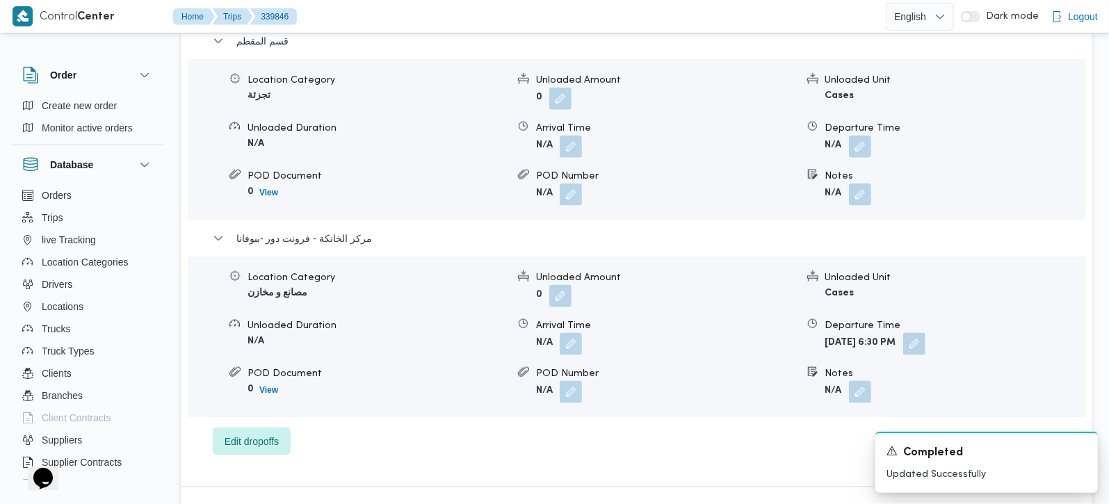
scroll to position [1227, 0]
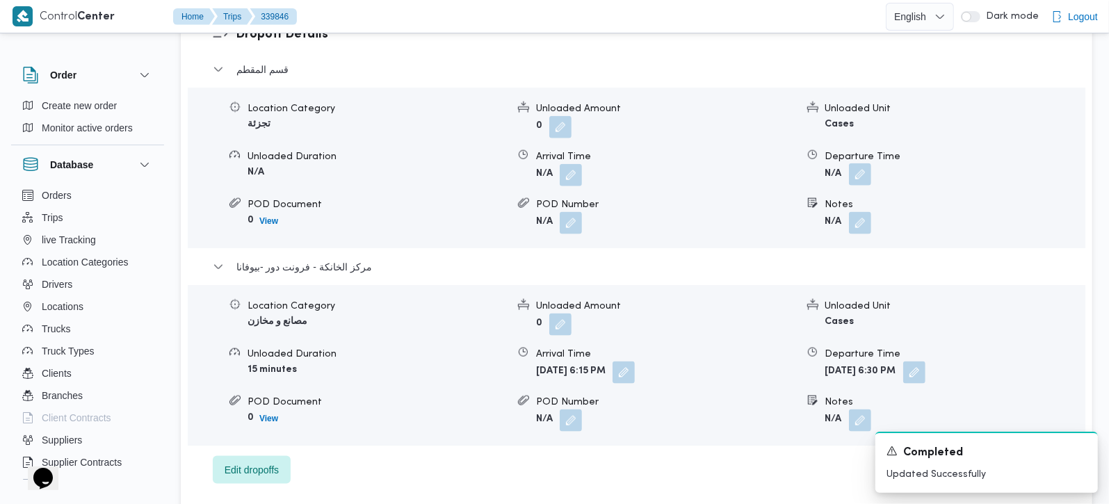
click at [868, 163] on button "button" at bounding box center [860, 174] width 22 height 22
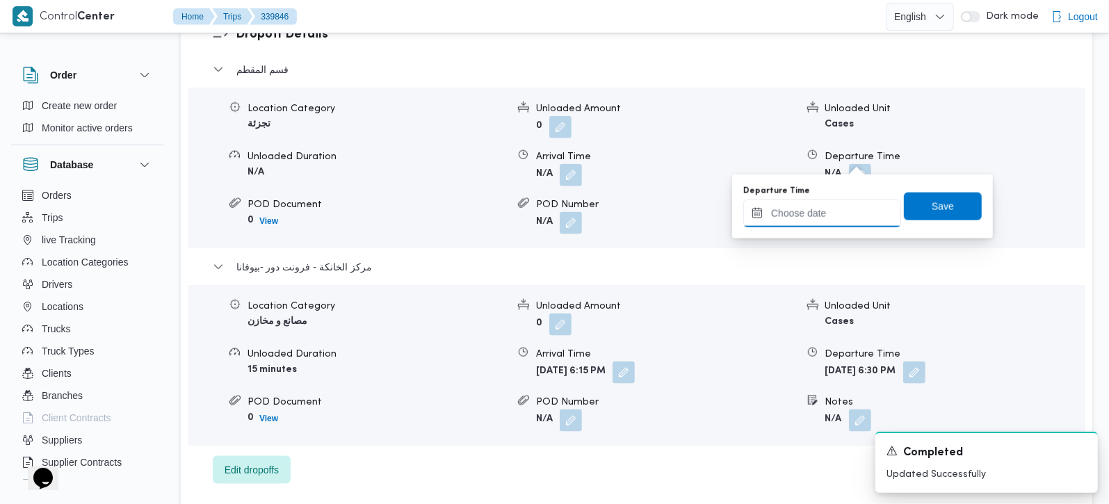
click at [840, 212] on input "Departure Time" at bounding box center [822, 214] width 158 height 28
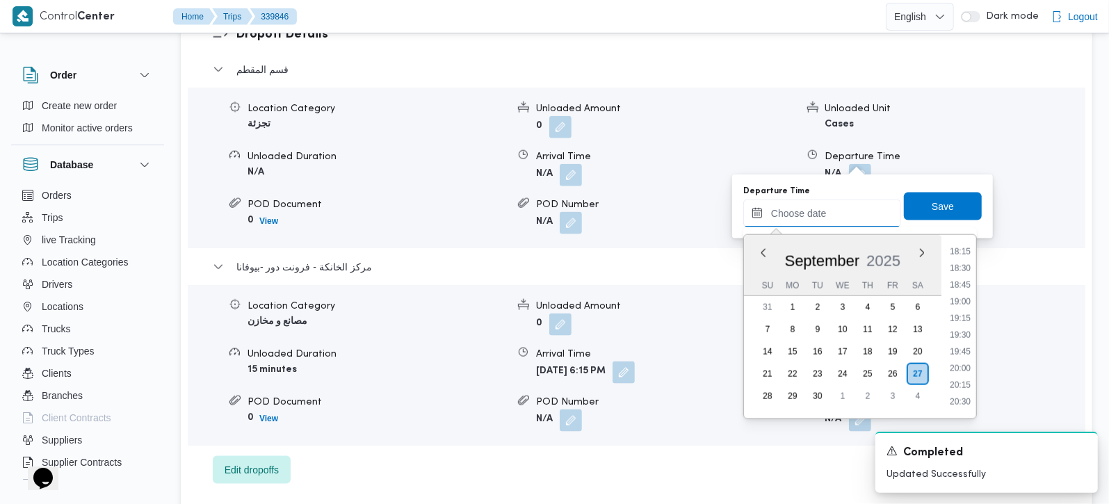
scroll to position [1138, 0]
drag, startPoint x: 966, startPoint y: 264, endPoint x: 960, endPoint y: 233, distance: 31.1
click at [966, 264] on li "17:15" at bounding box center [960, 267] width 32 height 14
type input "27/09/2025 17:15"
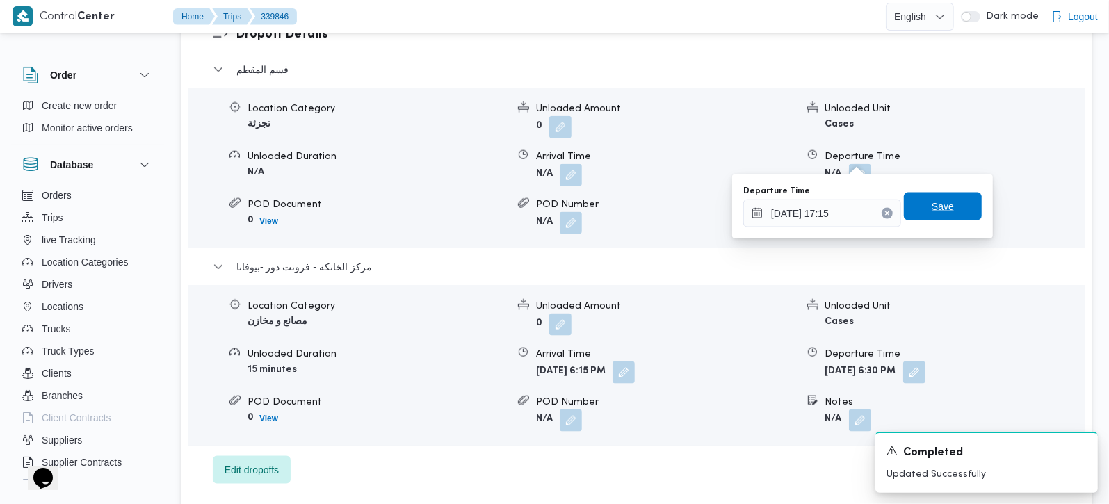
click at [957, 216] on span "Save" at bounding box center [943, 207] width 78 height 28
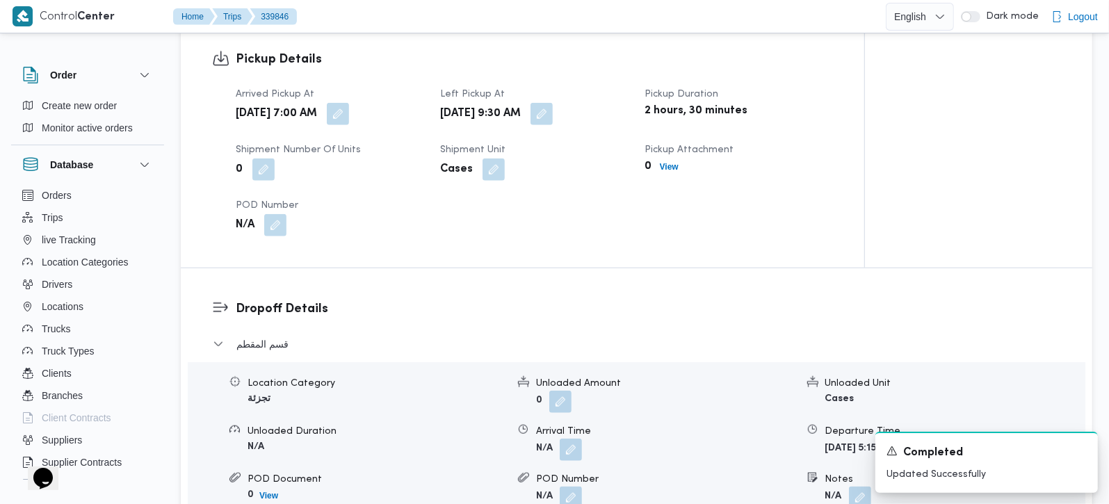
scroll to position [981, 0]
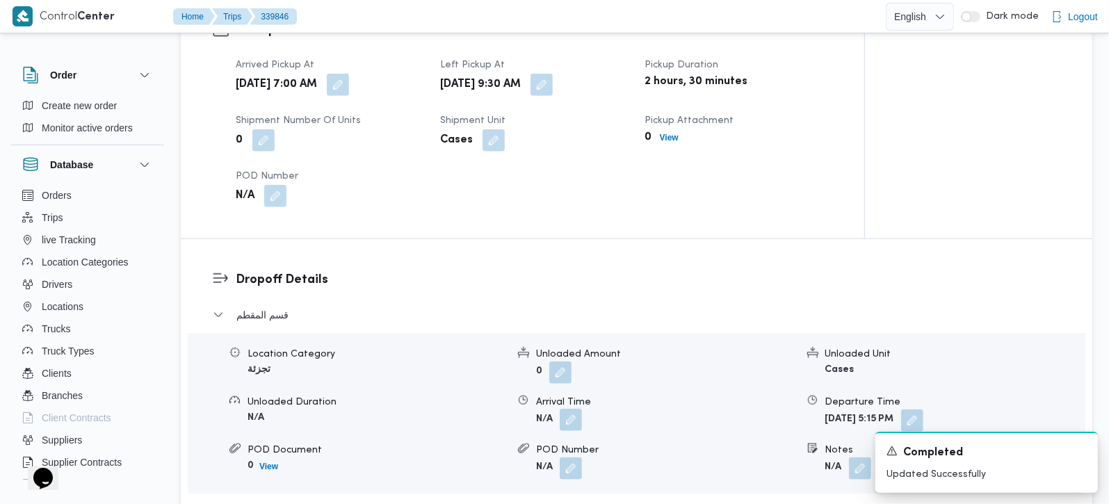
click at [569, 409] on button "button" at bounding box center [571, 420] width 22 height 22
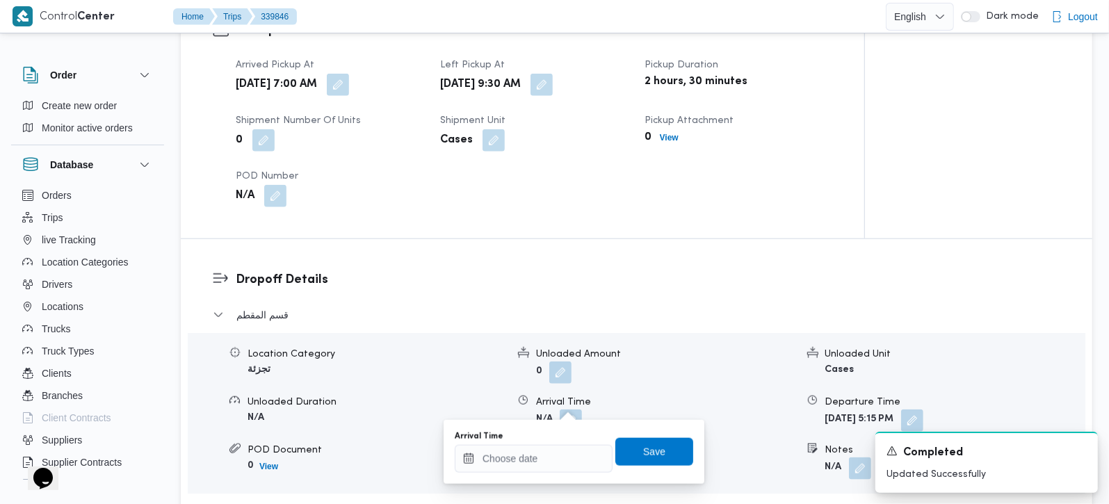
click at [555, 439] on div "Arrival Time" at bounding box center [534, 436] width 158 height 11
click at [554, 451] on input "Arrival Time" at bounding box center [534, 459] width 158 height 28
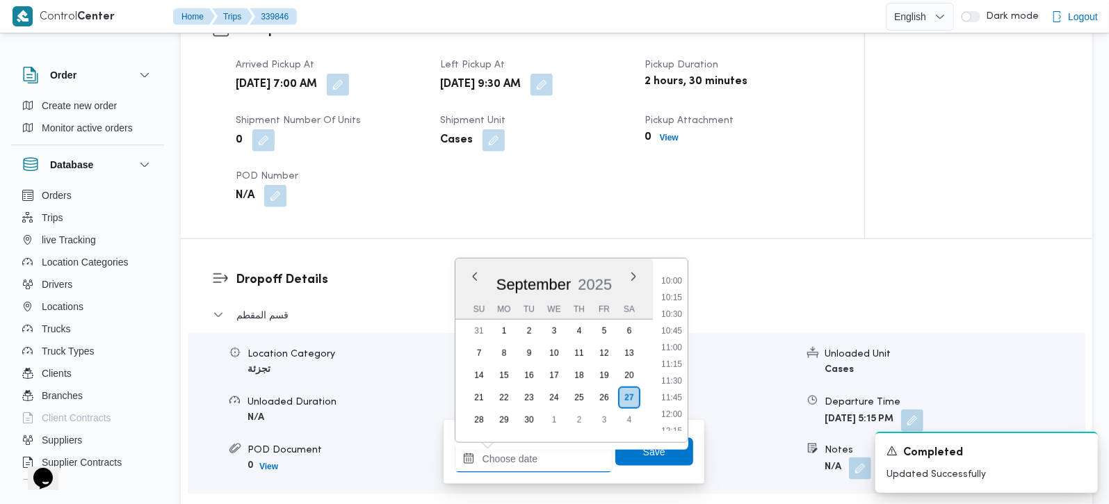
scroll to position [647, 0]
drag, startPoint x: 674, startPoint y: 326, endPoint x: 671, endPoint y: 340, distance: 14.2
click at [674, 326] on li "10:30" at bounding box center [672, 331] width 32 height 14
type input "[DATE] 10:30"
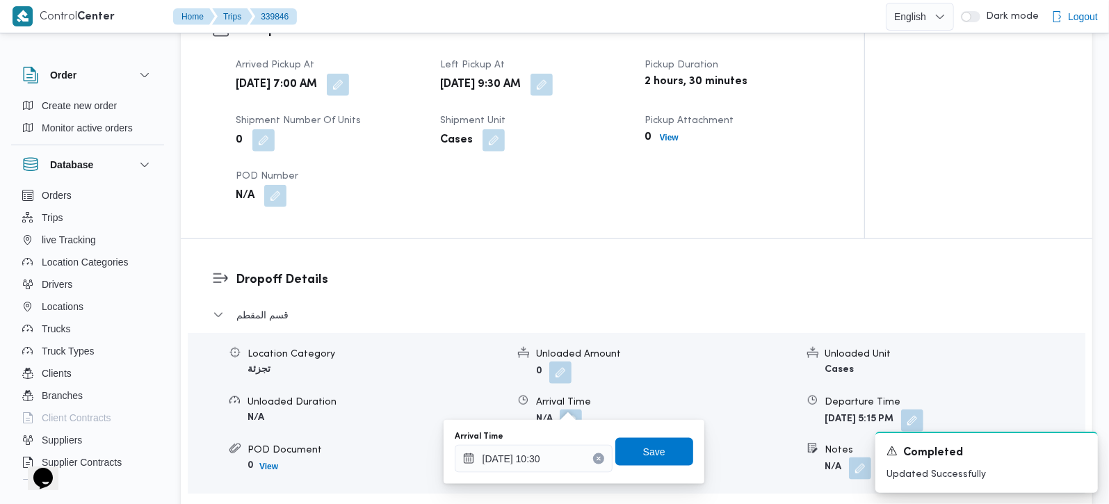
click at [659, 433] on div "Arrival Time 27/09/2025 10:30 Save" at bounding box center [573, 452] width 241 height 45
click at [659, 441] on span "Save" at bounding box center [654, 451] width 78 height 28
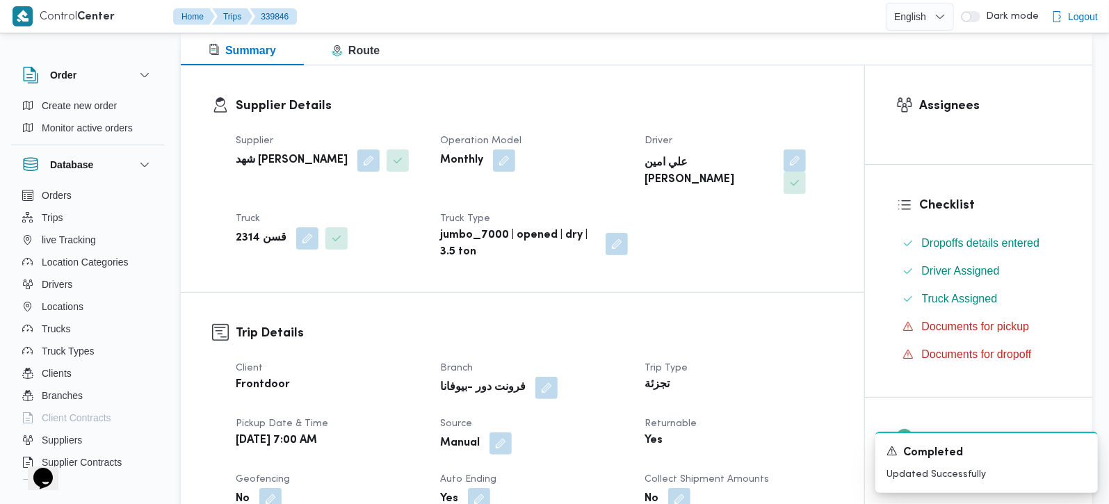
scroll to position [0, 0]
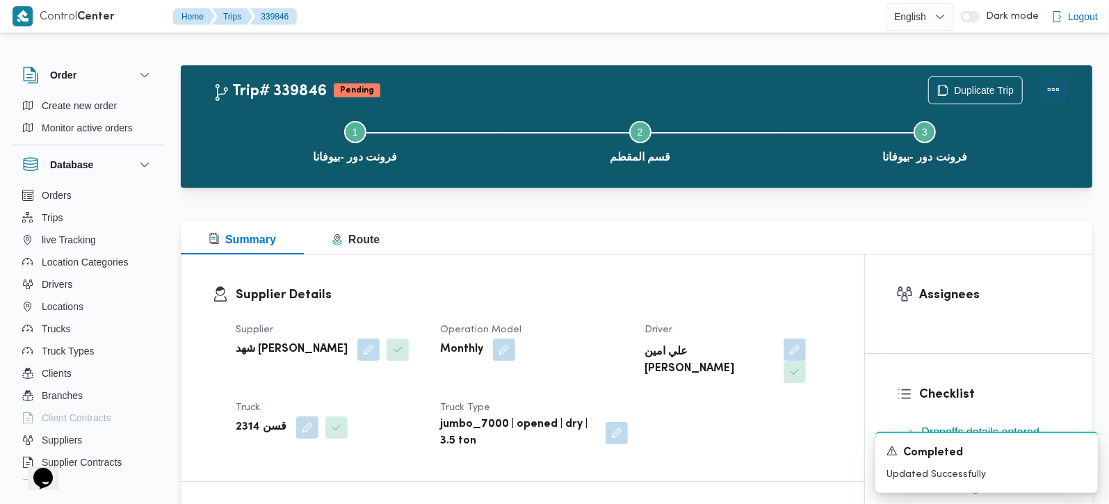
click at [1058, 90] on button "Actions" at bounding box center [1054, 90] width 28 height 28
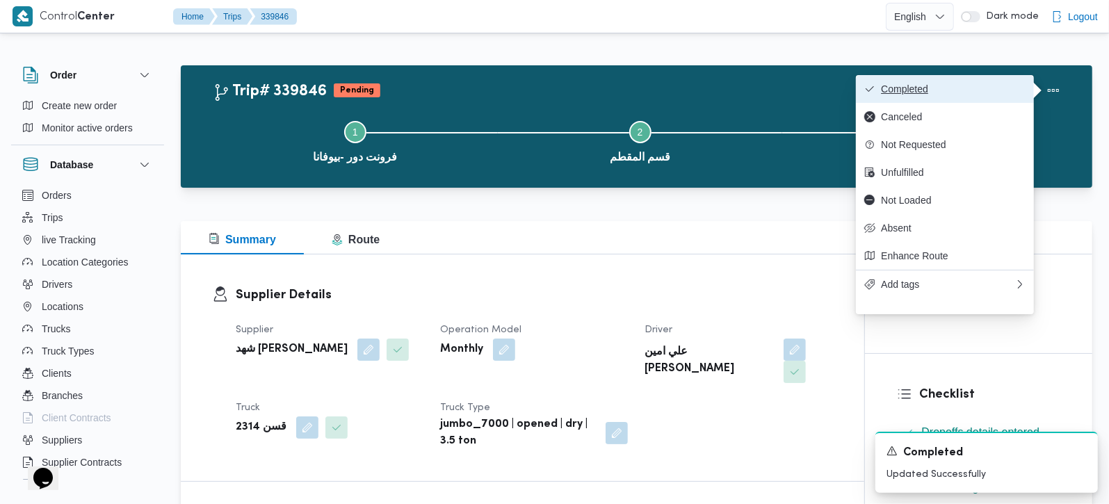
click at [901, 93] on span "Completed" at bounding box center [953, 88] width 145 height 11
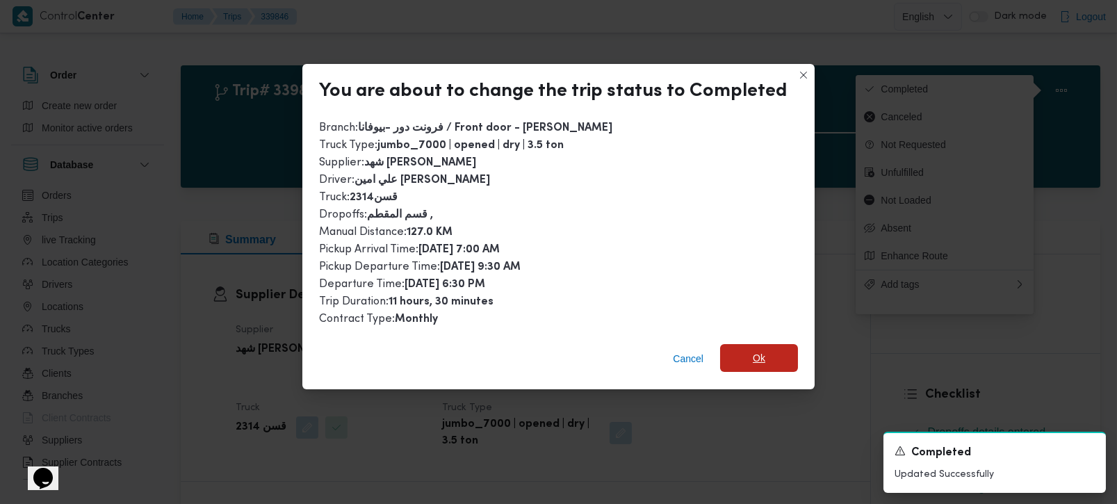
click at [720, 356] on span "Ok" at bounding box center [759, 358] width 78 height 28
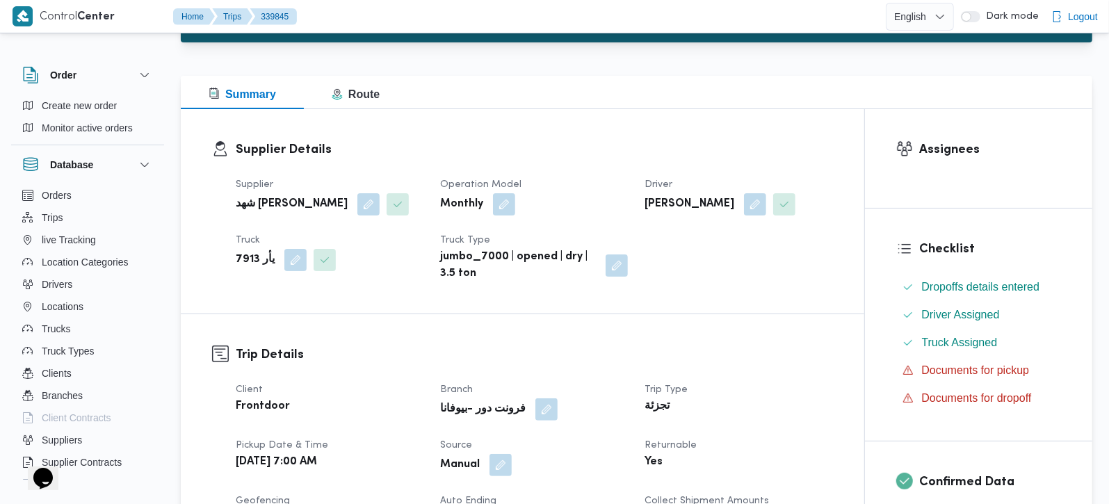
scroll to position [409, 0]
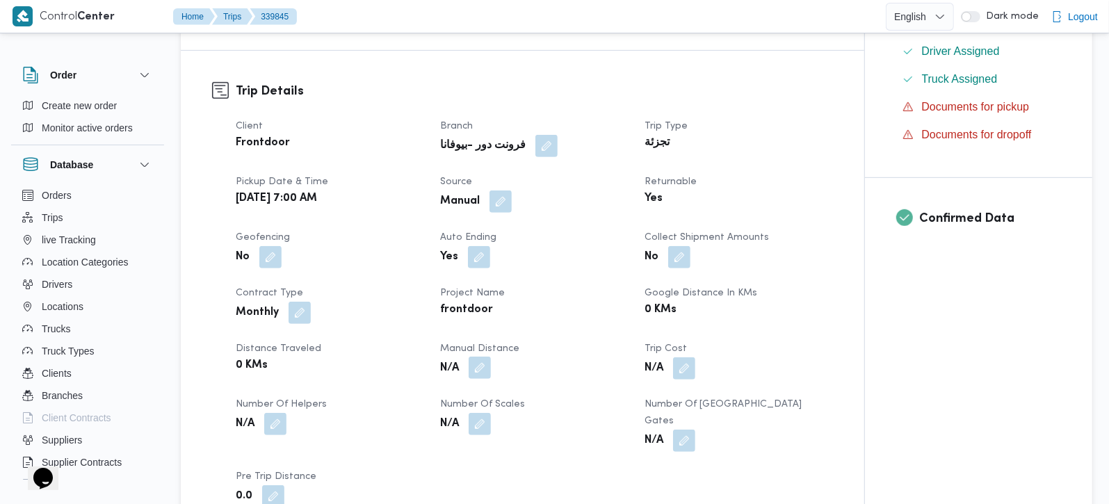
click at [479, 379] on button "button" at bounding box center [480, 368] width 22 height 22
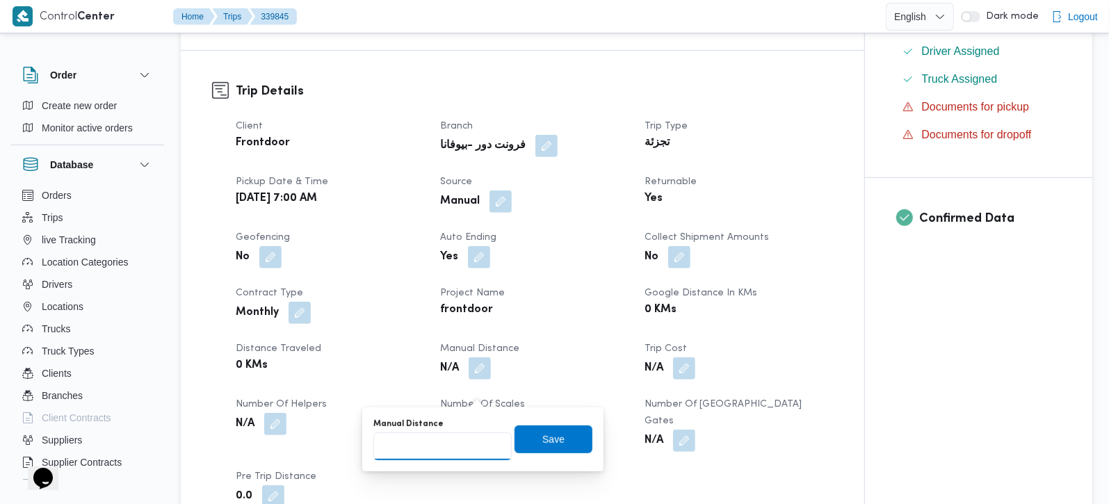
click at [433, 438] on input "Manual Distance" at bounding box center [442, 447] width 138 height 28
type input "105"
click at [553, 419] on div "Manual Distance 105 Save" at bounding box center [483, 439] width 222 height 45
click at [552, 428] on span "Save" at bounding box center [554, 439] width 78 height 28
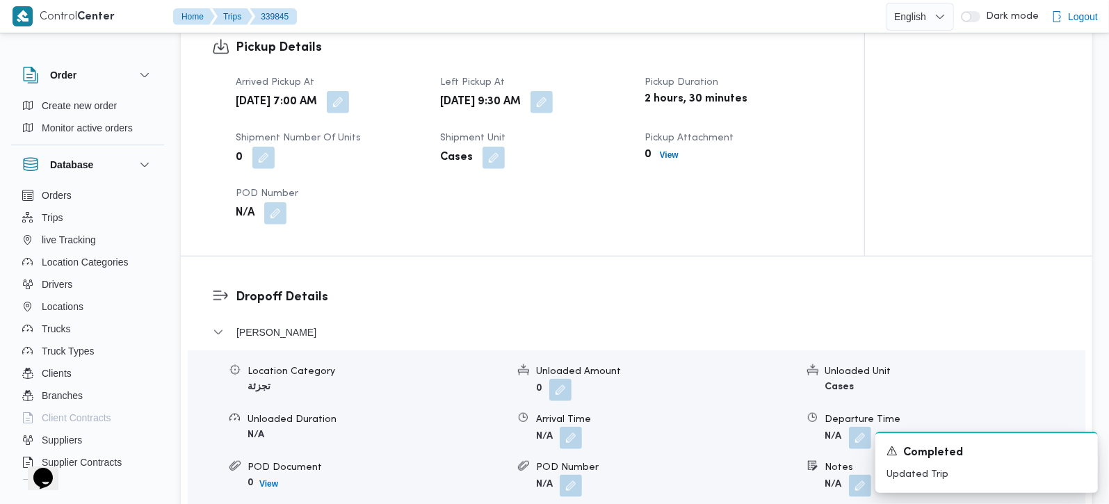
scroll to position [981, 0]
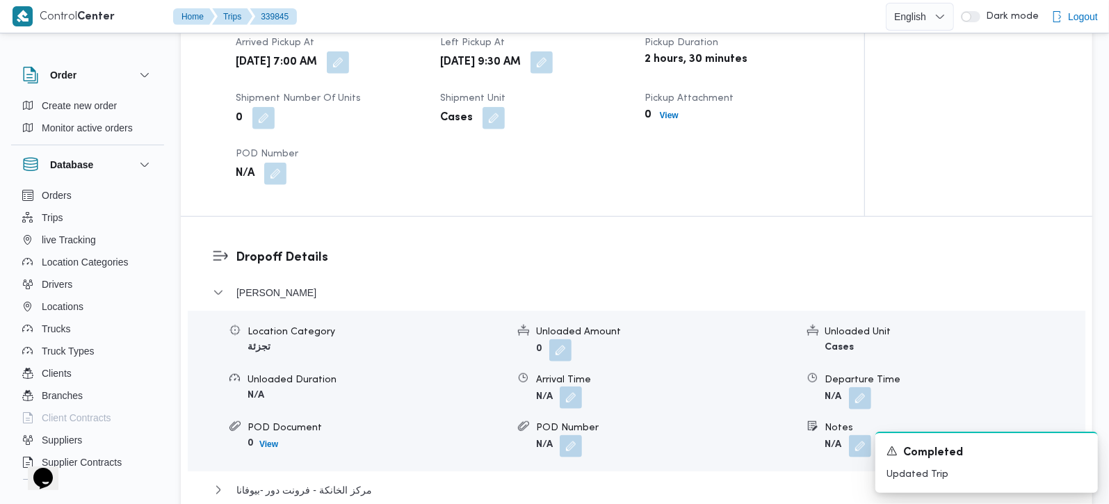
click at [575, 402] on button "button" at bounding box center [571, 398] width 22 height 22
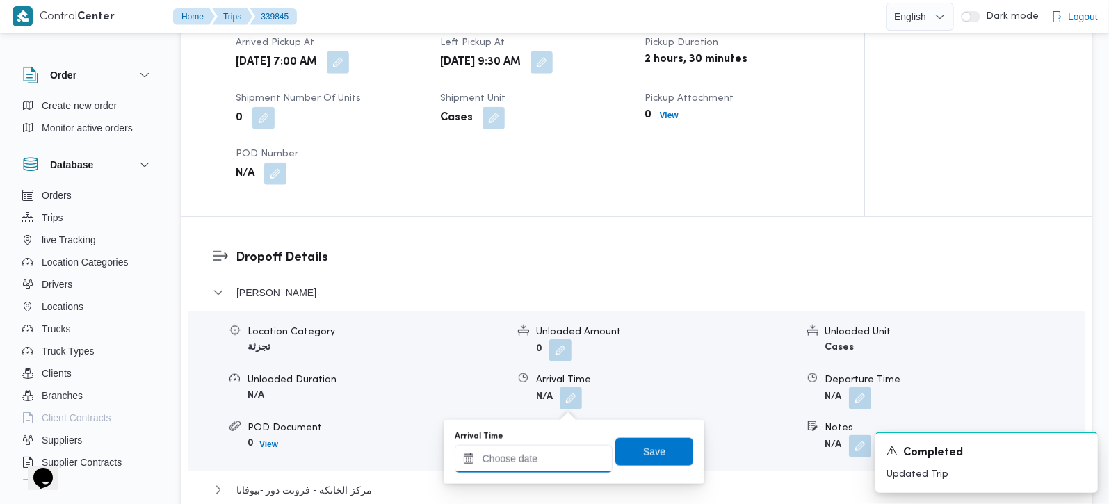
click at [569, 455] on input "Arrival Time" at bounding box center [534, 459] width 158 height 28
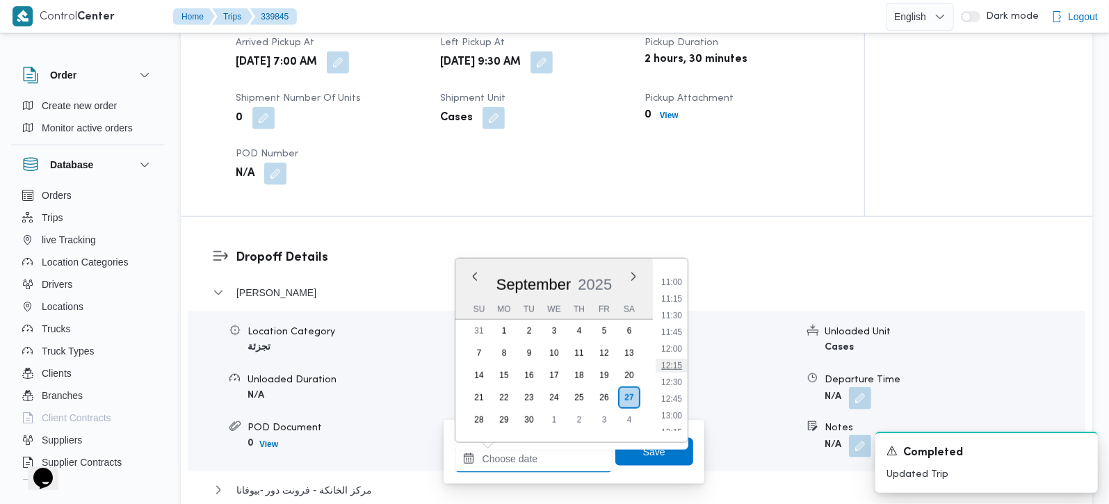
scroll to position [647, 0]
click at [669, 330] on li "10:30" at bounding box center [672, 331] width 32 height 14
type input "27/09/2025 10:30"
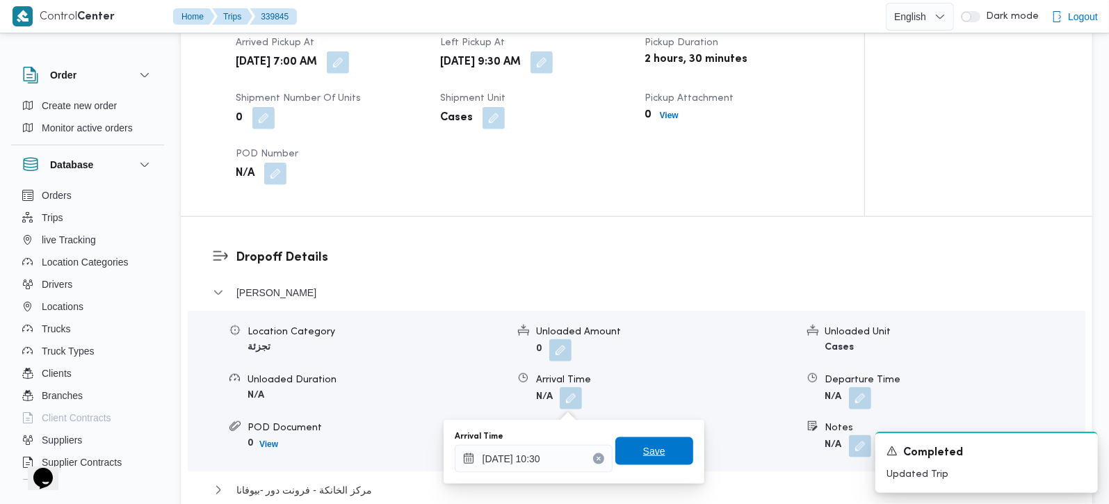
click at [643, 450] on span "Save" at bounding box center [654, 451] width 22 height 17
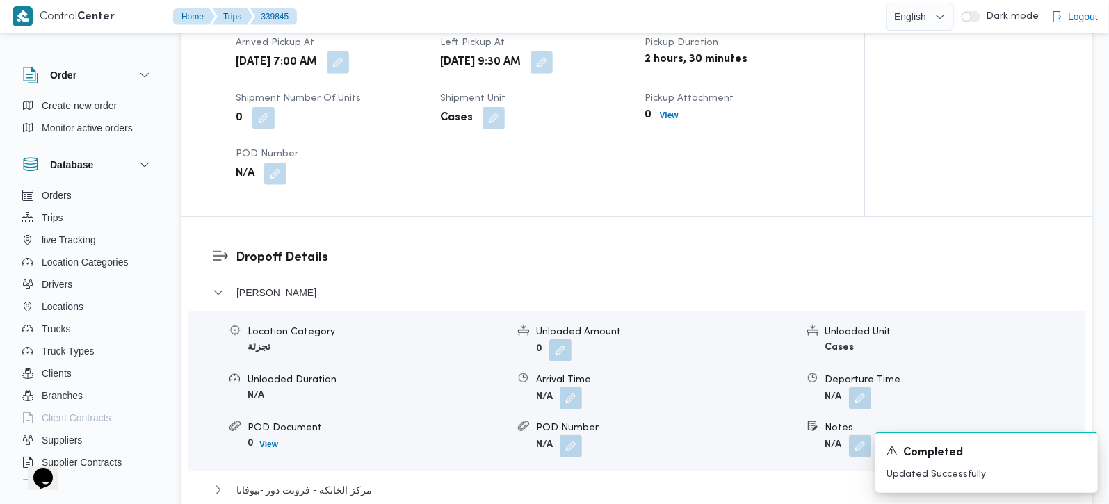
scroll to position [1309, 0]
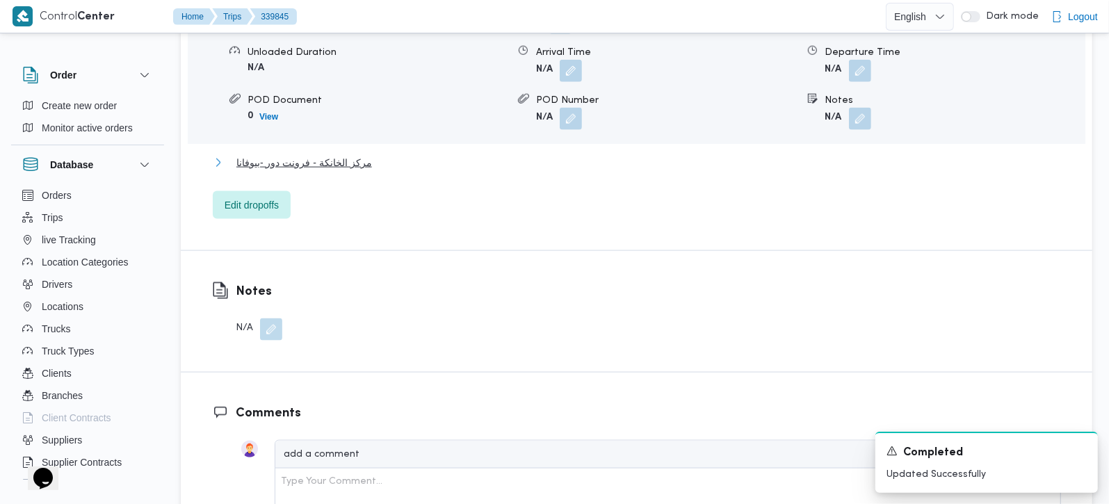
click at [290, 158] on div "فيصل Location Category تجزئة Unloaded Amount 0 Unloaded Unit Cases Unloaded Dur…" at bounding box center [637, 88] width 848 height 262
click at [260, 171] on span "مركز الخانكة - فرونت دور -بيوفانا" at bounding box center [304, 162] width 136 height 17
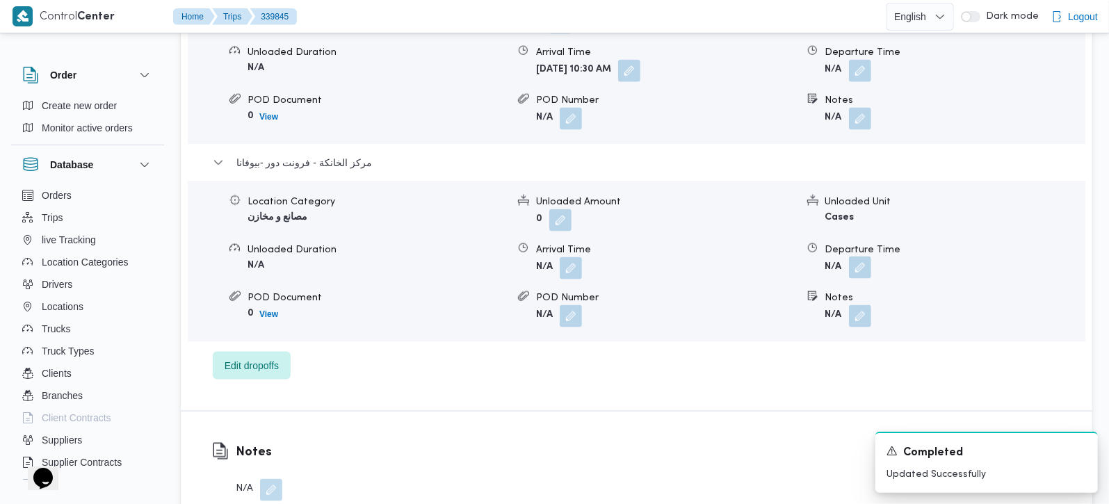
click at [866, 277] on button "button" at bounding box center [860, 268] width 22 height 22
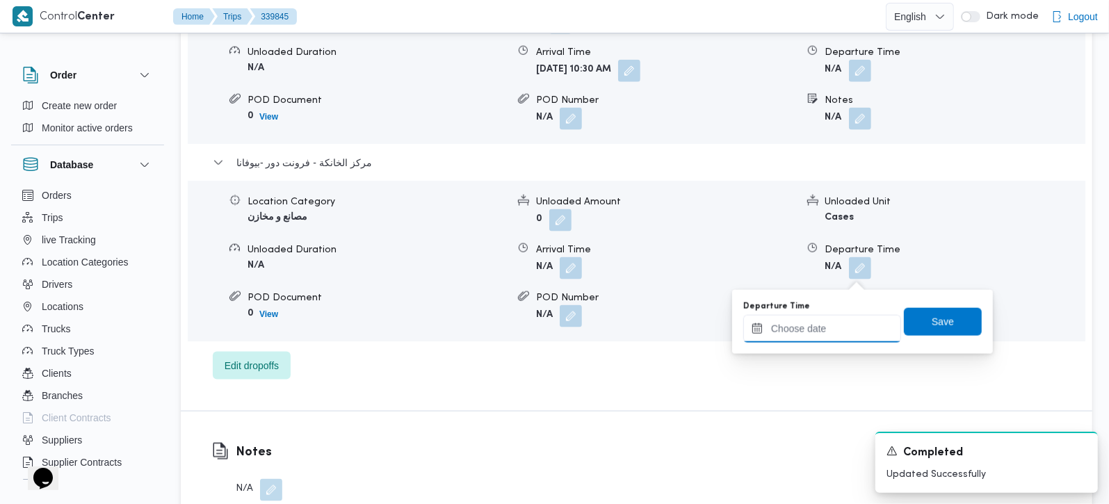
click at [853, 336] on input "Departure Time" at bounding box center [822, 329] width 158 height 28
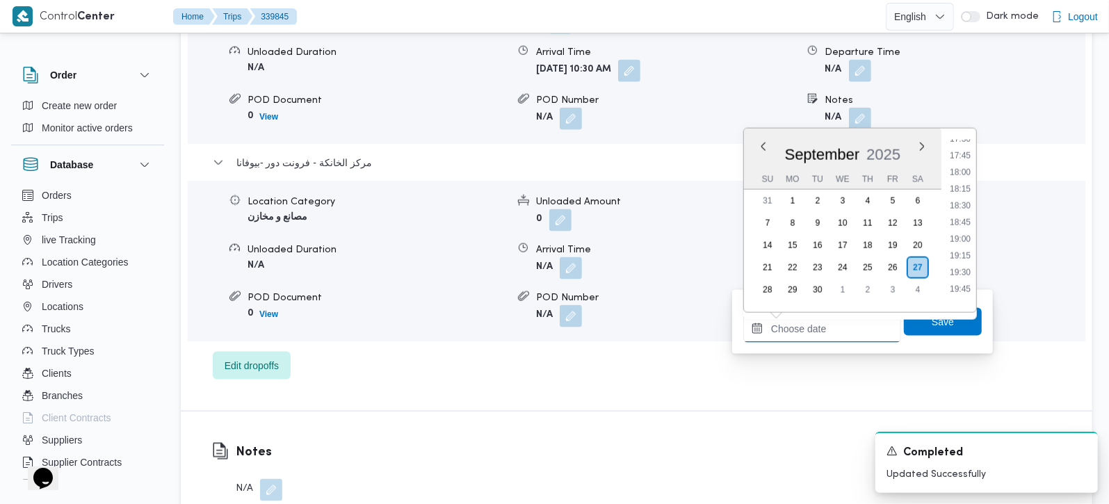
scroll to position [1138, 0]
click at [956, 207] on li "18:00" at bounding box center [960, 211] width 32 height 14
type input "27/09/2025 18:00"
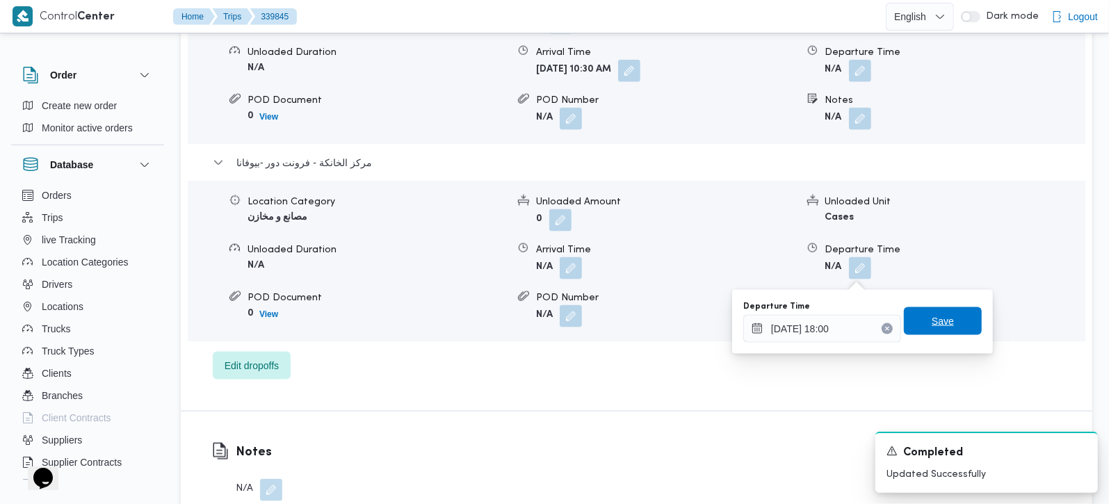
click at [940, 325] on span "Save" at bounding box center [943, 321] width 22 height 17
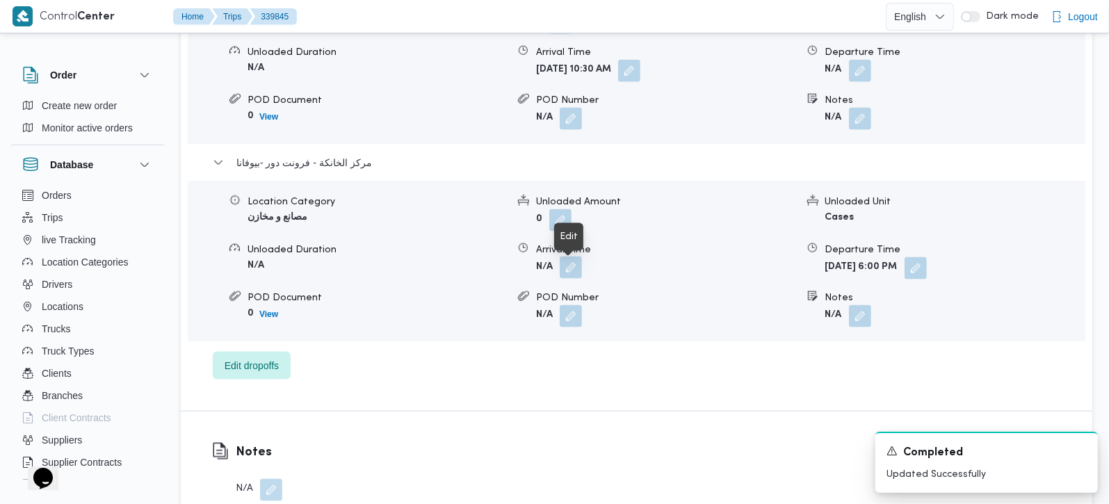
click at [567, 275] on button "button" at bounding box center [571, 268] width 22 height 22
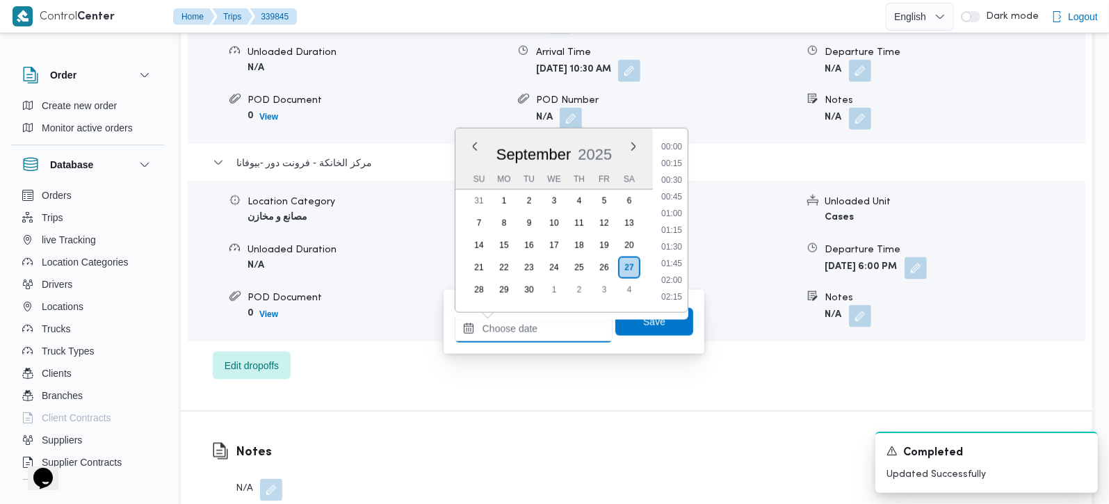
drag, startPoint x: 550, startPoint y: 321, endPoint x: 571, endPoint y: 314, distance: 22.0
click at [550, 321] on input "Arrival Time" at bounding box center [534, 329] width 158 height 28
click at [673, 280] on li "17:45" at bounding box center [672, 276] width 32 height 14
type input "27/09/2025 17:45"
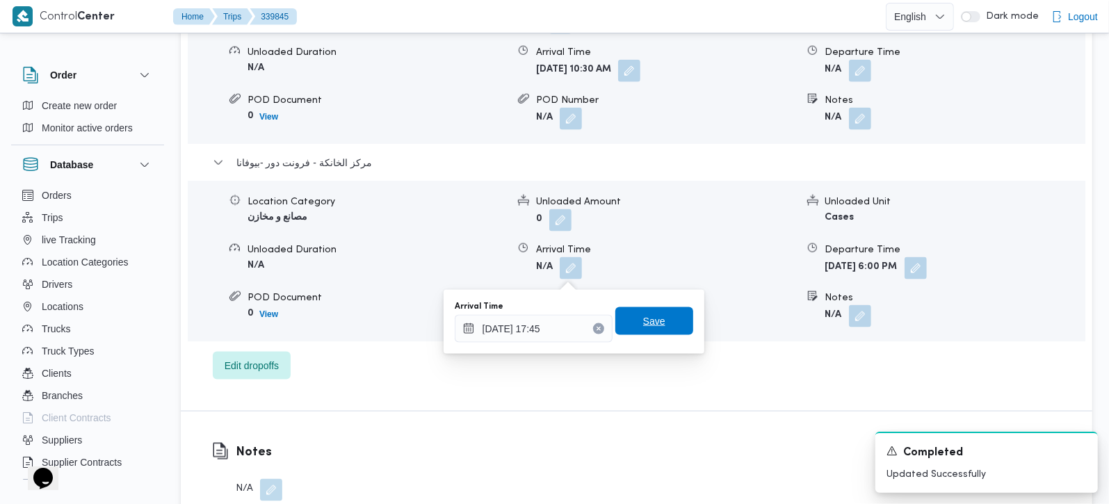
click at [668, 321] on span "Save" at bounding box center [654, 321] width 78 height 28
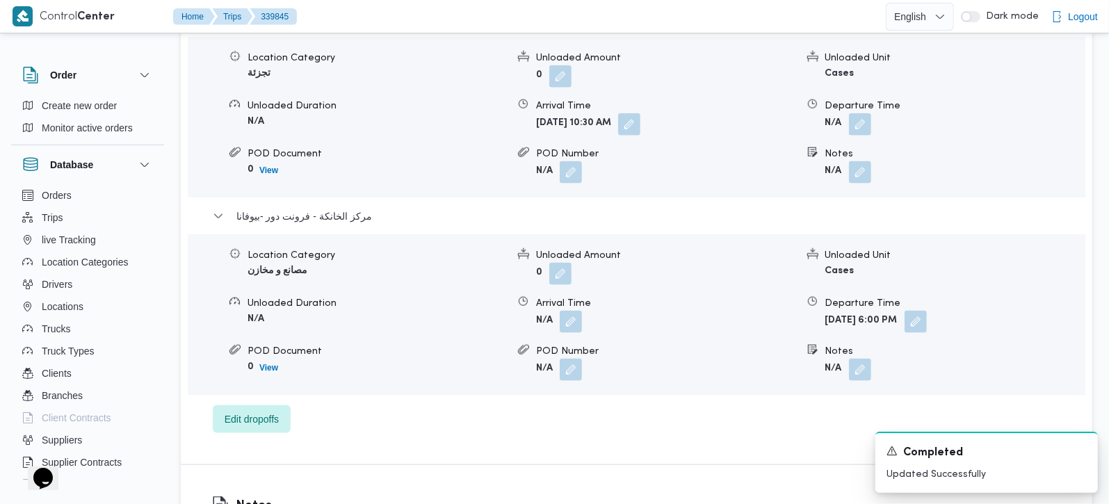
scroll to position [1227, 0]
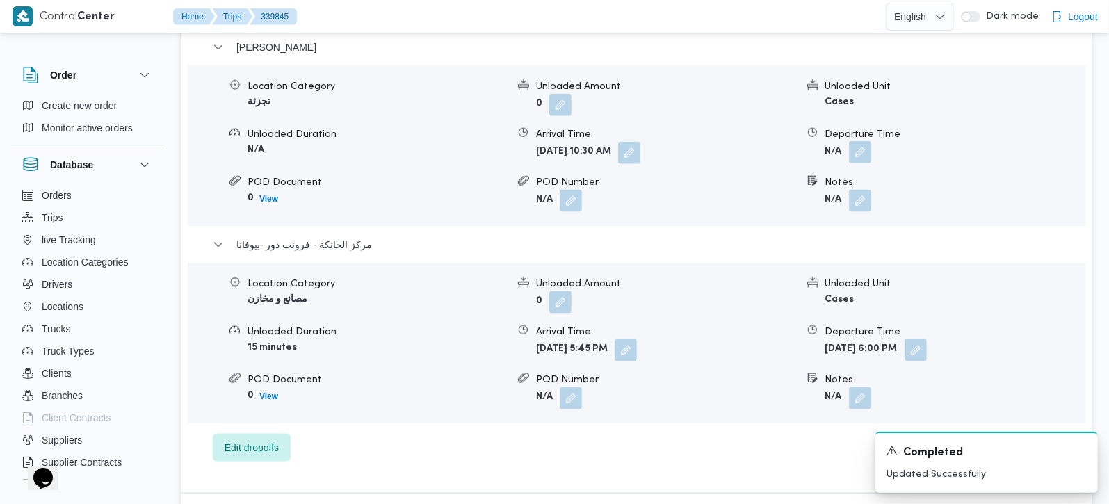
click at [863, 163] on button "button" at bounding box center [860, 152] width 22 height 22
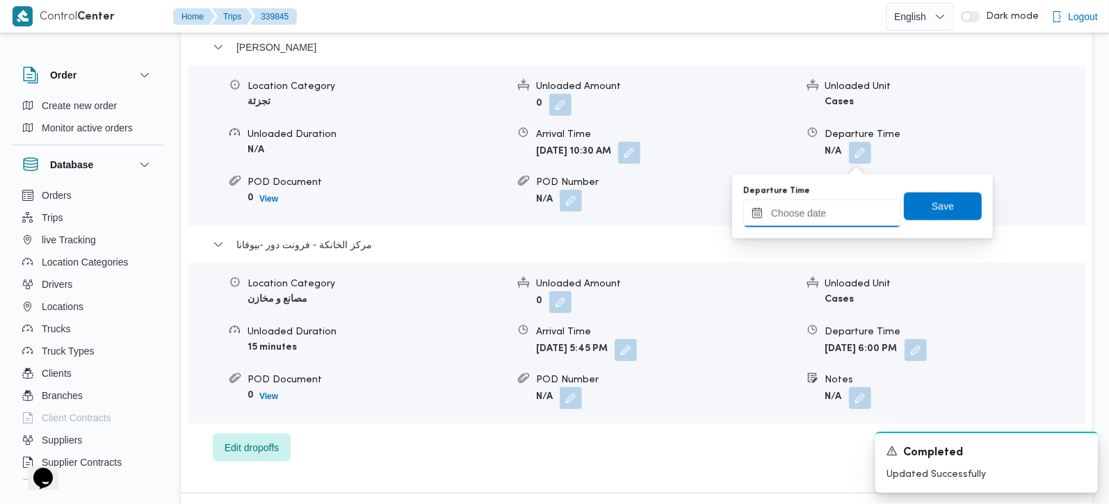
click at [846, 206] on input "Departure Time" at bounding box center [822, 214] width 158 height 28
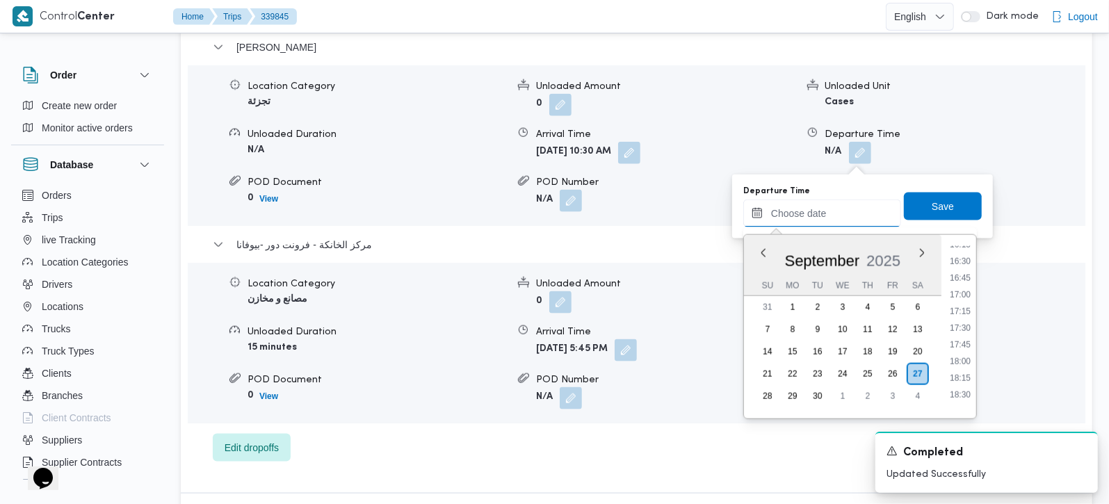
scroll to position [1056, 0]
click at [962, 312] on li "16:45" at bounding box center [960, 316] width 32 height 14
type input "27/09/2025 16:45"
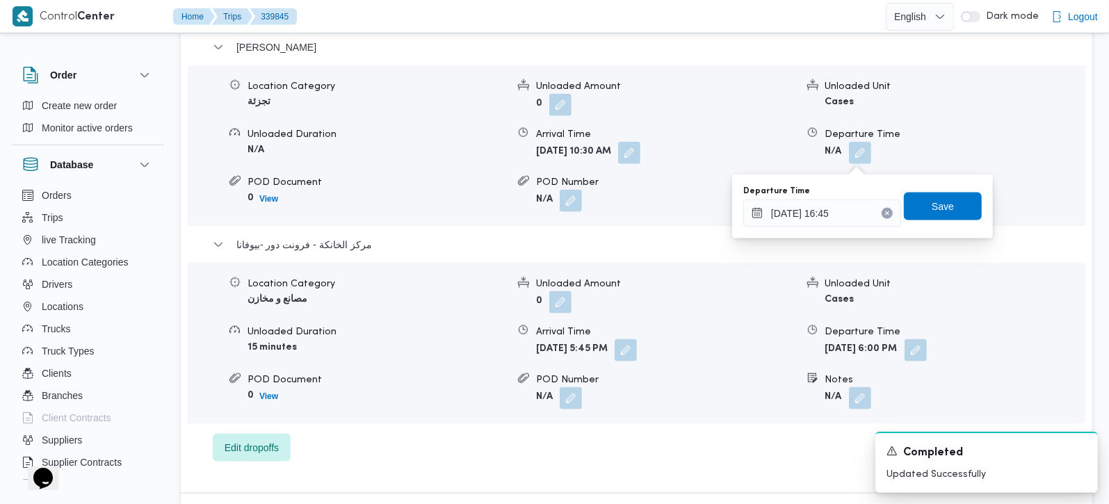
click at [943, 224] on div "Departure Time 27/09/2025 16:45 Save" at bounding box center [862, 206] width 241 height 45
click at [935, 207] on span "Save" at bounding box center [943, 205] width 22 height 17
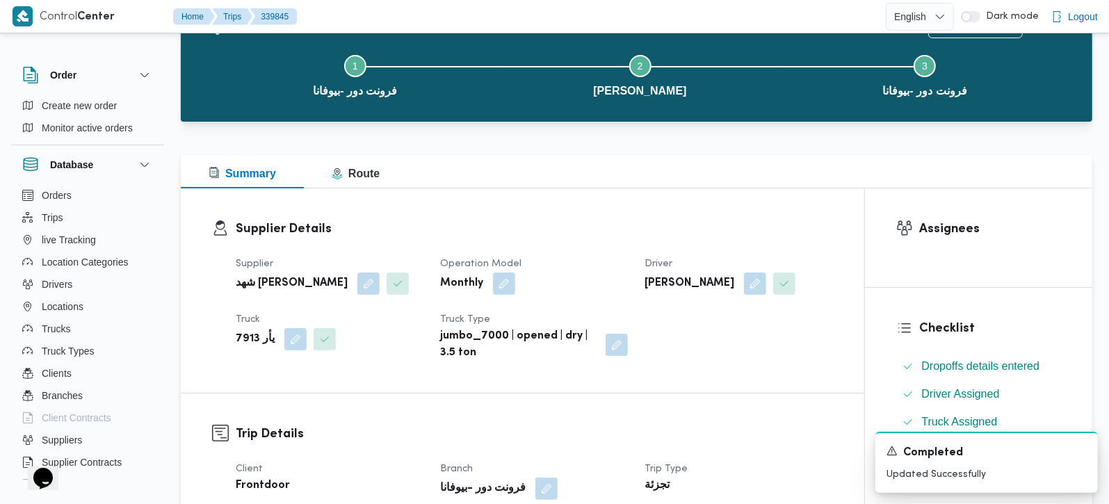
scroll to position [0, 0]
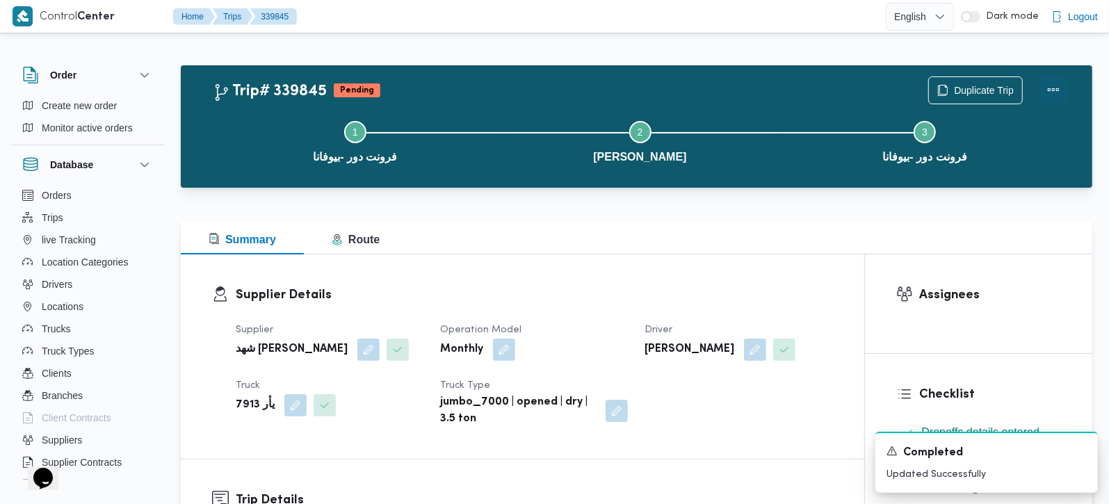
click at [1059, 103] on button "Actions" at bounding box center [1054, 90] width 28 height 28
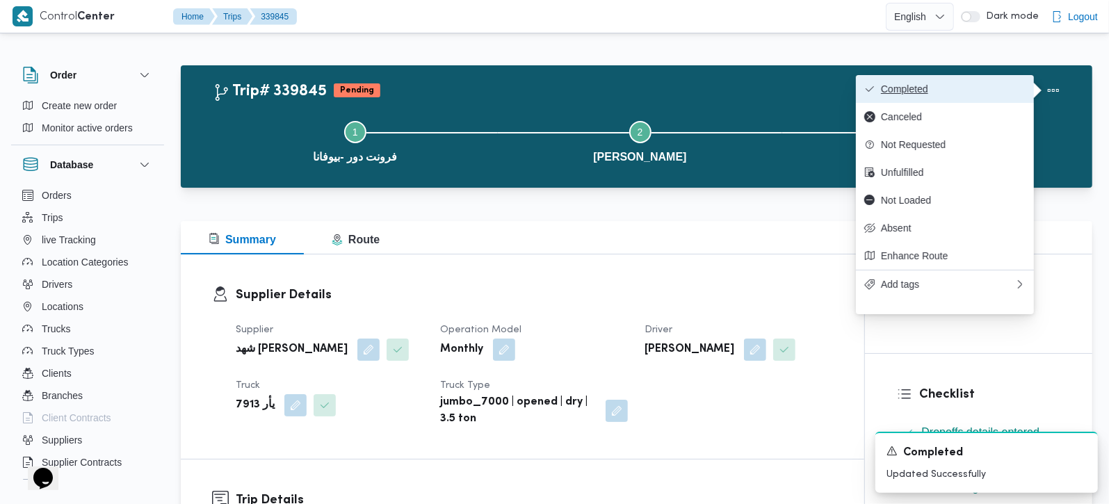
click at [979, 101] on button "Completed" at bounding box center [945, 89] width 178 height 28
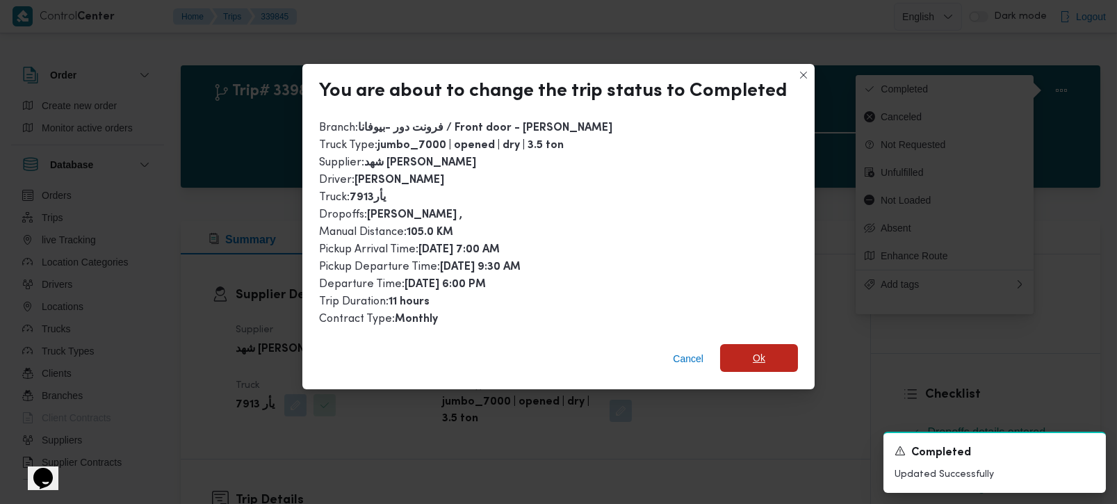
click at [720, 364] on span "Ok" at bounding box center [759, 358] width 78 height 28
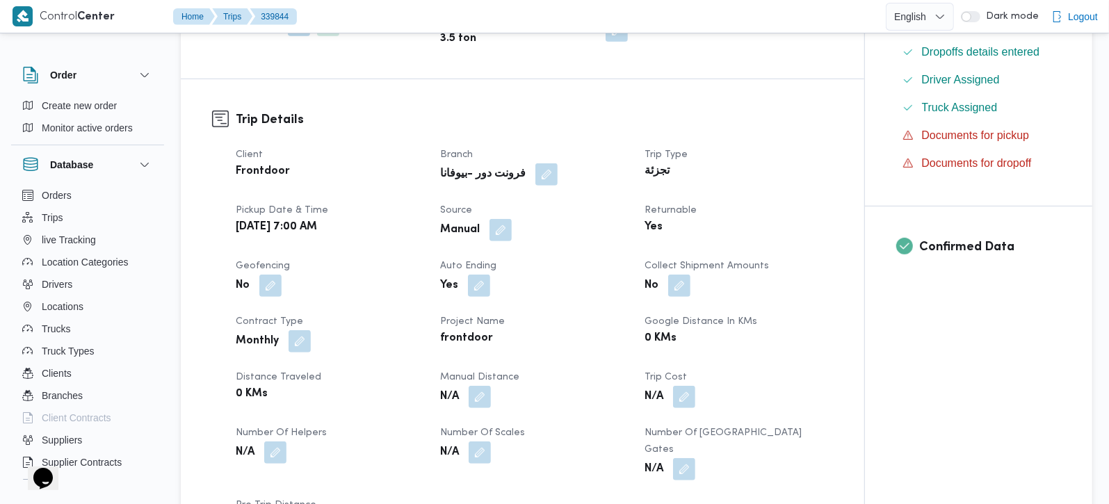
scroll to position [409, 0]
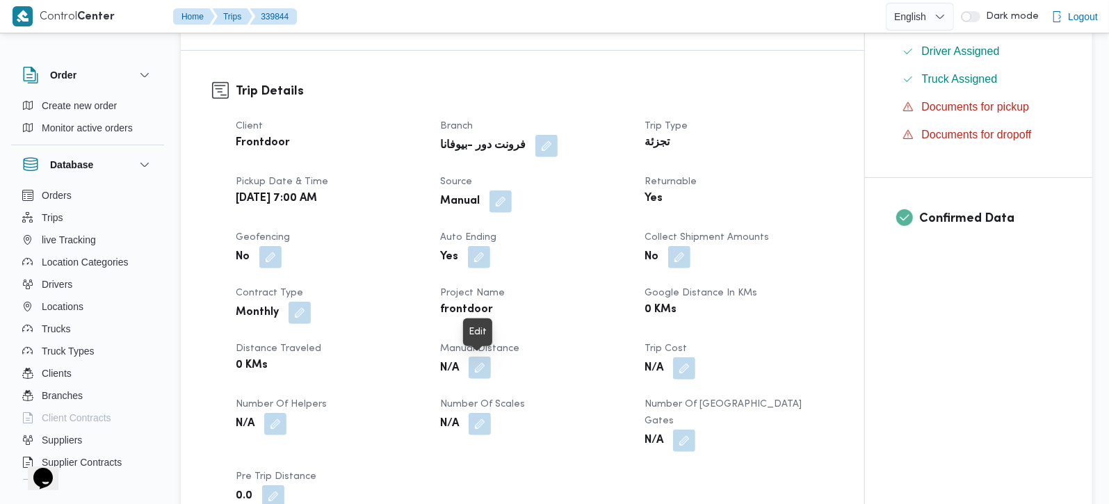
click at [474, 362] on button "button" at bounding box center [480, 368] width 22 height 22
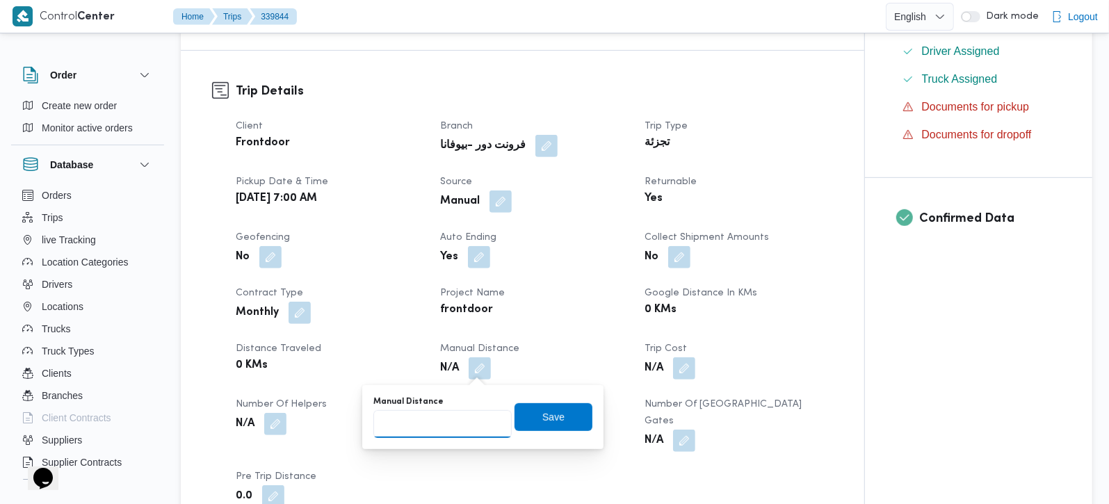
click at [452, 436] on input "Manual Distance" at bounding box center [442, 424] width 138 height 28
type input "135"
click at [524, 418] on span "Save" at bounding box center [554, 417] width 78 height 28
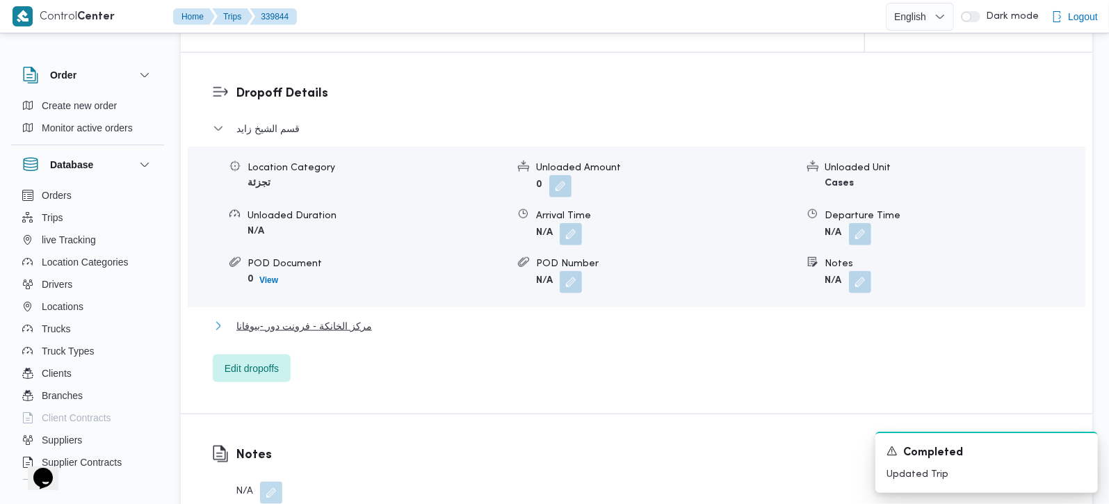
click at [321, 318] on span "مركز الخانكة - فرونت دور -بيوفانا" at bounding box center [304, 326] width 136 height 17
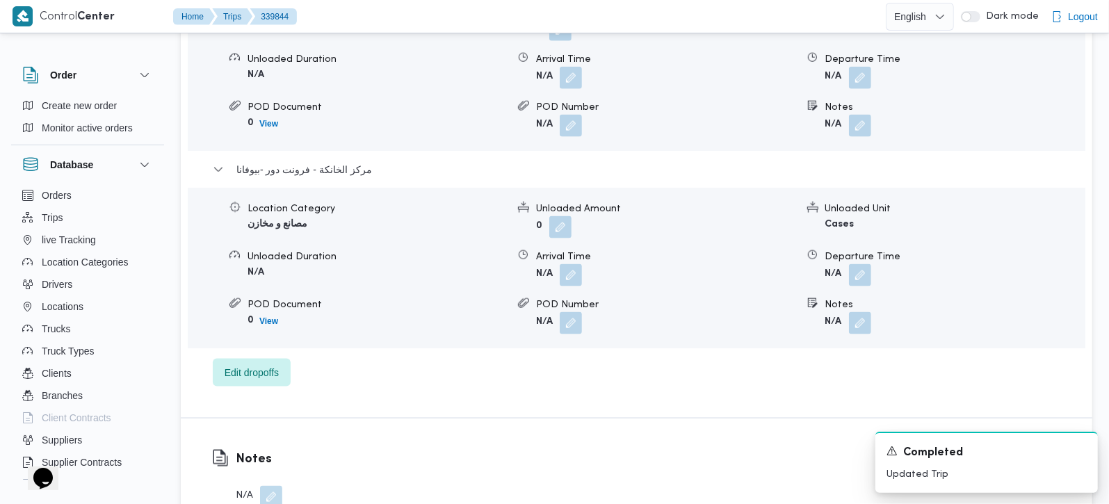
scroll to position [1309, 0]
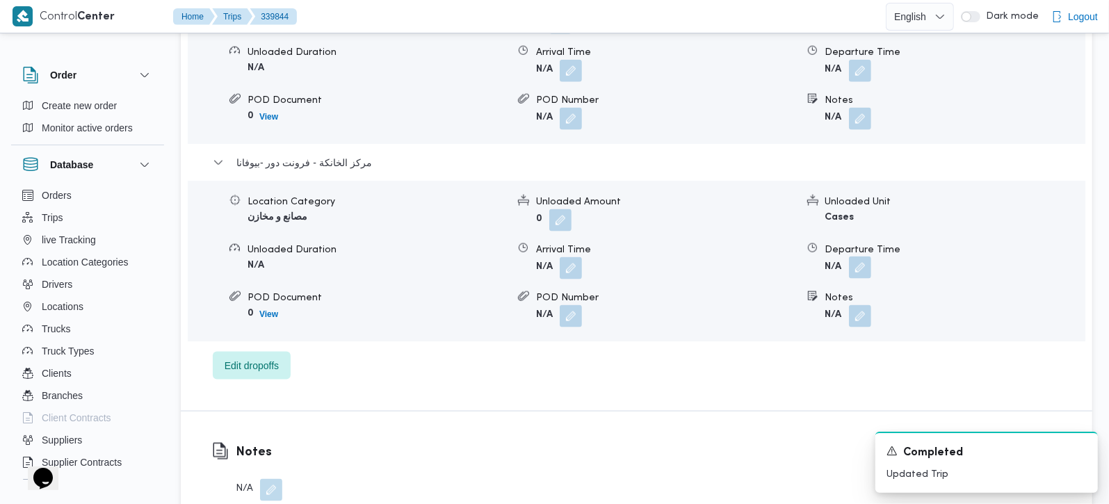
click at [864, 257] on button "button" at bounding box center [860, 268] width 22 height 22
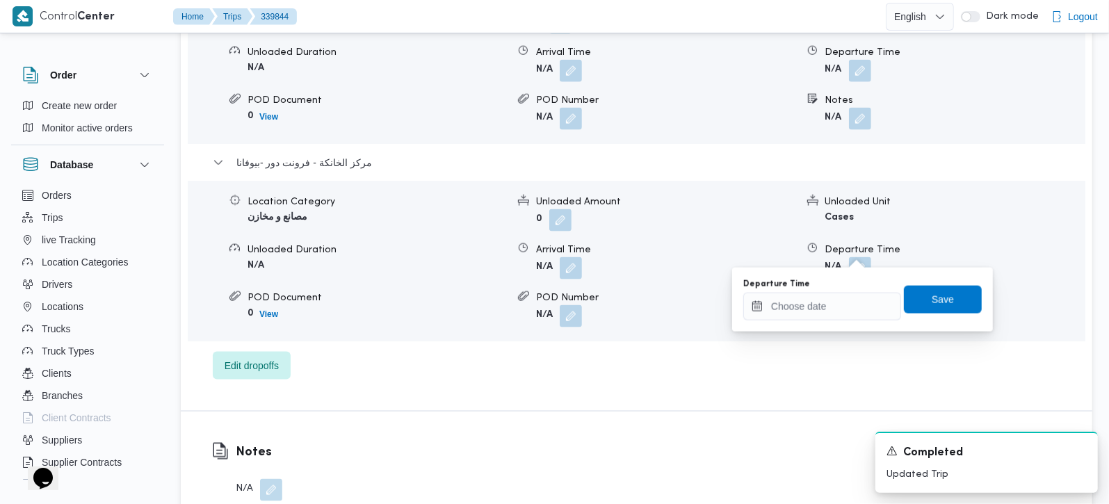
click at [849, 321] on div "Departure Time Save" at bounding box center [862, 299] width 241 height 45
click at [837, 316] on input "Departure Time" at bounding box center [822, 307] width 158 height 28
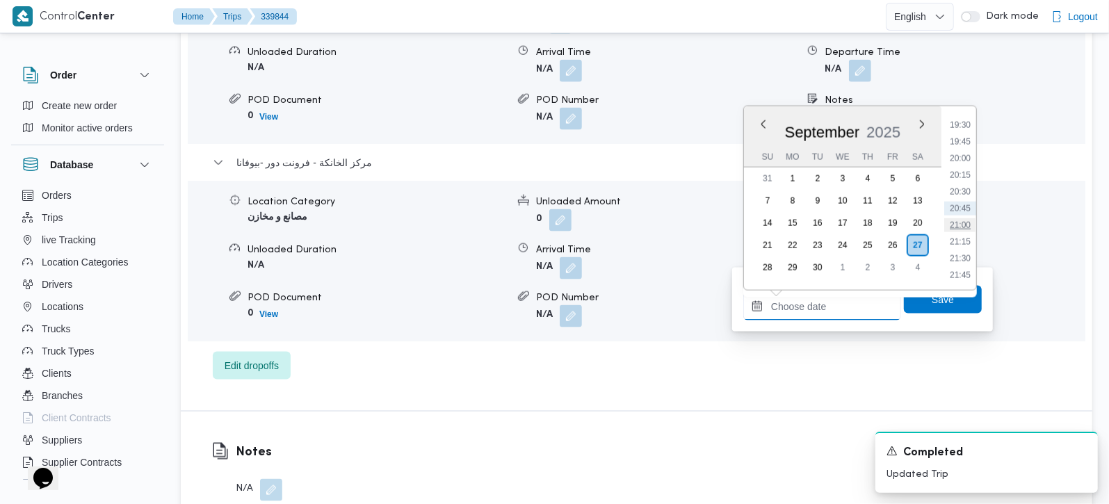
scroll to position [1220, 0]
click at [966, 173] on li "19:00" at bounding box center [960, 173] width 32 height 14
type input "27/09/2025 19:00"
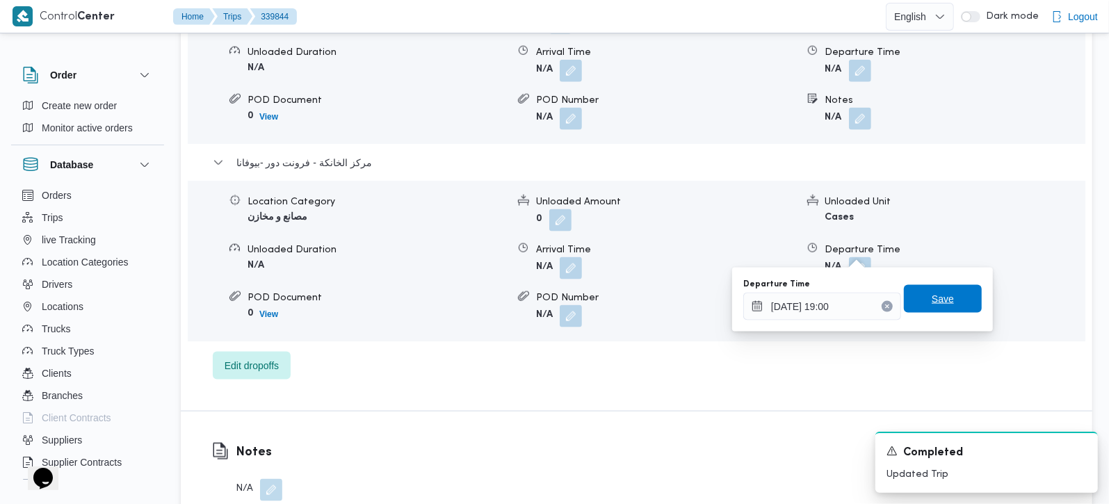
click at [942, 300] on span "Save" at bounding box center [943, 299] width 78 height 28
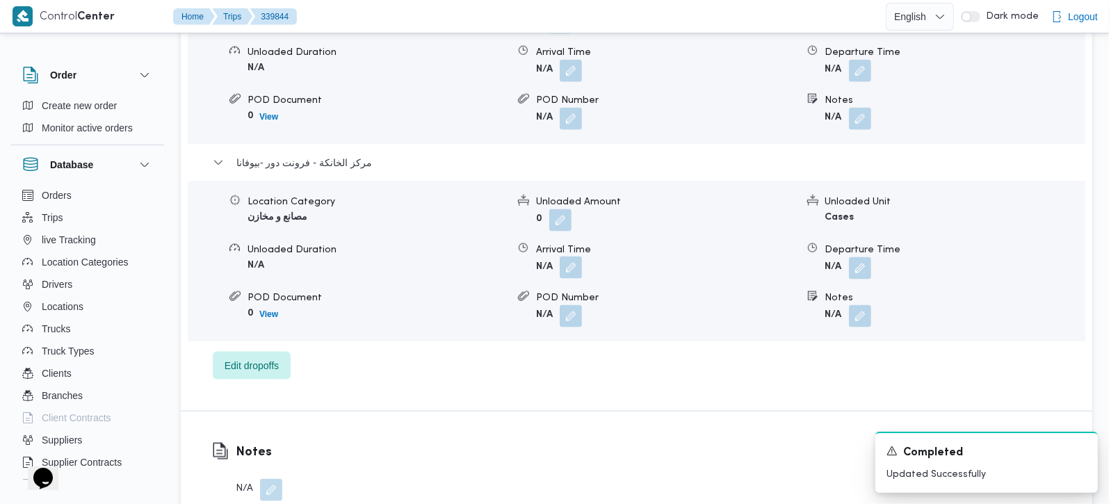
click at [579, 257] on button "button" at bounding box center [571, 268] width 22 height 22
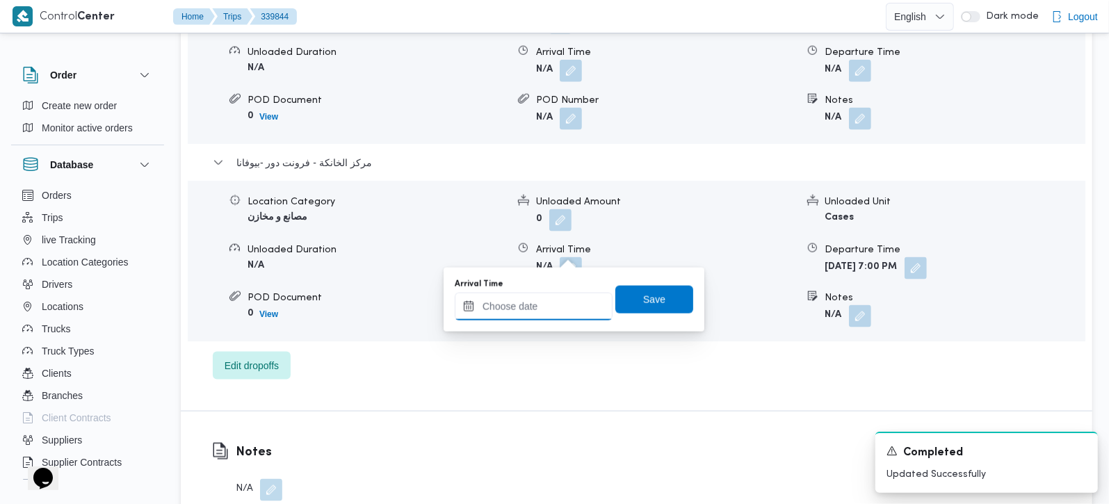
click at [550, 314] on input "Arrival Time" at bounding box center [534, 307] width 158 height 28
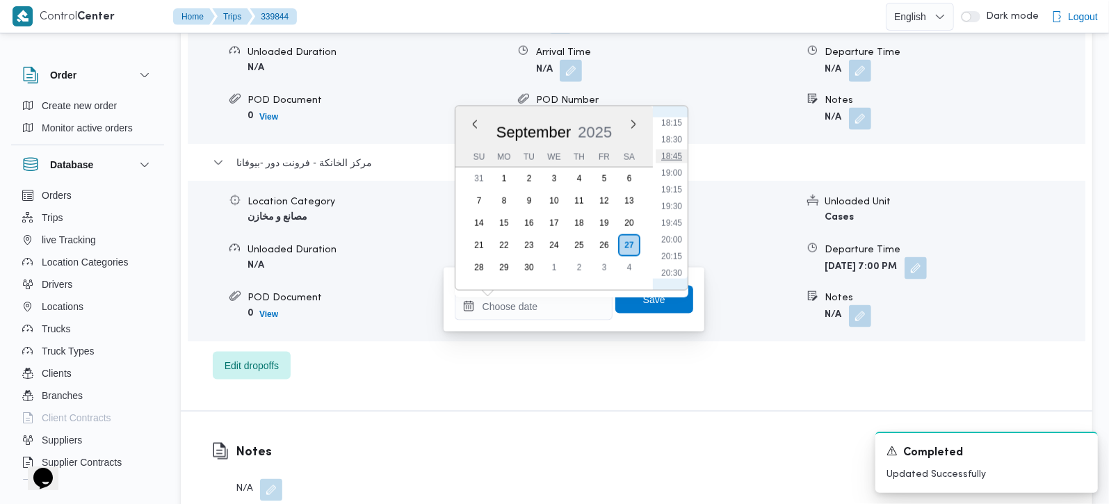
click at [669, 161] on li "18:45" at bounding box center [672, 157] width 32 height 14
type input "27/09/2025 18:45"
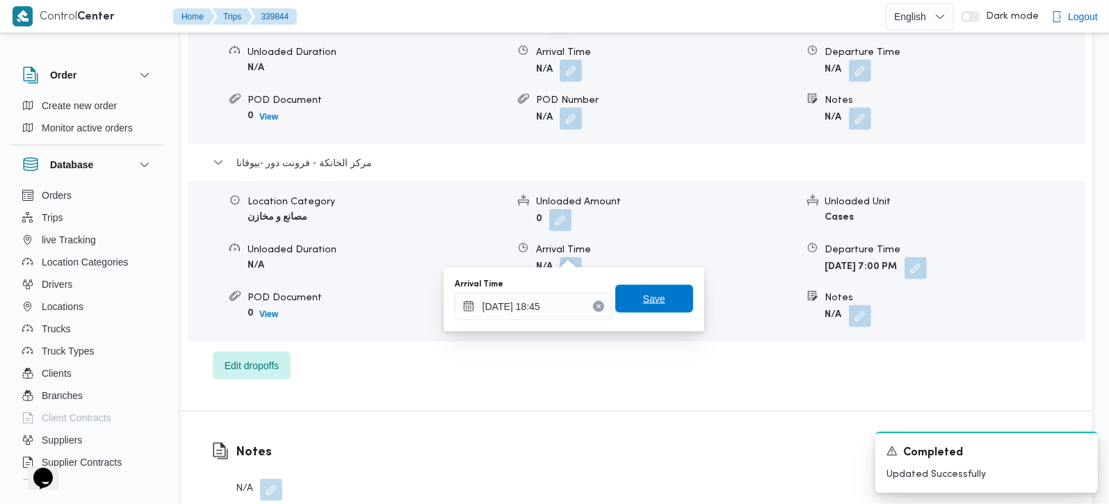
click at [645, 286] on span "Save" at bounding box center [654, 299] width 78 height 28
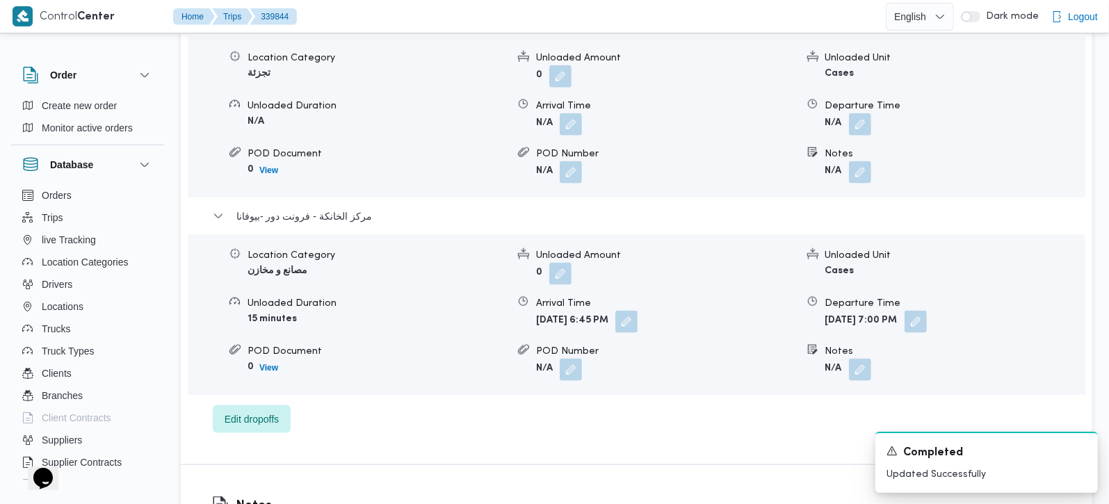
scroll to position [1227, 0]
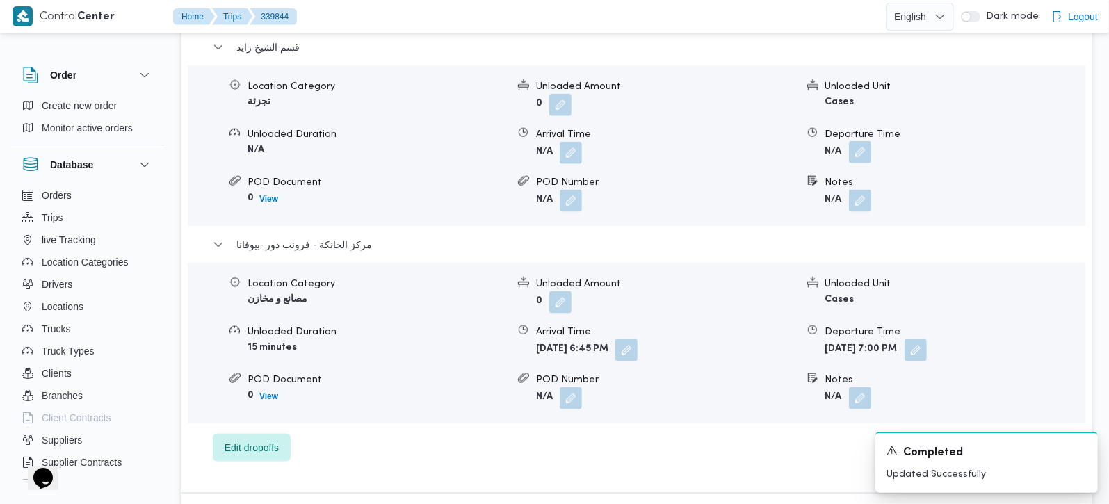
click at [860, 141] on button "button" at bounding box center [860, 152] width 22 height 22
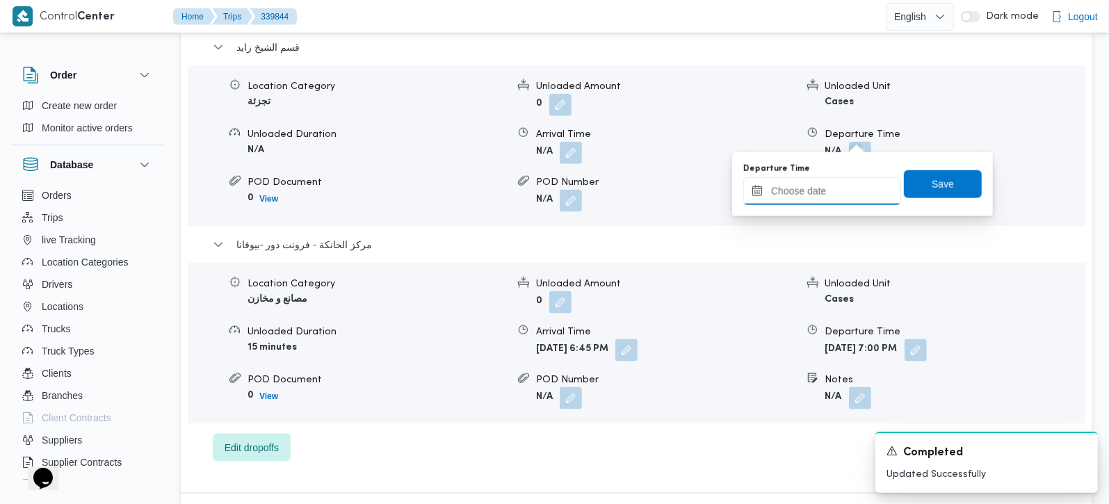
click at [836, 198] on input "Departure Time" at bounding box center [822, 191] width 158 height 28
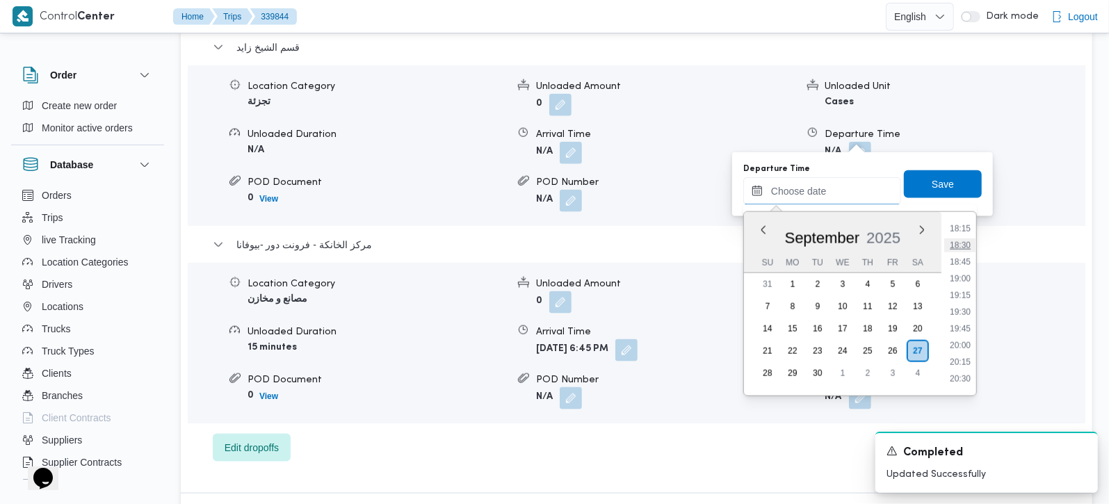
scroll to position [1138, 0]
click at [969, 283] on ul "00:00 00:15 00:30 00:45 01:00 01:15 01:30 01:45 02:00 02:15 02:30 02:45 03:00 0…" at bounding box center [960, 303] width 32 height 161
click at [966, 280] on li "17:45" at bounding box center [960, 277] width 32 height 14
type input "27/09/2025 17:45"
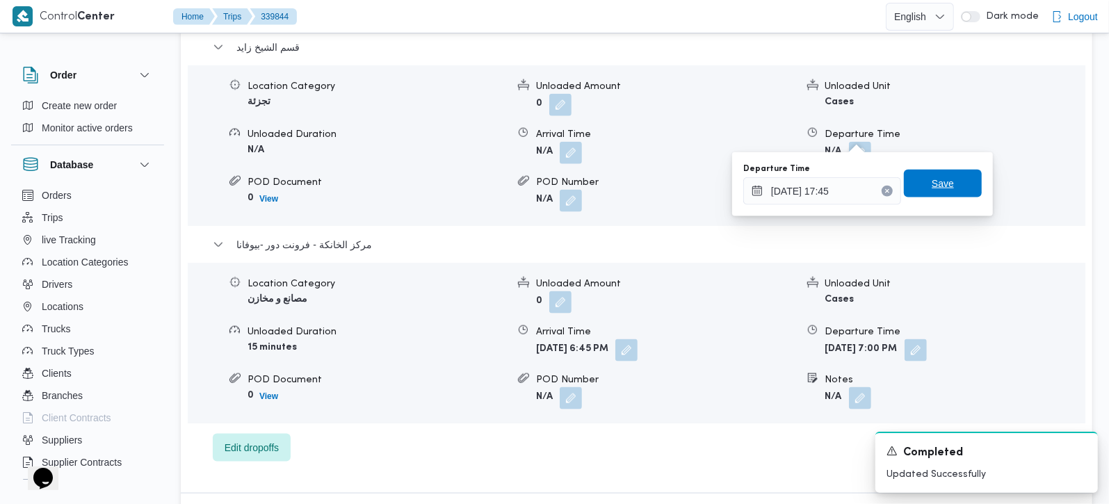
click at [951, 191] on span "Save" at bounding box center [943, 184] width 78 height 28
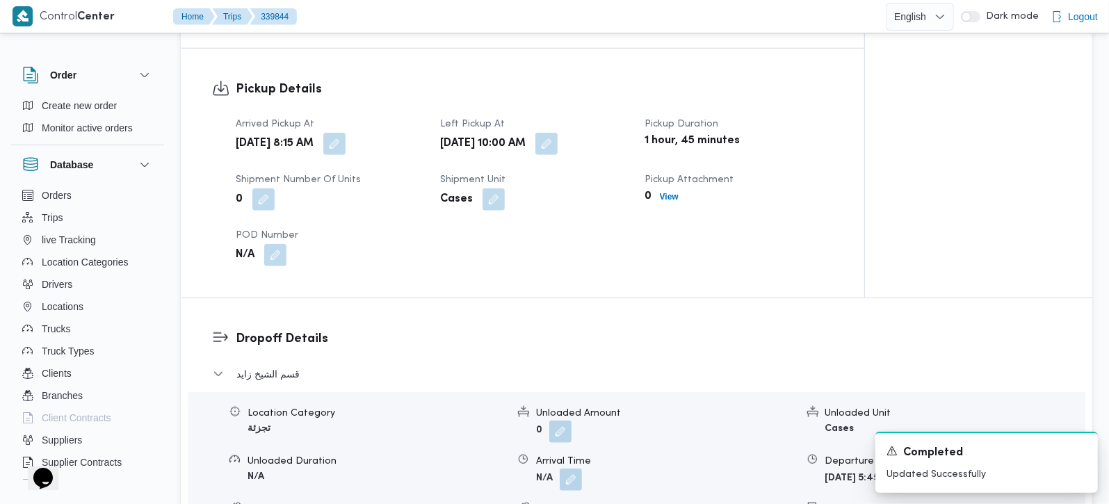
scroll to position [981, 0]
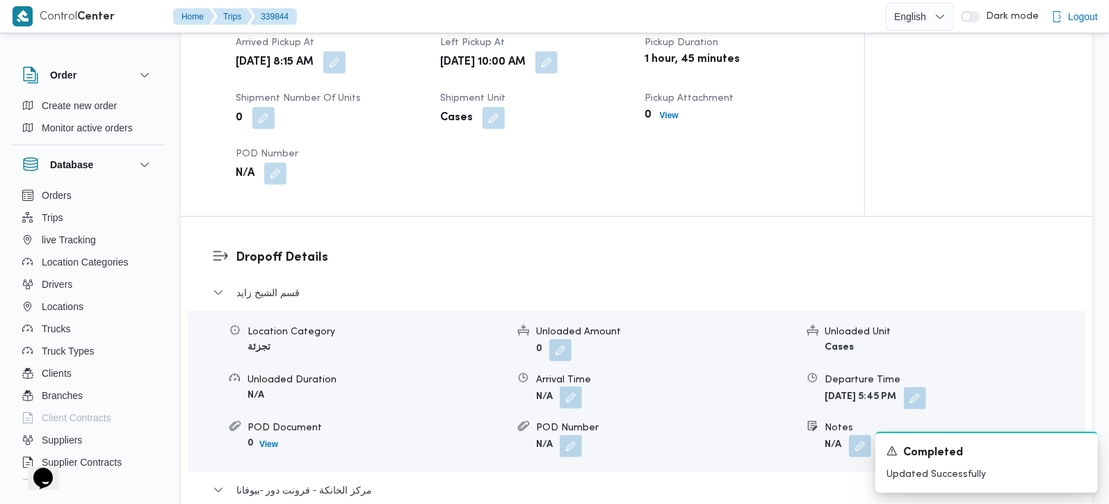
click at [568, 387] on button "button" at bounding box center [571, 398] width 22 height 22
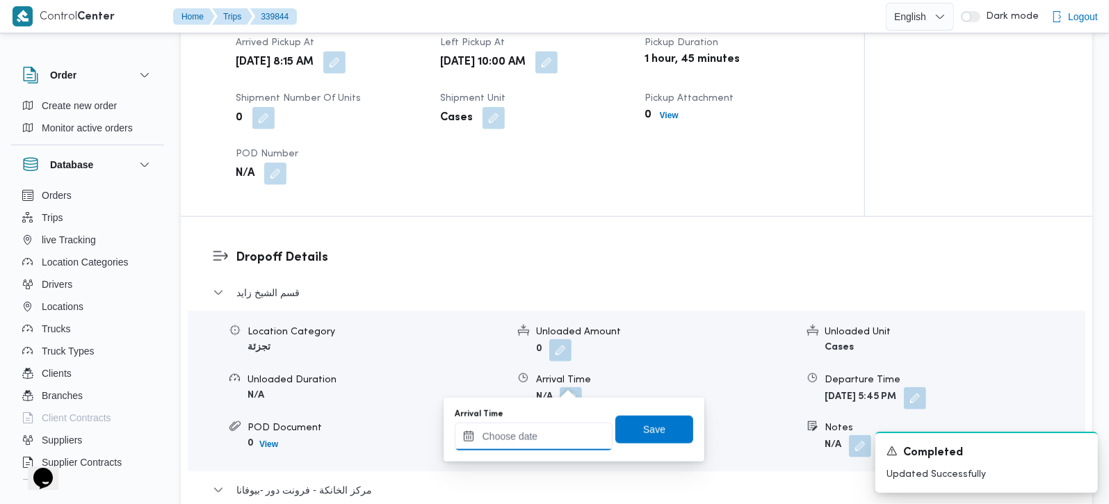
click at [547, 428] on input "Arrival Time" at bounding box center [534, 437] width 158 height 28
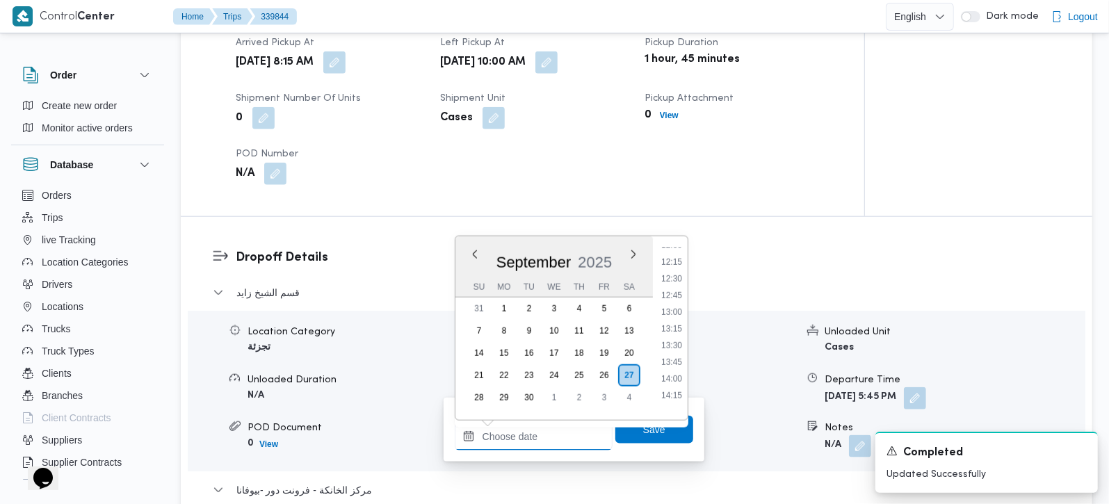
scroll to position [647, 0]
click at [665, 339] on li "11:00" at bounding box center [672, 342] width 32 height 14
type input "27/09/2025 11:00"
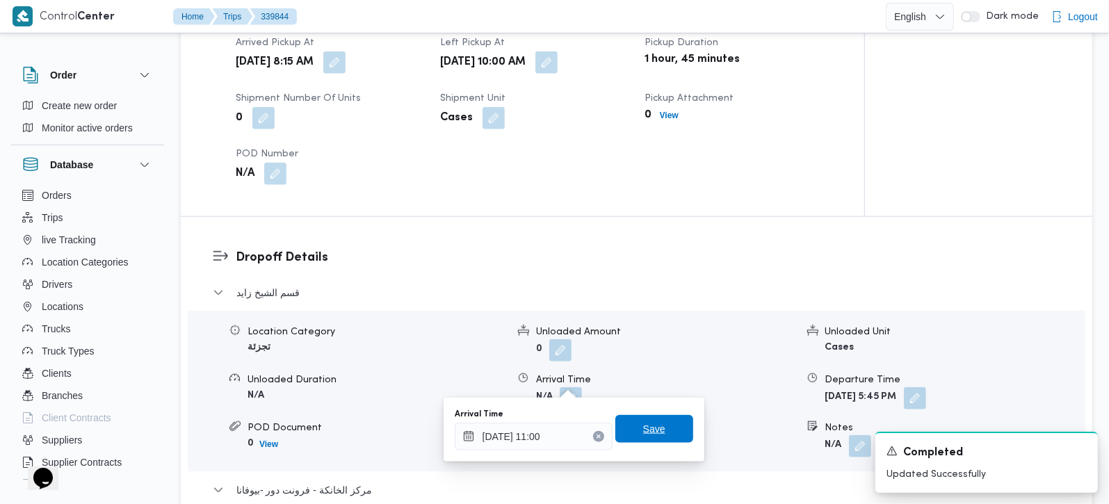
click at [648, 423] on span "Save" at bounding box center [654, 429] width 22 height 17
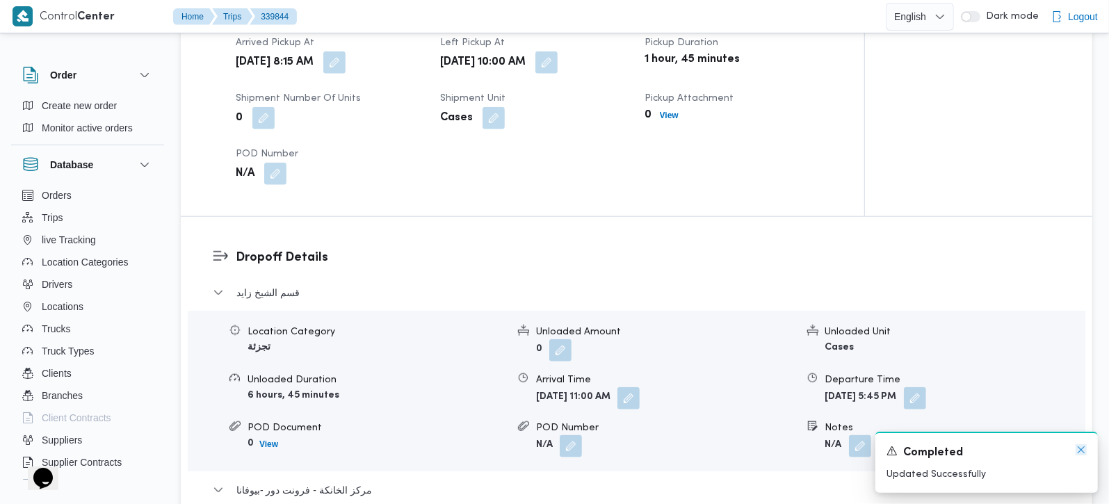
click at [1082, 451] on icon "Dismiss toast" at bounding box center [1081, 449] width 7 height 7
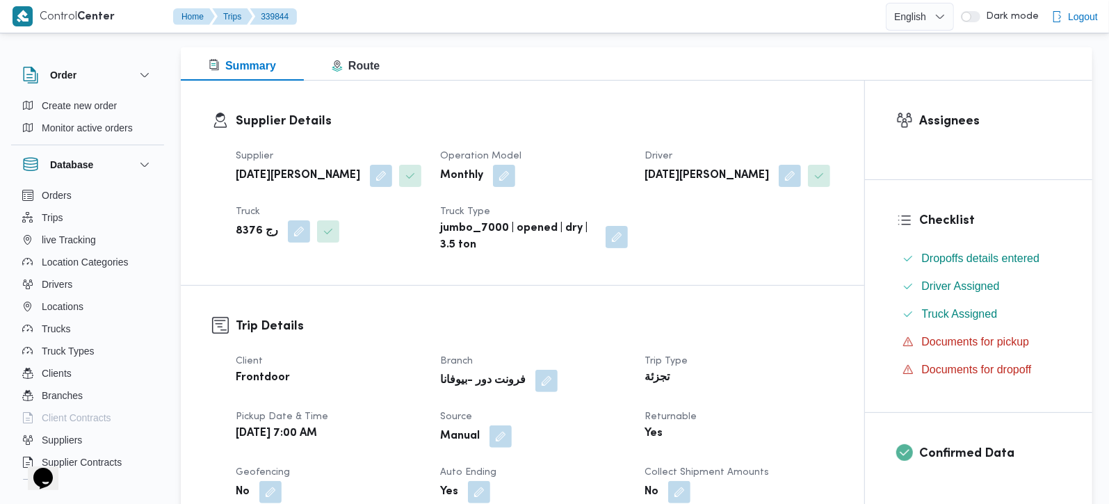
scroll to position [0, 0]
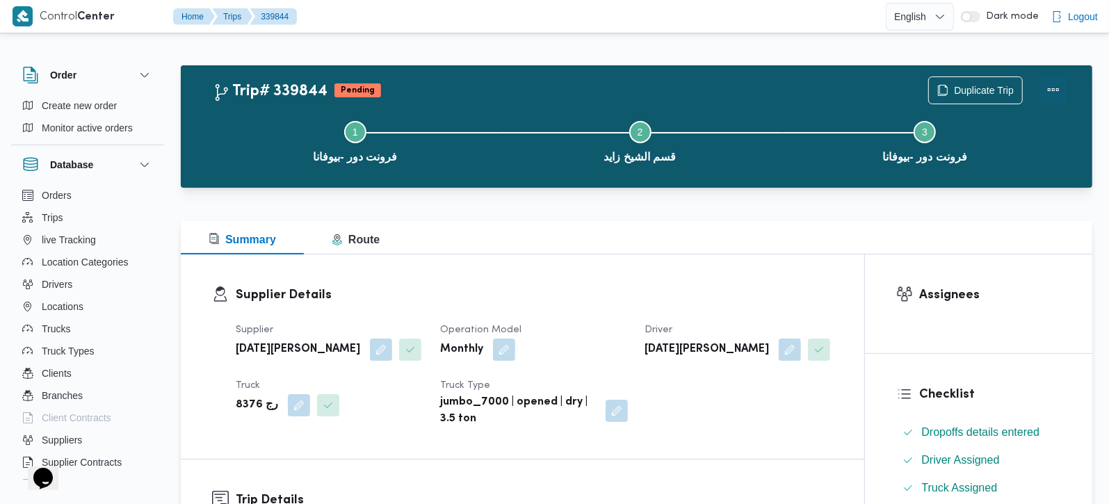
click at [1051, 97] on button "Actions" at bounding box center [1054, 90] width 28 height 28
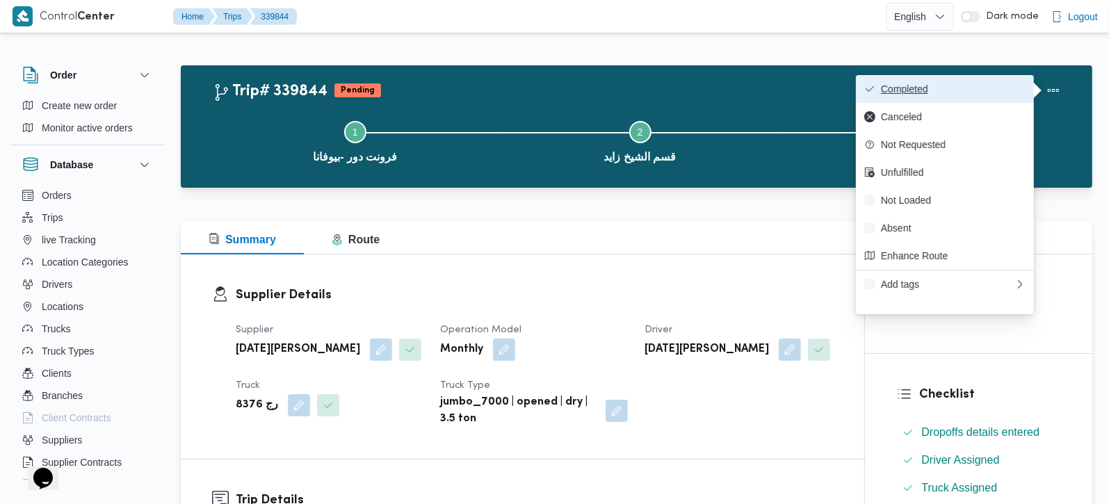
click at [969, 88] on span "Completed" at bounding box center [953, 88] width 145 height 11
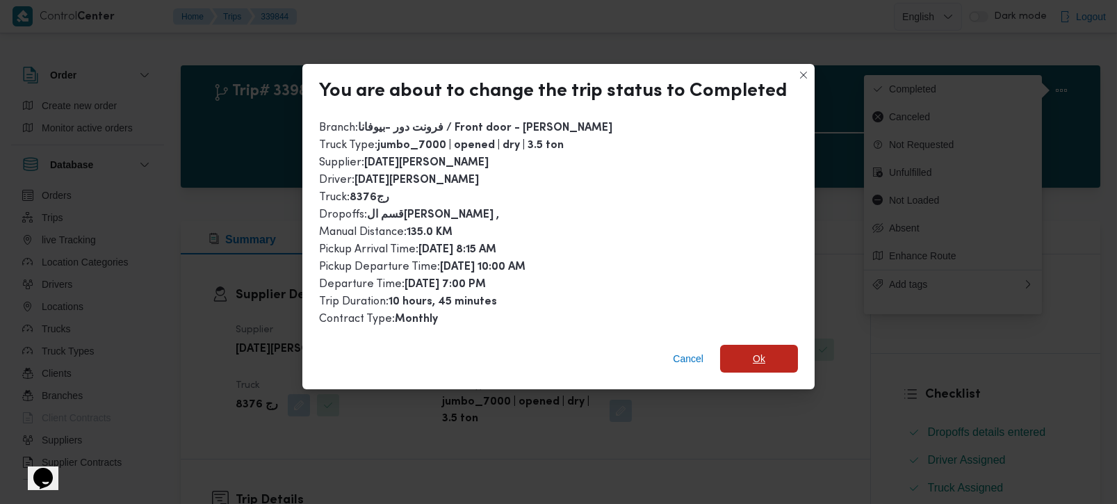
click at [777, 353] on span "Ok" at bounding box center [759, 359] width 78 height 28
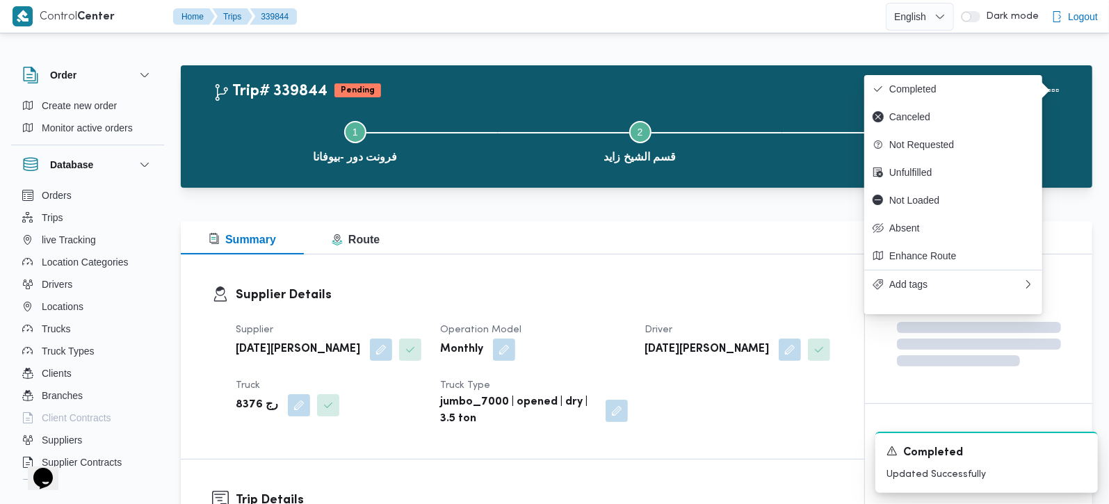
click at [740, 272] on div "Supplier Details Supplier رمضان محمد محمد عبدالمنعم Operation Model Monthly Dri…" at bounding box center [523, 357] width 684 height 204
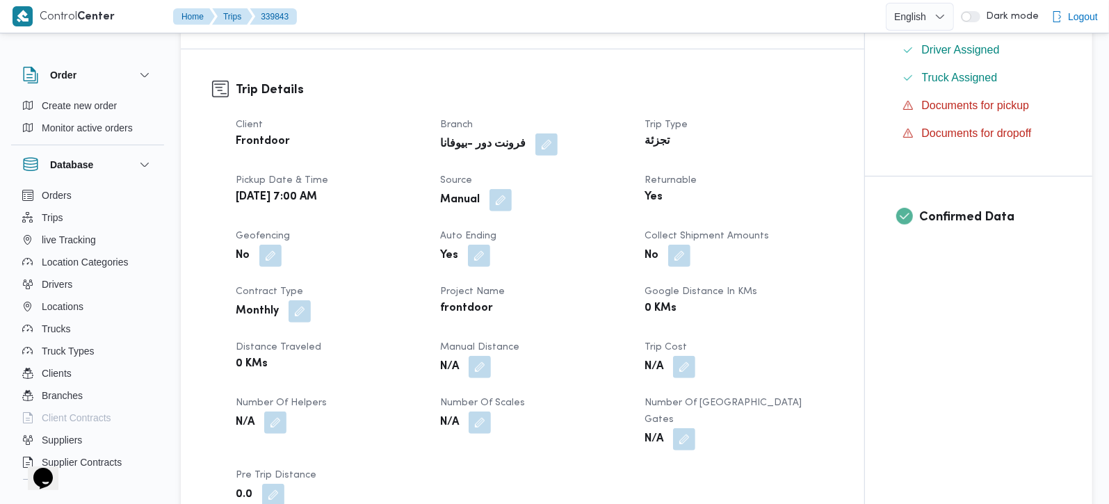
scroll to position [490, 0]
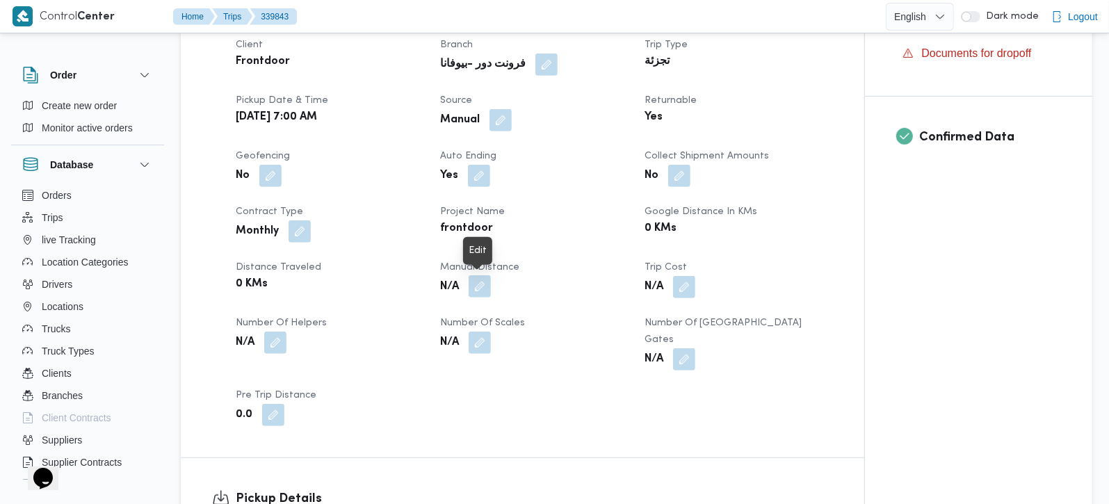
click at [476, 286] on button "button" at bounding box center [480, 286] width 22 height 22
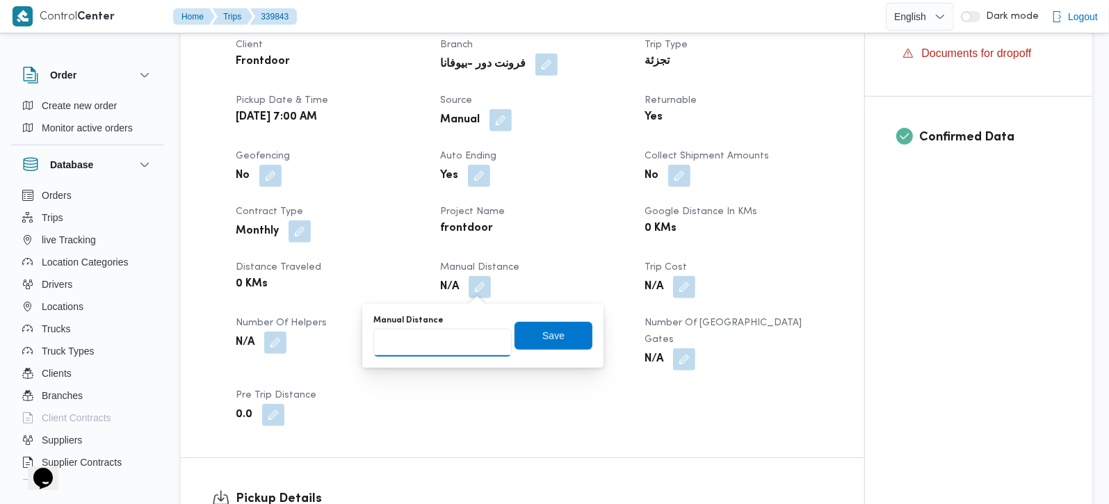
click at [447, 344] on input "Manual Distance" at bounding box center [442, 343] width 138 height 28
type input "114"
click at [566, 337] on span "Save" at bounding box center [554, 335] width 78 height 28
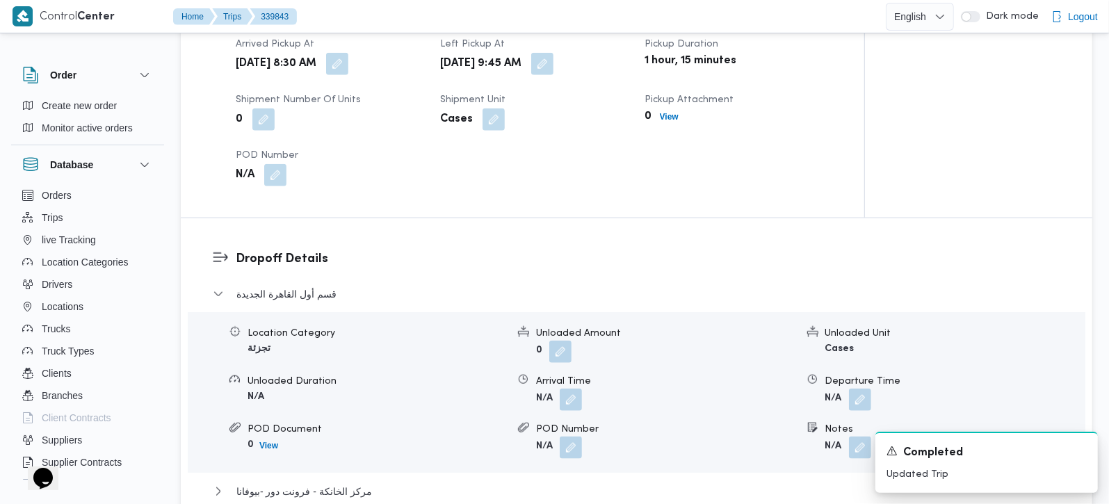
scroll to position [981, 0]
click at [260, 482] on span "مركز الخانكة - فرونت دور -بيوفانا" at bounding box center [304, 490] width 136 height 17
click at [568, 387] on button "button" at bounding box center [571, 398] width 22 height 22
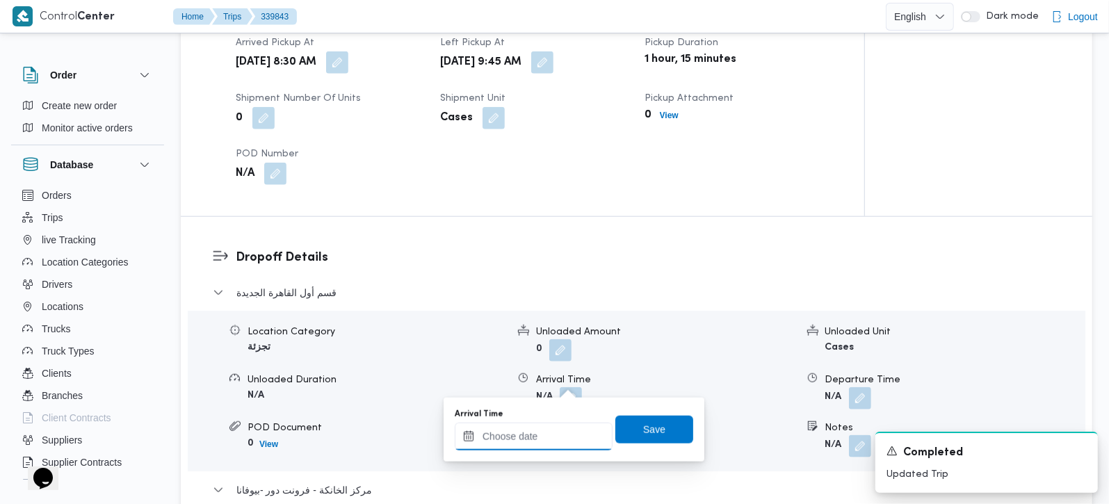
click at [549, 428] on input "Arrival Time" at bounding box center [534, 437] width 158 height 28
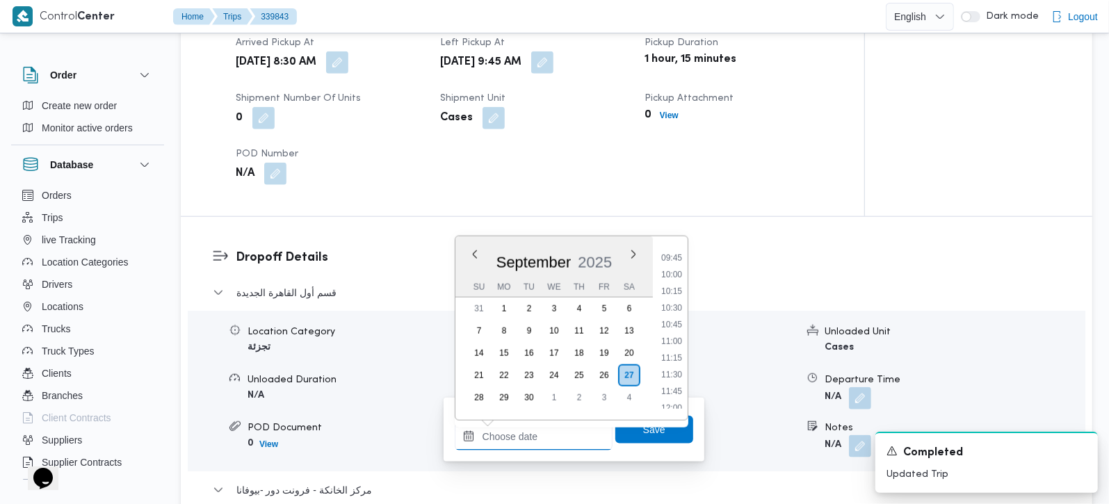
scroll to position [647, 0]
click at [669, 330] on li "10:45" at bounding box center [672, 325] width 32 height 14
type input "27/09/2025 10:45"
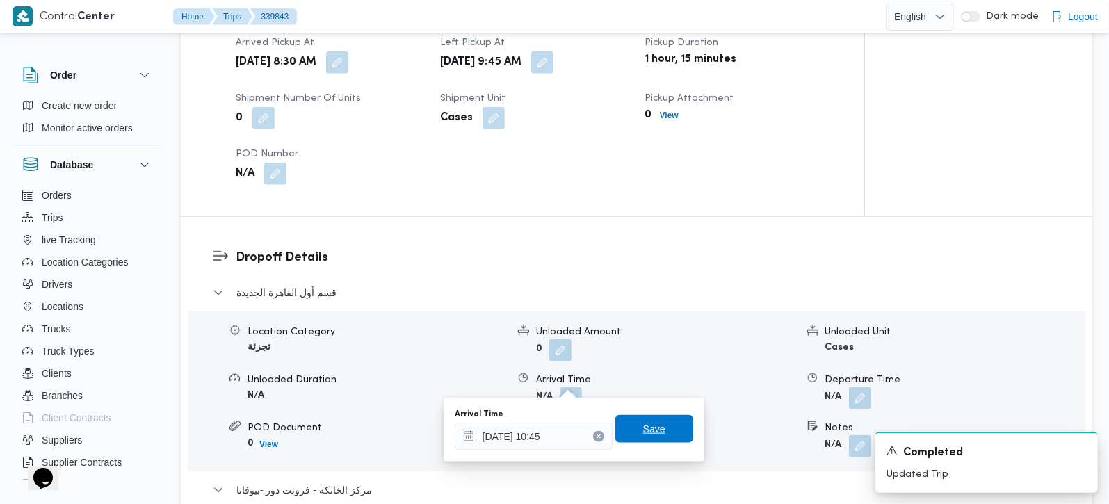
click at [625, 434] on span "Save" at bounding box center [654, 429] width 78 height 28
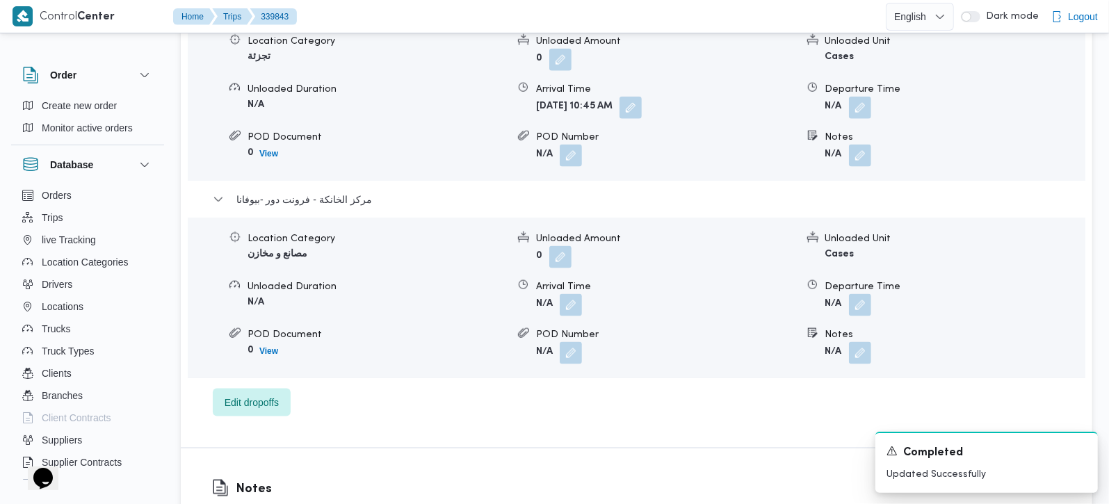
scroll to position [1309, 0]
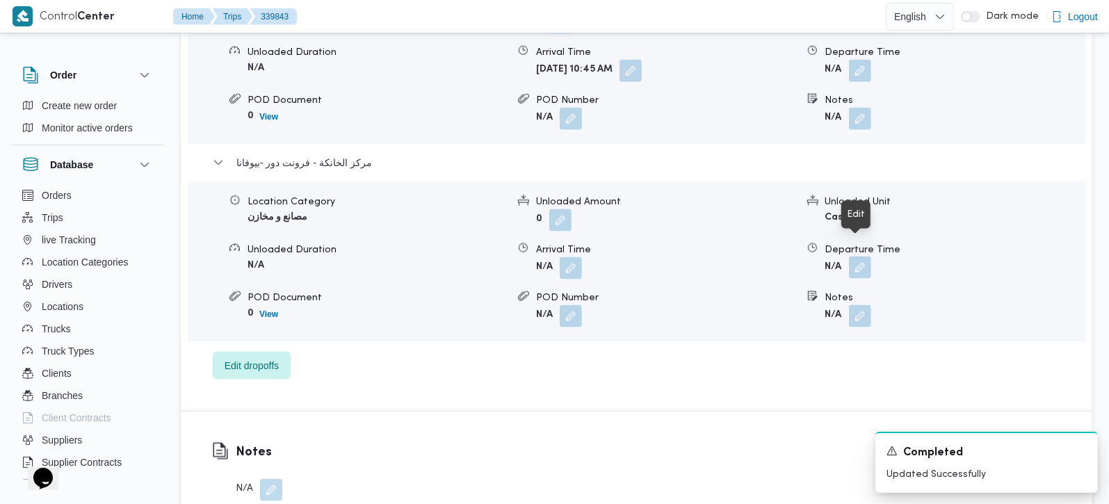
click at [864, 257] on button "button" at bounding box center [860, 268] width 22 height 22
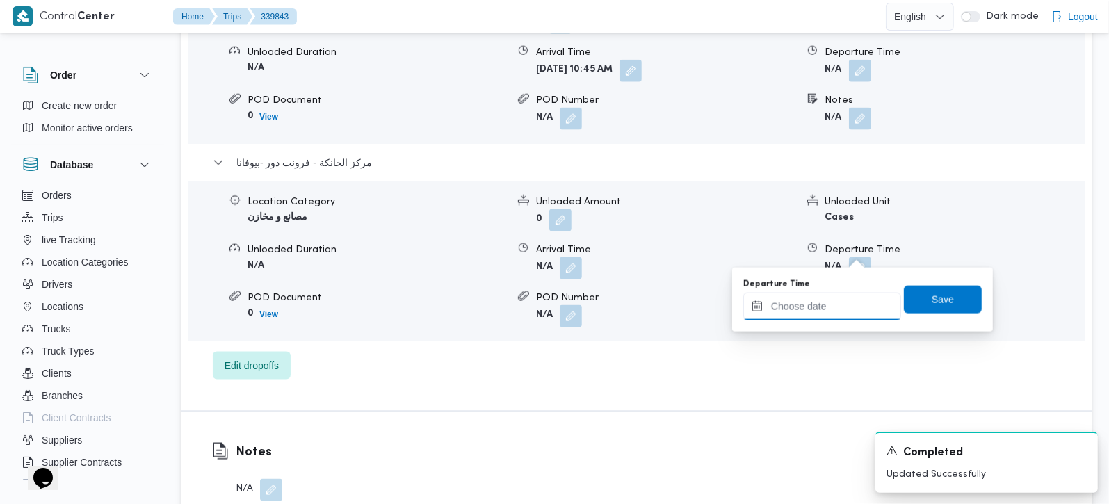
click at [818, 318] on input "Departure Time" at bounding box center [822, 307] width 158 height 28
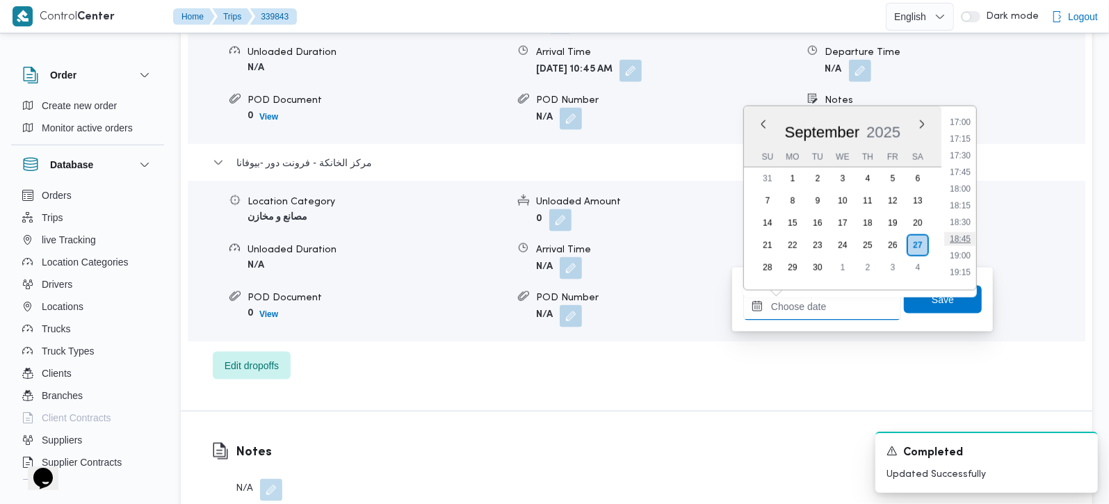
scroll to position [1138, 0]
click at [966, 223] on li "18:30" at bounding box center [960, 222] width 32 height 14
type input "27/09/2025 18:30"
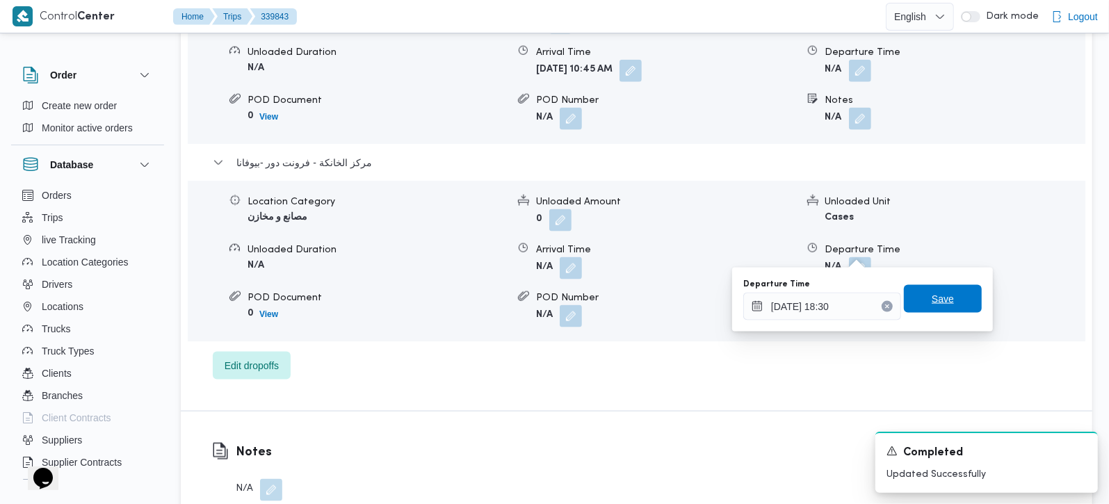
click at [949, 299] on span "Save" at bounding box center [943, 299] width 78 height 28
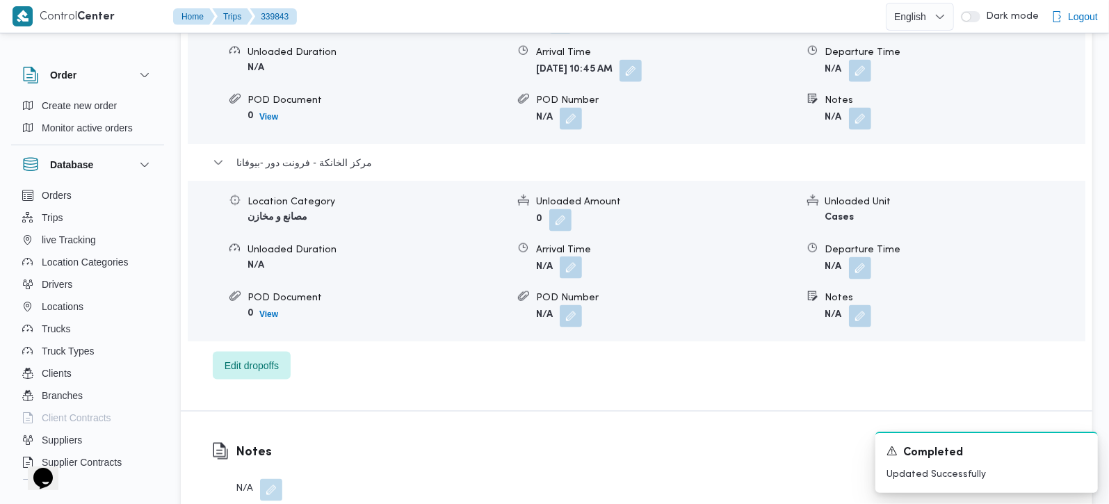
click at [567, 257] on button "button" at bounding box center [571, 268] width 22 height 22
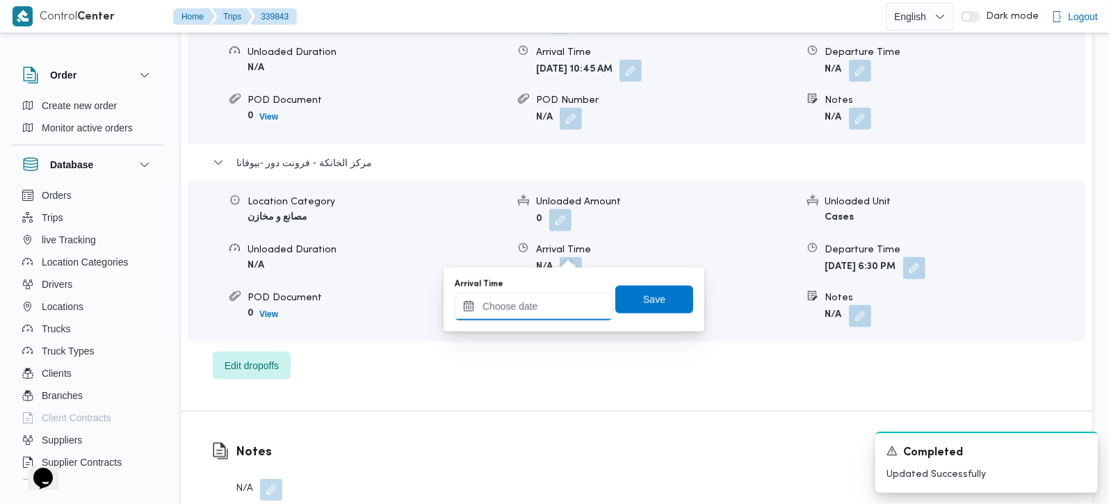
drag, startPoint x: 551, startPoint y: 300, endPoint x: 563, endPoint y: 295, distance: 12.8
click at [551, 300] on input "Arrival Time" at bounding box center [534, 307] width 158 height 28
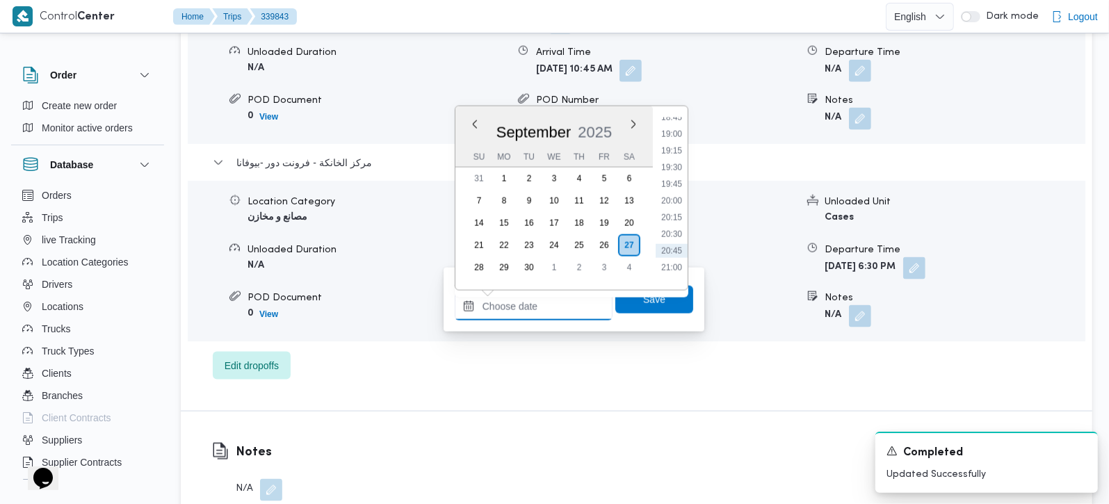
scroll to position [1220, 0]
drag, startPoint x: 671, startPoint y: 118, endPoint x: 673, endPoint y: 127, distance: 8.6
click at [671, 118] on li "18:15" at bounding box center [672, 123] width 32 height 14
type input "27/09/2025 18:15"
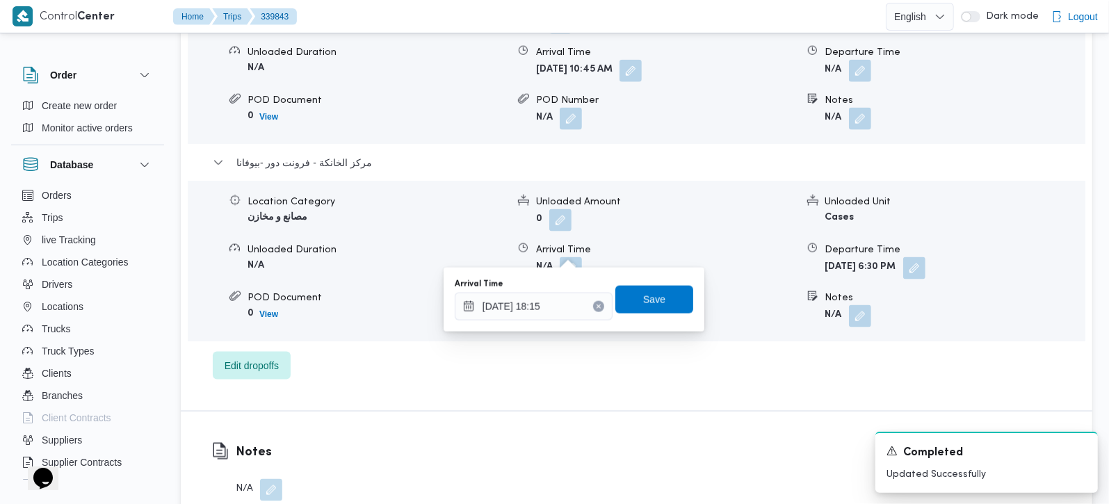
click at [660, 281] on div "Arrival Time 27/09/2025 18:15 Save" at bounding box center [573, 299] width 241 height 45
click at [674, 295] on span "Save" at bounding box center [654, 299] width 78 height 28
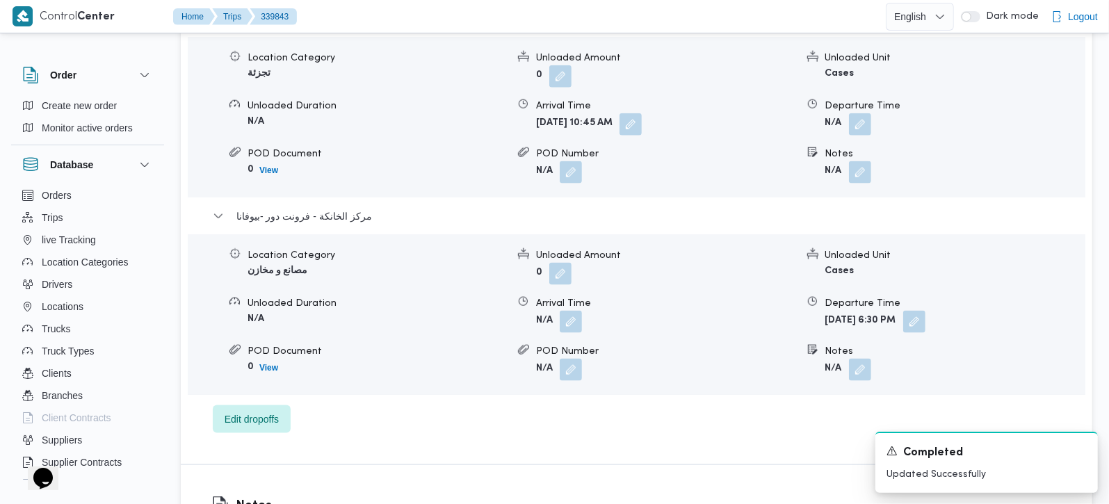
scroll to position [1227, 0]
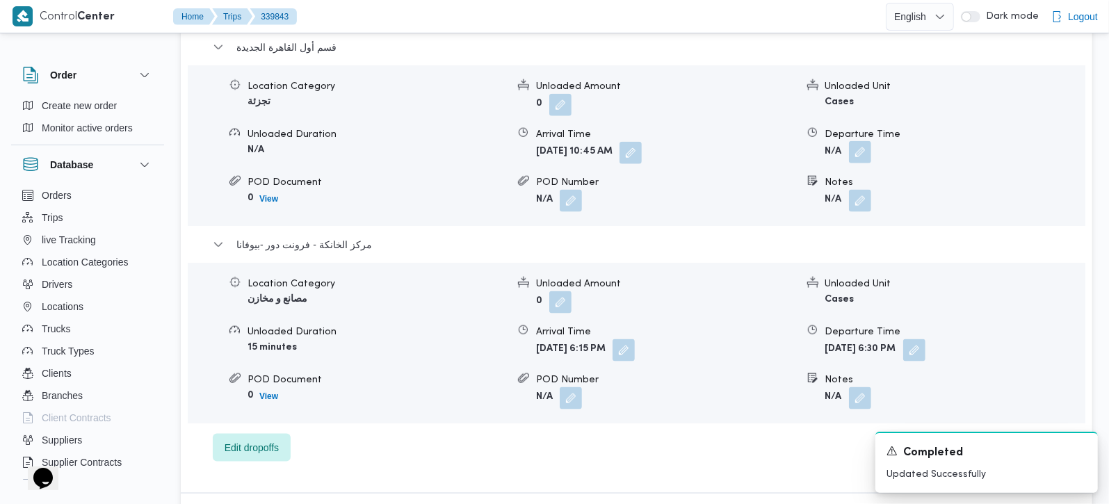
click at [863, 141] on button "button" at bounding box center [860, 152] width 22 height 22
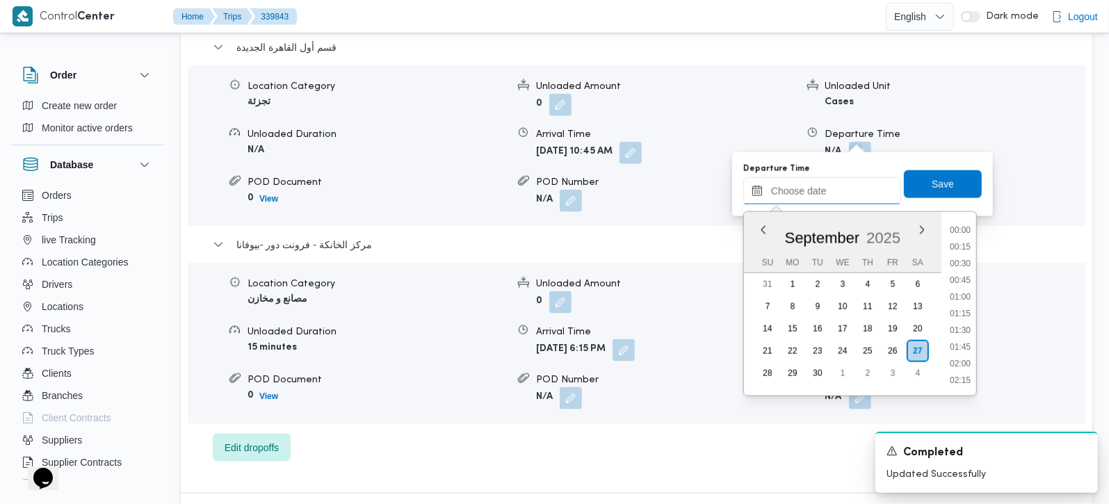
drag, startPoint x: 832, startPoint y: 187, endPoint x: 838, endPoint y: 201, distance: 15.0
click at [832, 187] on input "Departure Time" at bounding box center [822, 191] width 158 height 28
click at [970, 316] on ul "00:00 00:15 00:30 00:45 01:00 01:15 01:30 01:45 02:00 02:15 02:30 02:45 03:00 0…" at bounding box center [960, 303] width 32 height 161
click at [970, 319] on li "17:15" at bounding box center [960, 326] width 32 height 14
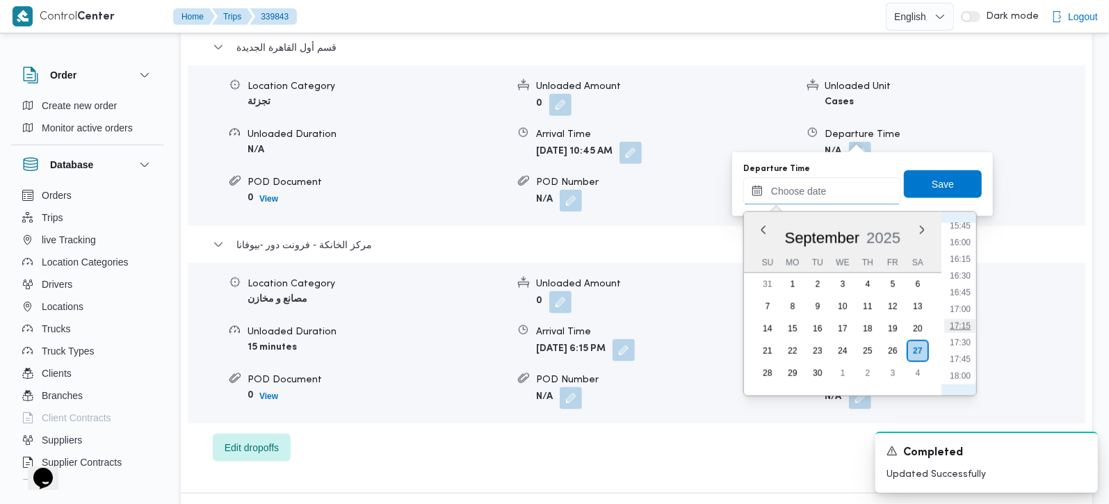
type input "27/09/2025 17:15"
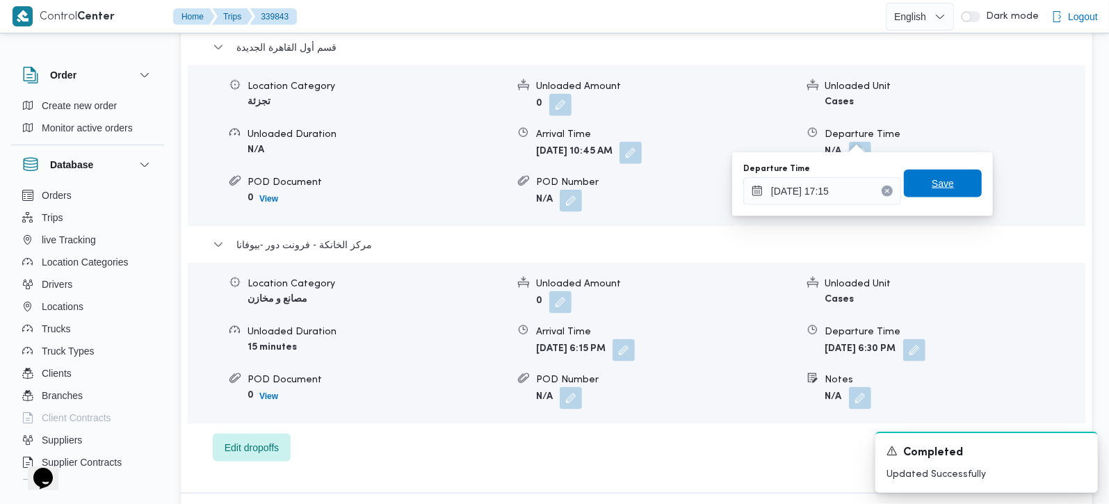
click at [953, 184] on span "Save" at bounding box center [943, 184] width 78 height 28
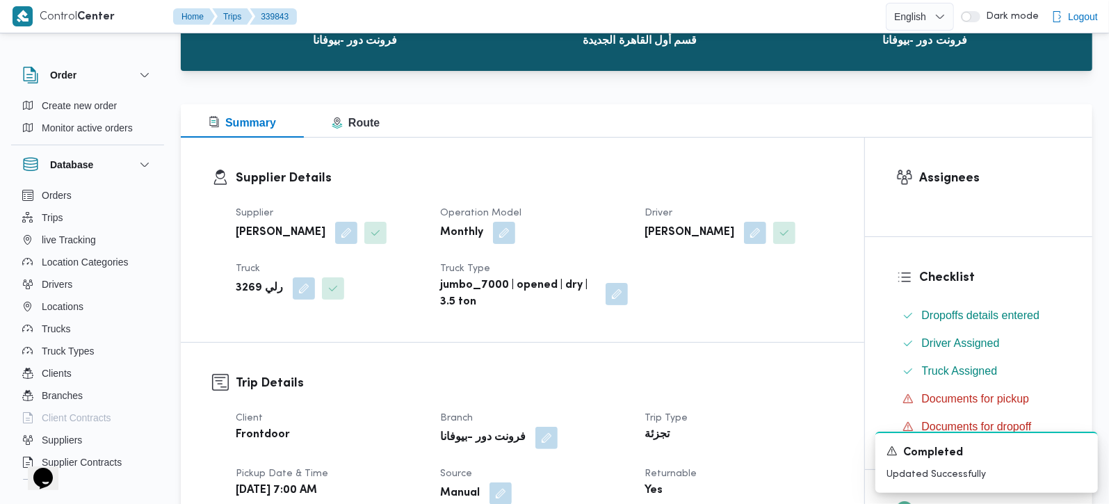
scroll to position [0, 0]
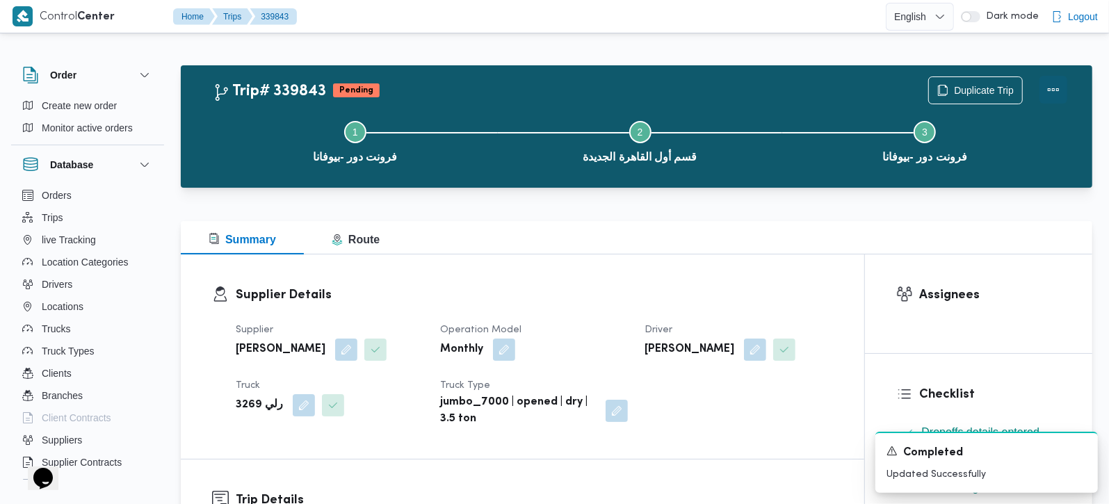
click at [1053, 95] on button "Actions" at bounding box center [1054, 90] width 28 height 28
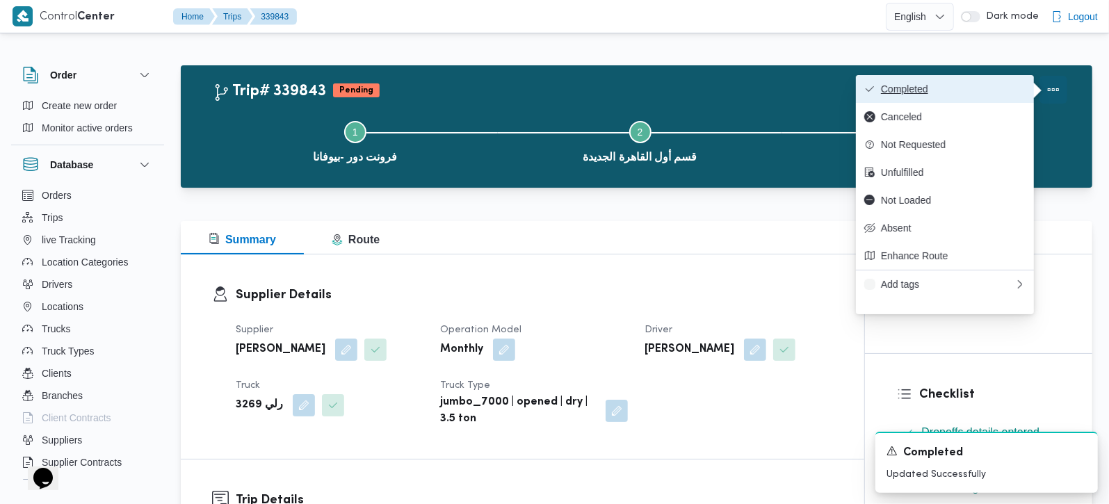
click at [989, 88] on span "Completed" at bounding box center [953, 88] width 145 height 11
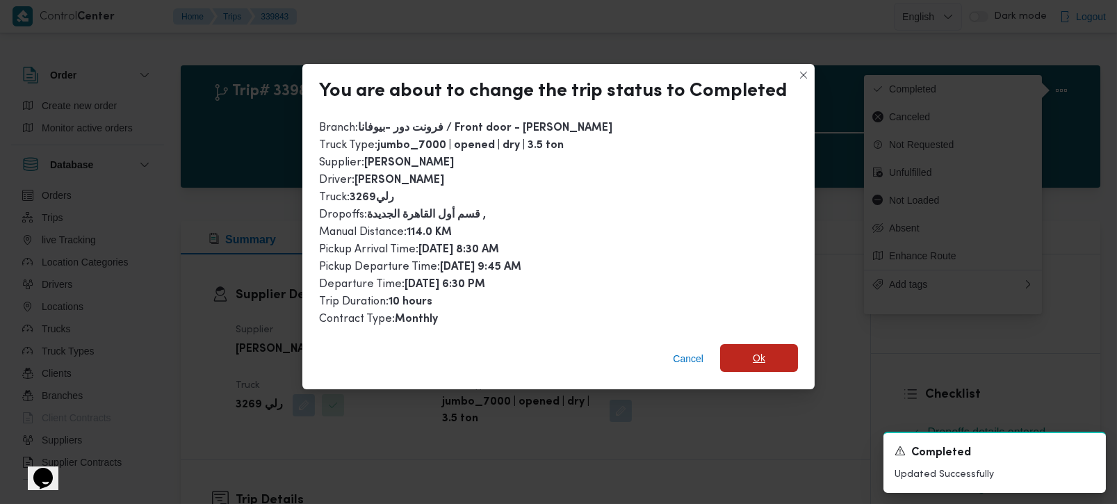
click at [741, 348] on span "Ok" at bounding box center [759, 358] width 78 height 28
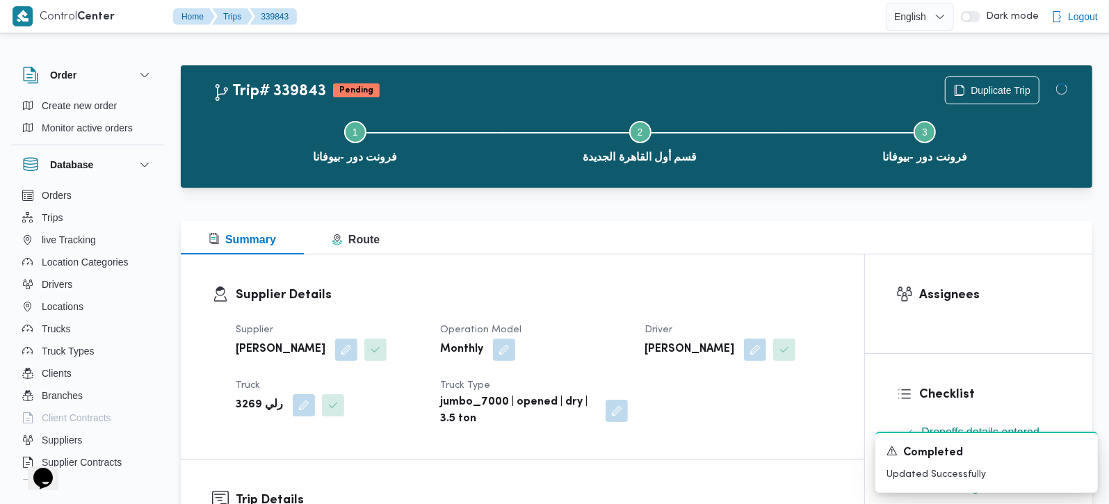
click at [729, 252] on div "Summary Route" at bounding box center [637, 237] width 912 height 33
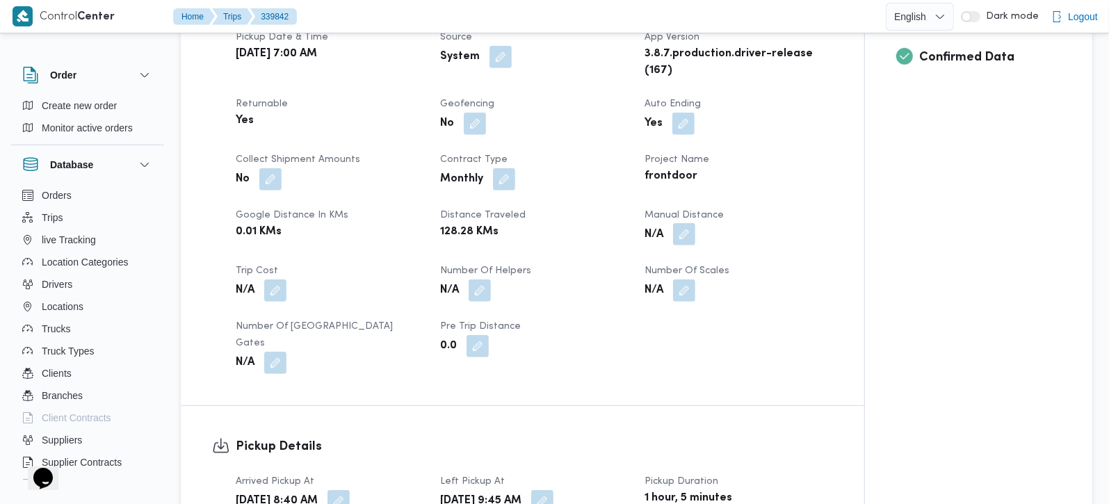
scroll to position [572, 0]
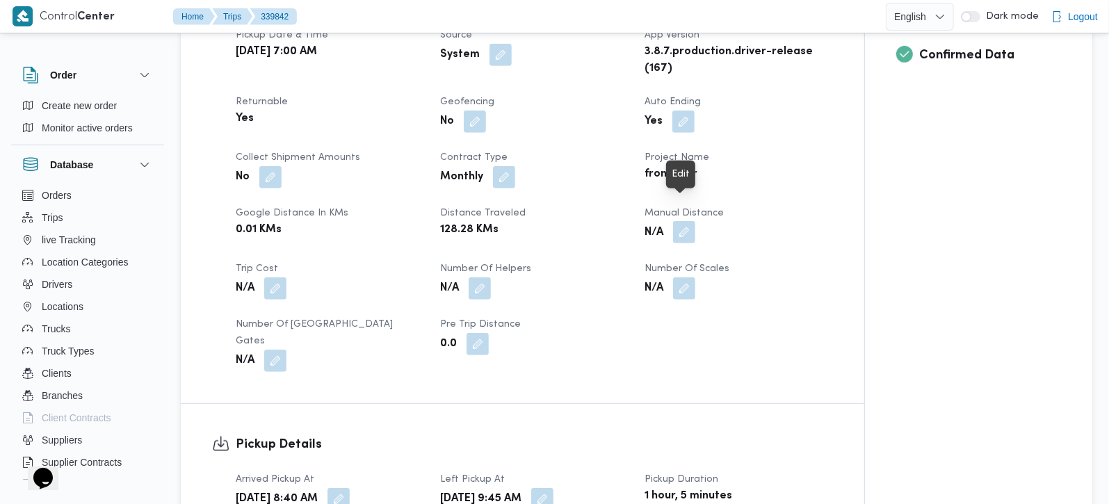
click at [687, 221] on button "button" at bounding box center [684, 232] width 22 height 22
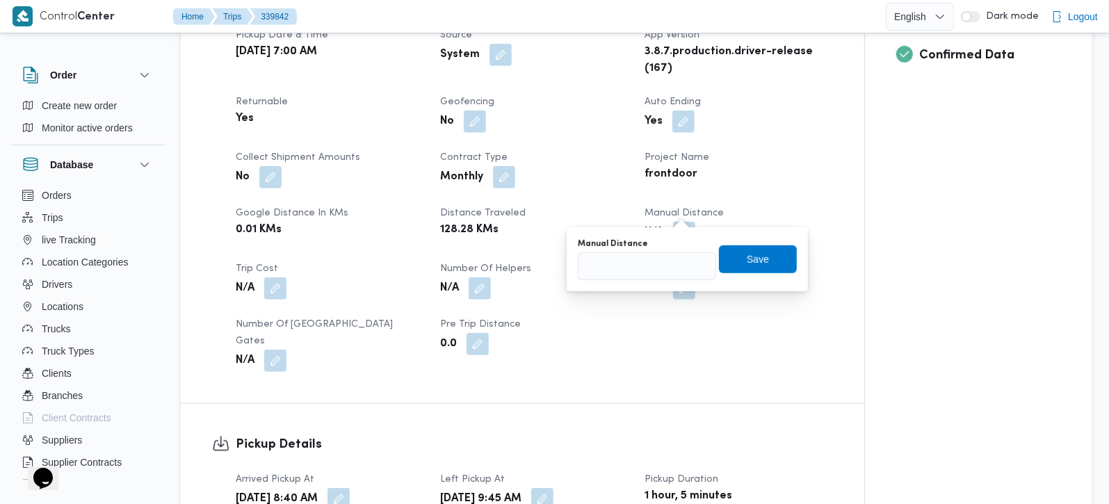
click at [643, 285] on div "You are in a dialog. To close this dialog, hit escape. Manual Distance Save" at bounding box center [687, 259] width 241 height 64
click at [636, 280] on div "Manual Distance Save" at bounding box center [687, 259] width 222 height 45
click at [636, 269] on input "Manual Distance" at bounding box center [647, 266] width 138 height 28
type input "3"
type input "131"
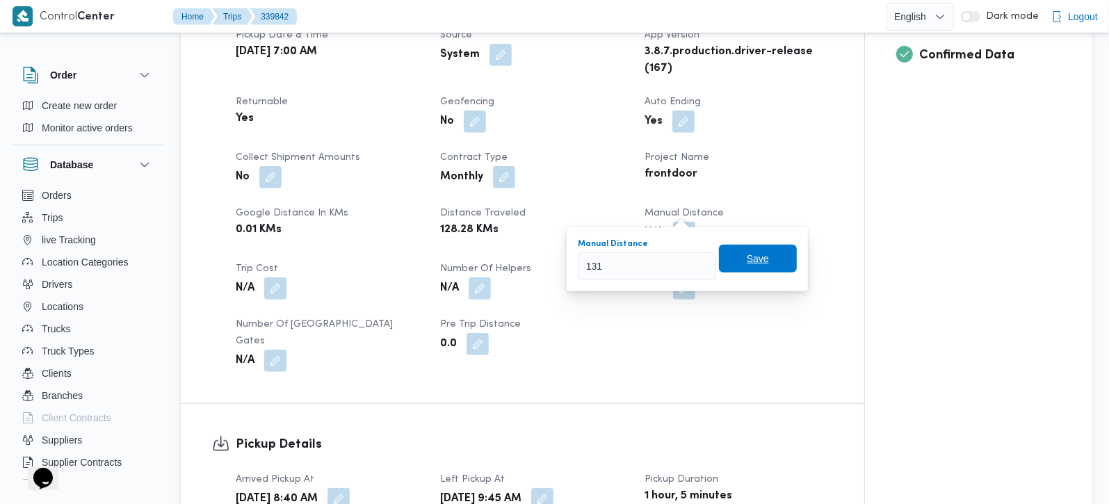
click at [734, 271] on span "Save" at bounding box center [758, 259] width 78 height 28
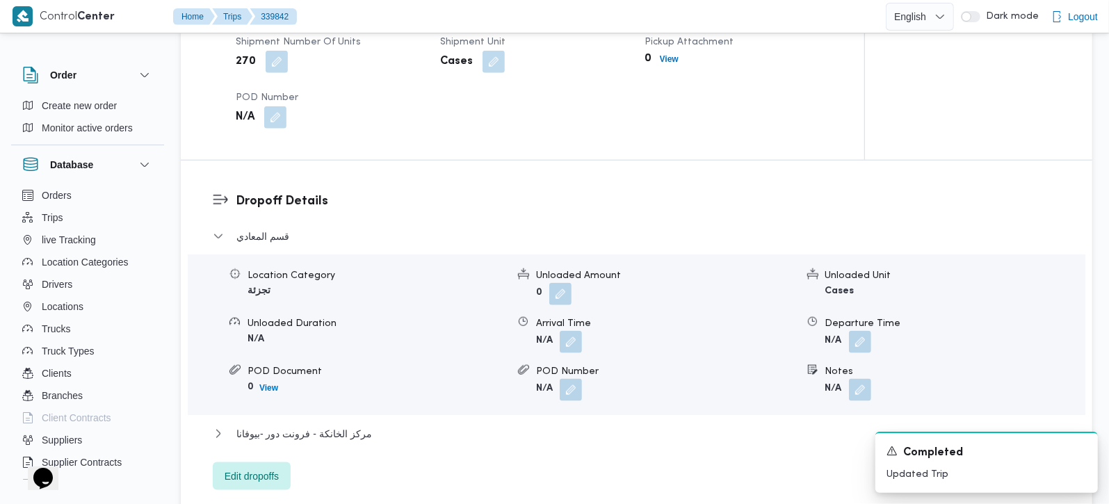
scroll to position [1069, 0]
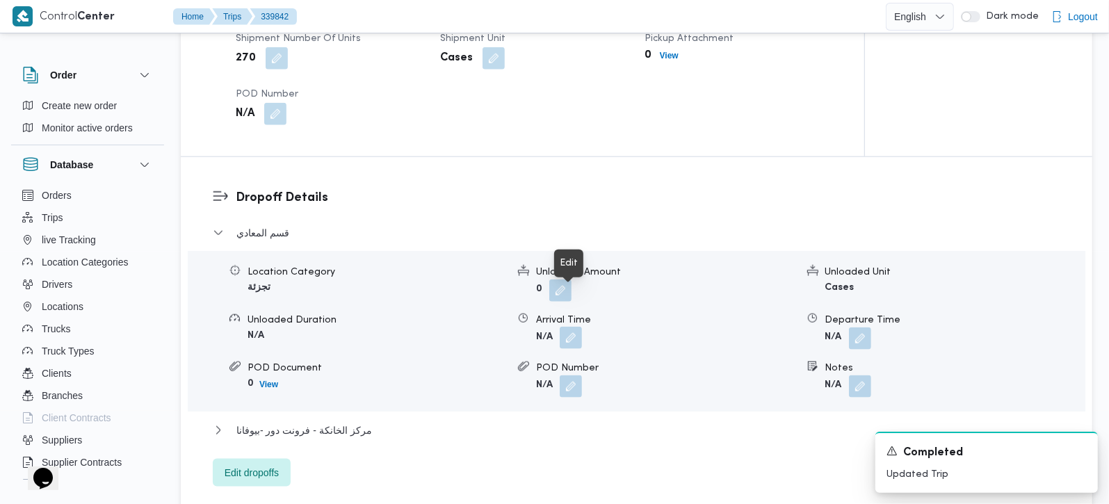
click at [569, 327] on button "button" at bounding box center [571, 338] width 22 height 22
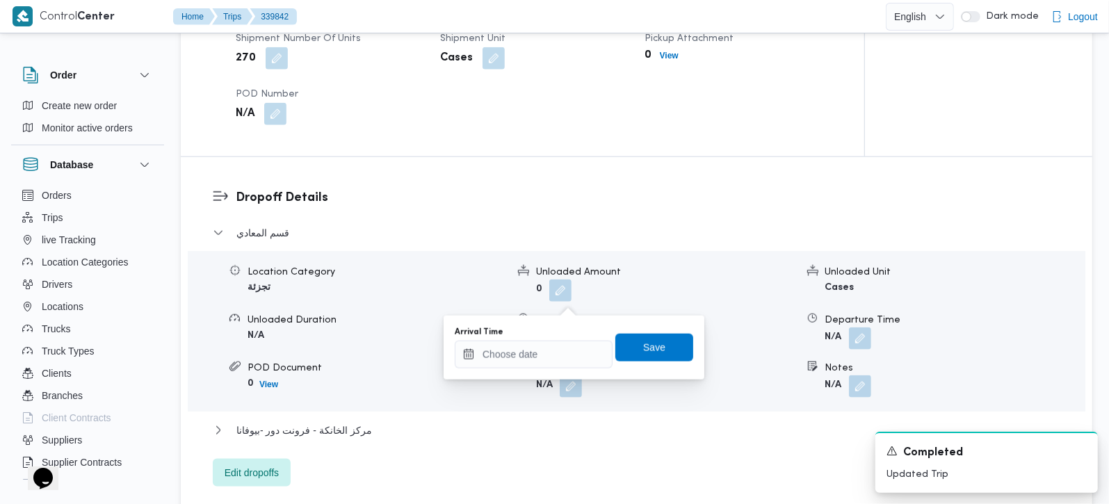
click at [548, 369] on div "Arrival Time Save" at bounding box center [573, 347] width 241 height 45
drag, startPoint x: 538, startPoint y: 350, endPoint x: 576, endPoint y: 342, distance: 38.5
click at [538, 350] on input "Arrival Time" at bounding box center [534, 355] width 158 height 28
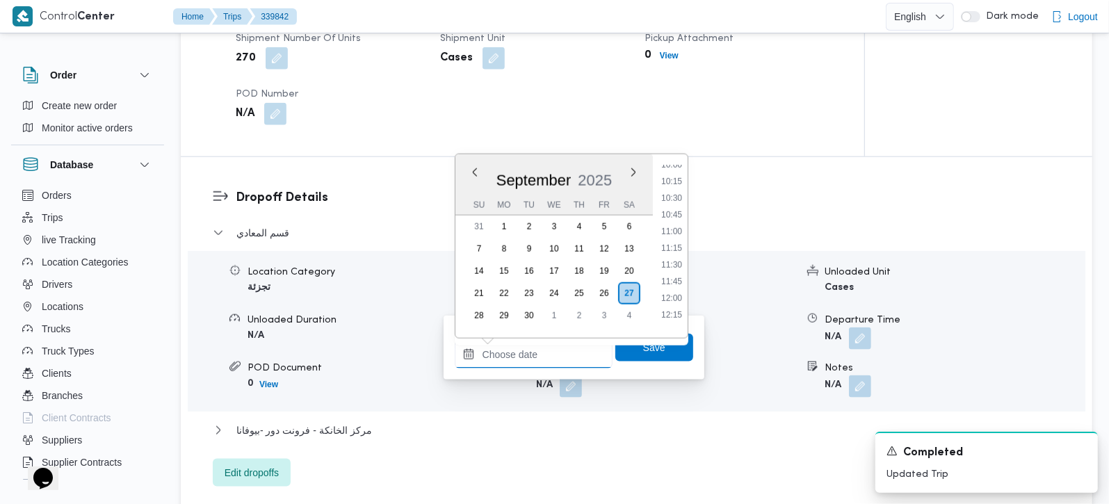
scroll to position [647, 0]
click at [671, 211] on li "10:15" at bounding box center [672, 210] width 32 height 14
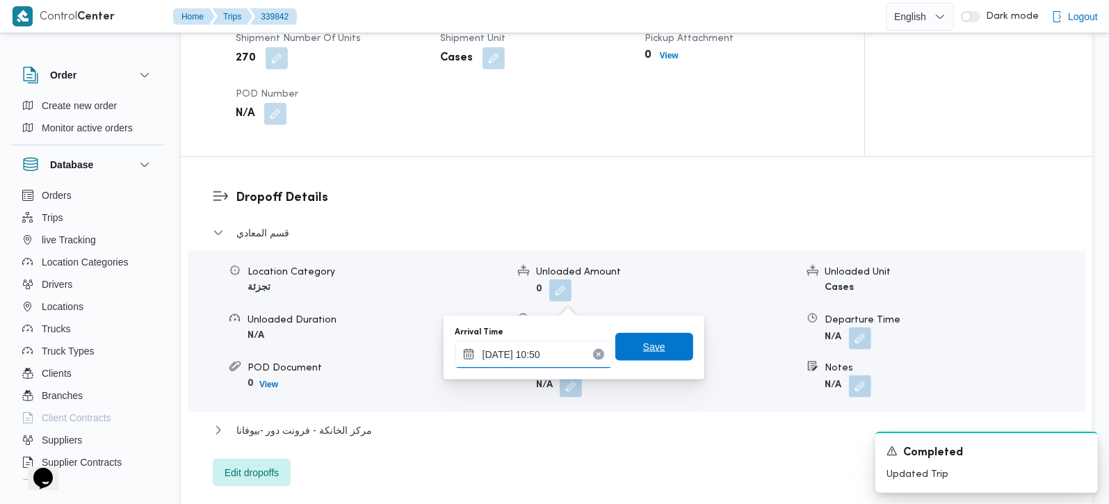
type input "[DATE] 10:50"
click at [631, 355] on span "Save" at bounding box center [654, 347] width 78 height 28
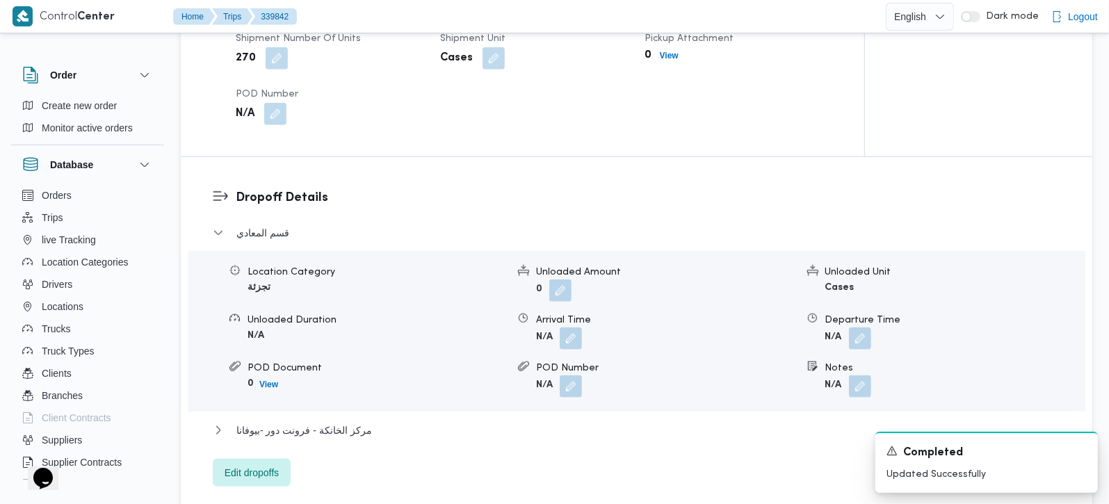
click at [342, 378] on div "قسم المعادي Location Category تجزئة Unloaded Amount 0 Unloaded Unit Cases Unloa…" at bounding box center [637, 356] width 848 height 262
click at [339, 422] on span "مركز الخانكة - فرونت دور -بيوفانا" at bounding box center [304, 430] width 136 height 17
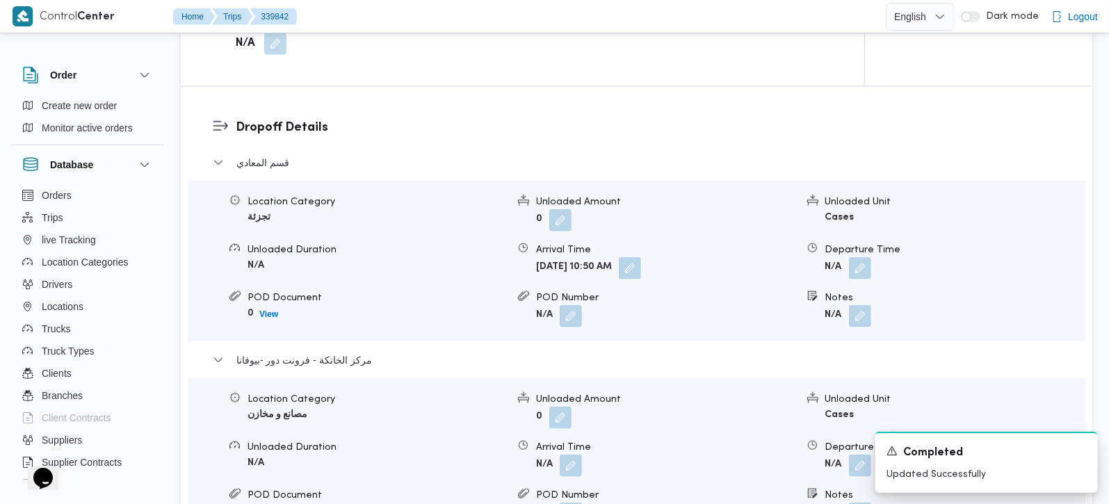
scroll to position [1232, 0]
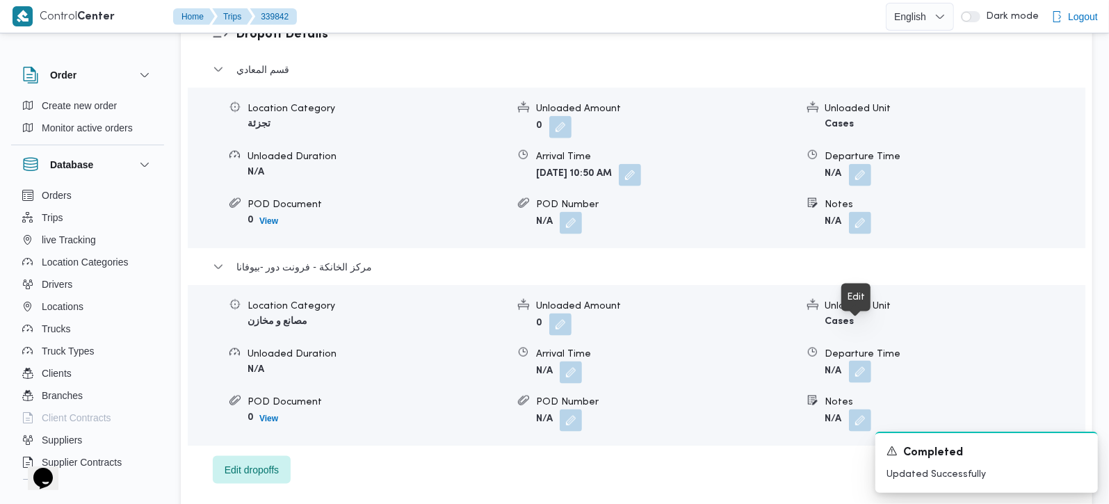
click at [862, 361] on button "button" at bounding box center [860, 372] width 22 height 22
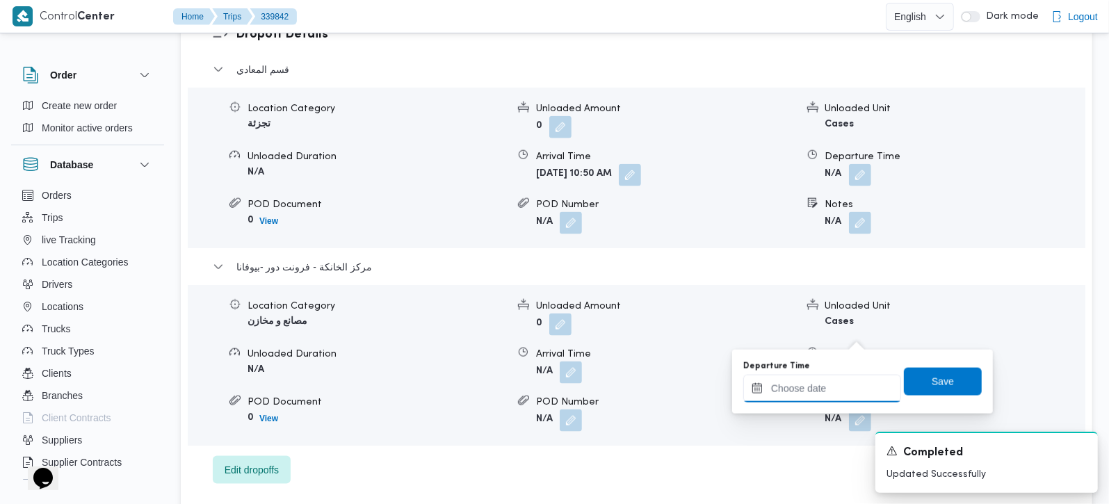
click at [825, 378] on input "Departure Time" at bounding box center [822, 389] width 158 height 28
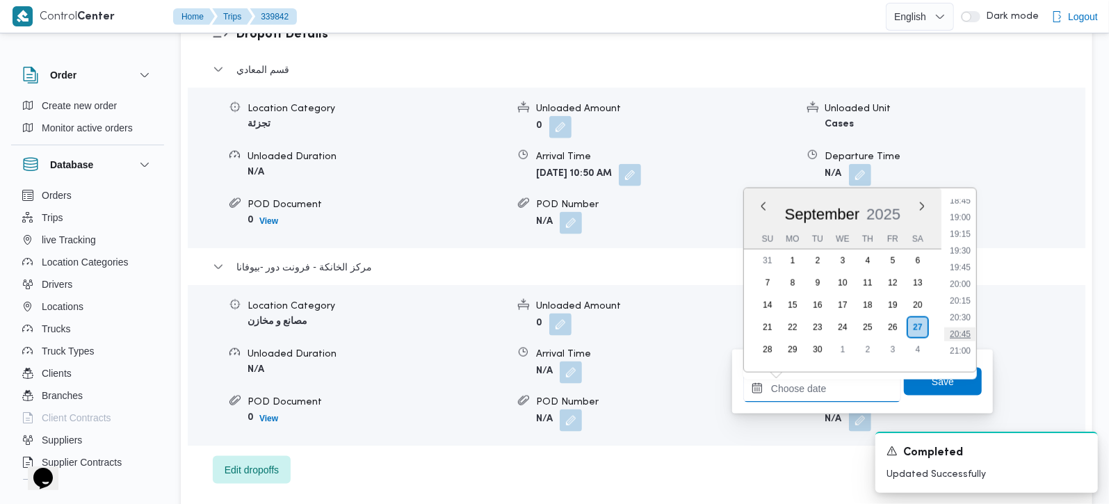
scroll to position [1220, 0]
click at [963, 200] on li "18:15" at bounding box center [960, 205] width 32 height 14
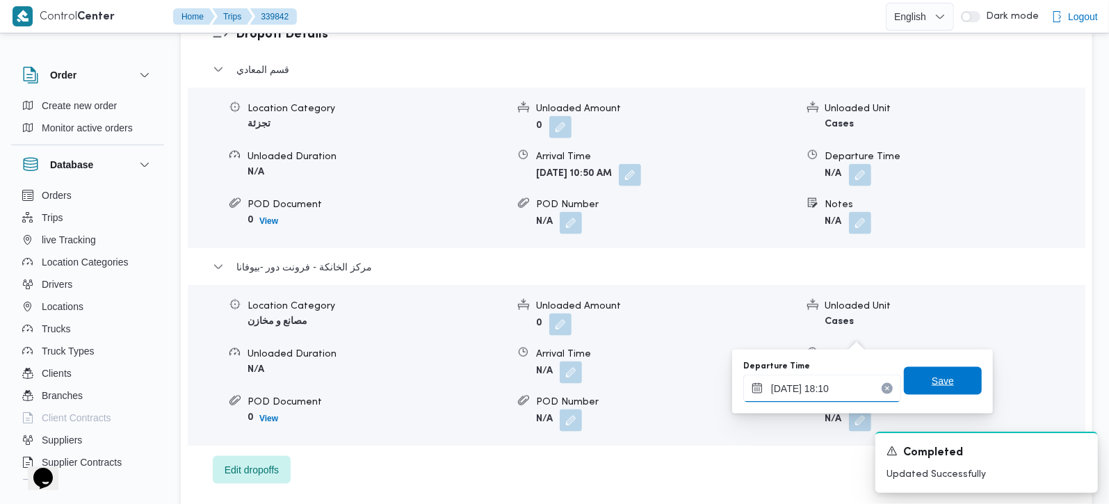
type input "[DATE] 18:10"
click at [956, 379] on span "Save" at bounding box center [943, 381] width 78 height 28
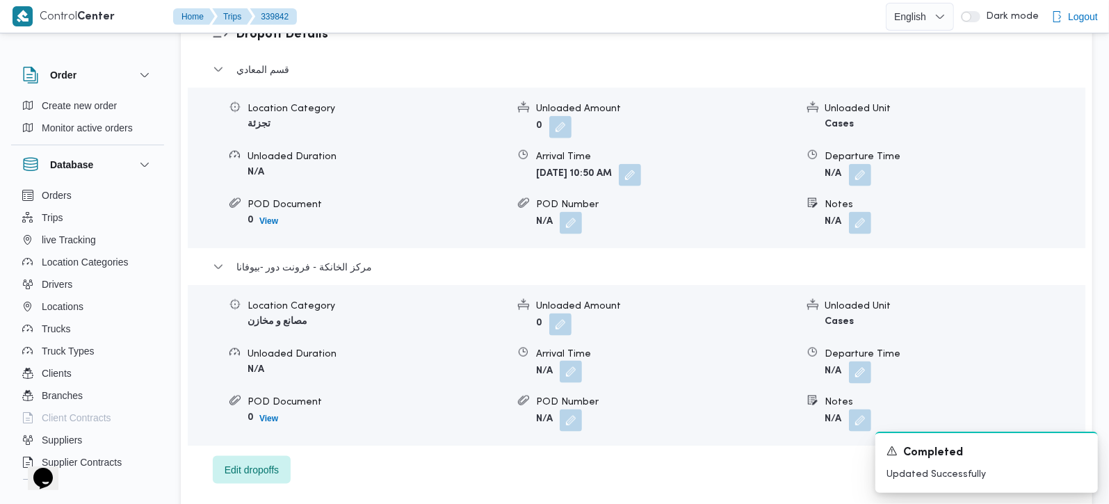
click at [567, 361] on button "button" at bounding box center [571, 372] width 22 height 22
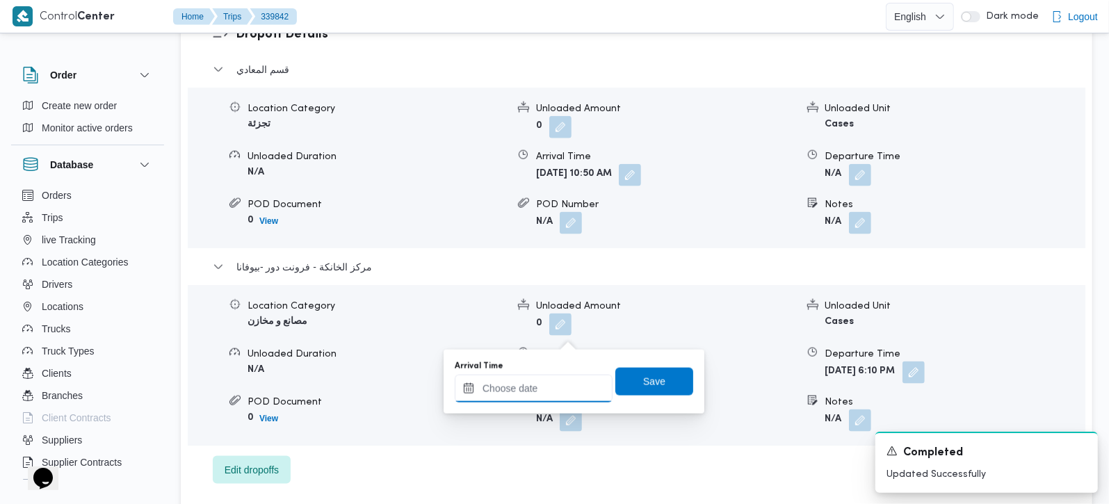
drag, startPoint x: 552, startPoint y: 382, endPoint x: 556, endPoint y: 374, distance: 8.4
click at [552, 382] on input "Arrival Time" at bounding box center [534, 389] width 158 height 28
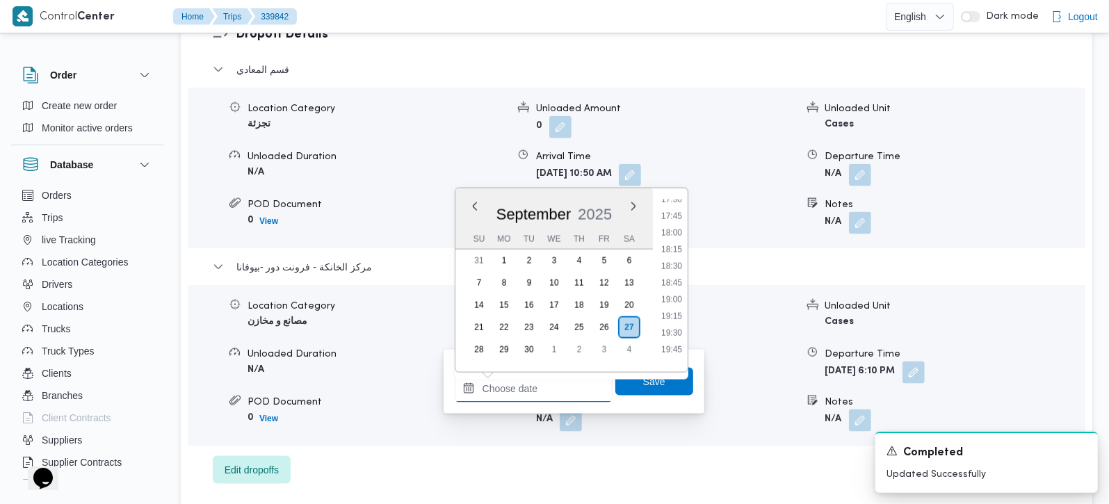
scroll to position [1138, 0]
click at [675, 236] on li "17:30" at bounding box center [672, 237] width 32 height 14
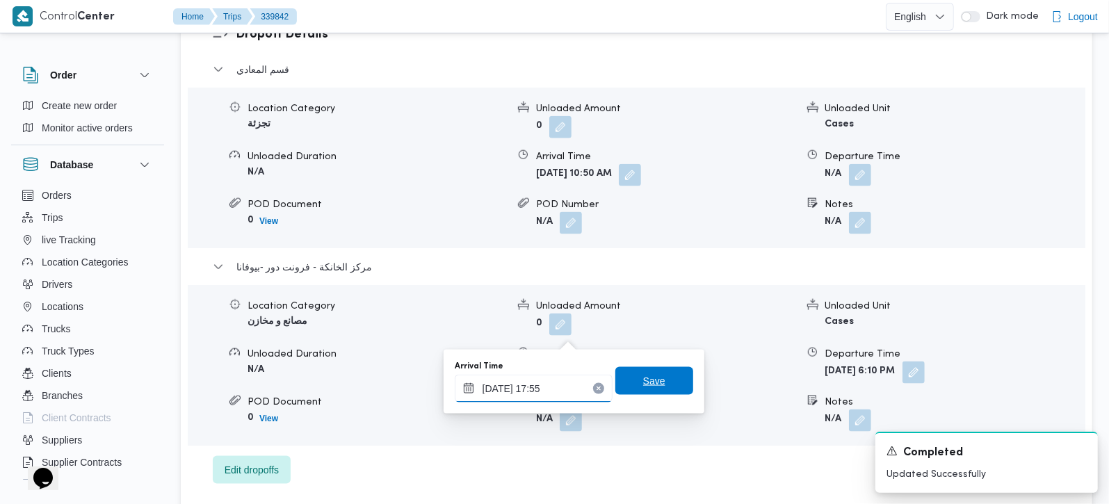
type input "[DATE] 17:55"
click at [657, 392] on span "Save" at bounding box center [654, 381] width 78 height 28
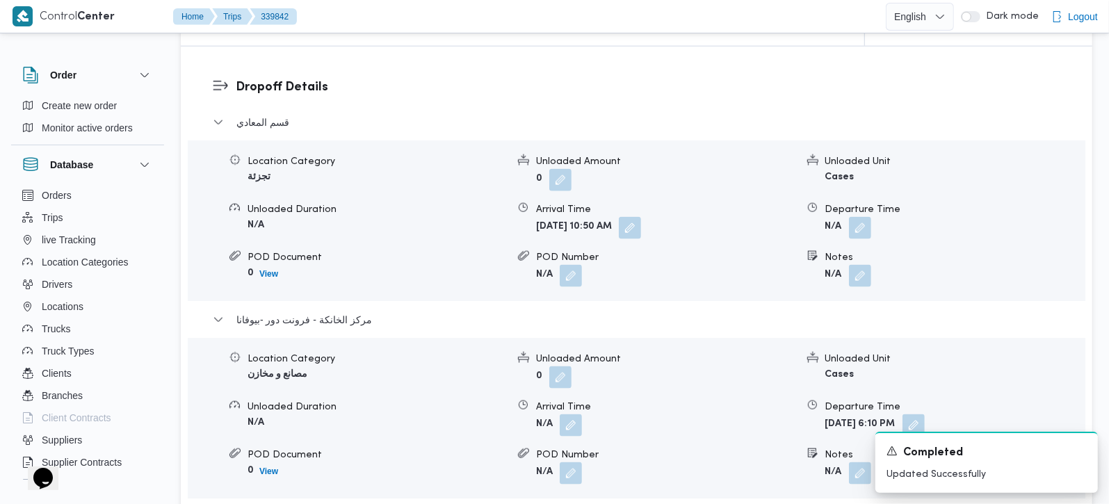
scroll to position [1151, 0]
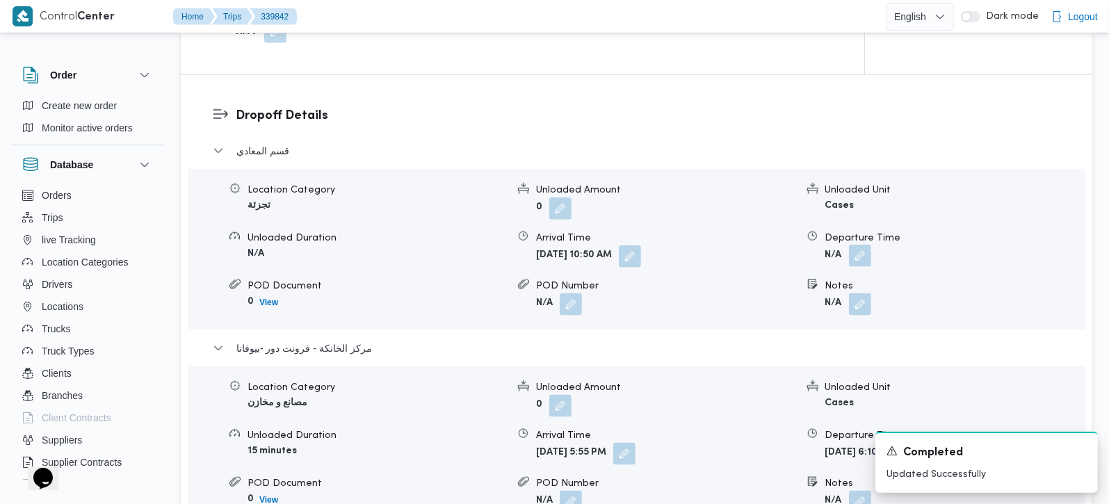
click at [862, 245] on button "button" at bounding box center [860, 256] width 22 height 22
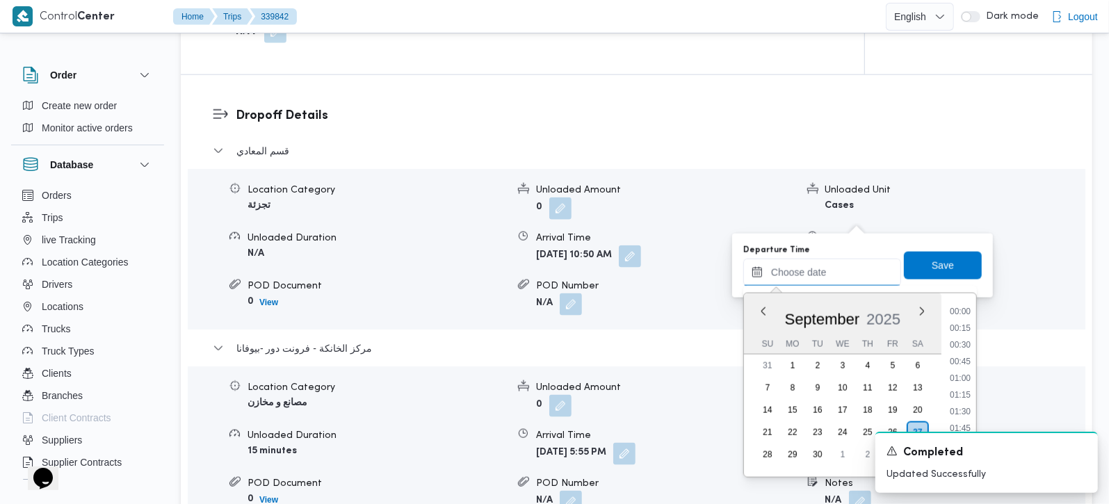
click at [836, 275] on input "Departure Time" at bounding box center [822, 273] width 158 height 28
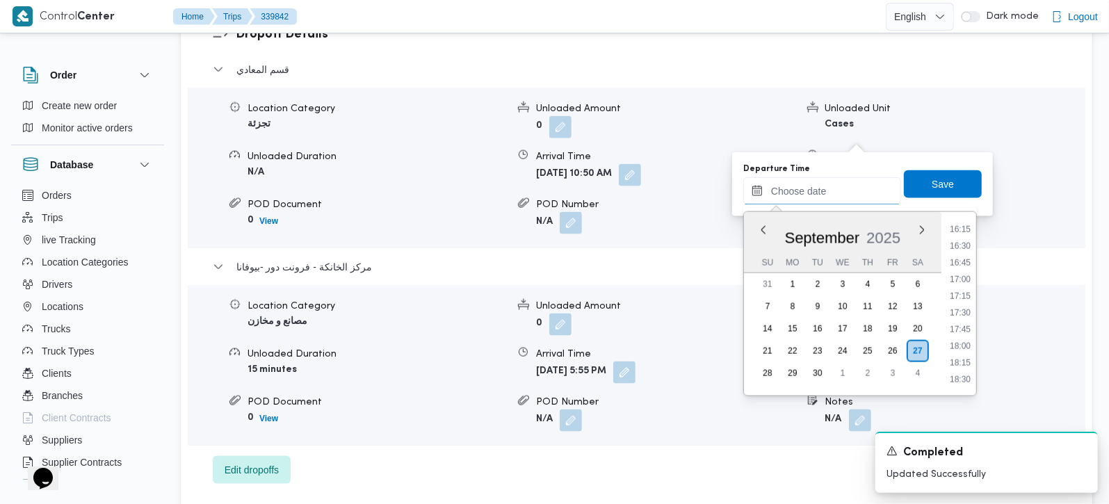
scroll to position [1056, 0]
click at [969, 291] on li "16:45" at bounding box center [960, 293] width 32 height 14
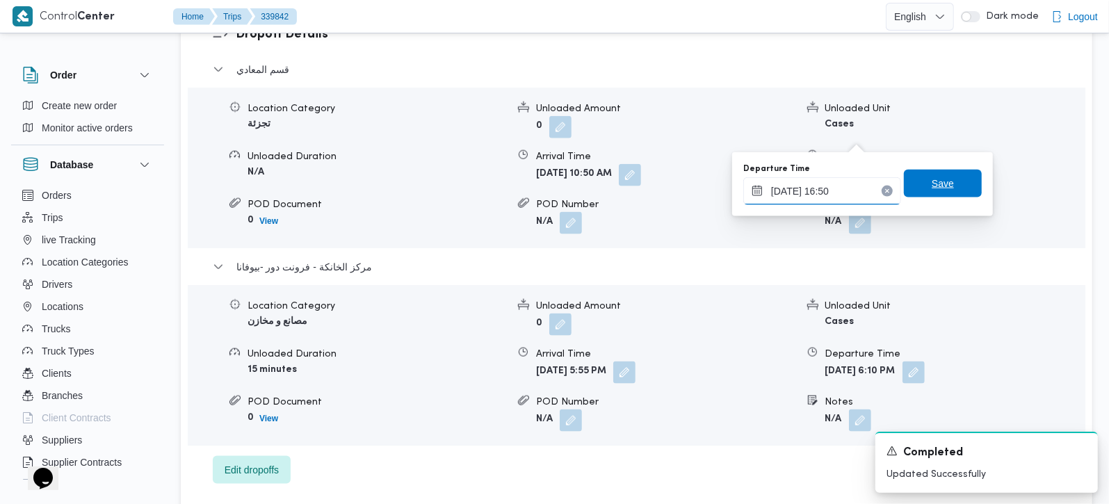
type input "27/09/2025 16:50"
click at [923, 175] on span "Save" at bounding box center [943, 184] width 78 height 28
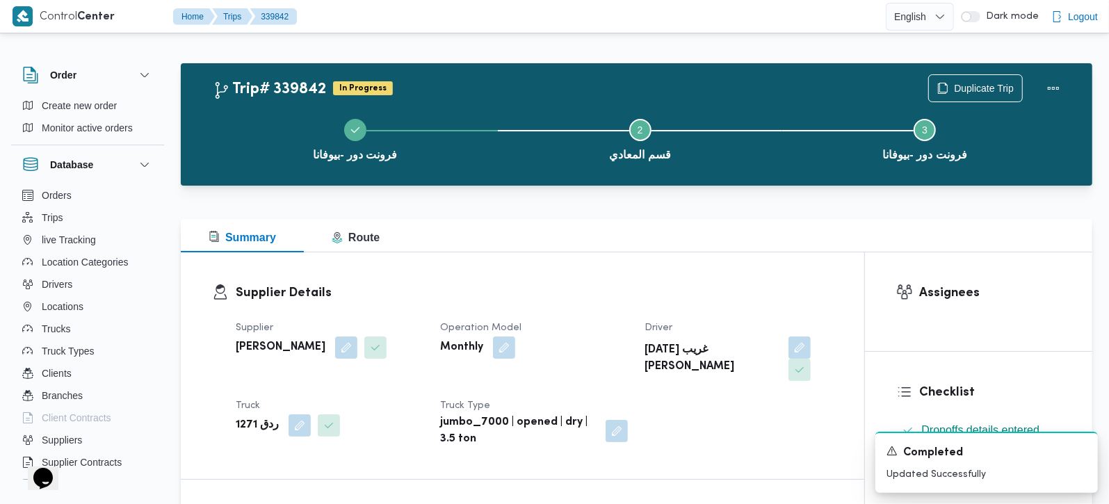
scroll to position [0, 0]
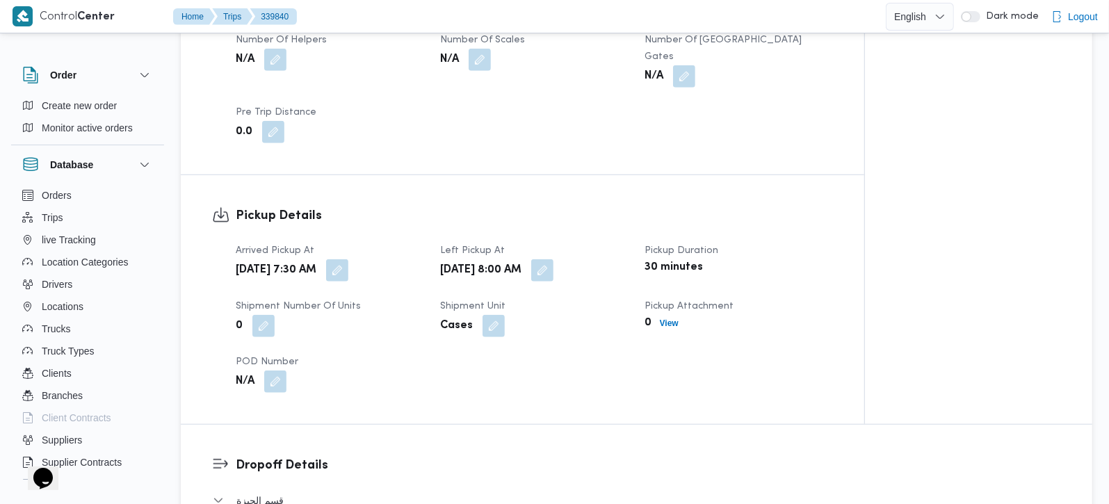
scroll to position [572, 0]
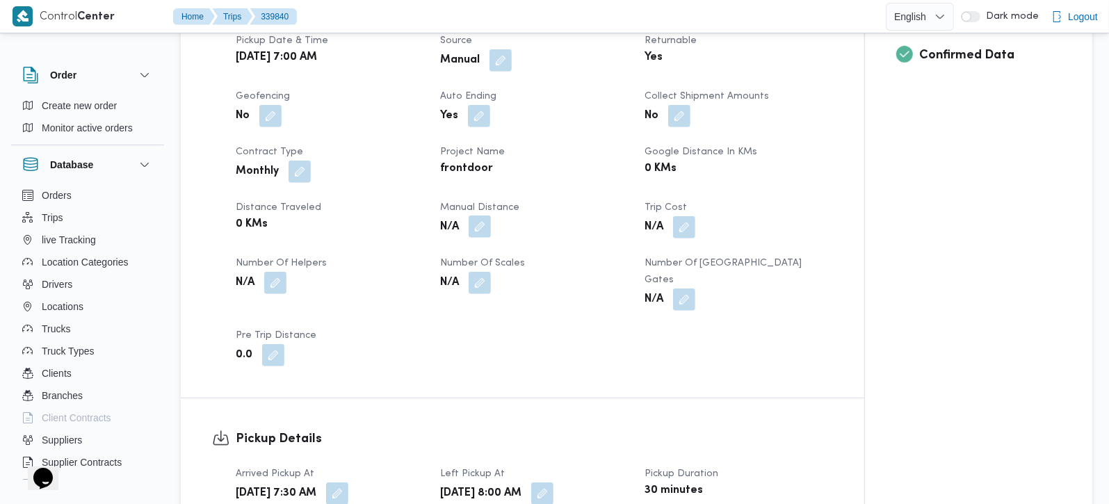
click at [480, 230] on button "button" at bounding box center [480, 227] width 22 height 22
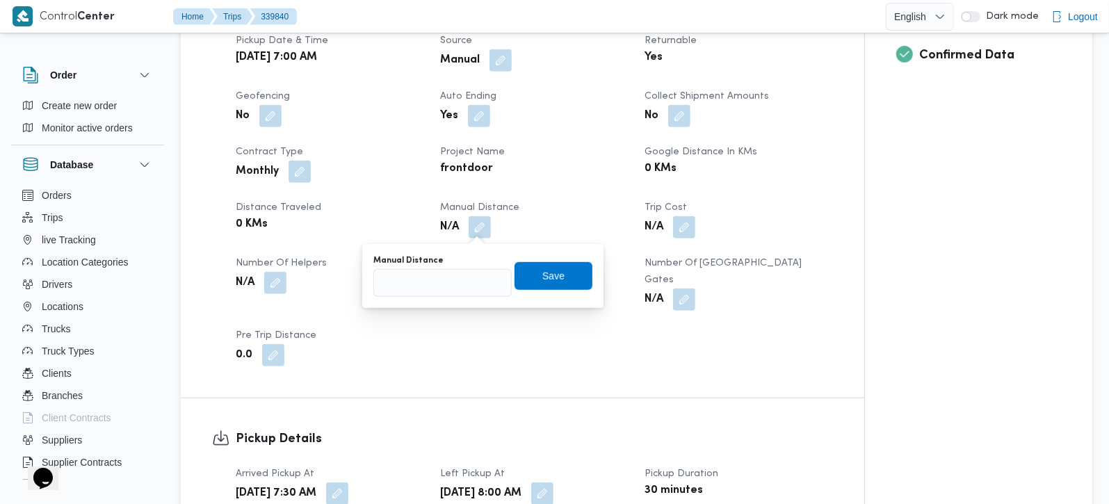
click at [453, 266] on div "Manual Distance" at bounding box center [442, 276] width 138 height 42
click at [453, 270] on input "Manual Distance" at bounding box center [442, 283] width 138 height 28
type input "99"
click at [535, 286] on span "Save" at bounding box center [554, 275] width 78 height 28
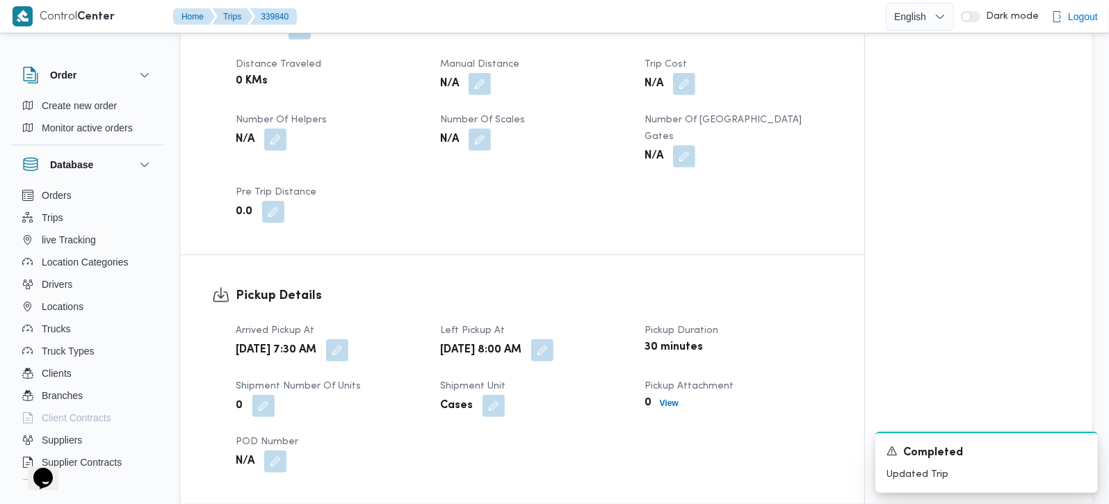
scroll to position [981, 0]
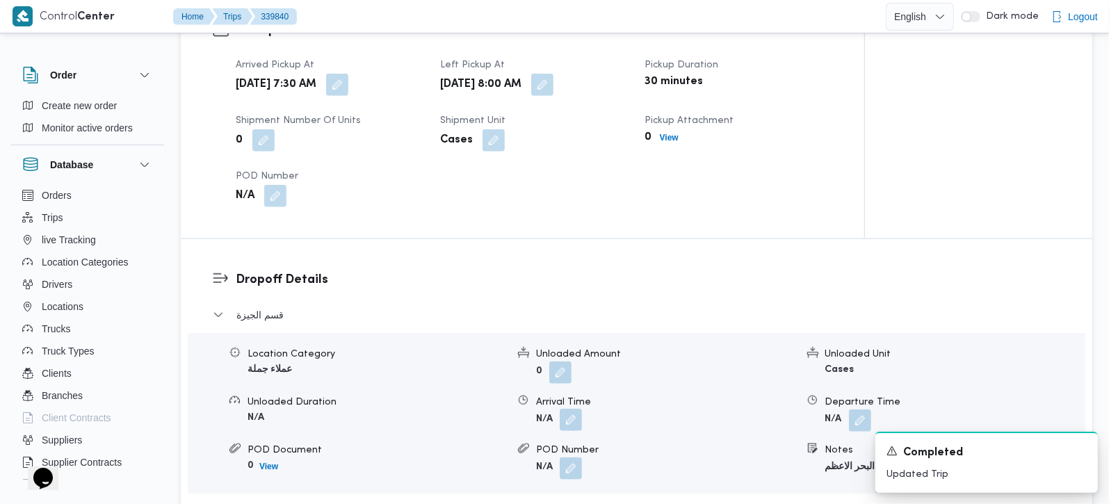
click at [569, 409] on button "button" at bounding box center [571, 420] width 22 height 22
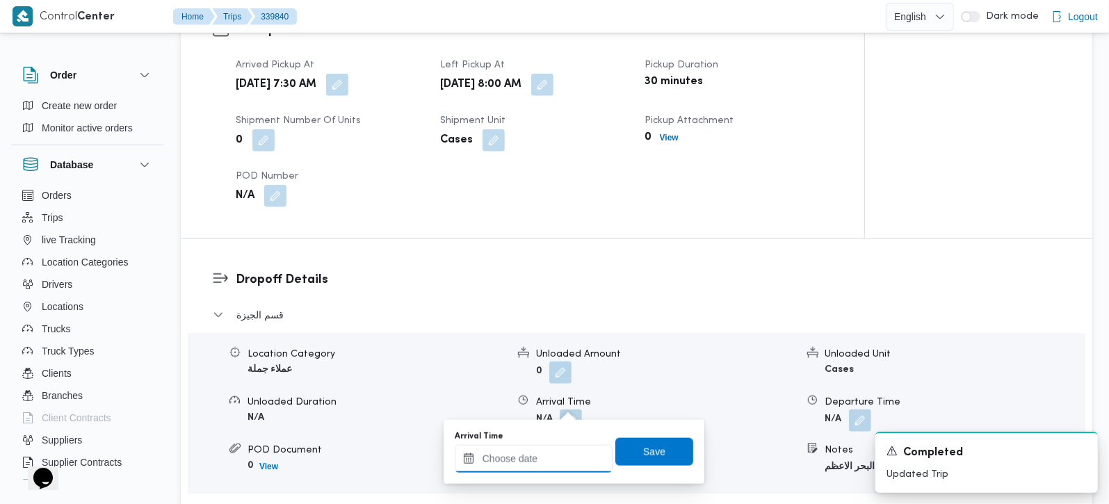
click at [556, 453] on input "Arrival Time" at bounding box center [534, 459] width 158 height 28
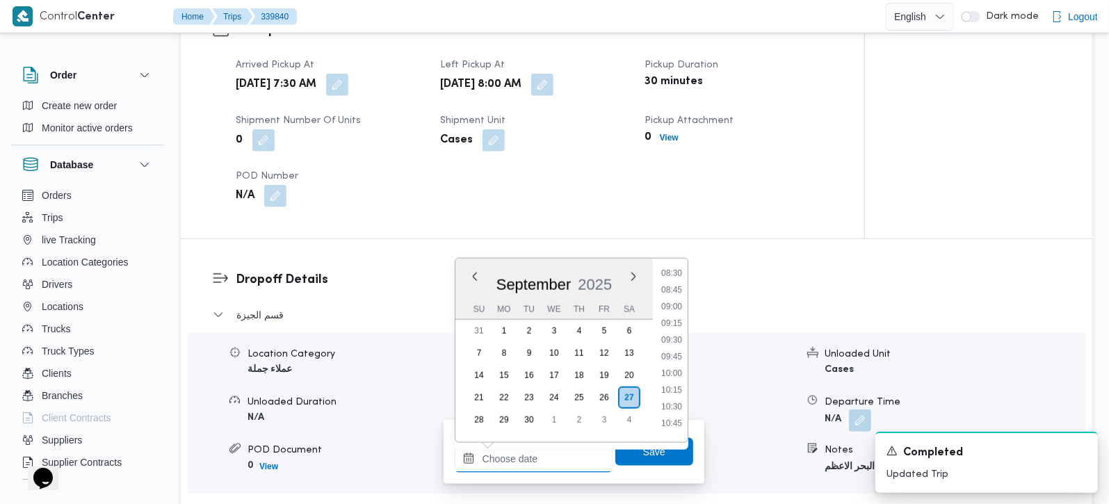
scroll to position [565, 0]
click at [674, 314] on li "09:00" at bounding box center [672, 313] width 32 height 14
type input "27/09/2025 09:00"
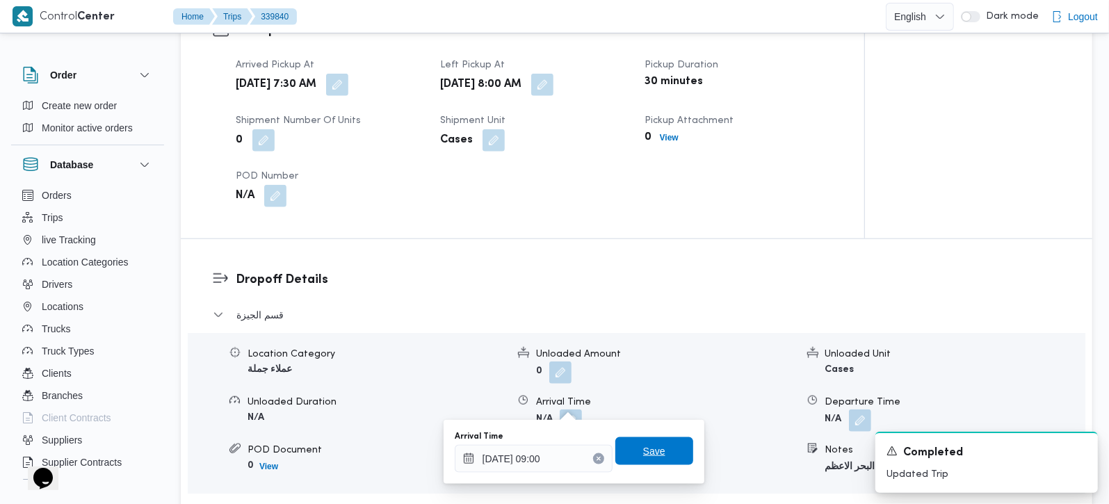
click at [652, 441] on span "Save" at bounding box center [654, 451] width 78 height 28
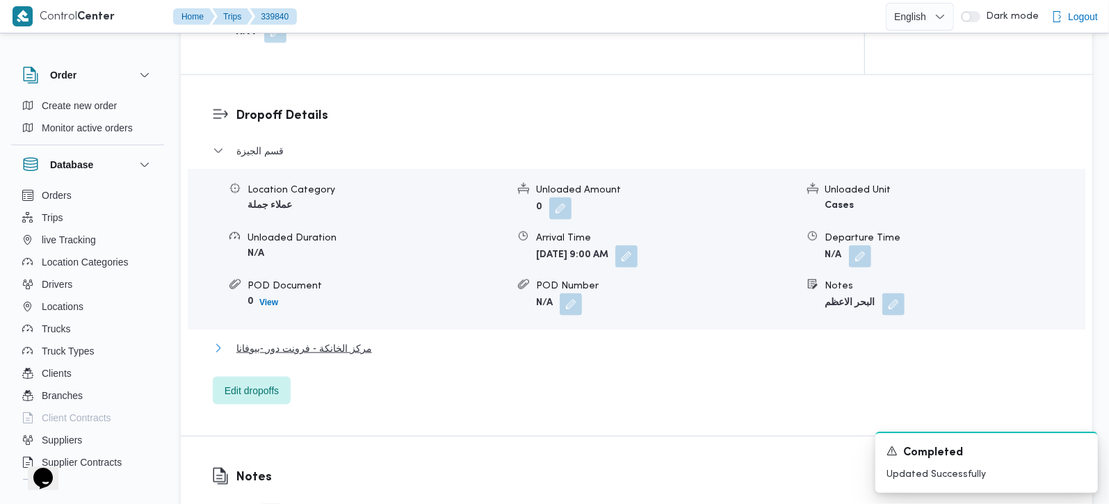
click at [286, 340] on span "مركز الخانكة - فرونت دور -بيوفانا" at bounding box center [304, 348] width 136 height 17
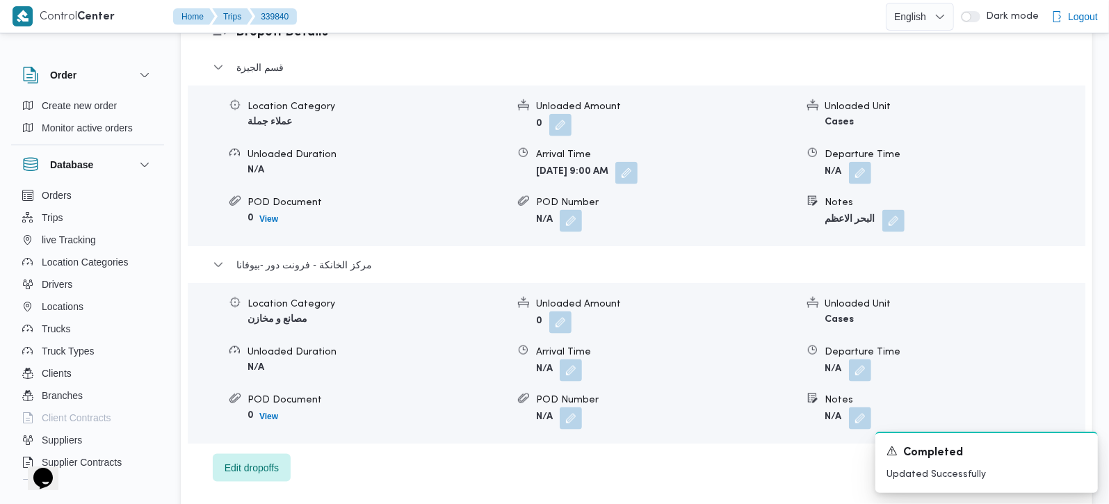
scroll to position [1309, 0]
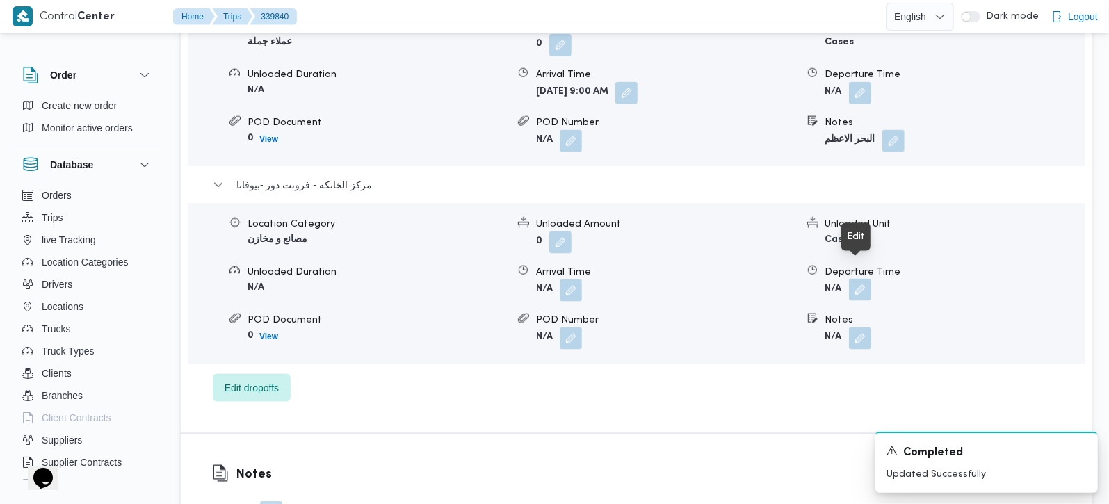
click at [866, 279] on button "button" at bounding box center [860, 290] width 22 height 22
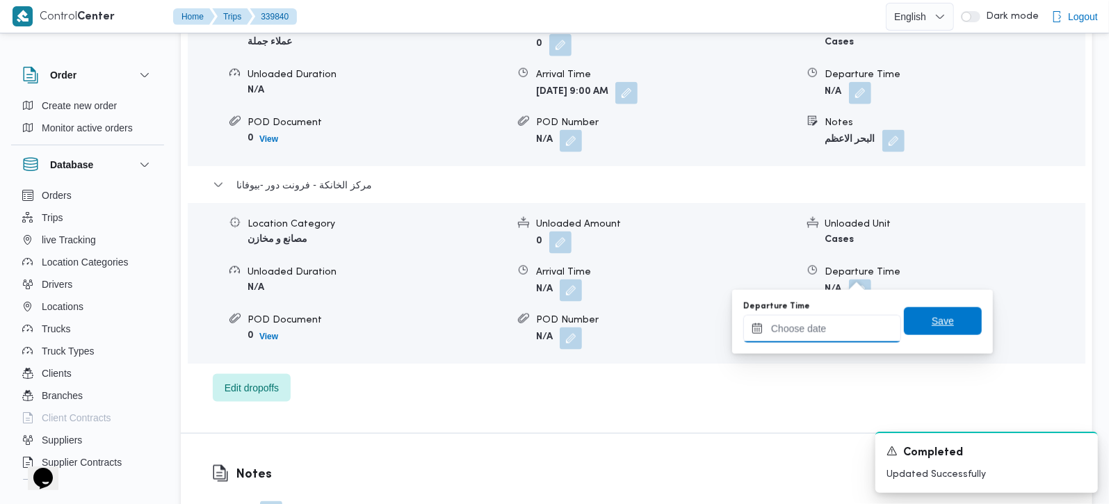
drag, startPoint x: 864, startPoint y: 275, endPoint x: 898, endPoint y: 316, distance: 53.2
click at [848, 336] on input "Departure Time" at bounding box center [822, 329] width 158 height 28
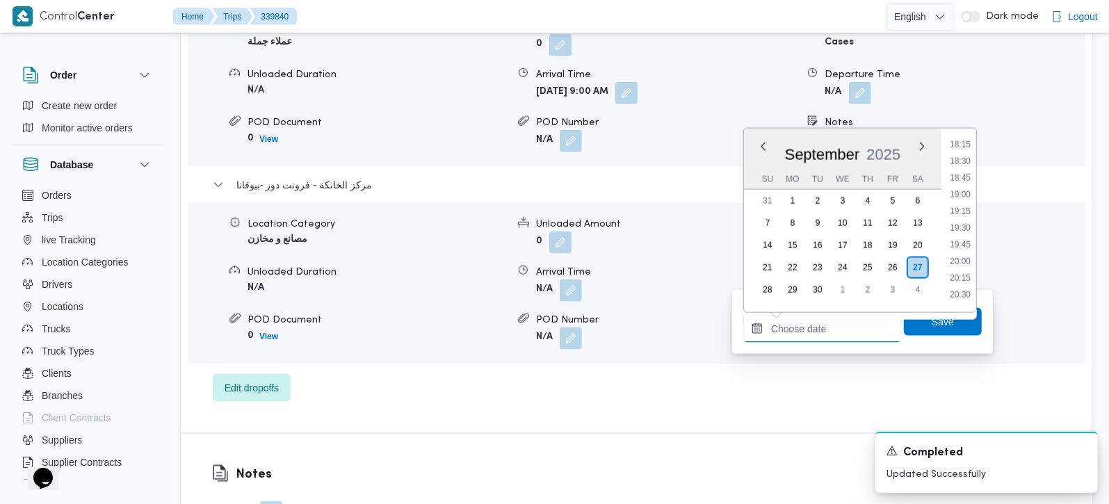
scroll to position [1220, 0]
click at [907, 138] on div "[DATE]" at bounding box center [842, 151] width 197 height 35
click at [840, 403] on div "Dropoff Details قسم الجيزة Location Category عملاء جملة Unloaded Amount 0 Unloa…" at bounding box center [637, 173] width 912 height 522
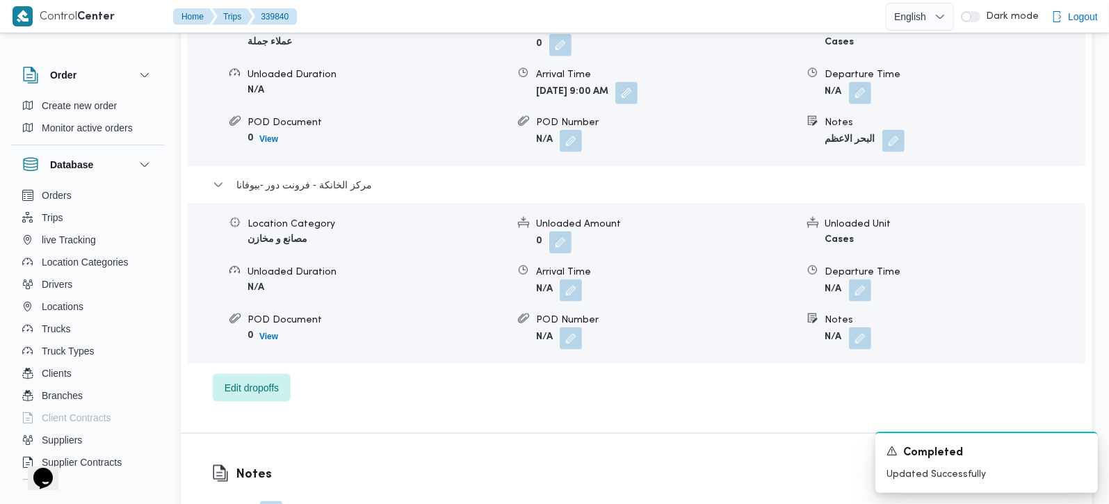
scroll to position [0, 0]
click at [864, 279] on button "button" at bounding box center [860, 290] width 22 height 22
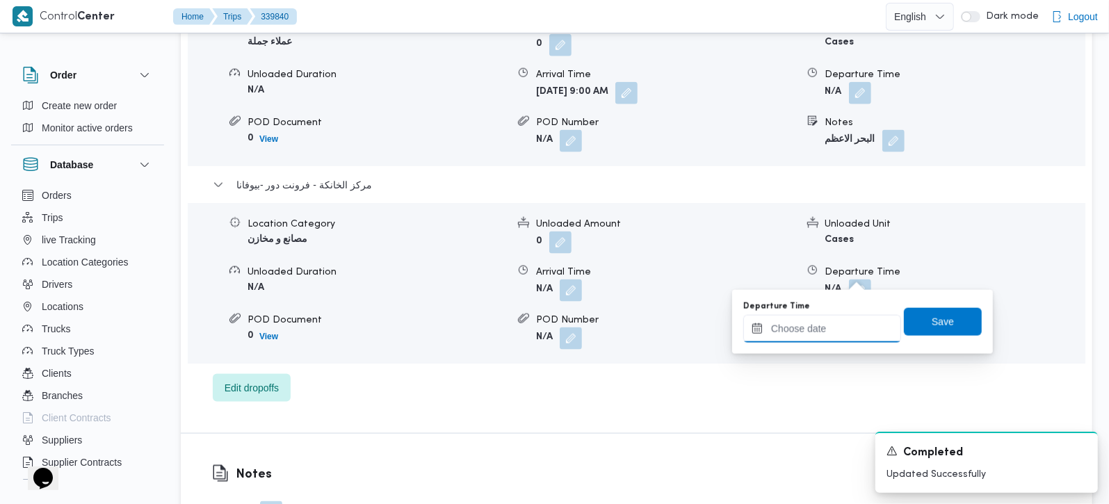
click at [831, 340] on input "Departure Time" at bounding box center [822, 329] width 158 height 28
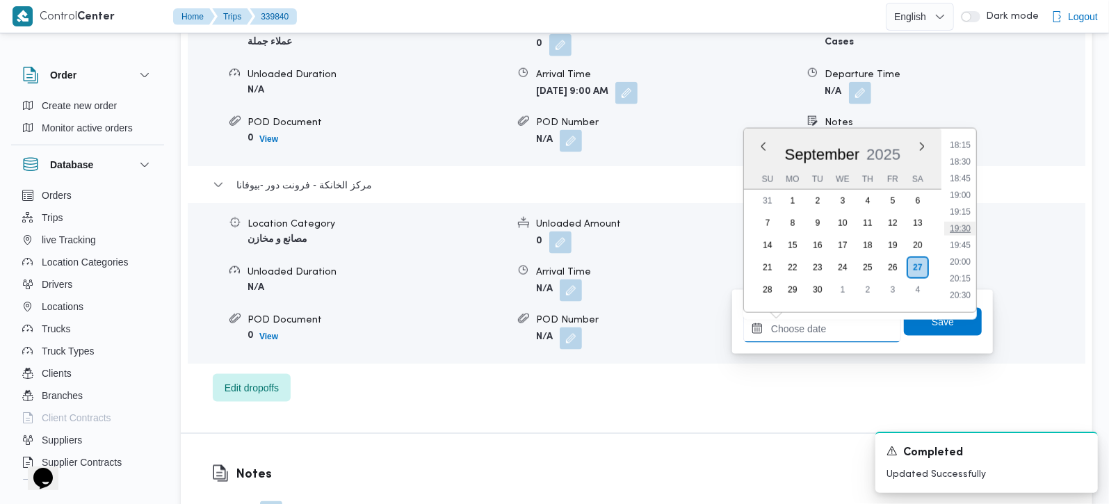
scroll to position [1138, 0]
click at [965, 156] on li "17:15" at bounding box center [960, 161] width 32 height 14
type input "27/09/2025 17:15"
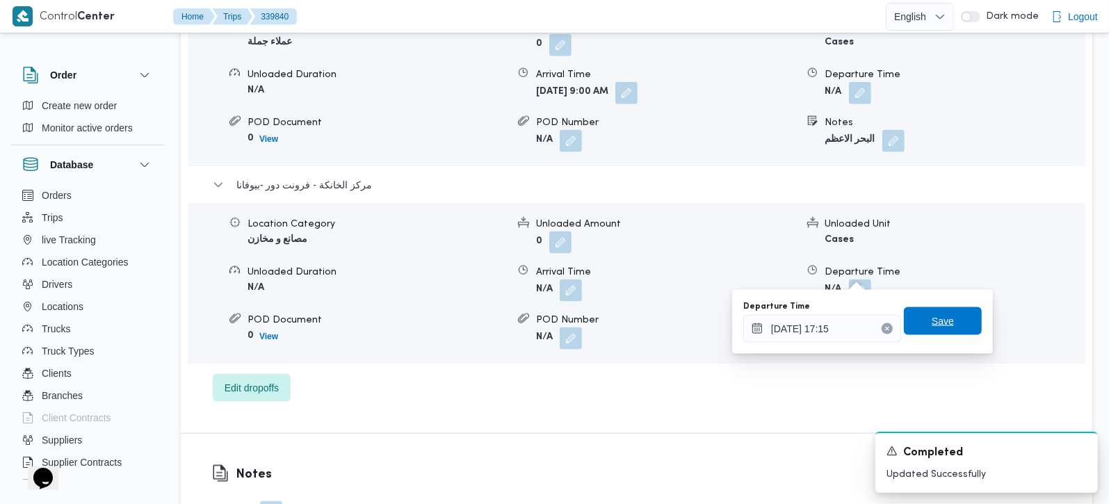
click at [939, 330] on span "Save" at bounding box center [943, 321] width 78 height 28
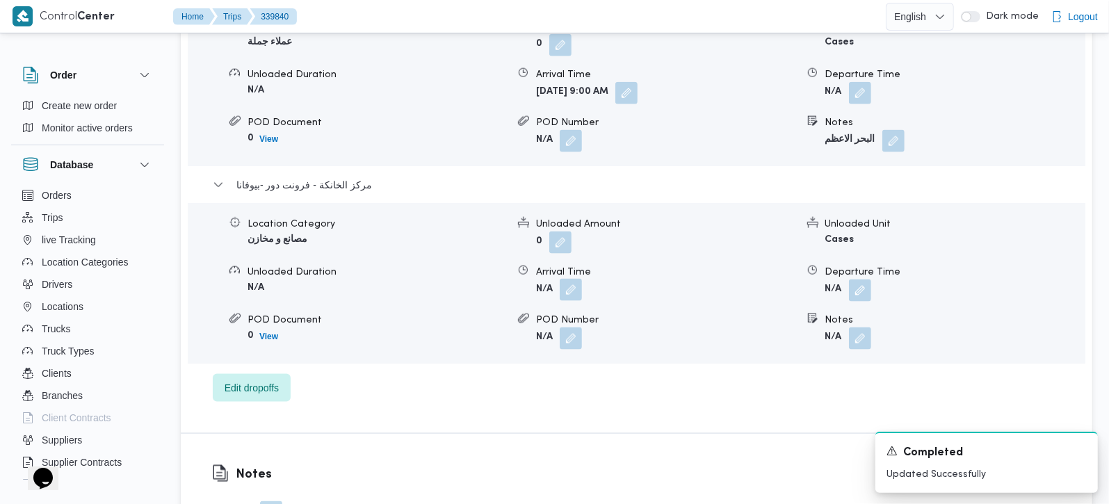
click at [566, 279] on button "button" at bounding box center [571, 290] width 22 height 22
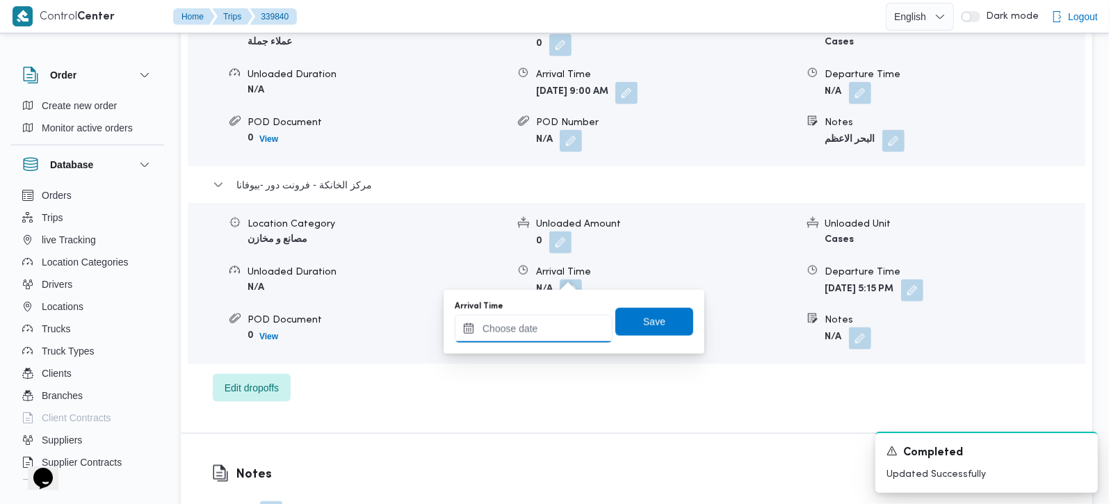
drag, startPoint x: 550, startPoint y: 321, endPoint x: 573, endPoint y: 317, distance: 23.3
click at [550, 321] on input "Arrival Time" at bounding box center [534, 329] width 158 height 28
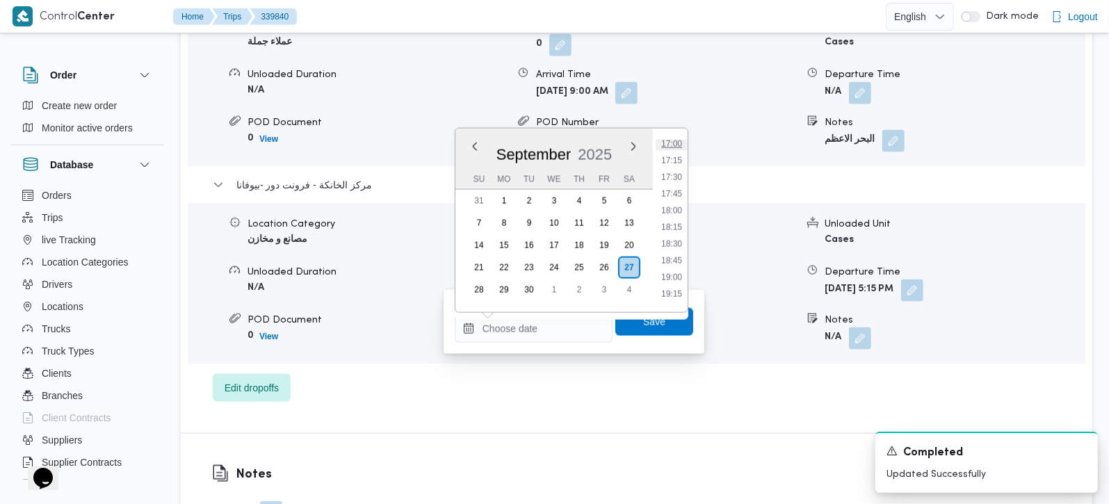
click at [675, 144] on li "17:00" at bounding box center [672, 144] width 32 height 14
type input "[DATE] 17:00"
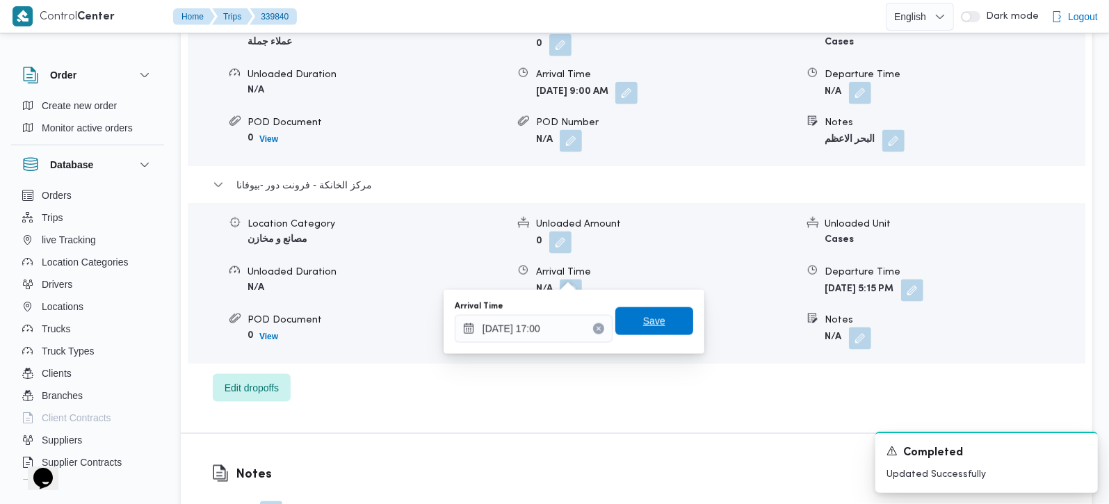
click at [661, 316] on span "Save" at bounding box center [654, 321] width 78 height 28
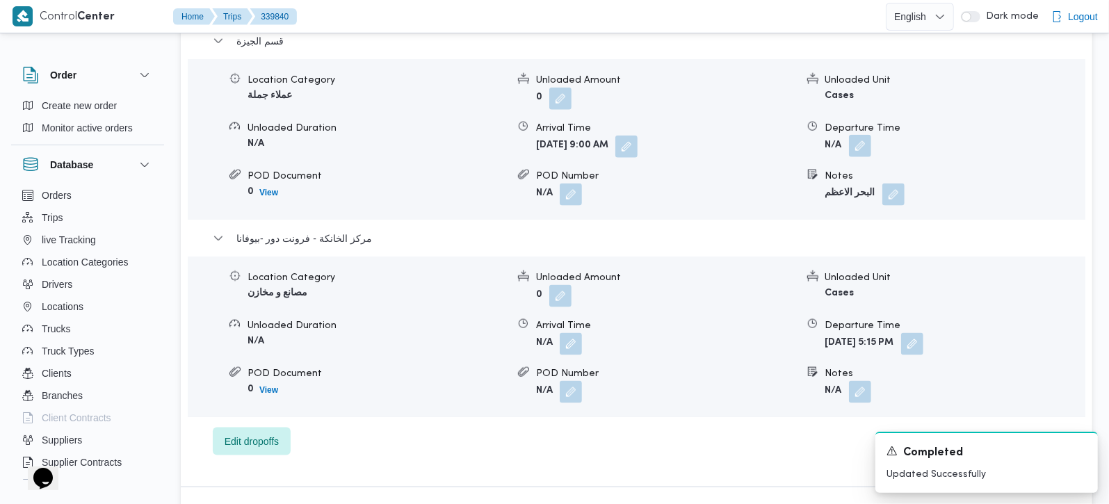
scroll to position [1227, 0]
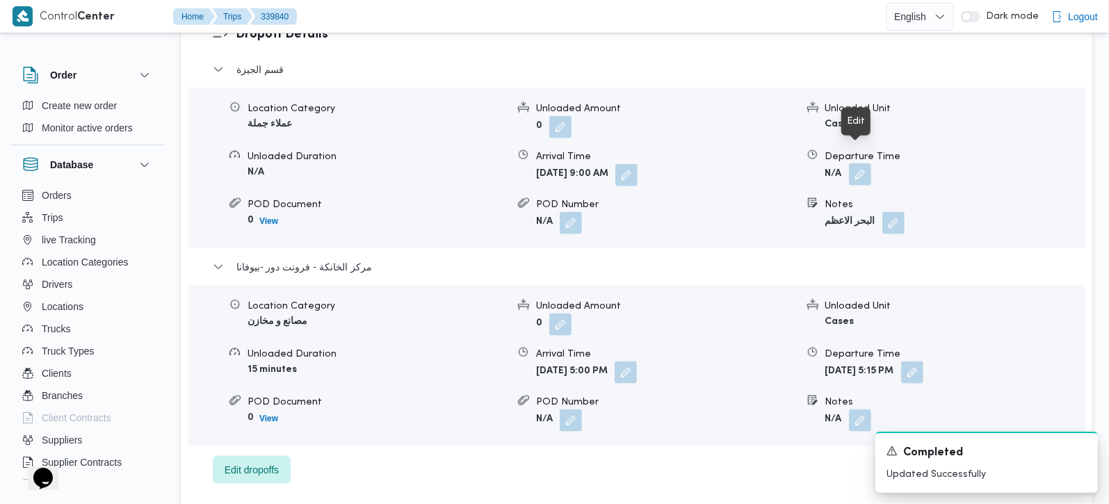
click at [854, 163] on button "button" at bounding box center [860, 174] width 22 height 22
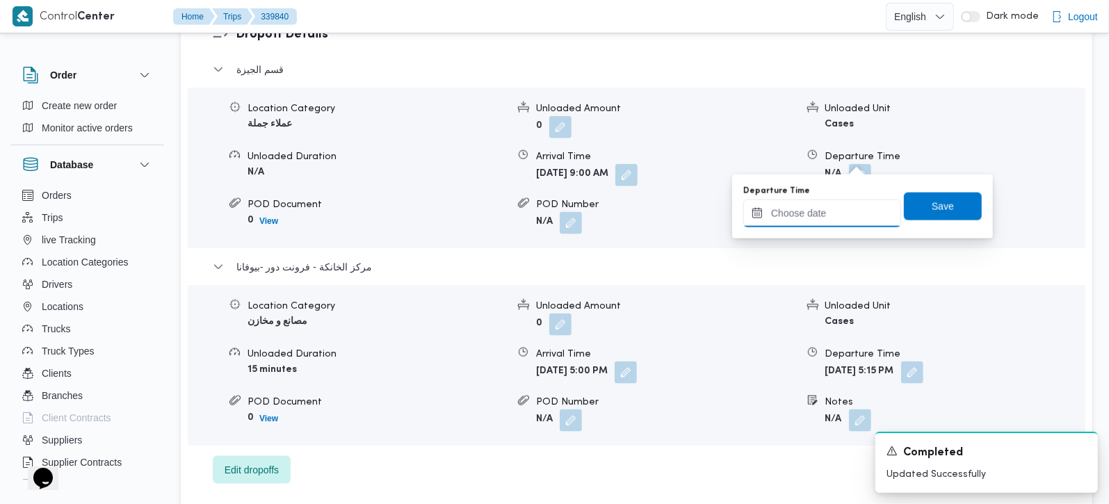
drag, startPoint x: 832, startPoint y: 211, endPoint x: 845, endPoint y: 220, distance: 15.6
click at [832, 211] on input "Departure Time" at bounding box center [822, 214] width 158 height 28
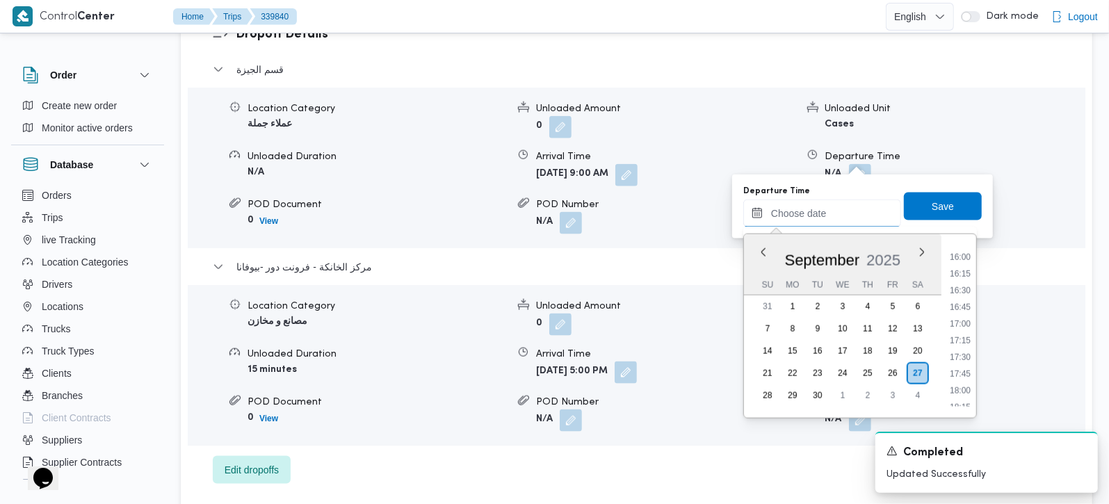
scroll to position [1056, 0]
drag, startPoint x: 958, startPoint y: 261, endPoint x: 946, endPoint y: 233, distance: 30.2
click at [958, 261] on li "16:00" at bounding box center [960, 265] width 32 height 14
type input "27/09/2025 16:00"
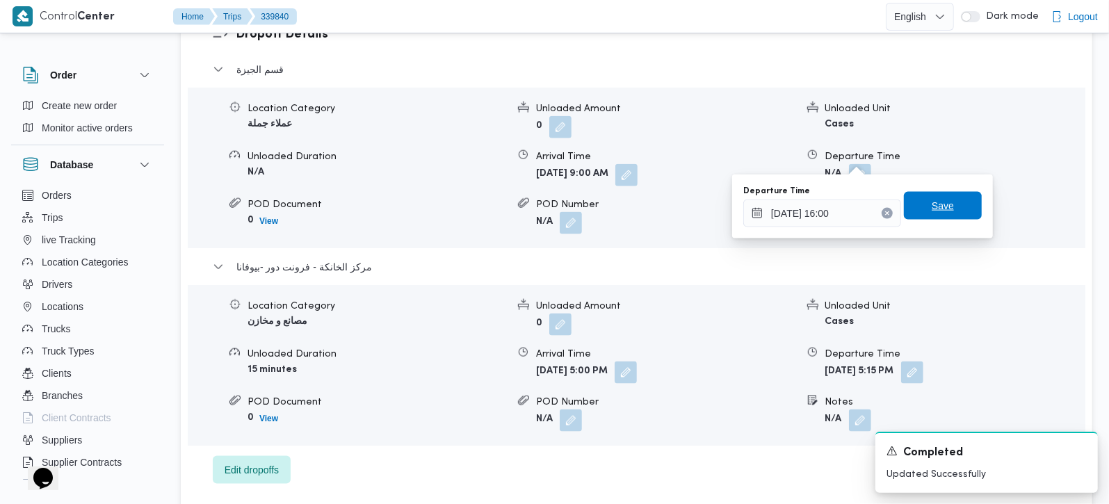
click at [940, 212] on span "Save" at bounding box center [943, 205] width 22 height 17
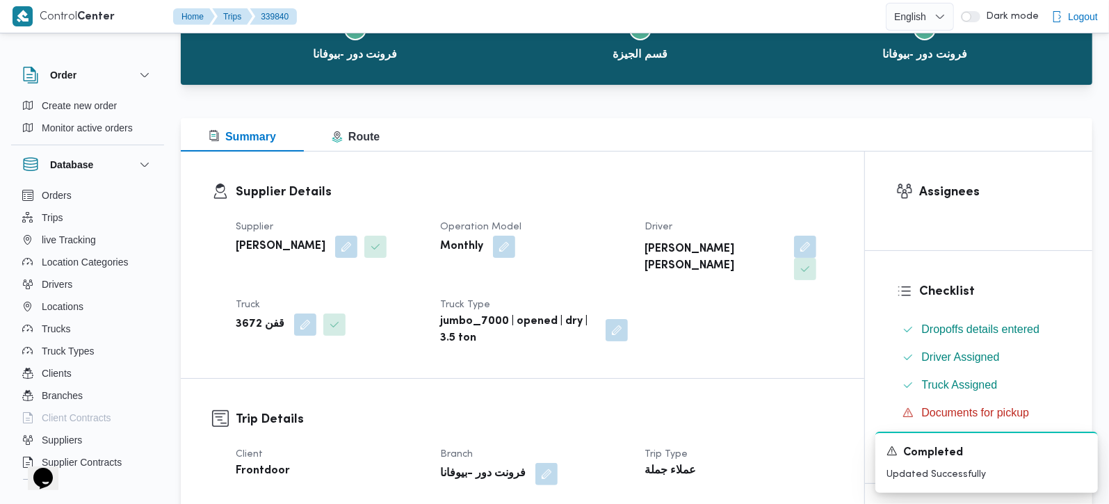
scroll to position [0, 0]
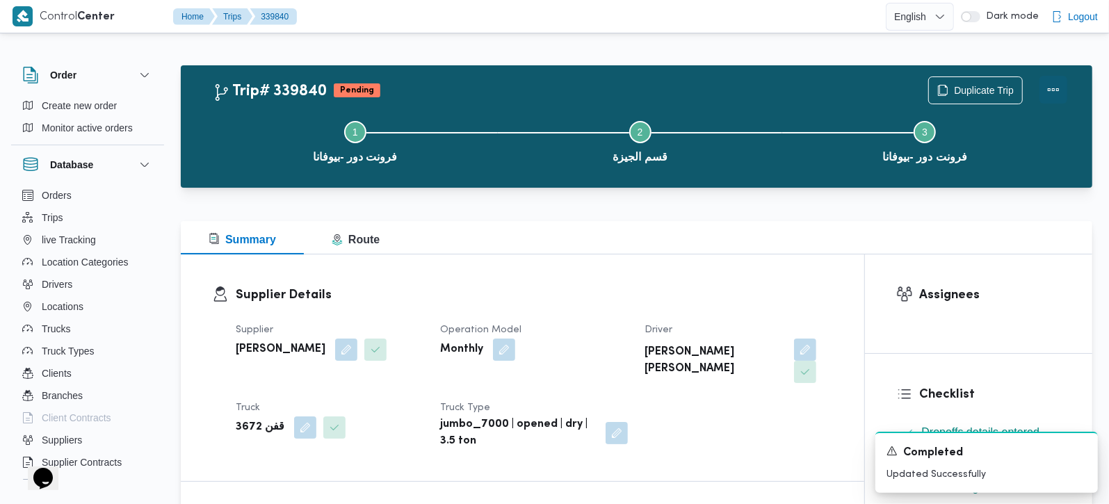
click at [1040, 80] on button "Actions" at bounding box center [1054, 90] width 28 height 28
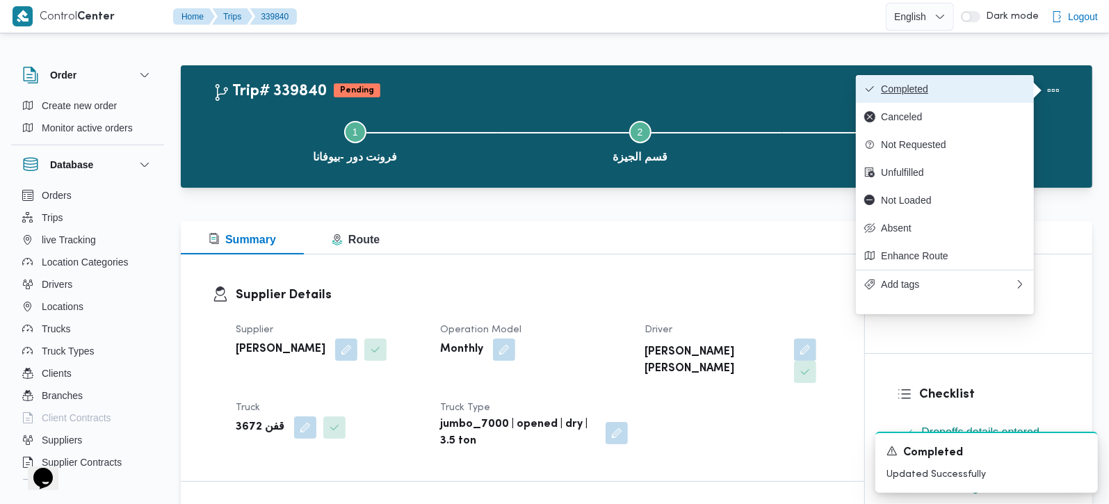
click at [921, 90] on span "Completed" at bounding box center [953, 88] width 145 height 11
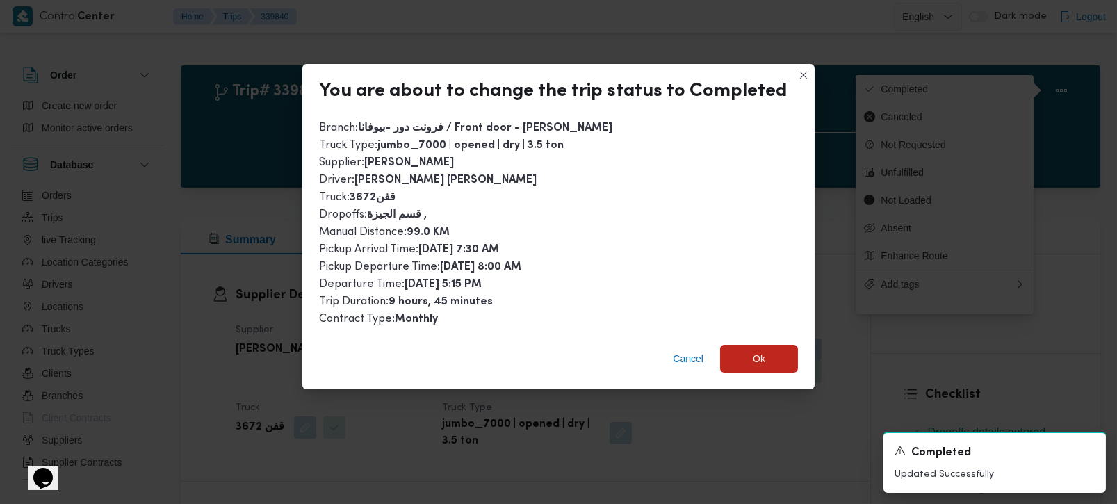
click at [675, 339] on div "Cancel Ok" at bounding box center [558, 362] width 512 height 56
click at [686, 355] on span "Cancel" at bounding box center [688, 358] width 31 height 17
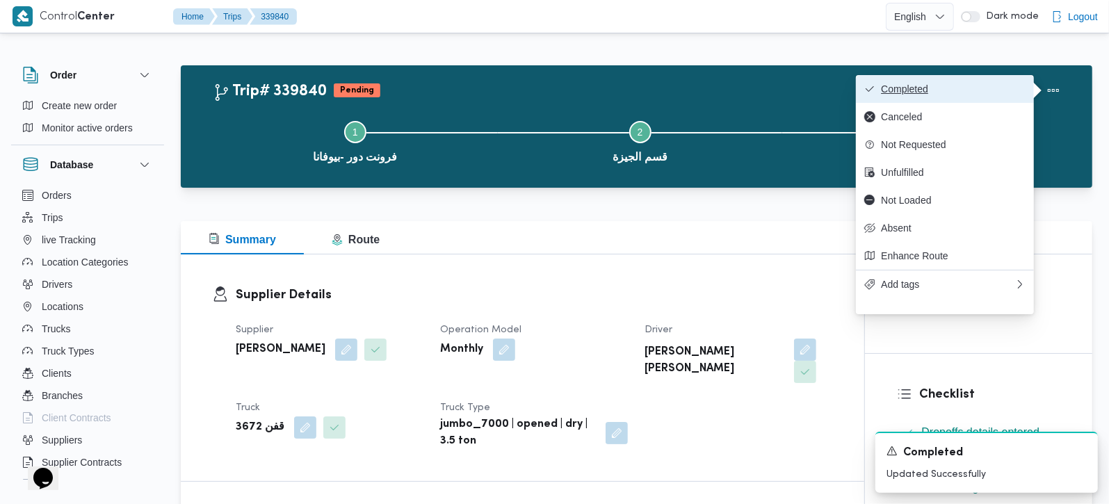
click at [896, 75] on button "Completed" at bounding box center [945, 89] width 178 height 28
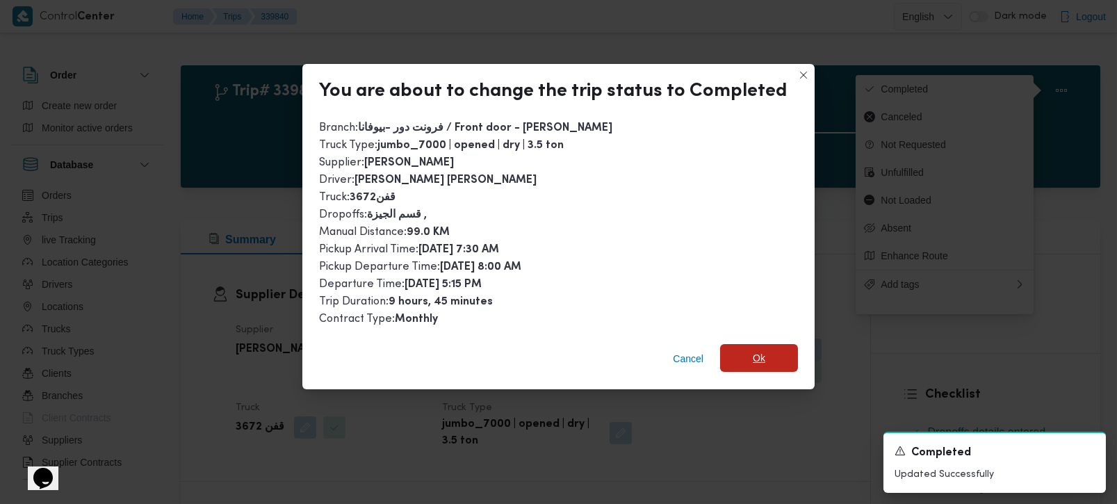
click at [762, 360] on span "Ok" at bounding box center [759, 358] width 78 height 28
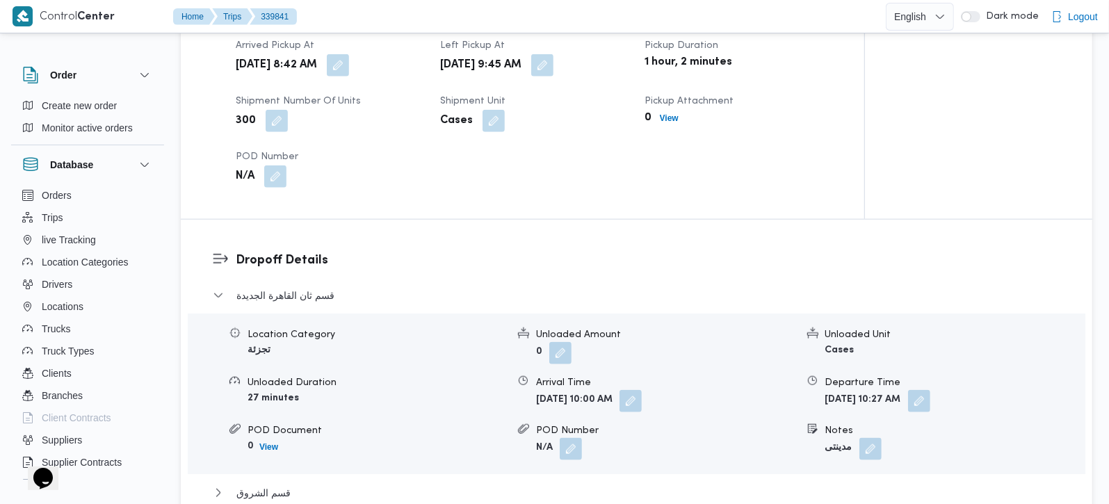
scroll to position [1145, 0]
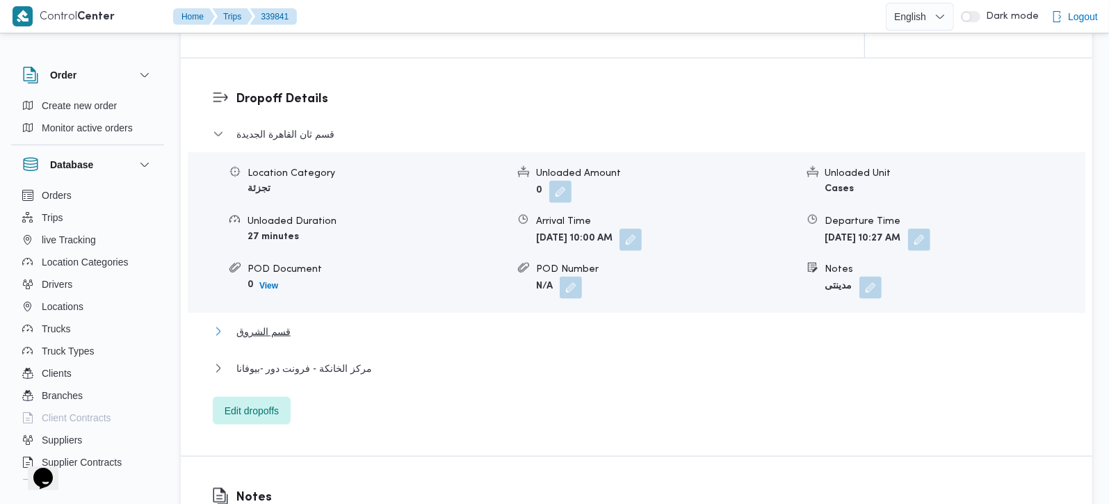
click at [258, 323] on span "قسم الشروق" at bounding box center [263, 331] width 54 height 17
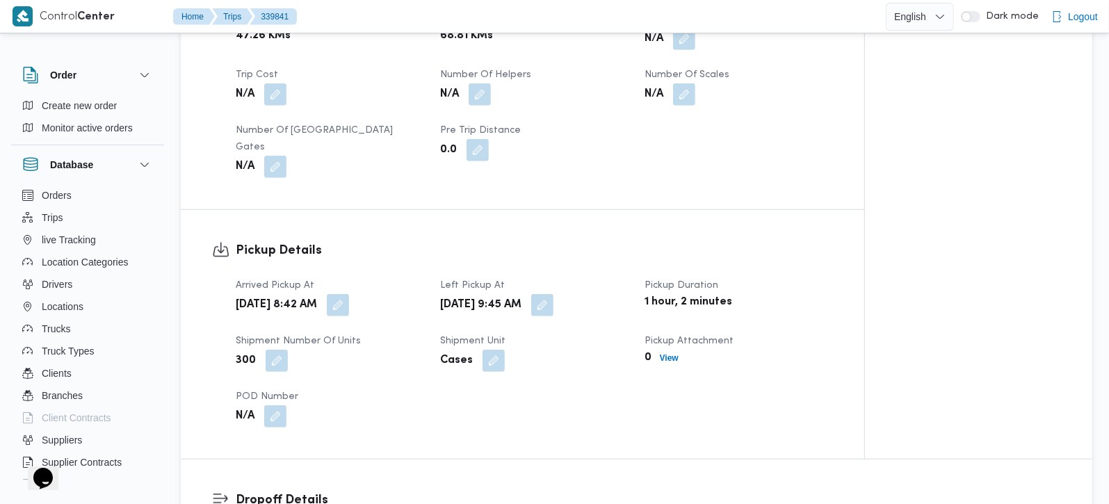
scroll to position [572, 0]
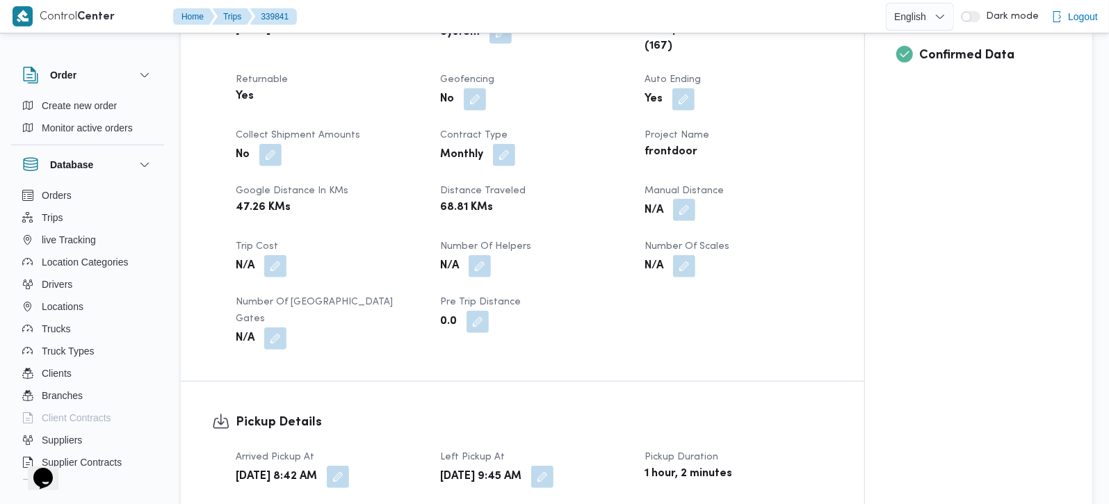
click at [674, 210] on button "button" at bounding box center [684, 210] width 22 height 22
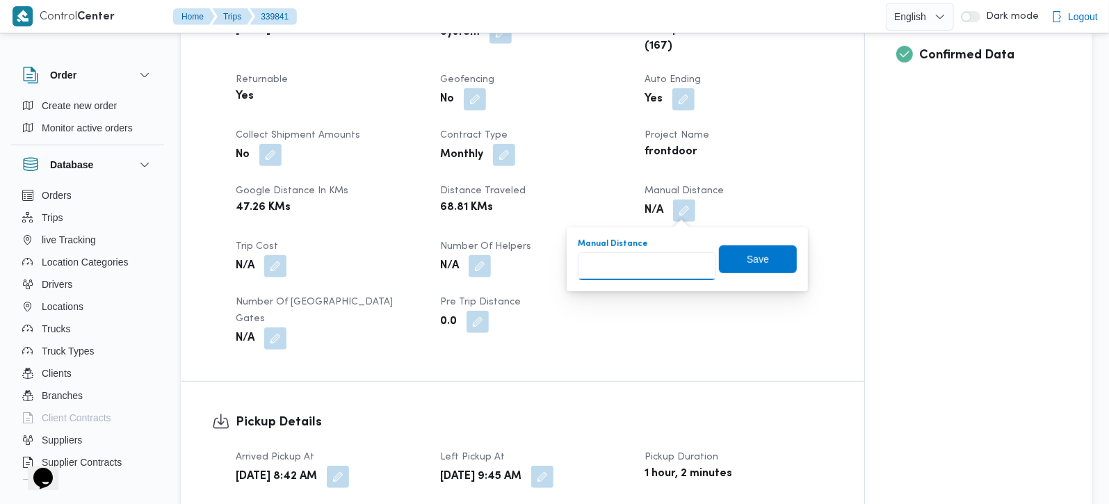
click at [642, 263] on input "Manual Distance" at bounding box center [647, 266] width 138 height 28
type input "126"
click at [764, 252] on span "Save" at bounding box center [758, 259] width 78 height 28
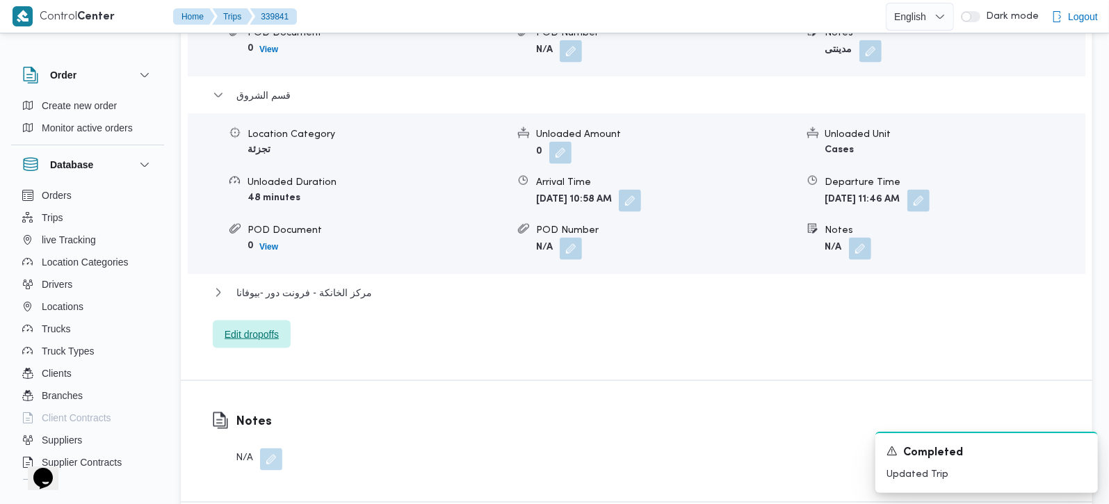
scroll to position [1391, 0]
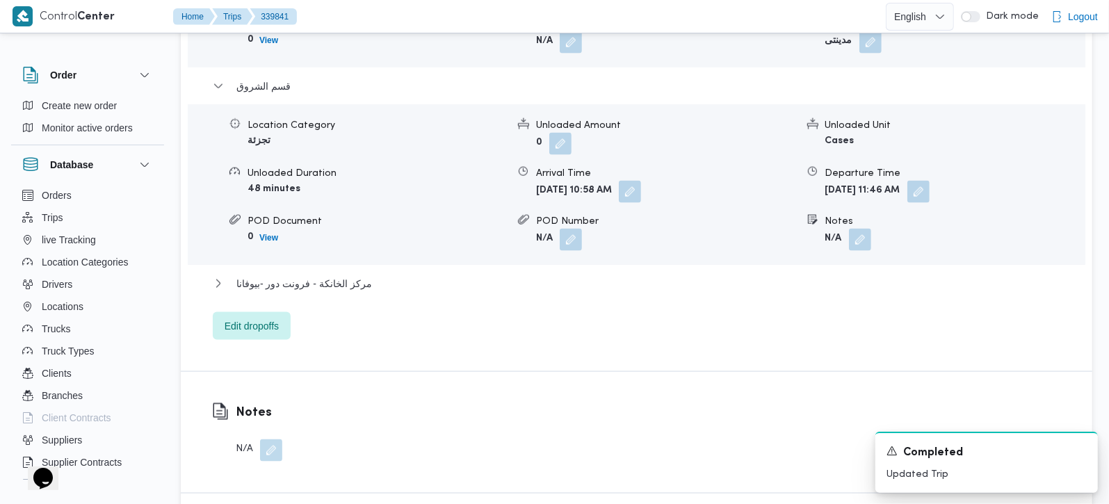
click at [303, 275] on div "مركز الخانكة - فرونت دور -بيوفانا" at bounding box center [637, 288] width 848 height 26
click at [321, 275] on span "مركز الخانكة - فرونت دور -بيوفانا" at bounding box center [304, 283] width 136 height 17
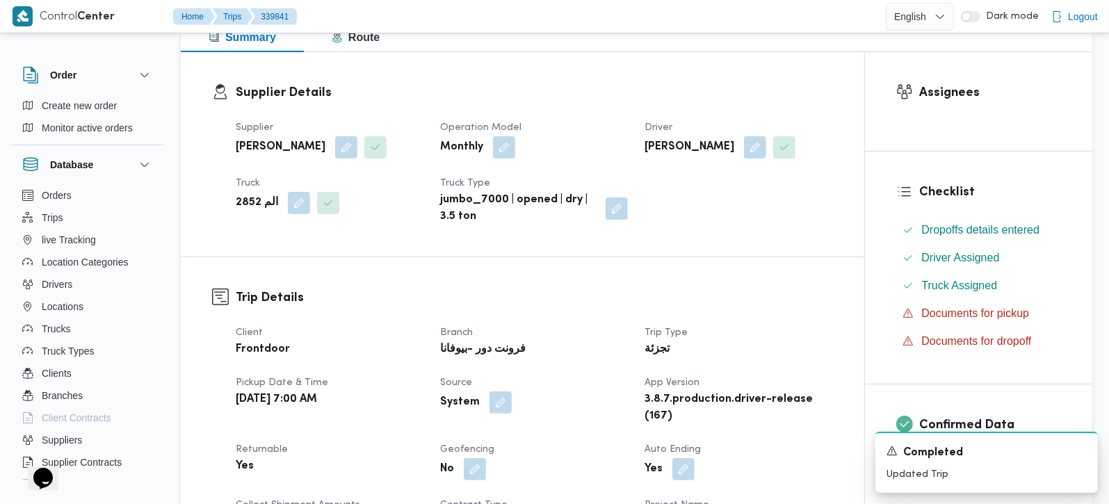
scroll to position [0, 0]
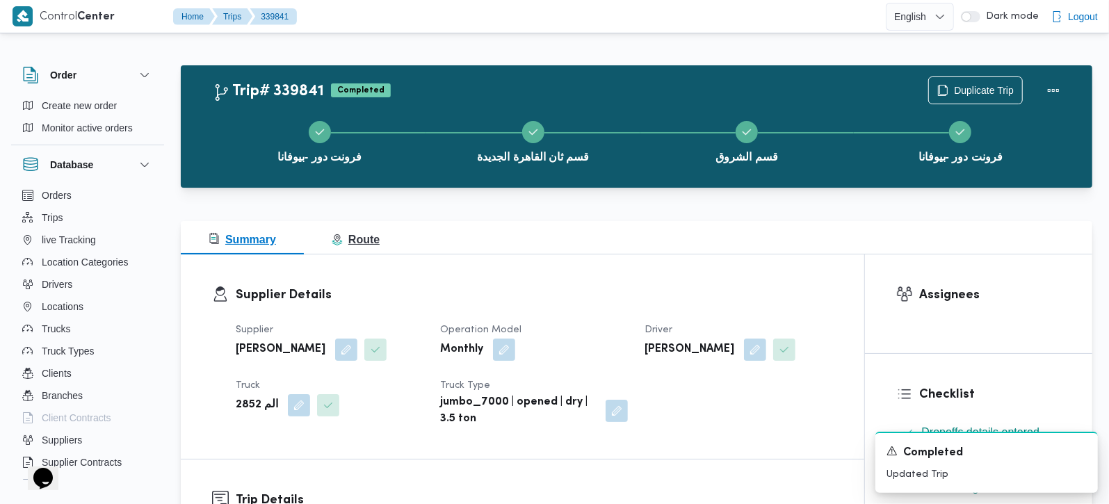
click at [363, 245] on span "Route" at bounding box center [356, 240] width 48 height 12
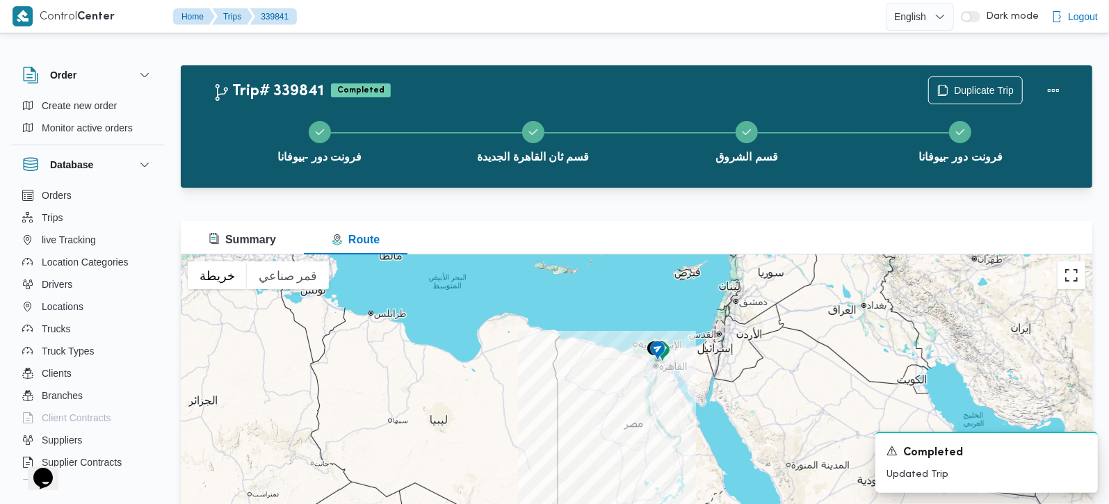
click at [1074, 266] on button "تبديل إلى العرض ملء الشاشة" at bounding box center [1072, 275] width 28 height 28
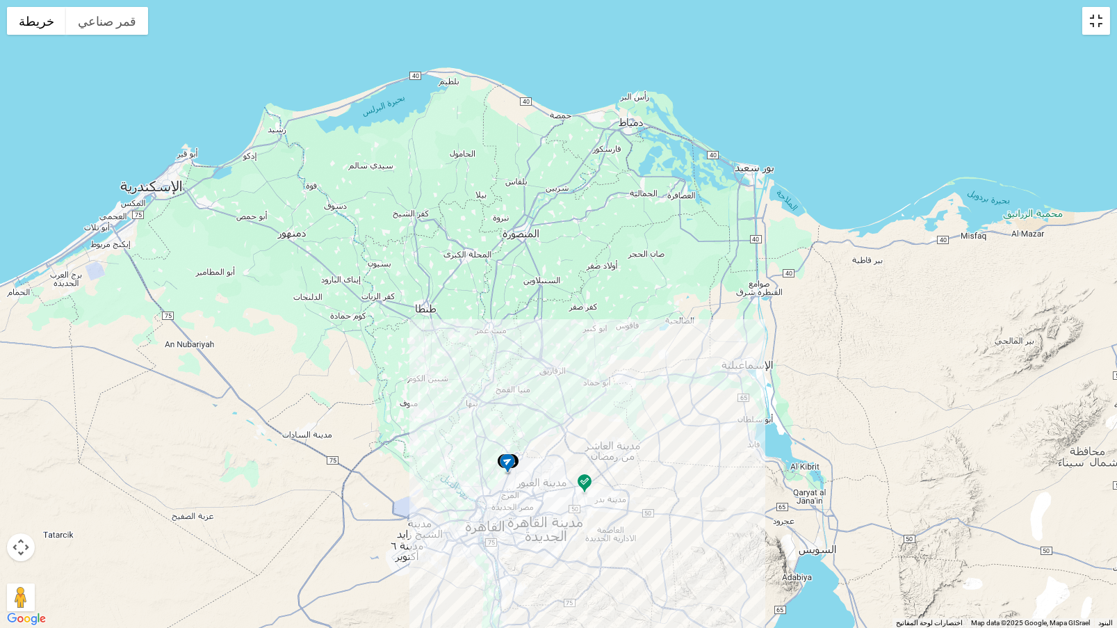
click at [1092, 15] on button "تبديل إلى العرض ملء الشاشة" at bounding box center [1097, 21] width 28 height 28
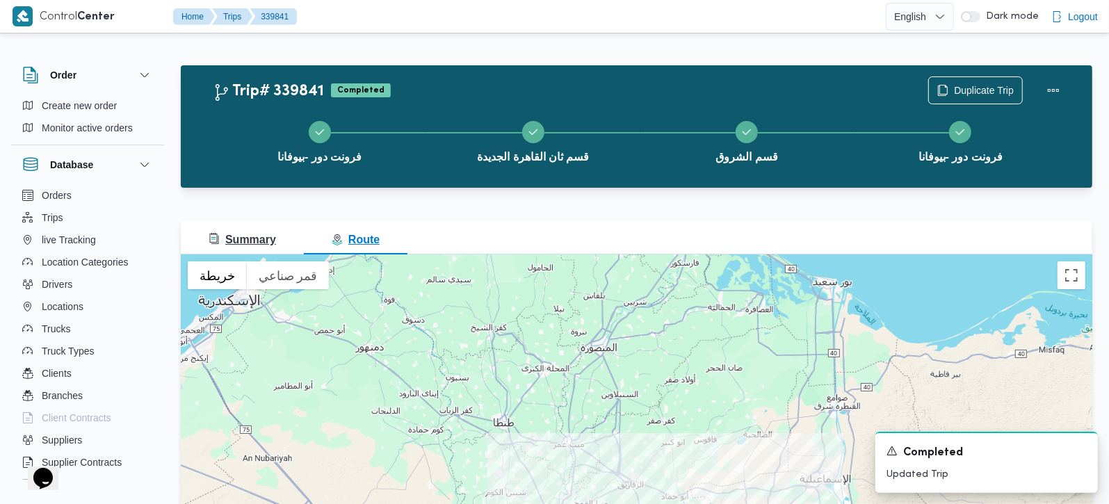
click at [232, 240] on span "Summary" at bounding box center [242, 240] width 67 height 12
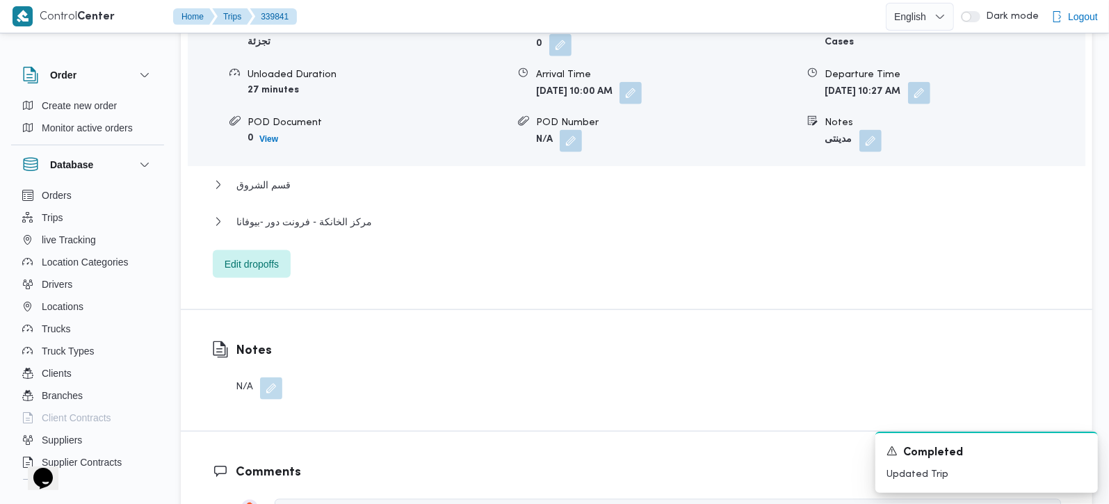
scroll to position [1309, 0]
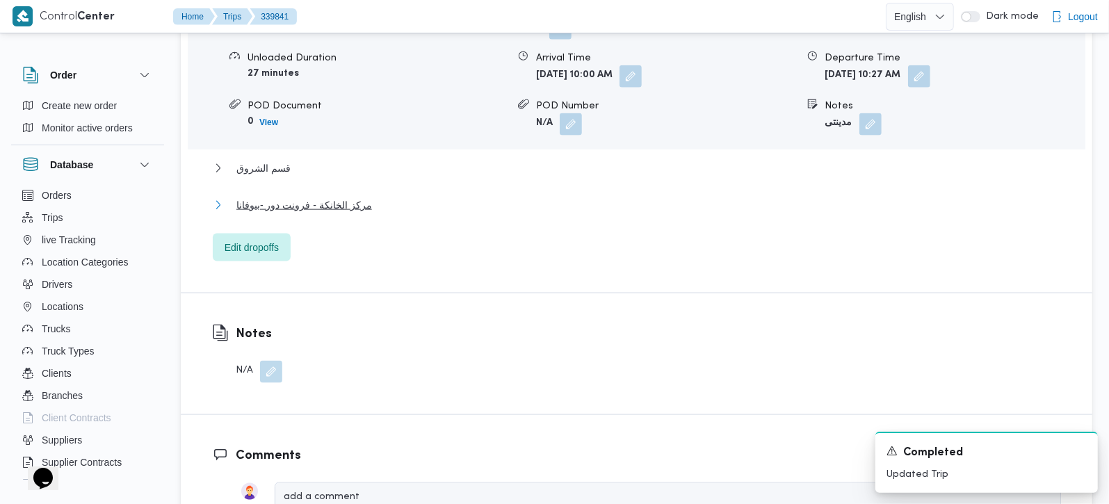
click at [291, 197] on span "مركز الخانكة - فرونت دور -بيوفانا" at bounding box center [304, 205] width 136 height 17
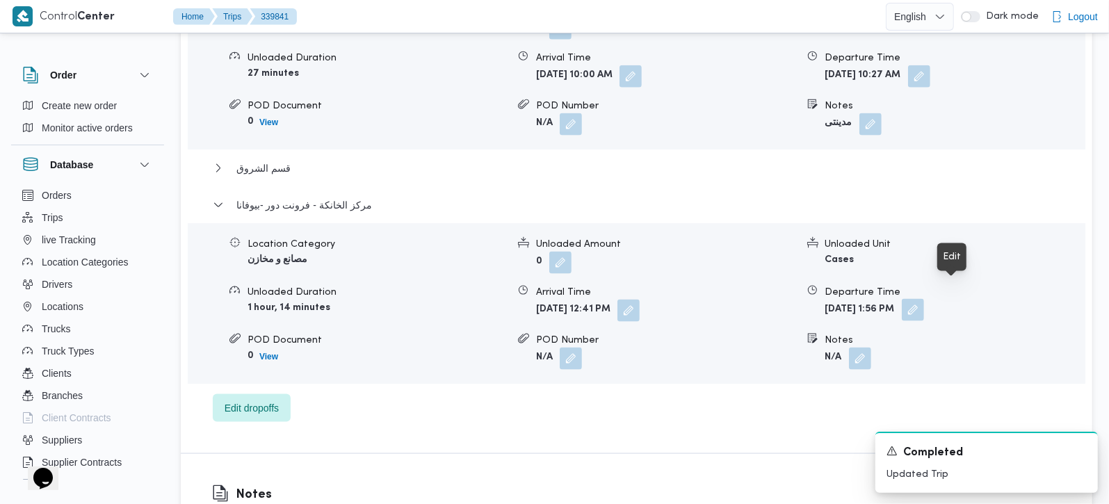
click at [924, 299] on button "button" at bounding box center [913, 310] width 22 height 22
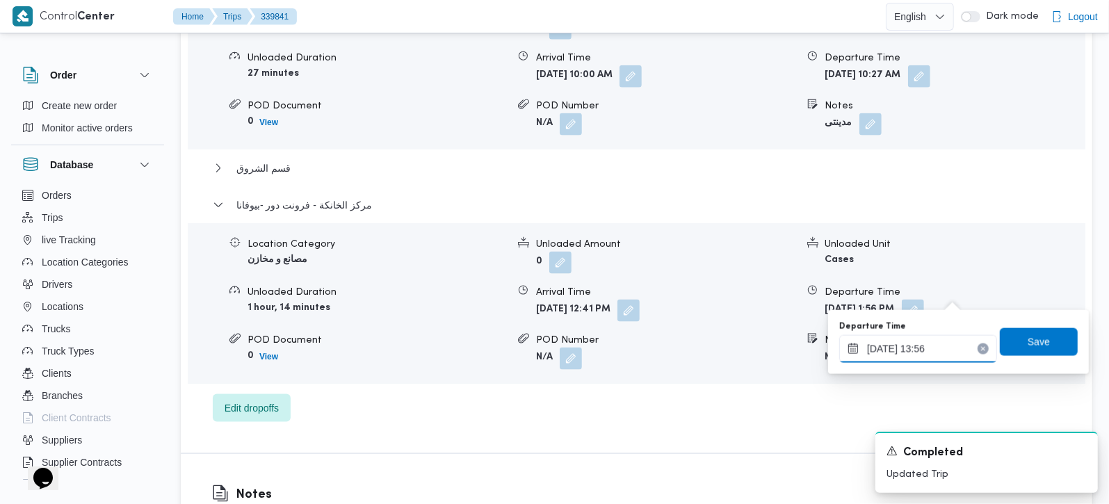
click at [925, 351] on input "27/09/2025 13:56" at bounding box center [918, 349] width 158 height 28
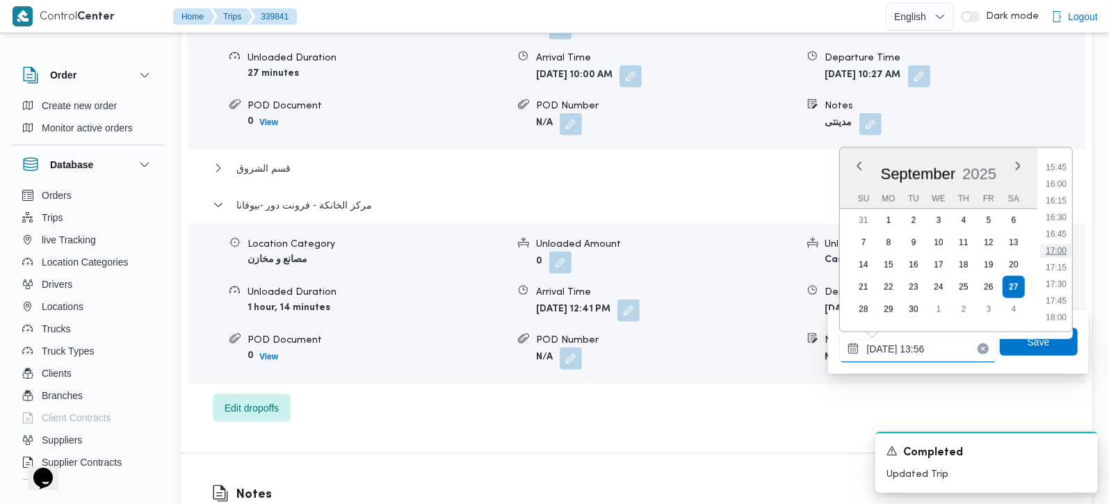
scroll to position [1079, 0]
click at [1060, 272] on li "17:45" at bounding box center [1056, 273] width 32 height 14
type input "[DATE] 17:45"
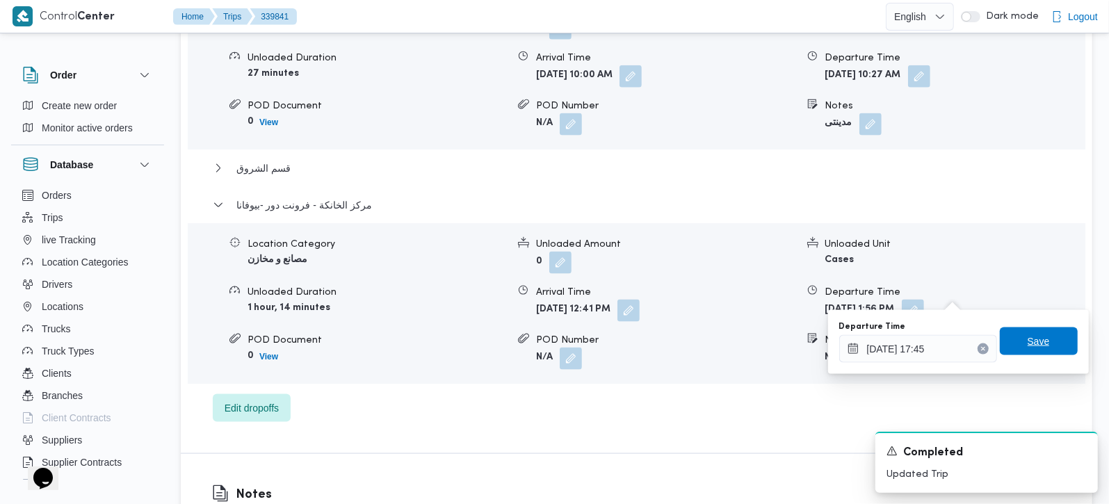
click at [1030, 339] on span "Save" at bounding box center [1039, 341] width 22 height 17
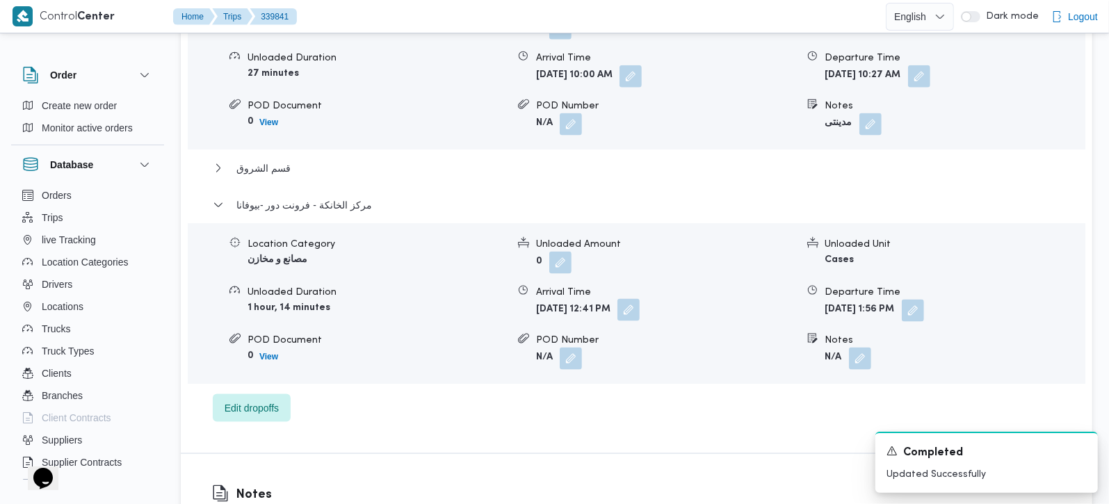
click at [640, 299] on button "button" at bounding box center [628, 310] width 22 height 22
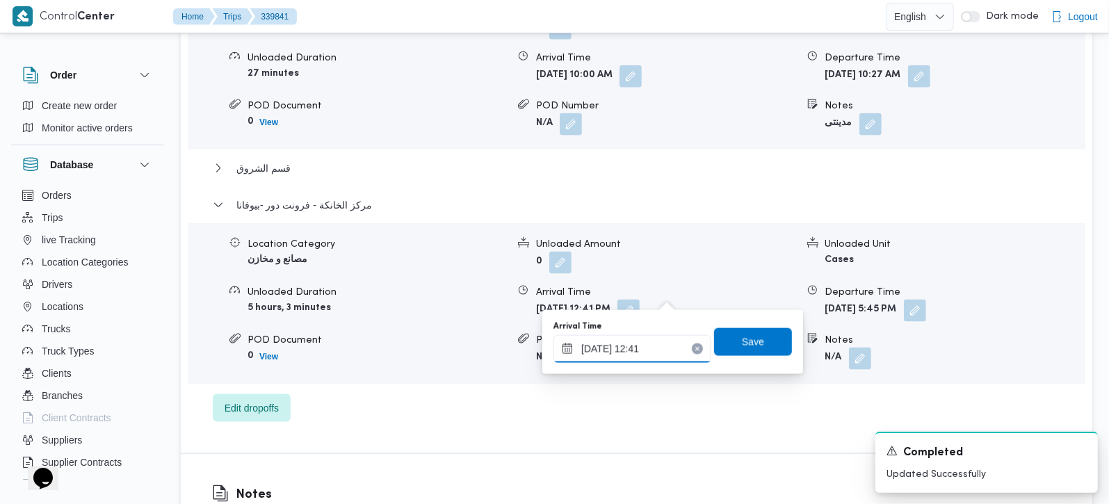
click at [633, 355] on input "27/09/2025 12:41" at bounding box center [633, 349] width 158 height 28
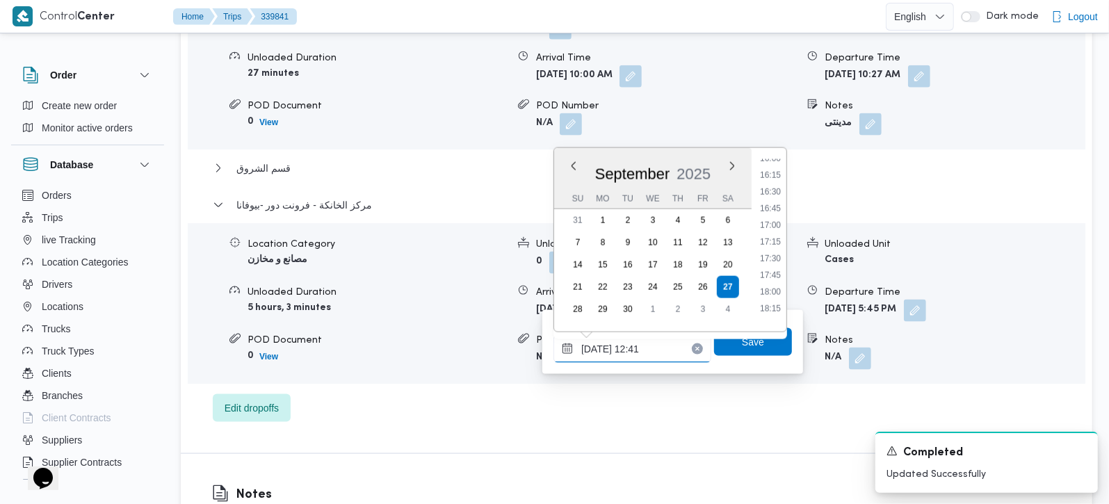
scroll to position [1078, 0]
click at [781, 250] on li "17:30" at bounding box center [770, 257] width 32 height 14
type input "27/09/2025 17:30"
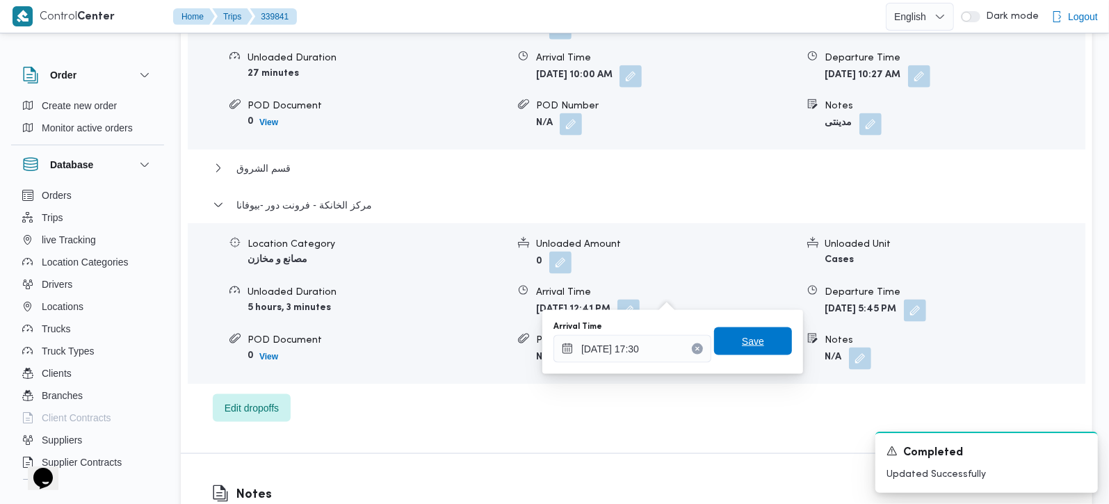
click at [761, 345] on span "Save" at bounding box center [753, 342] width 78 height 28
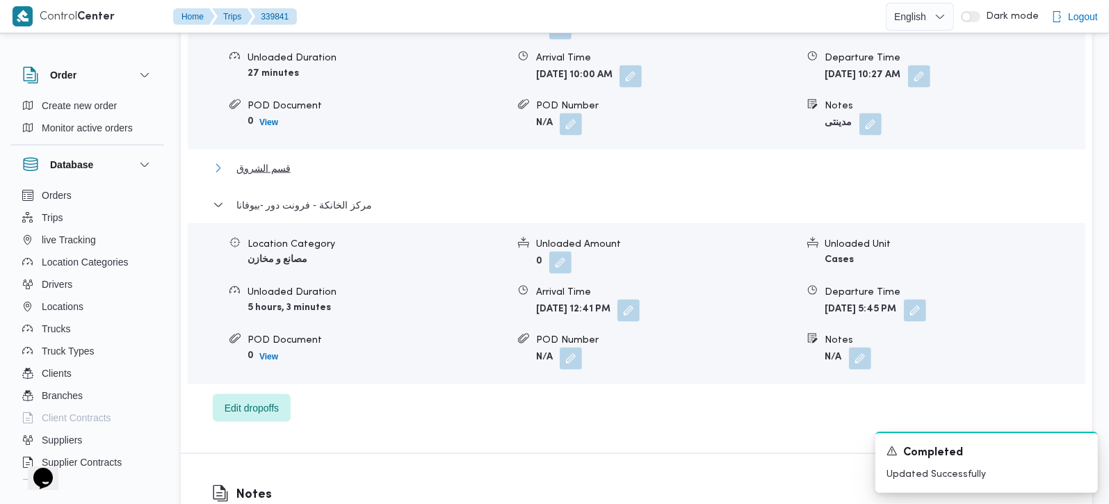
click at [305, 160] on button "قسم الشروق" at bounding box center [637, 168] width 848 height 17
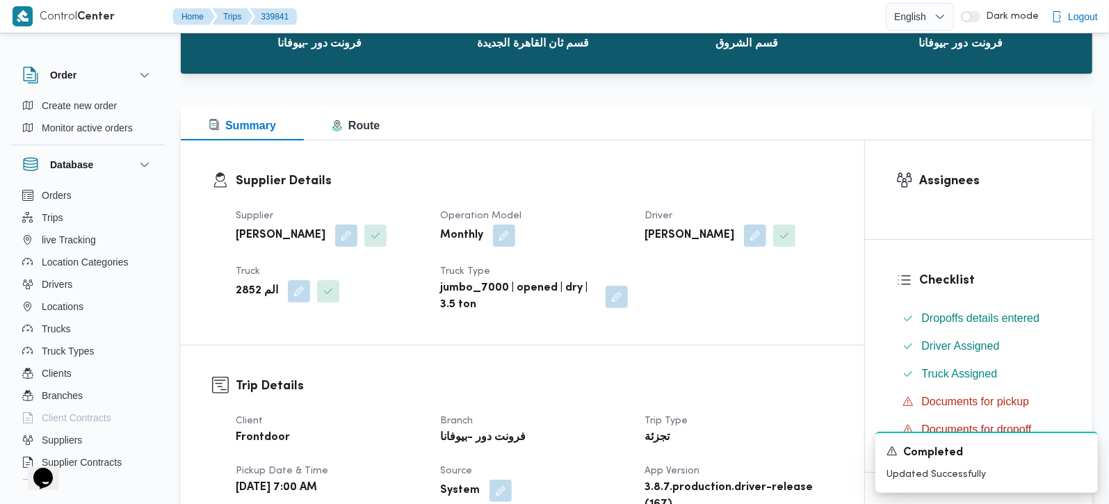
scroll to position [0, 0]
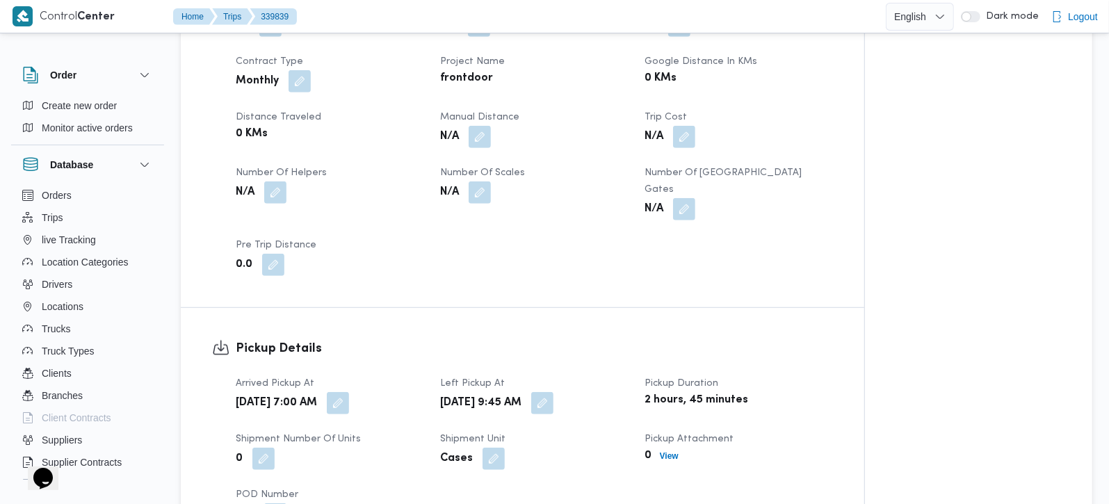
scroll to position [654, 0]
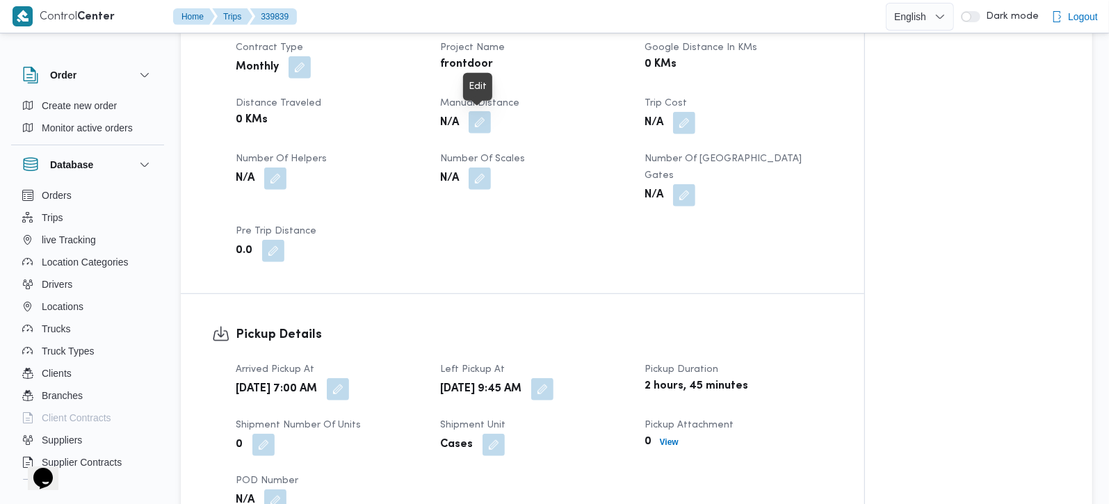
click at [476, 128] on button "button" at bounding box center [480, 122] width 22 height 22
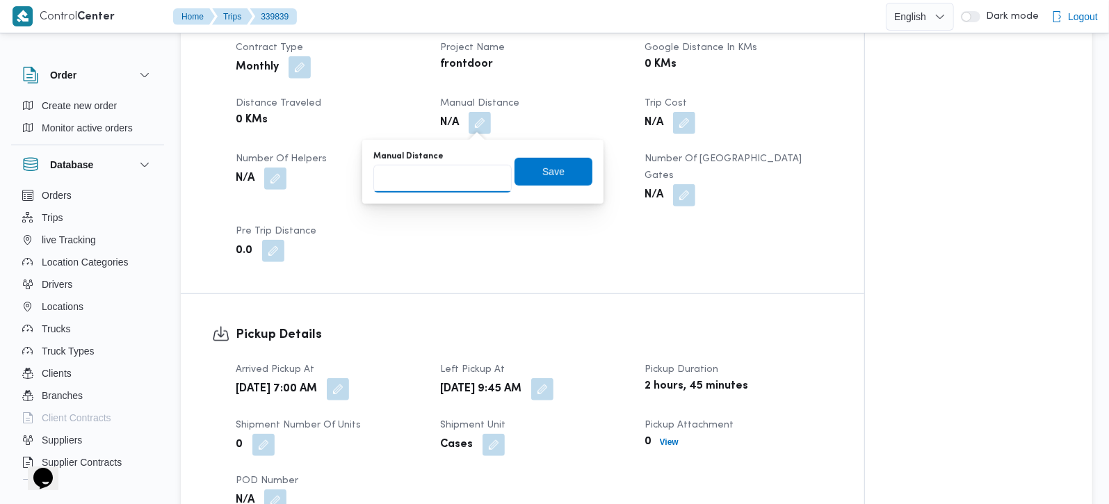
click at [437, 180] on input "Manual Distance" at bounding box center [442, 179] width 138 height 28
type input "131"
click at [556, 164] on span "Save" at bounding box center [554, 171] width 78 height 28
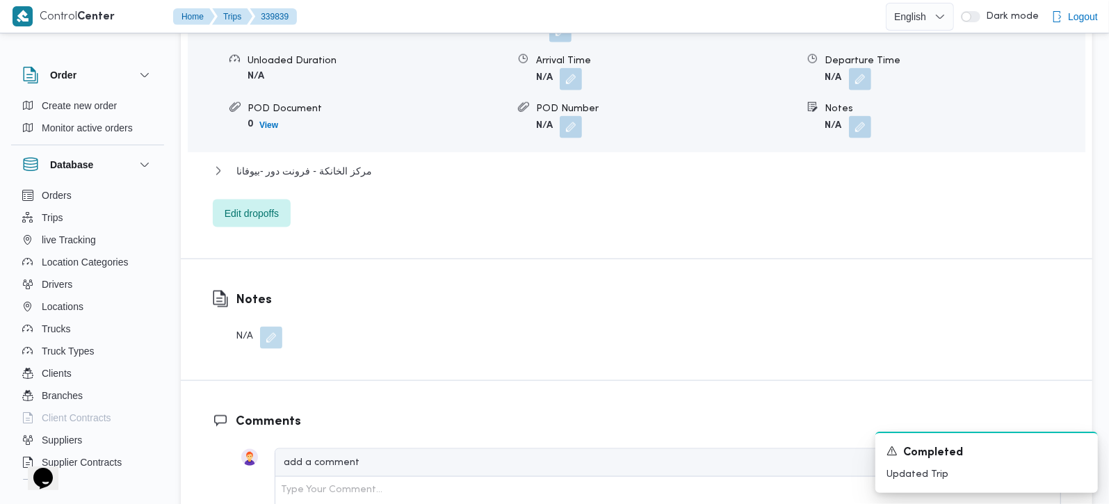
scroll to position [1309, 0]
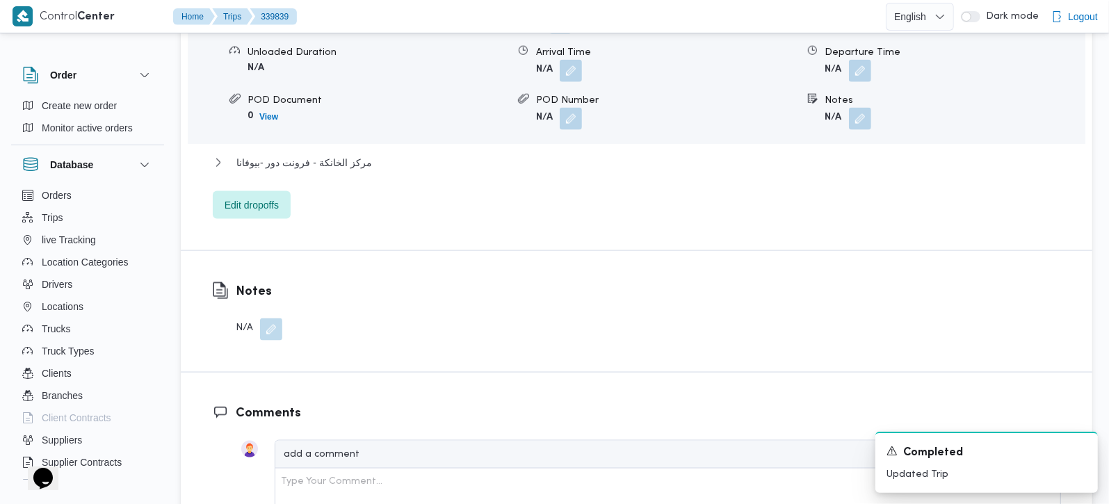
click at [360, 135] on div "قسم المعادي Location Category تجزئة Unloaded Amount 0 Unloaded Unit Cases Unloa…" at bounding box center [637, 88] width 848 height 262
click at [354, 154] on span "مركز الخانكة - فرونت دور -بيوفانا" at bounding box center [304, 162] width 136 height 17
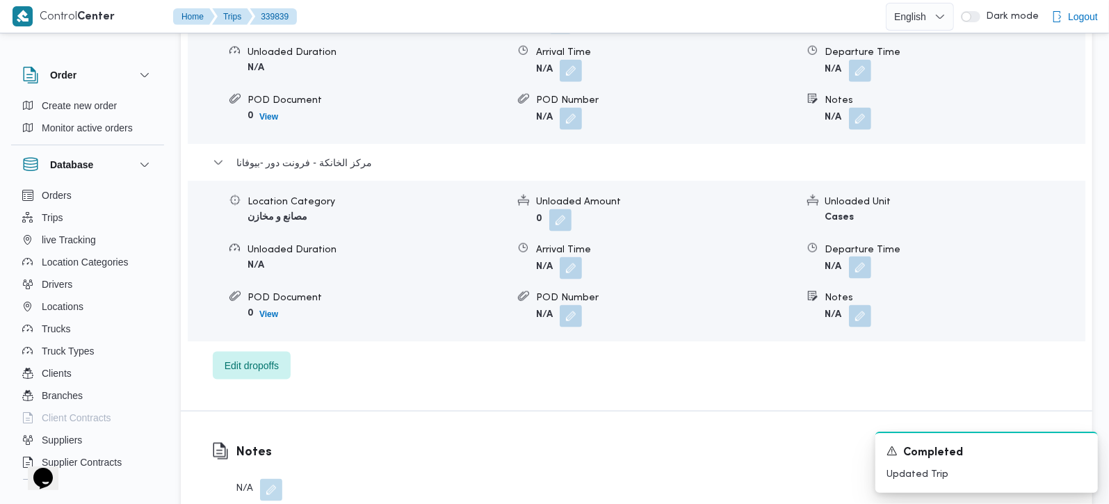
click at [862, 257] on button "button" at bounding box center [860, 268] width 22 height 22
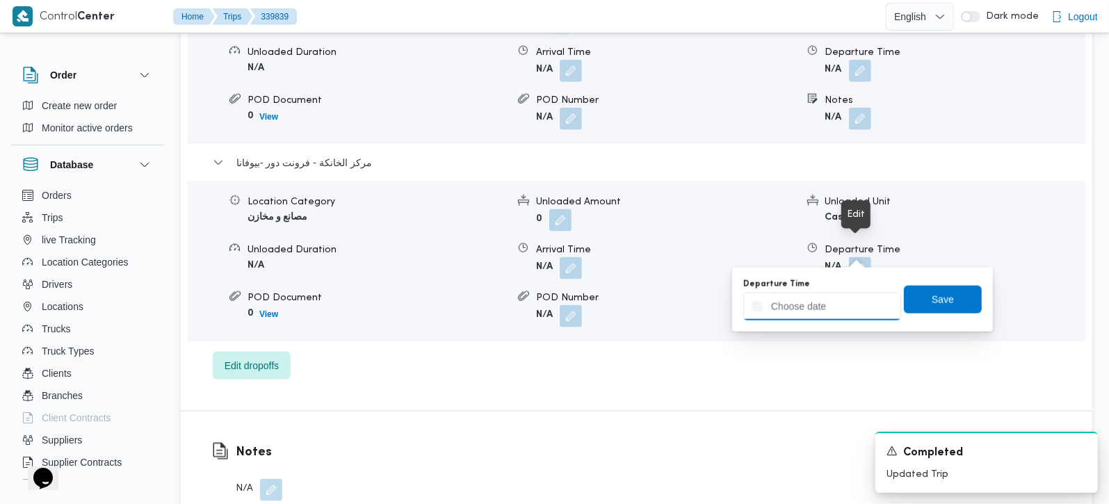
click at [833, 302] on input "Departure Time" at bounding box center [822, 307] width 158 height 28
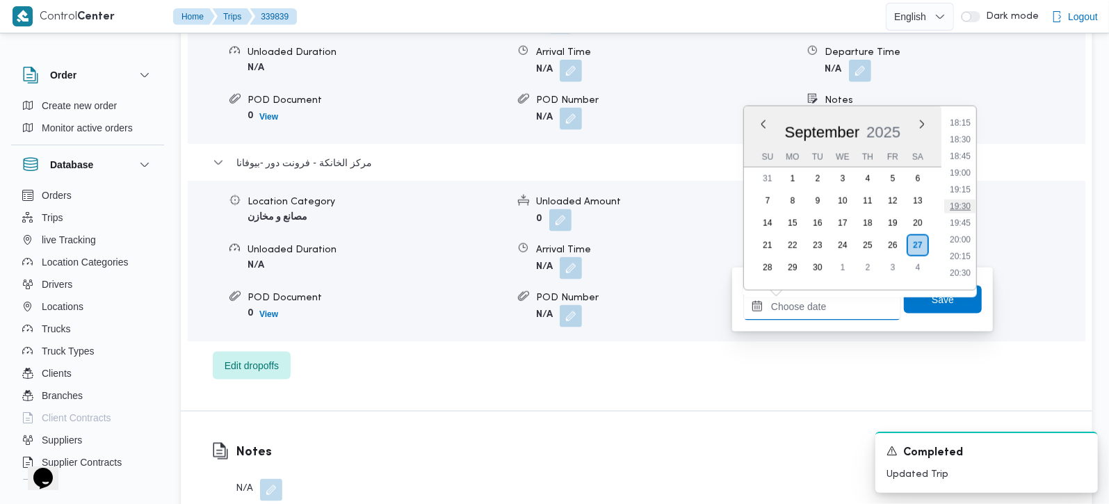
scroll to position [1138, 0]
click at [958, 181] on li "18:00" at bounding box center [960, 188] width 32 height 14
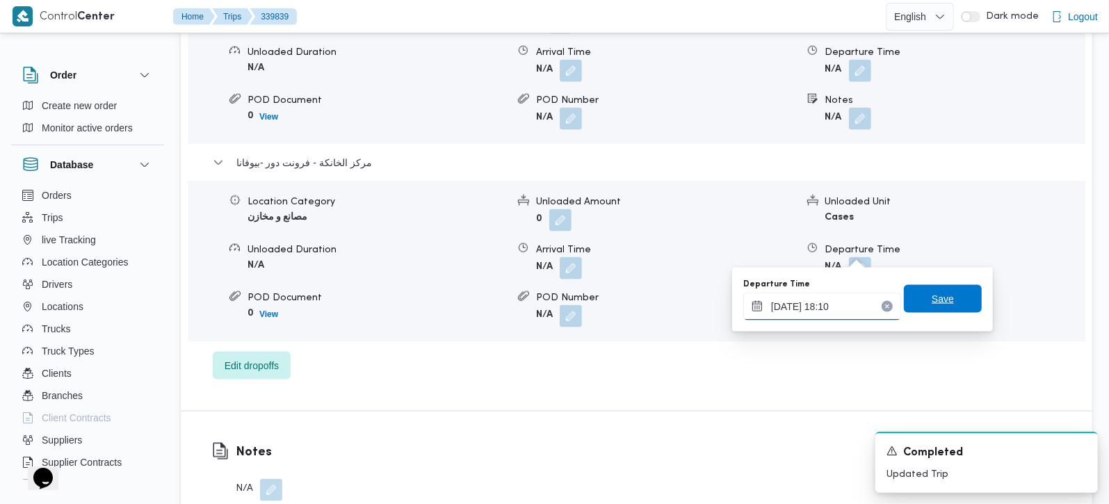
type input "[DATE] 18:10"
click at [940, 297] on span "Save" at bounding box center [943, 299] width 22 height 17
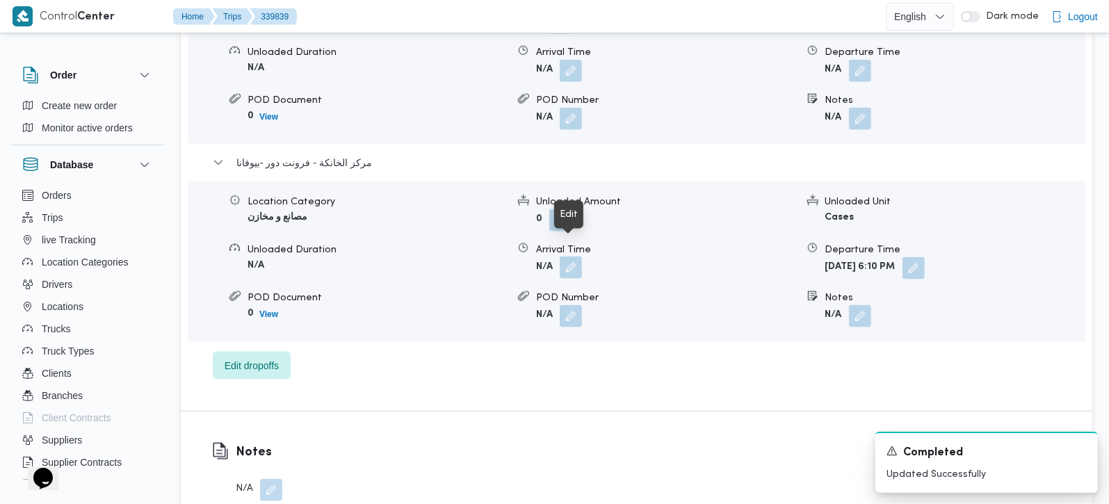
click at [573, 257] on button "button" at bounding box center [571, 268] width 22 height 22
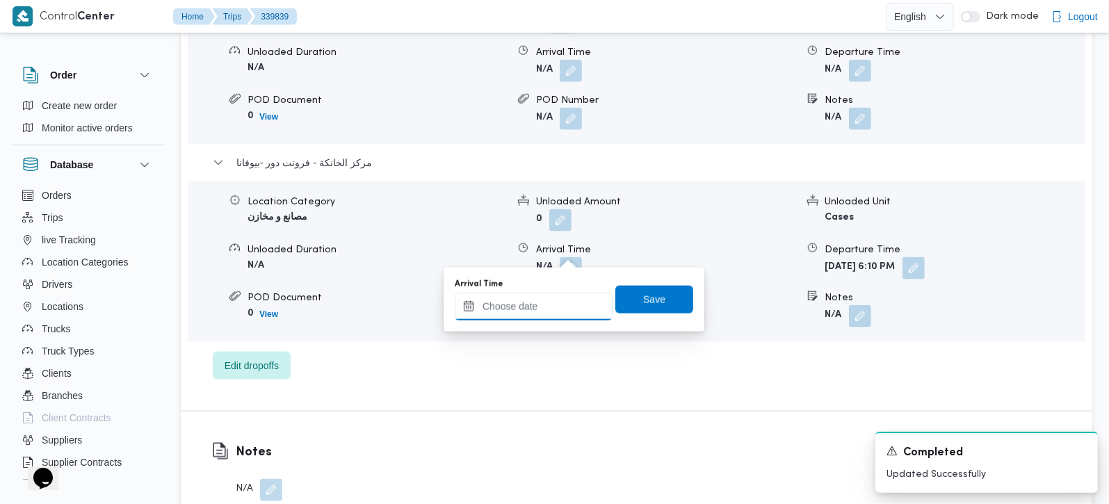
click at [554, 318] on input "Arrival Time" at bounding box center [534, 307] width 158 height 28
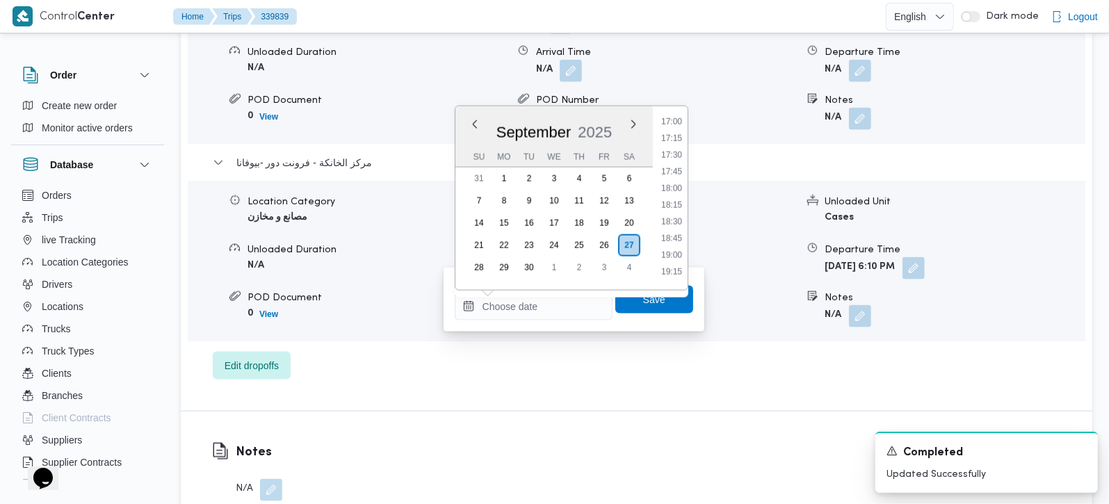
drag, startPoint x: 684, startPoint y: 172, endPoint x: 682, endPoint y: 182, distance: 10.6
click at [684, 172] on li "17:45" at bounding box center [672, 172] width 32 height 14
type input "[DATE] 17:45"
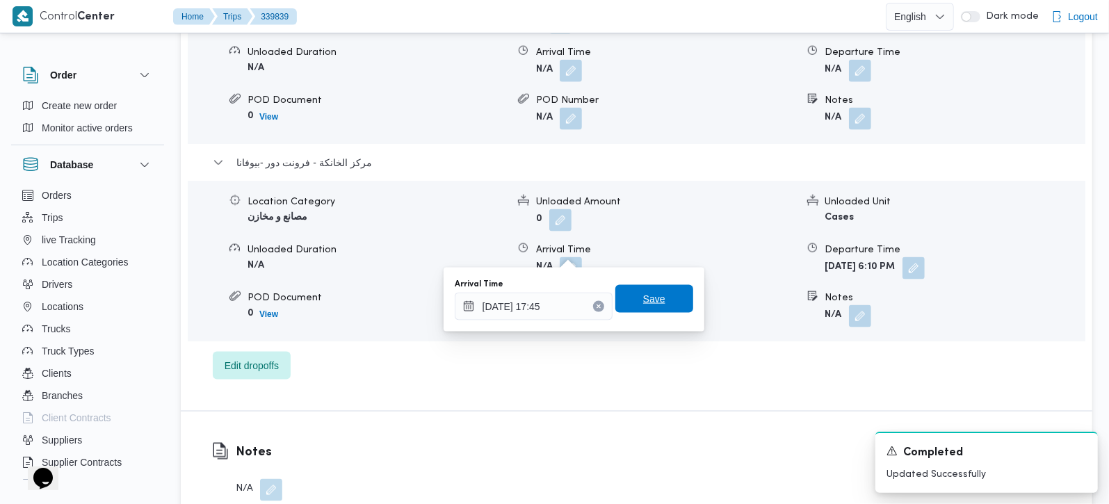
click at [654, 298] on span "Save" at bounding box center [654, 299] width 78 height 28
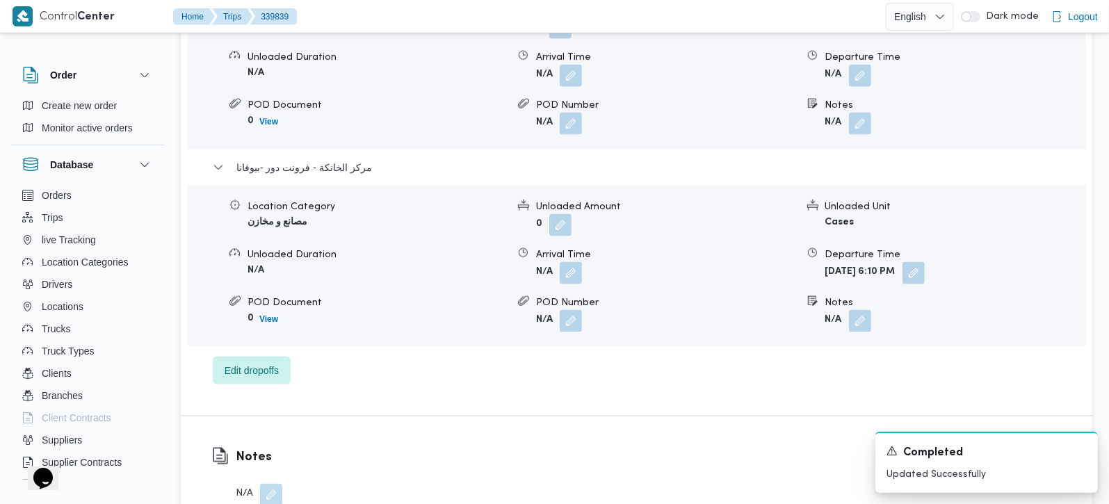
scroll to position [1227, 0]
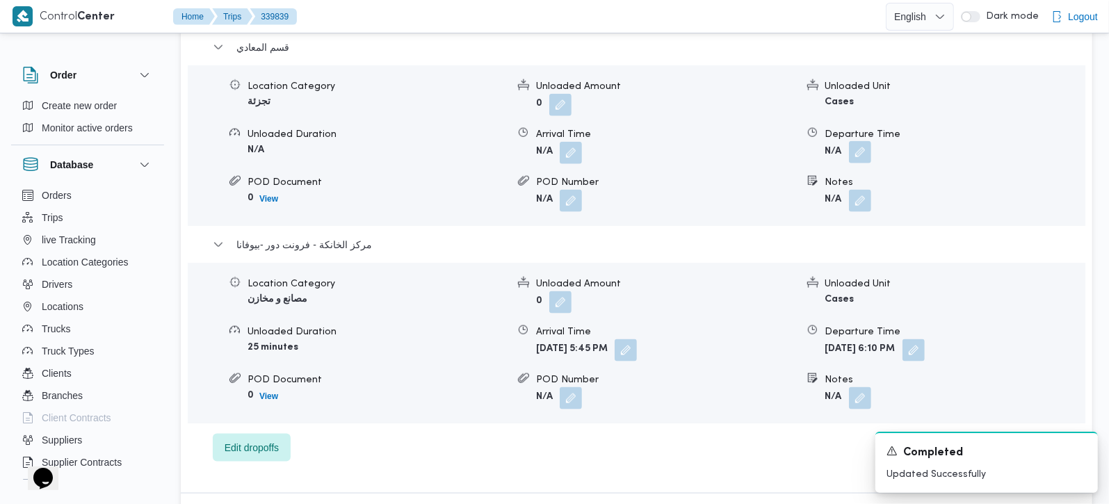
click at [865, 141] on button "button" at bounding box center [860, 152] width 22 height 22
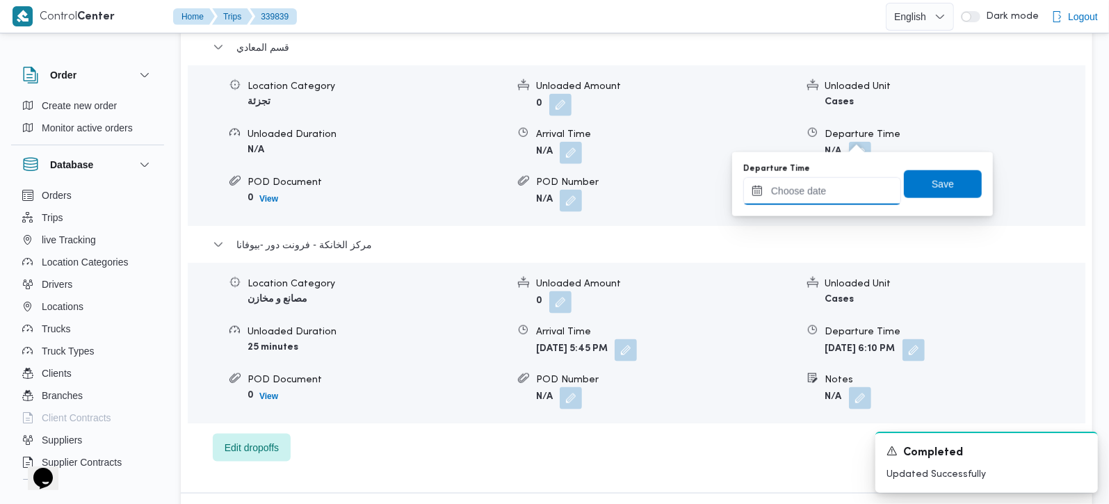
click at [830, 200] on input "Departure Time" at bounding box center [822, 191] width 158 height 28
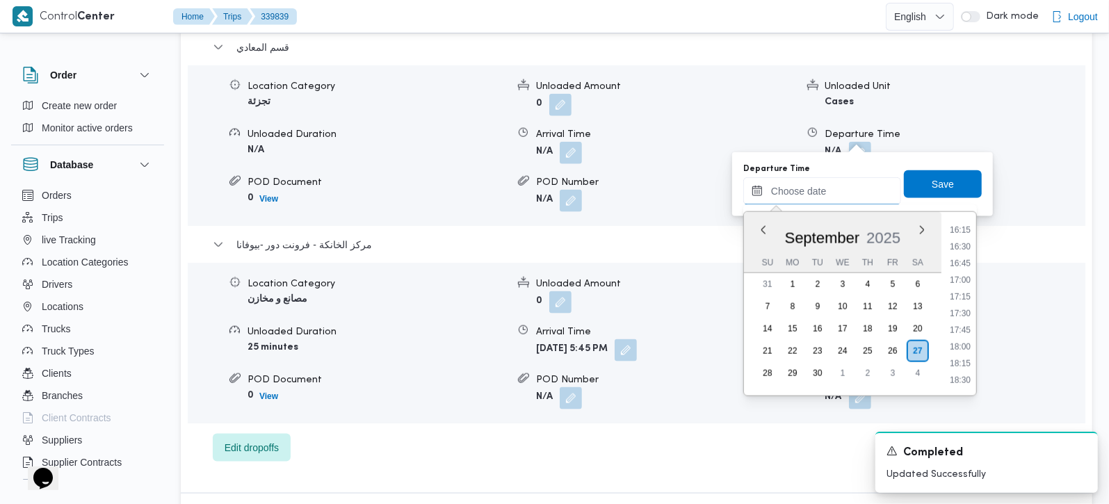
scroll to position [1056, 0]
click at [964, 289] on li "16:45" at bounding box center [960, 293] width 32 height 14
type input "[DATE] 16:45"
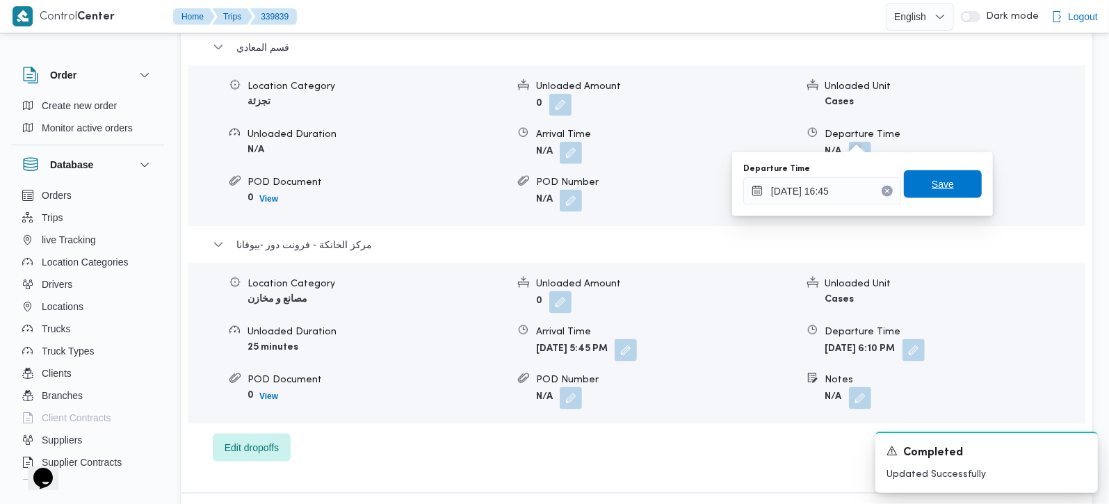
drag, startPoint x: 944, startPoint y: 184, endPoint x: 498, endPoint y: 257, distance: 452.5
click at [944, 183] on span "Save" at bounding box center [943, 184] width 78 height 28
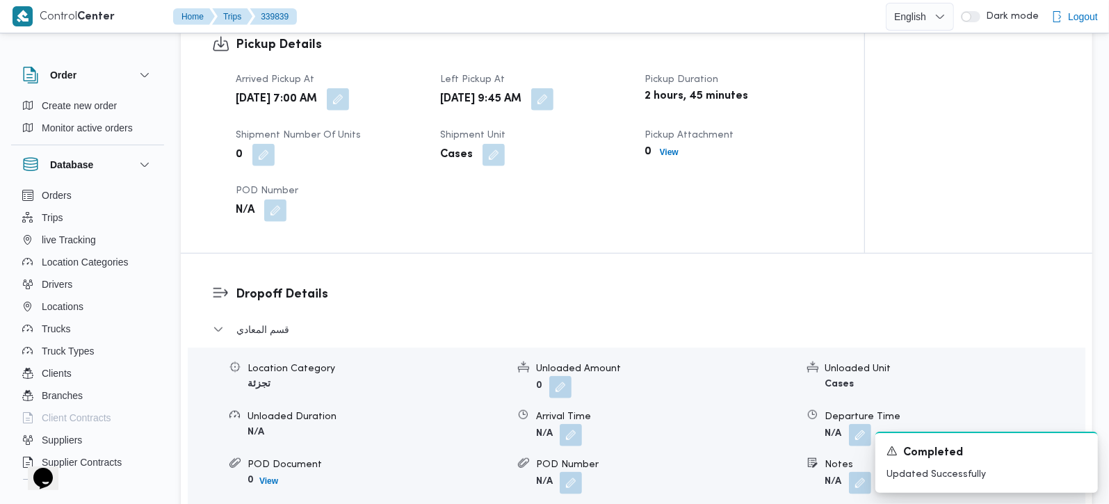
scroll to position [981, 0]
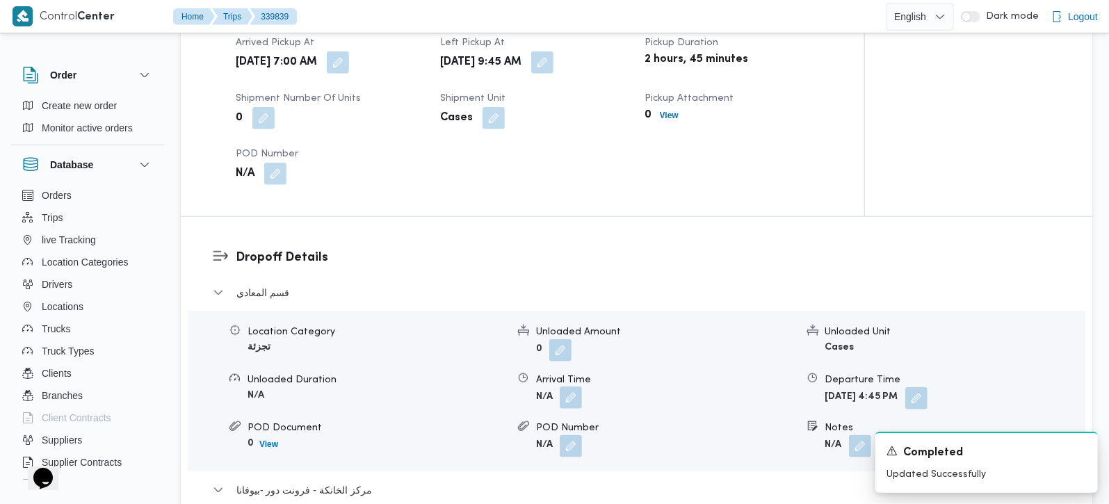
click at [577, 387] on button "button" at bounding box center [571, 398] width 22 height 22
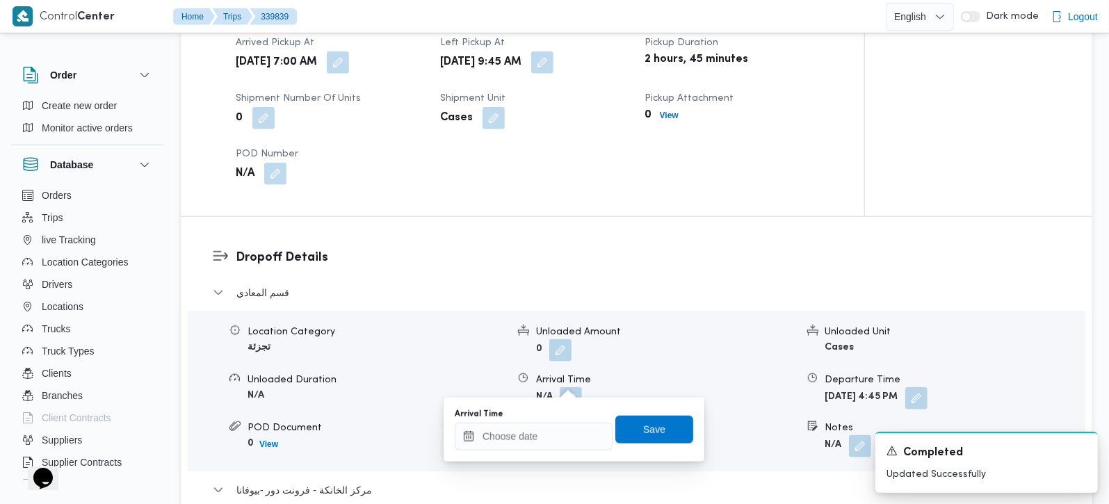
click at [561, 417] on div "Arrival Time" at bounding box center [534, 414] width 158 height 11
click at [558, 435] on input "Arrival Time" at bounding box center [534, 437] width 158 height 28
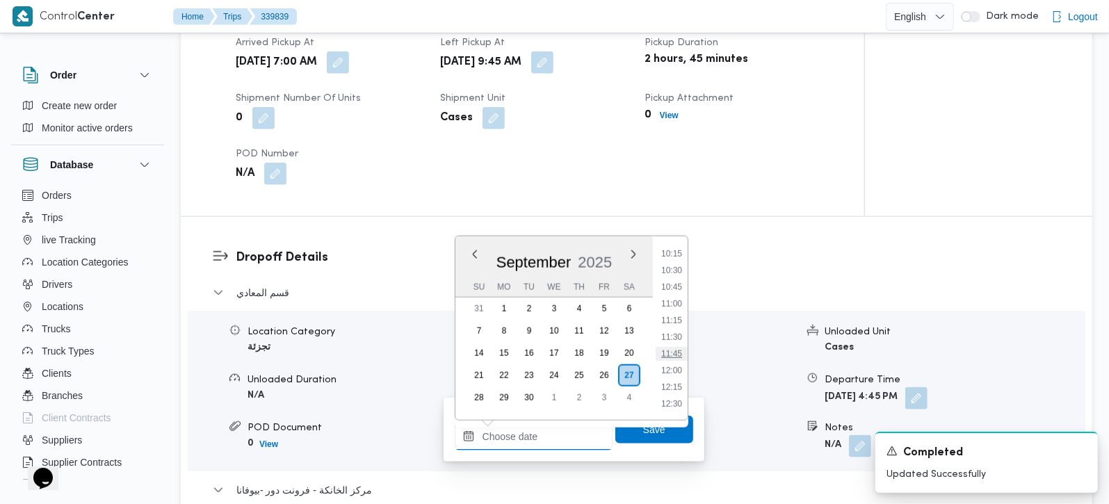
scroll to position [647, 0]
click at [671, 323] on li "10:45" at bounding box center [672, 325] width 32 height 14
type input "[DATE] 10:45"
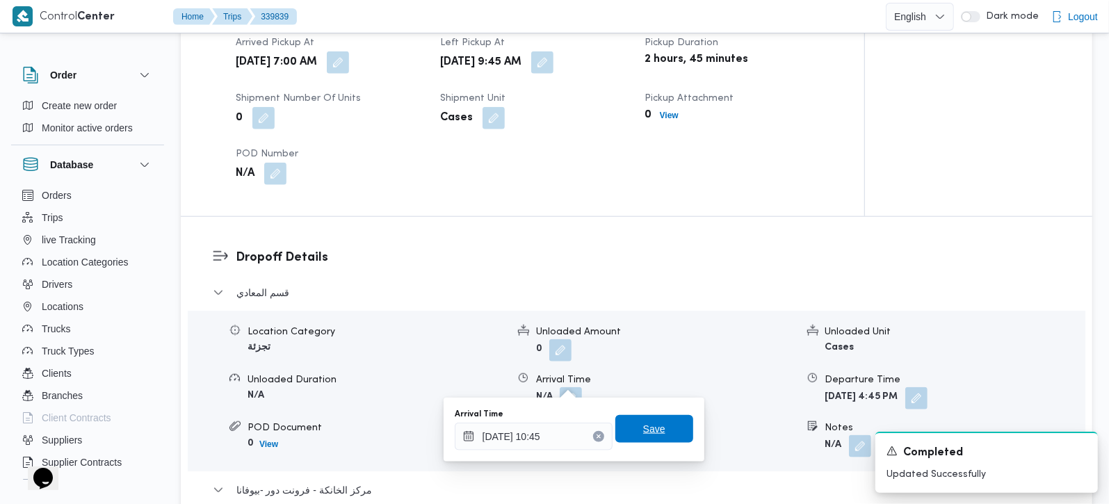
click at [652, 417] on span "Save" at bounding box center [654, 429] width 78 height 28
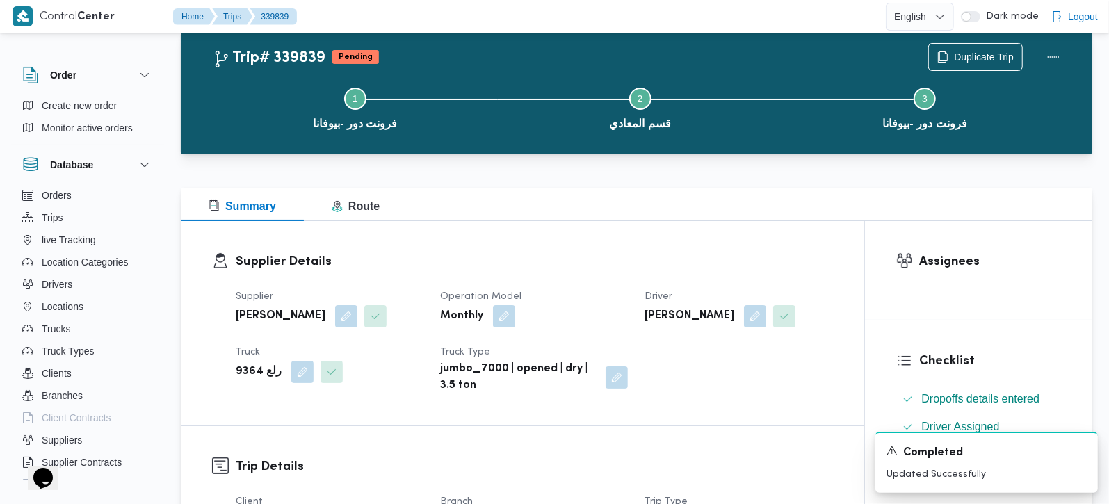
scroll to position [0, 0]
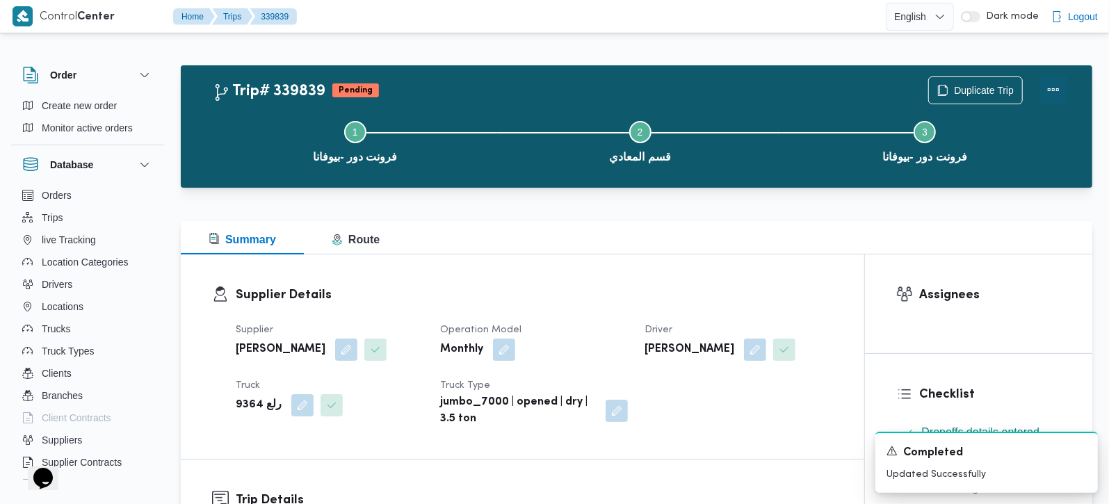
click at [1049, 99] on button "Actions" at bounding box center [1054, 90] width 28 height 28
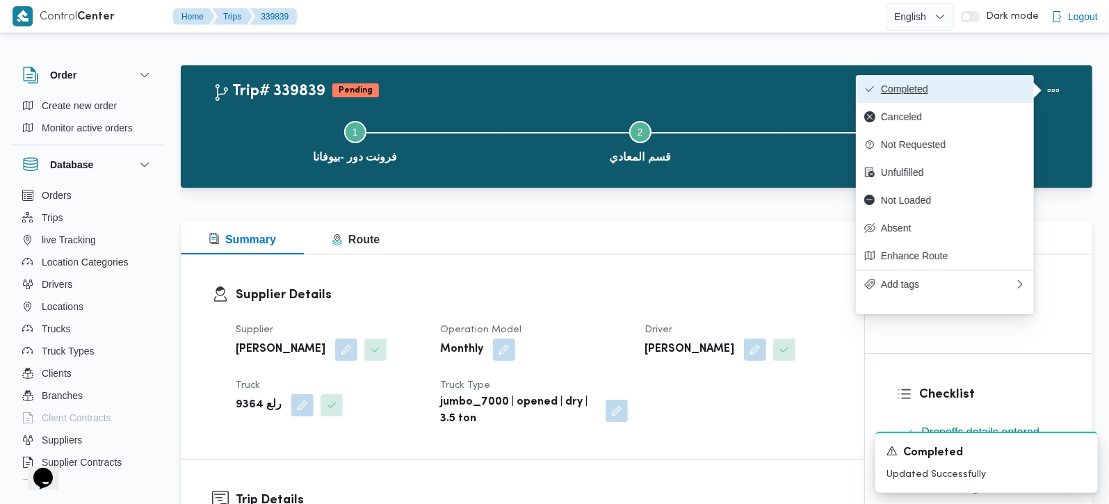
click at [919, 85] on span "Completed" at bounding box center [953, 88] width 145 height 11
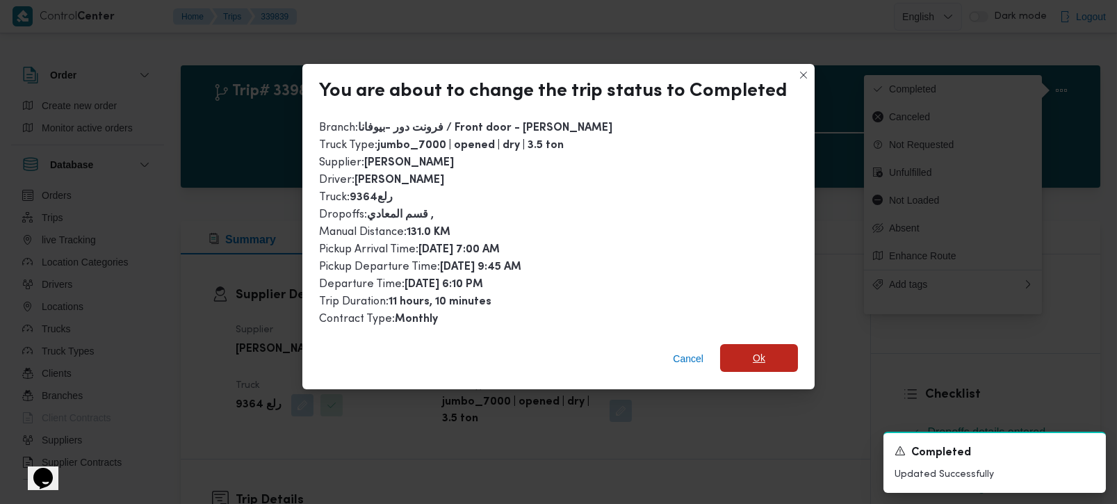
click at [782, 344] on span "Ok" at bounding box center [759, 358] width 78 height 28
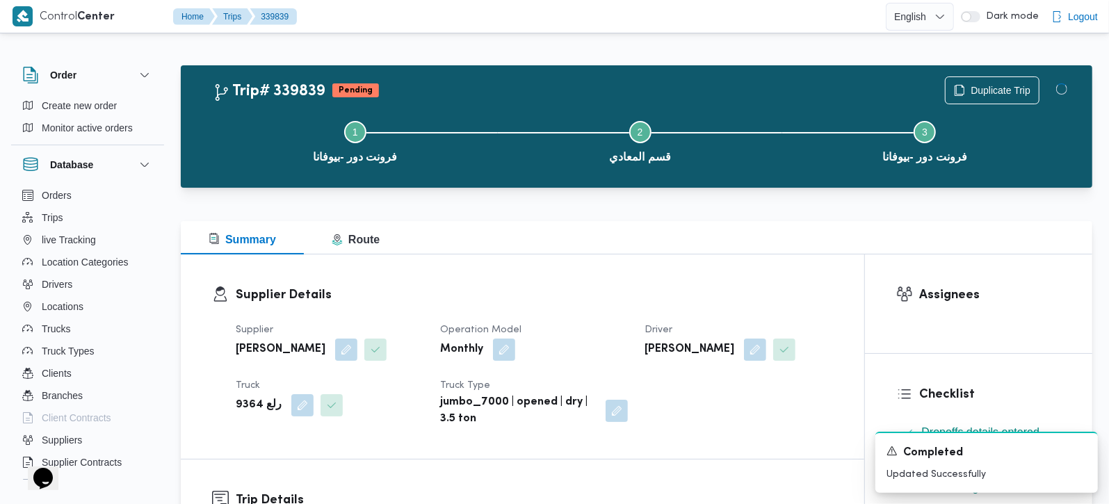
click at [721, 254] on div "Summary Route" at bounding box center [637, 237] width 912 height 33
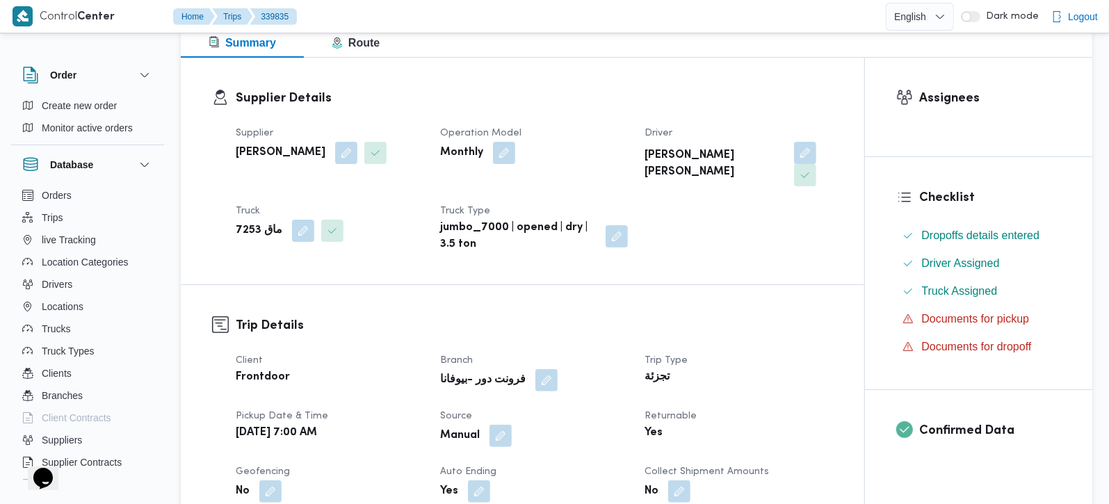
scroll to position [490, 0]
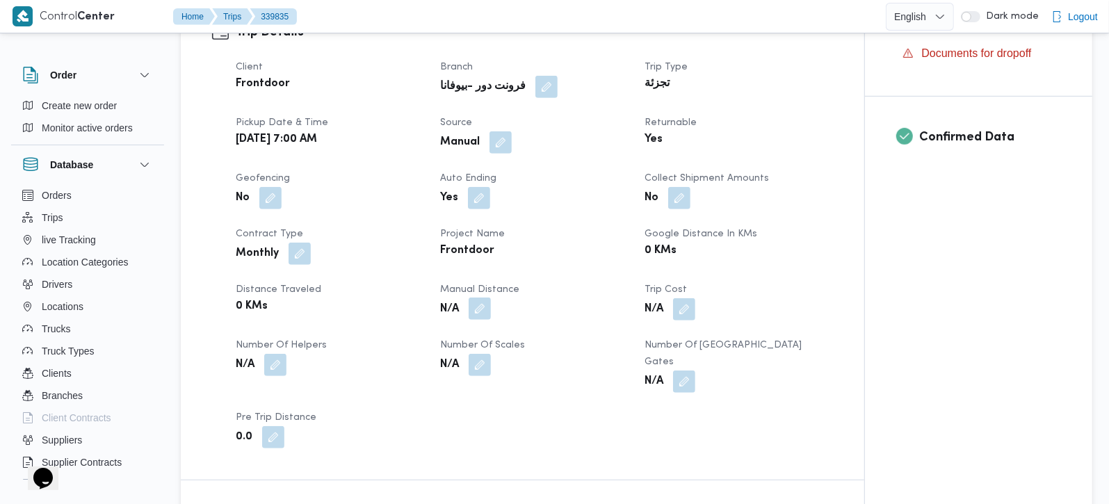
click at [491, 298] on button "button" at bounding box center [480, 309] width 22 height 22
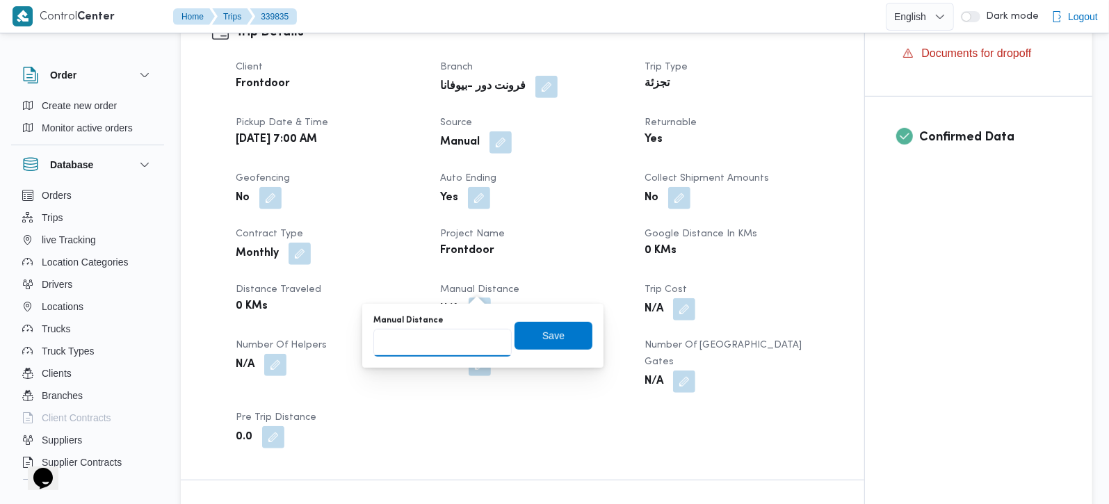
click at [444, 332] on input "Manual Distance" at bounding box center [442, 343] width 138 height 28
type input "95"
click at [518, 346] on span "Save" at bounding box center [554, 335] width 78 height 28
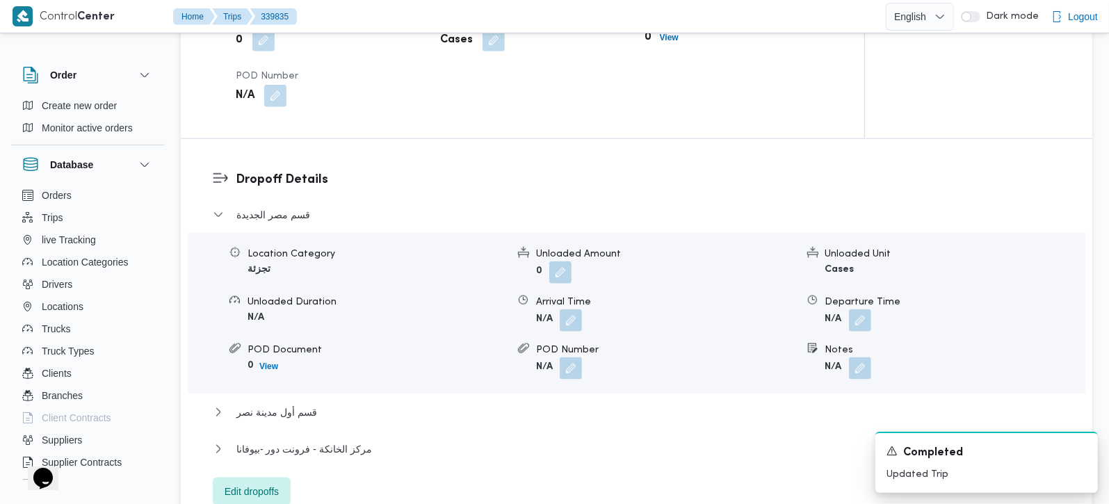
scroll to position [1145, 0]
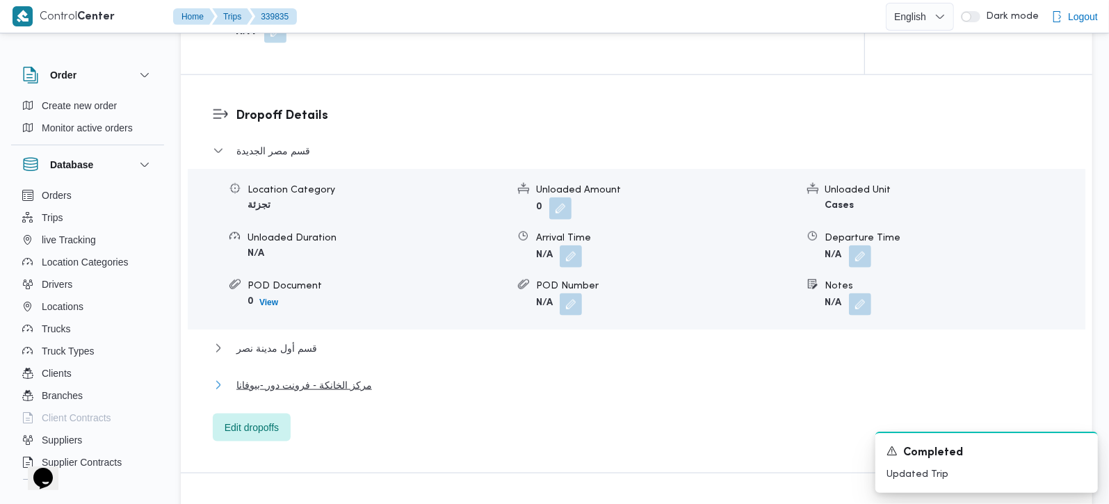
click at [275, 377] on span "مركز الخانكة - فرونت دور -بيوفانا" at bounding box center [304, 385] width 136 height 17
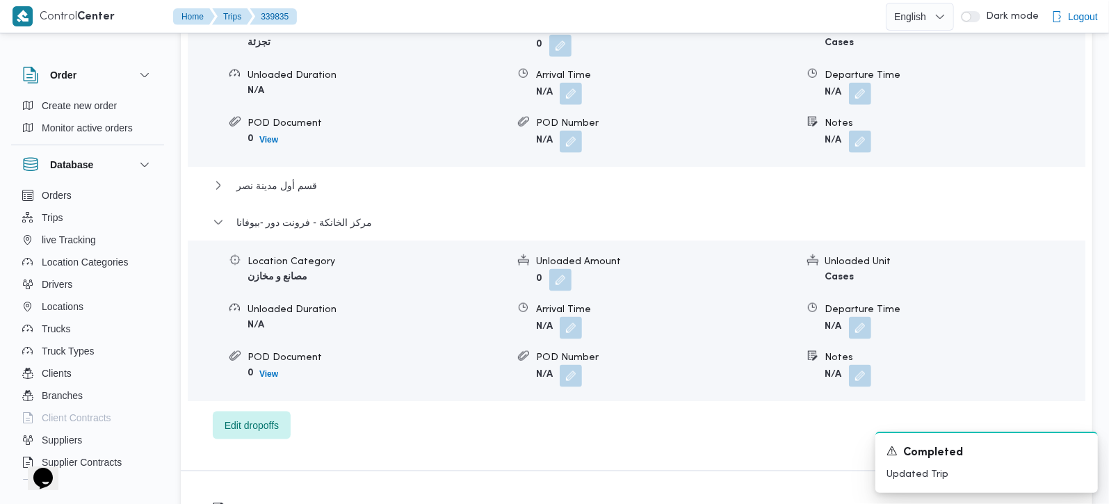
scroll to position [1309, 0]
click at [866, 316] on button "button" at bounding box center [860, 327] width 22 height 22
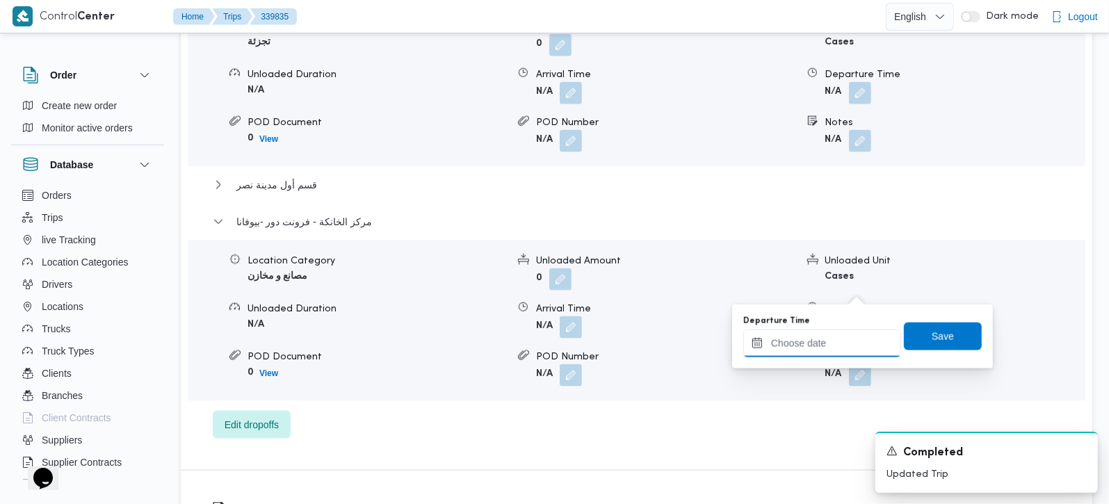
click at [840, 350] on input "Departure Time" at bounding box center [822, 344] width 158 height 28
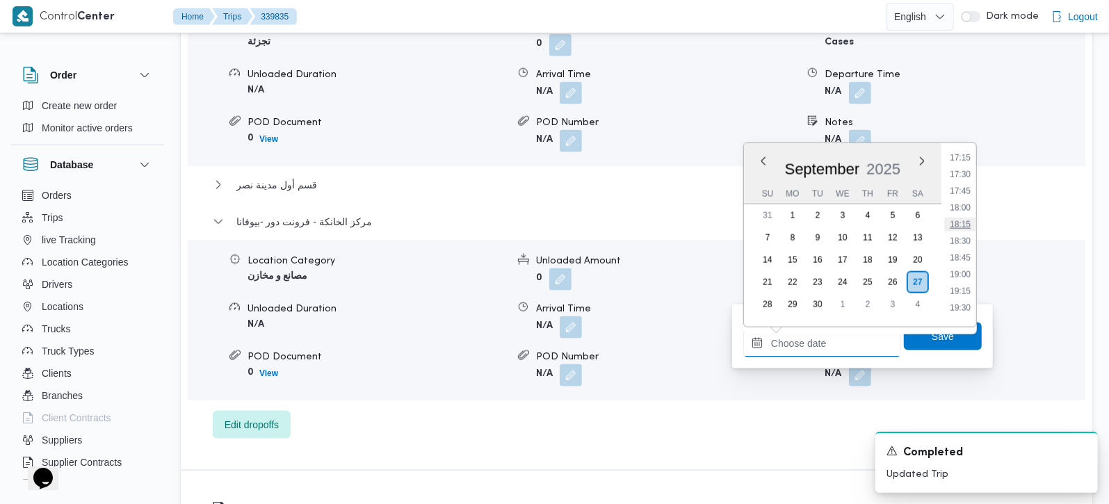
scroll to position [1073, 0]
drag, startPoint x: 959, startPoint y: 220, endPoint x: 953, endPoint y: 280, distance: 60.1
click at [959, 220] on li "17:00" at bounding box center [960, 223] width 32 height 14
type input "[DATE] 17:00"
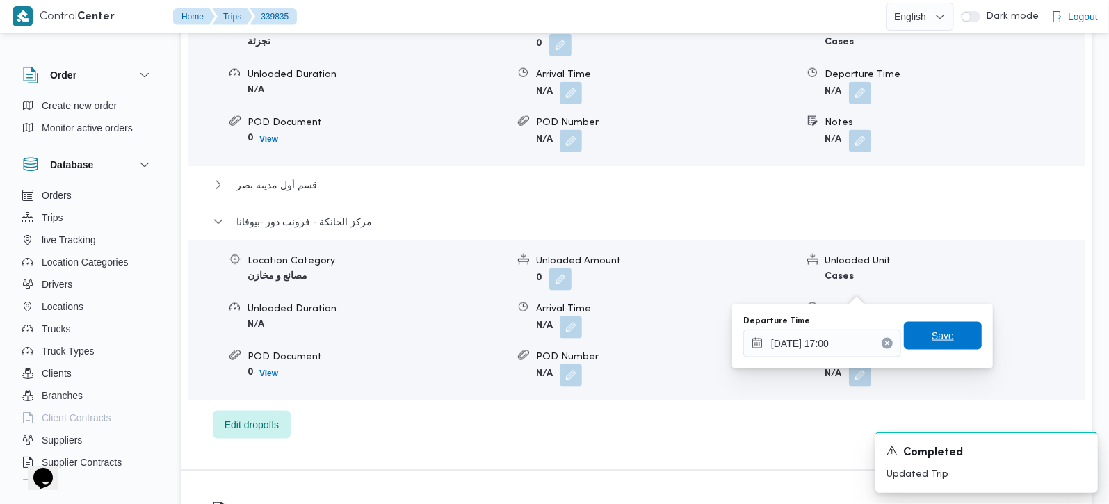
click at [945, 335] on span "Save" at bounding box center [943, 336] width 78 height 28
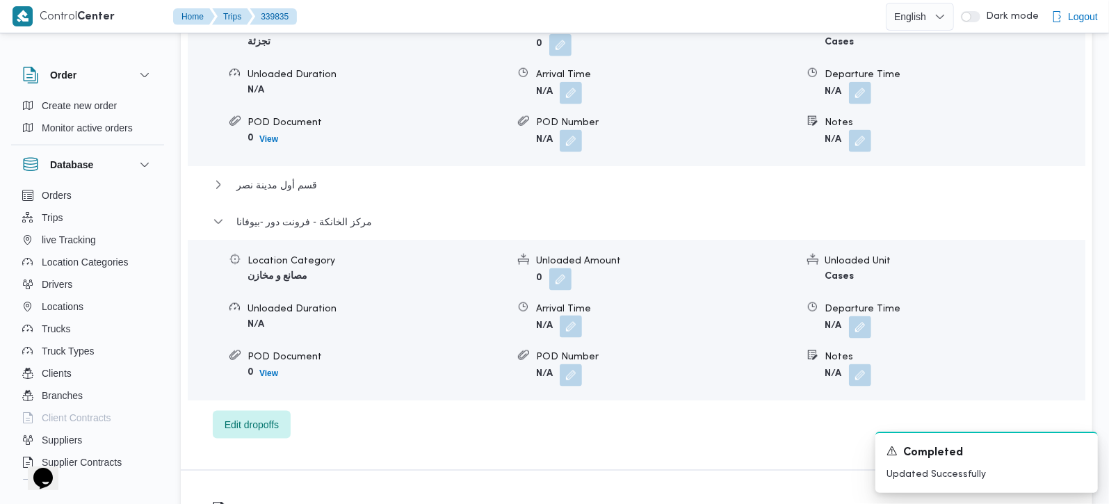
click at [572, 316] on button "button" at bounding box center [571, 327] width 22 height 22
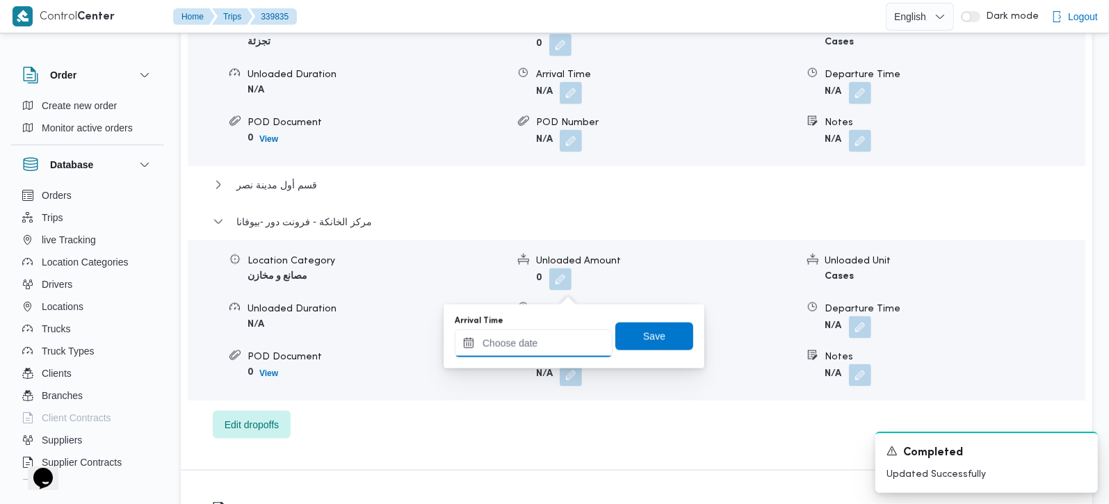
click at [549, 348] on input "Arrival Time" at bounding box center [534, 344] width 158 height 28
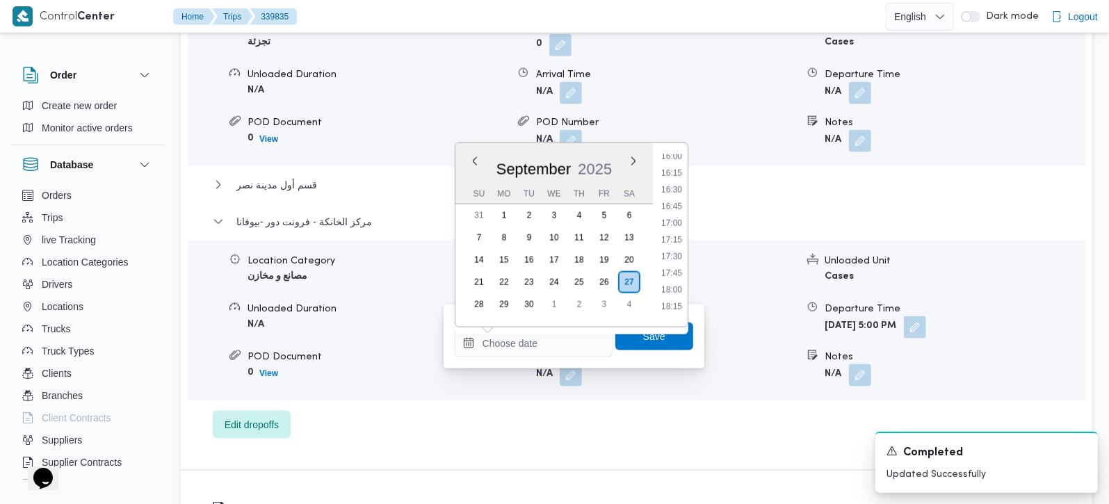
drag, startPoint x: 675, startPoint y: 207, endPoint x: 665, endPoint y: 270, distance: 64.8
click at [675, 207] on li "16:45" at bounding box center [672, 207] width 32 height 14
type input "27/09/2025 16:45"
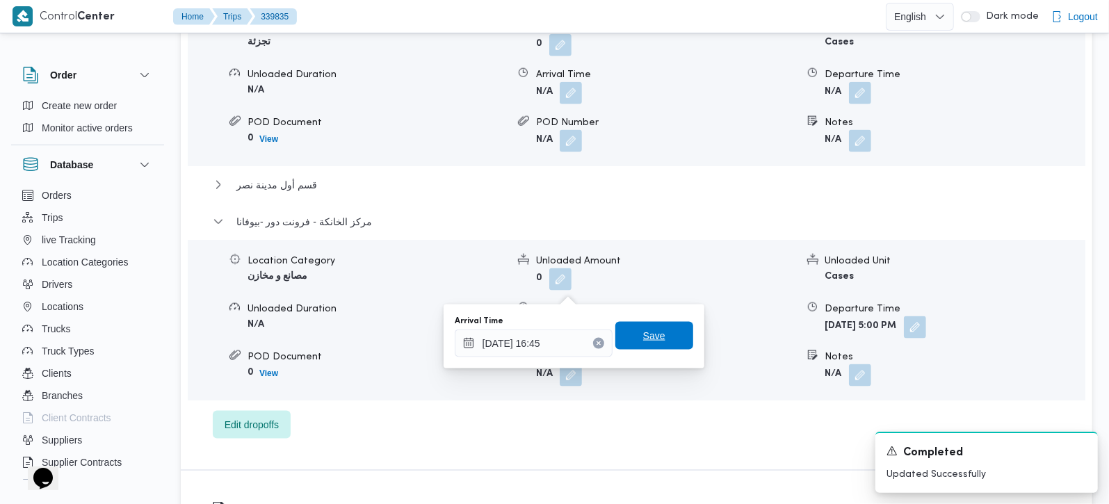
click at [647, 335] on span "Save" at bounding box center [654, 336] width 22 height 17
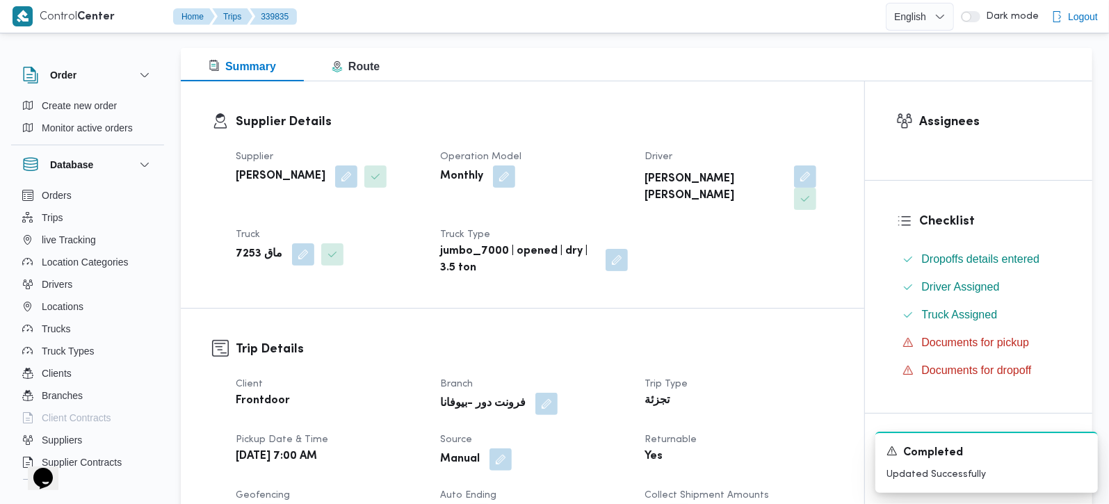
scroll to position [0, 0]
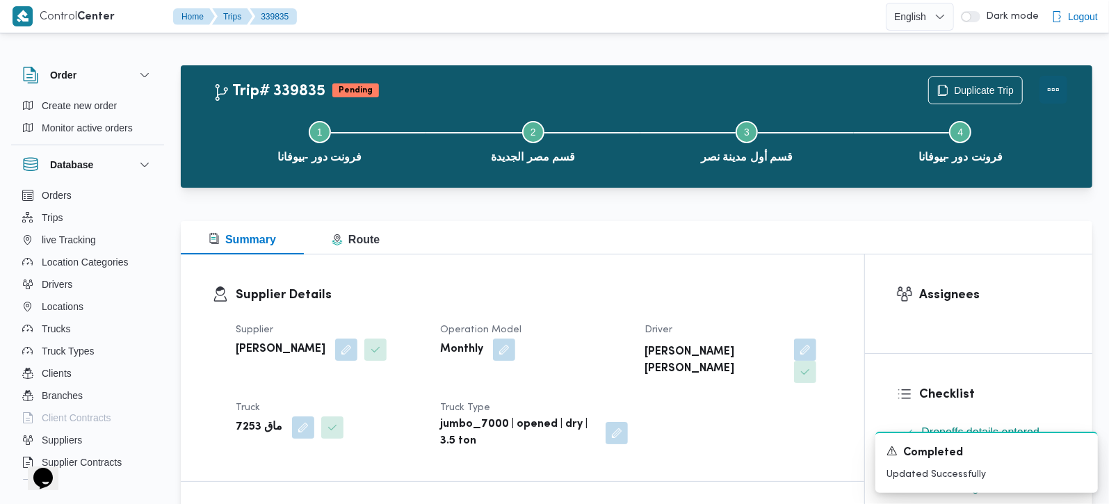
click at [1056, 87] on button "Actions" at bounding box center [1054, 90] width 28 height 28
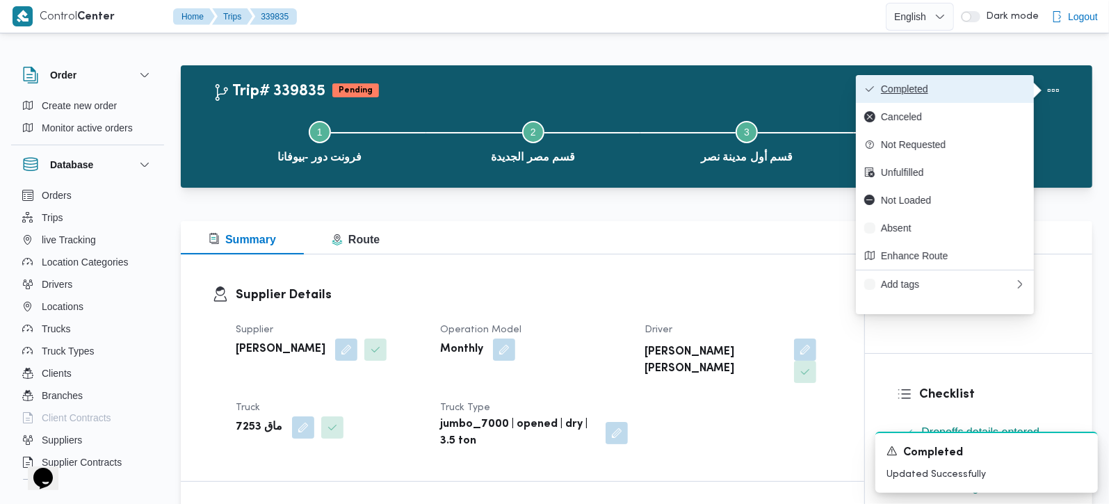
click at [958, 95] on span "Completed" at bounding box center [953, 88] width 145 height 11
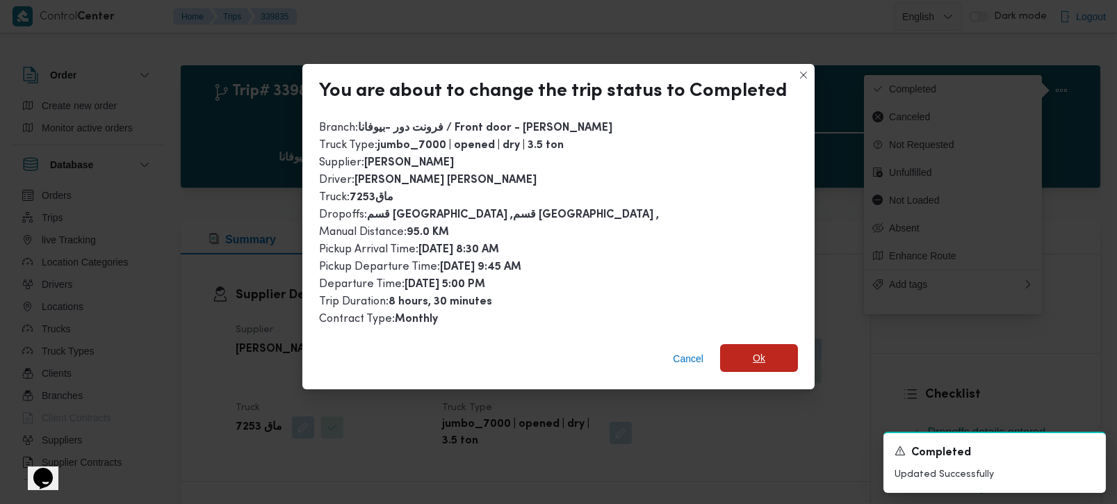
click at [743, 347] on span "Ok" at bounding box center [759, 358] width 78 height 28
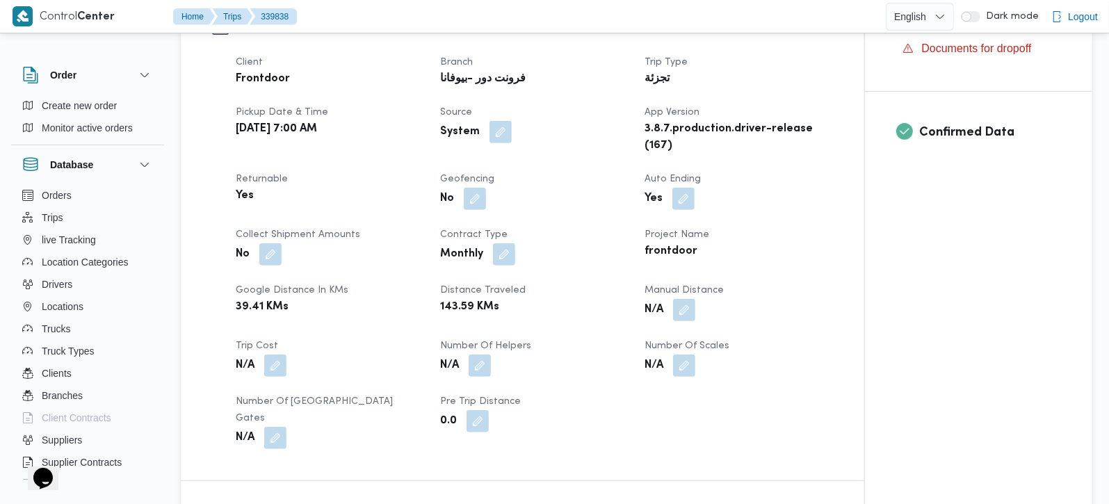
scroll to position [490, 0]
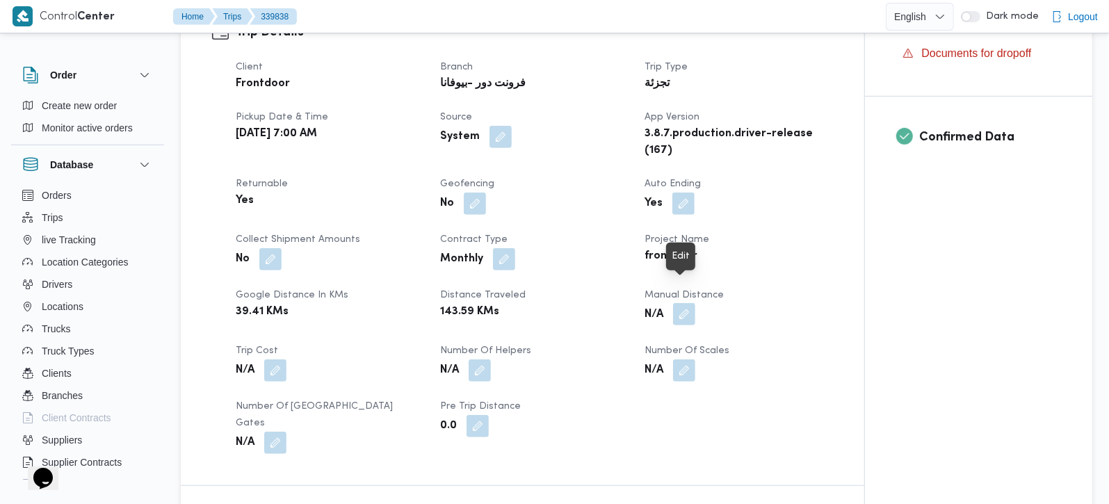
click at [679, 303] on button "button" at bounding box center [684, 314] width 22 height 22
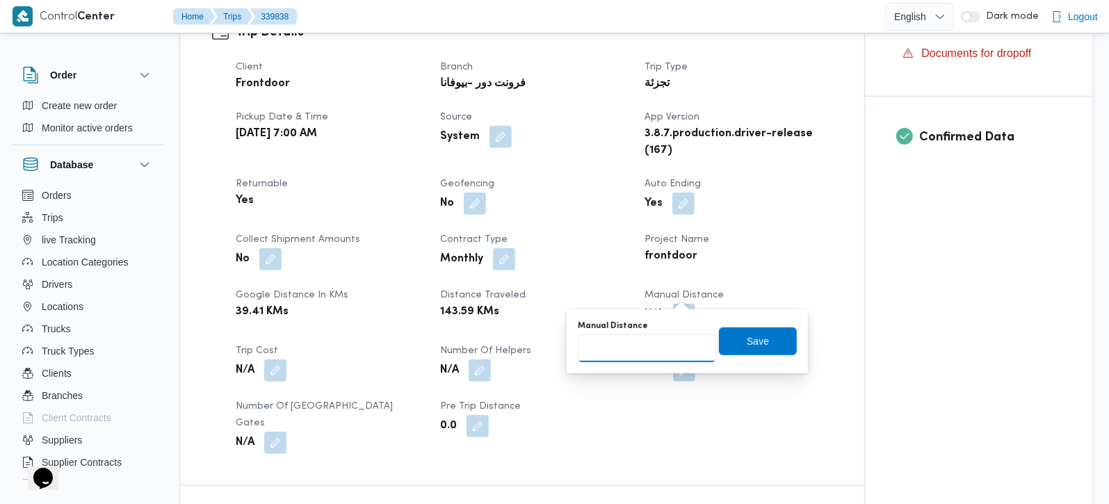
click at [638, 355] on input "Manual Distance" at bounding box center [647, 348] width 138 height 28
type input "130"
click at [776, 331] on span "Save" at bounding box center [758, 341] width 78 height 28
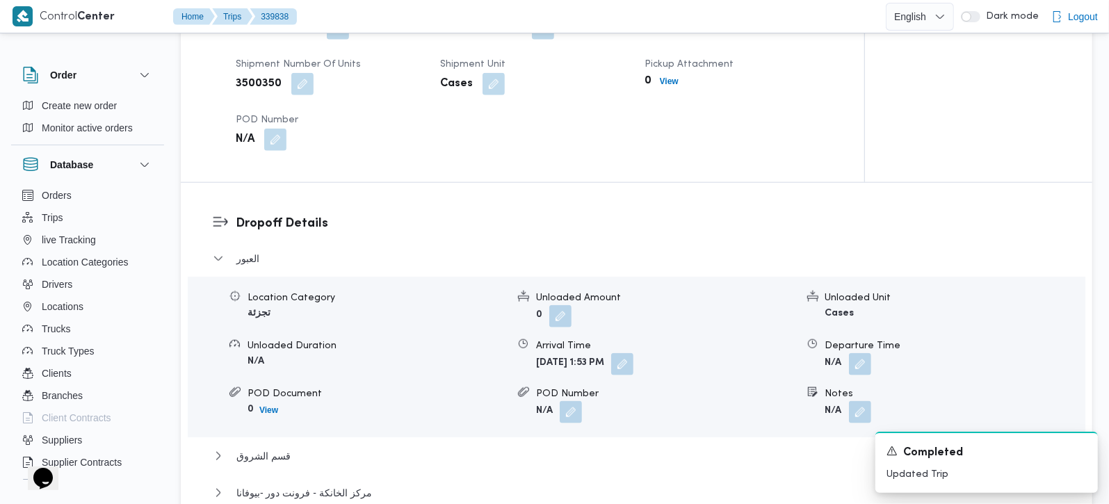
scroll to position [1145, 0]
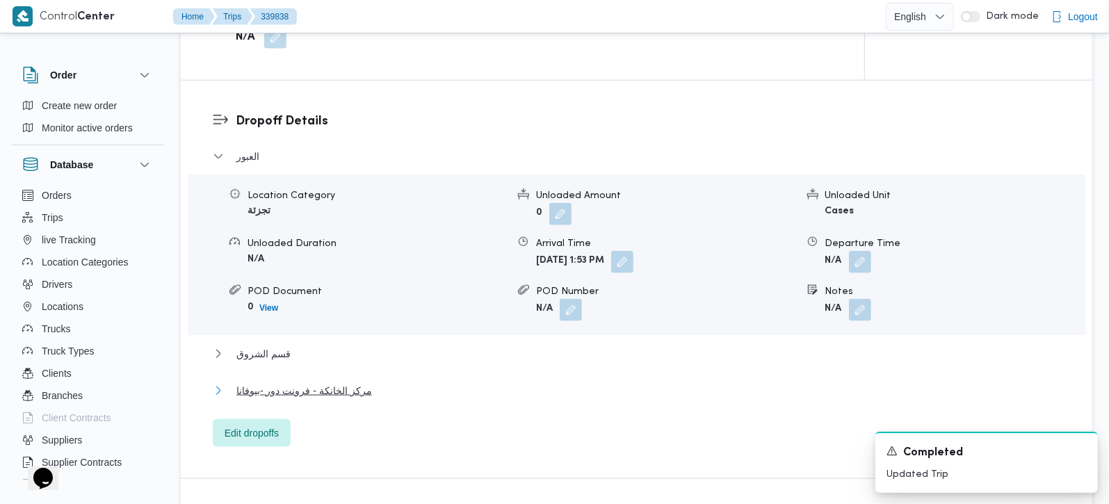
click at [285, 382] on span "مركز الخانكة - فرونت دور -بيوفانا" at bounding box center [304, 390] width 136 height 17
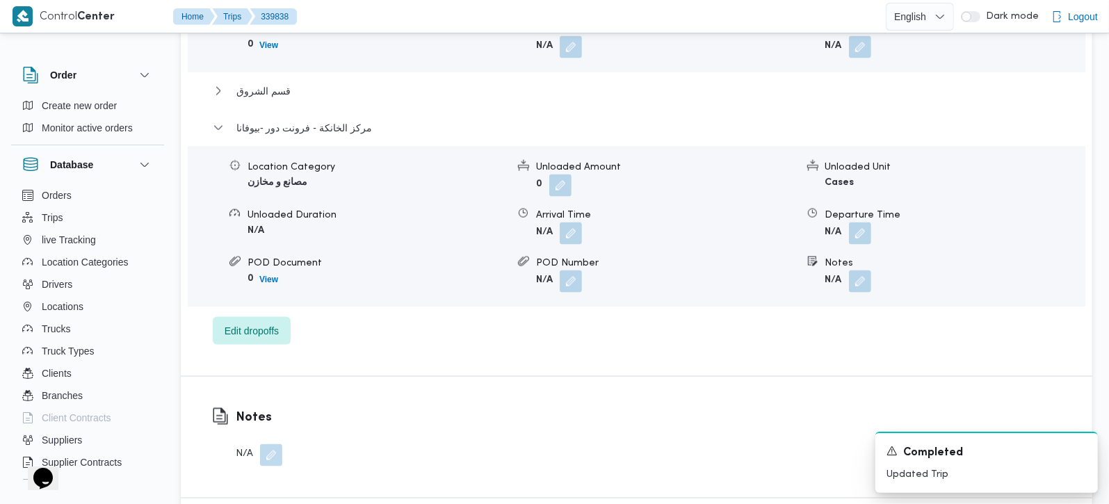
scroll to position [1472, 0]
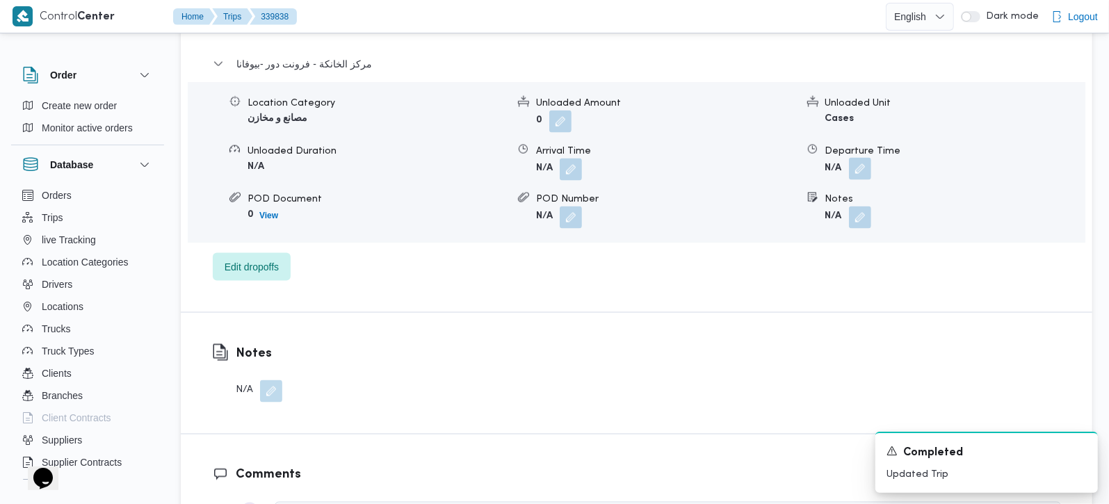
click at [862, 158] on button "button" at bounding box center [860, 169] width 22 height 22
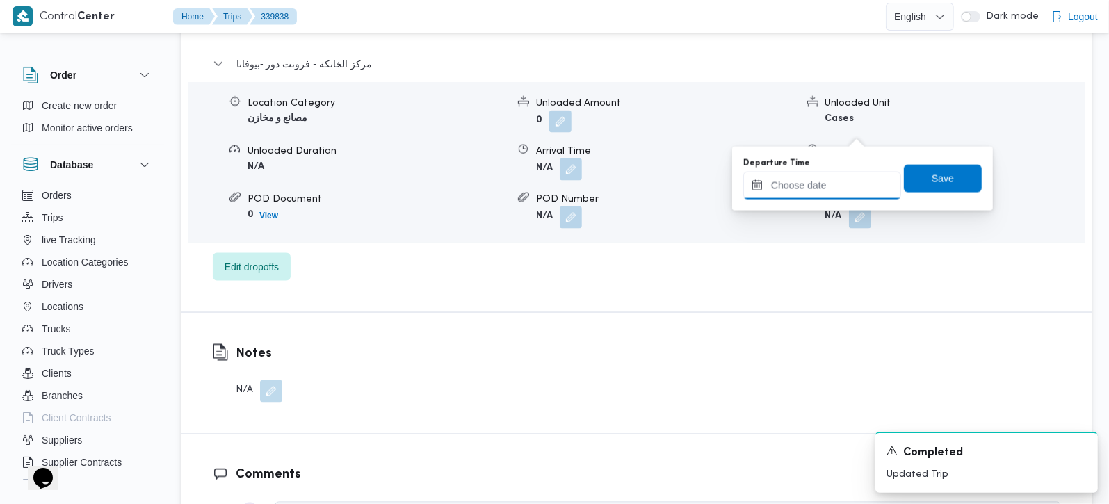
click at [852, 193] on input "Departure Time" at bounding box center [822, 186] width 158 height 28
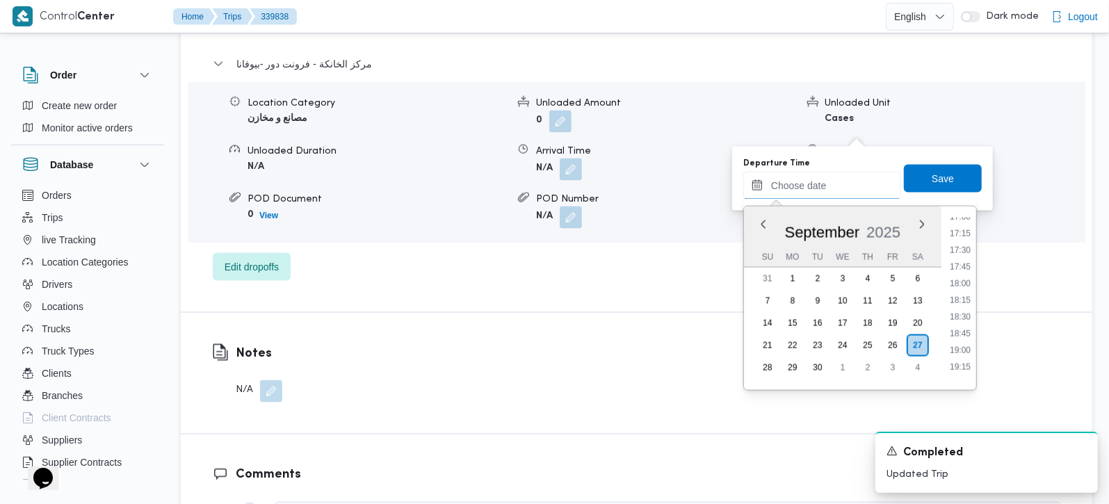
scroll to position [1138, 0]
click at [969, 315] on li "18:30" at bounding box center [960, 322] width 32 height 14
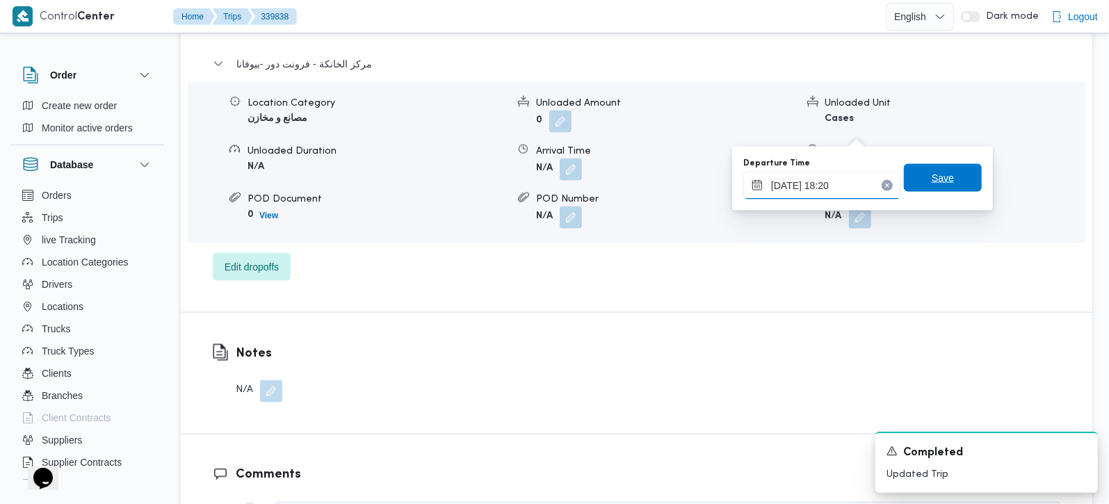
type input "27/09/2025 18:20"
click at [946, 189] on span "Save" at bounding box center [943, 178] width 78 height 28
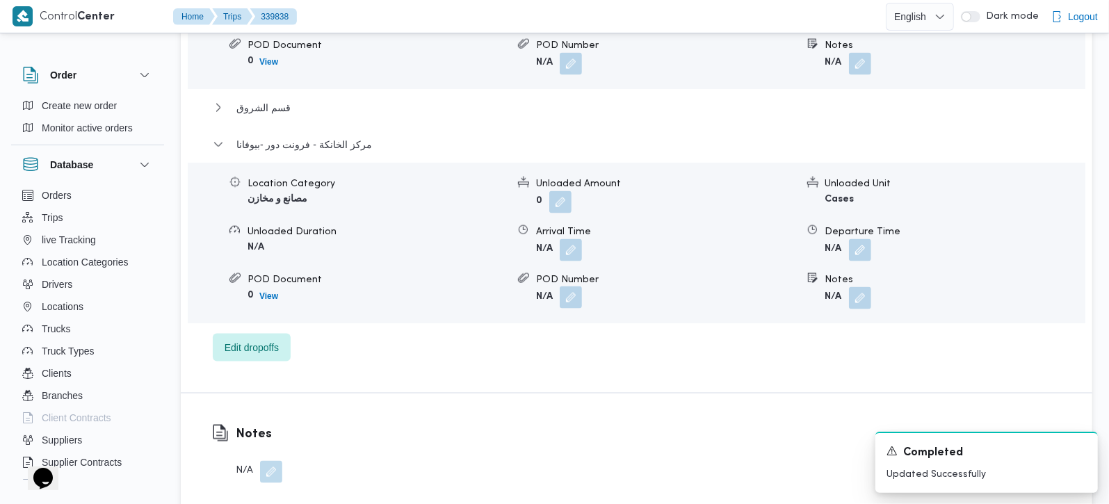
scroll to position [1391, 0]
click at [565, 239] on button "button" at bounding box center [571, 250] width 22 height 22
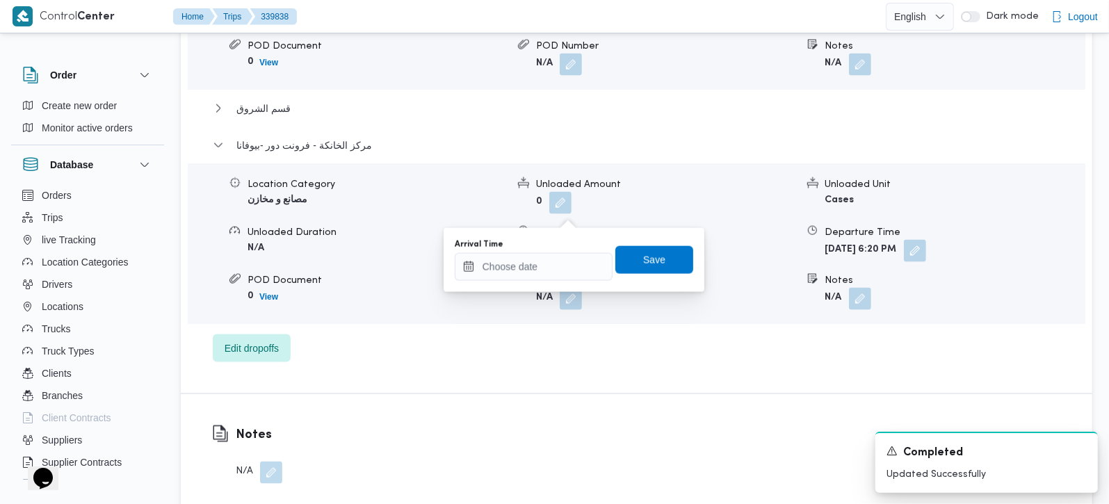
click at [536, 289] on div "You are in a dialog. To close this dialog, hit escape. Arrival Time Save" at bounding box center [574, 260] width 261 height 64
click at [540, 274] on input "Arrival Time" at bounding box center [534, 267] width 158 height 28
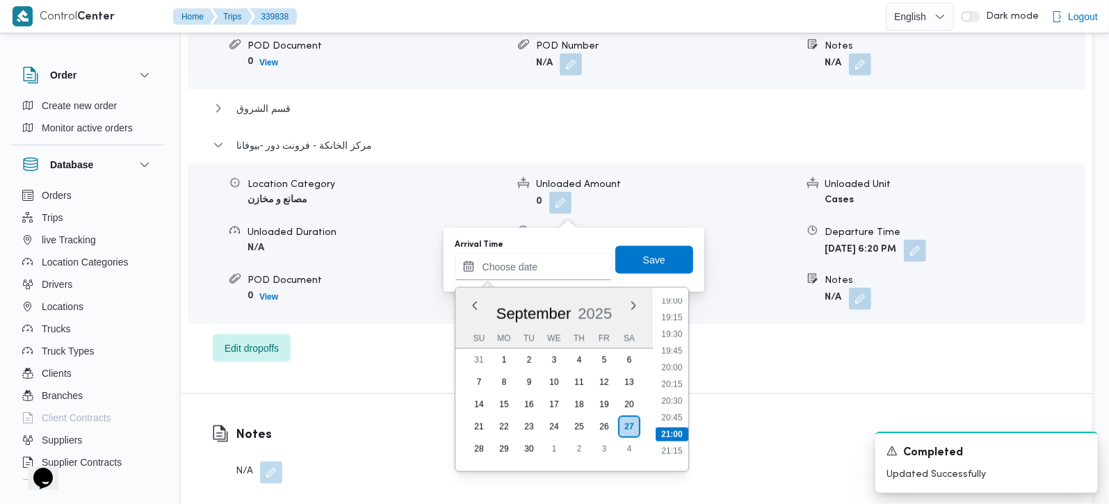
scroll to position [1236, 0]
click at [670, 305] on li "18:30" at bounding box center [672, 305] width 32 height 14
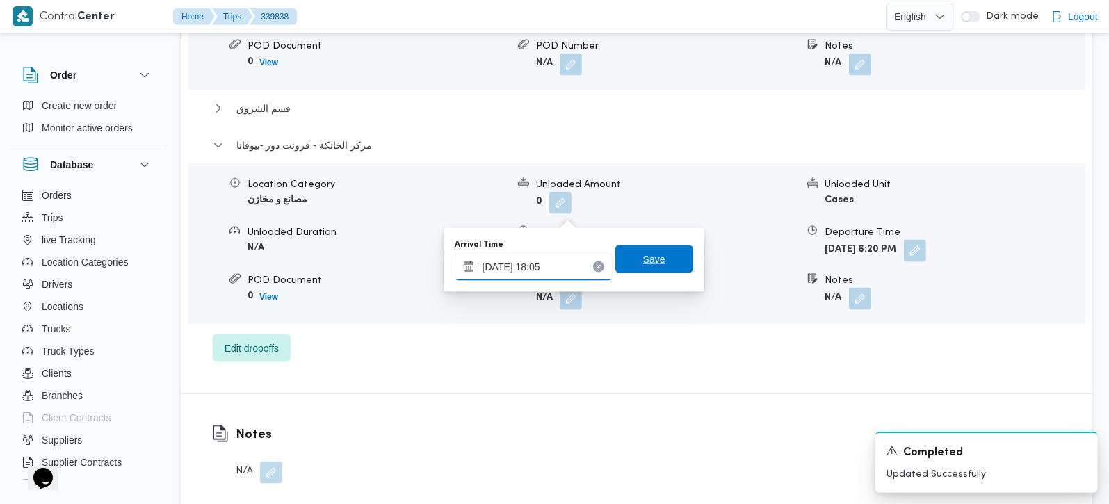
type input "27/09/2025 18:05"
click at [643, 256] on span "Save" at bounding box center [654, 259] width 22 height 17
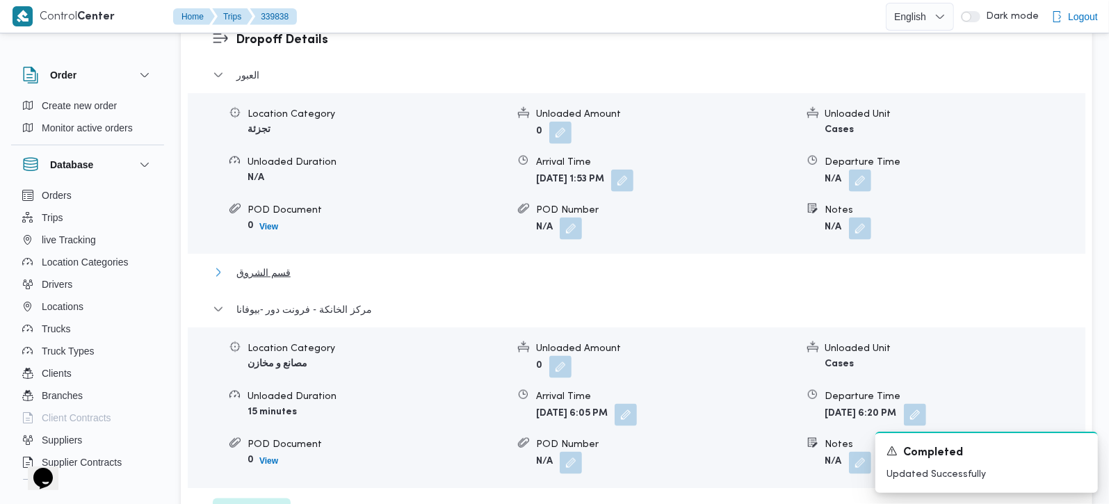
click at [272, 264] on span "قسم الشروق" at bounding box center [263, 272] width 54 height 17
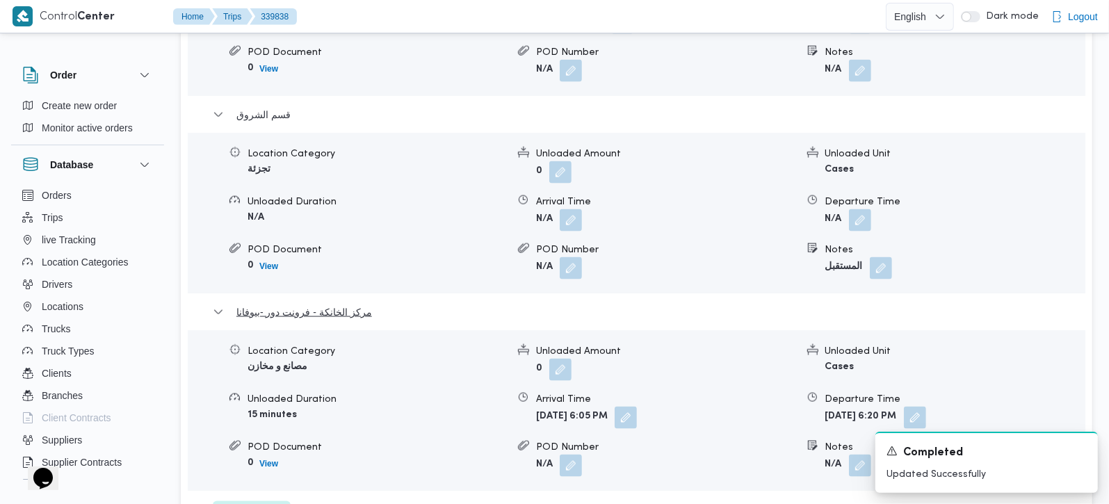
scroll to position [1391, 0]
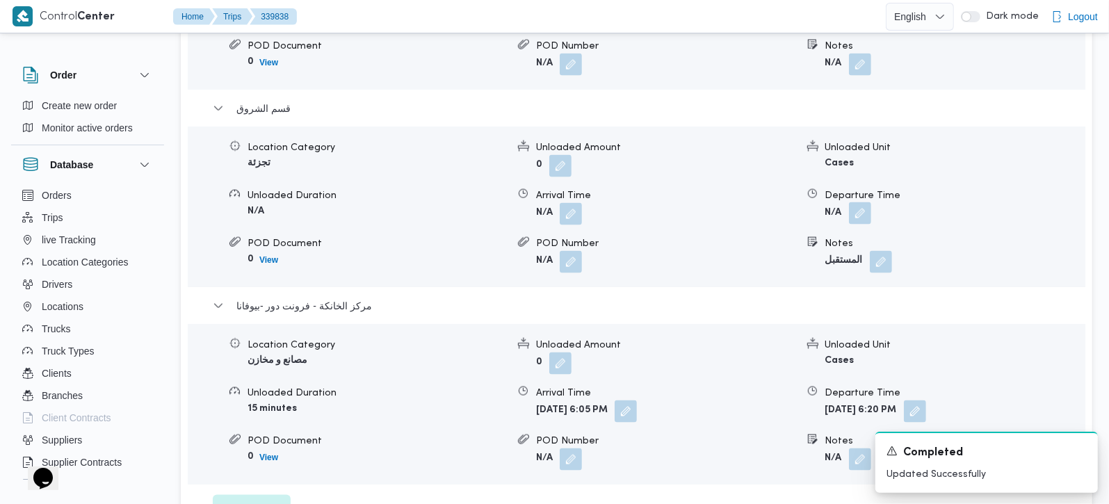
click at [865, 202] on button "button" at bounding box center [860, 213] width 22 height 22
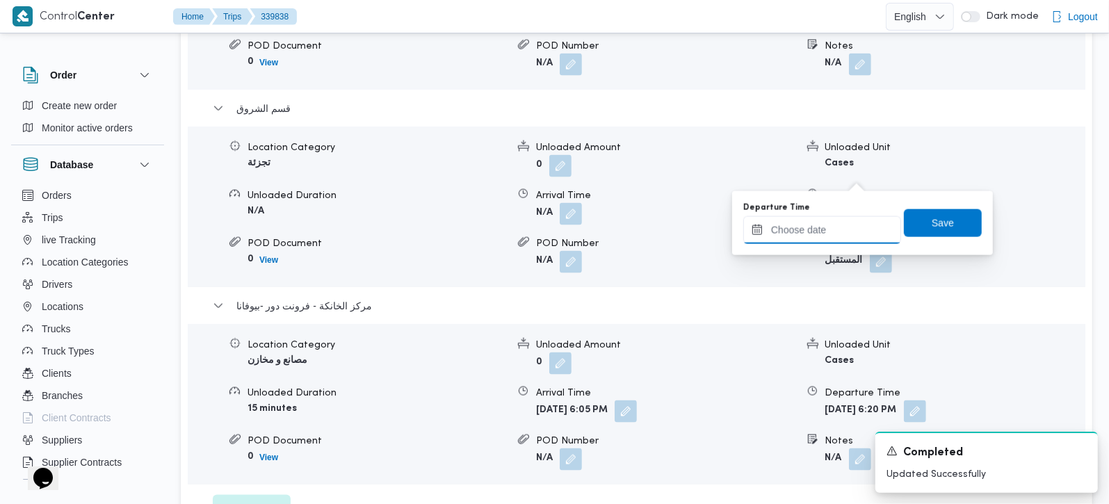
click at [832, 239] on input "Departure Time" at bounding box center [822, 230] width 158 height 28
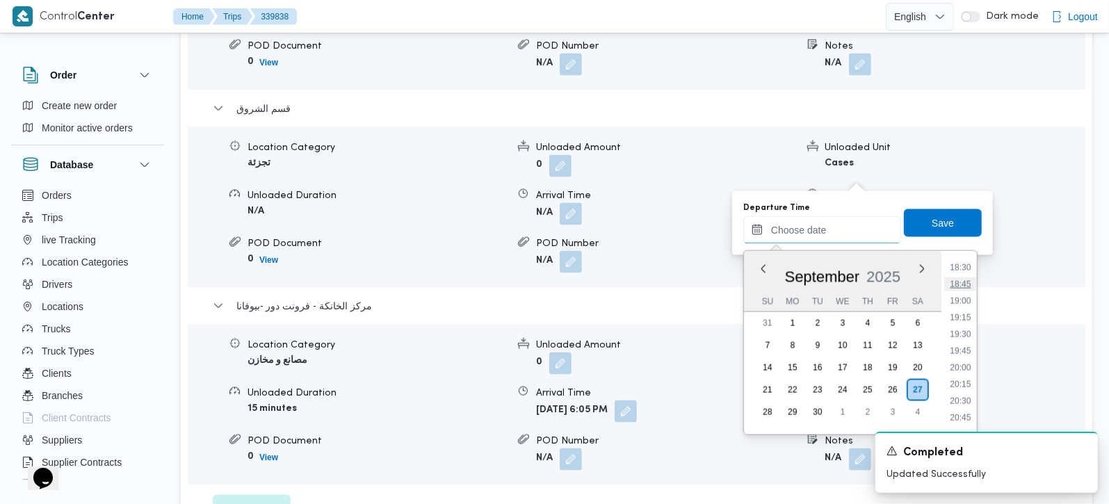
scroll to position [1155, 0]
click at [954, 266] on li "17:15" at bounding box center [960, 266] width 32 height 14
type input "27/09/2025 17:15"
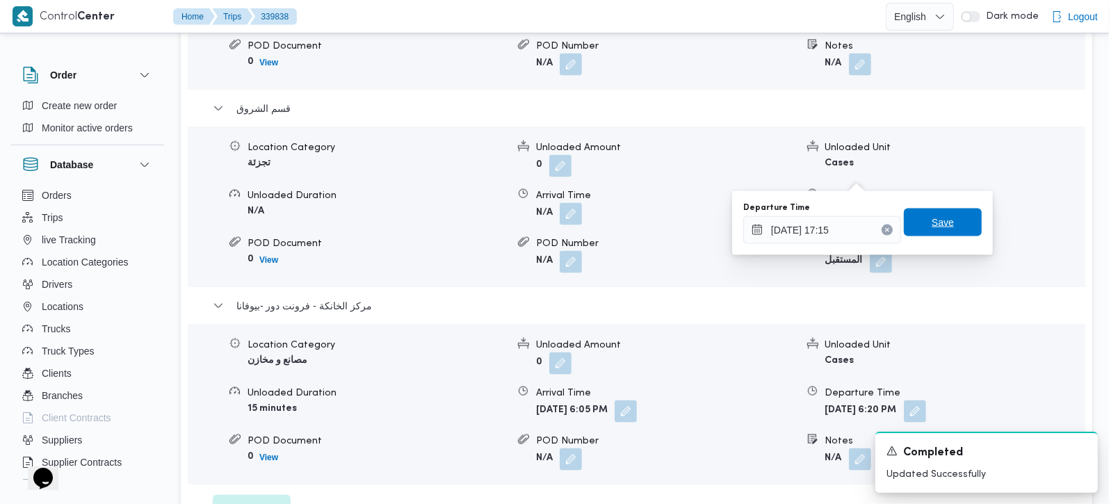
click at [934, 224] on span "Save" at bounding box center [943, 222] width 22 height 17
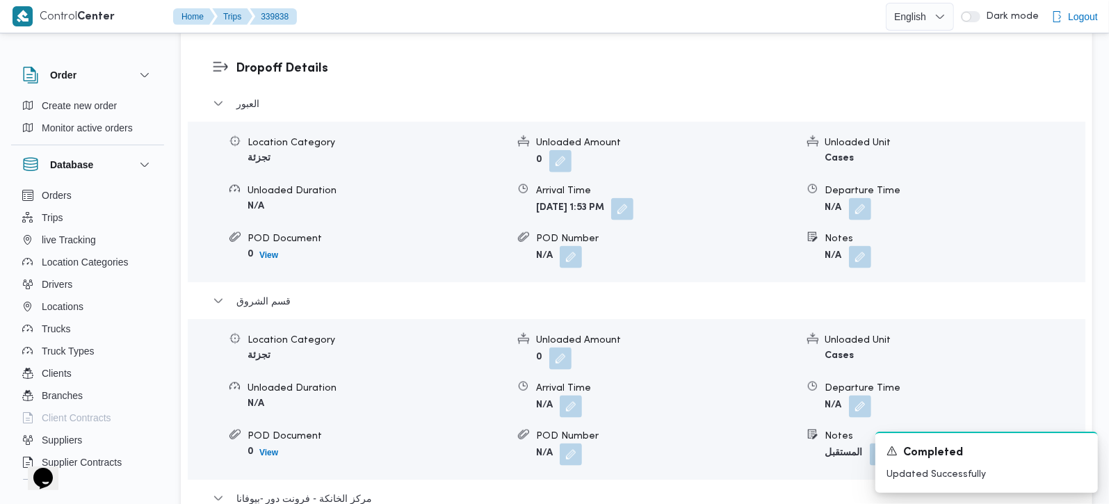
scroll to position [1227, 0]
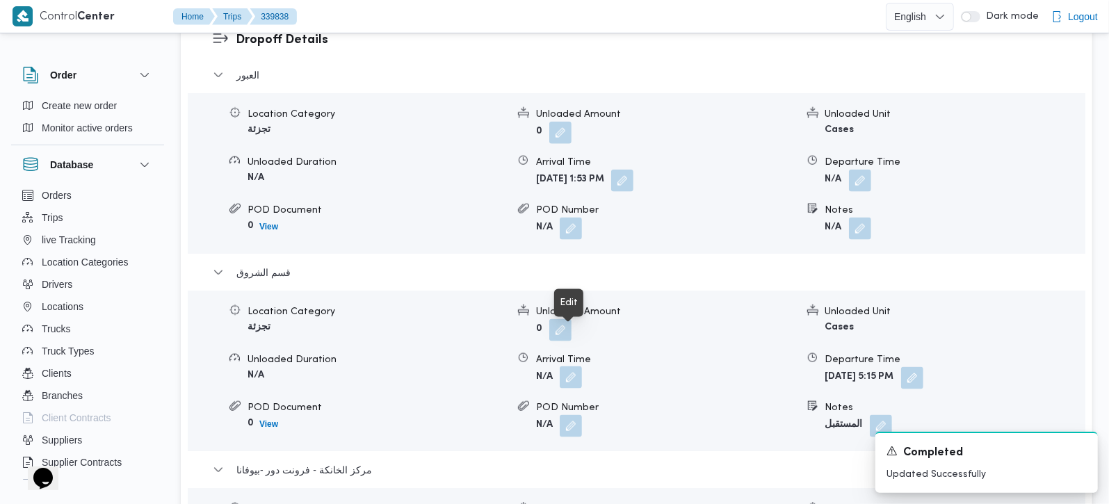
click at [569, 366] on button "button" at bounding box center [571, 377] width 22 height 22
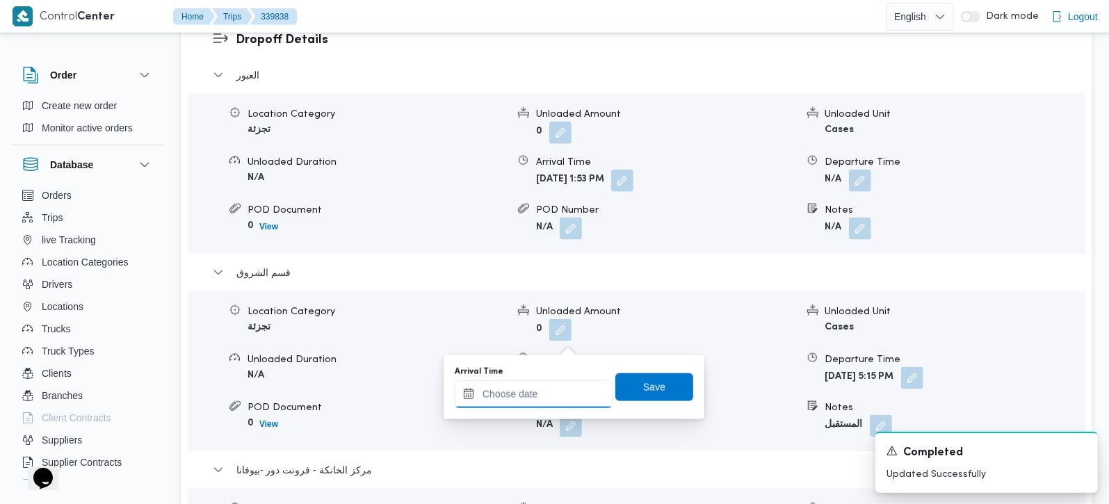
click at [548, 392] on input "Arrival Time" at bounding box center [534, 394] width 158 height 28
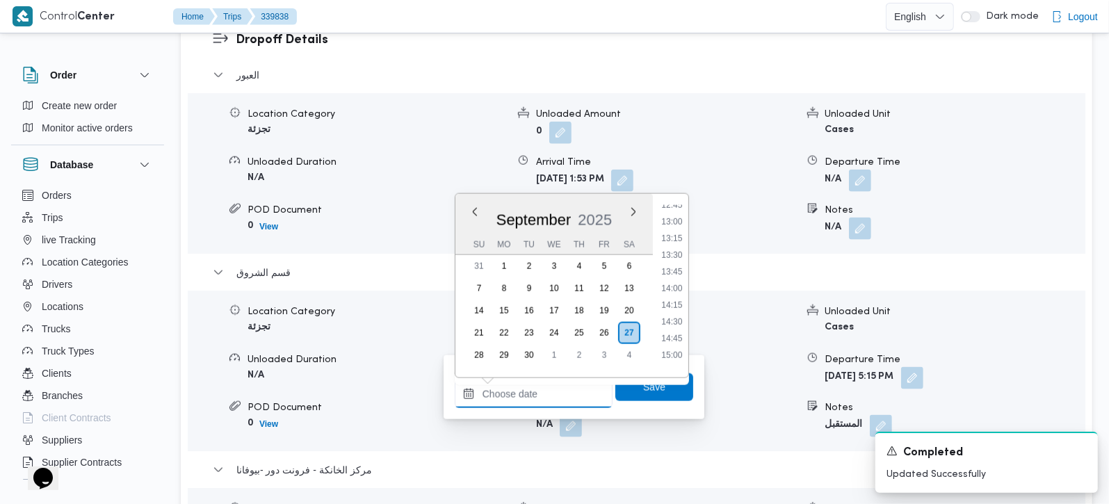
scroll to position [827, 0]
click at [676, 325] on li "14:00" at bounding box center [672, 319] width 32 height 14
type input "27/09/2025 14:00"
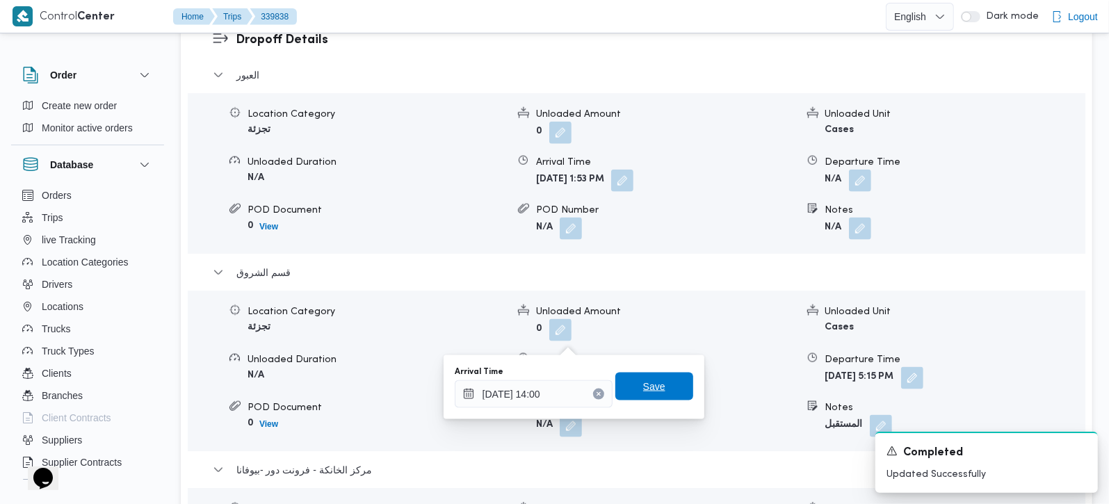
click at [661, 390] on span "Save" at bounding box center [654, 387] width 78 height 28
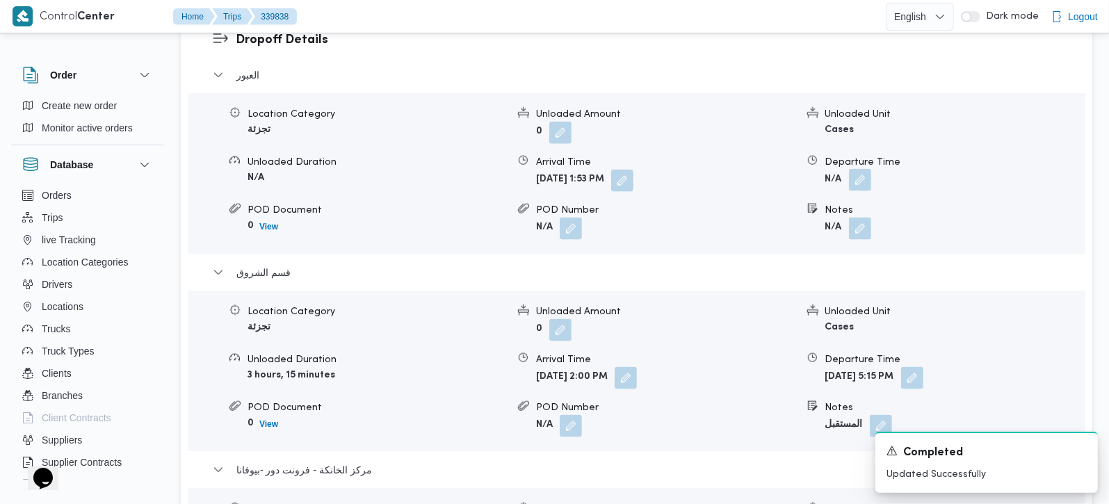
click at [855, 169] on button "button" at bounding box center [860, 180] width 22 height 22
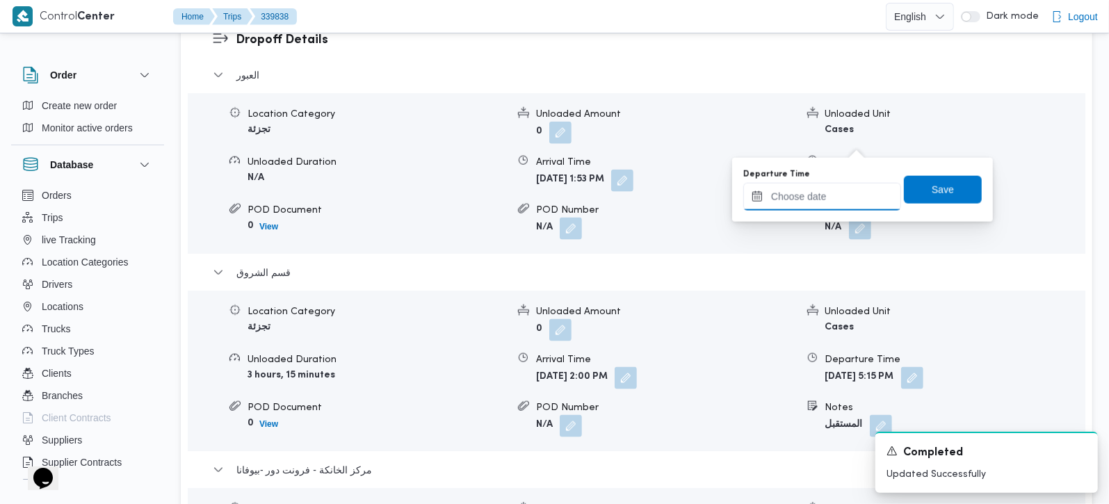
click at [831, 186] on input "Departure Time" at bounding box center [822, 197] width 158 height 28
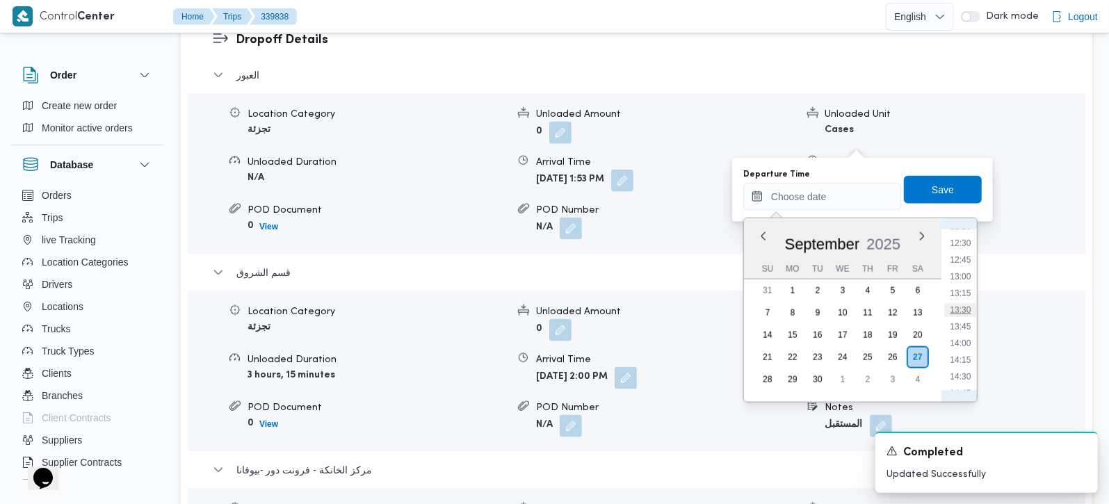
click at [963, 314] on li "13:30" at bounding box center [960, 310] width 32 height 14
type input "27/09/2025 13:30"
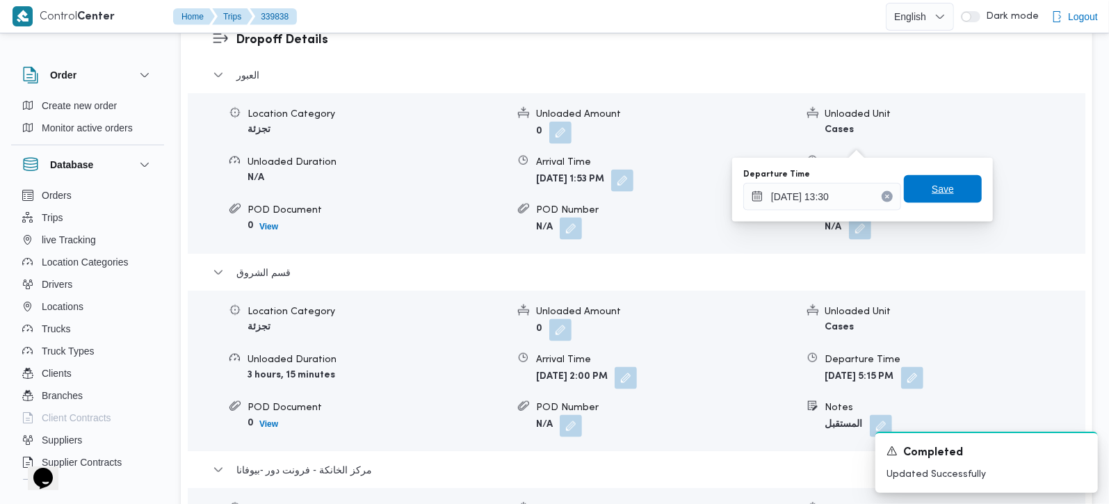
click at [944, 177] on span "Save" at bounding box center [943, 189] width 78 height 28
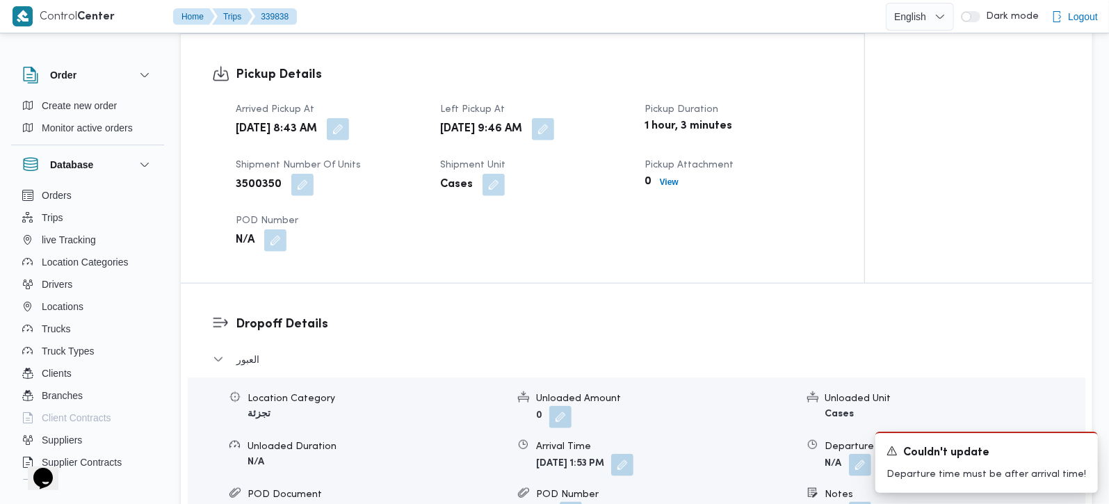
scroll to position [981, 0]
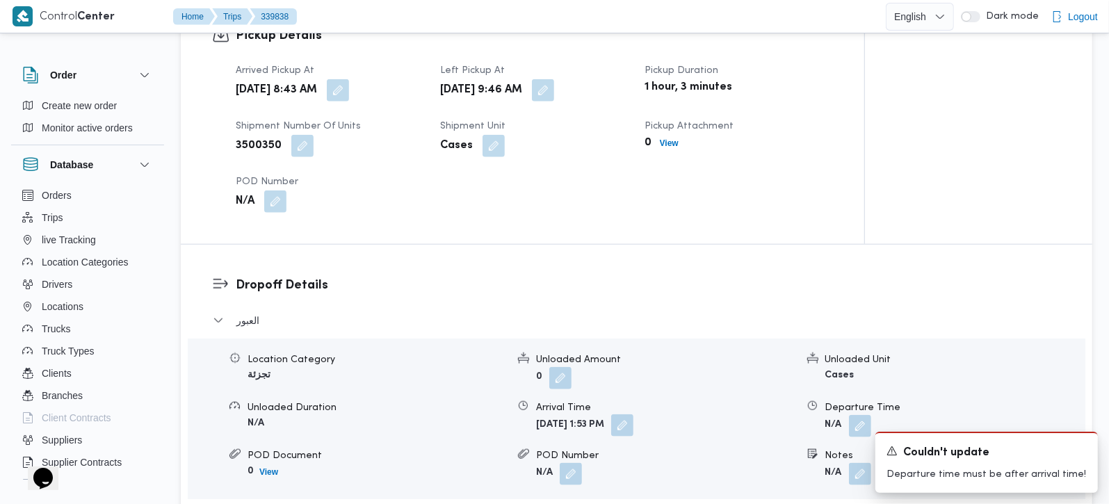
click at [633, 414] on button "button" at bounding box center [622, 425] width 22 height 22
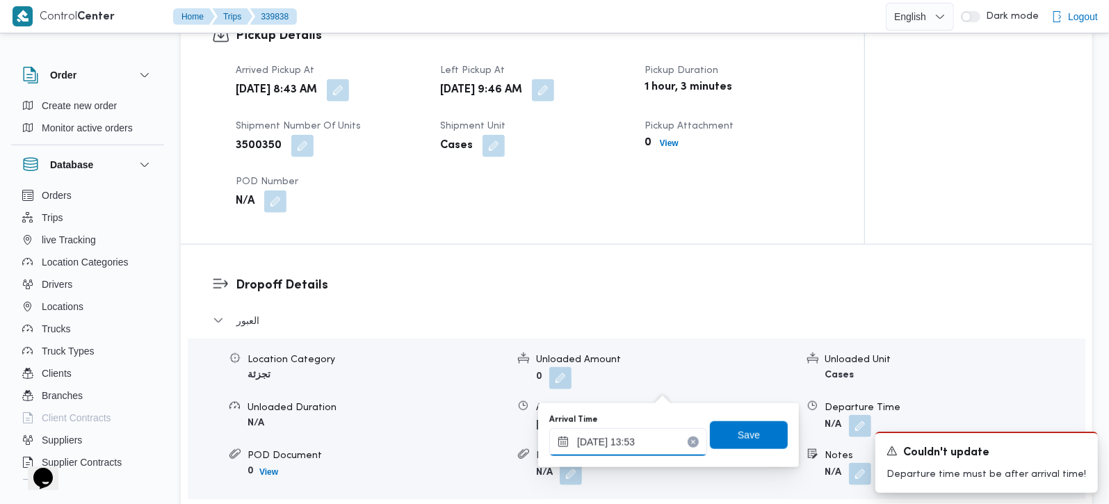
click at [651, 439] on input "27/09/2025 13:53" at bounding box center [628, 442] width 158 height 28
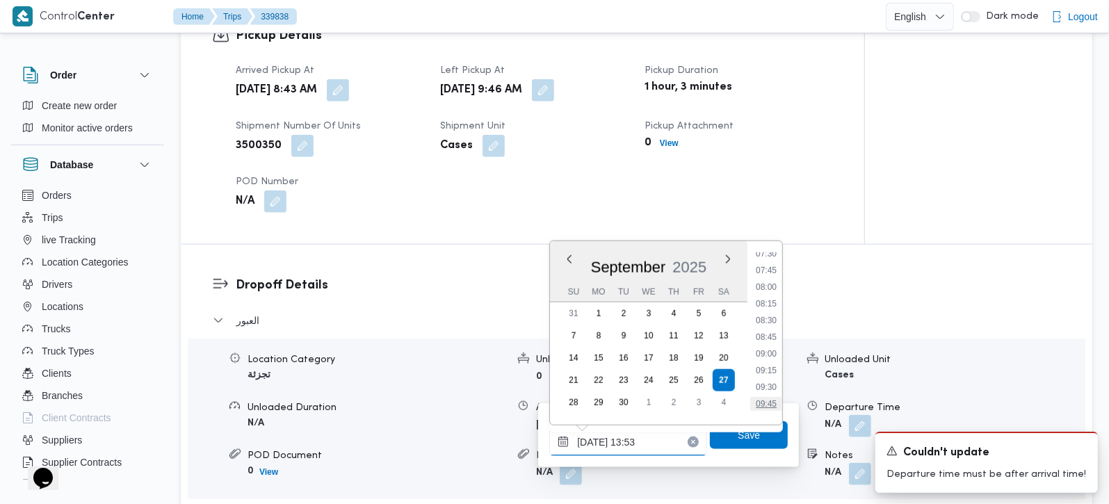
scroll to position [588, 0]
click at [764, 334] on li "10:00" at bounding box center [766, 339] width 32 height 14
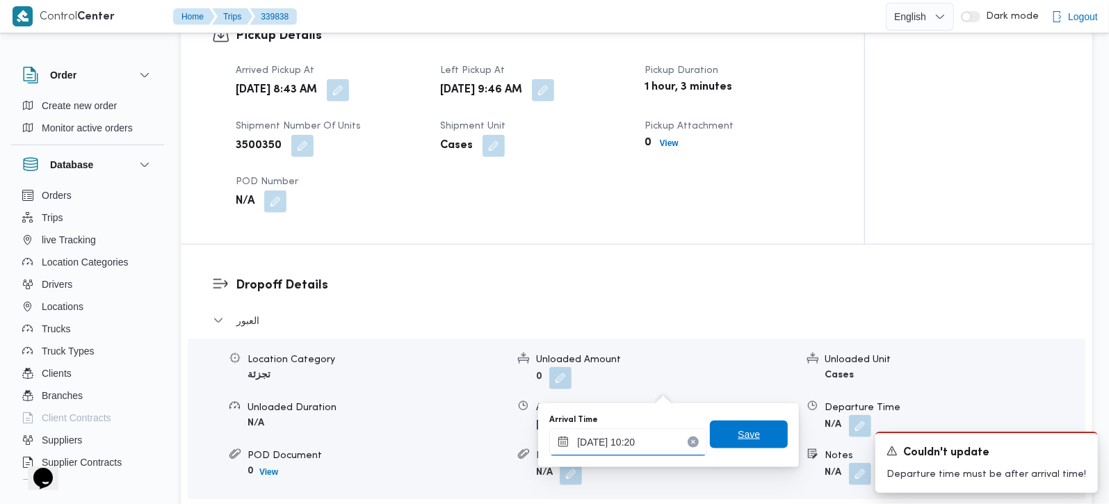
type input "27/09/2025 10:20"
click at [756, 442] on span "Save" at bounding box center [749, 435] width 78 height 28
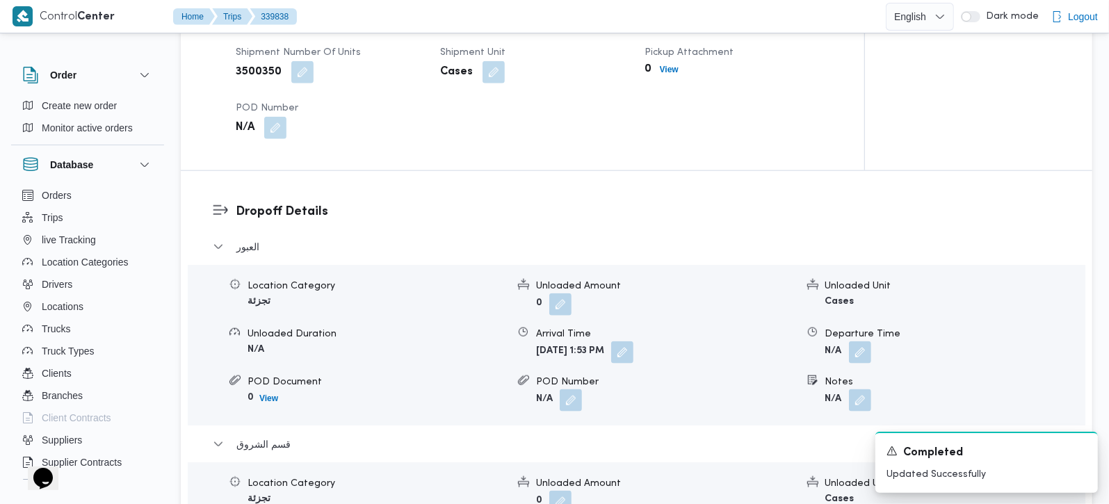
scroll to position [1145, 0]
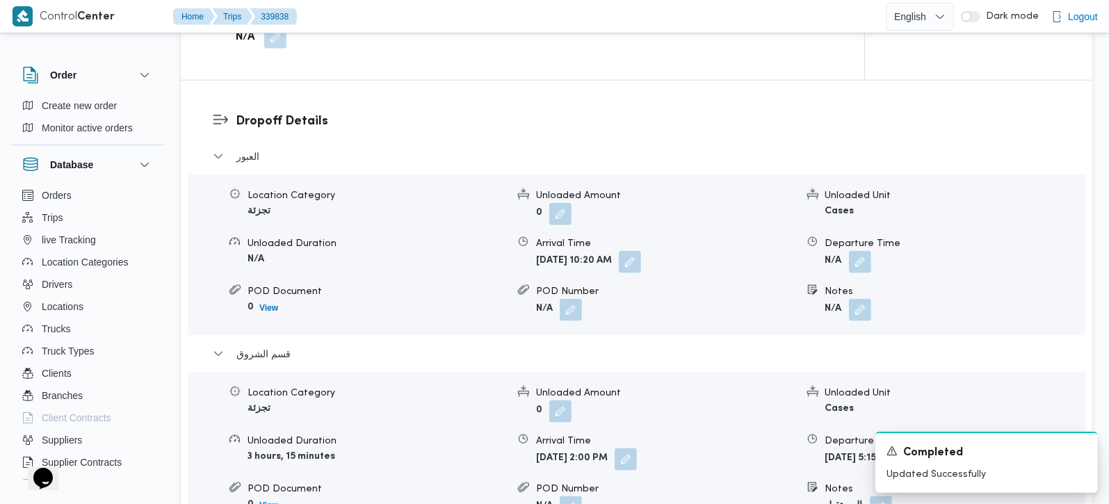
click at [866, 284] on div "Notes" at bounding box center [954, 291] width 259 height 15
click at [859, 250] on button "button" at bounding box center [860, 261] width 22 height 22
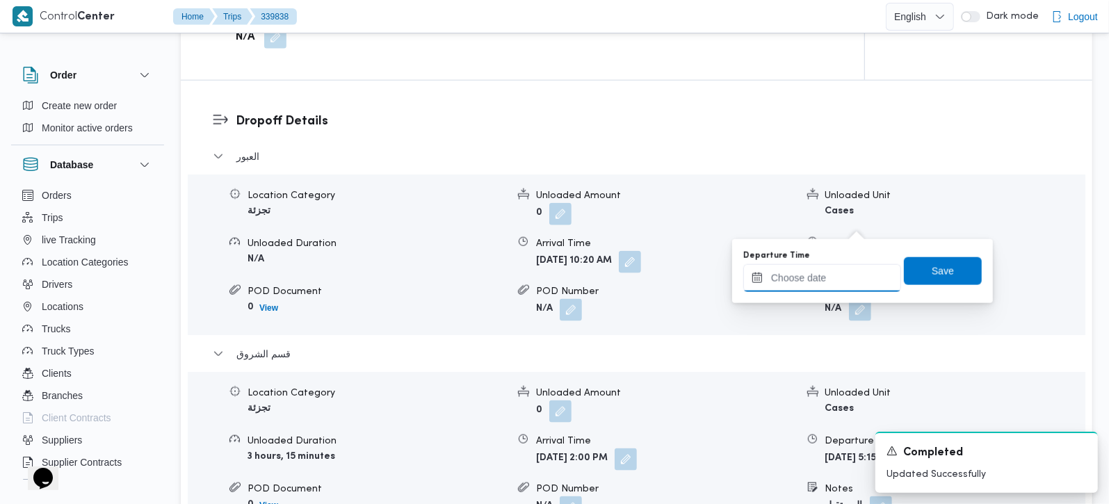
drag, startPoint x: 859, startPoint y: 228, endPoint x: 846, endPoint y: 284, distance: 57.7
click at [846, 284] on input "Departure Time" at bounding box center [822, 278] width 158 height 28
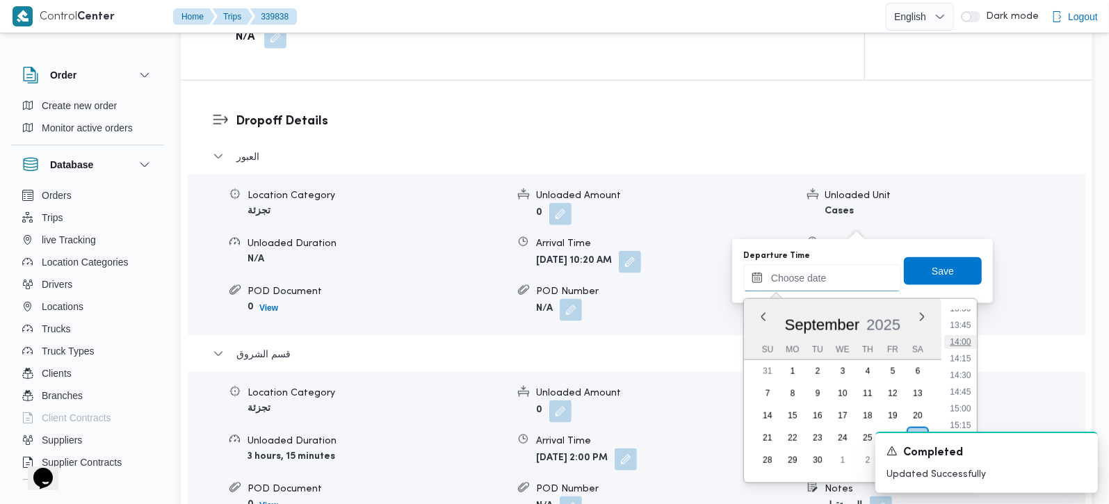
scroll to position [827, 0]
click at [965, 390] on li "13:30" at bounding box center [960, 391] width 32 height 14
type input "27/09/2025 13:30"
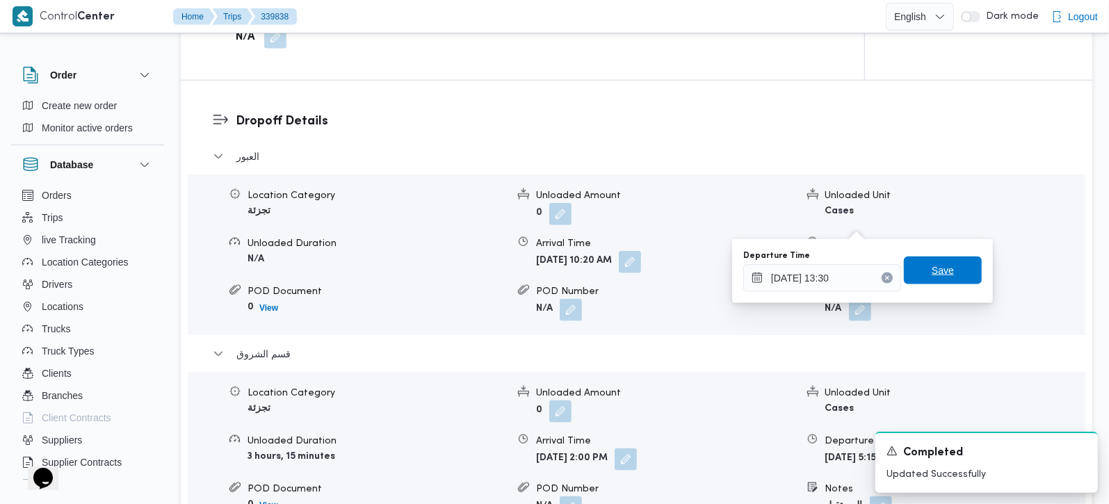
click at [926, 260] on span "Save" at bounding box center [943, 271] width 78 height 28
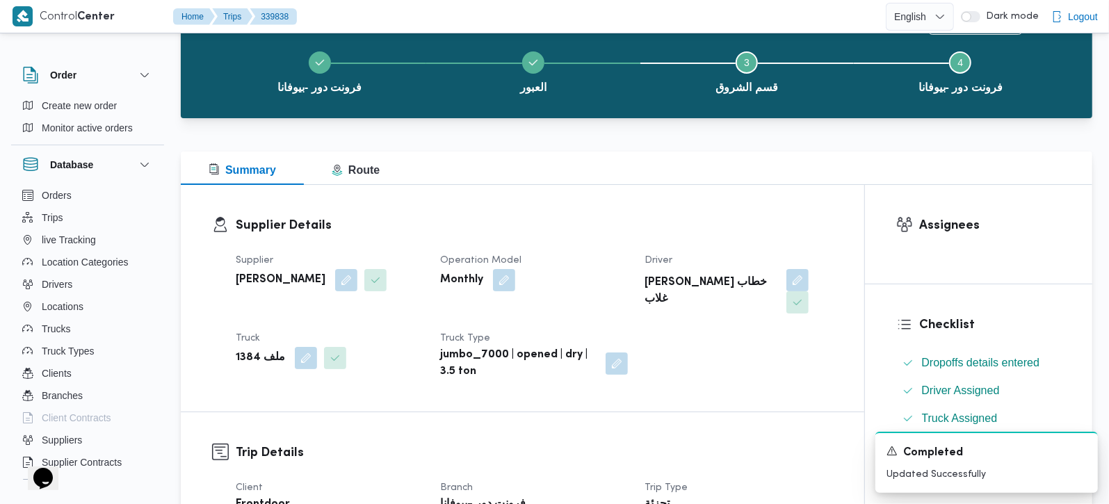
scroll to position [0, 0]
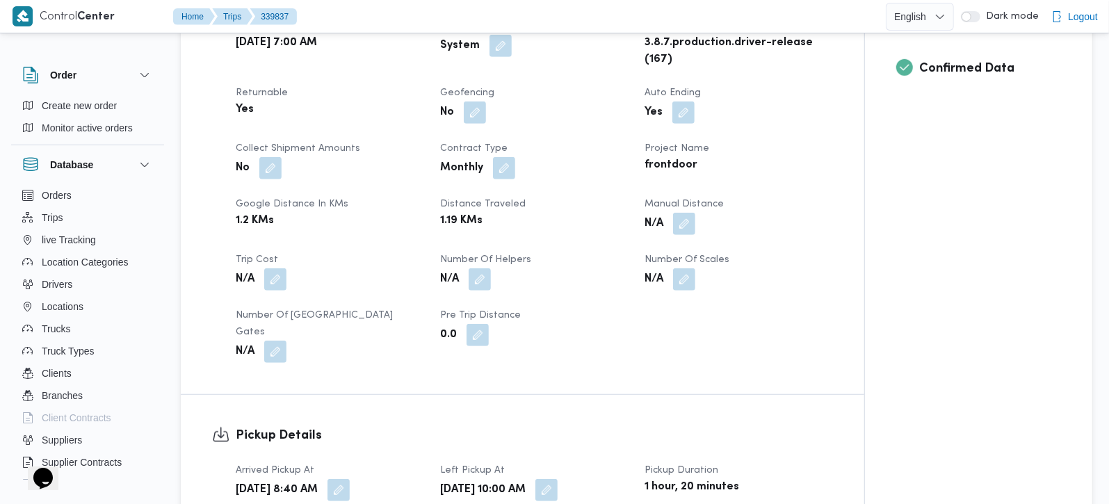
scroll to position [572, 0]
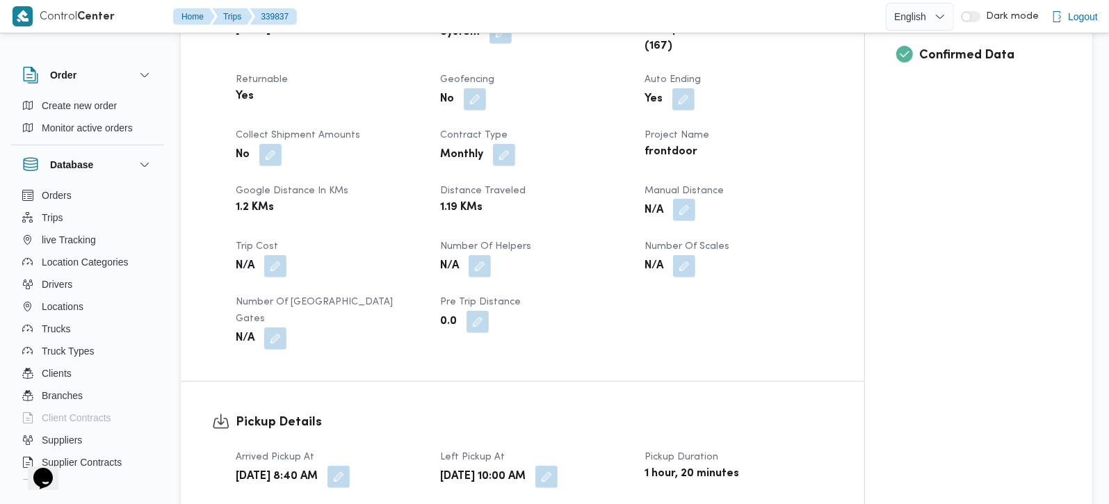
click at [687, 210] on button "button" at bounding box center [684, 210] width 22 height 22
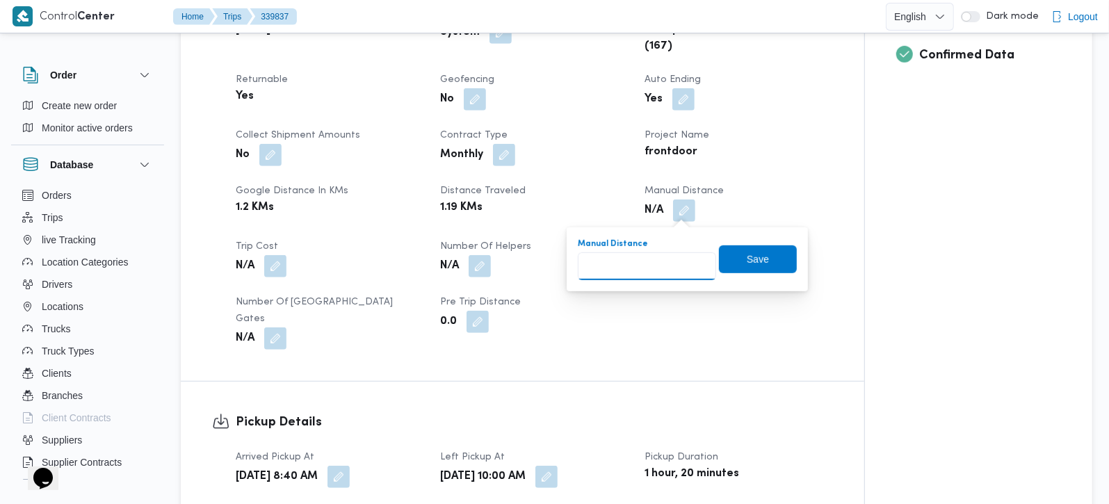
click at [641, 265] on input "Manual Distance" at bounding box center [647, 266] width 138 height 28
type input "141"
click at [768, 257] on span "Save" at bounding box center [758, 259] width 78 height 28
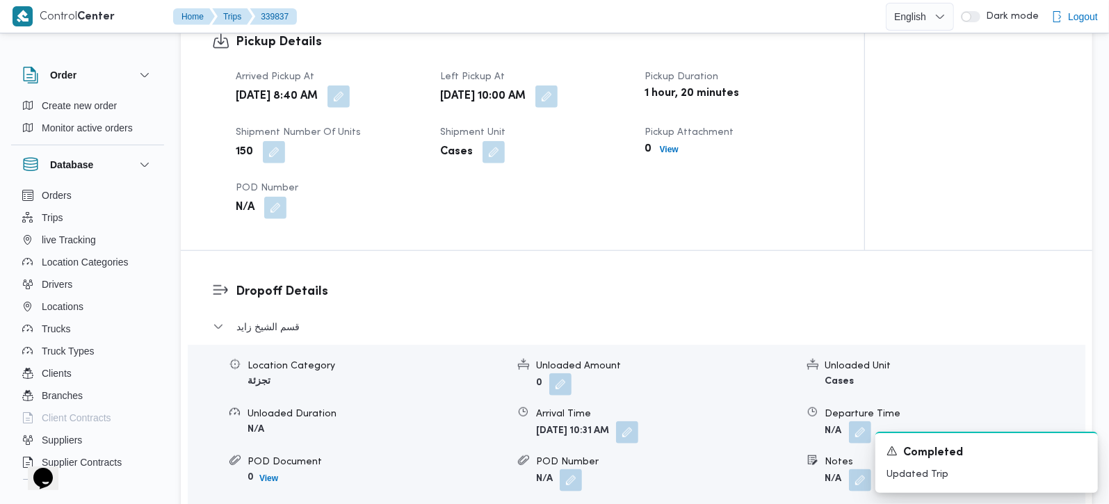
scroll to position [981, 0]
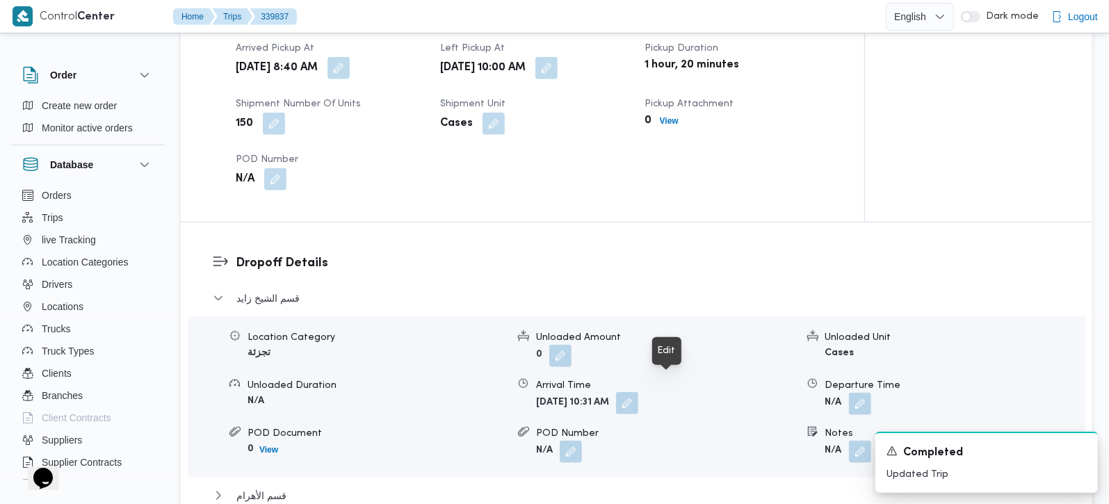
click at [638, 392] on button "button" at bounding box center [627, 403] width 22 height 22
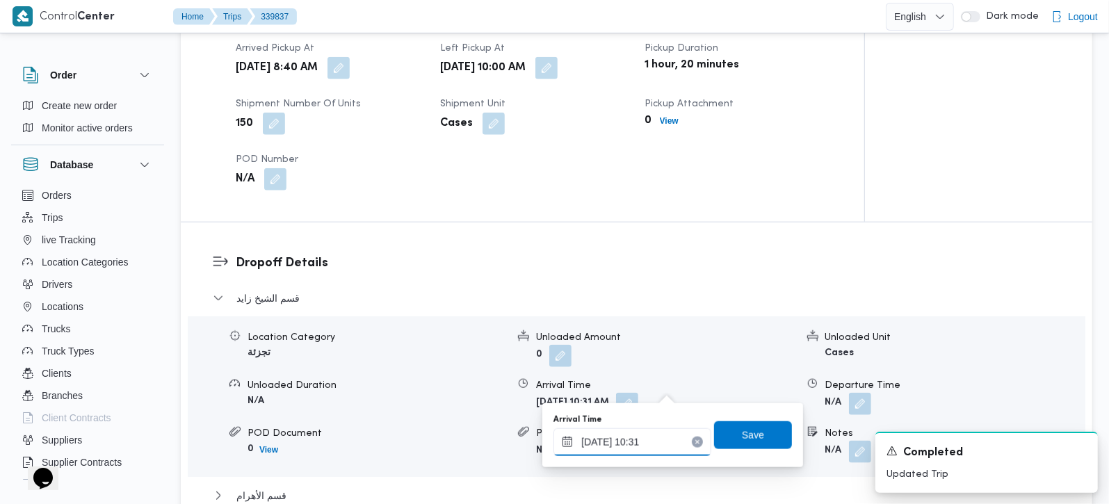
click at [660, 455] on input "[DATE] 10:31" at bounding box center [633, 442] width 158 height 28
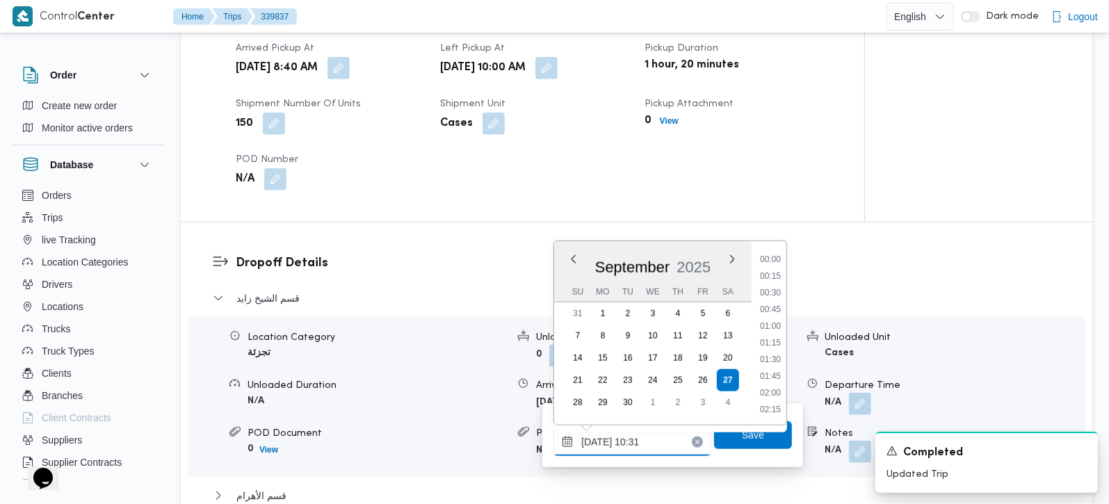
scroll to position [617, 0]
click at [766, 381] on li "11:00" at bounding box center [770, 376] width 32 height 14
type input "[DATE] 11:00"
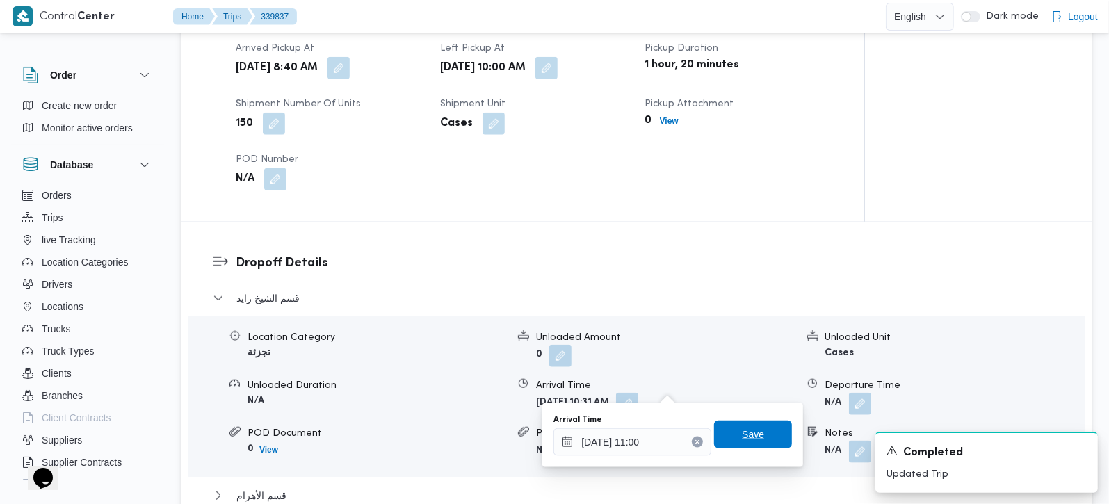
click at [757, 443] on span "Save" at bounding box center [753, 435] width 78 height 28
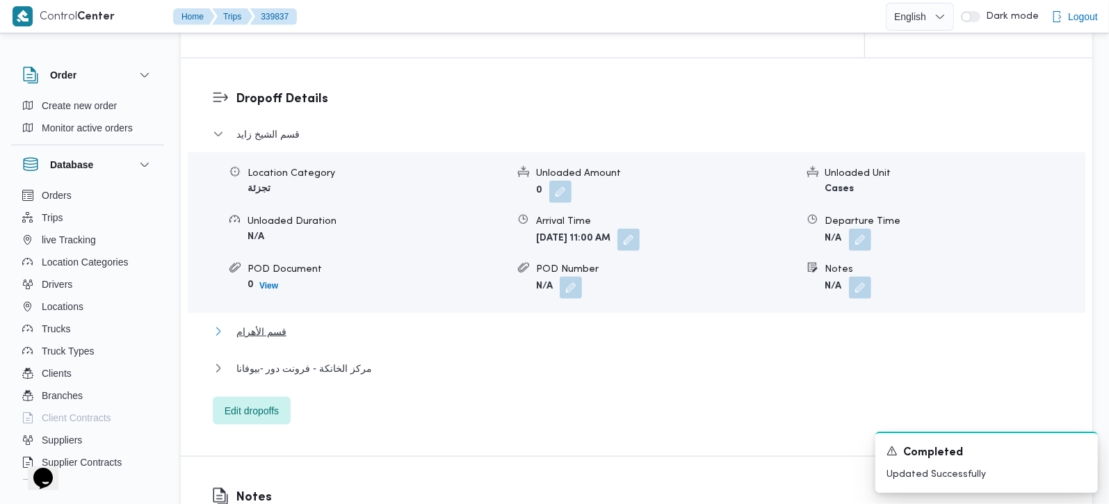
click at [277, 323] on span "قسم الأهرام" at bounding box center [261, 331] width 50 height 17
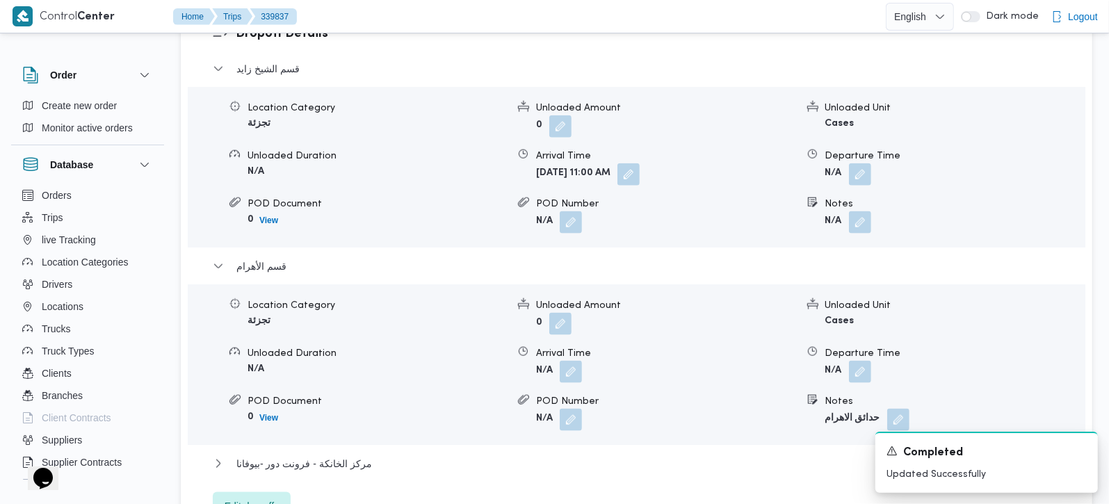
scroll to position [1309, 0]
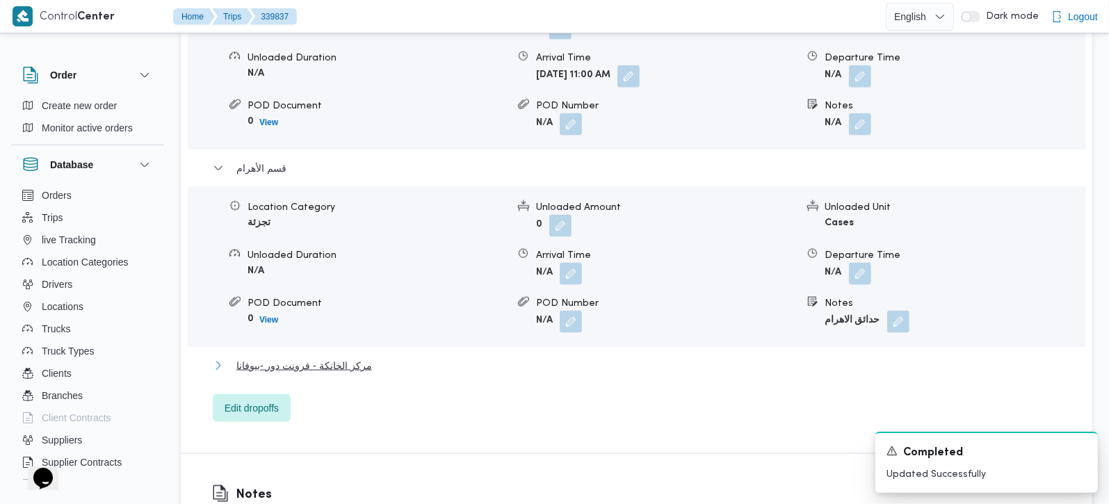
click at [328, 357] on span "مركز الخانكة - فرونت دور -بيوفانا" at bounding box center [304, 365] width 136 height 17
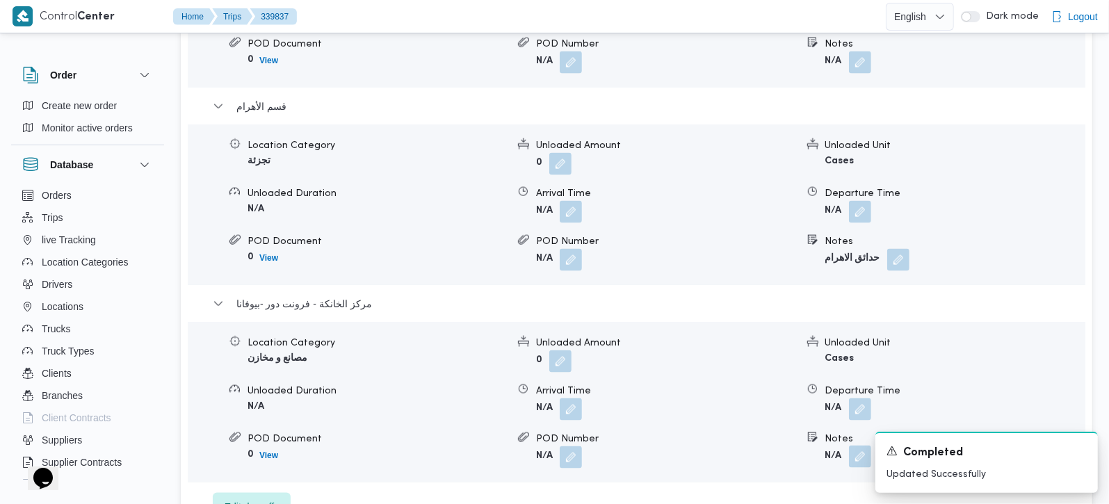
scroll to position [1472, 0]
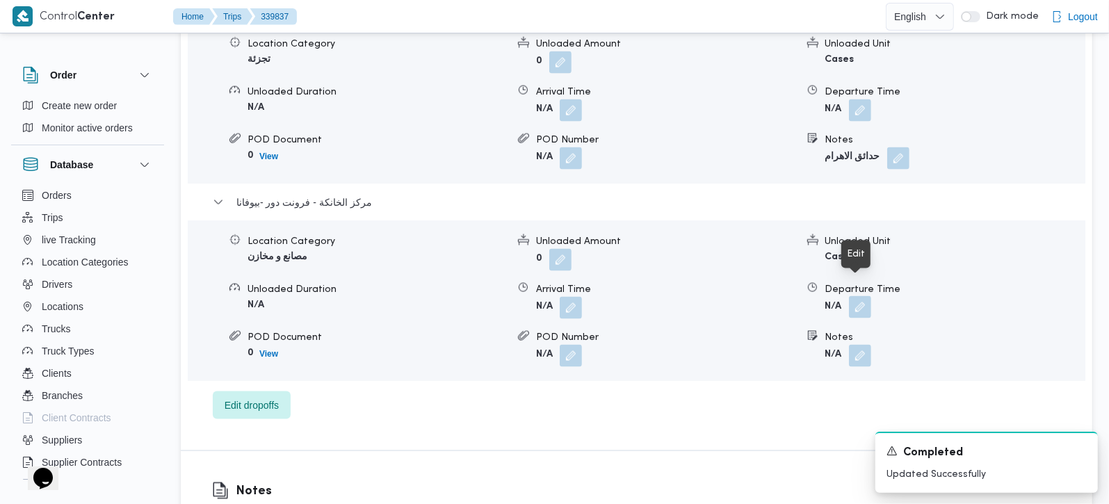
click at [861, 296] on button "button" at bounding box center [860, 307] width 22 height 22
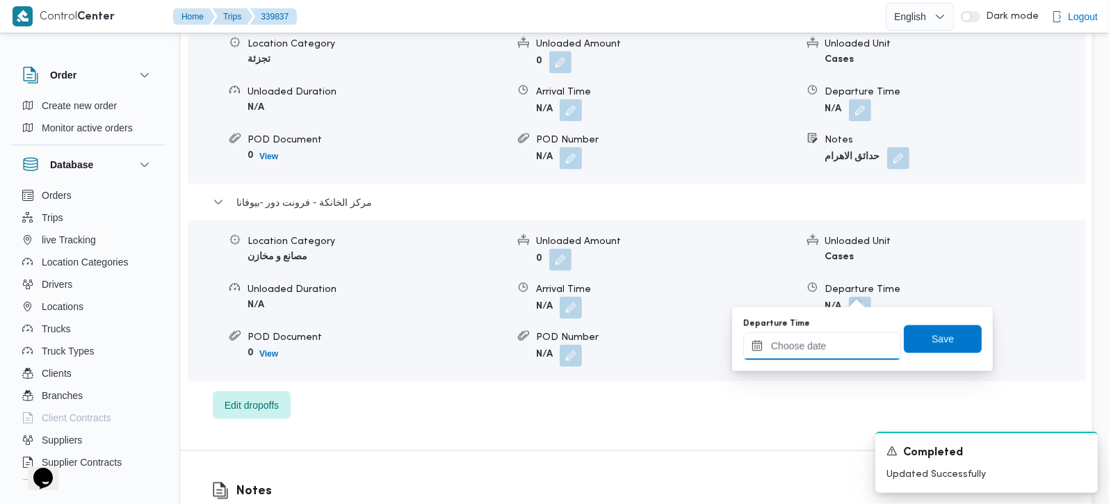
click at [848, 347] on input "Departure Time" at bounding box center [822, 346] width 158 height 28
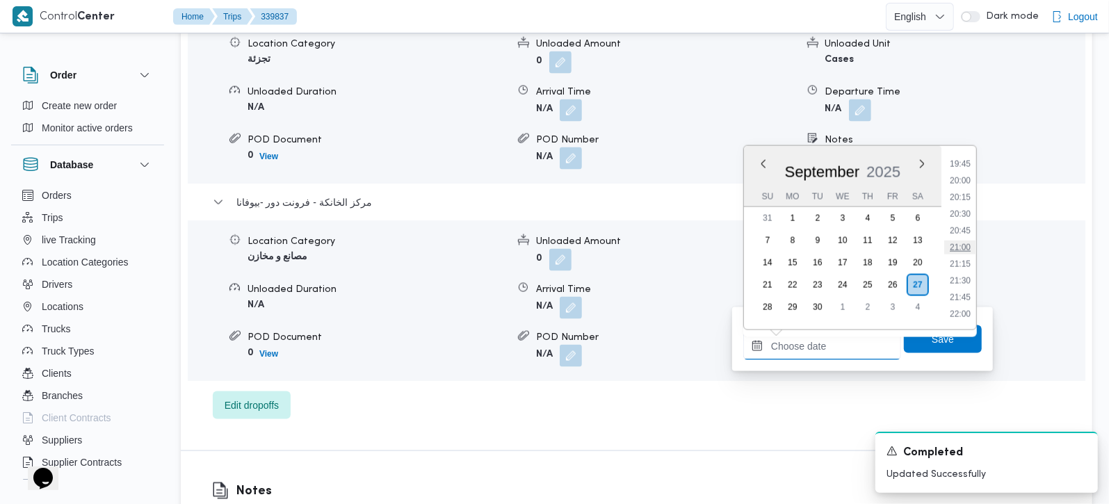
scroll to position [1236, 0]
click at [966, 179] on li "18:45" at bounding box center [960, 179] width 32 height 14
type input "27/09/2025 18:45"
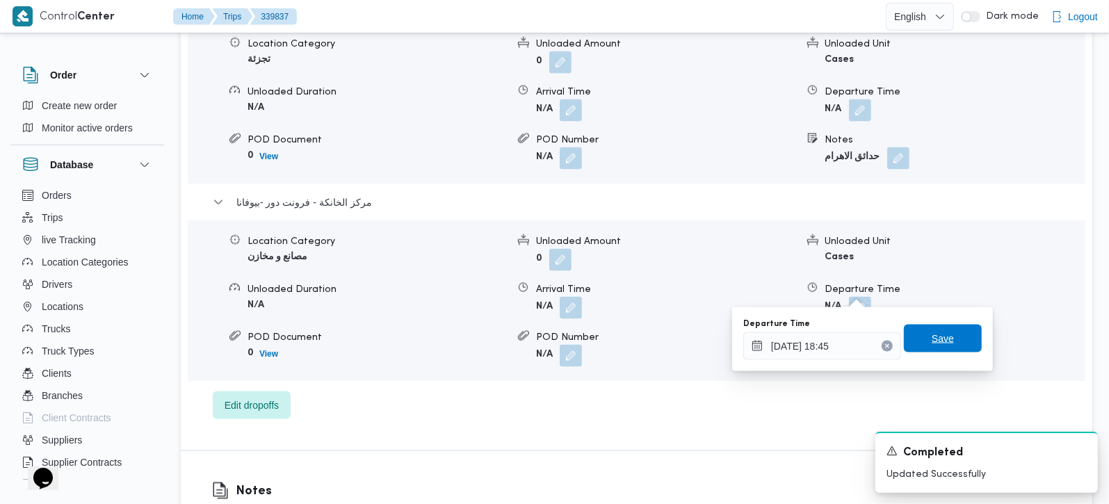
click at [932, 336] on span "Save" at bounding box center [943, 338] width 22 height 17
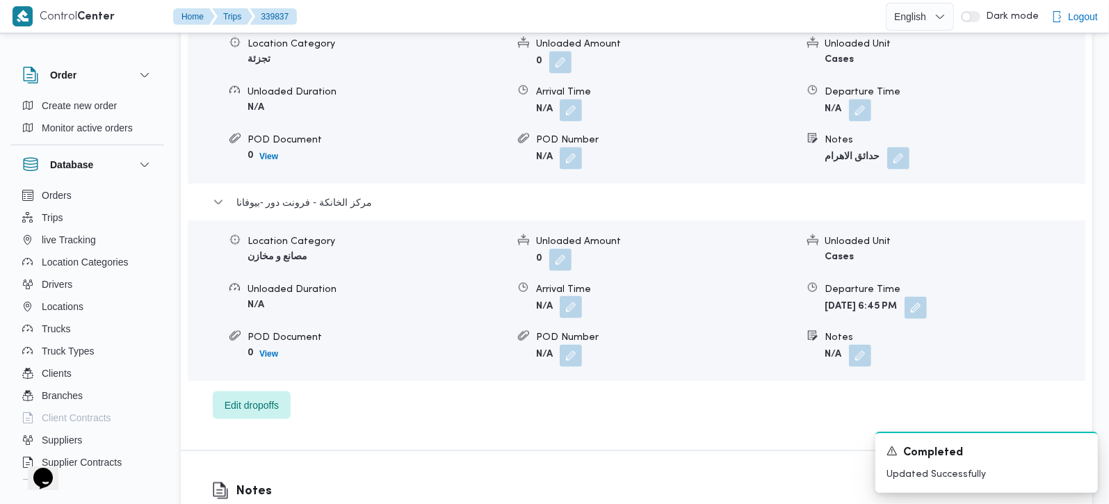
click at [575, 296] on button "button" at bounding box center [571, 307] width 22 height 22
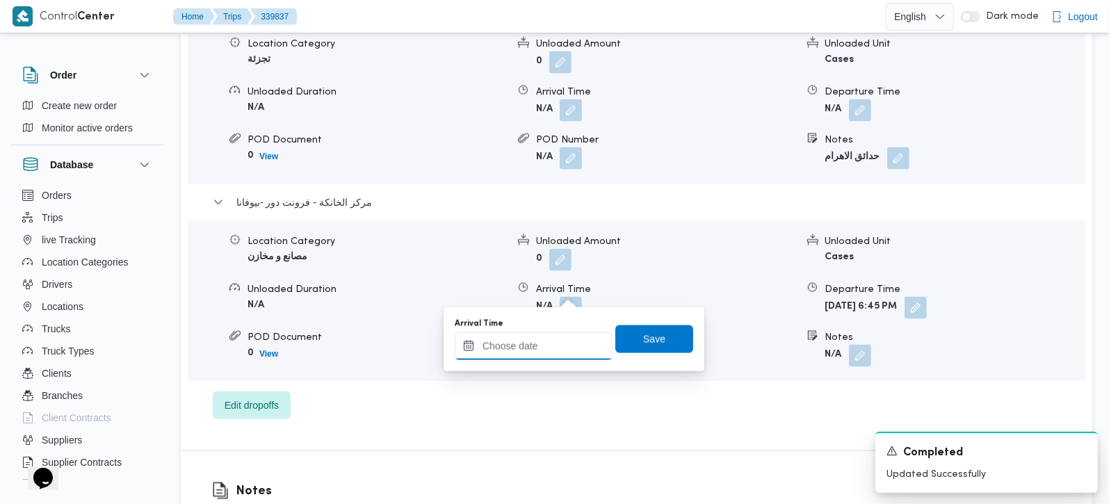
click at [569, 346] on input "Arrival Time" at bounding box center [534, 346] width 158 height 28
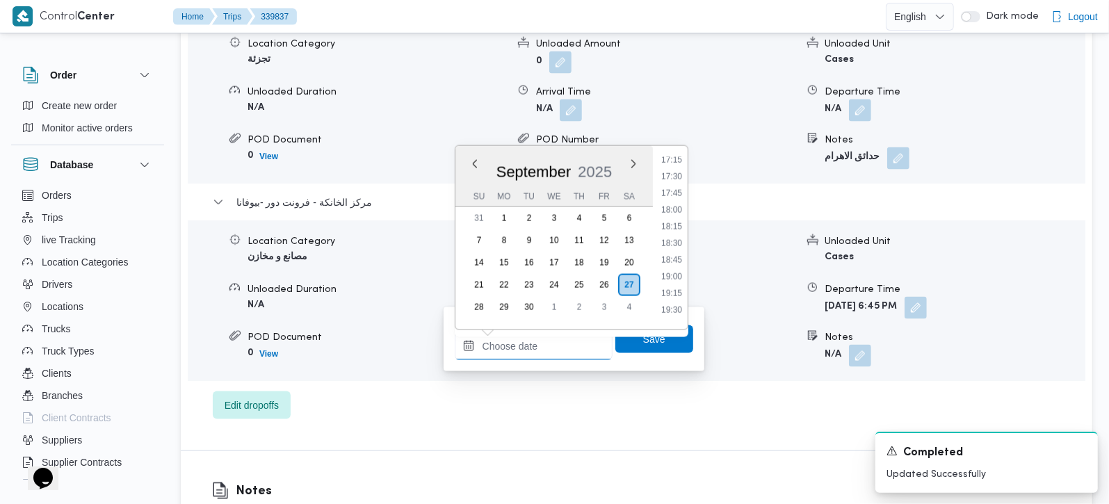
scroll to position [1155, 0]
click at [674, 225] on li "18:15" at bounding box center [672, 227] width 32 height 14
type input "[DATE] 18:15"
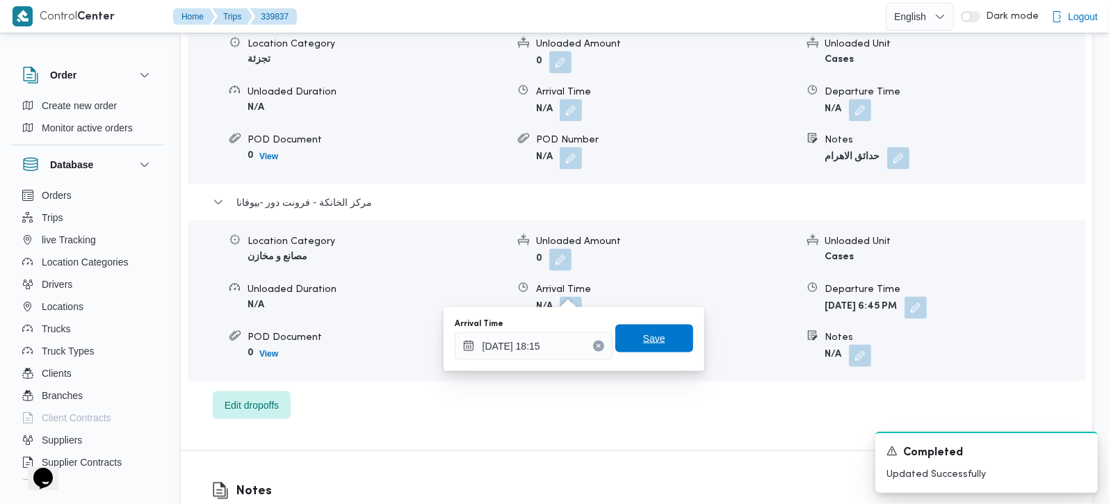
click at [651, 340] on span "Save" at bounding box center [654, 338] width 22 height 17
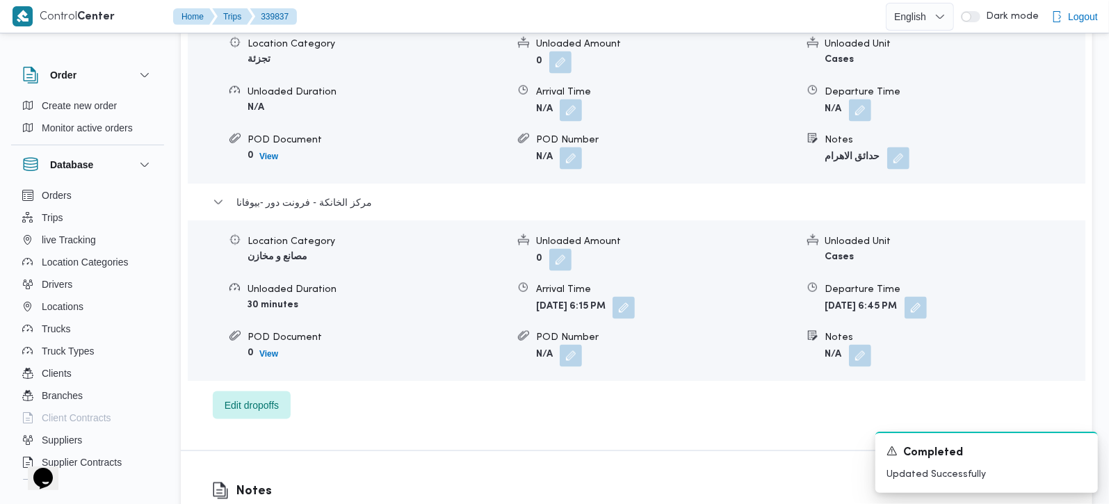
scroll to position [1391, 0]
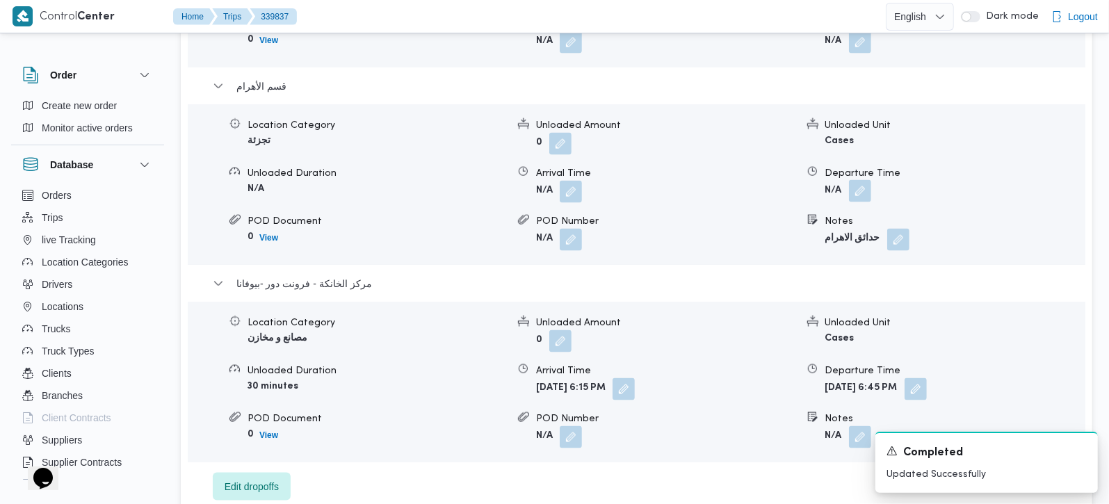
click at [871, 180] on button "button" at bounding box center [860, 191] width 22 height 22
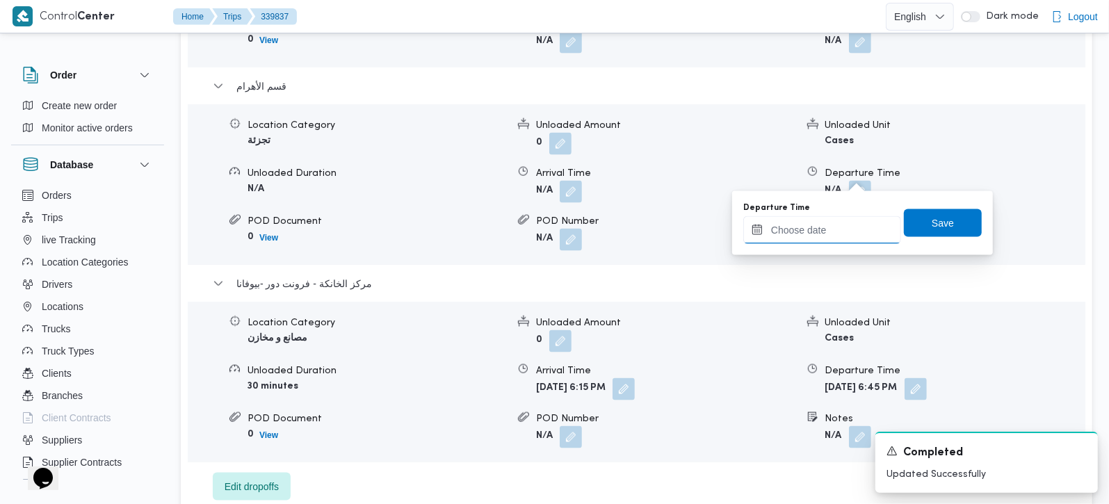
click at [837, 223] on input "Departure Time" at bounding box center [822, 230] width 158 height 28
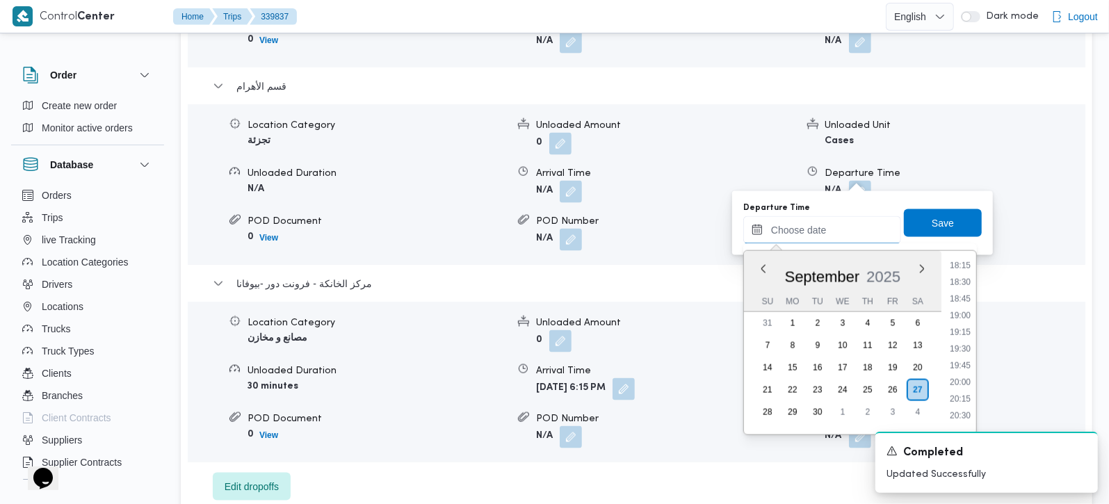
scroll to position [1155, 0]
click at [967, 265] on li "17:15" at bounding box center [960, 266] width 32 height 14
type input "[DATE] 17:15"
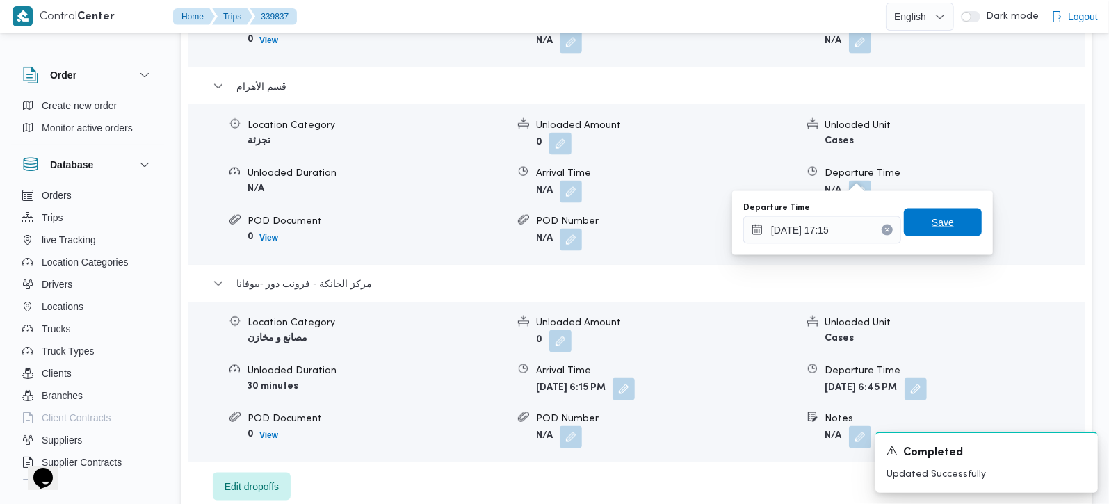
click at [942, 231] on span "Save" at bounding box center [943, 222] width 22 height 17
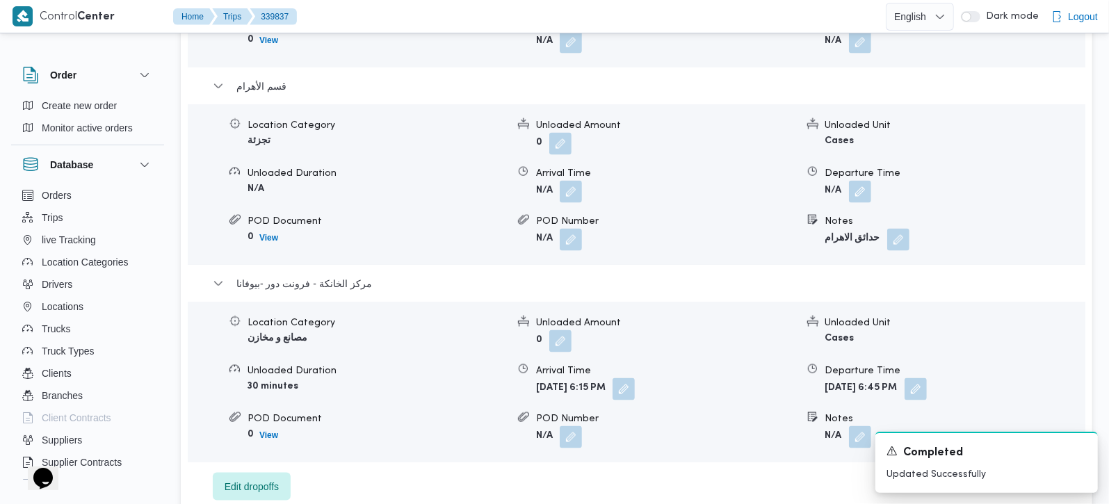
scroll to position [1227, 0]
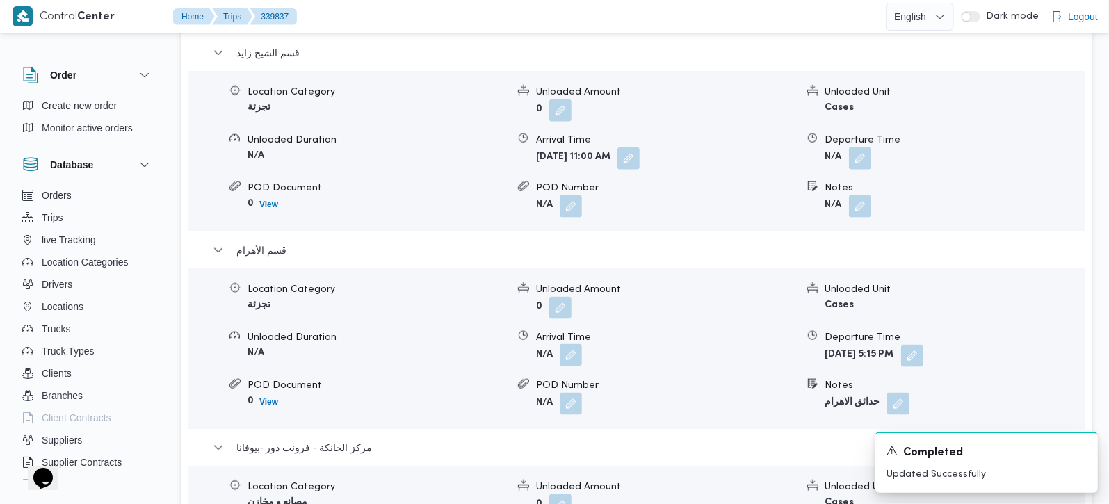
click at [563, 344] on button "button" at bounding box center [571, 355] width 22 height 22
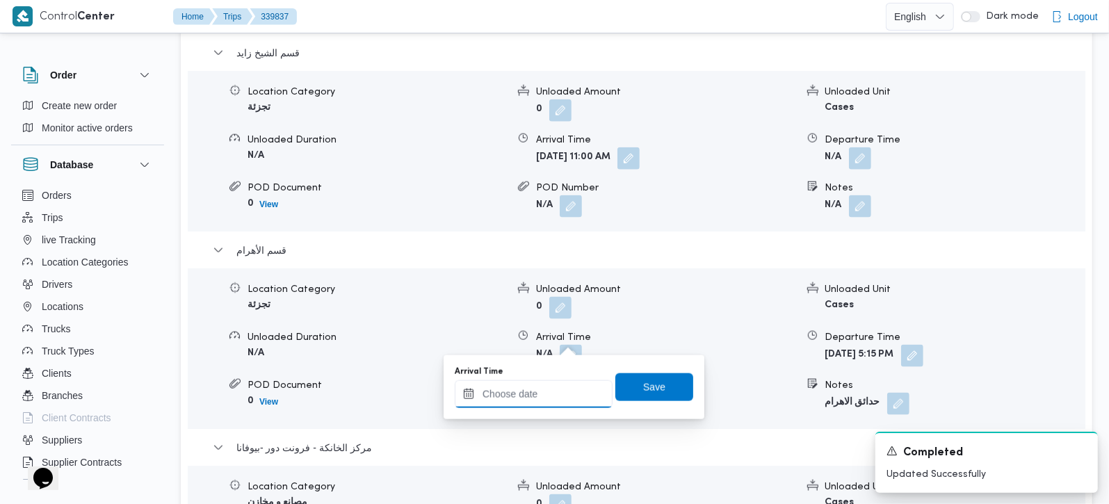
drag, startPoint x: 536, startPoint y: 397, endPoint x: 562, endPoint y: 382, distance: 29.6
click at [536, 397] on input "Arrival Time" at bounding box center [534, 394] width 158 height 28
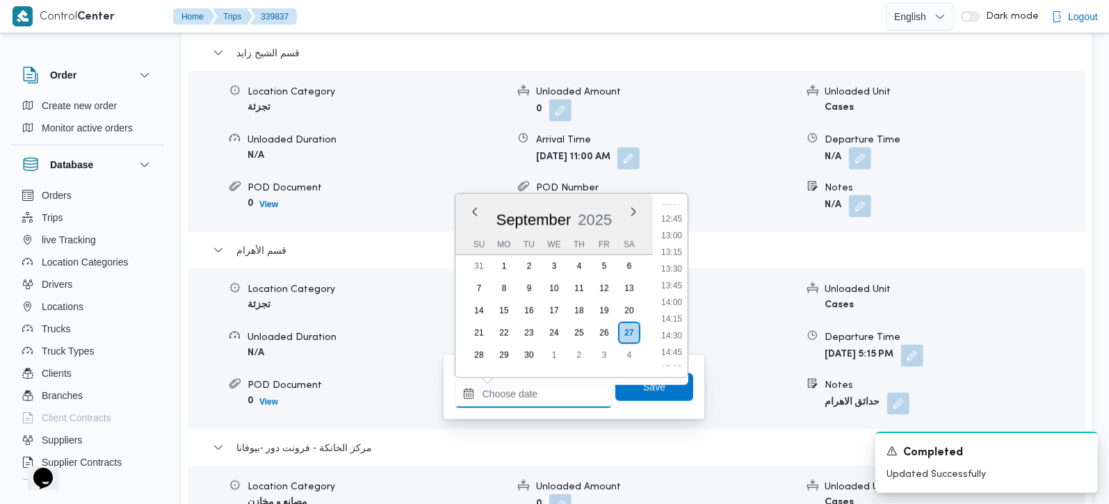
scroll to position [827, 0]
drag, startPoint x: 679, startPoint y: 280, endPoint x: 660, endPoint y: 359, distance: 80.8
click at [679, 280] on li "13:30" at bounding box center [672, 286] width 32 height 14
type input "27/09/2025 13:30"
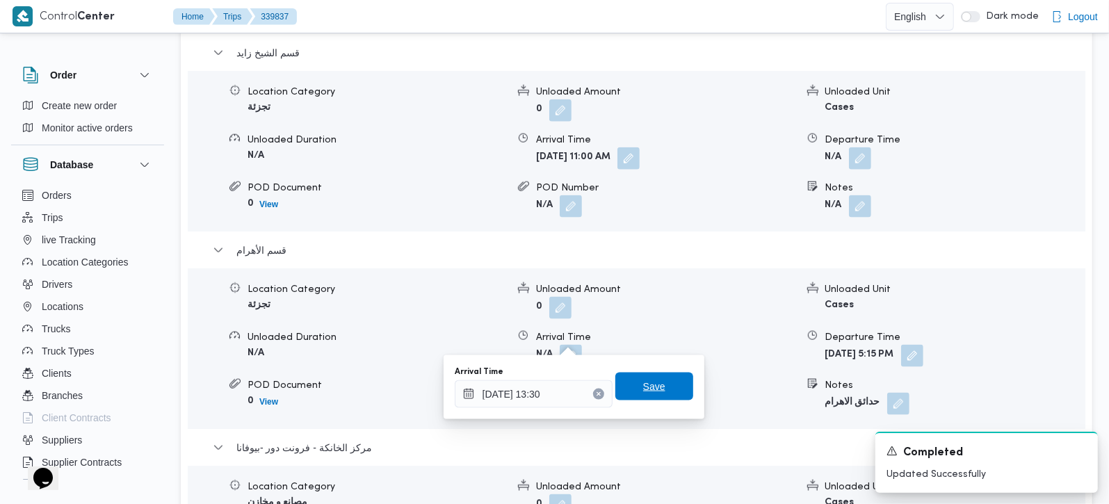
click at [645, 395] on span "Save" at bounding box center [654, 387] width 78 height 28
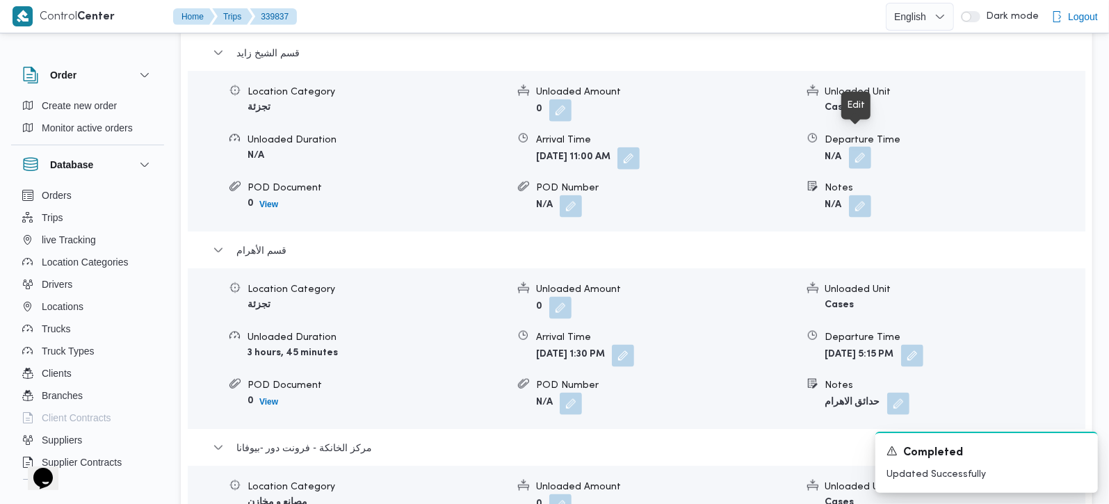
click at [855, 147] on button "button" at bounding box center [860, 158] width 22 height 22
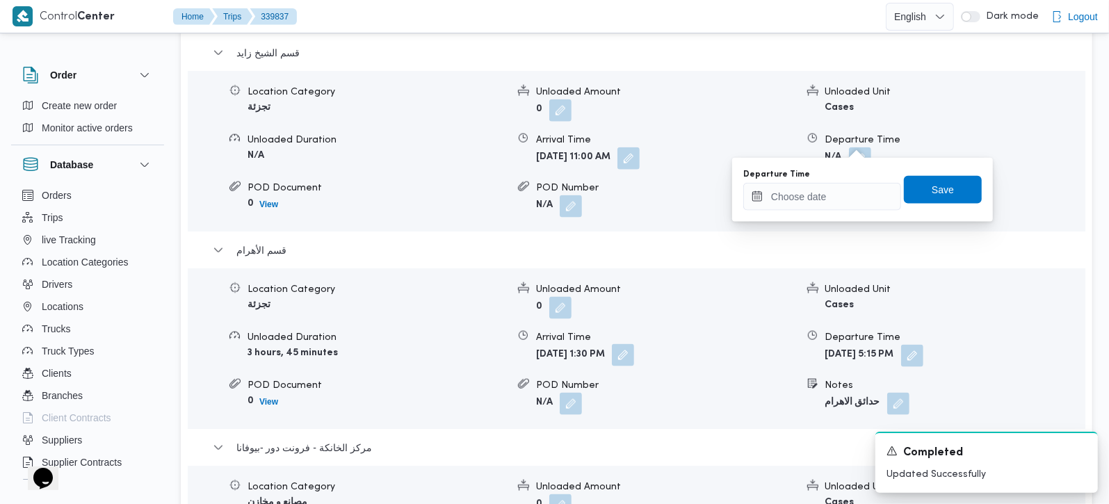
click at [634, 344] on button "button" at bounding box center [623, 355] width 22 height 22
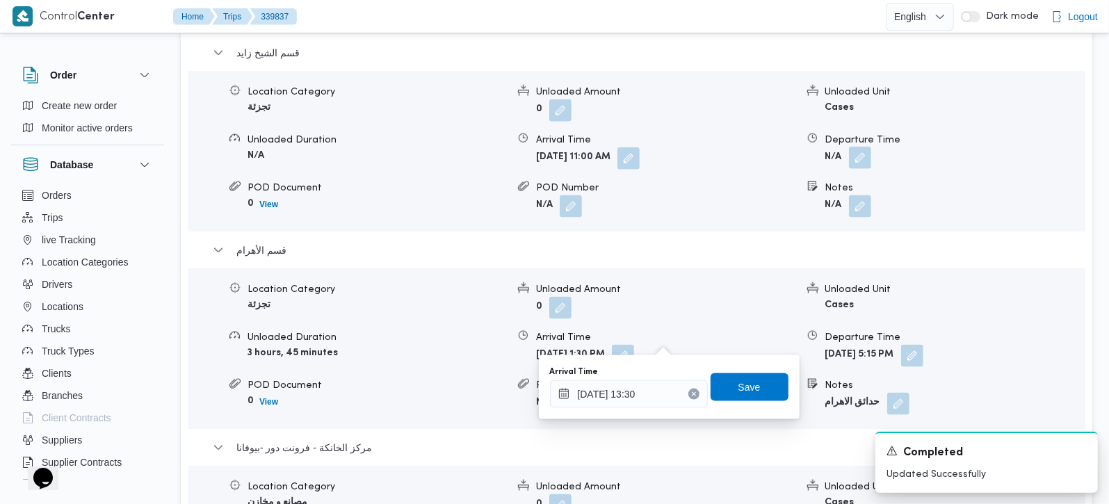
click at [861, 147] on button "button" at bounding box center [860, 158] width 22 height 22
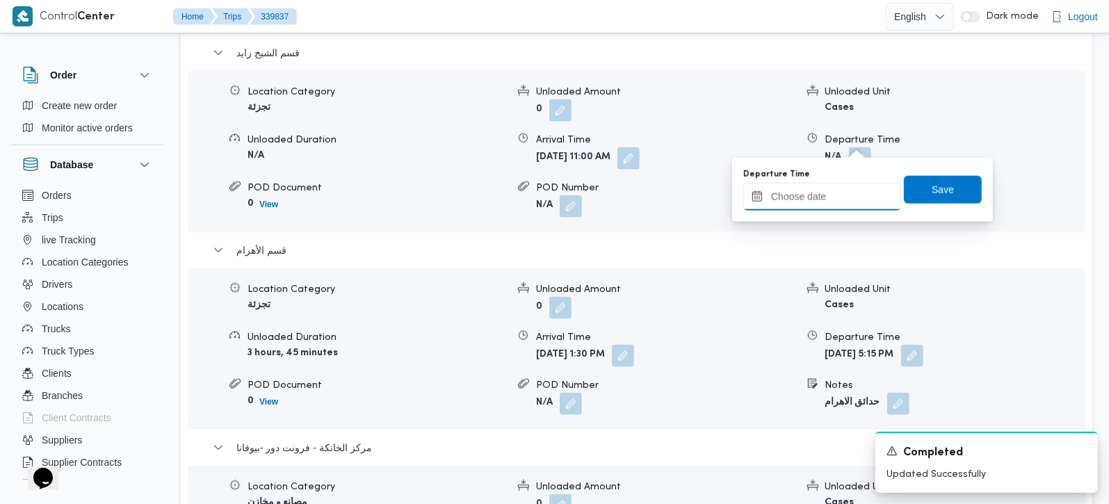
click at [832, 197] on input "Departure Time" at bounding box center [822, 197] width 158 height 28
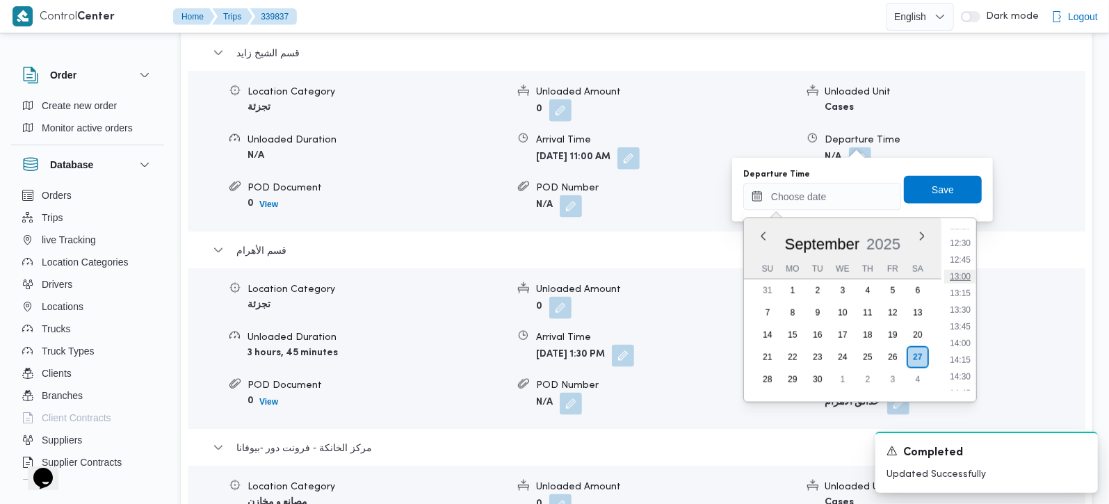
click at [968, 274] on li "13:00" at bounding box center [960, 277] width 32 height 14
type input "27/09/2025 13:00"
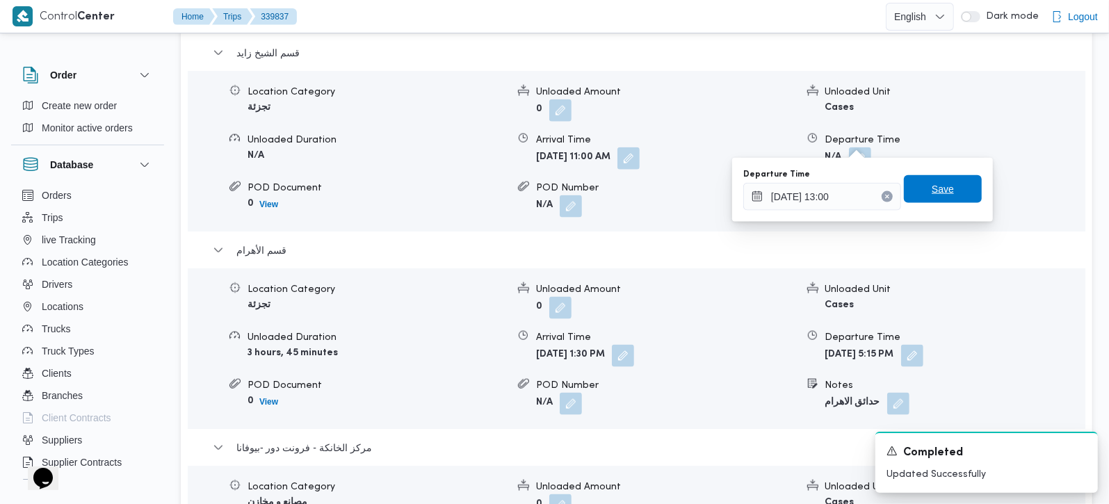
click at [942, 188] on span "Save" at bounding box center [943, 189] width 22 height 17
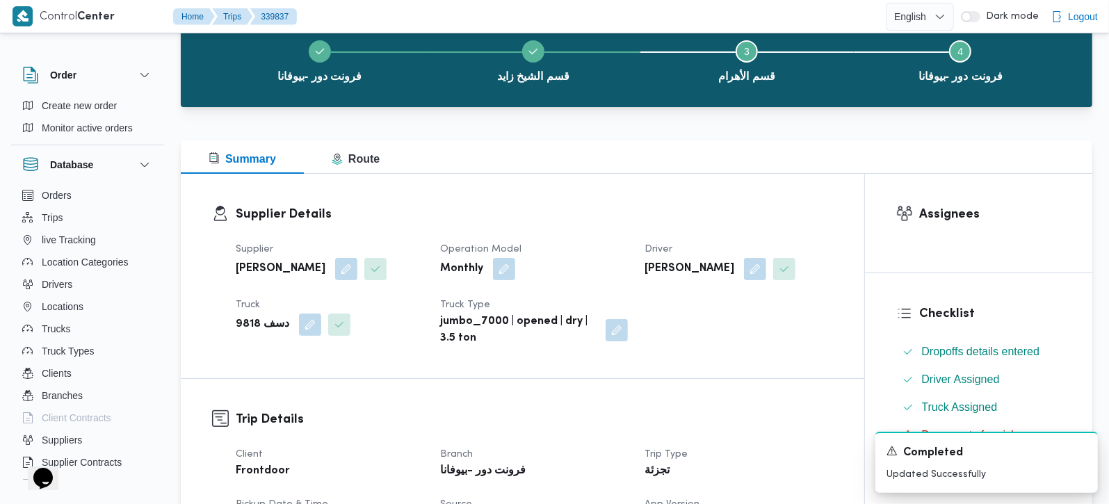
scroll to position [0, 0]
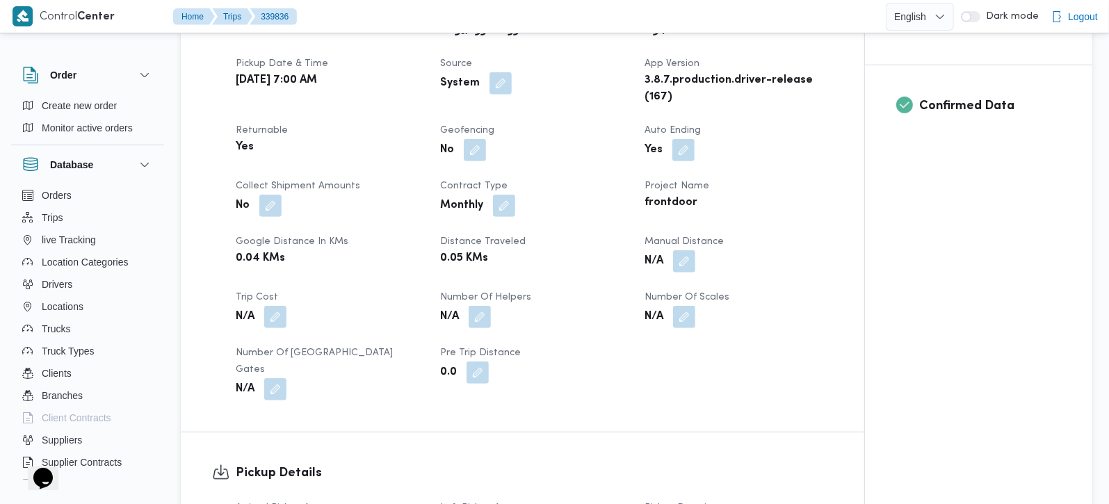
scroll to position [572, 0]
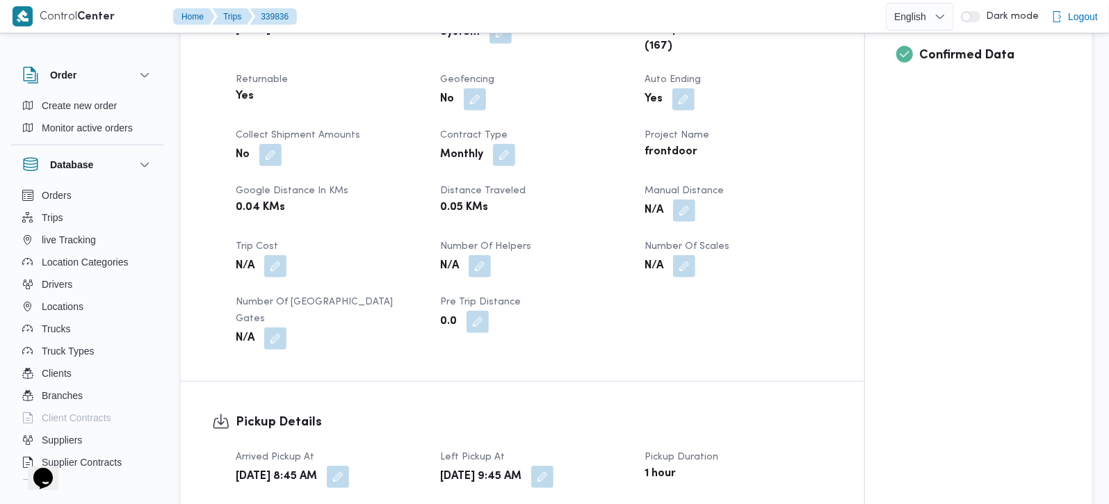
click at [684, 207] on button "button" at bounding box center [684, 211] width 22 height 22
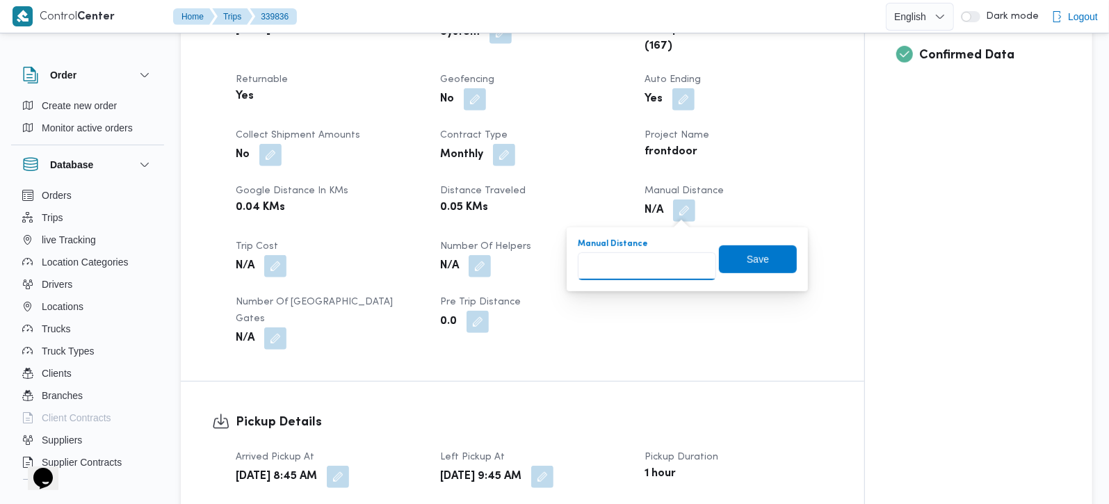
click at [624, 263] on input "Manual Distance" at bounding box center [647, 266] width 138 height 28
type input "140"
click at [748, 266] on span "Save" at bounding box center [758, 259] width 78 height 28
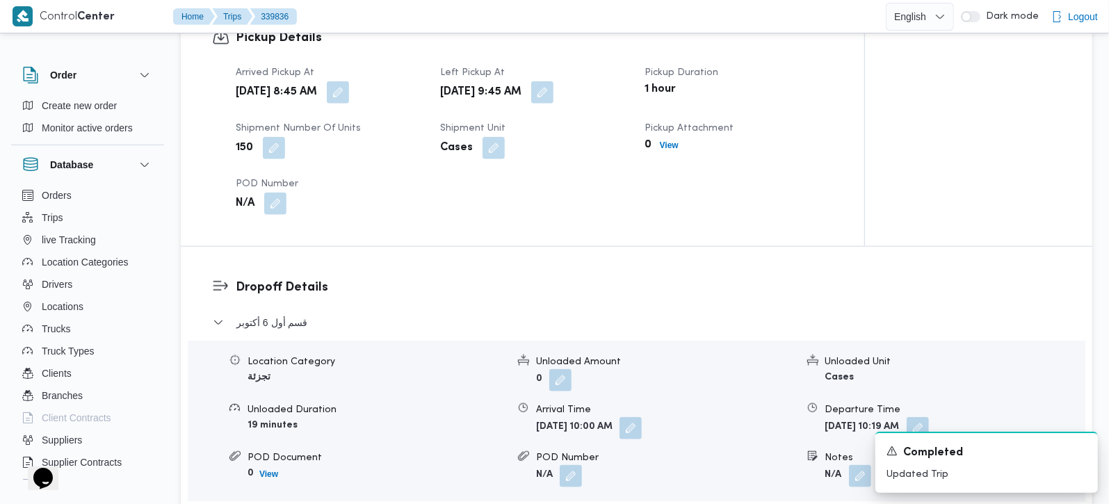
scroll to position [981, 0]
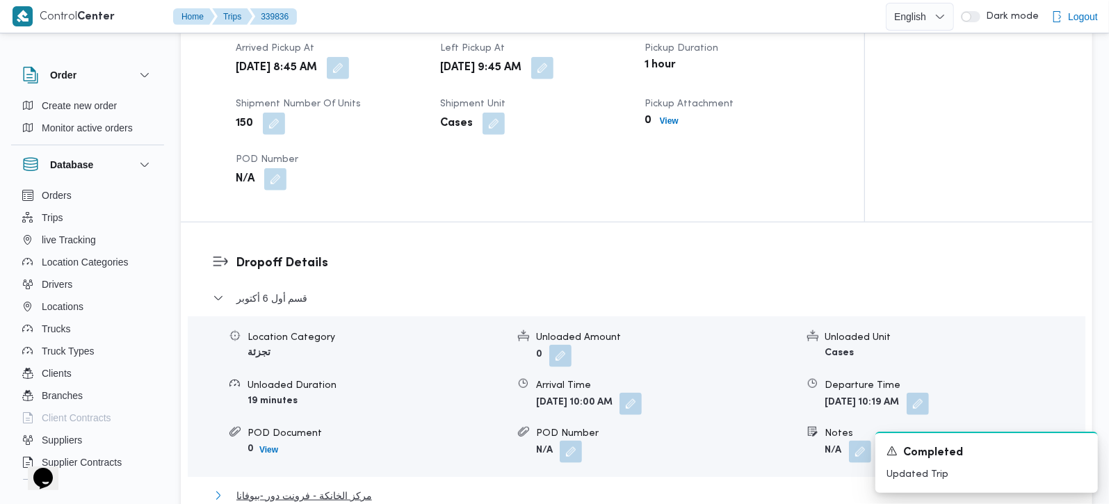
click at [353, 487] on span "مركز الخانكة - فرونت دور -بيوفانا" at bounding box center [304, 495] width 136 height 17
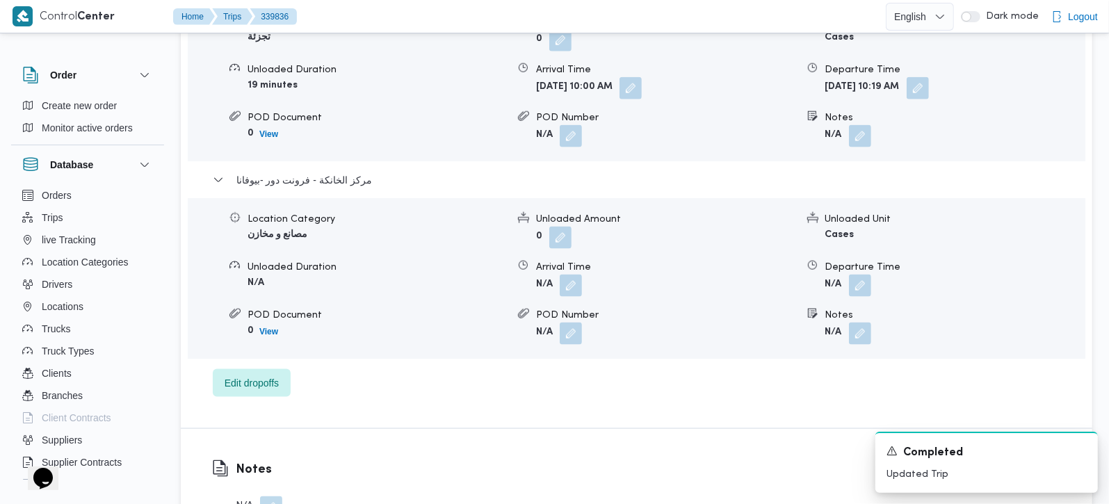
scroll to position [1309, 0]
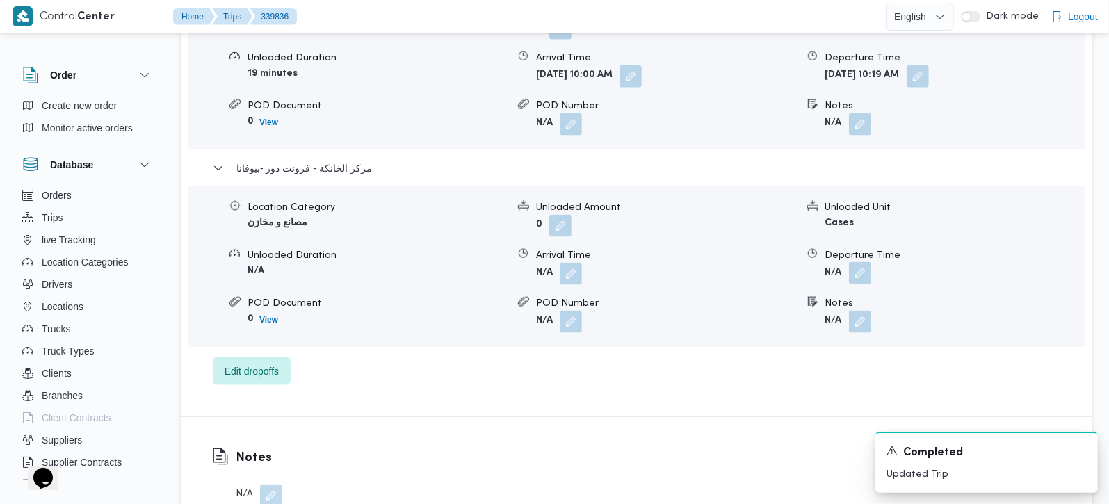
click at [859, 262] on button "button" at bounding box center [860, 273] width 22 height 22
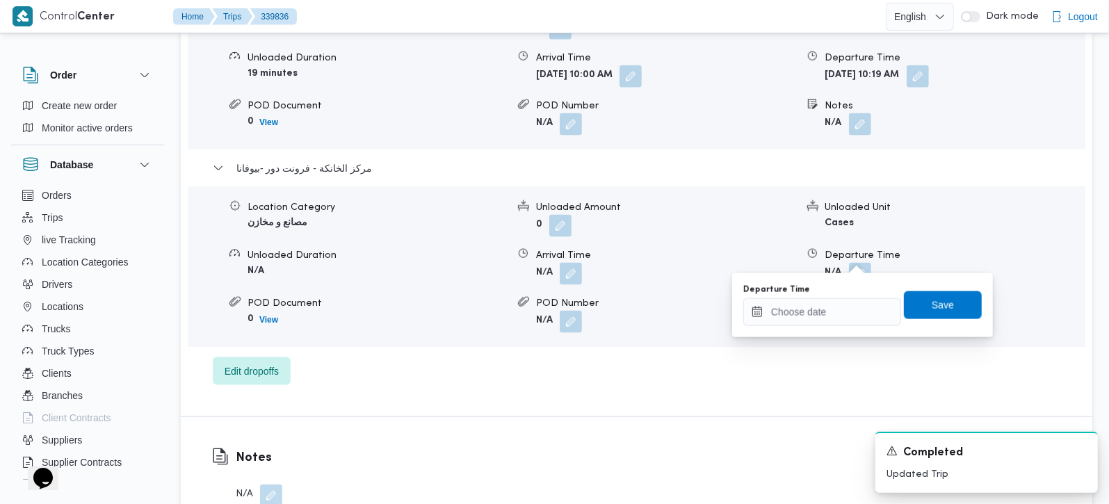
click at [818, 330] on div "You are in a dialog. To close this dialog, hit escape. Departure Time Save" at bounding box center [862, 305] width 261 height 64
click at [836, 305] on input "Departure Time" at bounding box center [822, 312] width 158 height 28
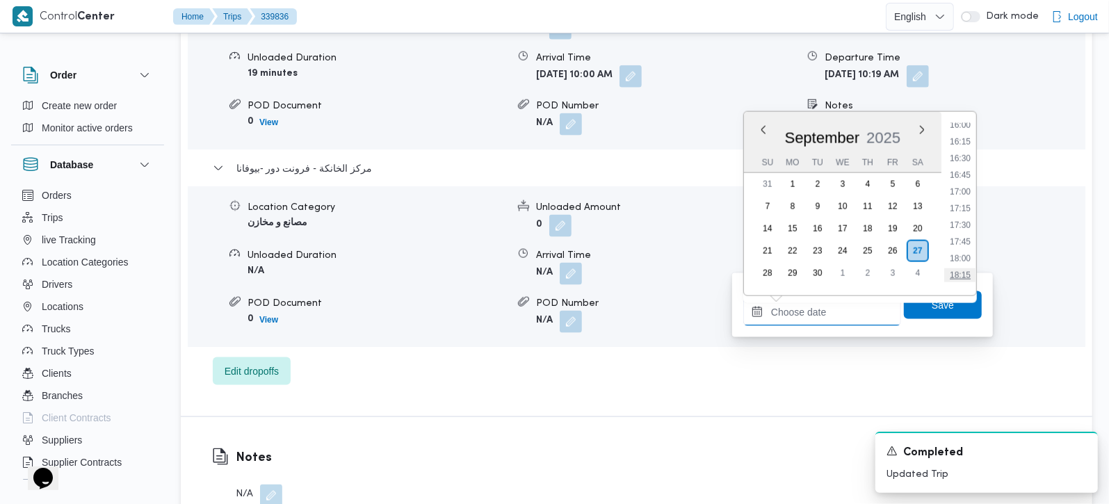
scroll to position [1155, 0]
click at [965, 211] on li "18:30" at bounding box center [960, 210] width 32 height 14
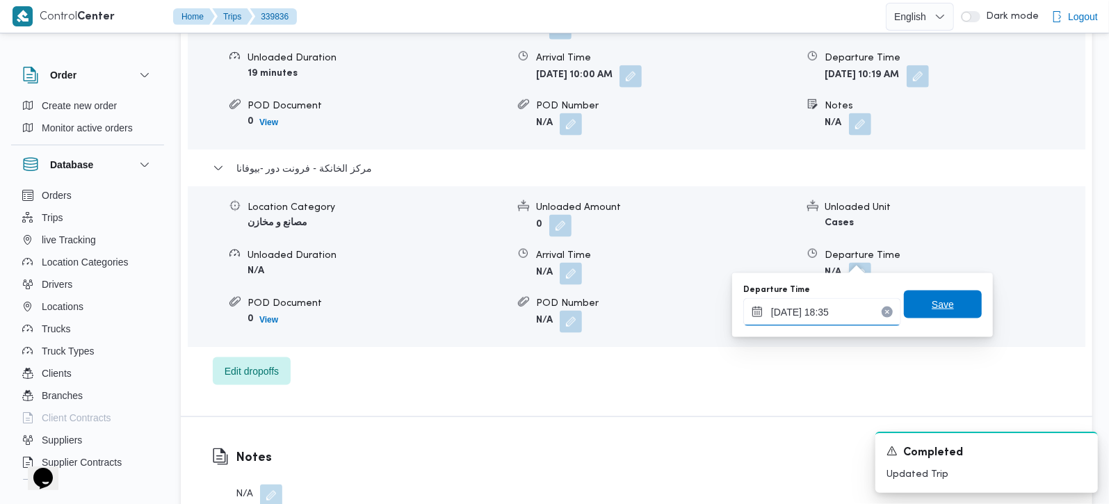
type input "27/09/2025 18:35"
click at [932, 299] on span "Save" at bounding box center [943, 304] width 22 height 17
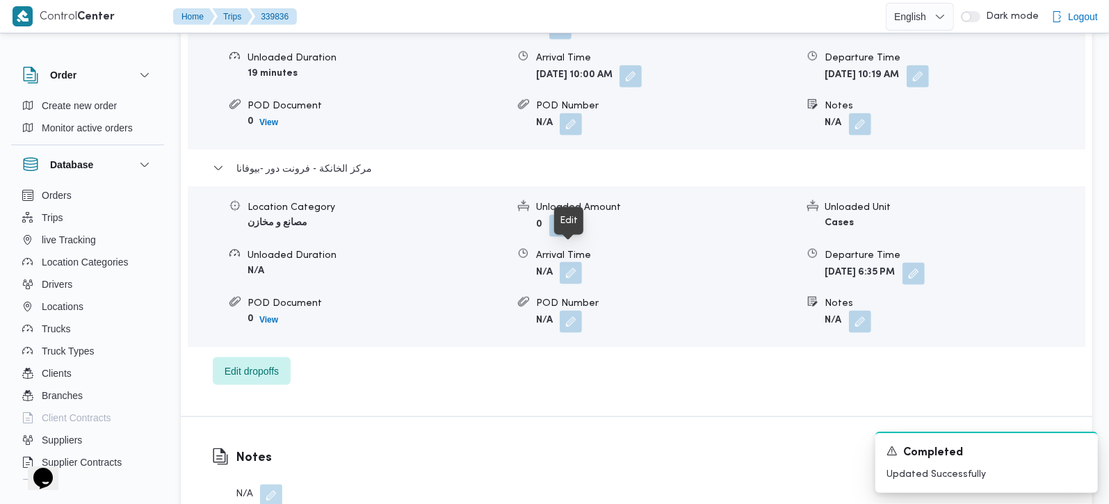
click at [564, 262] on button "button" at bounding box center [571, 273] width 22 height 22
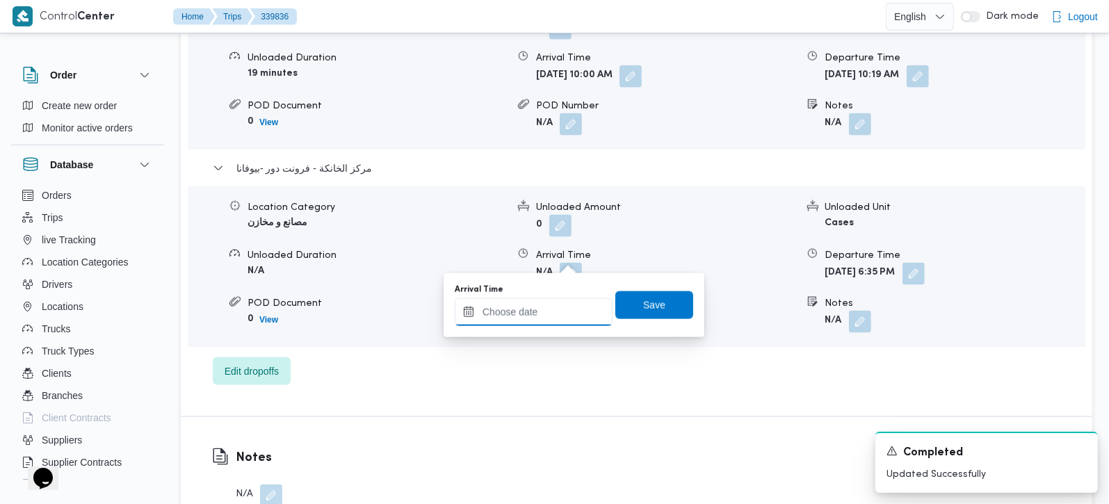
click at [559, 304] on input "Arrival Time" at bounding box center [534, 312] width 158 height 28
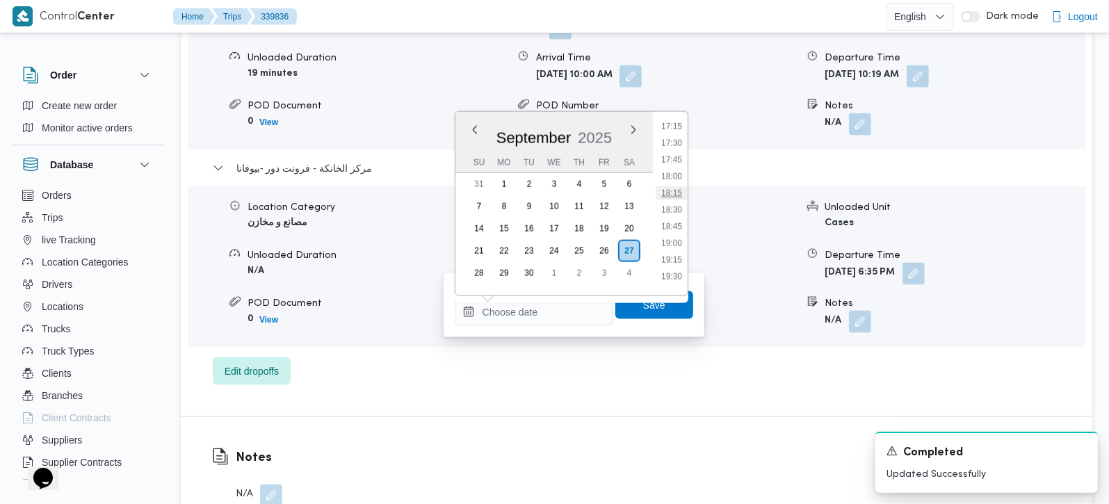
click at [679, 192] on li "18:15" at bounding box center [672, 193] width 32 height 14
type input "27/09/2025 18:15"
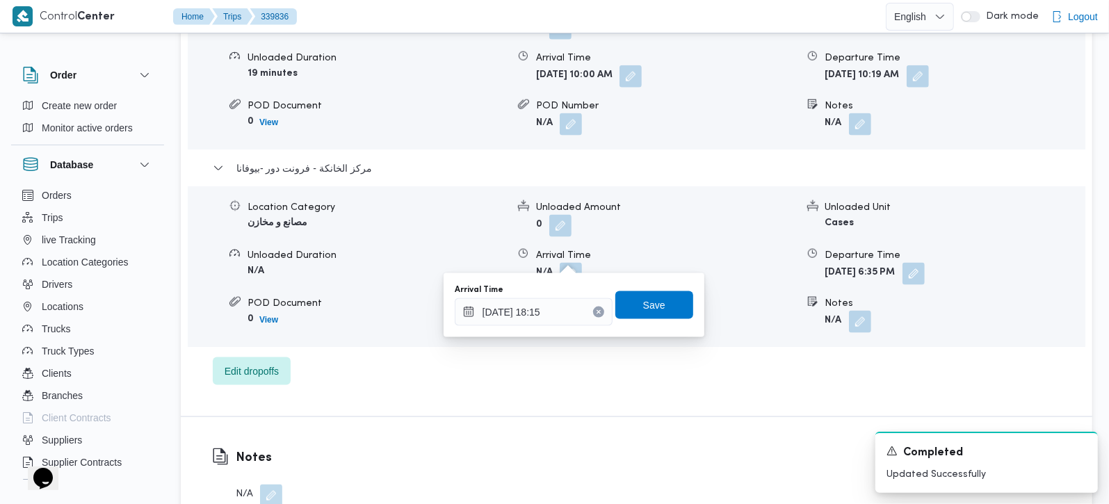
click at [660, 289] on div "Arrival Time 27/09/2025 18:15 Save" at bounding box center [573, 305] width 241 height 45
click at [656, 293] on span "Save" at bounding box center [654, 305] width 78 height 28
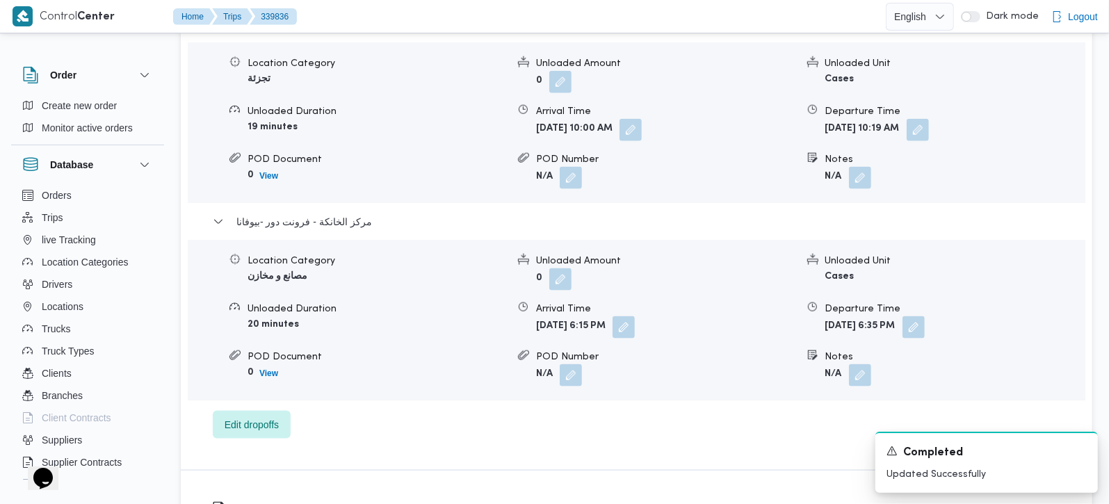
scroll to position [1227, 0]
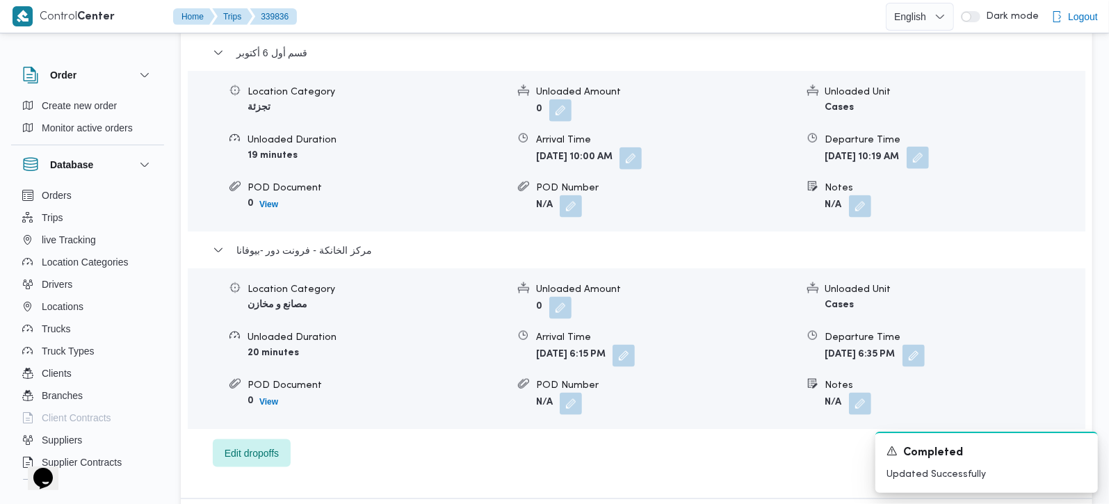
click at [929, 147] on button "button" at bounding box center [918, 158] width 22 height 22
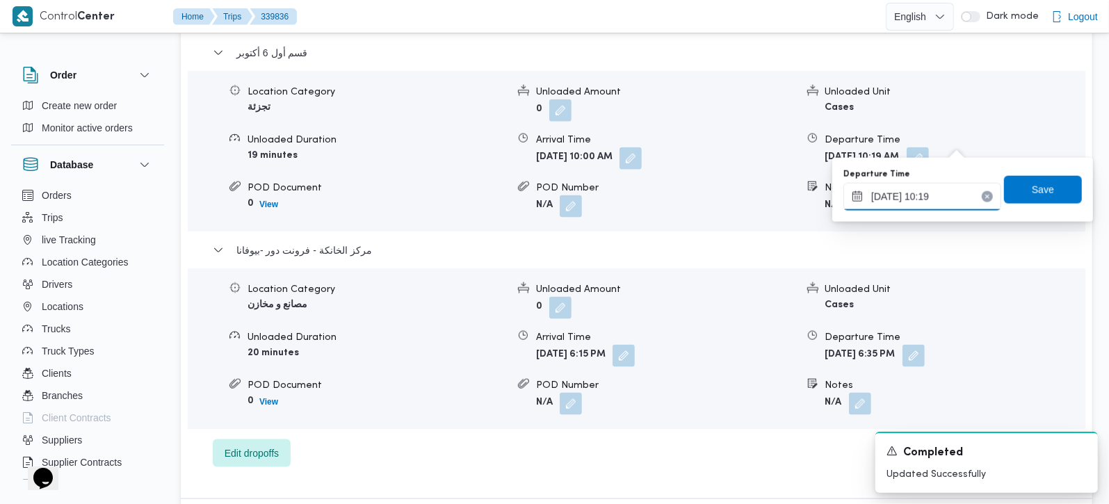
click at [916, 202] on input "27/09/2025 10:19" at bounding box center [922, 197] width 158 height 28
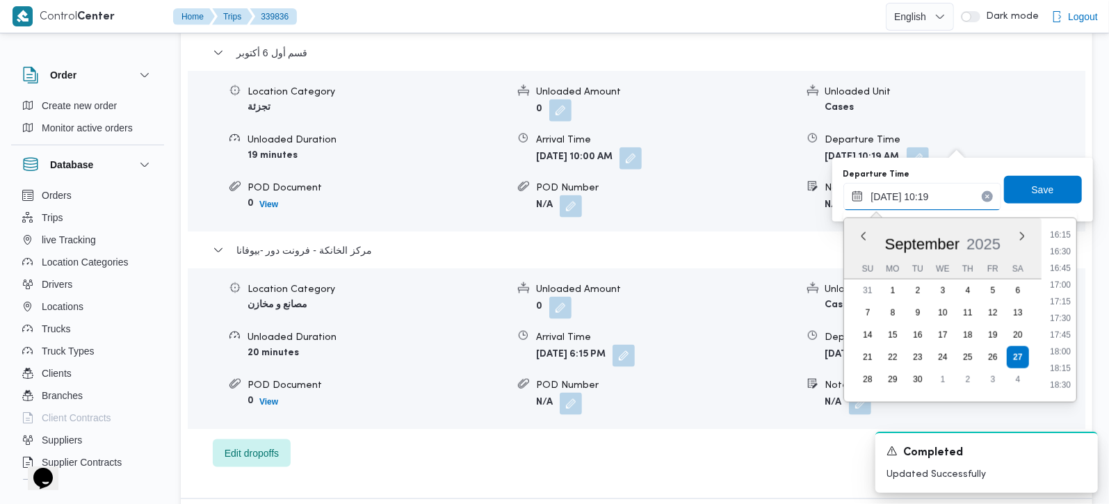
scroll to position [1091, 0]
click at [1065, 291] on li "17:15" at bounding box center [1060, 297] width 32 height 14
type input "27/09/2025 17:15"
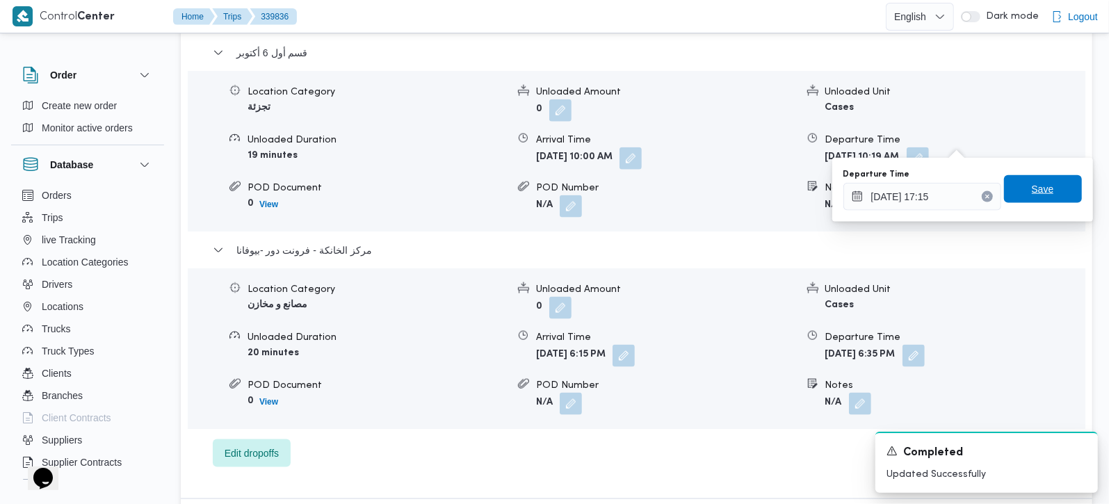
click at [1046, 184] on span "Save" at bounding box center [1043, 189] width 78 height 28
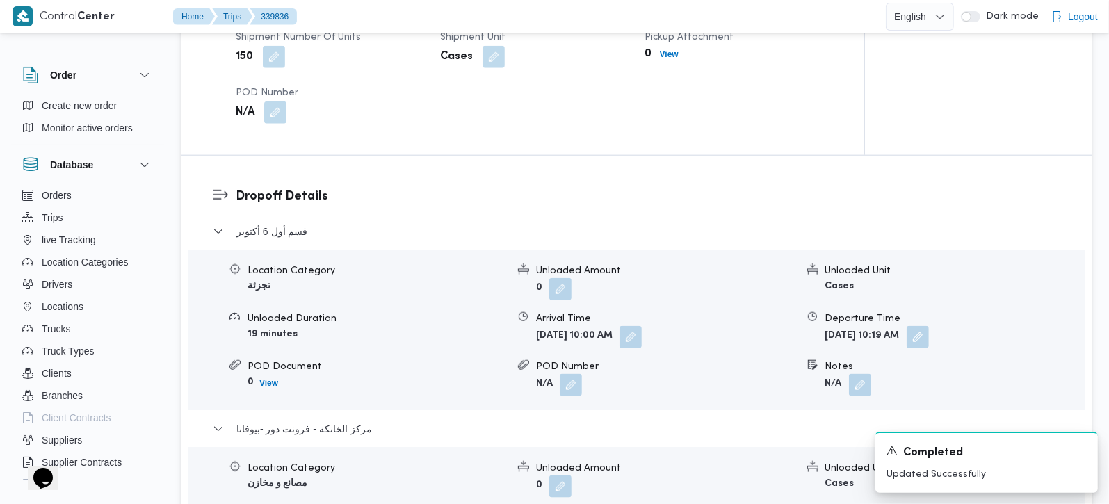
scroll to position [981, 0]
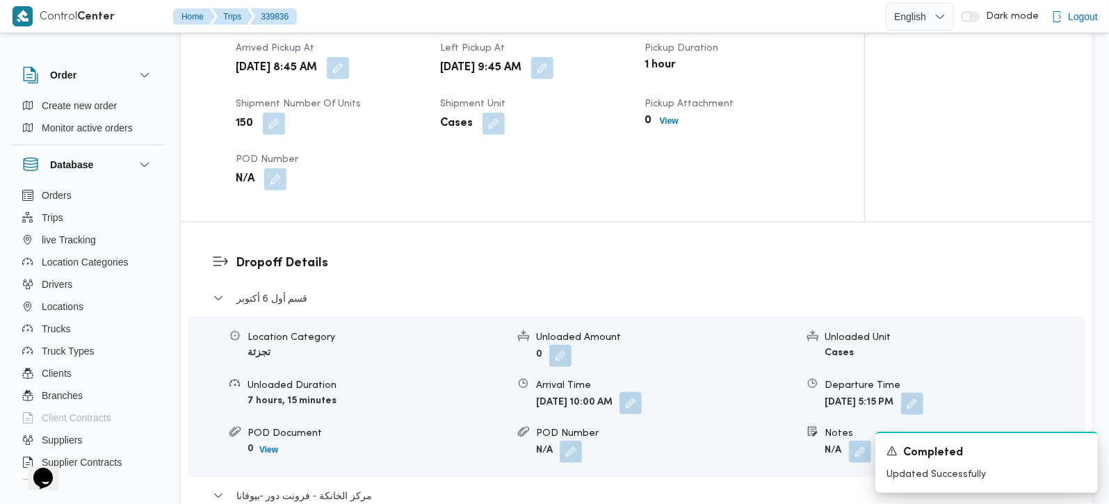
click at [642, 392] on button "button" at bounding box center [631, 403] width 22 height 22
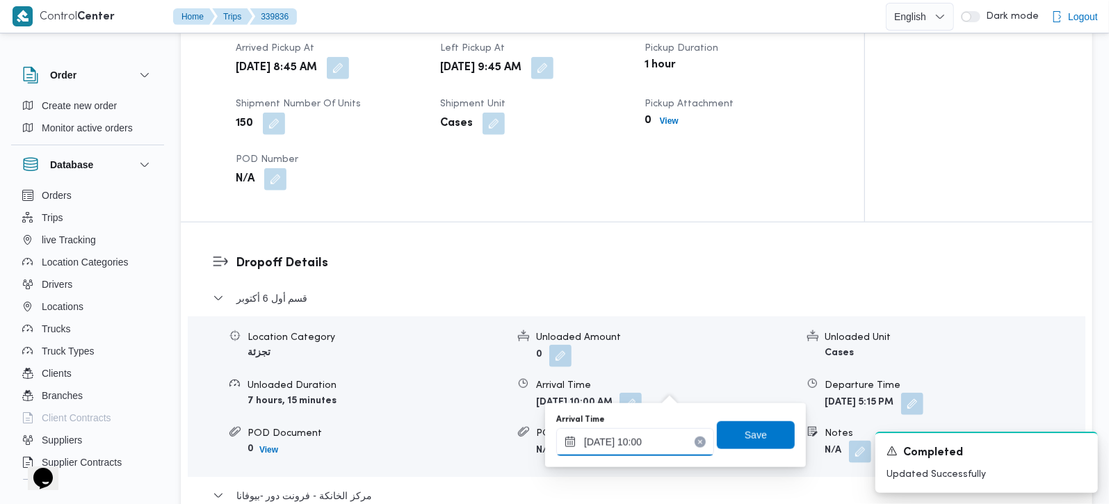
click at [652, 436] on input "27/09/2025 10:00" at bounding box center [635, 442] width 158 height 28
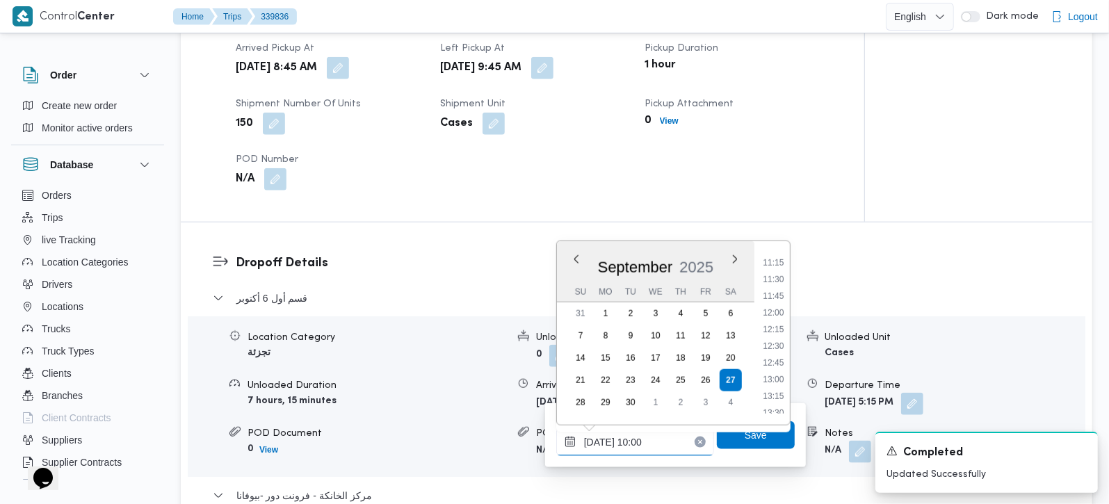
scroll to position [665, 0]
click at [785, 325] on li "11:00" at bounding box center [773, 328] width 32 height 14
type input "27/09/2025 11:00"
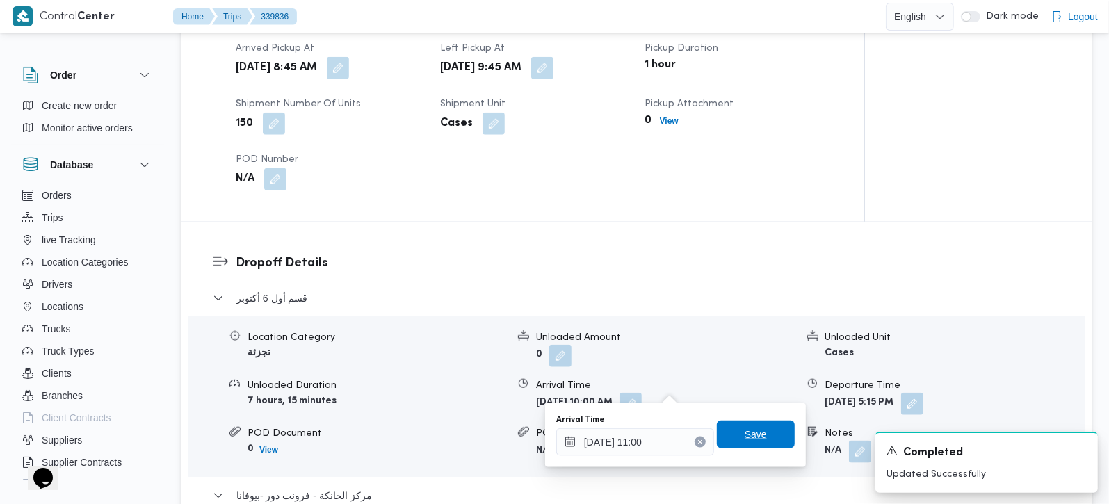
click at [752, 436] on span "Save" at bounding box center [756, 434] width 22 height 17
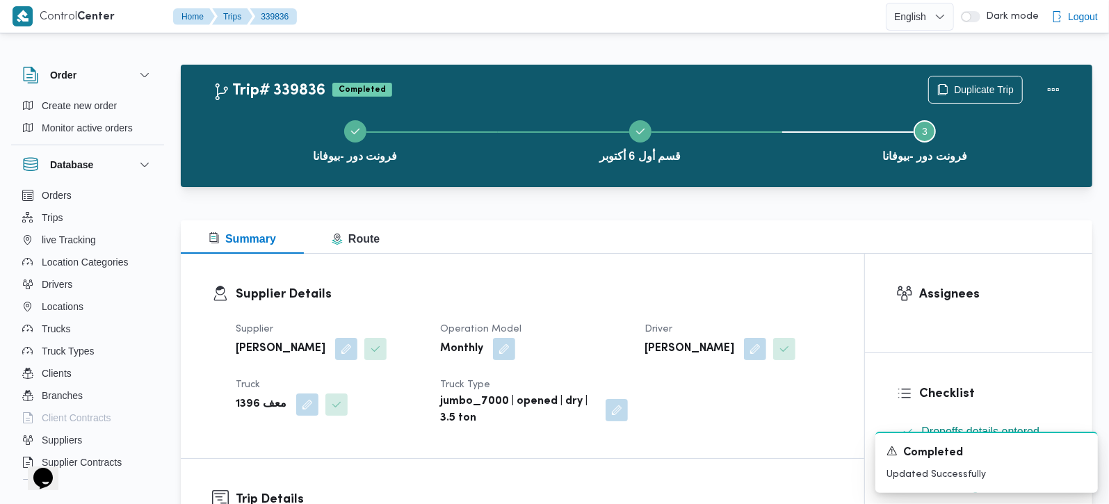
scroll to position [0, 0]
